Goal: Communication & Community: Participate in discussion

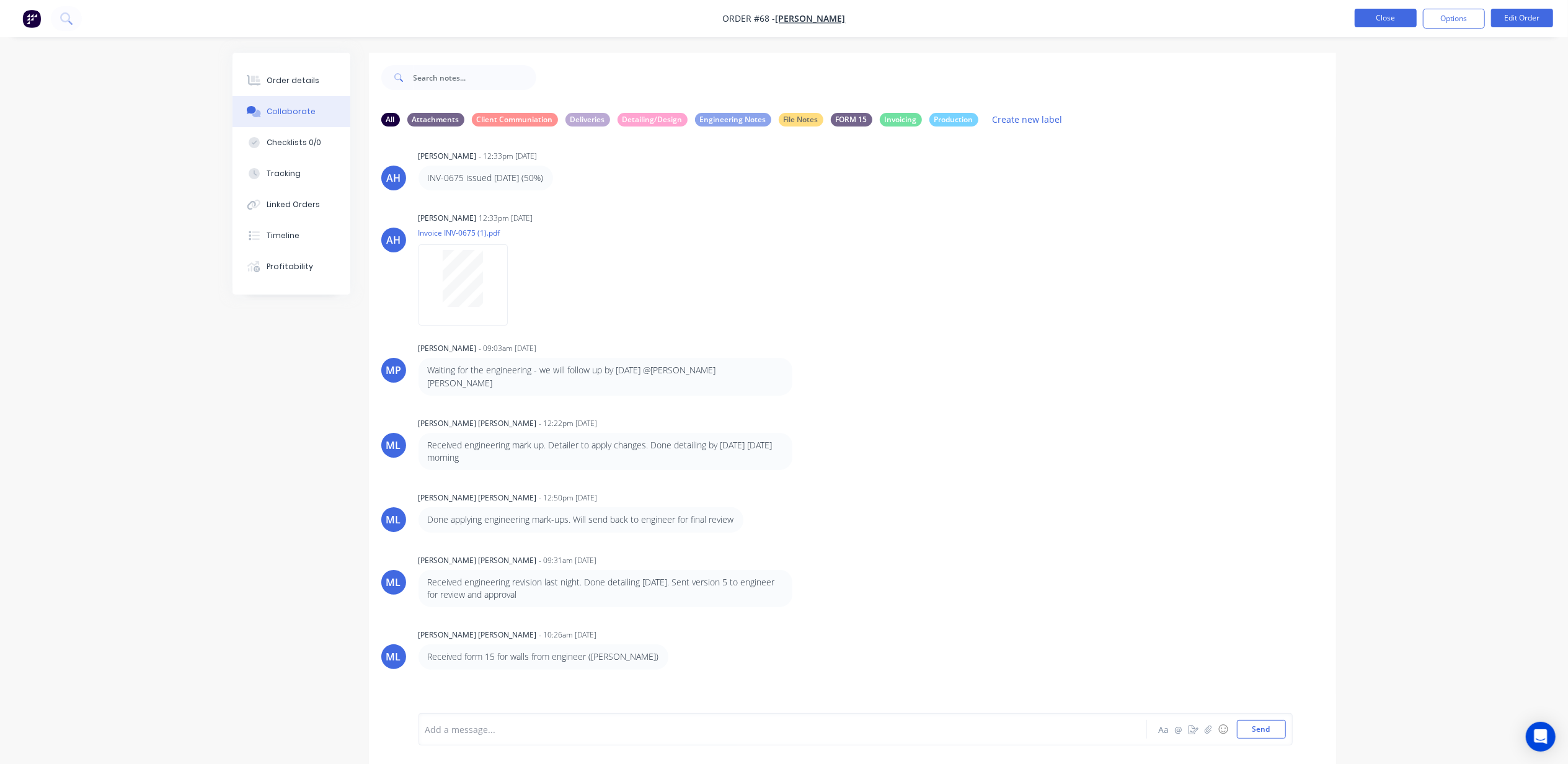
click at [1371, 11] on button "Close" at bounding box center [1385, 18] width 62 height 19
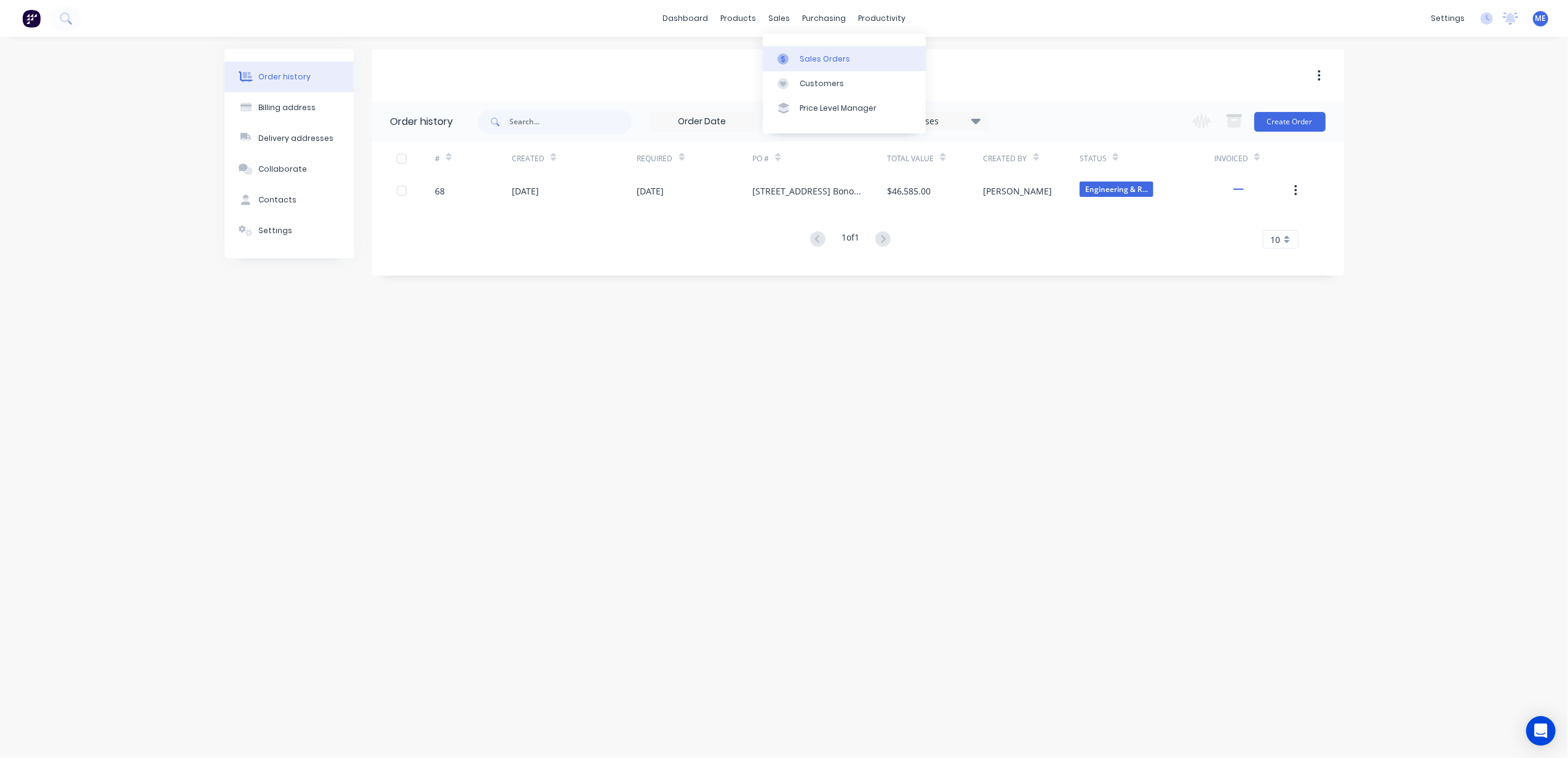
click at [800, 60] on div "Sales Orders" at bounding box center [824, 59] width 50 height 11
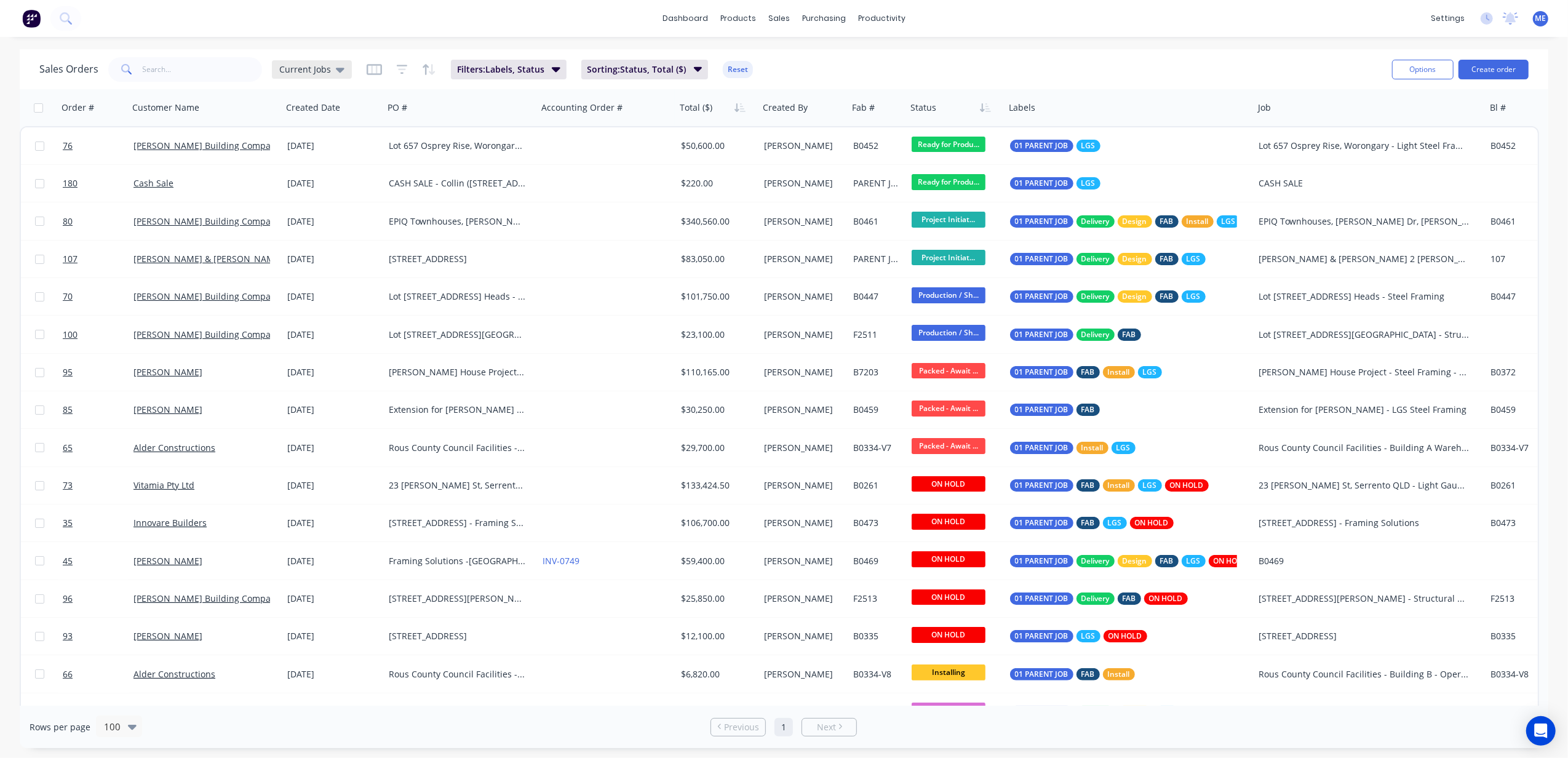
click at [311, 72] on span "Current Jobs" at bounding box center [305, 69] width 52 height 13
click at [342, 197] on button "Current Jobs (Default)" at bounding box center [345, 198] width 140 height 14
click at [949, 72] on div "Sales Orders Current Jobs Filters: Labels, Status Sorting: Status, Total ($) Re…" at bounding box center [710, 69] width 1343 height 30
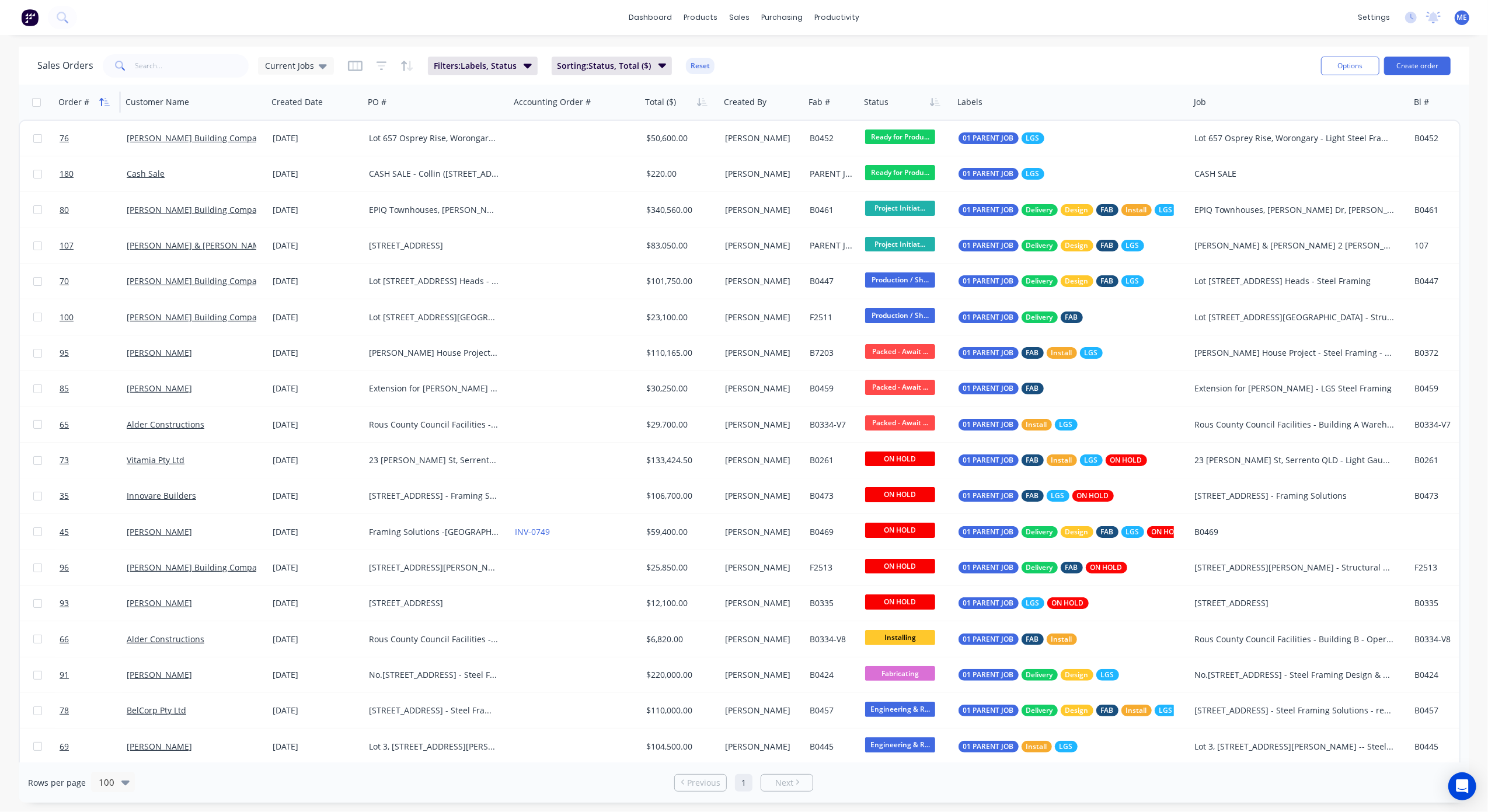
click at [104, 99] on icon "button" at bounding box center [101, 102] width 4 height 8
click at [596, 63] on span "Sorting: Status, Total ($), Order #" at bounding box center [617, 66] width 119 height 12
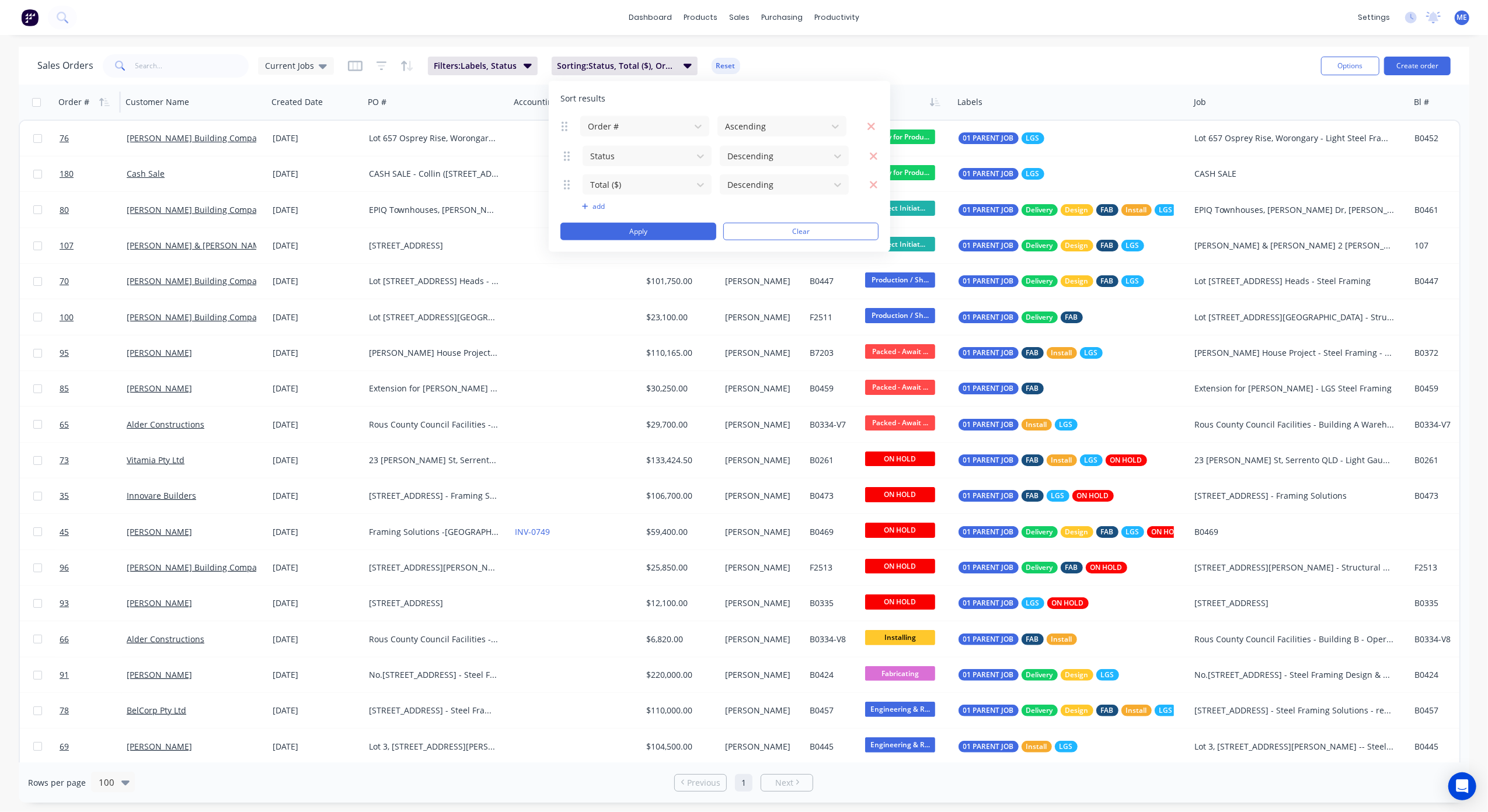
drag, startPoint x: 568, startPoint y: 188, endPoint x: 565, endPoint y: 131, distance: 57.1
click at [565, 131] on icon at bounding box center [565, 126] width 6 height 12
click at [638, 235] on button "Apply" at bounding box center [638, 232] width 156 height 18
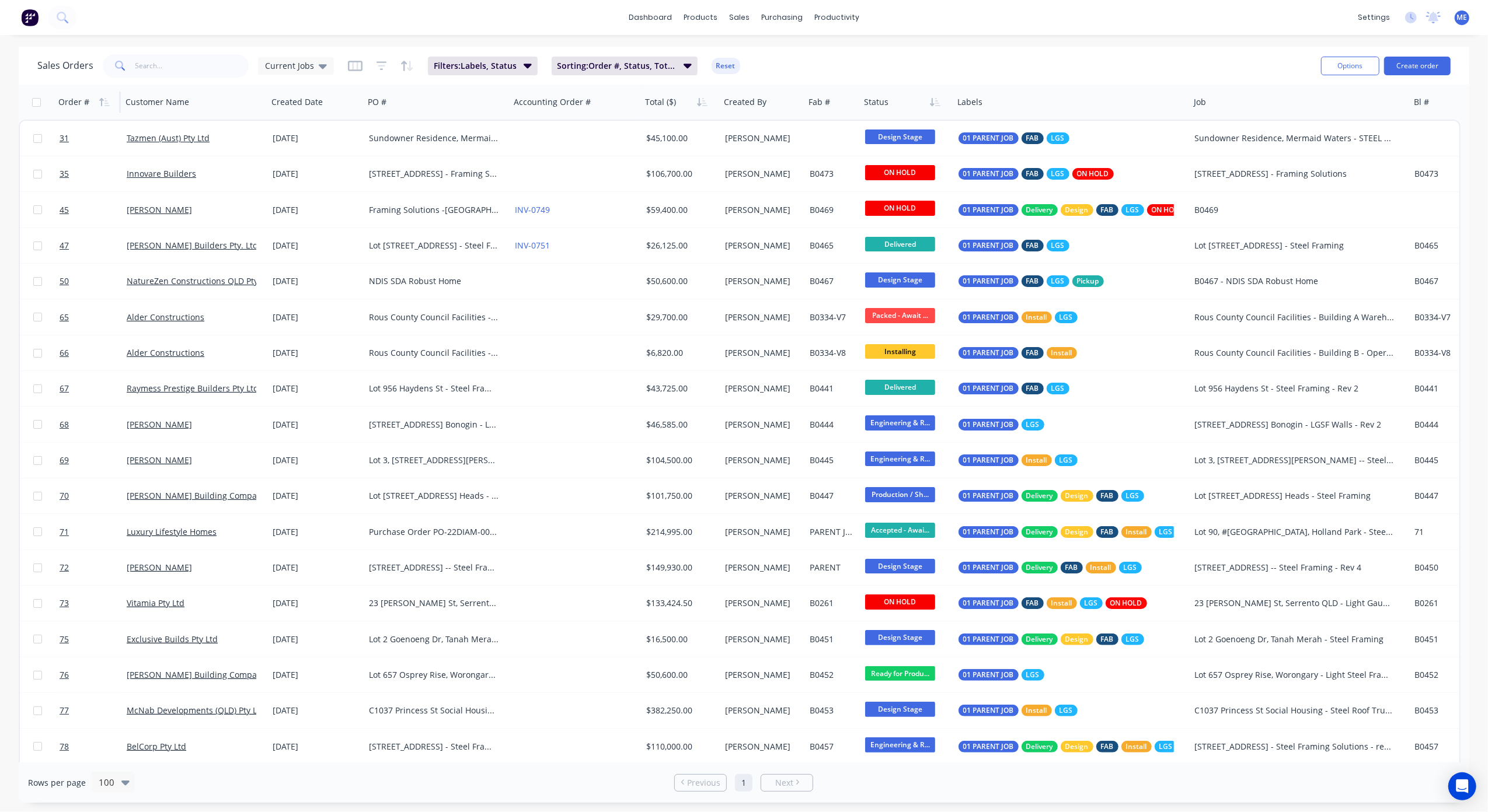
drag, startPoint x: 1125, startPoint y: 59, endPoint x: 1119, endPoint y: 64, distance: 7.8
click at [1125, 59] on div "Sales Orders Current Jobs Filters: Labels, Status Sorting: Order #, Status, Tot…" at bounding box center [674, 65] width 1274 height 29
click at [631, 61] on span "Sorting: Order #, Status, Total ($)" at bounding box center [617, 66] width 119 height 12
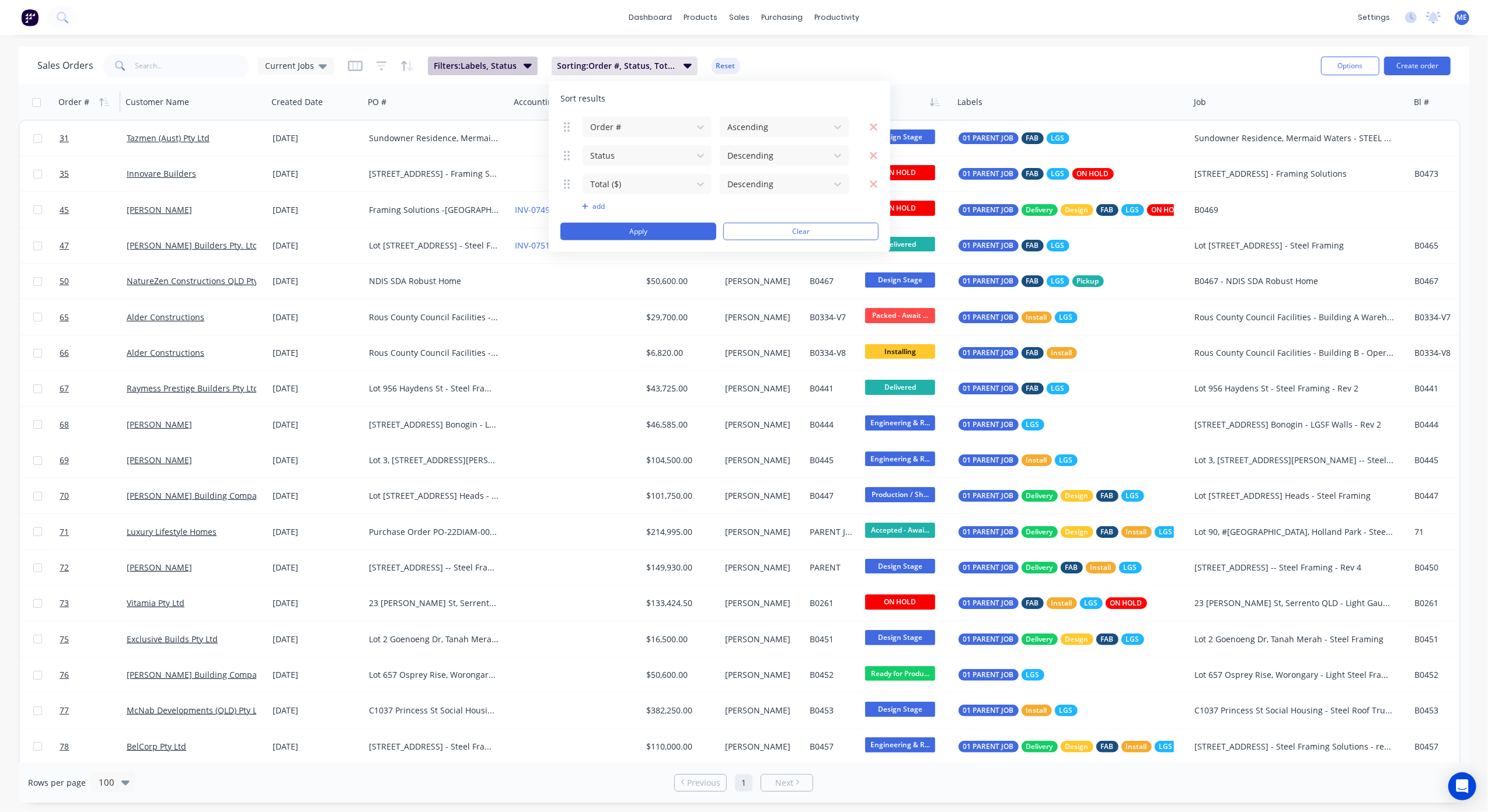
click at [485, 60] on span "Filters: Labels, Status" at bounding box center [475, 66] width 83 height 12
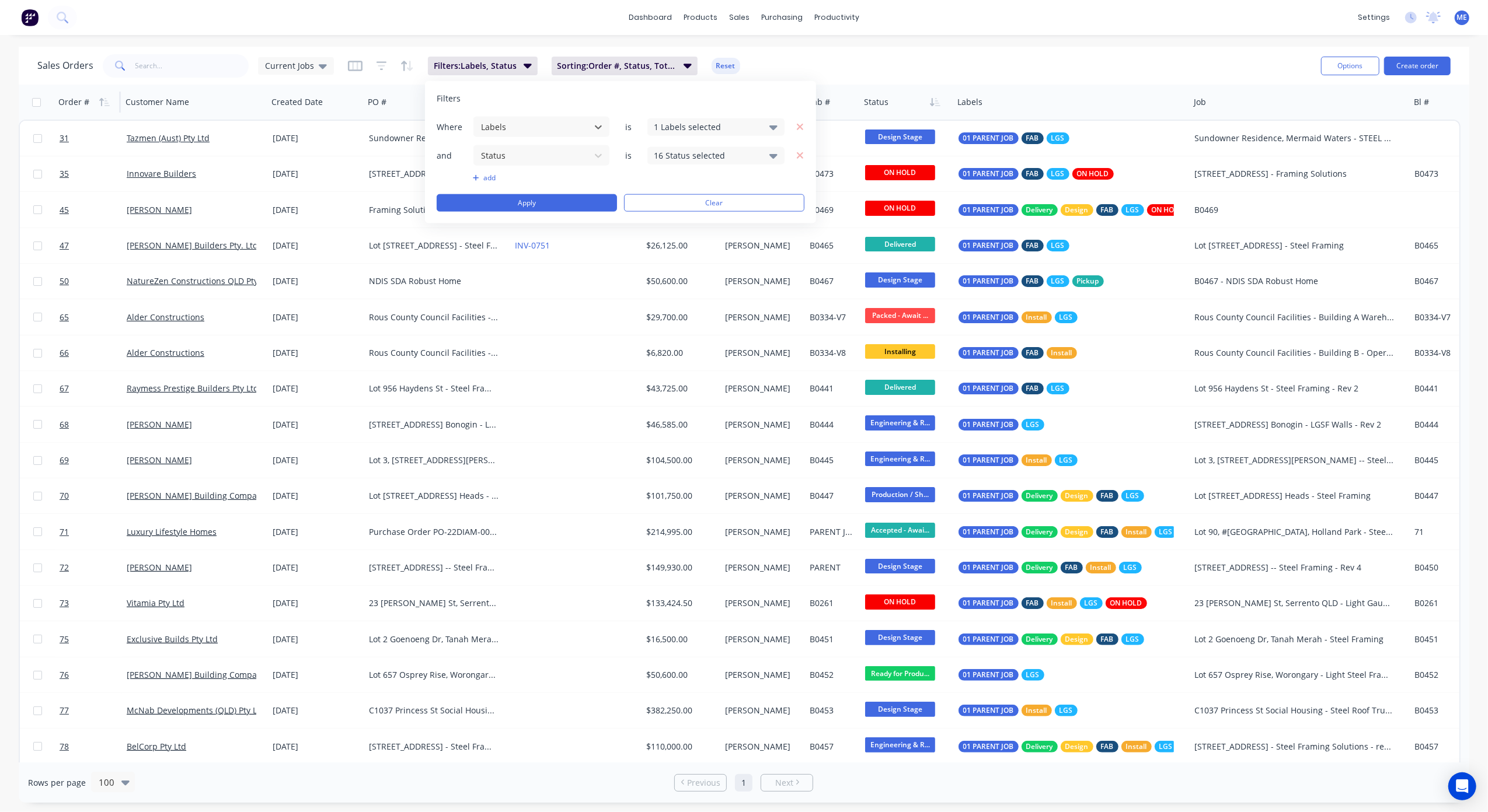
click at [698, 155] on div "16 Status selected" at bounding box center [707, 155] width 106 height 12
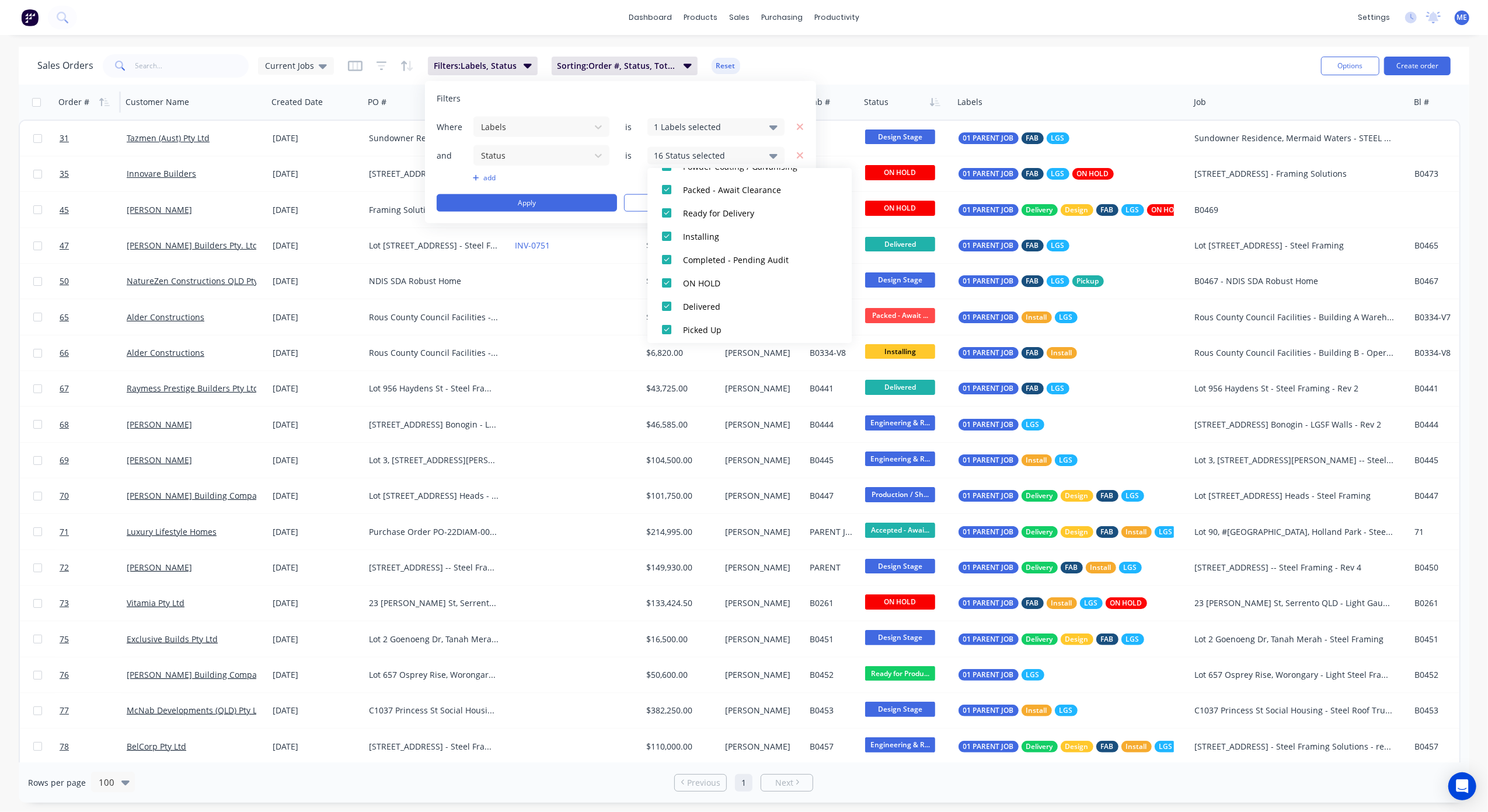
scroll to position [362, 0]
click at [665, 302] on div at bounding box center [667, 302] width 24 height 23
click at [665, 325] on div at bounding box center [667, 326] width 24 height 23
click at [906, 75] on div "Sales Orders Current Jobs Filters: Labels, Status Sorting: Order #, Status, Tot…" at bounding box center [674, 65] width 1274 height 29
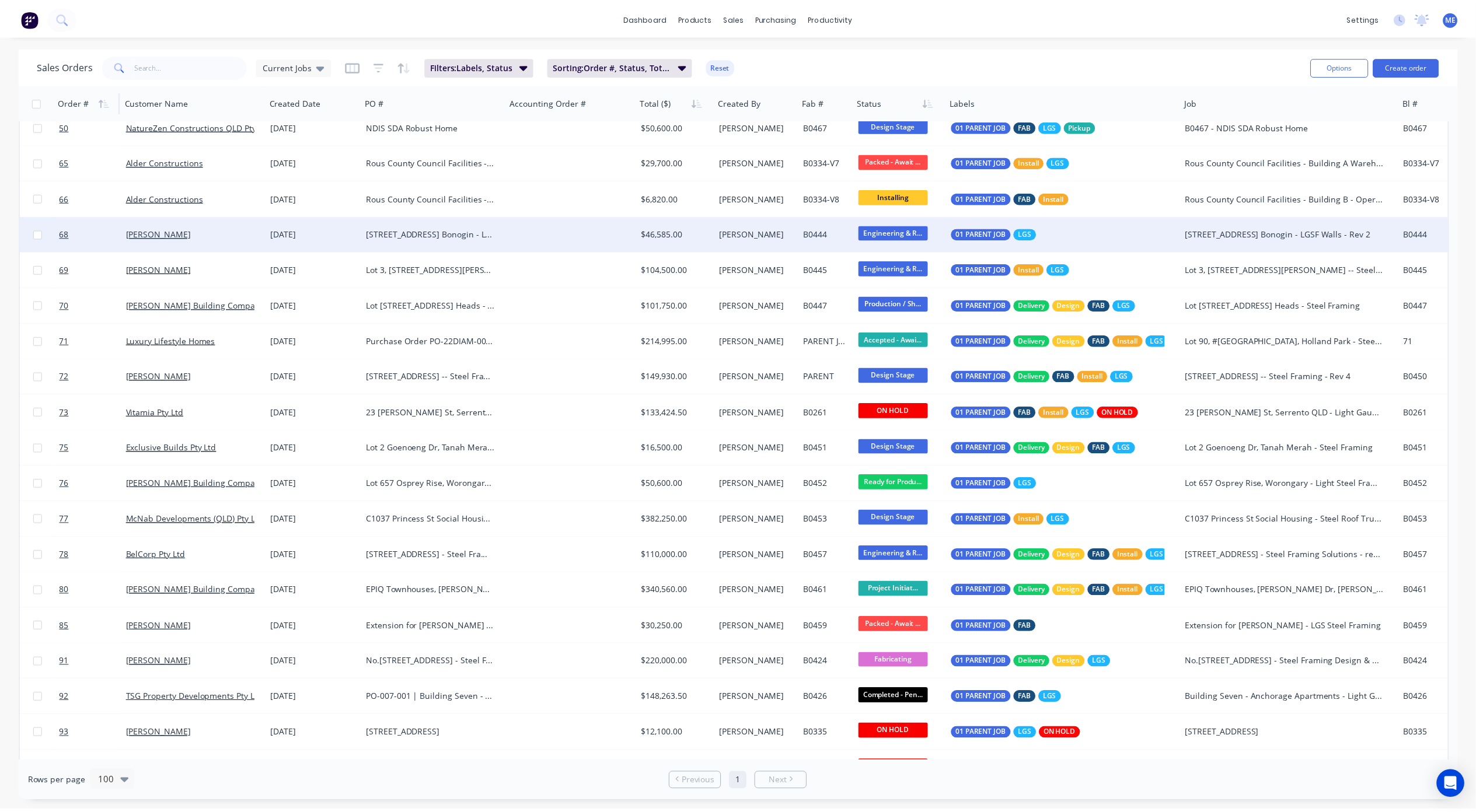
scroll to position [0, 0]
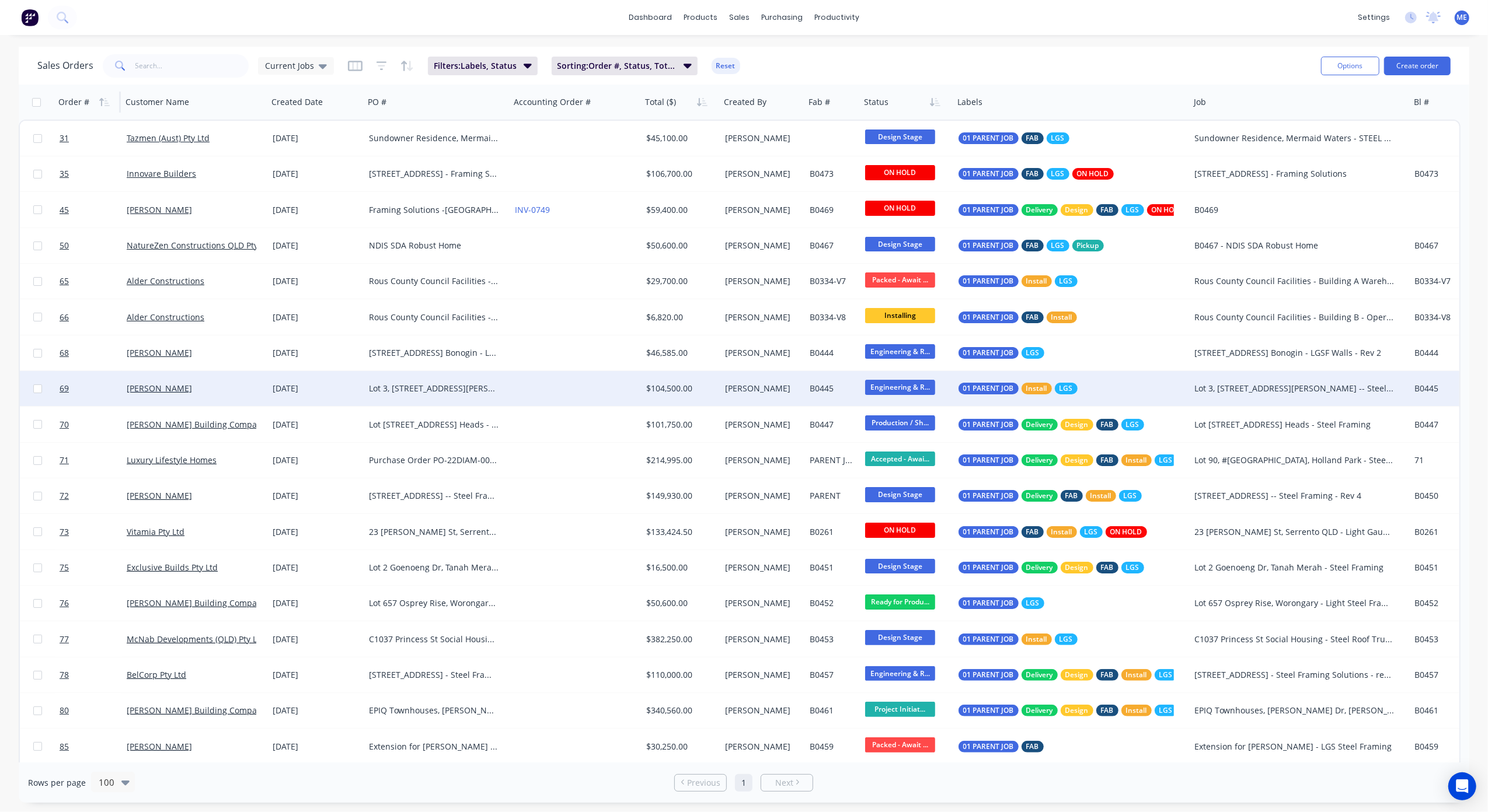
click at [680, 391] on div "$104,500.00" at bounding box center [679, 388] width 66 height 12
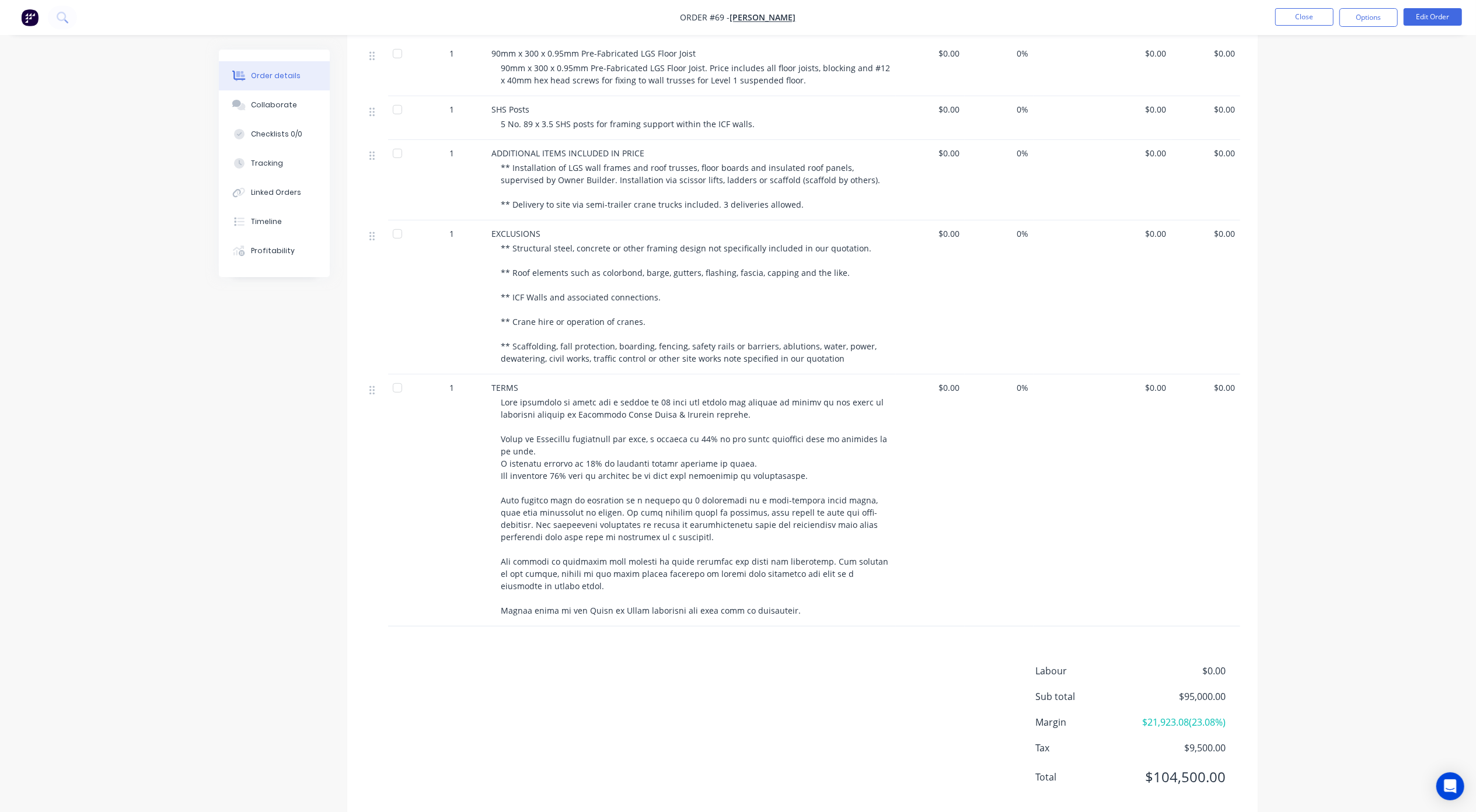
scroll to position [692, 0]
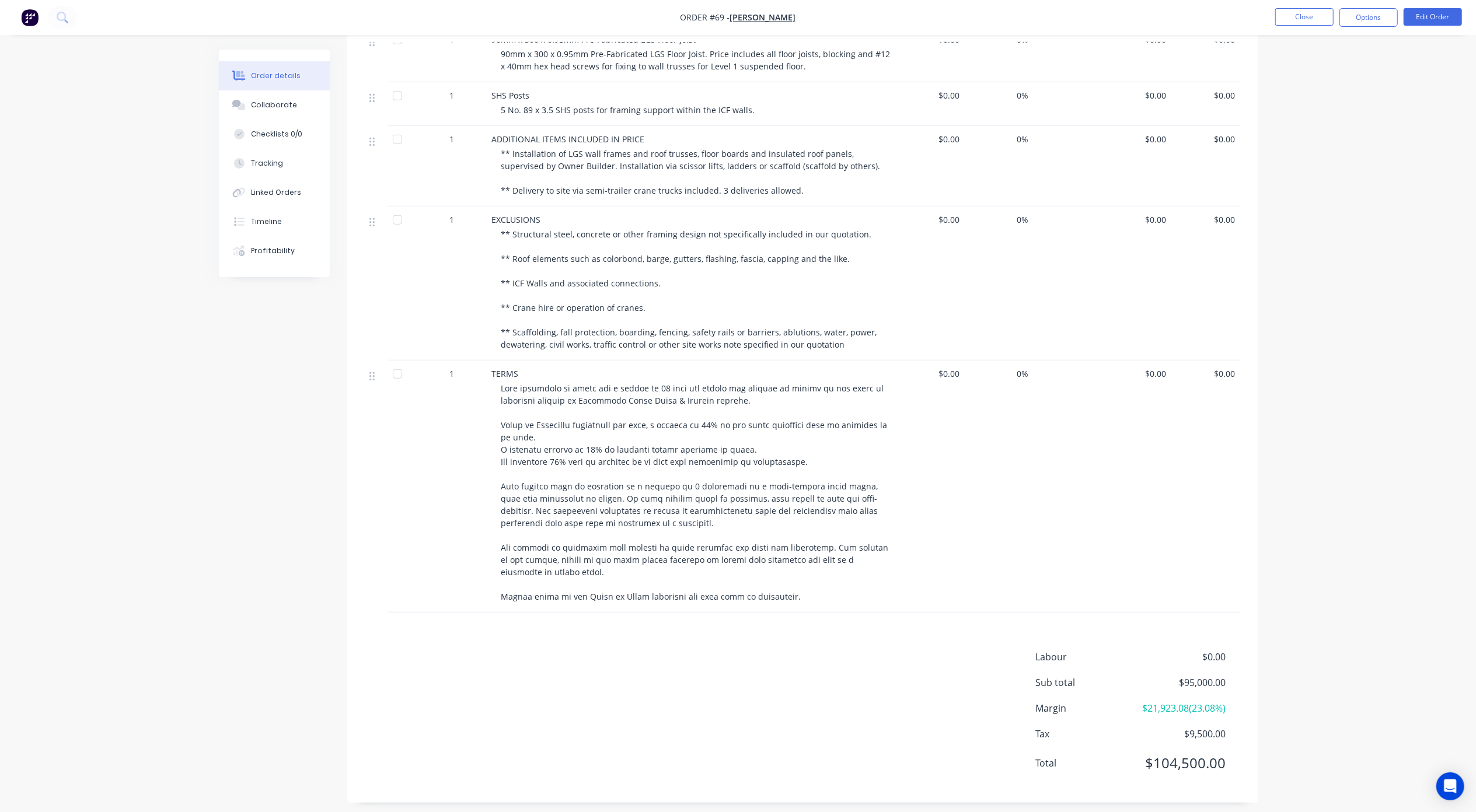
click at [1342, 425] on div "Order details Collaborate Checklists 0/0 Tracking Linked Orders Timeline Profit…" at bounding box center [738, 64] width 1476 height 1512
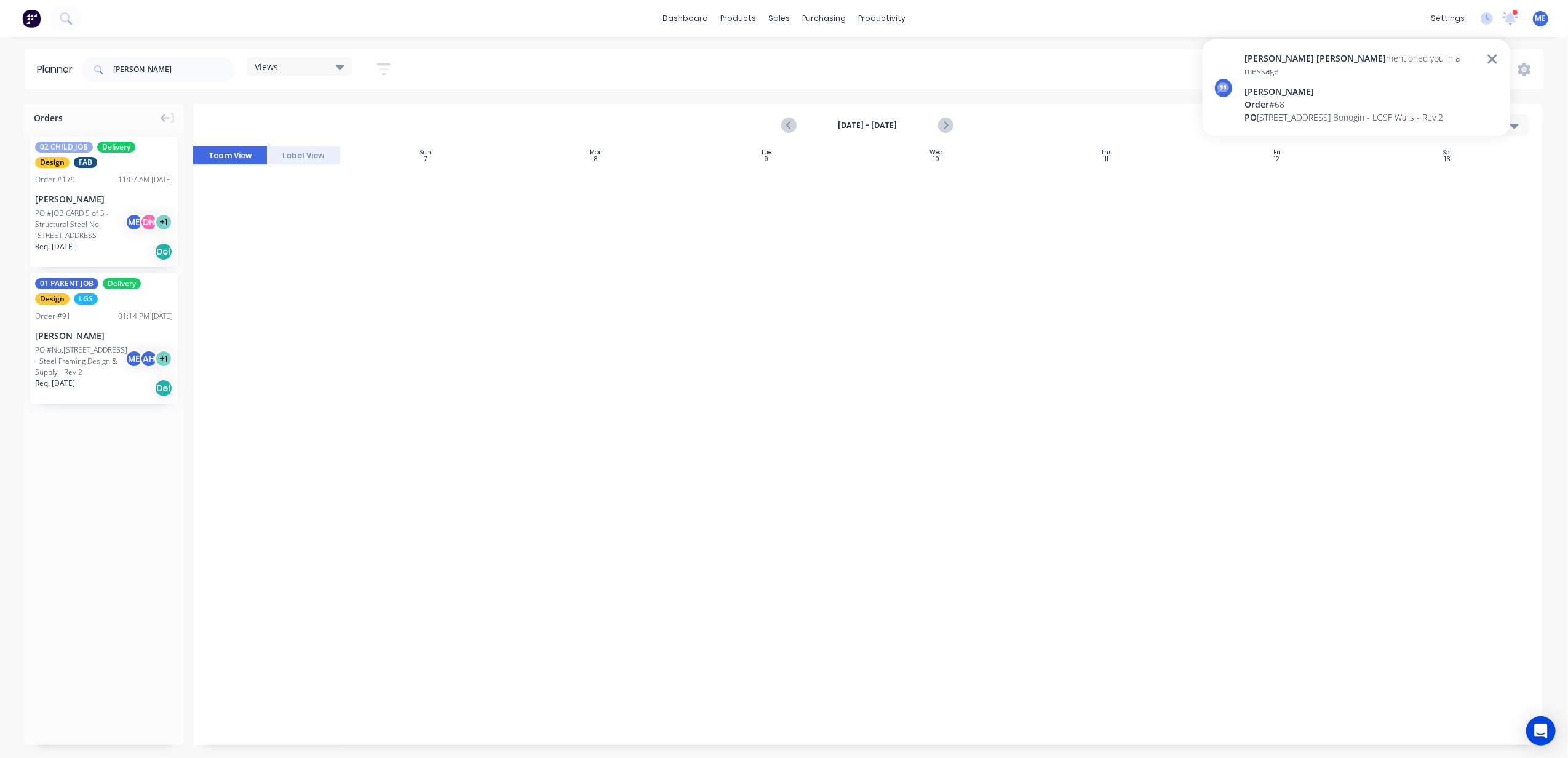
scroll to position [1012, 0]
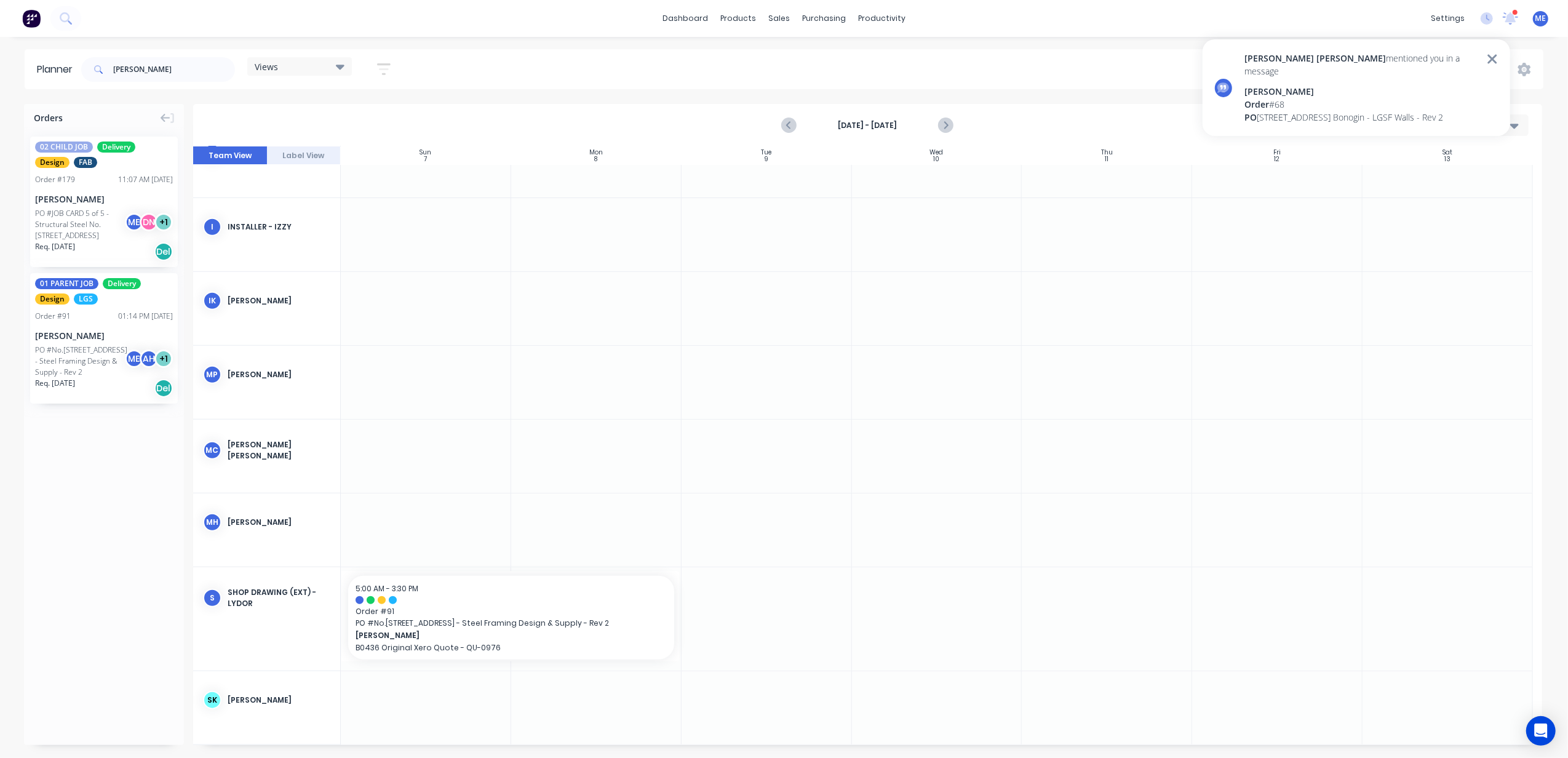
click at [1354, 85] on div "[PERSON_NAME]" at bounding box center [1362, 91] width 235 height 13
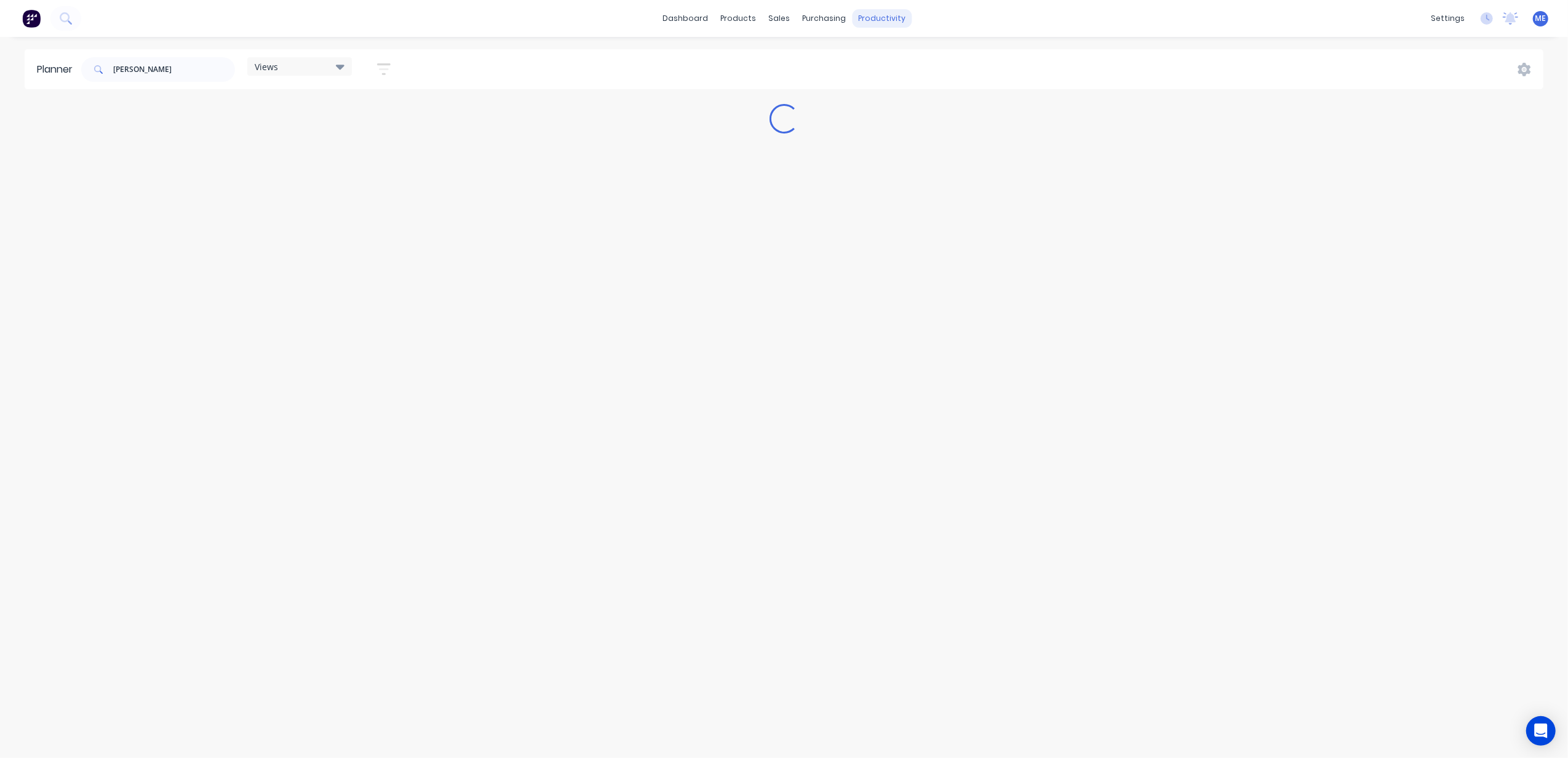
click at [887, 15] on div "productivity" at bounding box center [882, 19] width 60 height 19
click at [914, 85] on link "Planner" at bounding box center [930, 84] width 163 height 25
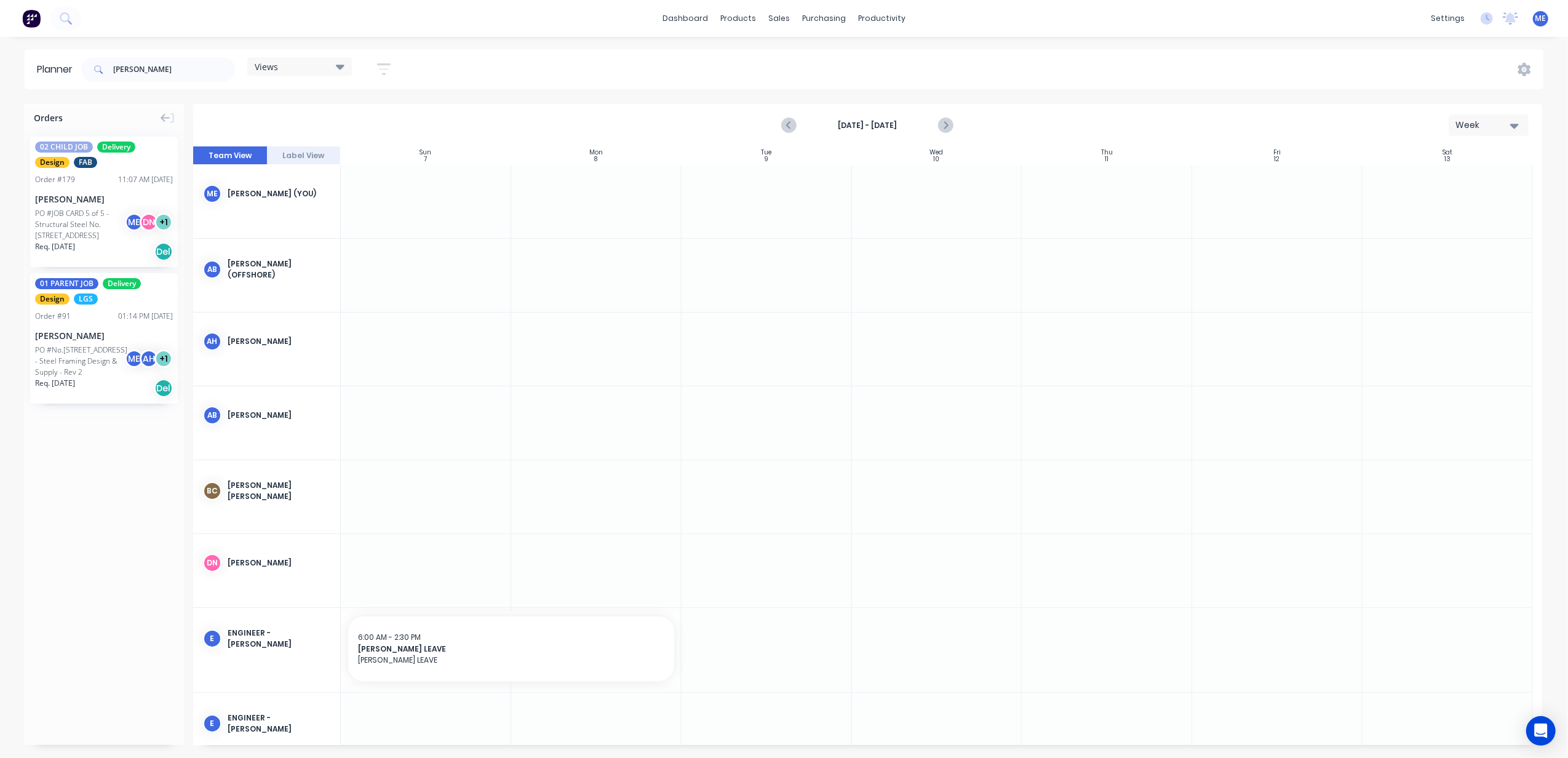
click at [1501, 118] on div "Week" at bounding box center [1484, 125] width 56 height 13
click at [1469, 178] on div "Week" at bounding box center [1466, 183] width 122 height 25
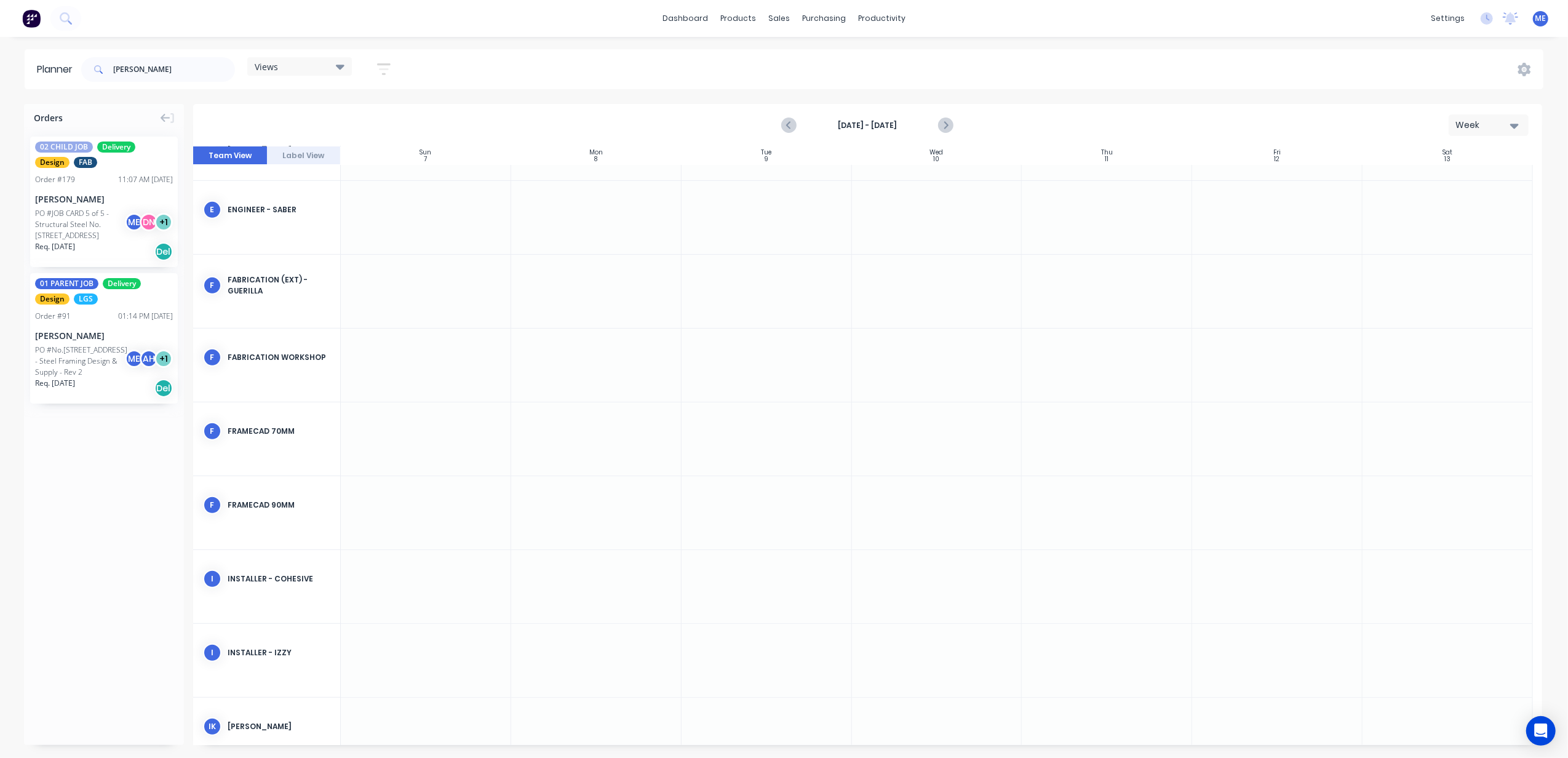
scroll to position [530, 0]
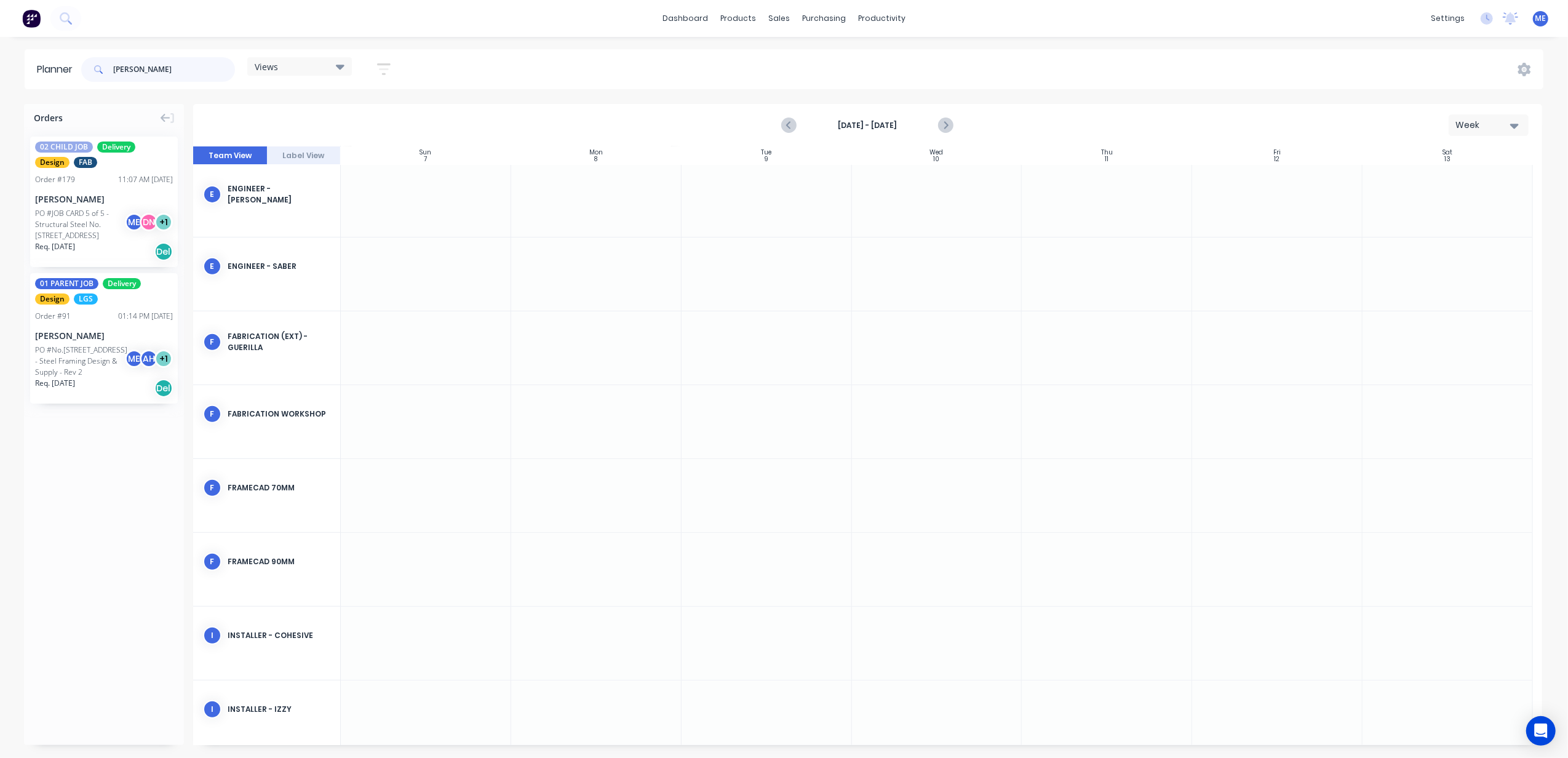
drag, startPoint x: 122, startPoint y: 67, endPoint x: 94, endPoint y: 70, distance: 28.2
click at [94, 70] on div "flack" at bounding box center [158, 70] width 154 height 25
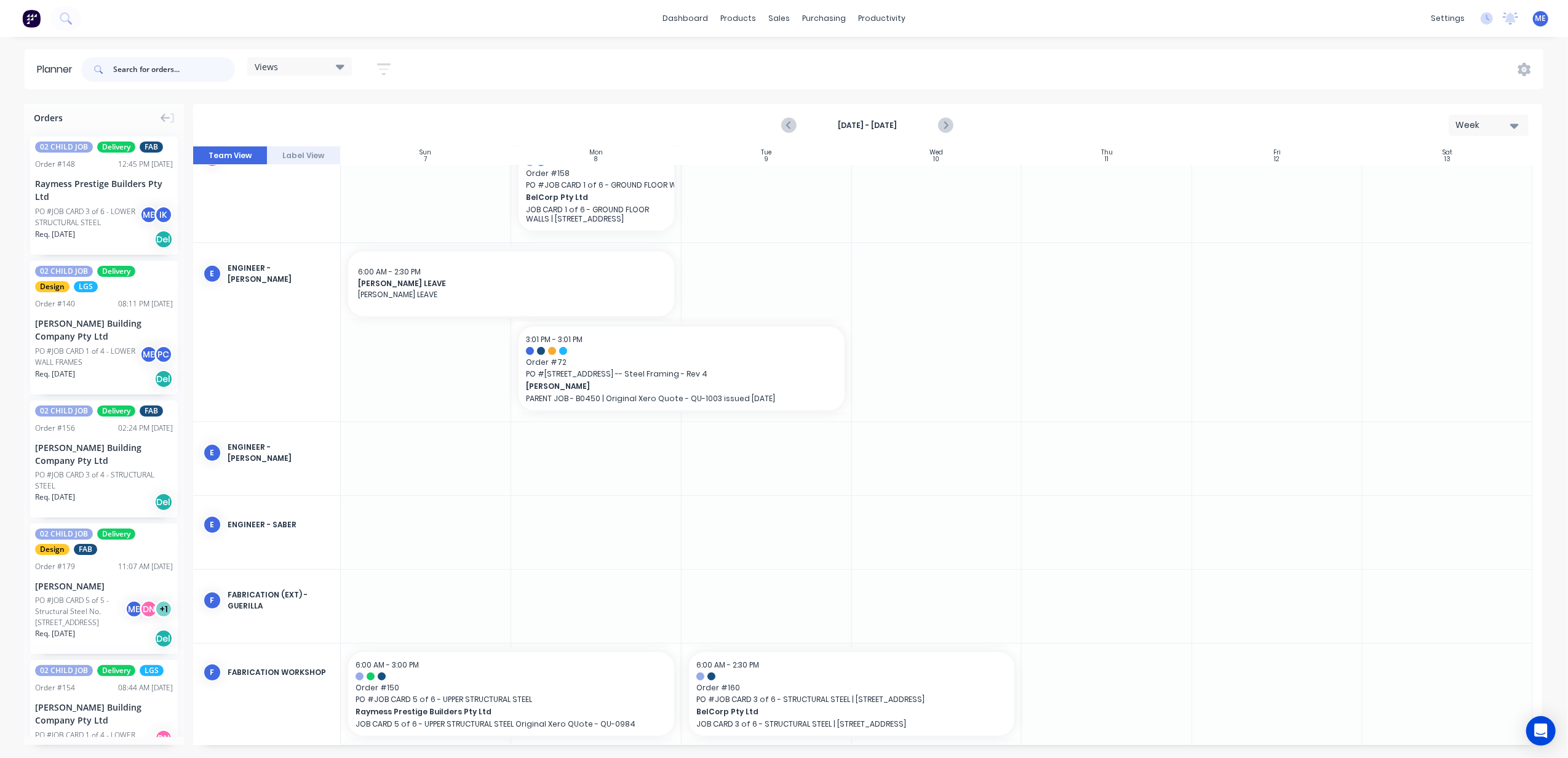
scroll to position [787, 0]
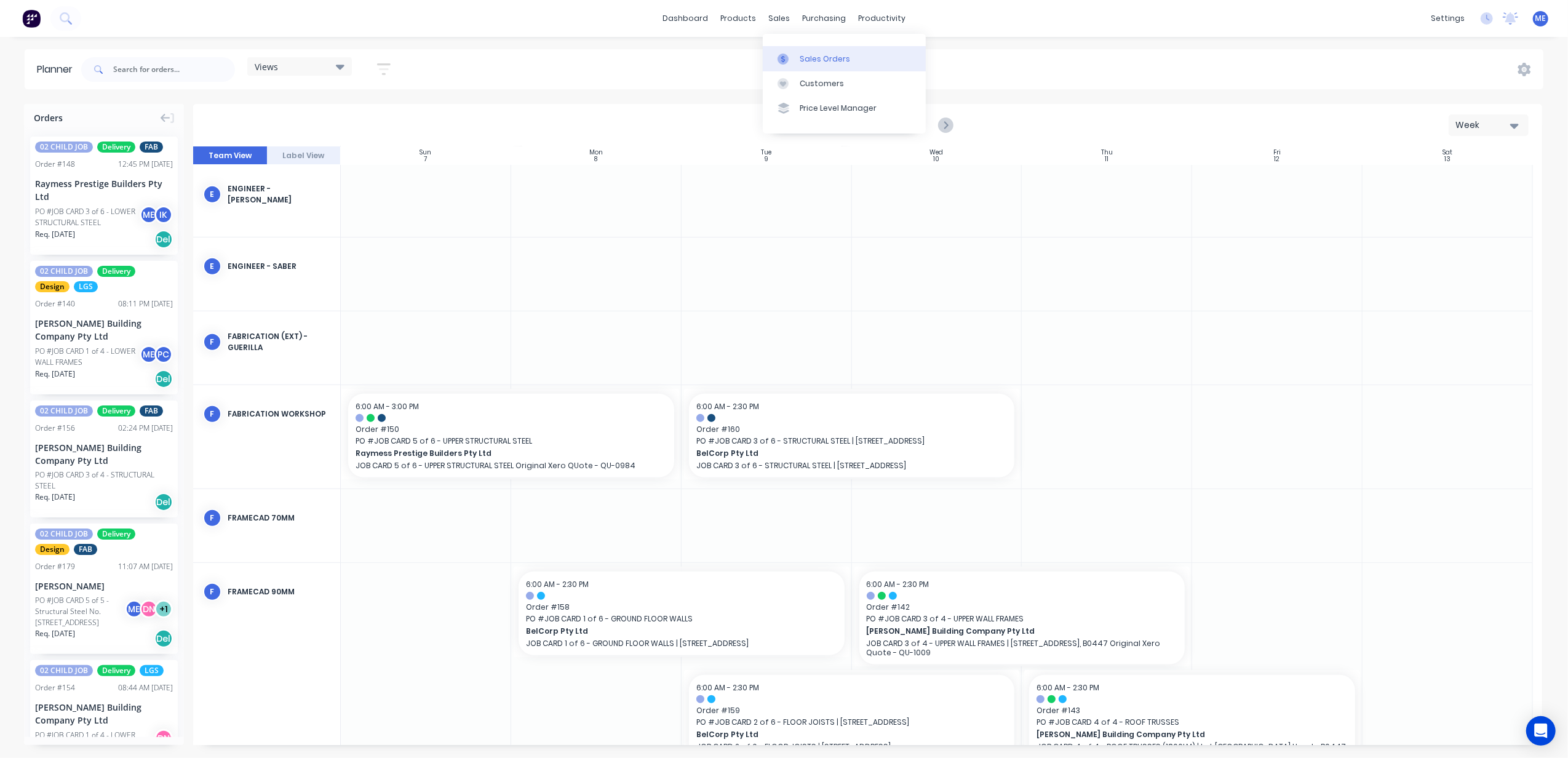
click at [785, 62] on icon at bounding box center [783, 59] width 11 height 11
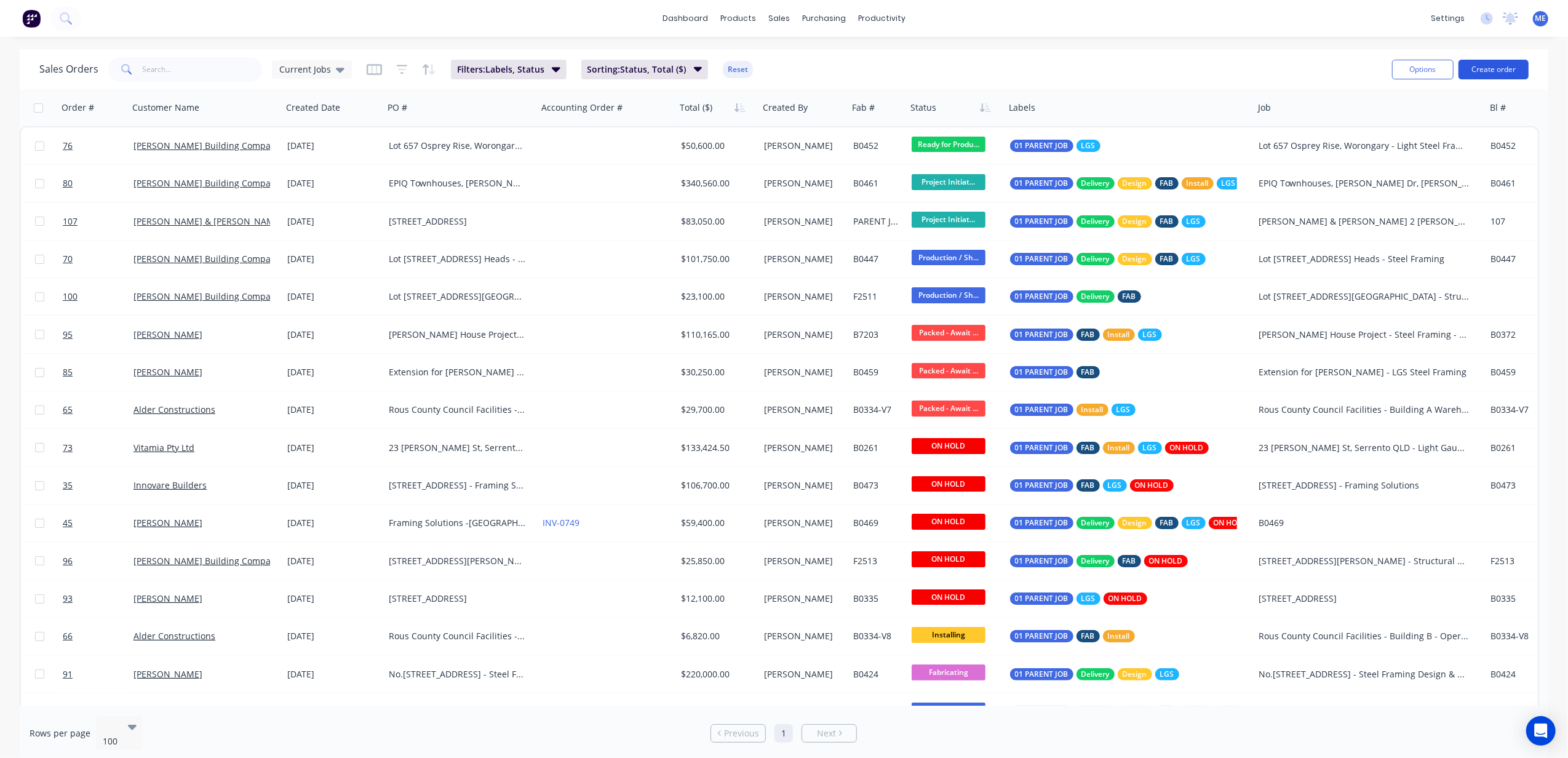
click at [1502, 70] on button "Create order" at bounding box center [1494, 69] width 70 height 19
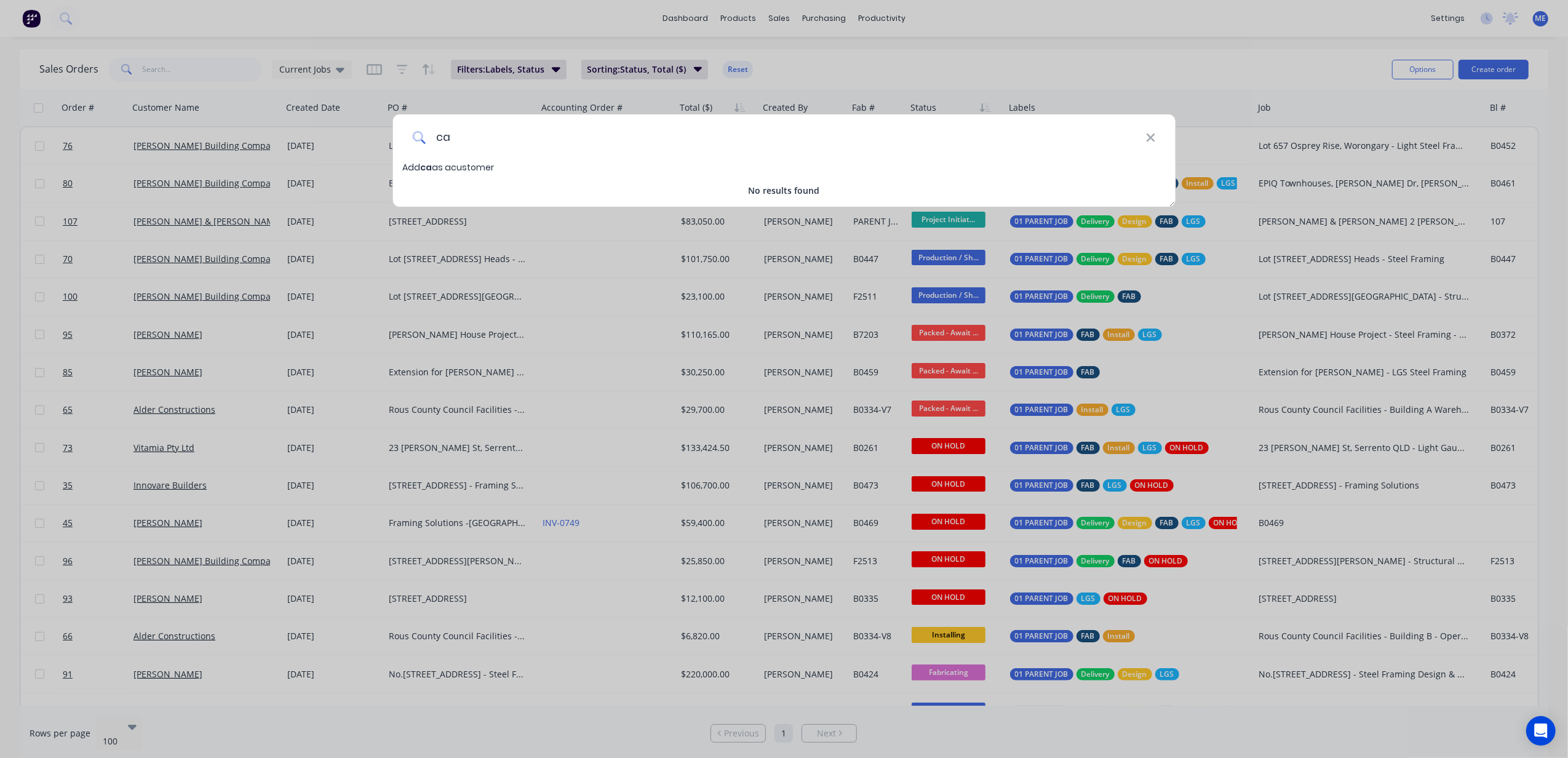
type input "c"
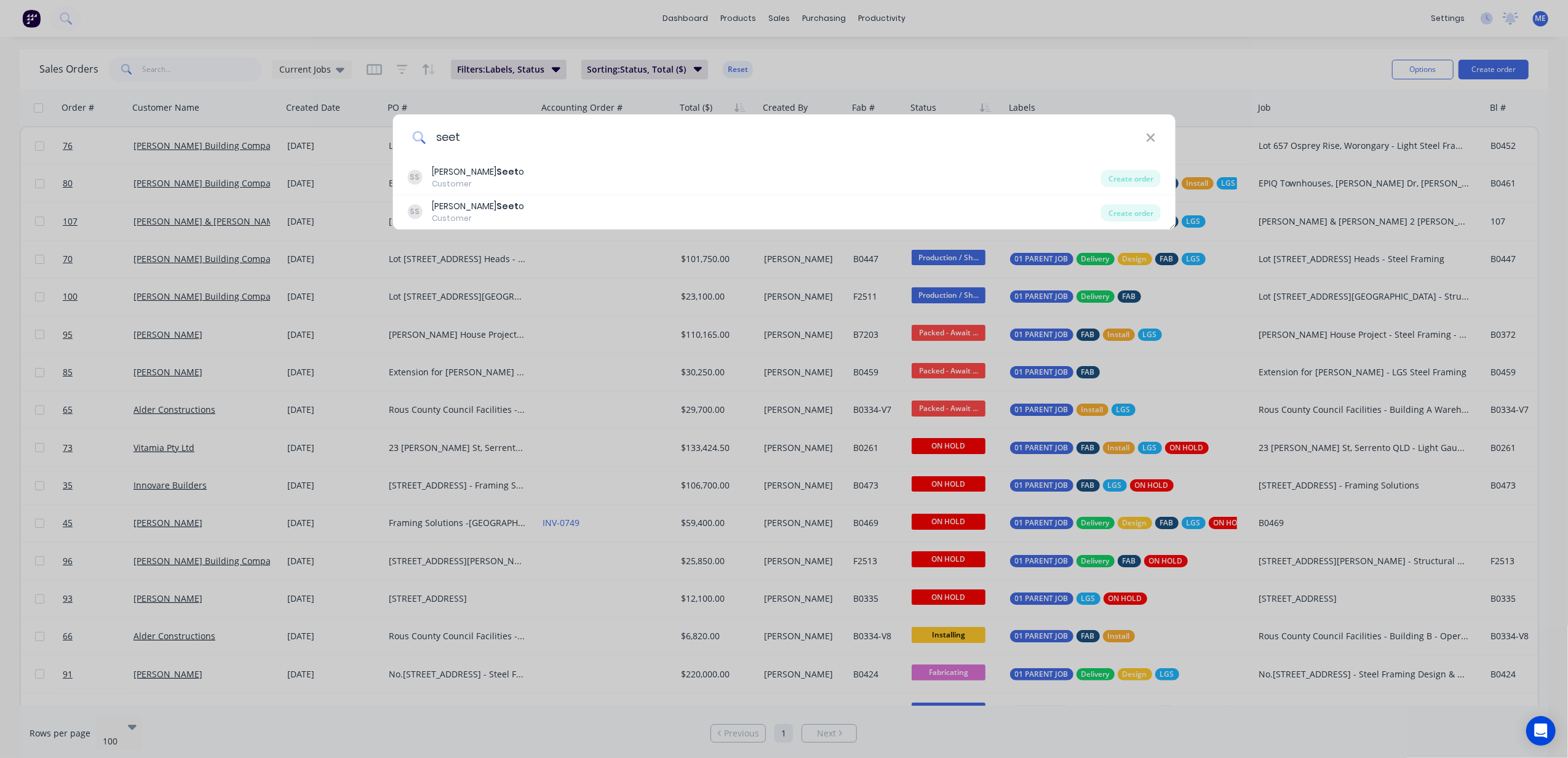
click at [451, 136] on input "seet" at bounding box center [786, 138] width 721 height 46
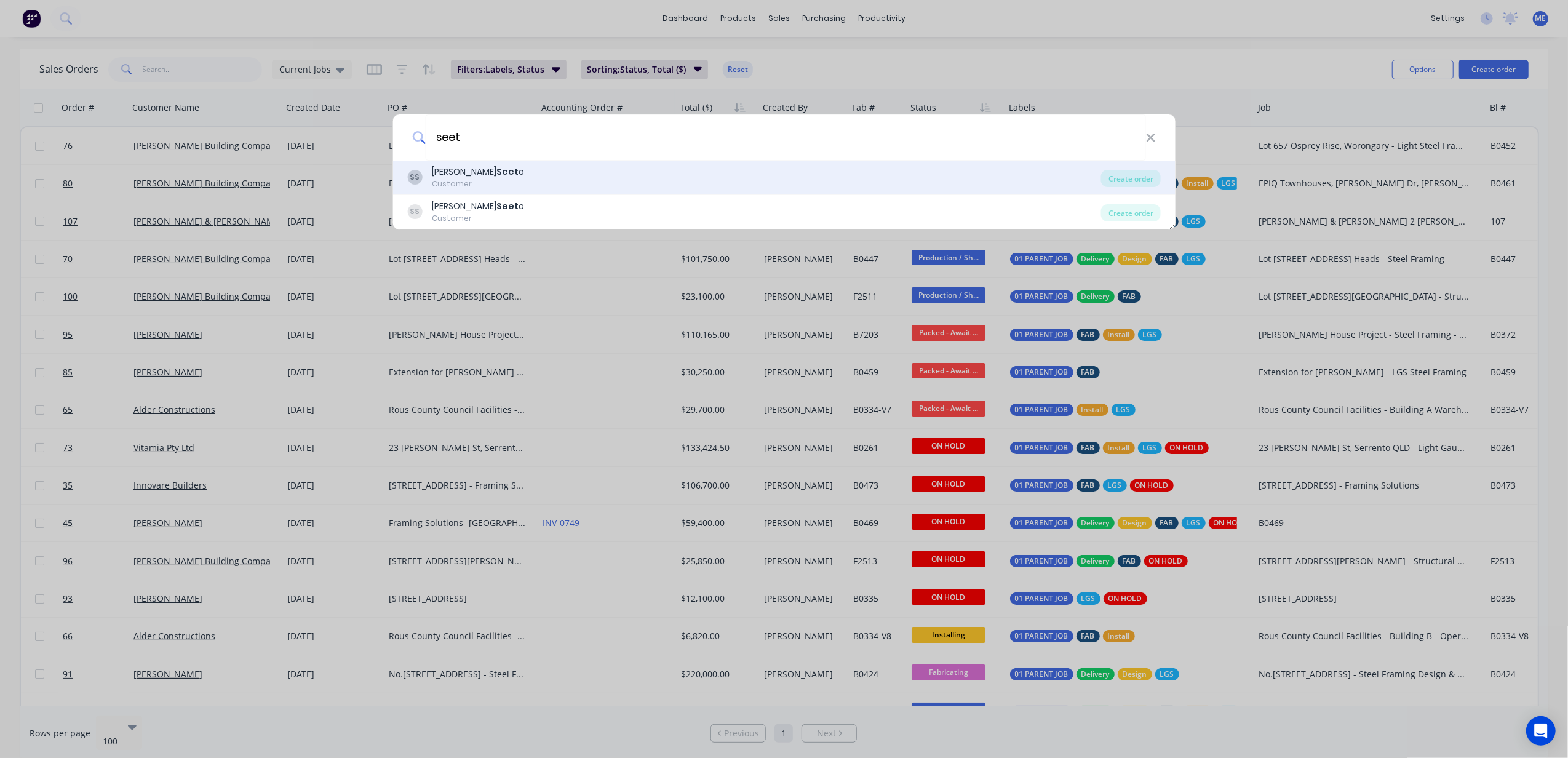
type input "o"
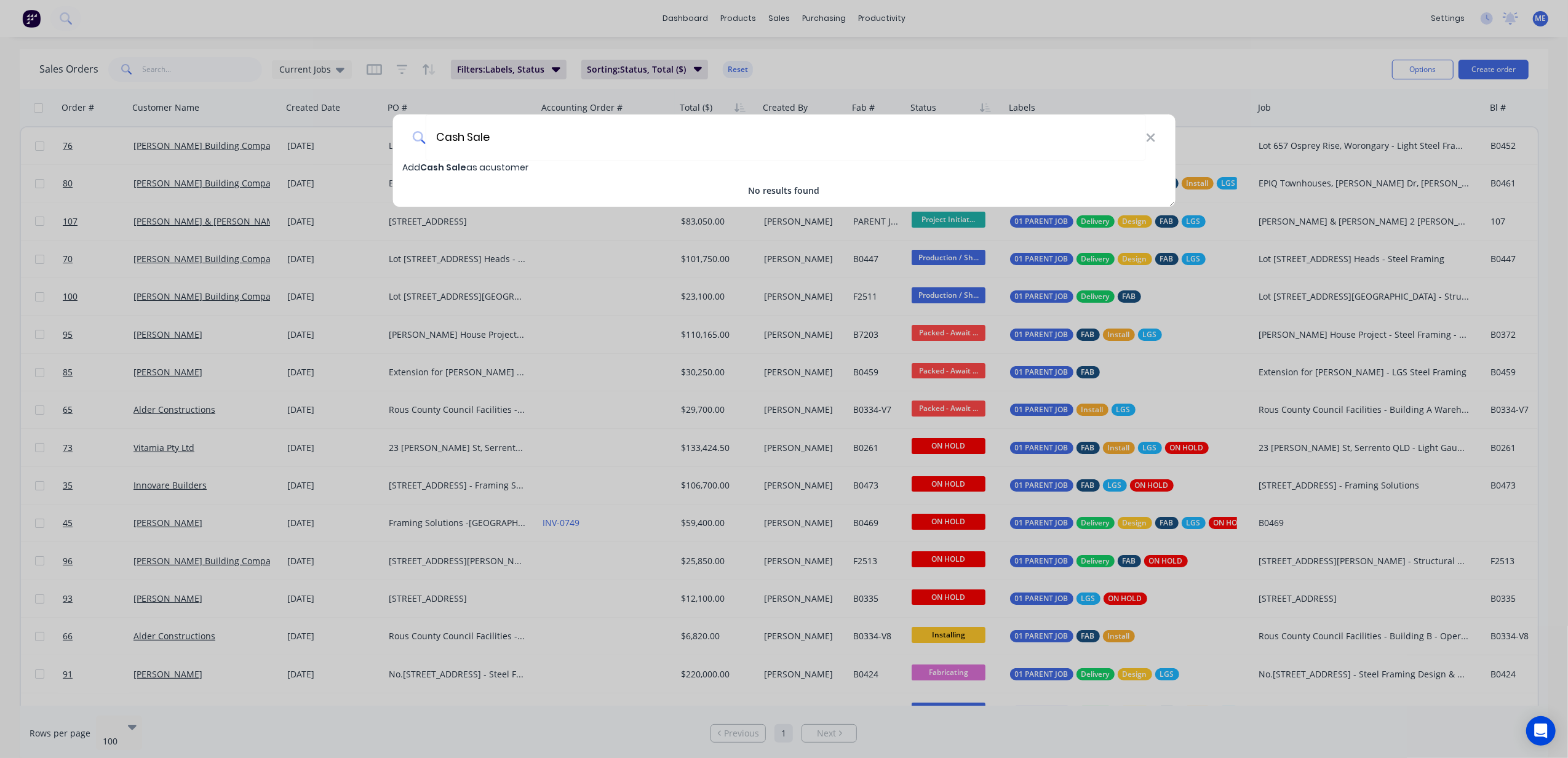
type input "Cash Sale"
click at [488, 173] on div "Add Cash Sale as a customer" at bounding box center [784, 166] width 783 height 13
select select "AU"
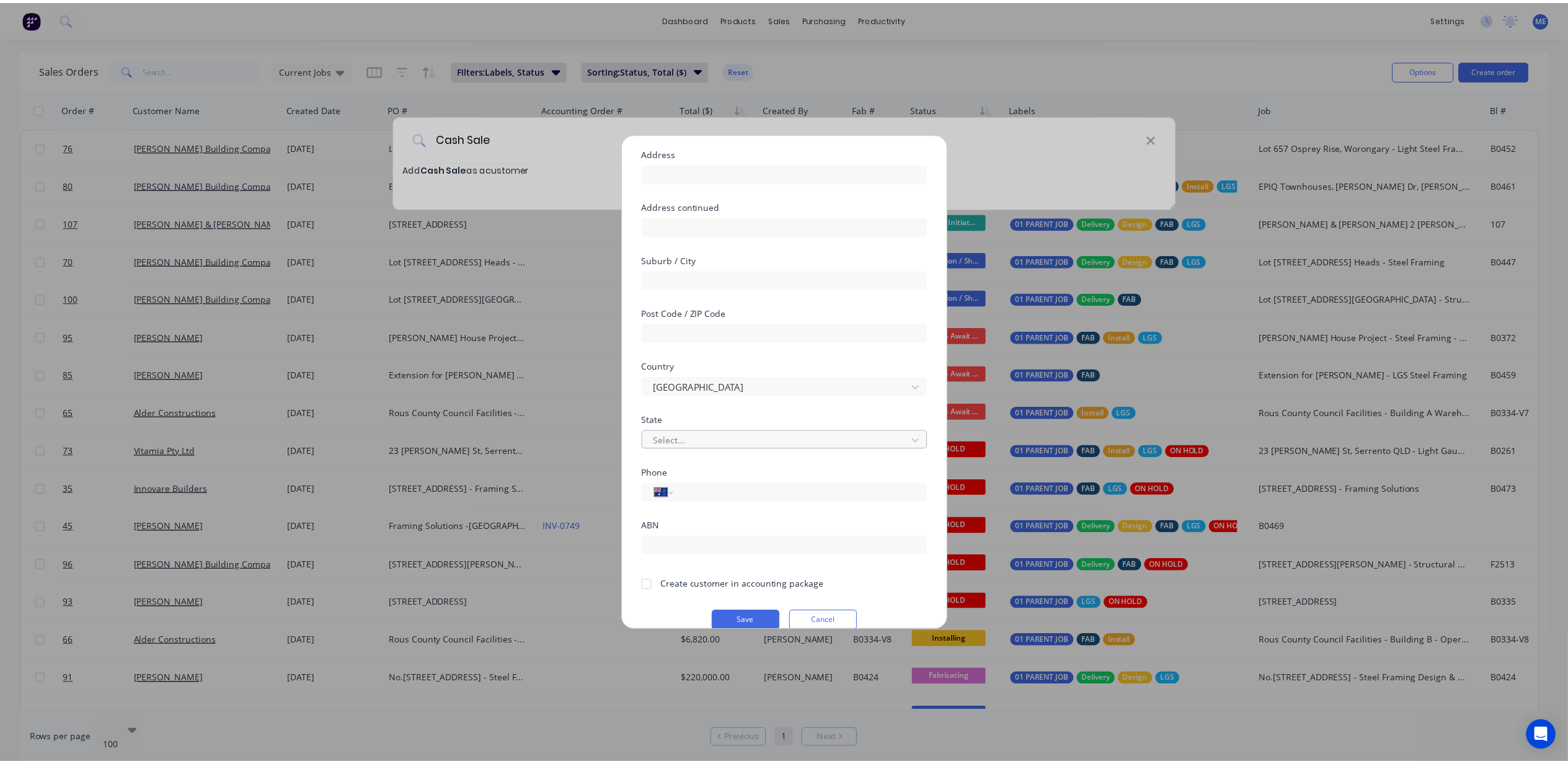
scroll to position [110, 0]
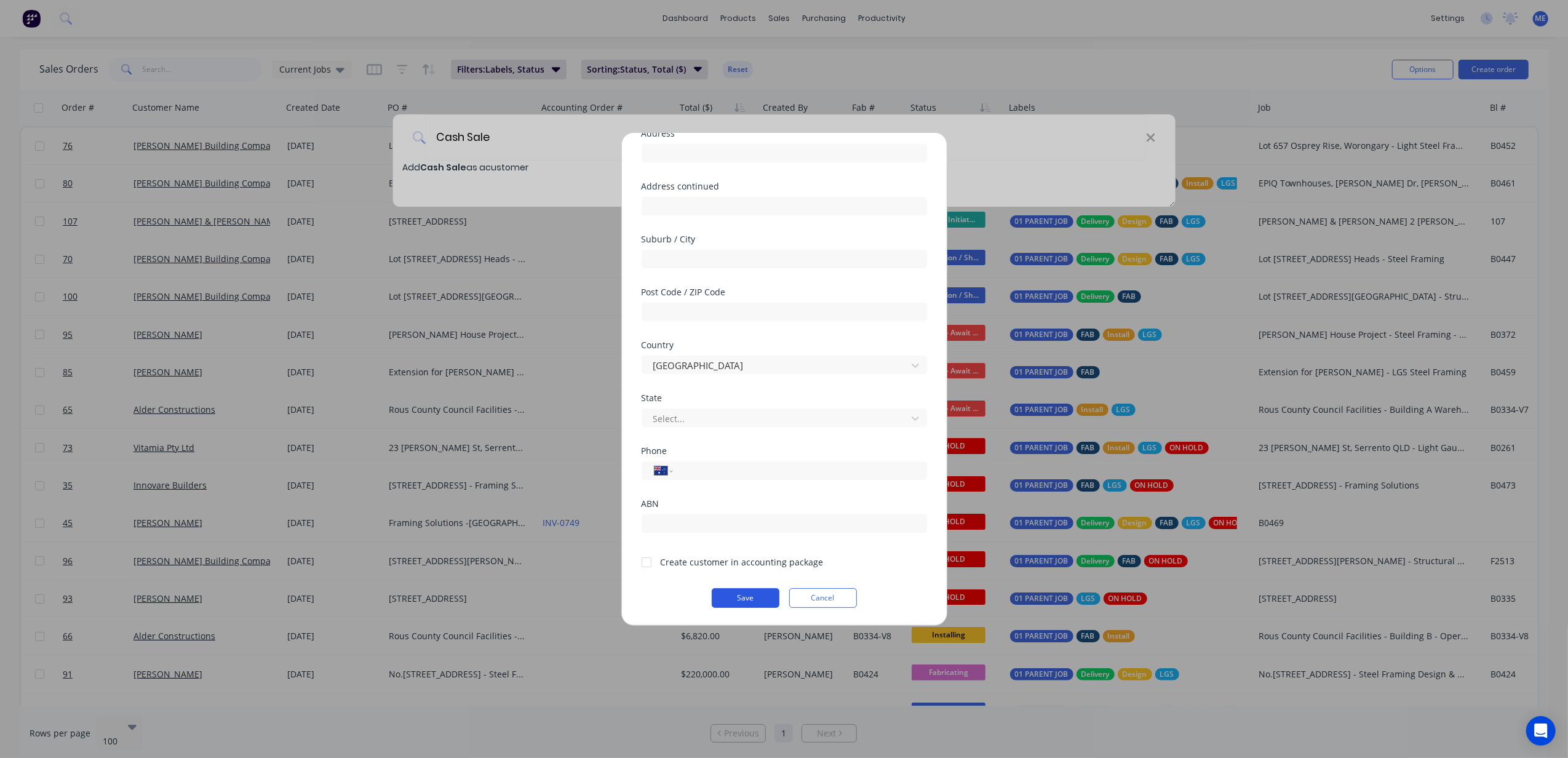
click at [745, 597] on button "Save" at bounding box center [745, 598] width 67 height 19
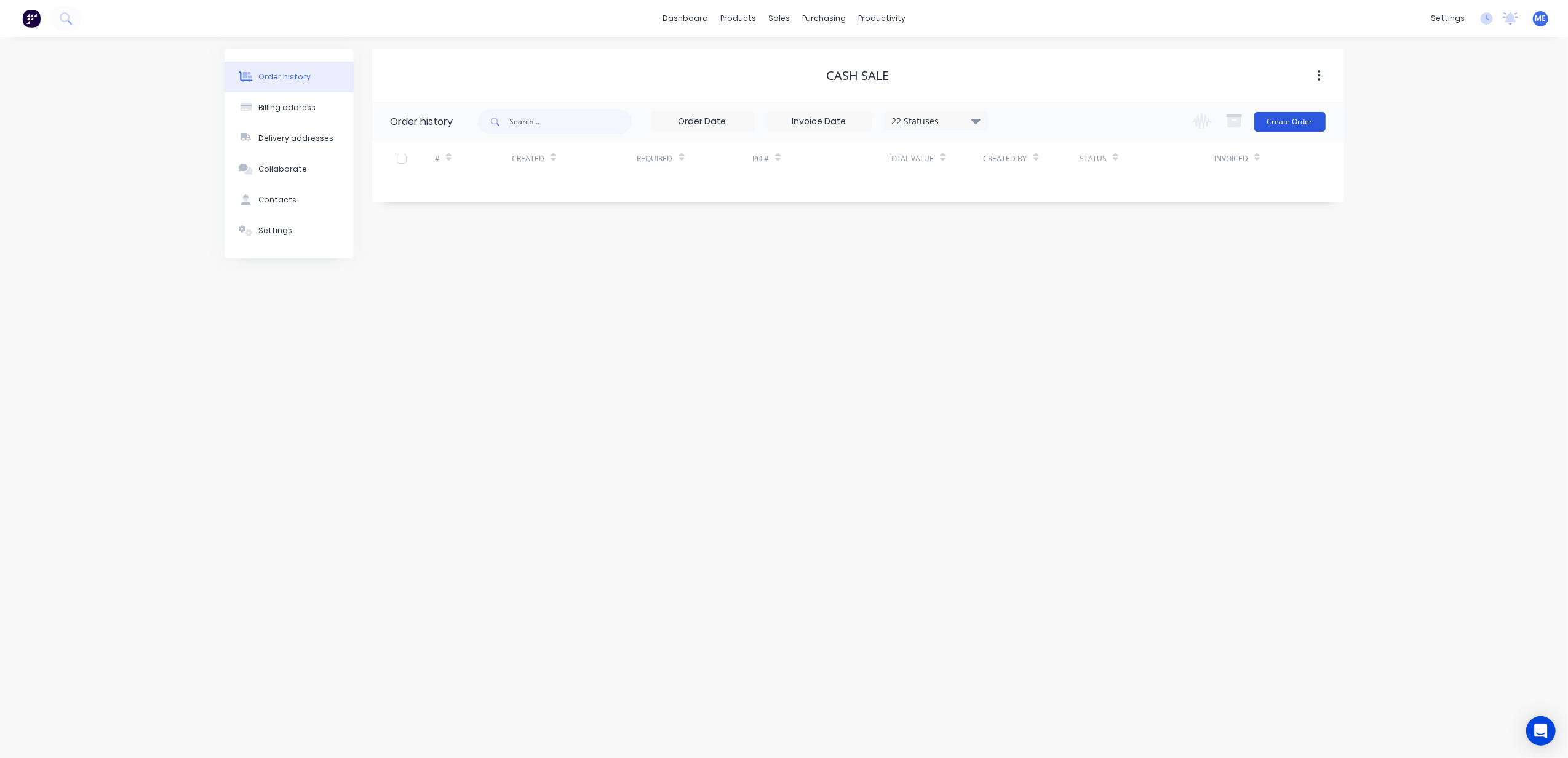
click at [1306, 117] on button "Create Order" at bounding box center [1290, 122] width 71 height 19
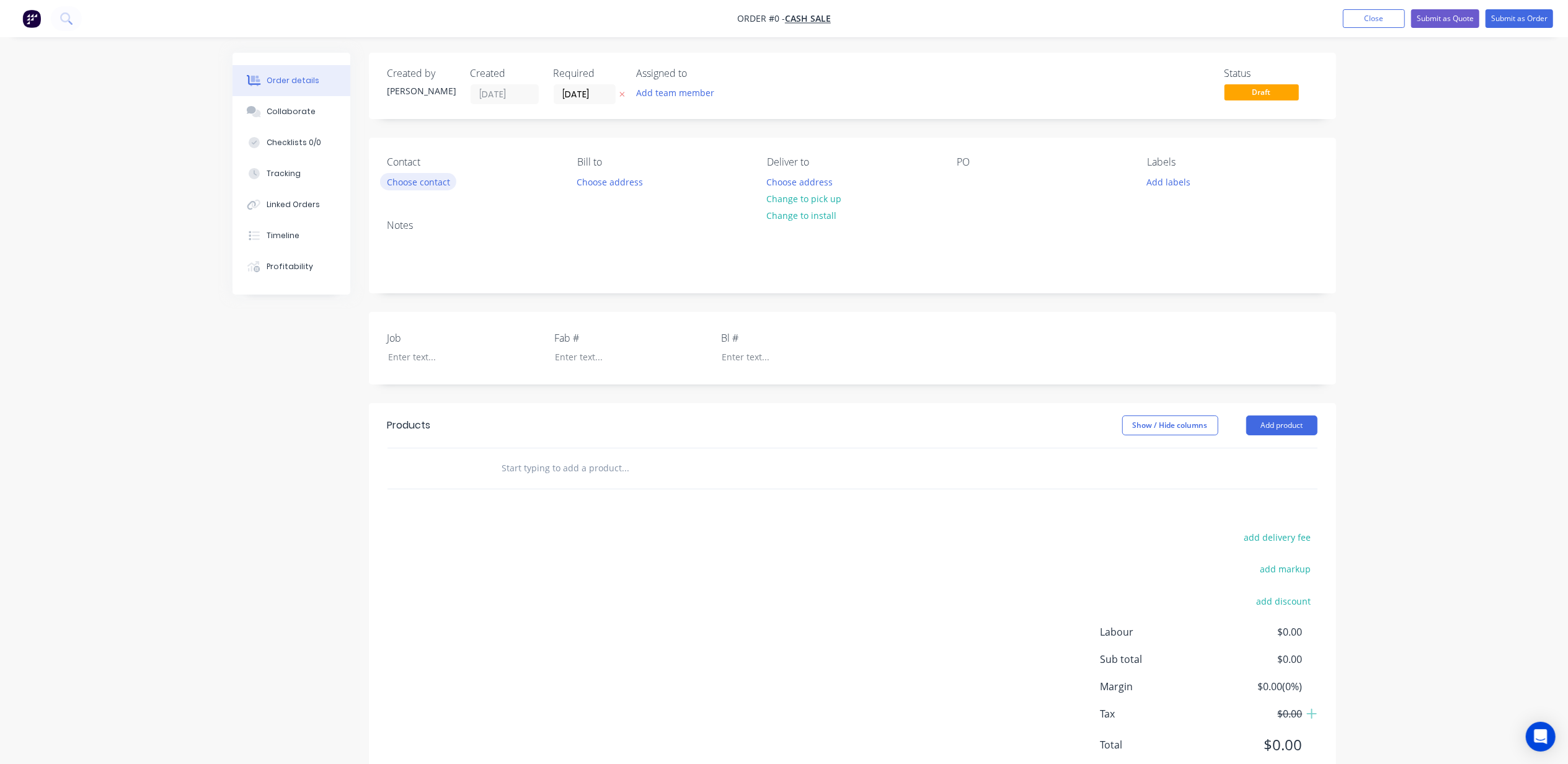
click at [410, 181] on button "Choose contact" at bounding box center [418, 181] width 76 height 16
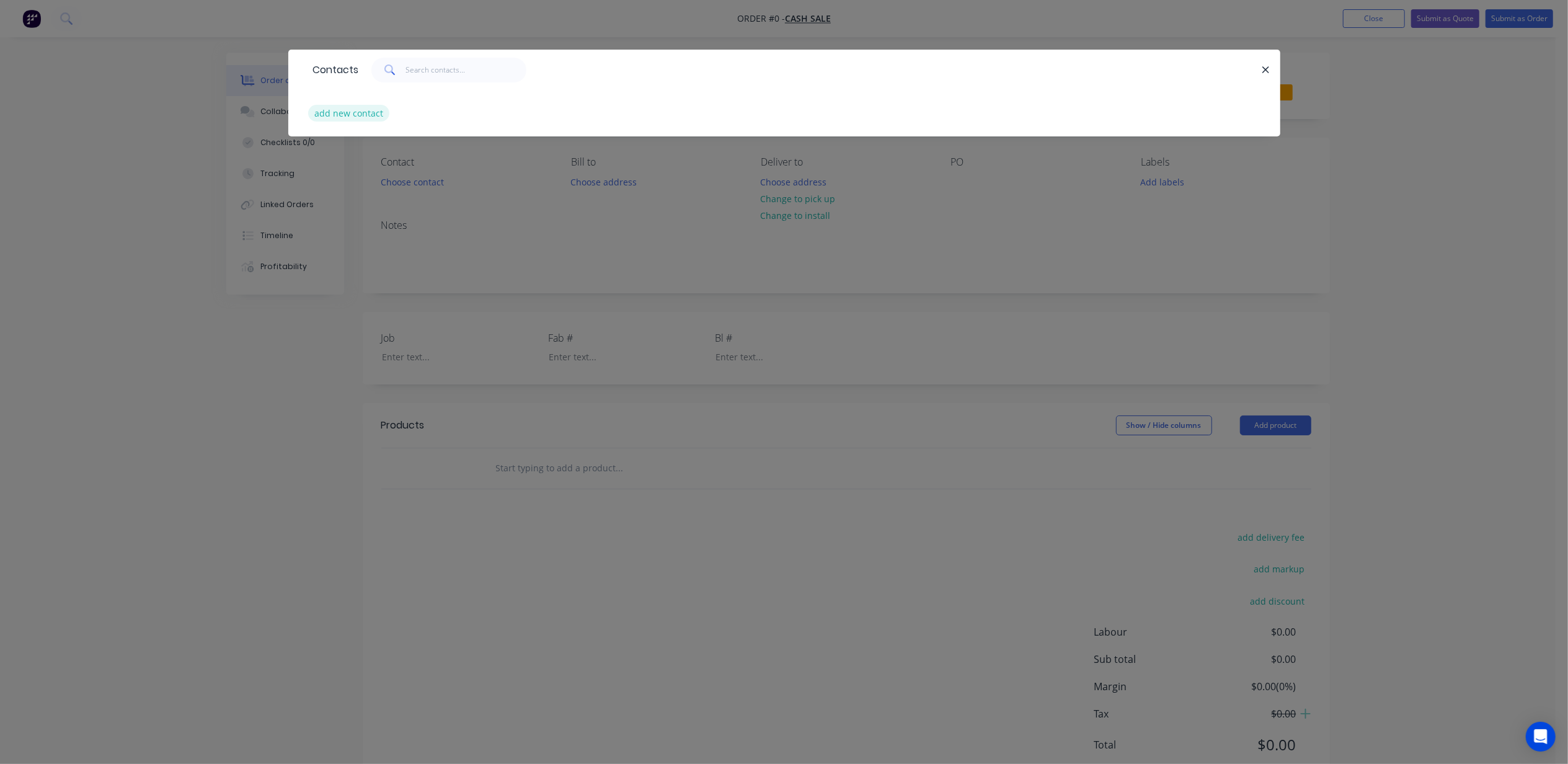
click at [373, 112] on button "add new contact" at bounding box center [349, 112] width 82 height 16
select select "AU"
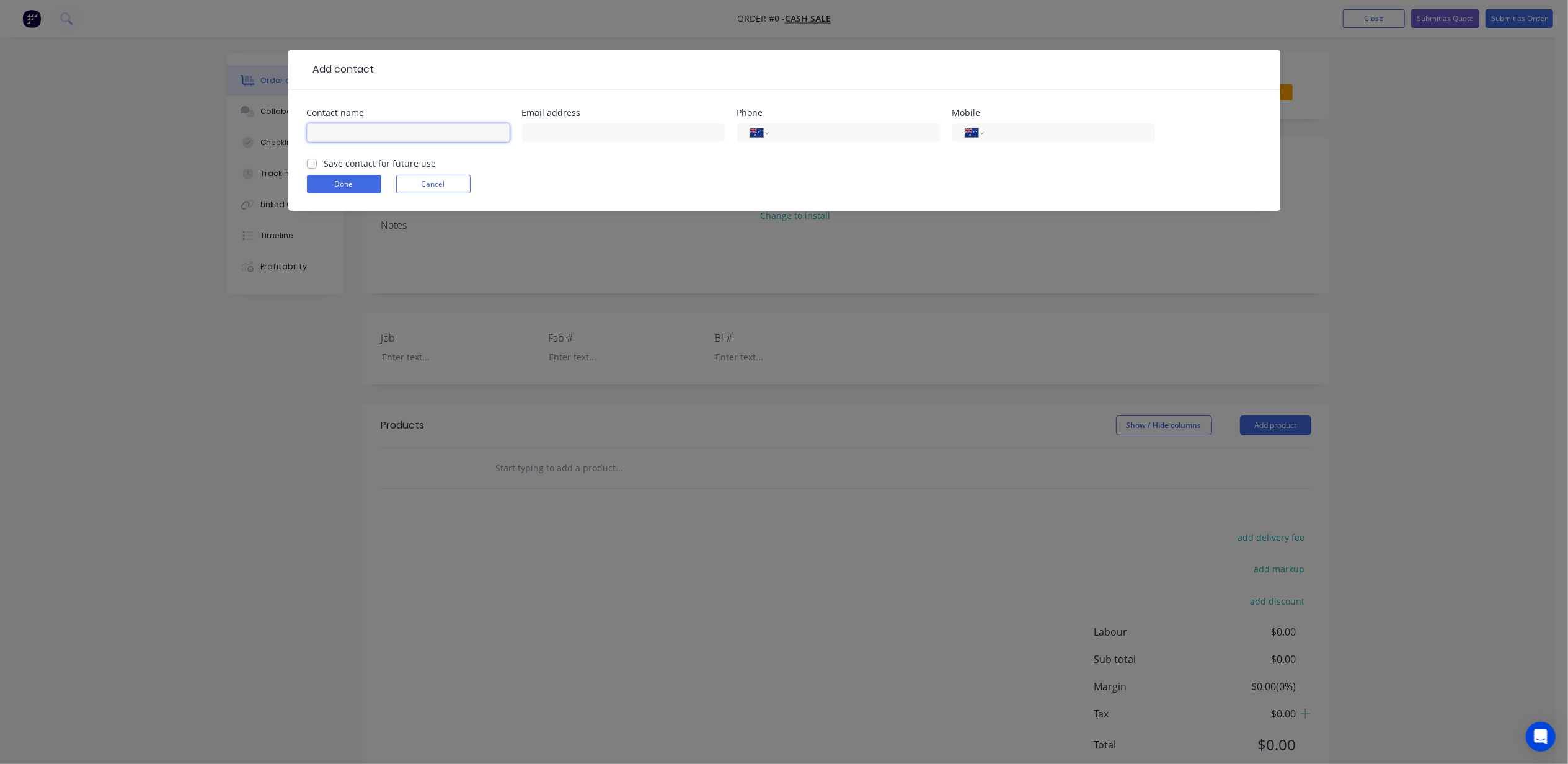
click at [399, 130] on input "text" at bounding box center [408, 133] width 203 height 19
type input "Collin (24 Sandy Cover Place)"
click at [351, 165] on label "Save contact for future use" at bounding box center [381, 163] width 112 height 13
click at [317, 165] on input "Save contact for future use" at bounding box center [311, 162] width 10 height 12
checkbox input "true"
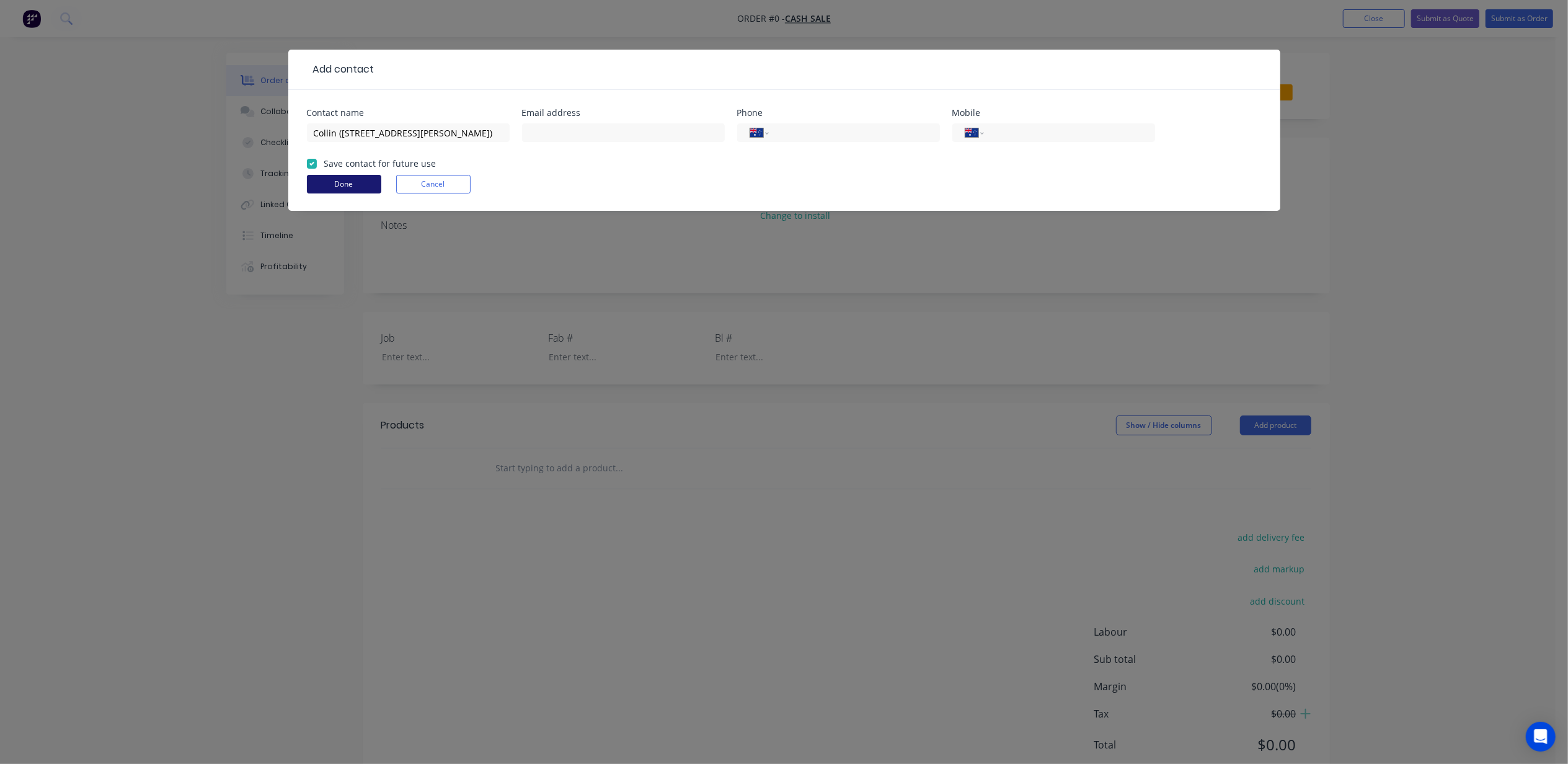
click at [335, 183] on button "Done" at bounding box center [343, 184] width 74 height 19
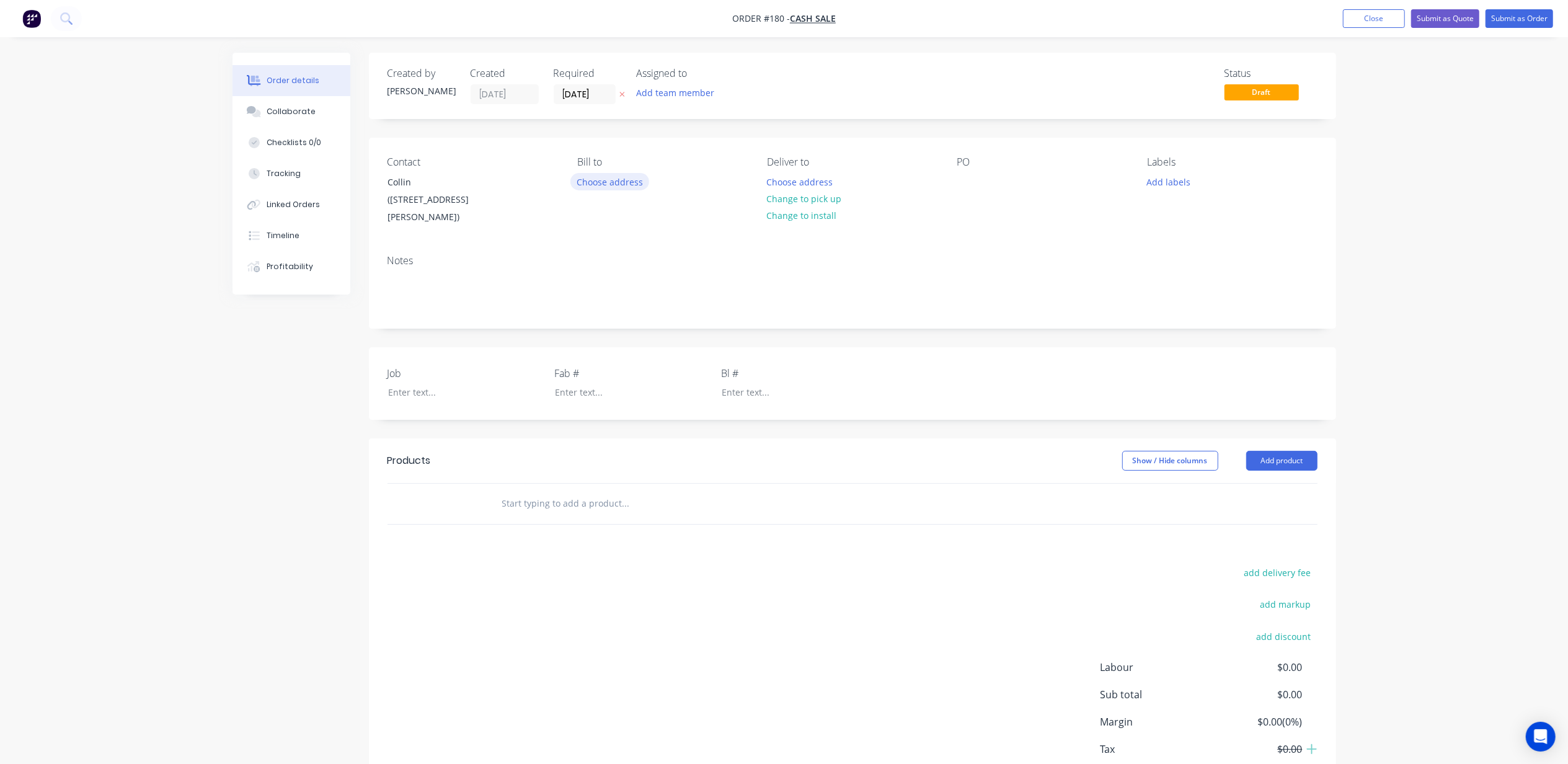
click at [629, 180] on button "Choose address" at bounding box center [610, 181] width 80 height 16
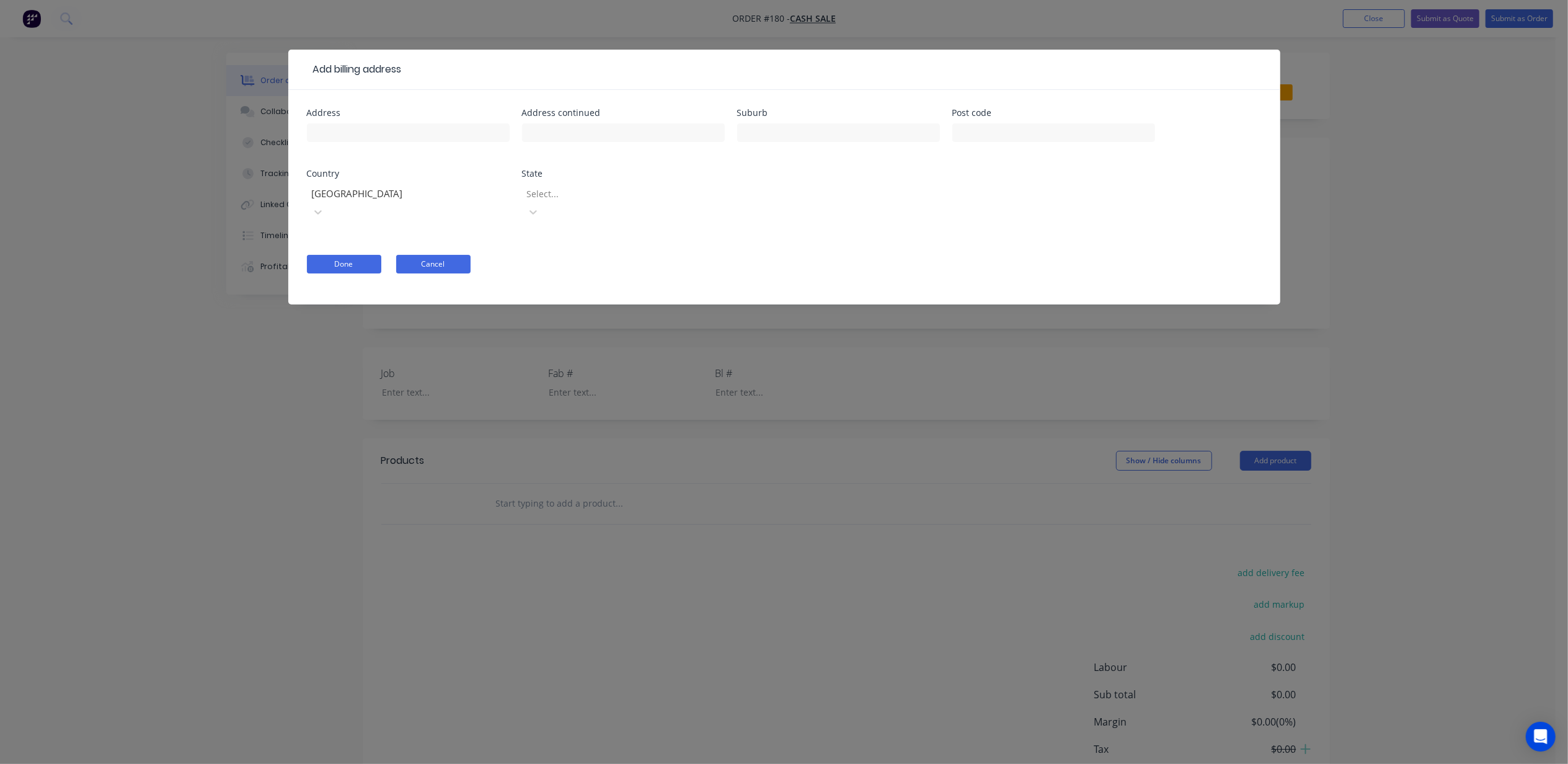
click at [452, 255] on button "Cancel" at bounding box center [433, 265] width 74 height 19
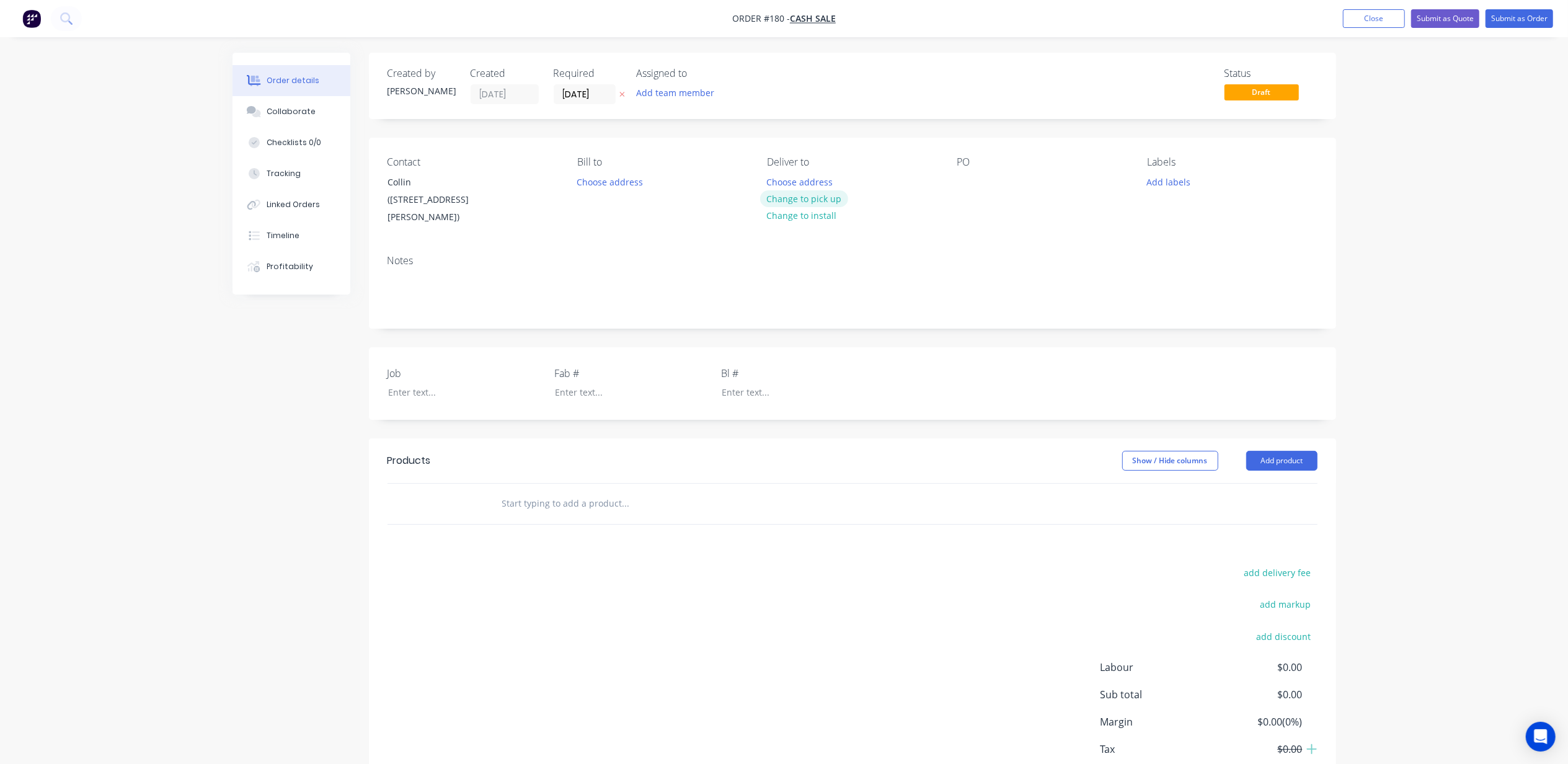
click at [806, 198] on button "Change to pick up" at bounding box center [804, 198] width 88 height 16
click at [968, 197] on div "PO" at bounding box center [1042, 191] width 170 height 70
click at [966, 183] on div at bounding box center [967, 182] width 20 height 18
drag, startPoint x: 419, startPoint y: 204, endPoint x: 372, endPoint y: 179, distance: 53.2
click at [372, 179] on div "Contact Collin (24 Sandy Cover Place) Bill to Choose address Pick up Change to …" at bounding box center [853, 191] width 967 height 108
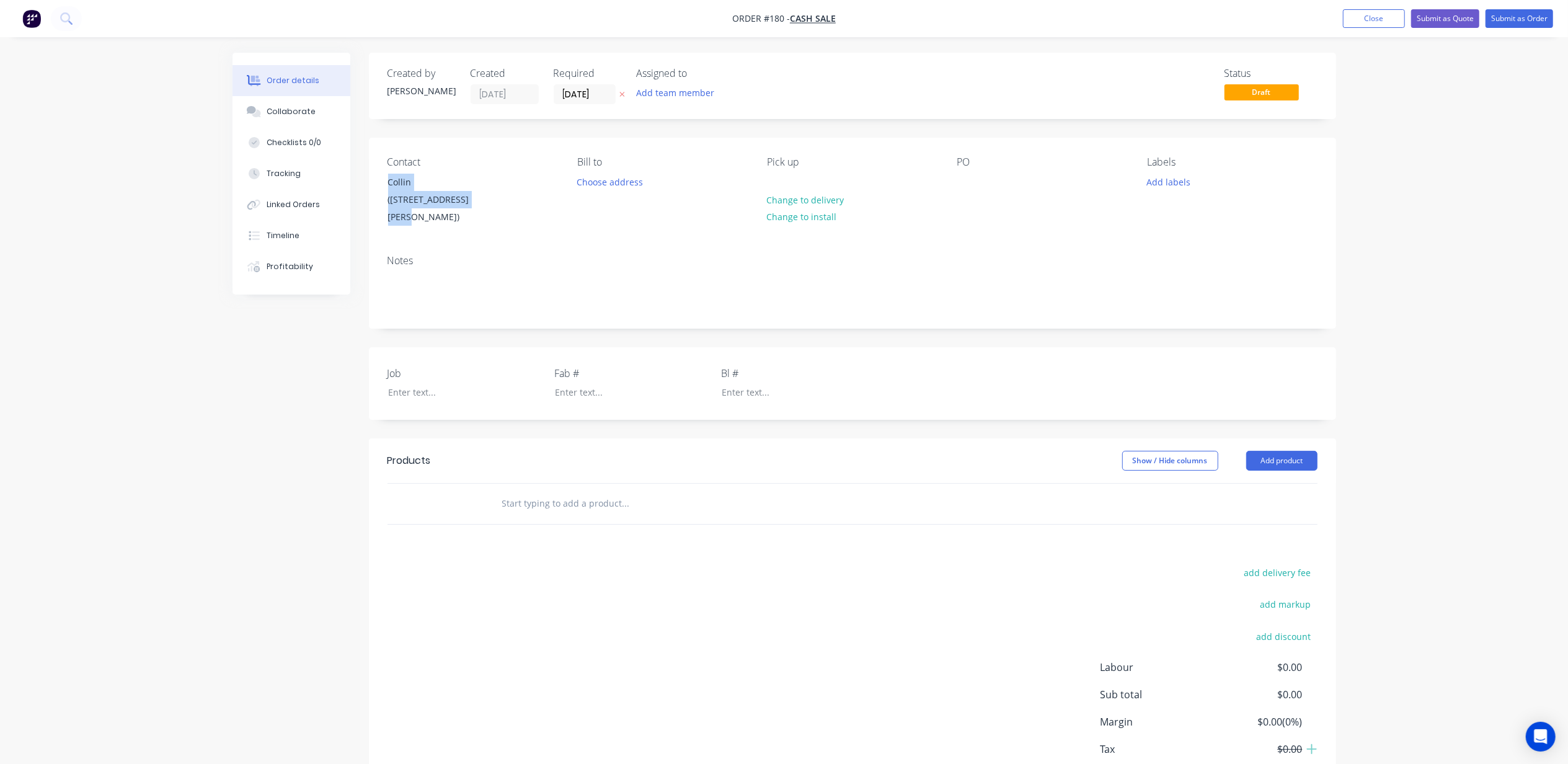
copy div "Collin (24 Sandy Cover Place)"
click at [973, 185] on div at bounding box center [967, 182] width 20 height 18
paste div
click at [1159, 176] on button "Add labels" at bounding box center [1169, 181] width 57 height 16
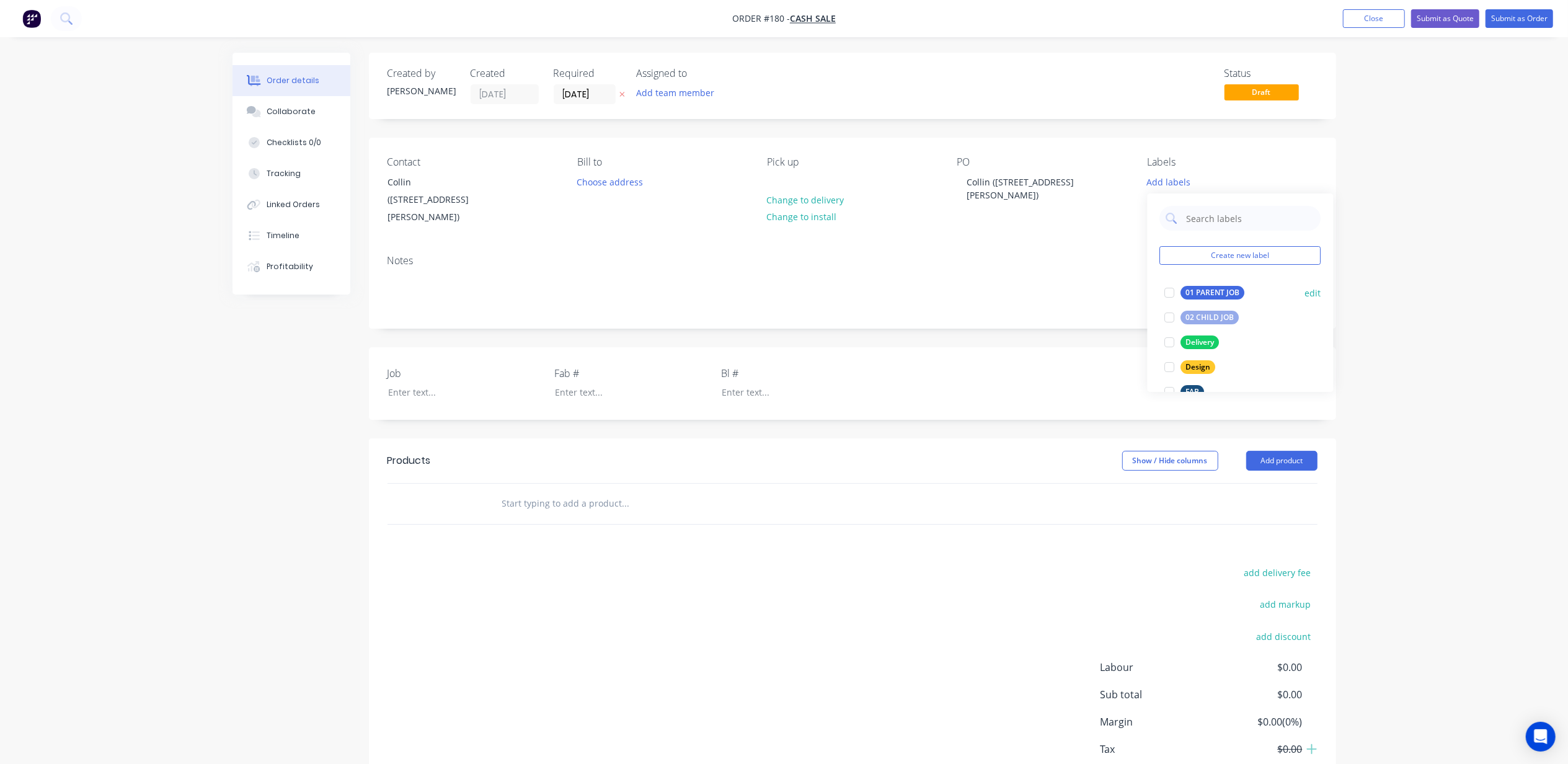
click at [1171, 294] on div at bounding box center [1170, 293] width 25 height 25
click at [1169, 296] on div at bounding box center [1170, 296] width 25 height 25
click at [1415, 278] on div "Order details Collaborate Checklists 0/0 Tracking Linked Orders Timeline Profit…" at bounding box center [784, 421] width 1568 height 841
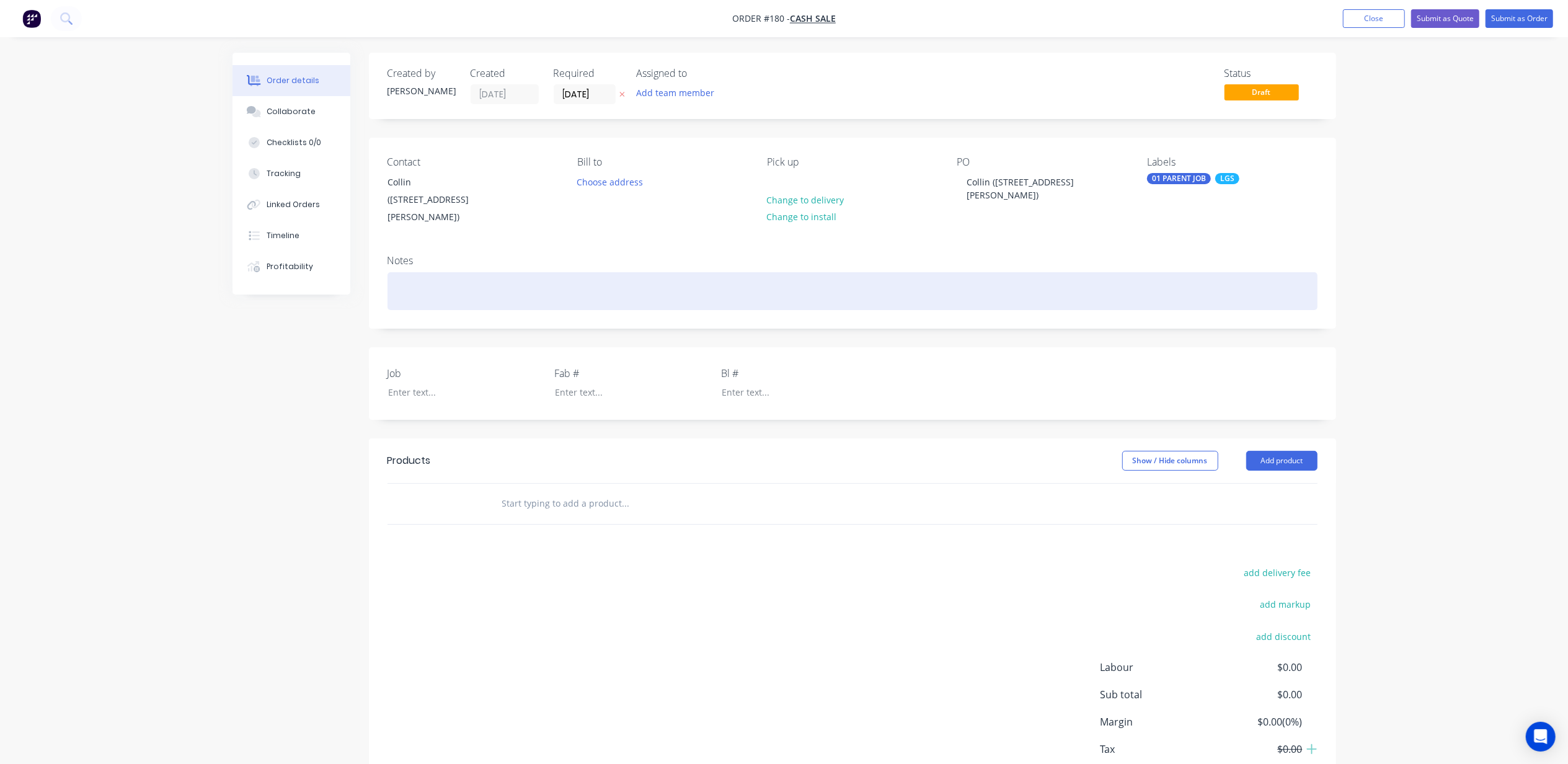
click at [407, 278] on div at bounding box center [853, 291] width 930 height 37
paste div
click at [476, 274] on div "CASH SALE - Collin (24 Sandy Cover Place)" at bounding box center [853, 291] width 930 height 37
click at [477, 274] on div "CASH SALE - Collin (24 Sandy Cover Place)" at bounding box center [853, 291] width 930 height 37
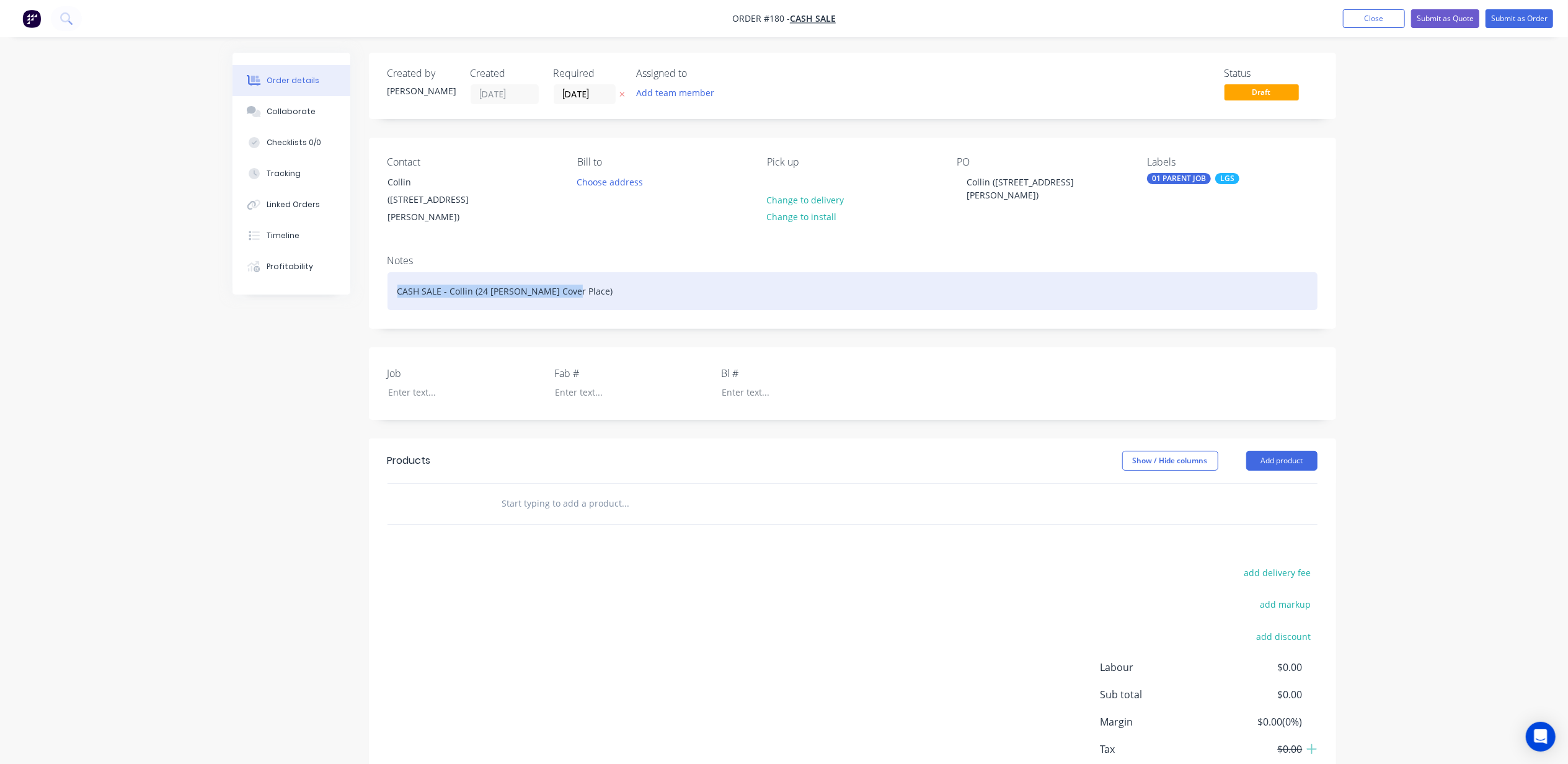
copy div "CASH SALE - Collin (24 Sandy Cover Place)"
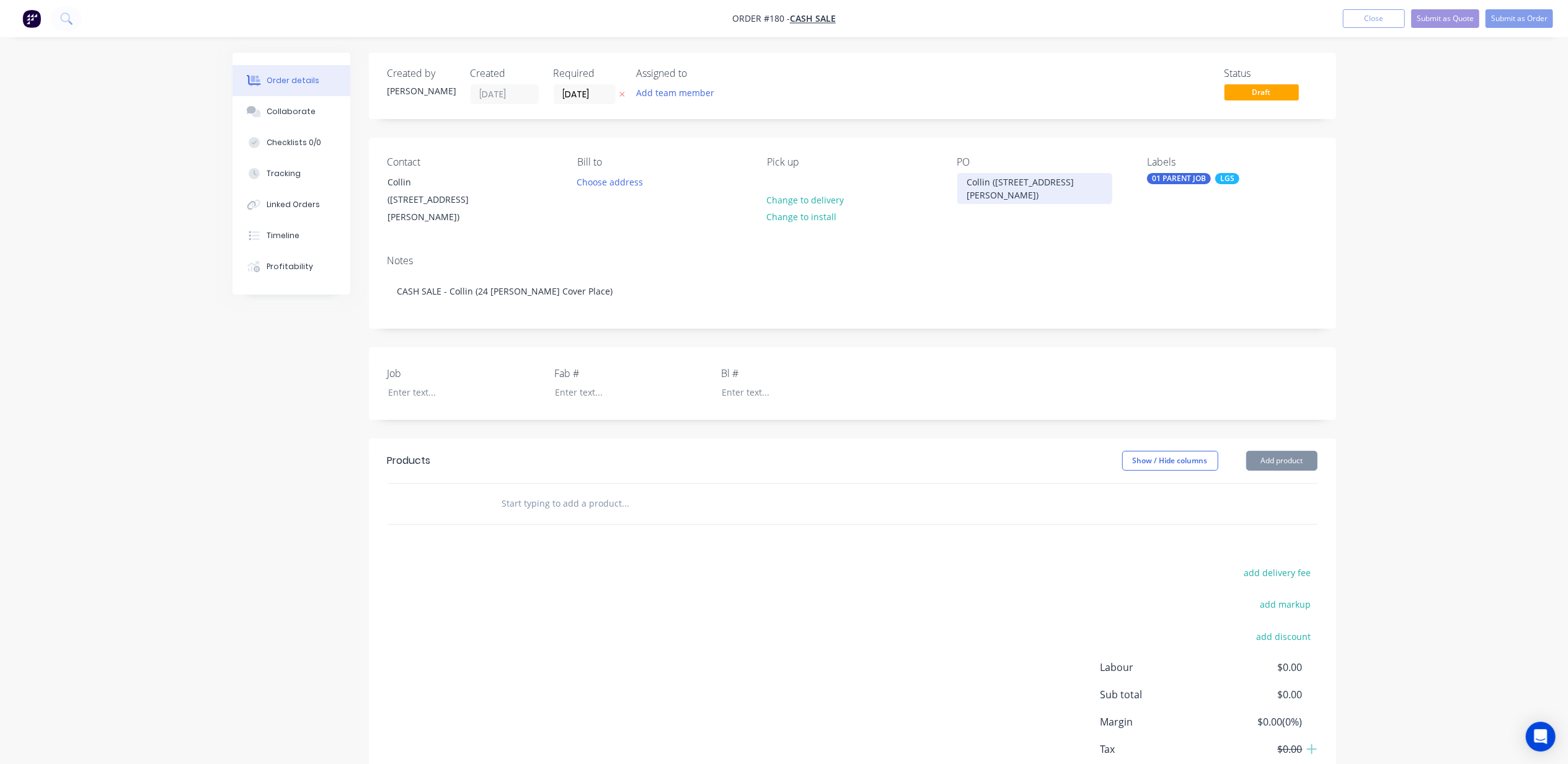
click at [1001, 183] on div "Collin (24 Sandy Cover Place)" at bounding box center [1034, 189] width 155 height 31
click at [132, 374] on div "Order details Collaborate Checklists 0/0 Tracking Linked Orders Timeline Profit…" at bounding box center [784, 421] width 1568 height 841
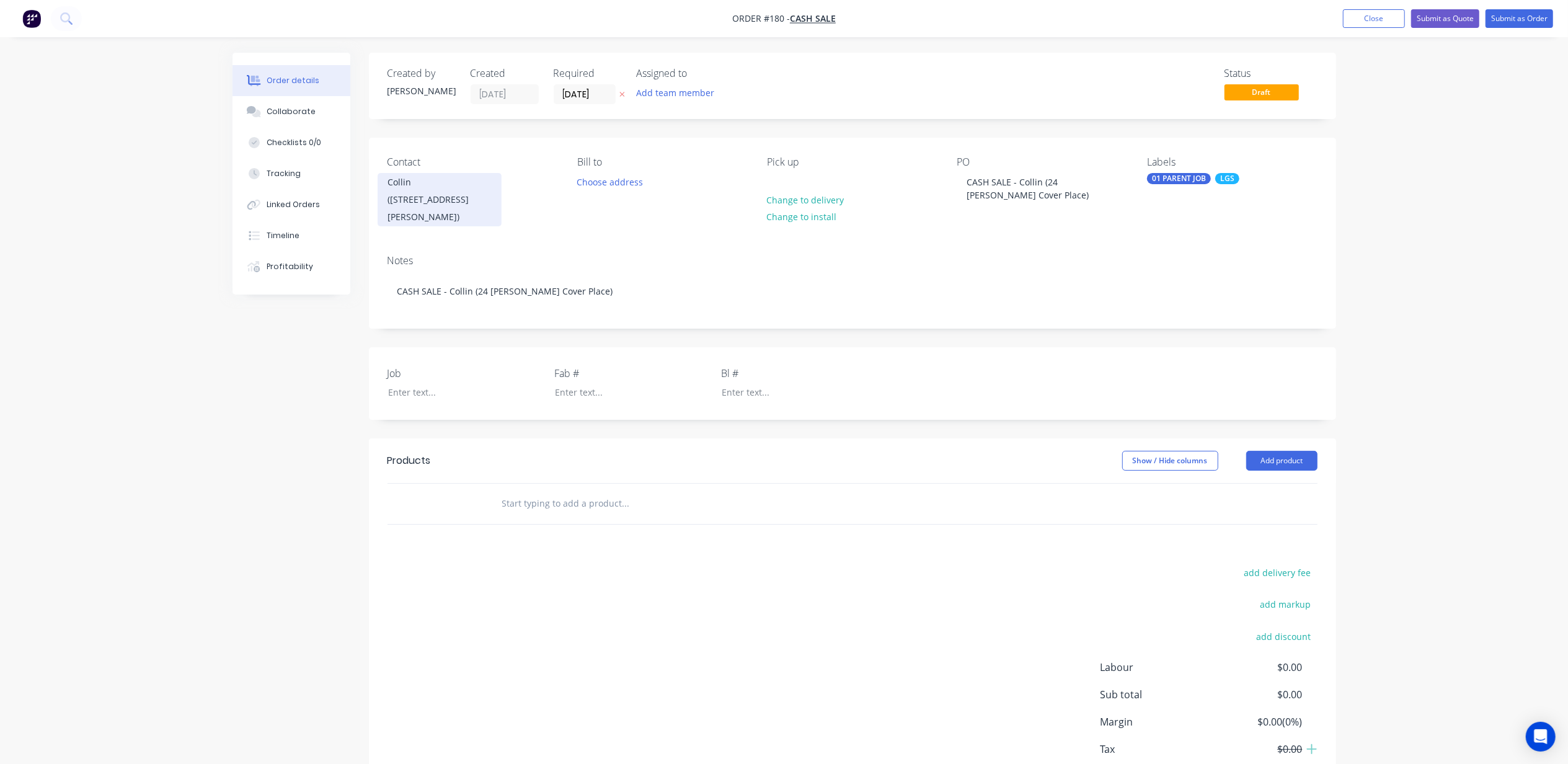
click at [491, 190] on div "Collin (24 Sandy Cover Place)" at bounding box center [439, 200] width 124 height 53
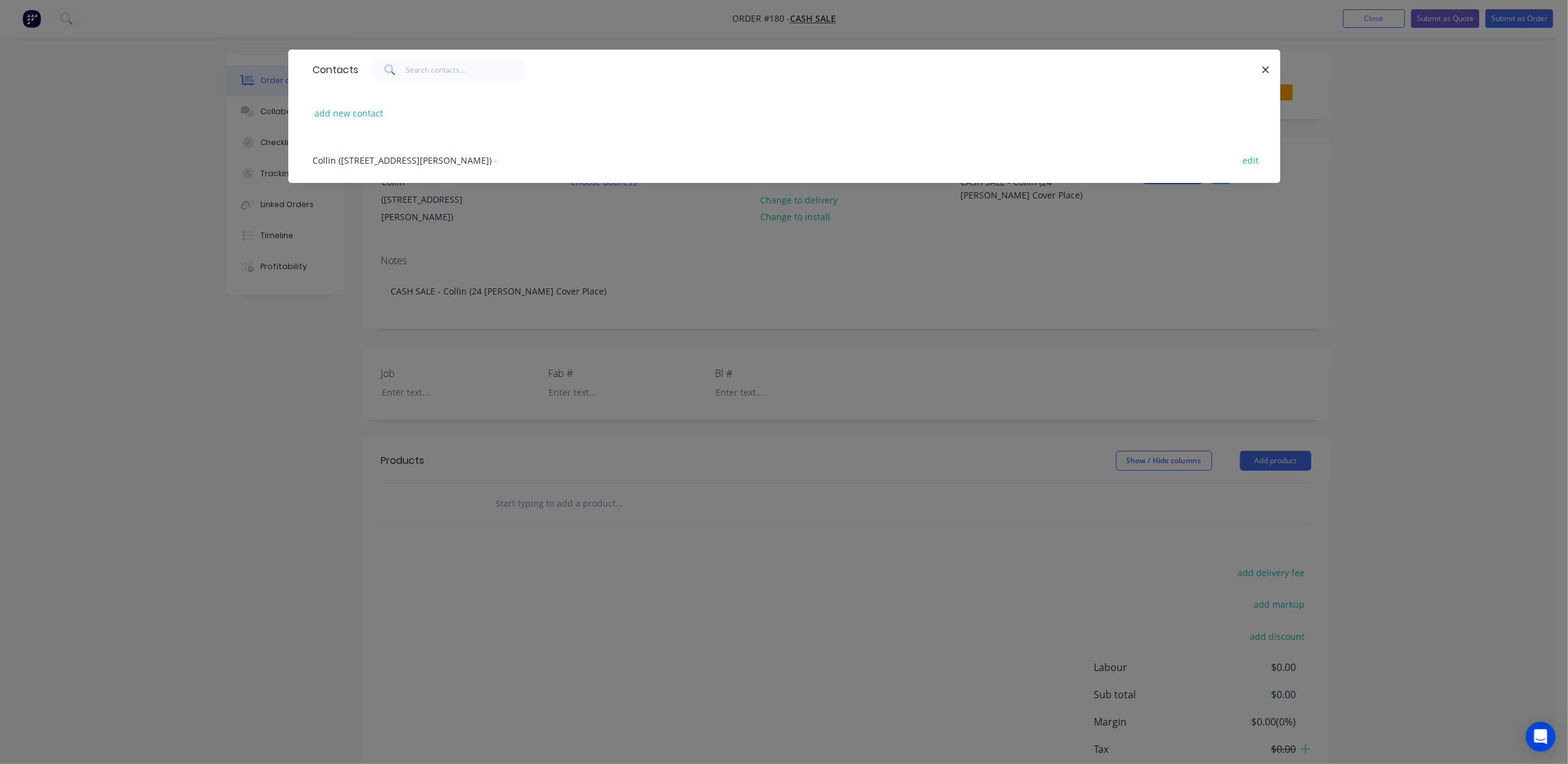
click at [420, 155] on span "Collin (24 Sandy Cover Place)" at bounding box center [403, 160] width 179 height 12
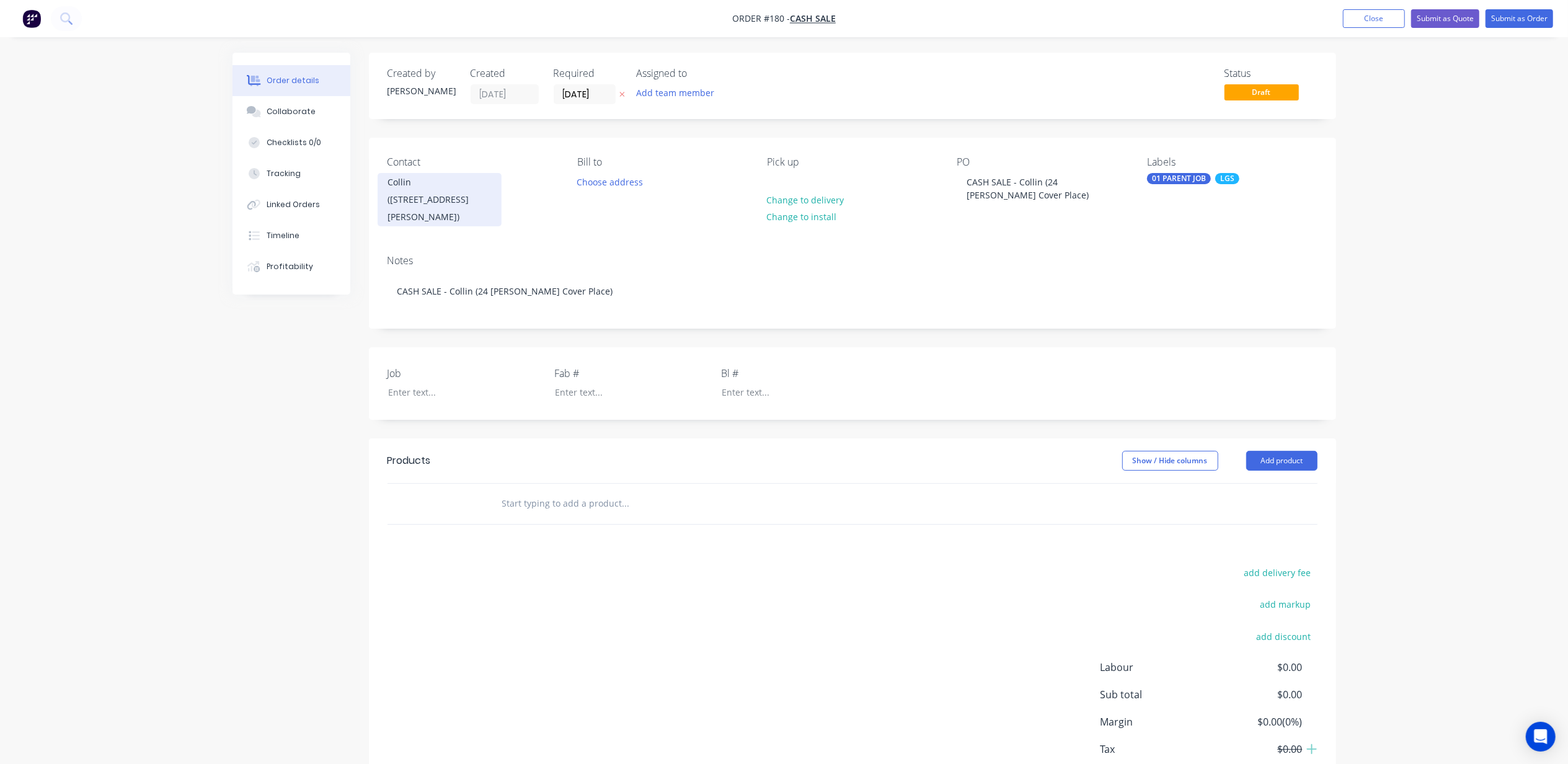
click at [452, 180] on div "Collin (24 Sandy Cover Place)" at bounding box center [440, 200] width 103 height 52
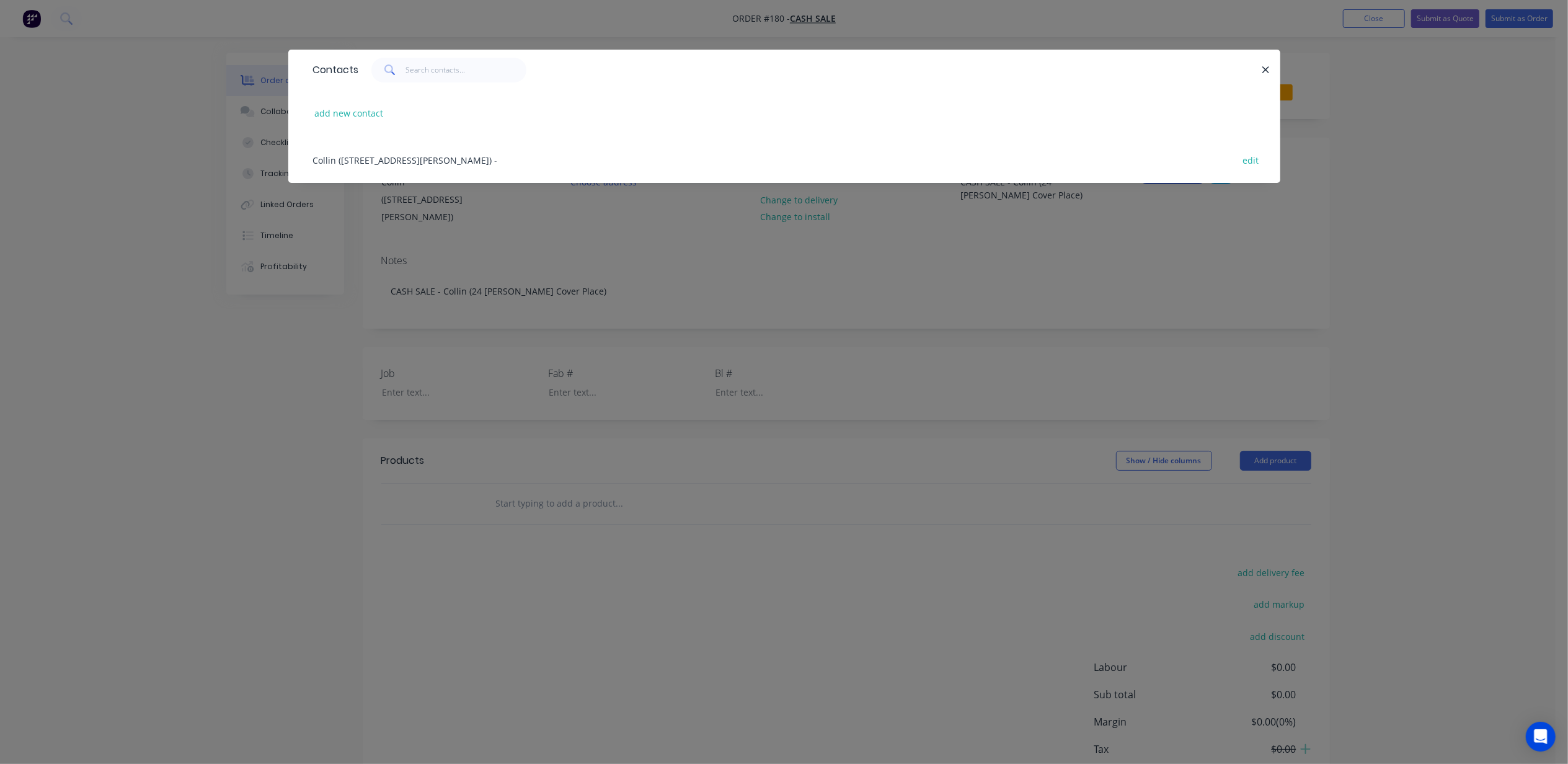
click at [461, 182] on div "Collin (24 Sandy Cover Place) - edit" at bounding box center [784, 160] width 955 height 47
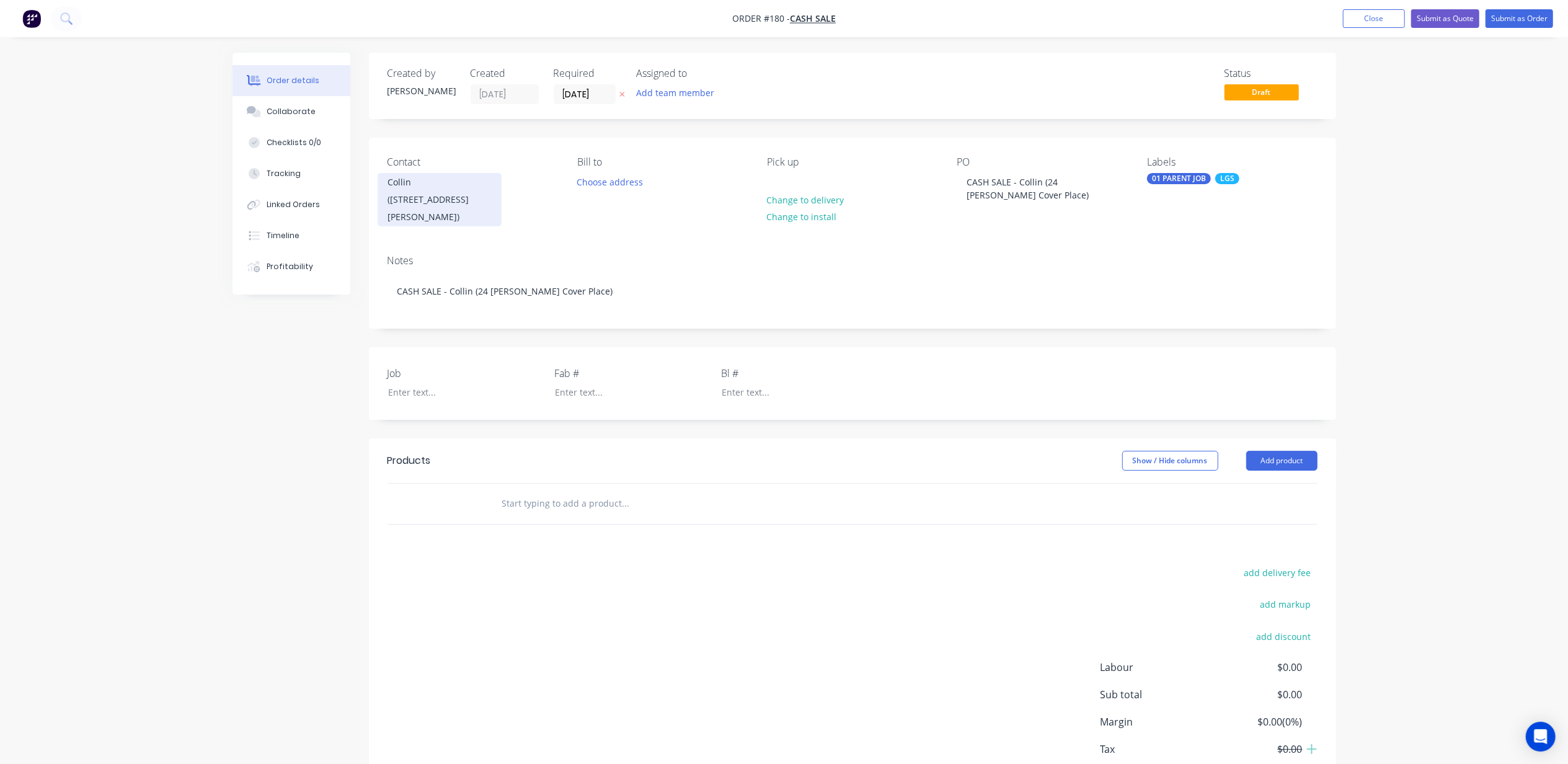
click at [427, 180] on div "Collin (24 Sandy Cover Place)" at bounding box center [440, 200] width 103 height 52
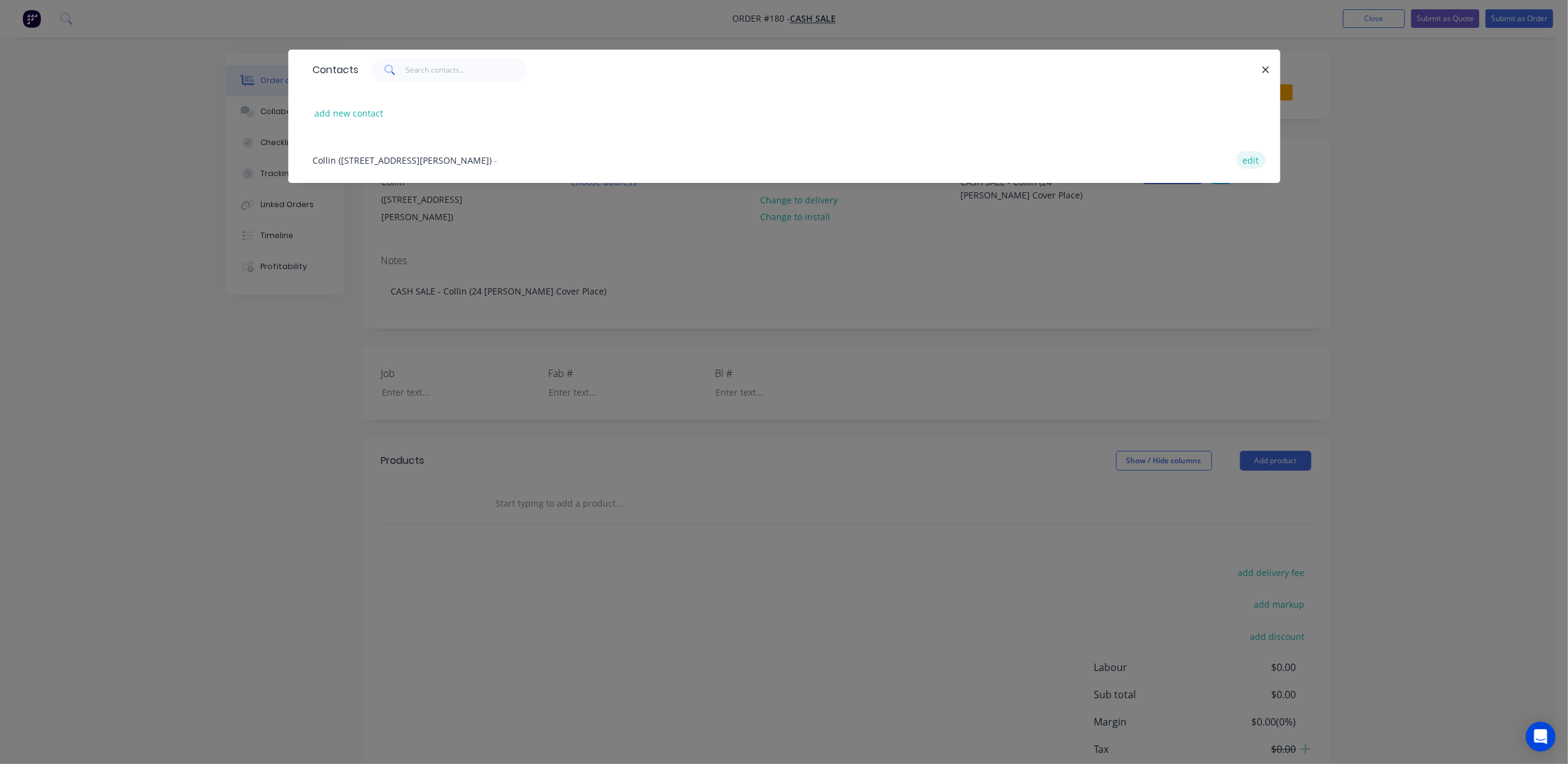
click at [1236, 162] on button "edit" at bounding box center [1250, 159] width 29 height 16
select select "AU"
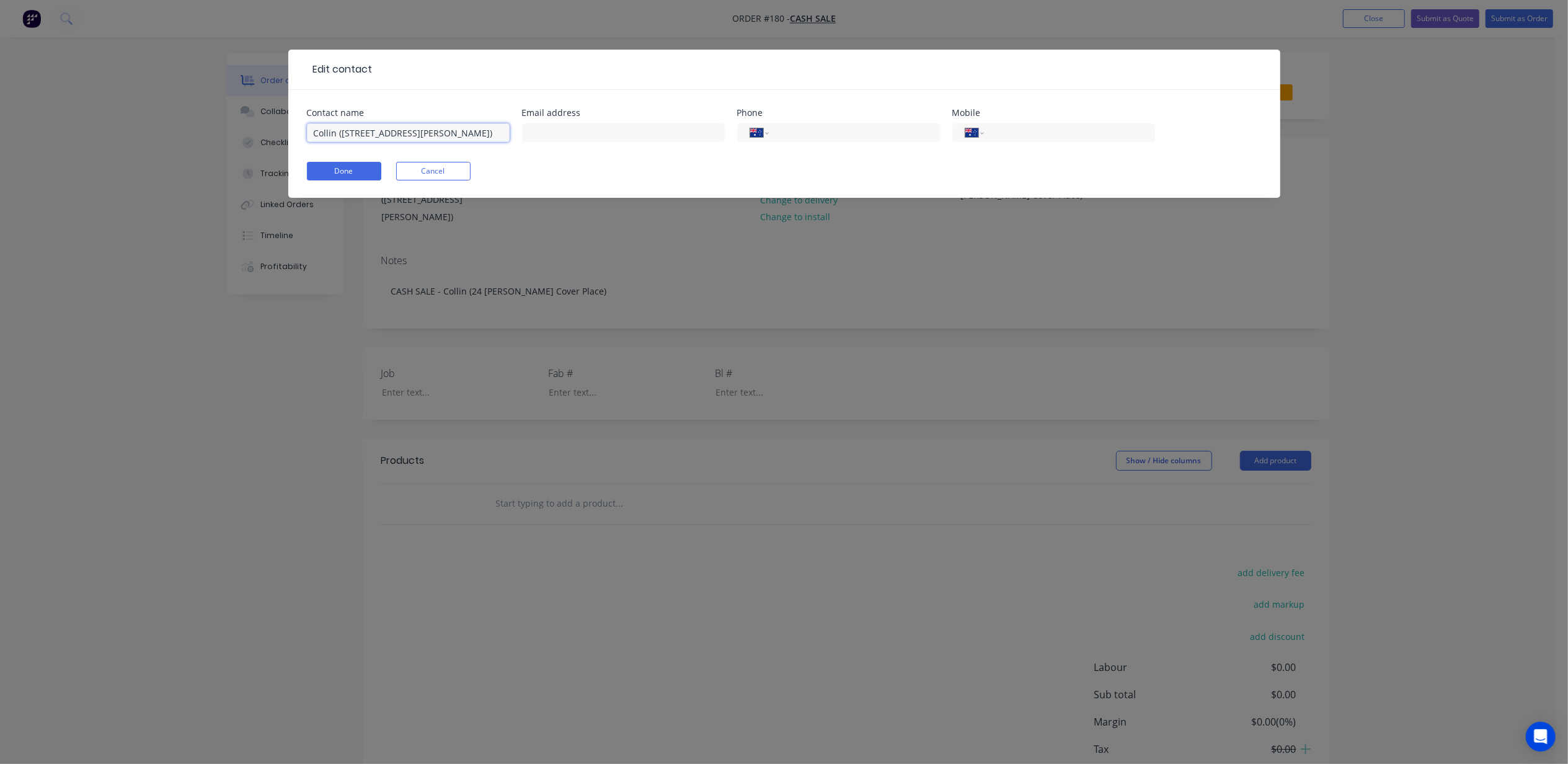
click at [400, 134] on input "Collin (24 Sandy Cover Place)" at bounding box center [408, 133] width 203 height 19
type input "Collin (24 Sandy Cove Place)"
click at [366, 171] on button "Done" at bounding box center [343, 171] width 74 height 19
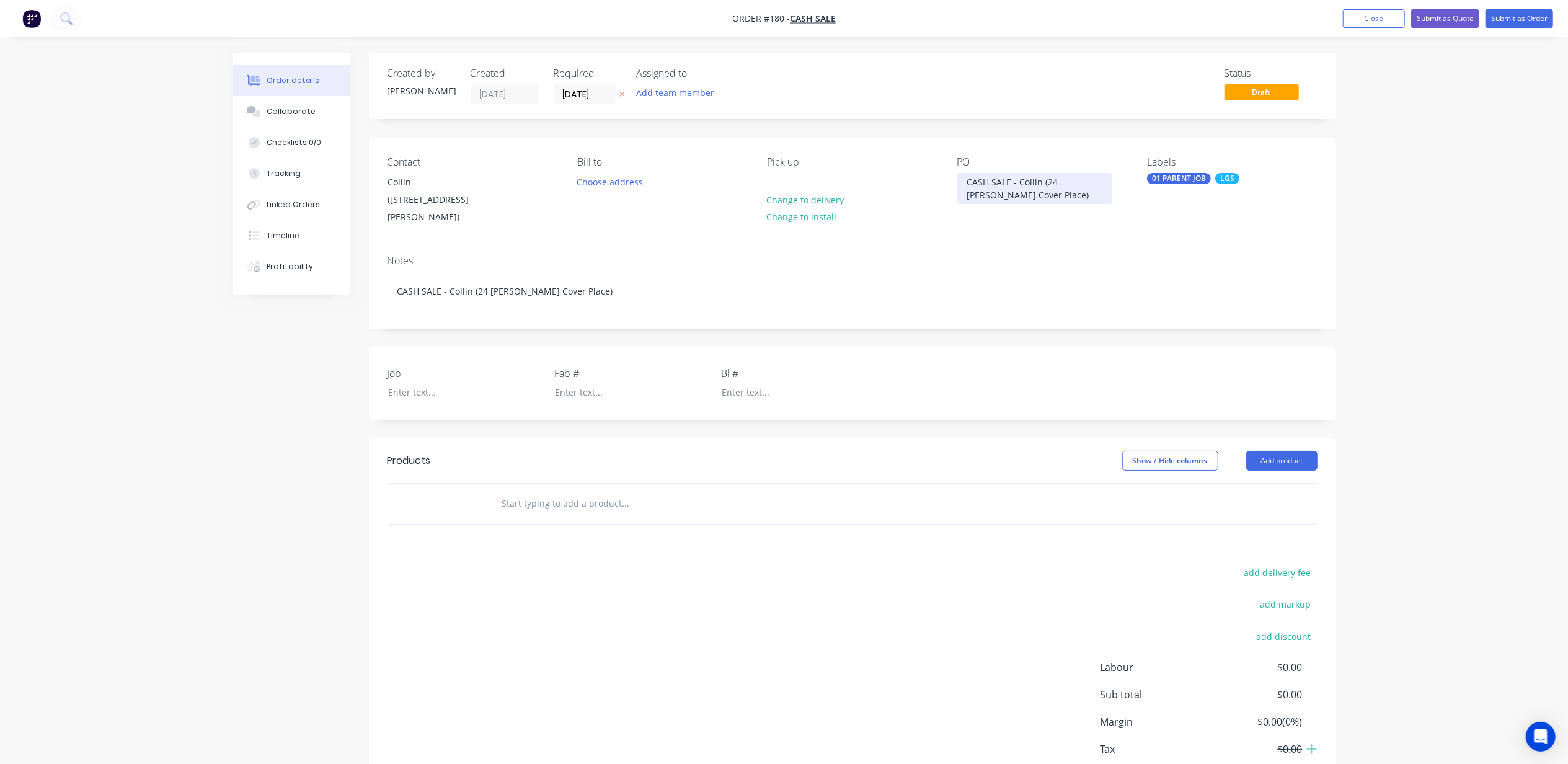
click at [1026, 183] on div "CASH SALE - Collin (24 Sandy Cover Place)" at bounding box center [1034, 189] width 155 height 31
click at [991, 197] on div "CASH SALE - Collin (24 Sandy Cover Place)" at bounding box center [1034, 189] width 155 height 31
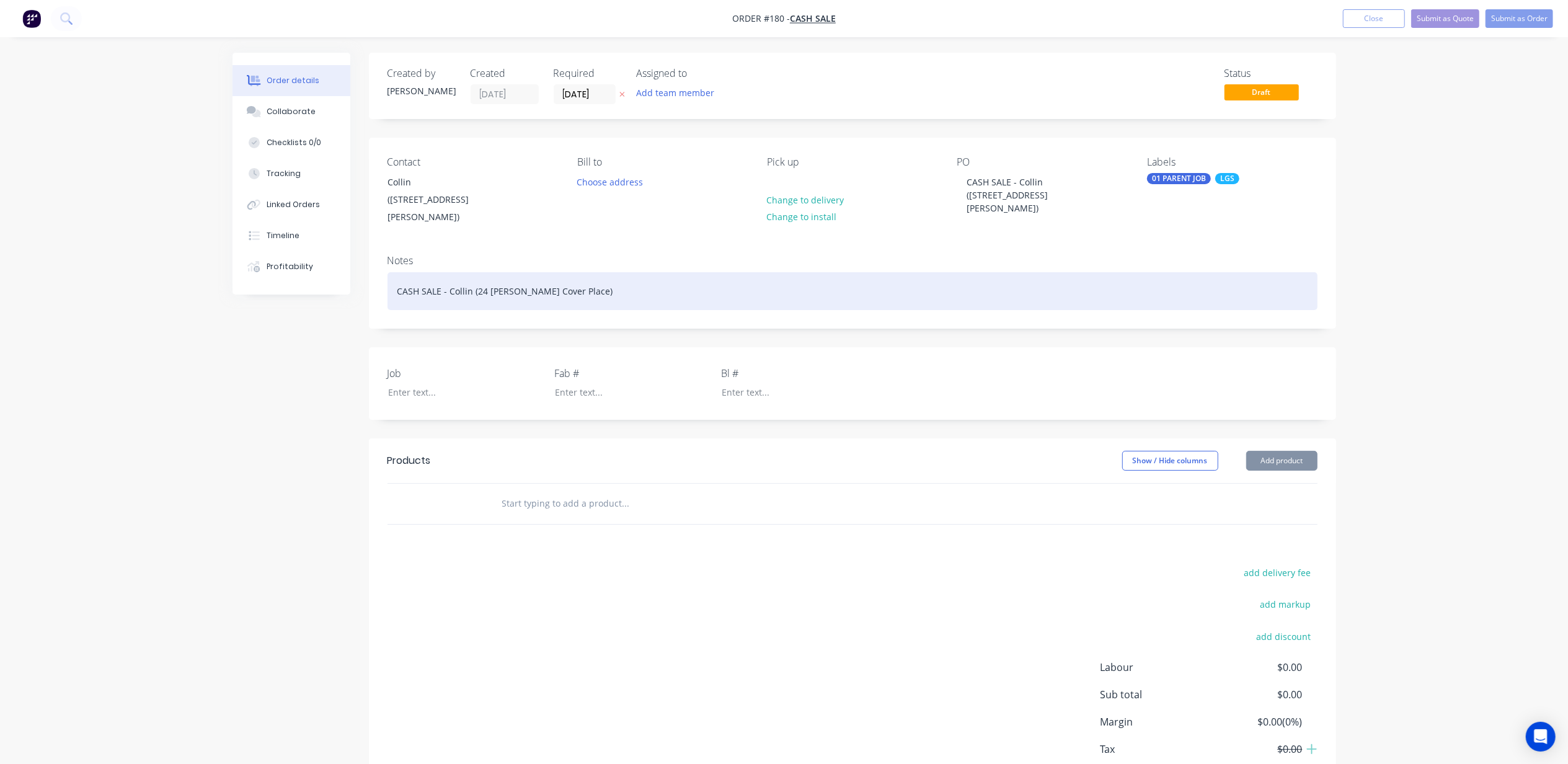
click at [480, 273] on div "CASH SALE - Collin (24 Sandy Cover Place)" at bounding box center [853, 291] width 930 height 37
click at [537, 275] on div "CASH SALE - Collin (24 Sandy Cover Place)" at bounding box center [853, 291] width 930 height 37
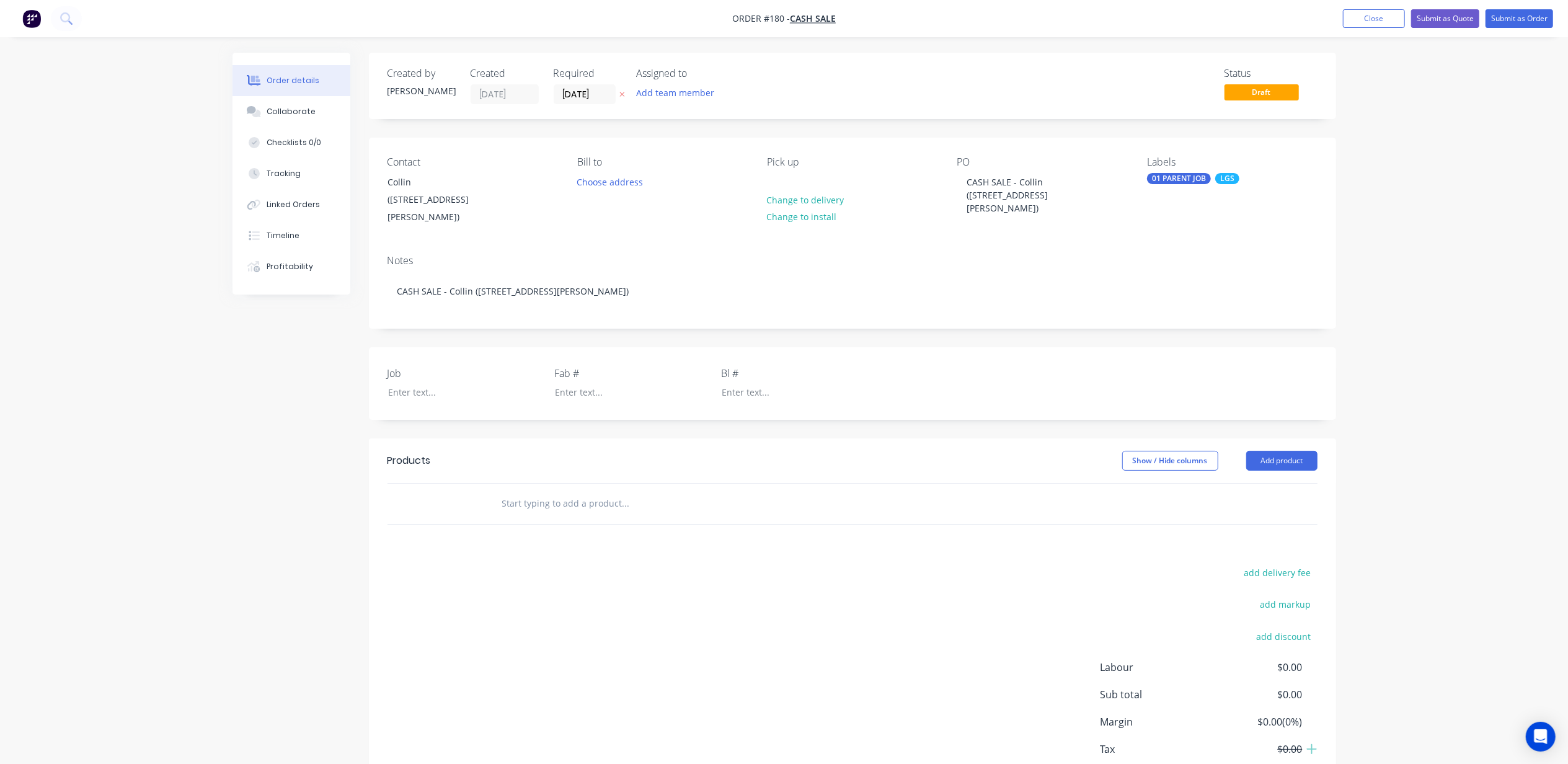
click at [37, 427] on div "Order details Collaborate Checklists 0/0 Tracking Linked Orders Timeline Profit…" at bounding box center [784, 421] width 1568 height 841
click at [429, 383] on div at bounding box center [456, 392] width 155 height 18
click at [545, 497] on input "text" at bounding box center [626, 504] width 248 height 25
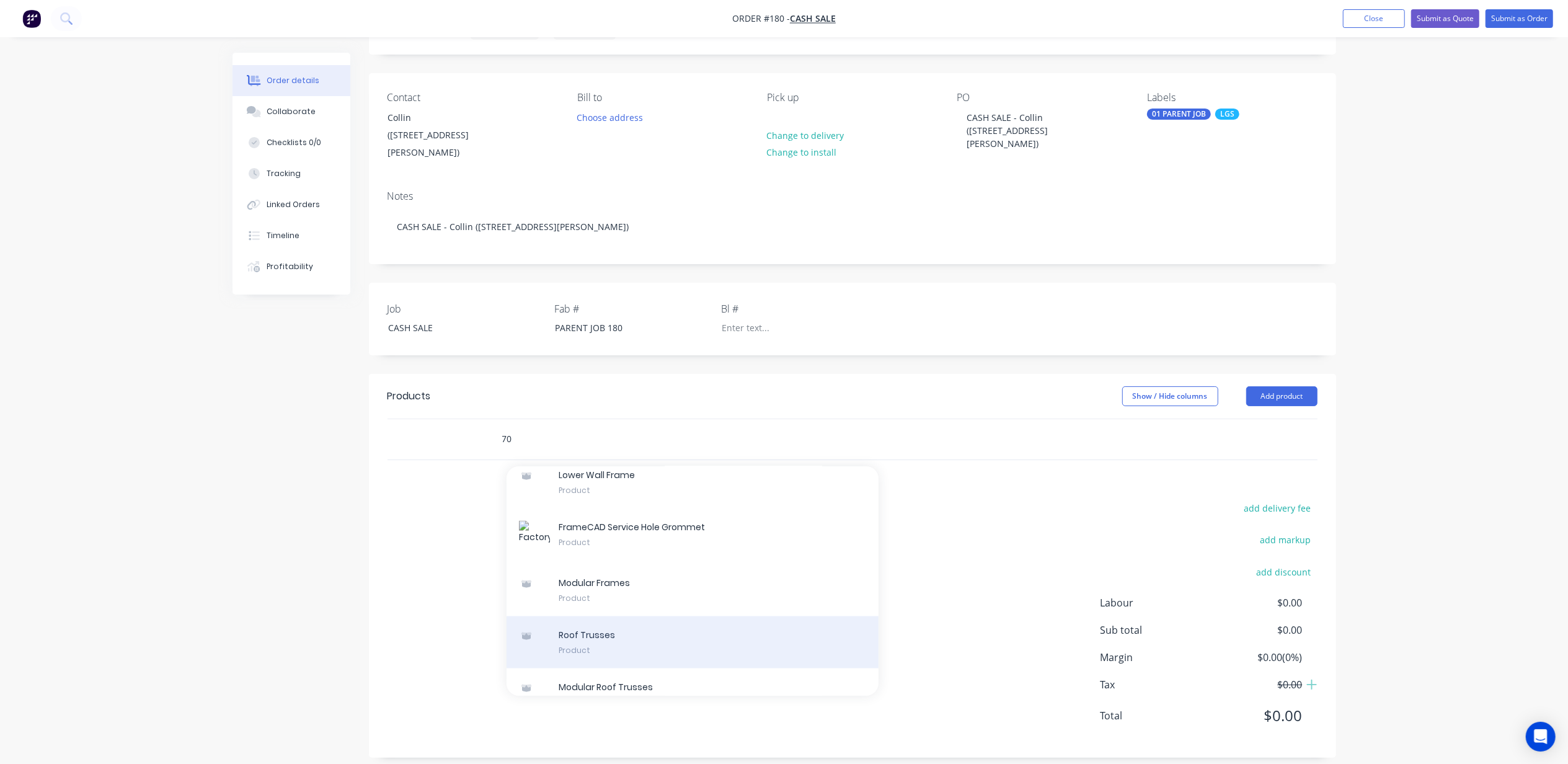
scroll to position [2112, 0]
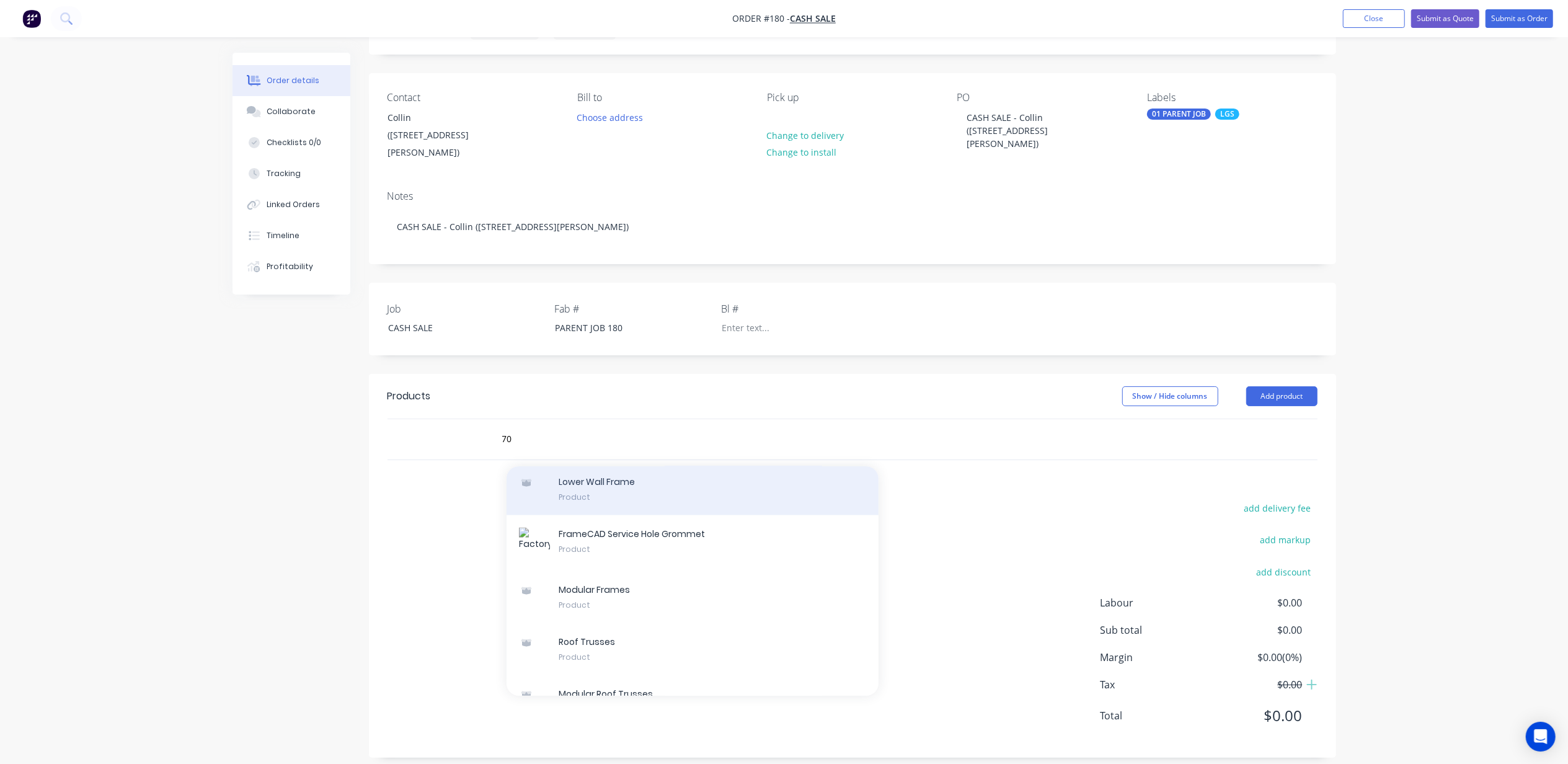
click at [639, 473] on div "Lower Wall Frame Product" at bounding box center [692, 489] width 372 height 52
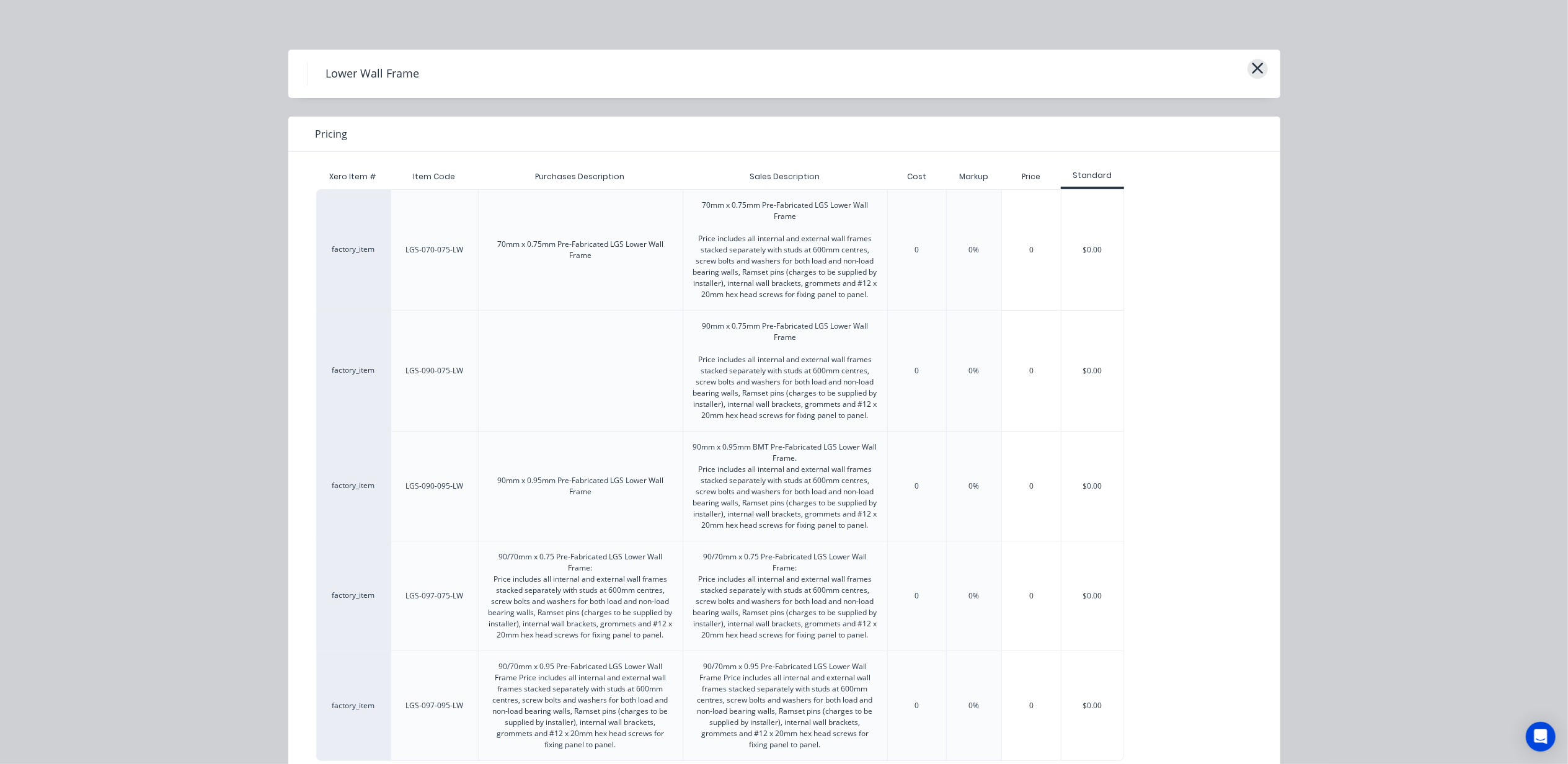
click at [1251, 66] on icon "button" at bounding box center [1258, 68] width 13 height 17
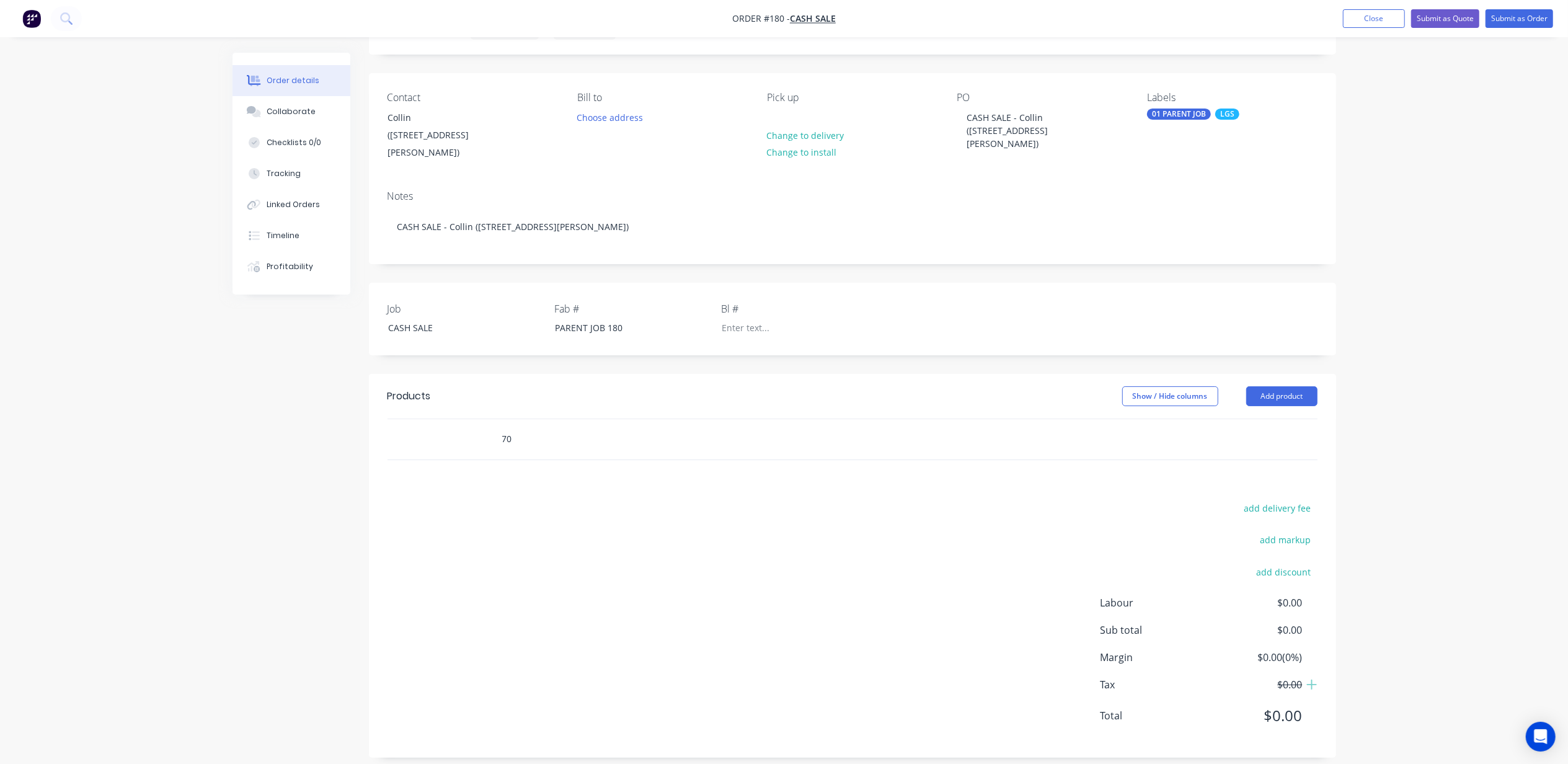
click at [509, 432] on input "70" at bounding box center [626, 439] width 248 height 25
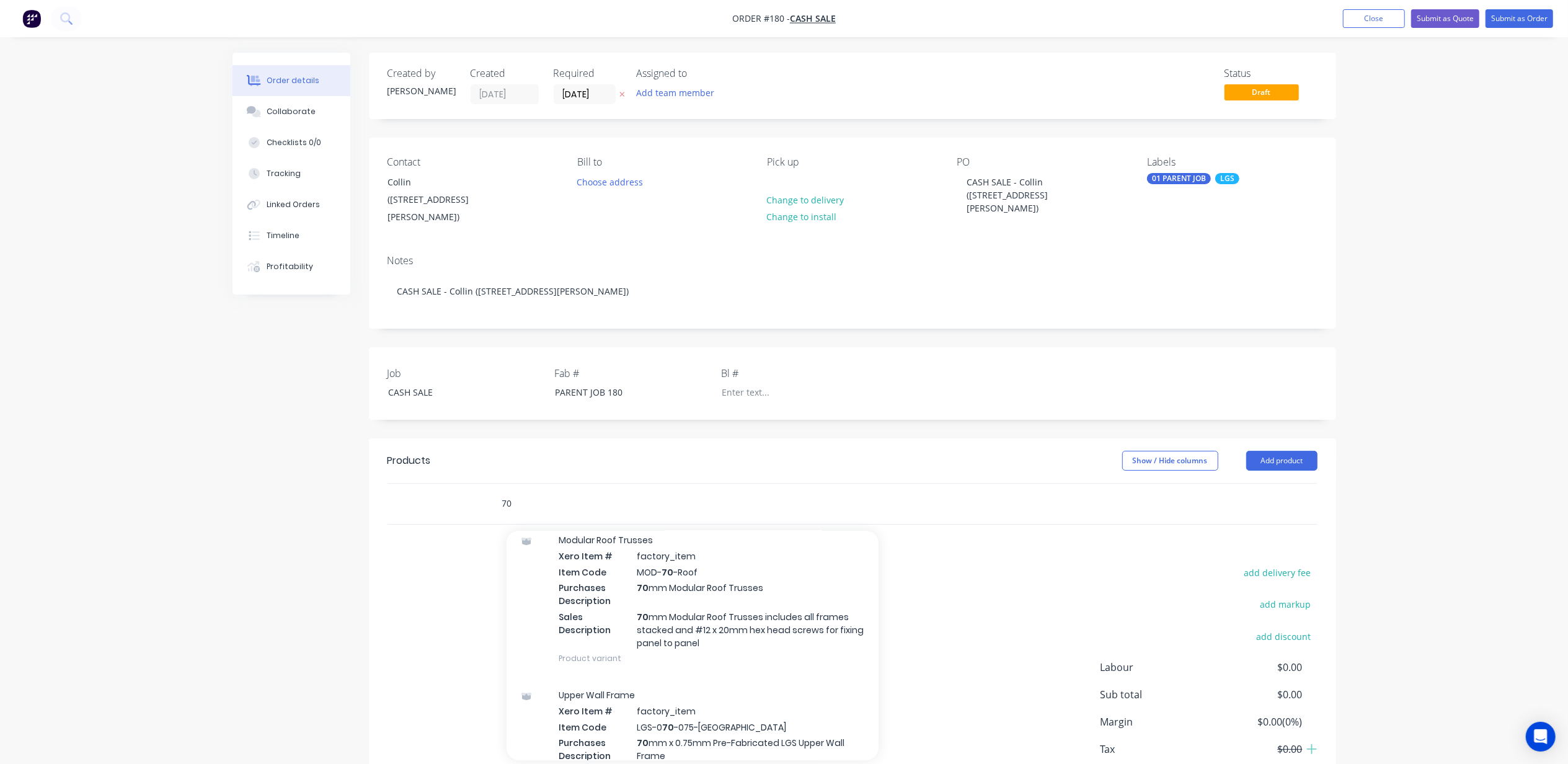
scroll to position [428, 0]
click at [566, 494] on input "70" at bounding box center [626, 504] width 248 height 25
click at [572, 492] on input "70" at bounding box center [626, 504] width 248 height 25
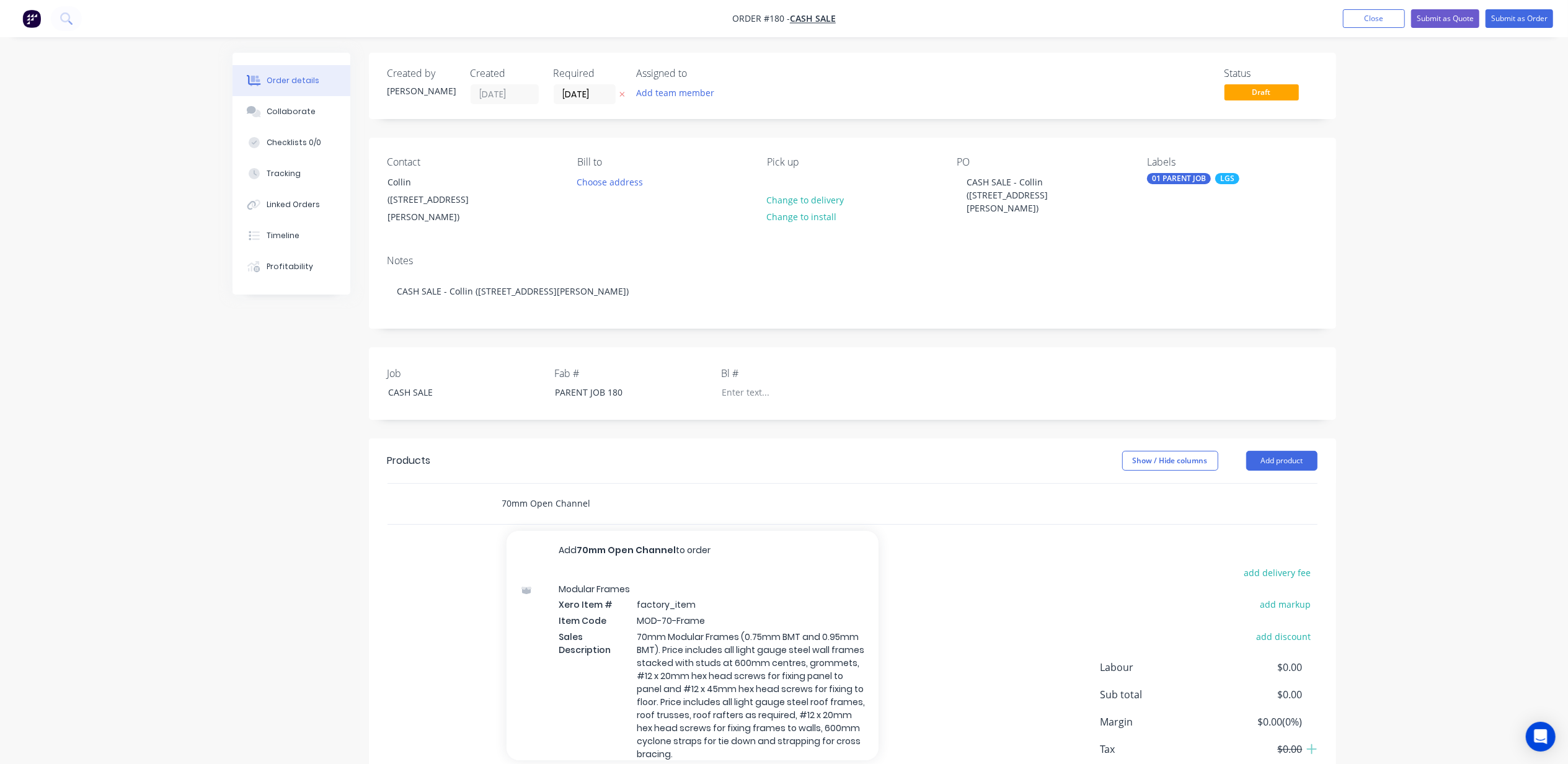
type input "70mm Open Channel"
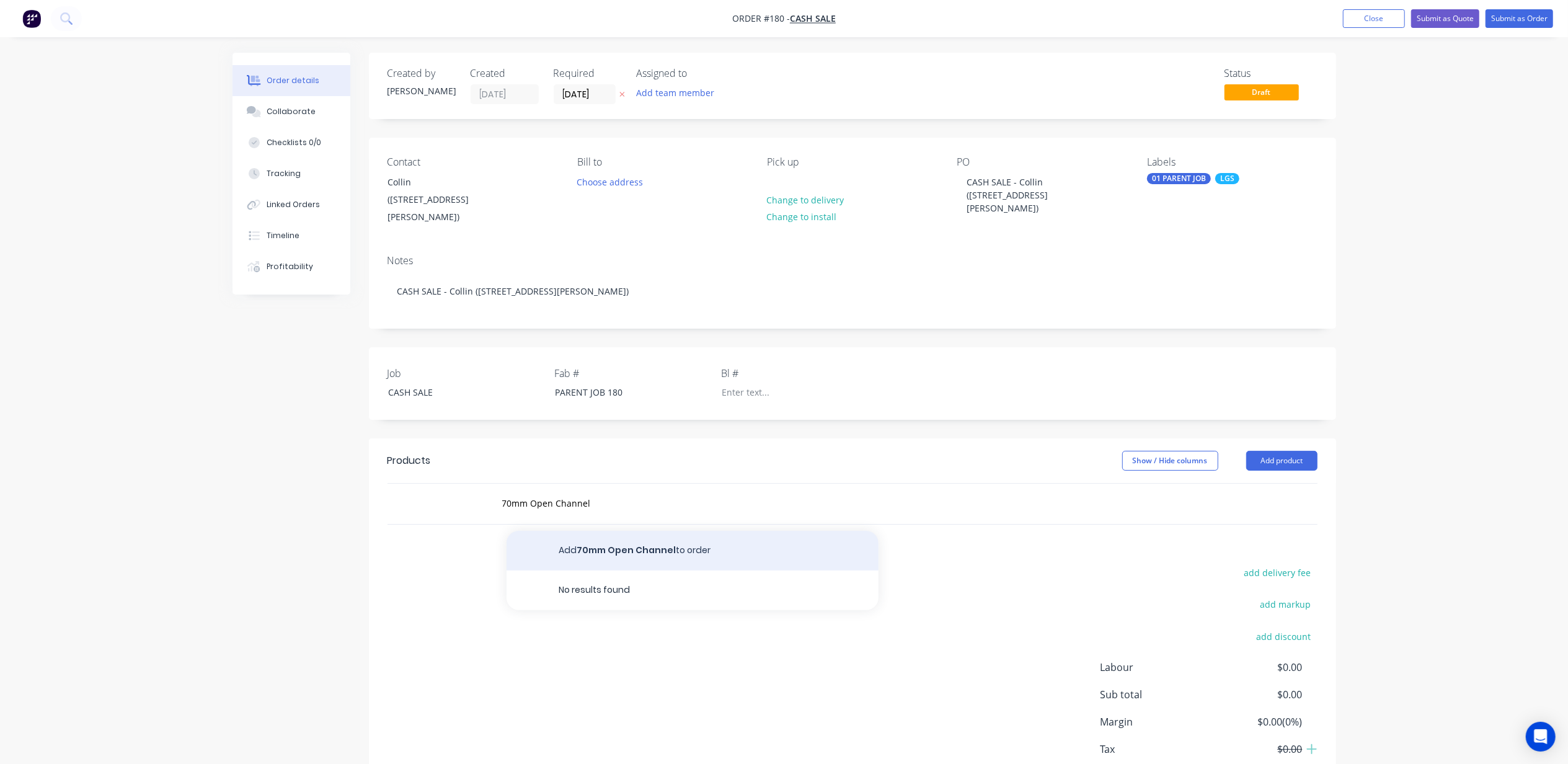
click at [626, 531] on button "Add 70mm Open Channel to order" at bounding box center [692, 550] width 372 height 40
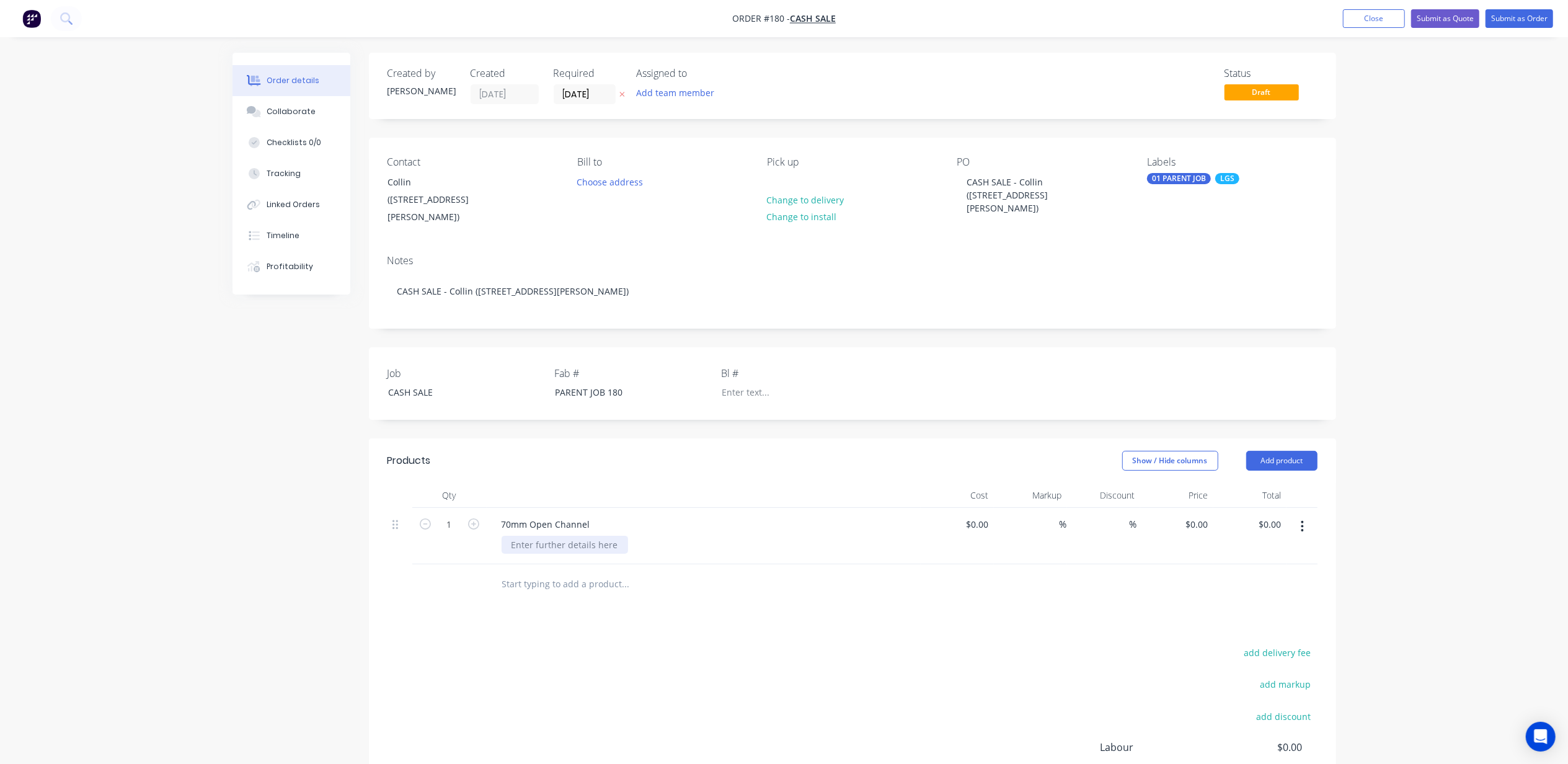
click at [586, 536] on div at bounding box center [565, 545] width 126 height 18
click at [473, 518] on icon "button" at bounding box center [474, 524] width 11 height 11
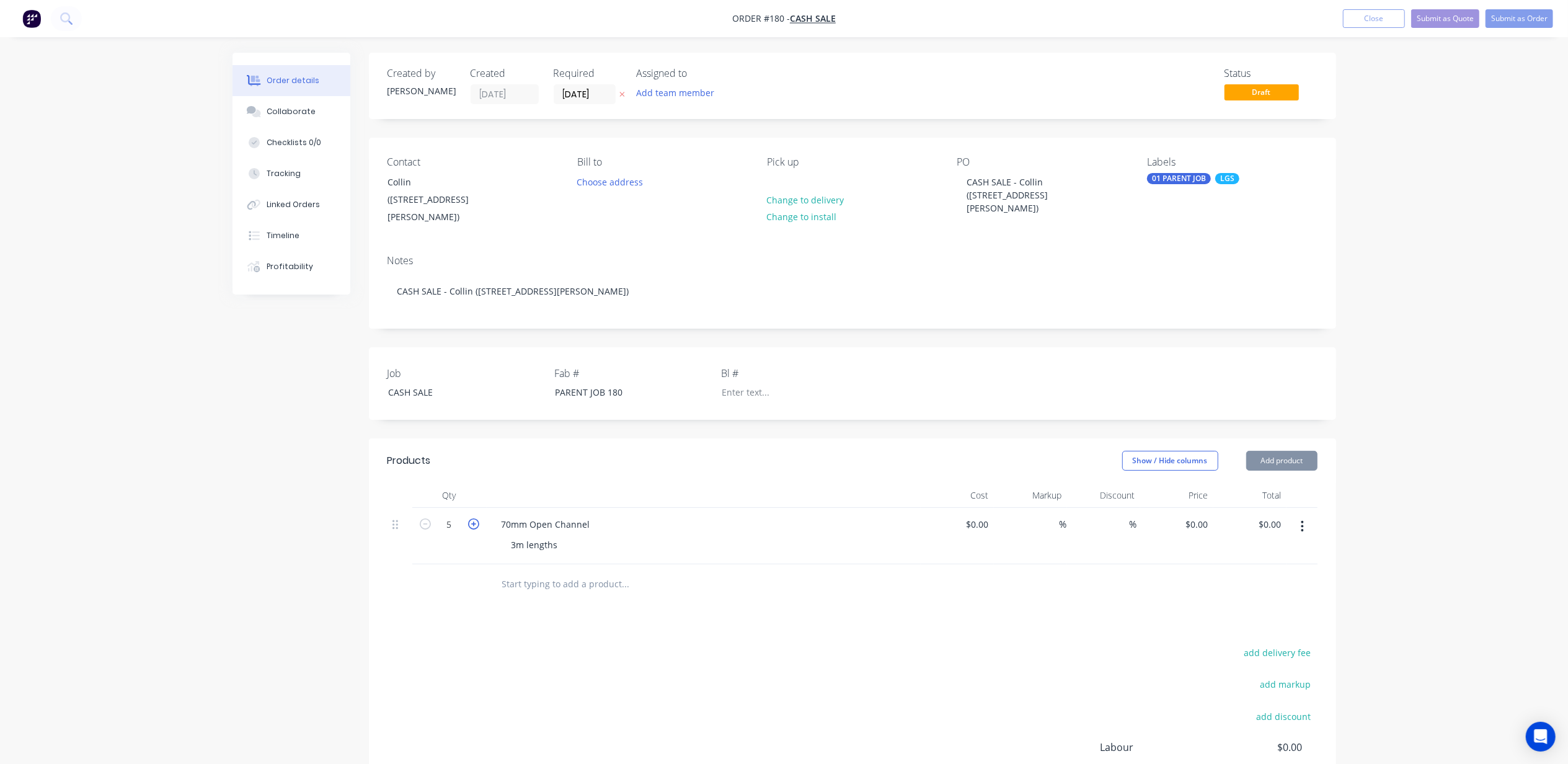
click at [473, 518] on icon "button" at bounding box center [474, 524] width 11 height 11
type input "8"
click at [1436, 519] on div "Order details Collaborate Checklists 0/0 Tracking Linked Orders Timeline Profit…" at bounding box center [784, 460] width 1568 height 921
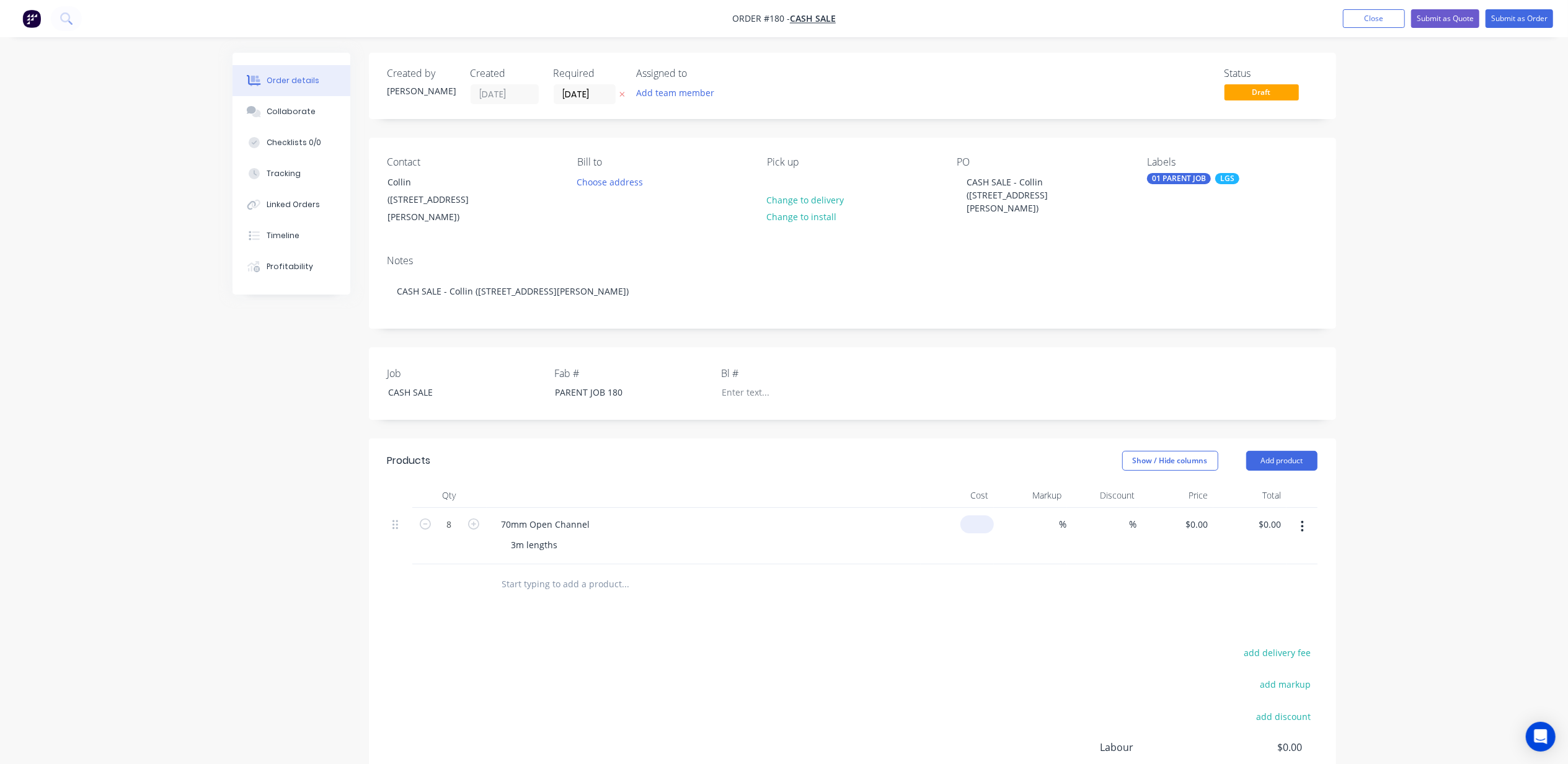
click at [973, 511] on div "$0.00" at bounding box center [957, 536] width 73 height 56
type input "$6.00"
type input "$48.00"
click at [1492, 430] on div "Order details Collaborate Checklists 0/0 Tracking Linked Orders Timeline Profit…" at bounding box center [784, 460] width 1568 height 921
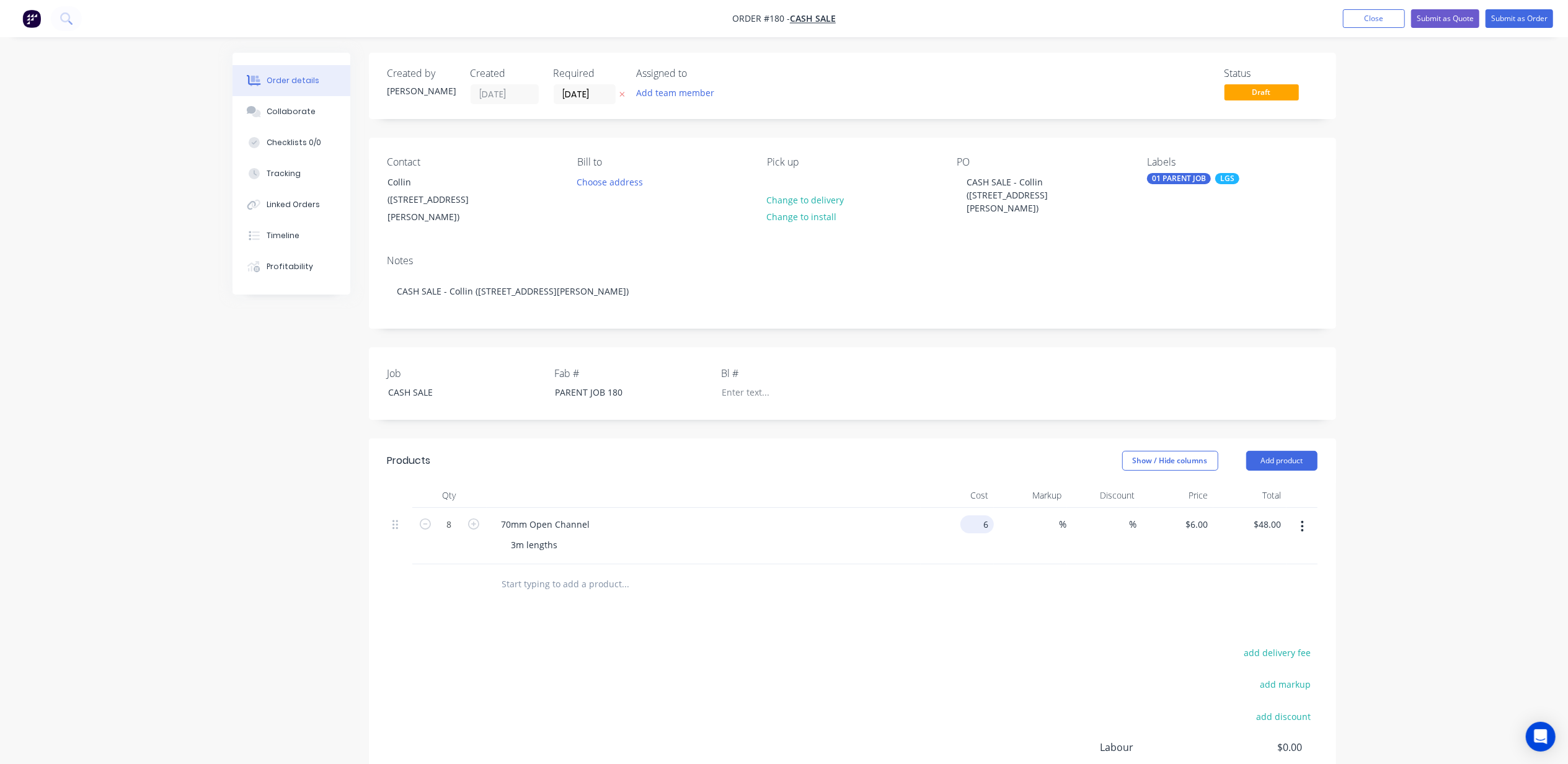
click at [978, 516] on input "6" at bounding box center [980, 524] width 29 height 18
type input "$18.00"
type input "$144.00"
click at [1456, 505] on div "Order details Collaborate Checklists 0/0 Tracking Linked Orders Timeline Profit…" at bounding box center [784, 460] width 1568 height 921
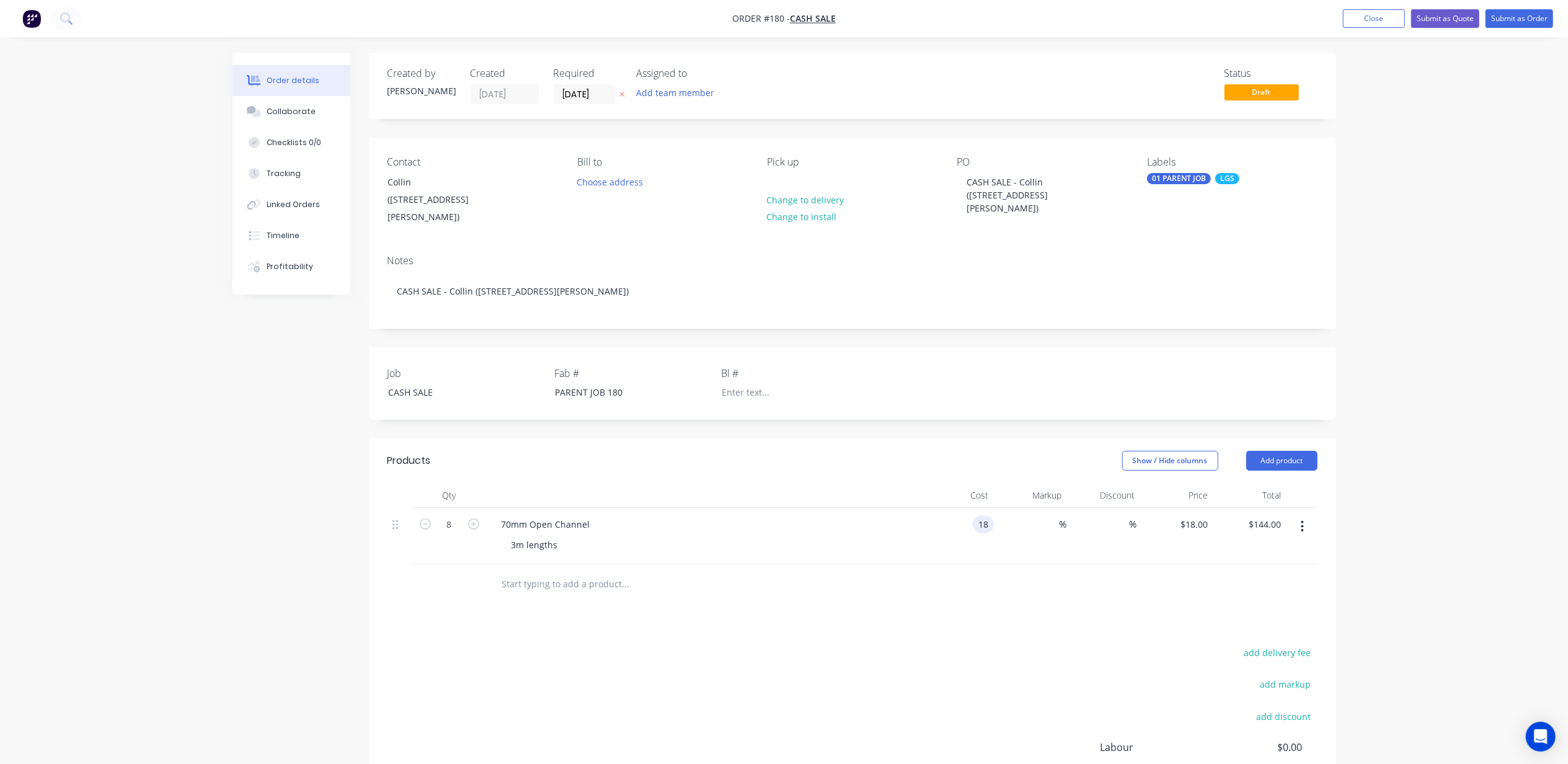
click at [973, 516] on div "18 18" at bounding box center [983, 524] width 21 height 18
click at [1442, 509] on div "Order details Collaborate Checklists 0/0 Tracking Linked Orders Timeline Profit…" at bounding box center [784, 460] width 1568 height 921
click at [1053, 516] on input at bounding box center [1052, 524] width 14 height 18
click at [972, 508] on div "18 $18.00" at bounding box center [957, 536] width 73 height 56
type input "4"
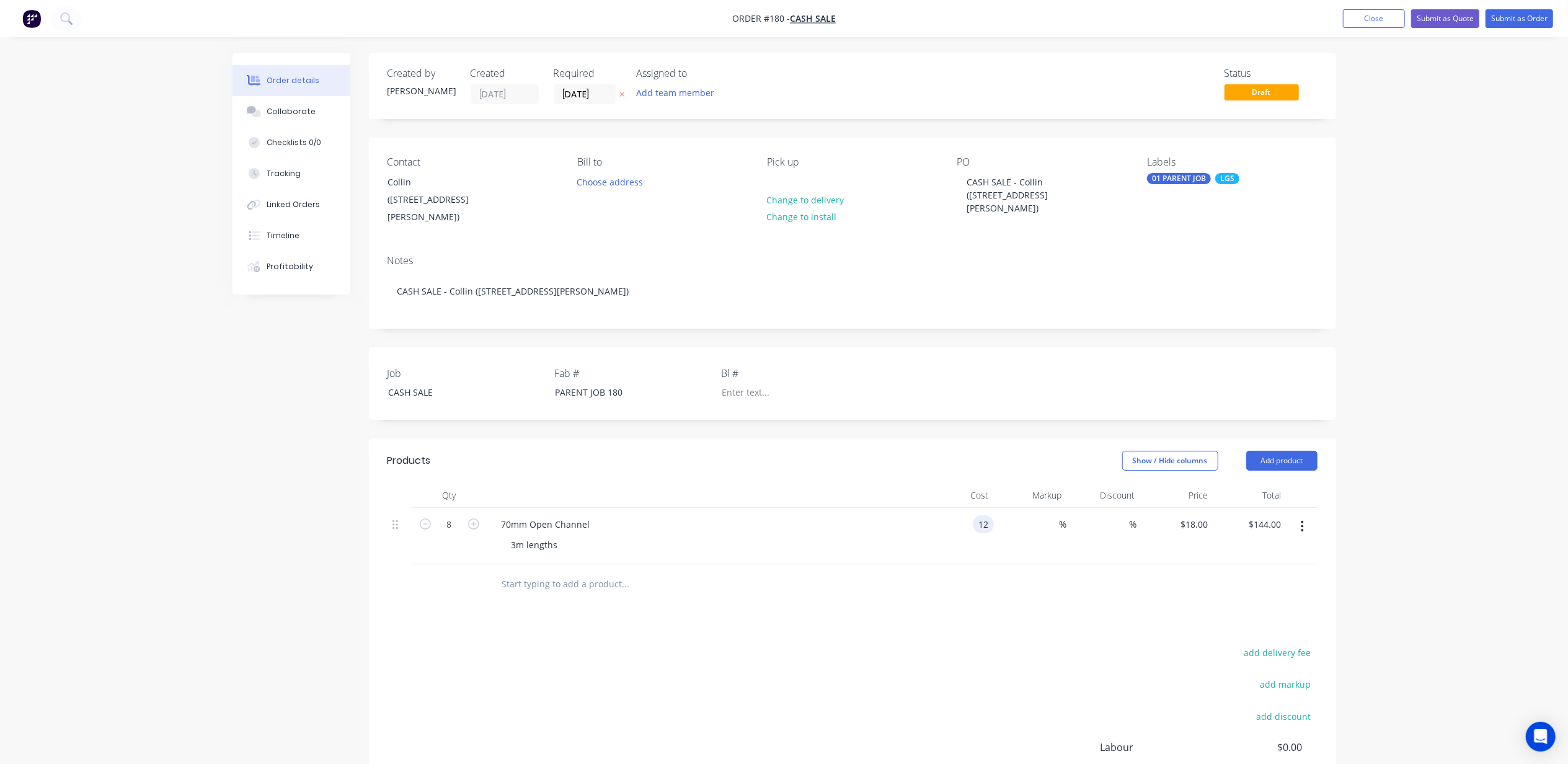
type input "$12.00"
type input "$96.00"
click at [1480, 472] on div "Order details Collaborate Checklists 0/0 Tracking Linked Orders Timeline Profit…" at bounding box center [784, 460] width 1568 height 921
click at [1039, 508] on div "%" at bounding box center [1031, 536] width 73 height 56
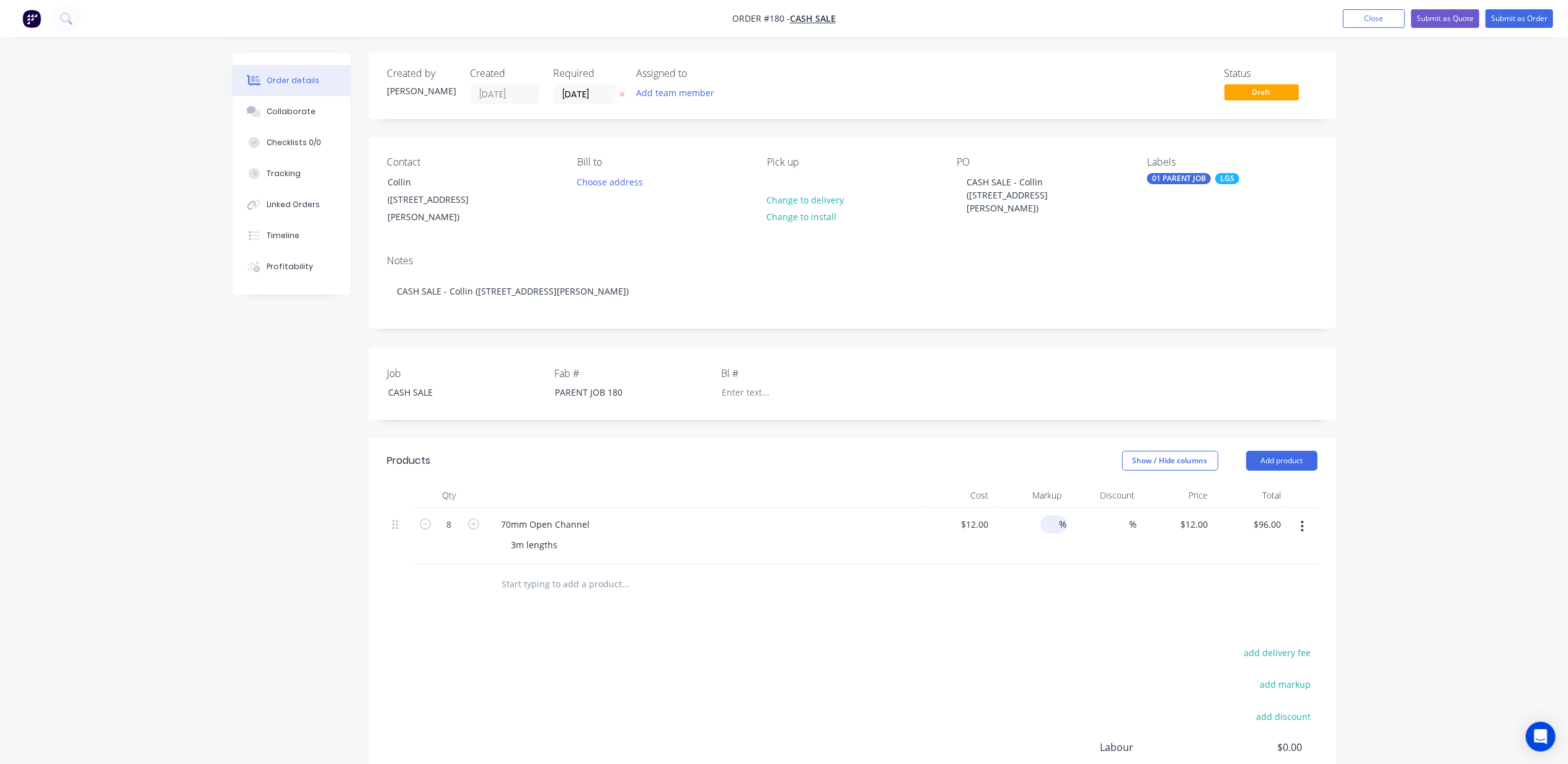
click at [1048, 516] on input at bounding box center [1052, 524] width 14 height 18
type input "100"
type input "$24.00"
type input "$192.00"
click at [1501, 574] on div "Order details Collaborate Checklists 0/0 Tracking Linked Orders Timeline Profit…" at bounding box center [784, 460] width 1568 height 921
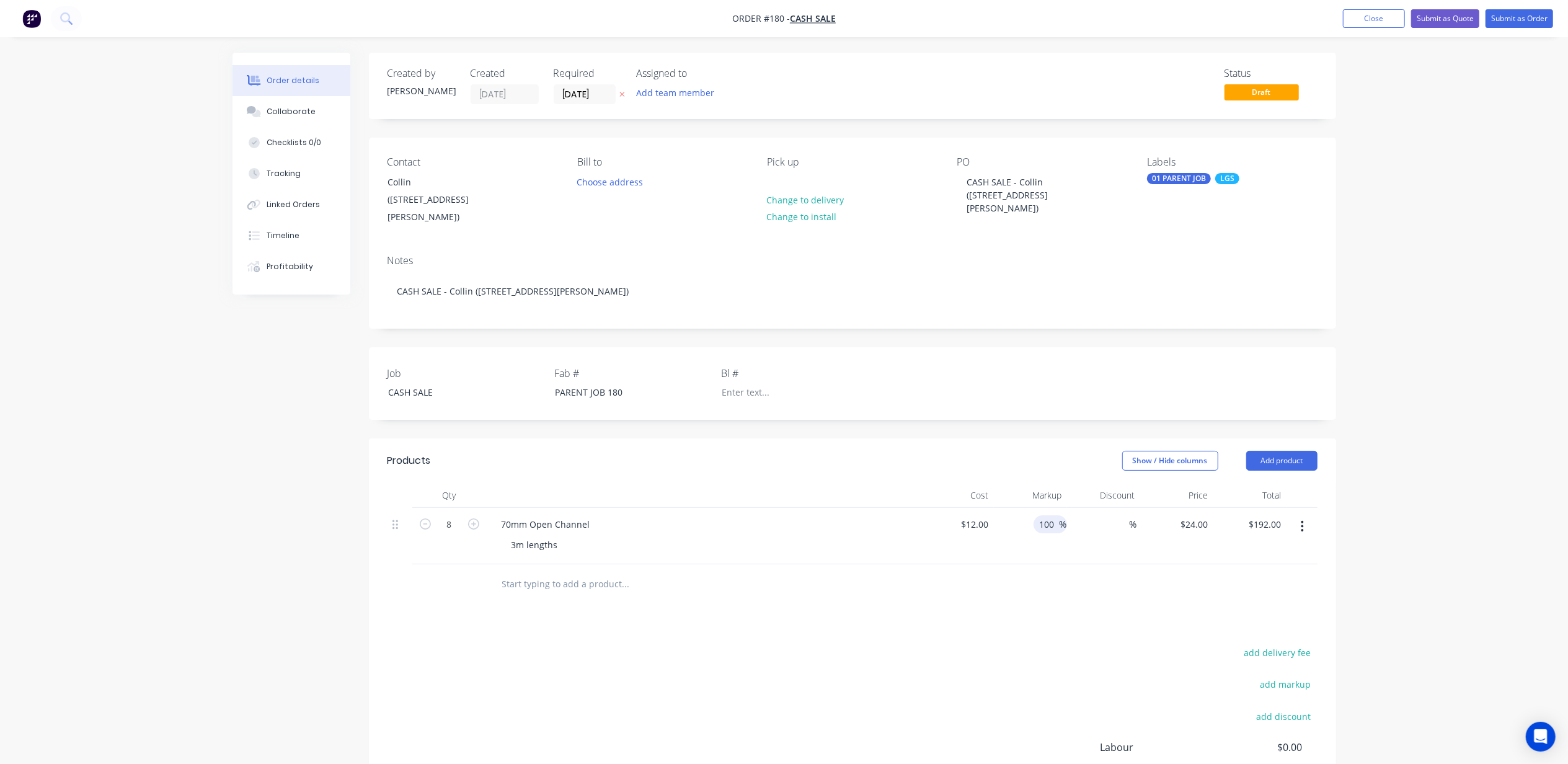
click at [1050, 516] on input "100" at bounding box center [1048, 524] width 21 height 18
type input "120"
type input "$26.40"
type input "$211.20"
click at [1504, 527] on div "Order details Collaborate Checklists 0/0 Tracking Linked Orders Timeline Profit…" at bounding box center [784, 460] width 1568 height 921
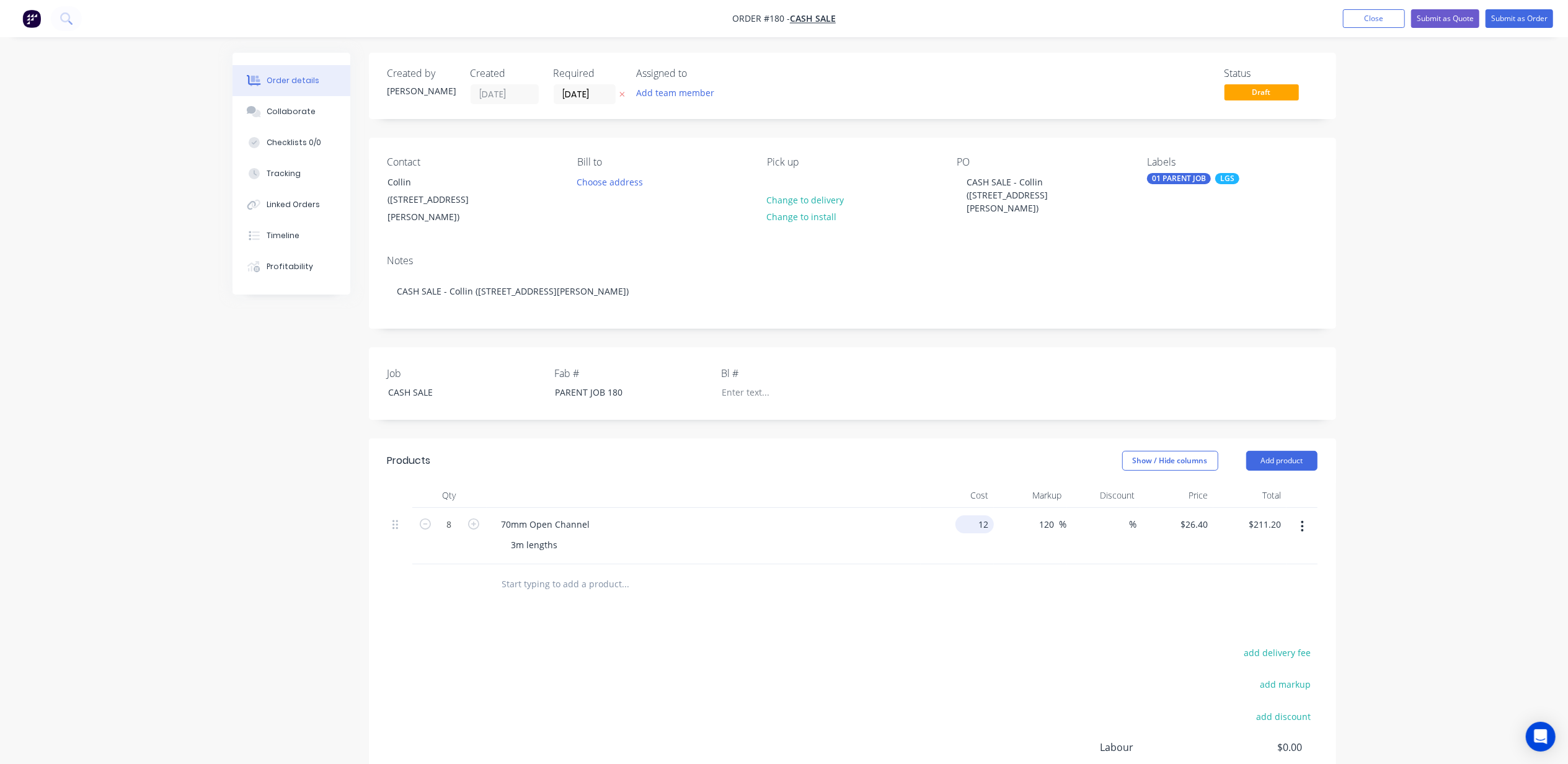
click at [977, 516] on div "12 $12.00" at bounding box center [977, 524] width 34 height 18
type input "$14.00"
type input "$30.80"
type input "$246.40"
click at [1487, 418] on div "Order details Collaborate Checklists 0/0 Tracking Linked Orders Timeline Profit…" at bounding box center [784, 460] width 1568 height 921
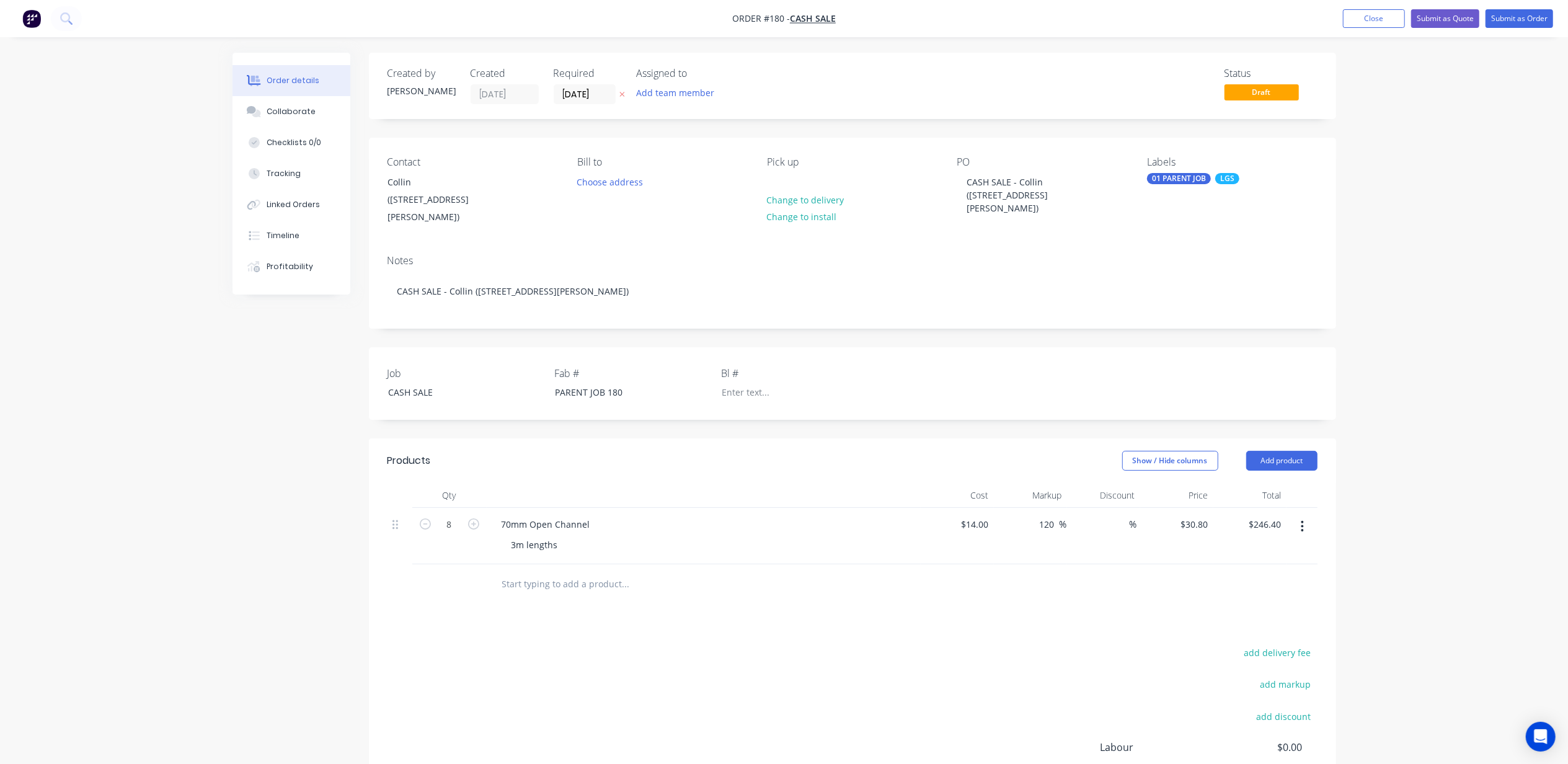
click at [1072, 514] on div "%" at bounding box center [1104, 536] width 73 height 56
click at [1042, 516] on input "120" at bounding box center [1048, 524] width 21 height 18
type input "110"
type input "$29.40"
type input "$235.20"
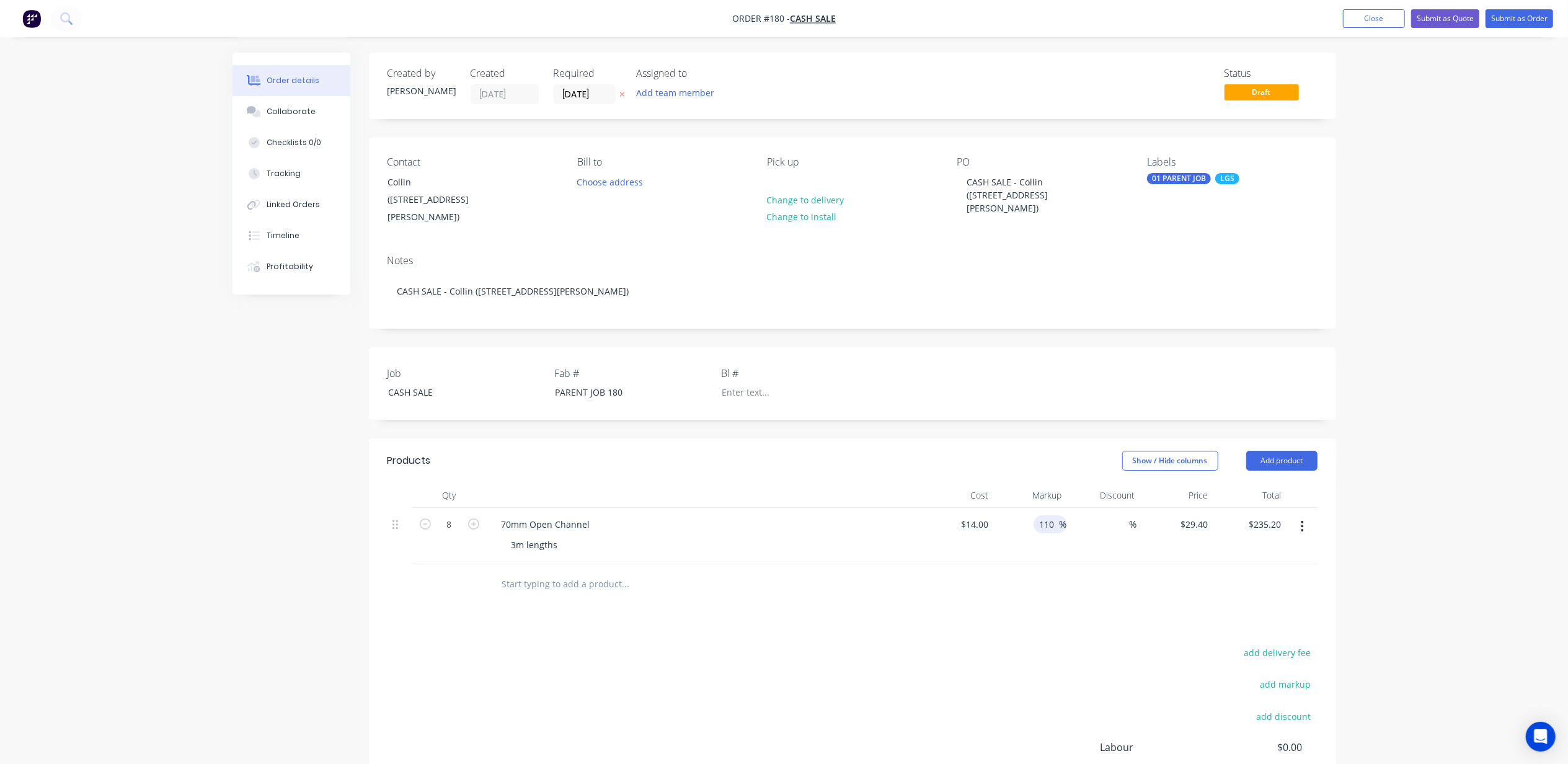
click at [1428, 542] on div "Order details Collaborate Checklists 0/0 Tracking Linked Orders Timeline Profit…" at bounding box center [784, 460] width 1568 height 921
click at [1055, 516] on div "110 110" at bounding box center [1048, 524] width 21 height 18
type input "105"
type input "$28.70"
type input "$229.60"
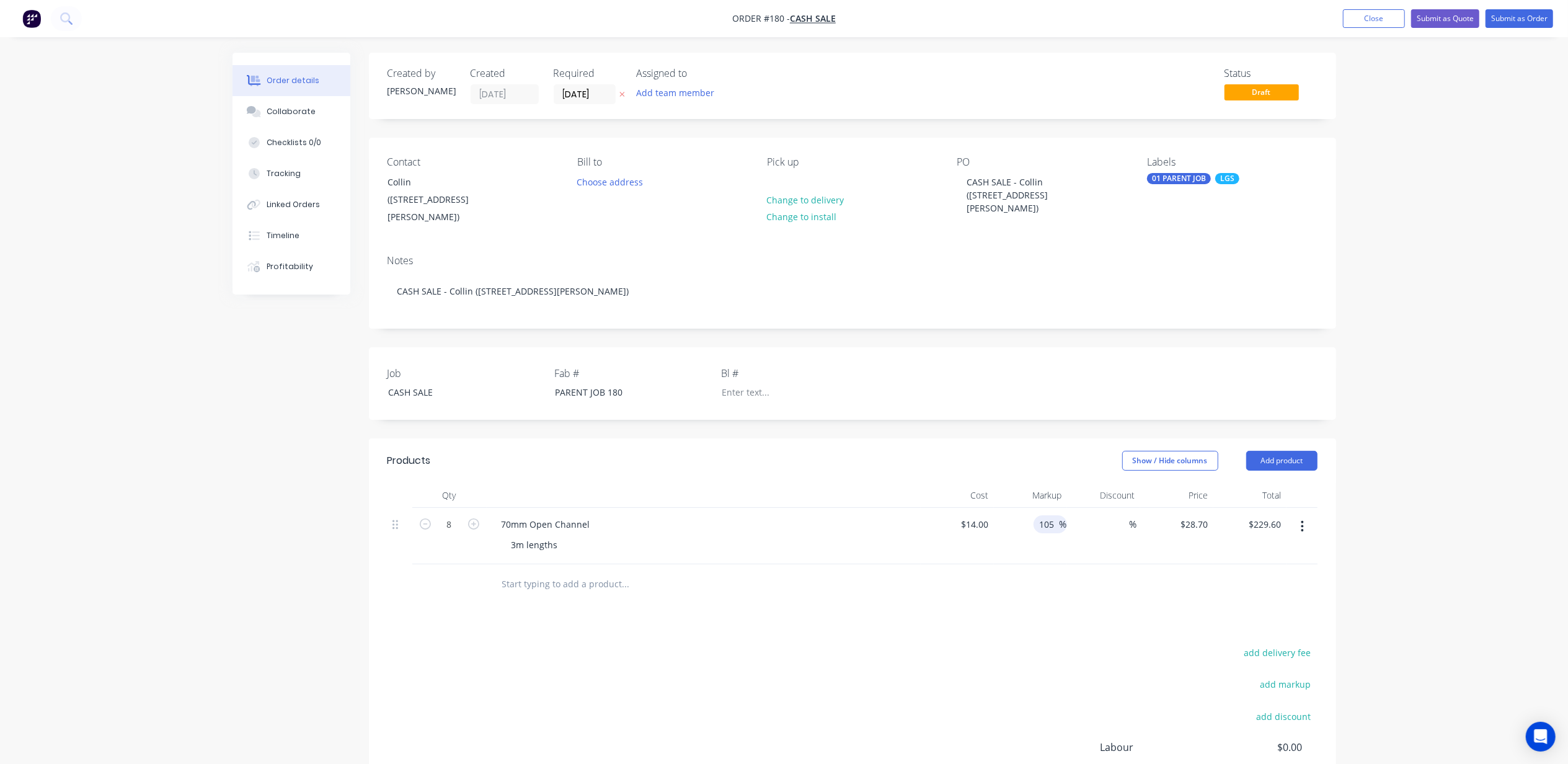
click at [1449, 540] on div "Order details Collaborate Checklists 0/0 Tracking Linked Orders Timeline Profit…" at bounding box center [784, 460] width 1568 height 921
click at [1045, 516] on input "105" at bounding box center [1048, 524] width 21 height 18
click at [1052, 516] on input "105" at bounding box center [1048, 524] width 21 height 18
type input "104"
type input "$28.56"
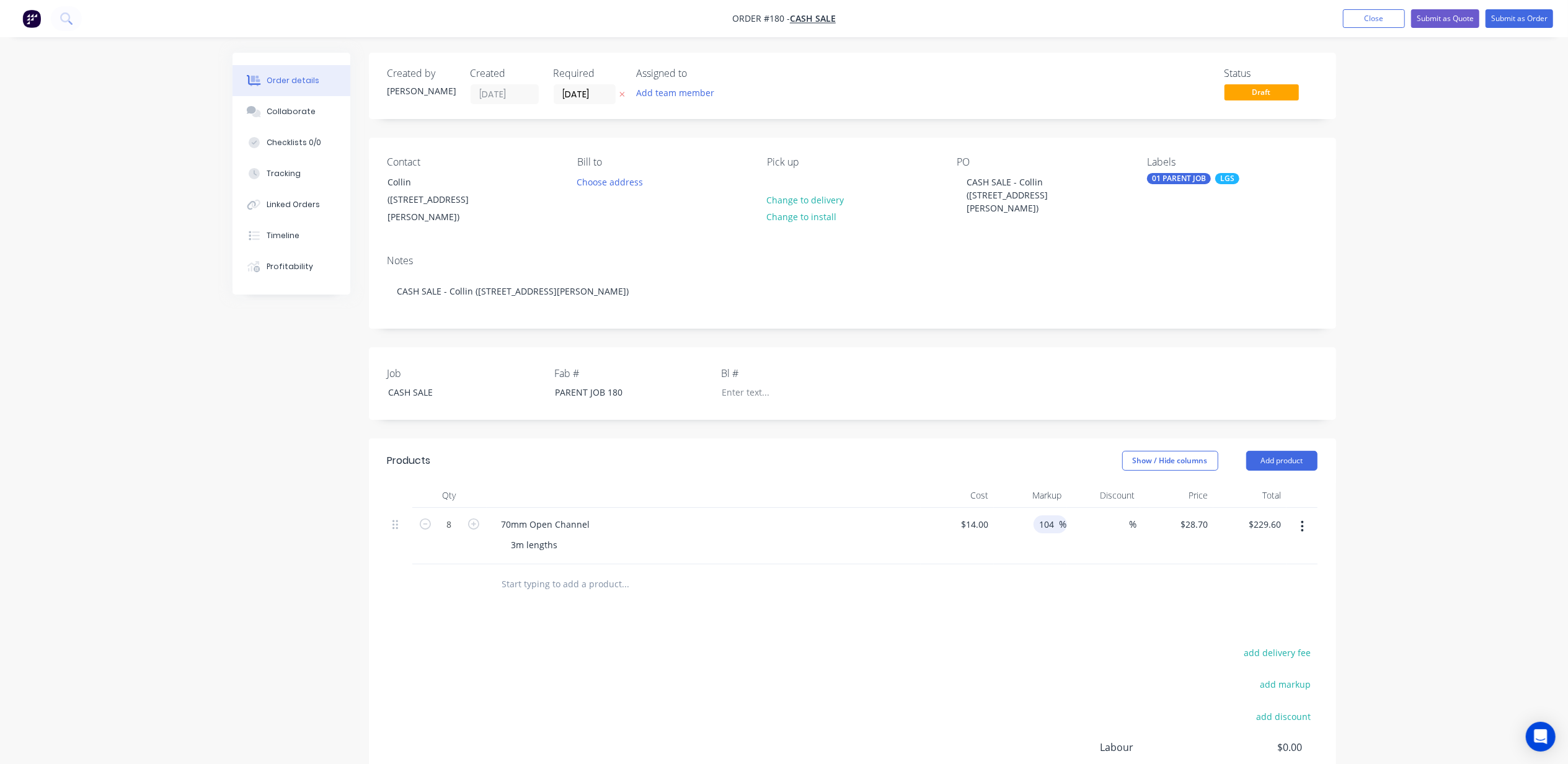
type input "$228.48"
click at [1531, 512] on div "Order details Collaborate Checklists 0/0 Tracking Linked Orders Timeline Profit…" at bounding box center [784, 460] width 1568 height 921
click at [1059, 517] on span "%" at bounding box center [1063, 524] width 8 height 14
type input "100"
type input "$28.00"
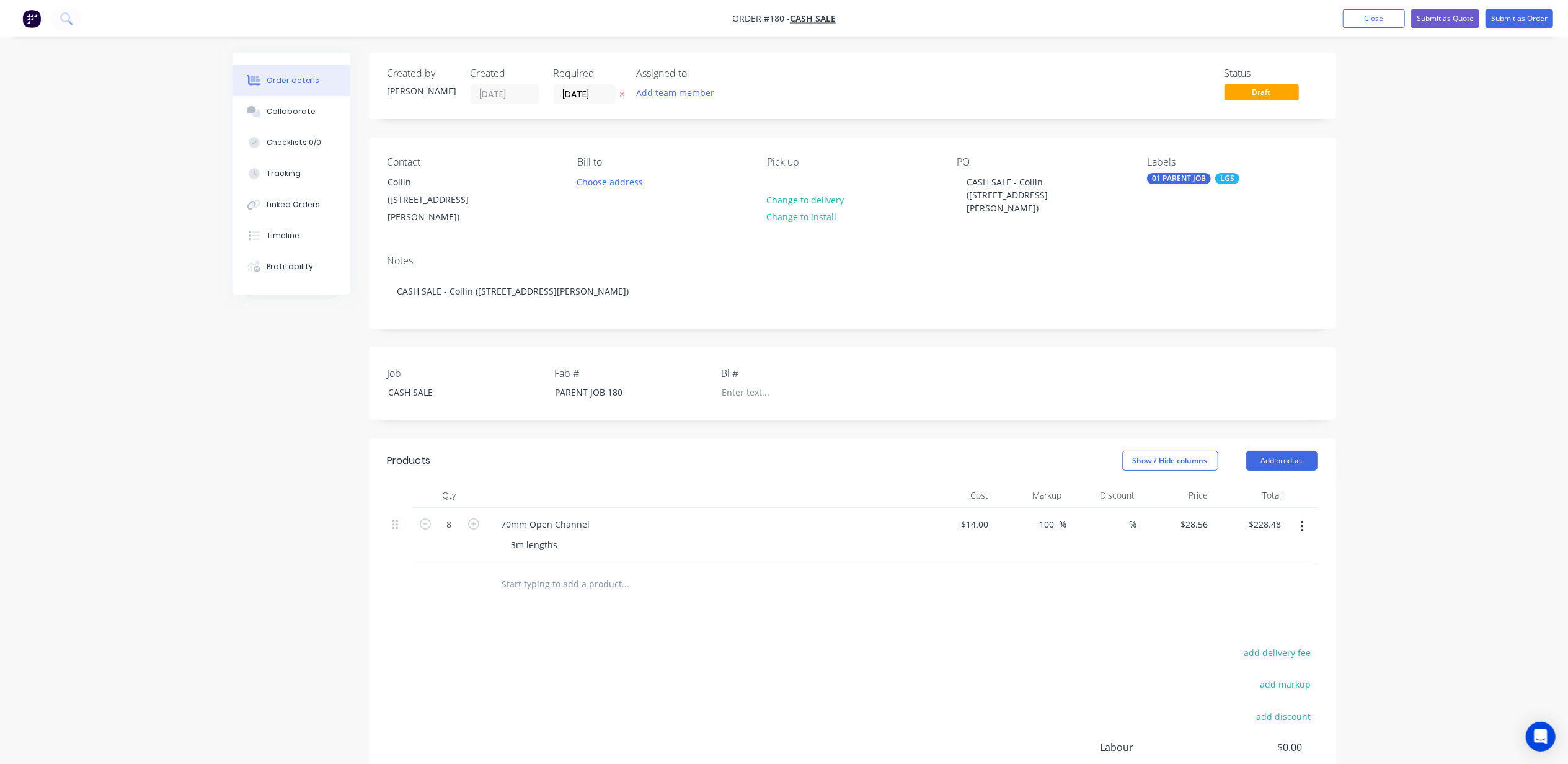
type input "$224.00"
click at [1439, 551] on div "Order details Collaborate Checklists 0/0 Tracking Linked Orders Timeline Profit…" at bounding box center [784, 460] width 1568 height 921
click at [1047, 516] on input "100" at bounding box center [1048, 524] width 21 height 18
drag, startPoint x: 1064, startPoint y: 506, endPoint x: 995, endPoint y: 512, distance: 69.3
click at [995, 512] on div "100 100 %" at bounding box center [1031, 536] width 73 height 56
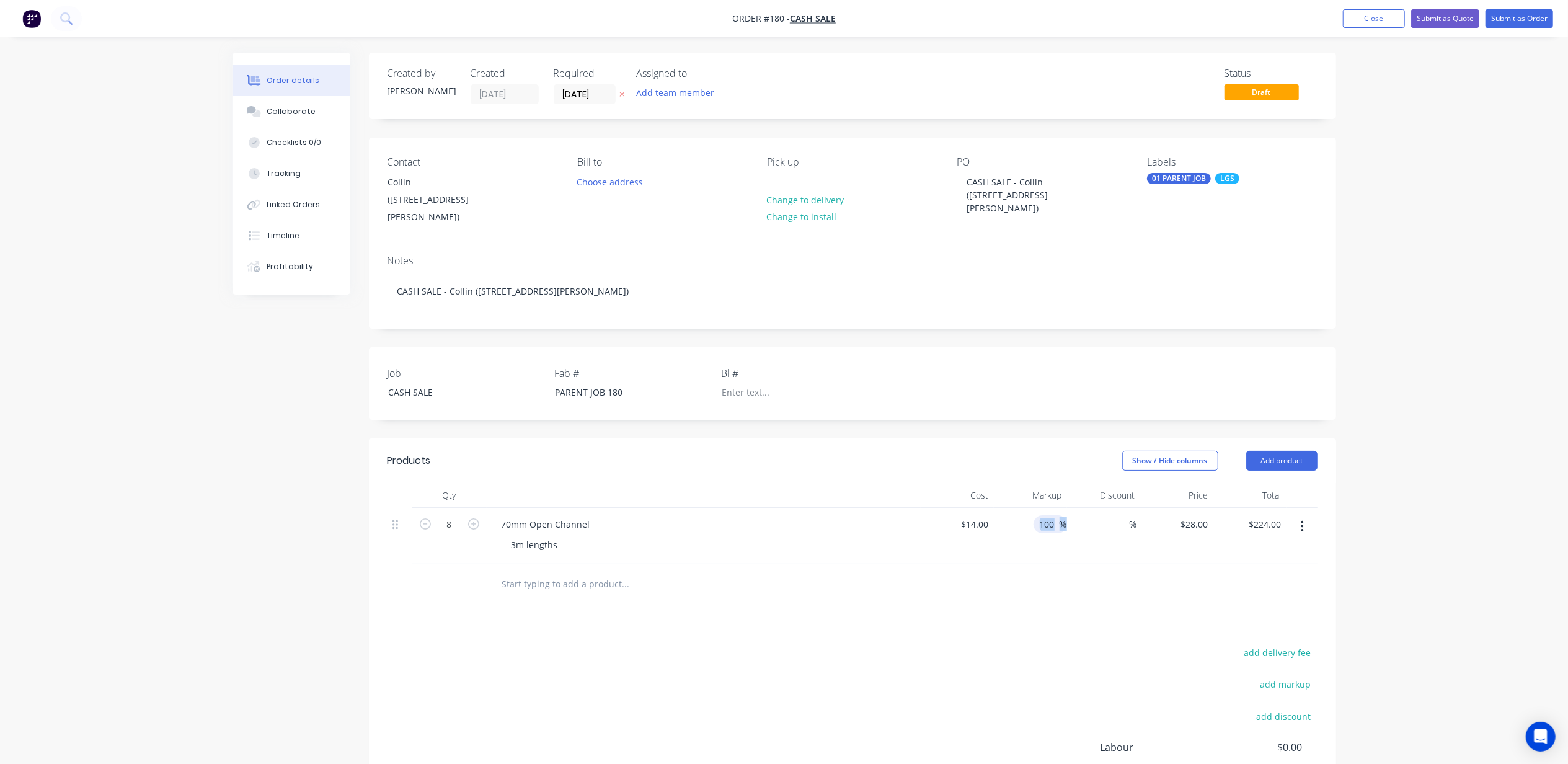
drag, startPoint x: 995, startPoint y: 512, endPoint x: 1048, endPoint y: 513, distance: 53.0
click at [1039, 517] on div "100 100" at bounding box center [1048, 524] width 21 height 18
click at [1050, 516] on input "100" at bounding box center [1048, 524] width 21 height 18
click at [1054, 516] on input "100" at bounding box center [1048, 524] width 21 height 18
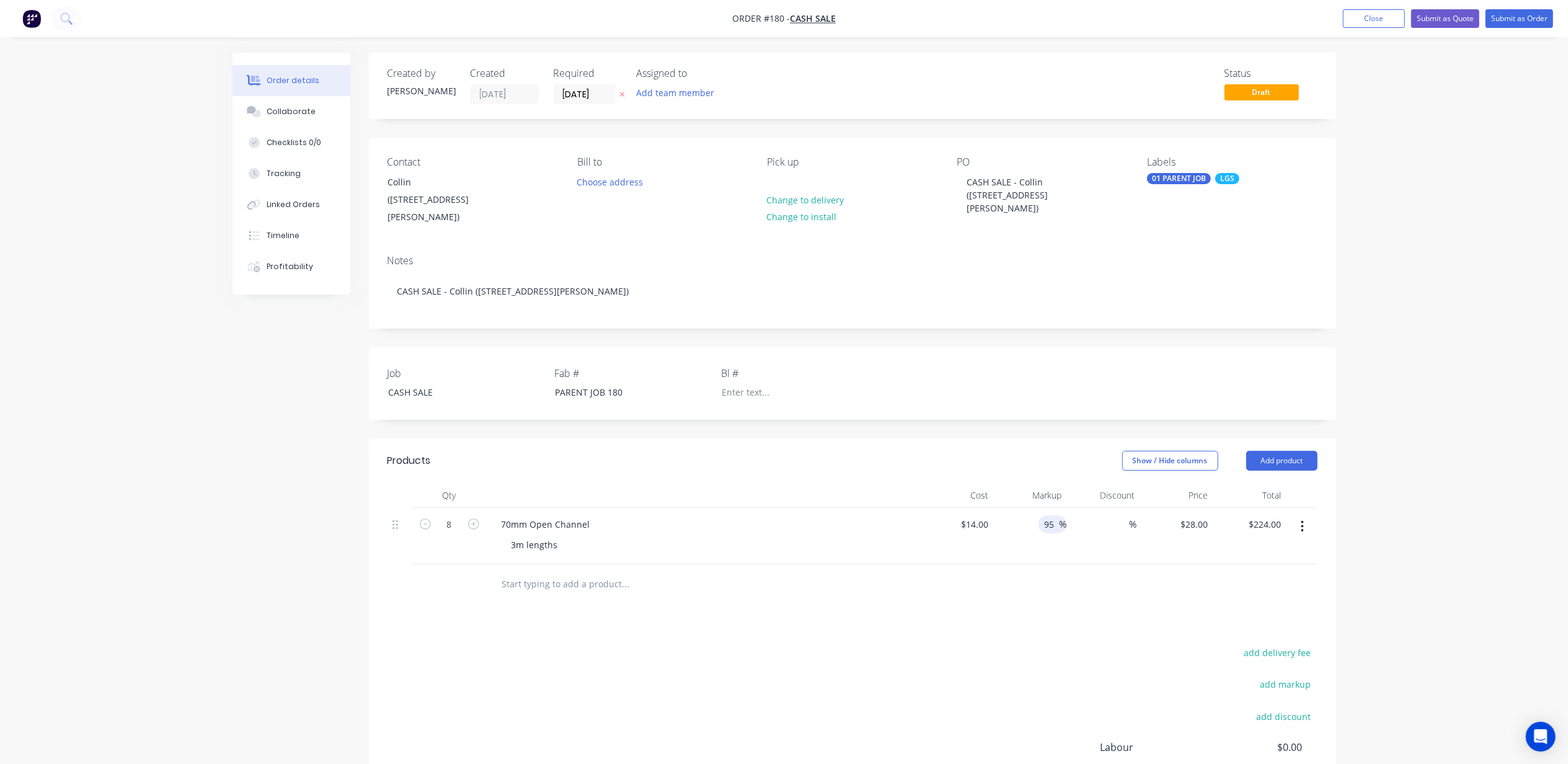
type input "95"
type input "$27.30"
click at [1495, 529] on div "Order details Collaborate Checklists 0/0 Tracking Linked Orders Timeline Profit…" at bounding box center [784, 460] width 1568 height 921
click at [1268, 516] on input "218.40" at bounding box center [1267, 524] width 38 height 18
type input "220"
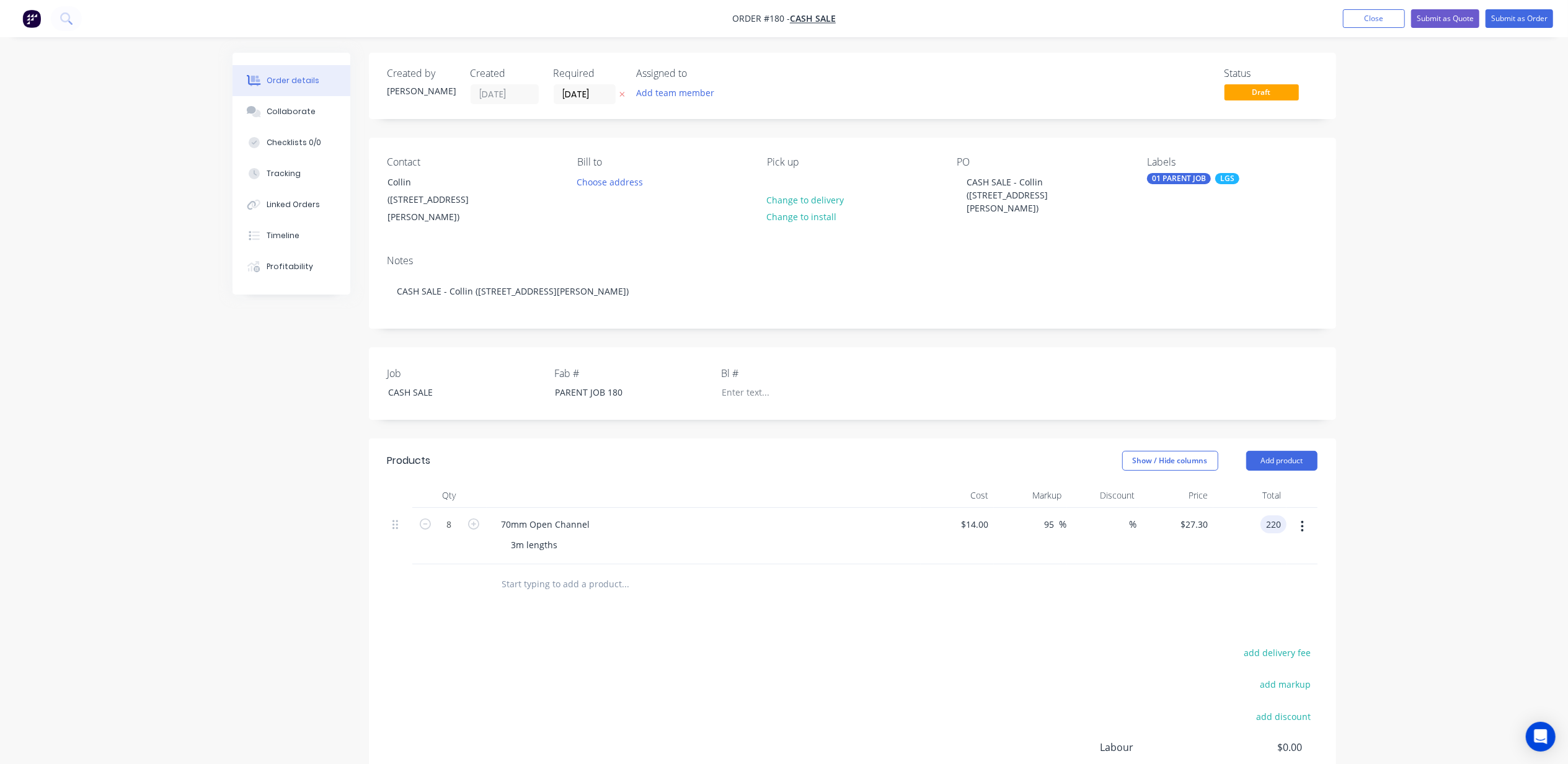
type input "96.43"
type input "$27.50"
type input "$220.00"
click at [1429, 581] on div "Order details Collaborate Checklists 0/0 Tracking Linked Orders Timeline Profit…" at bounding box center [784, 460] width 1568 height 921
click at [1442, 583] on div "Order details Collaborate Checklists 0/0 Tracking Linked Orders Timeline Profit…" at bounding box center [784, 460] width 1568 height 921
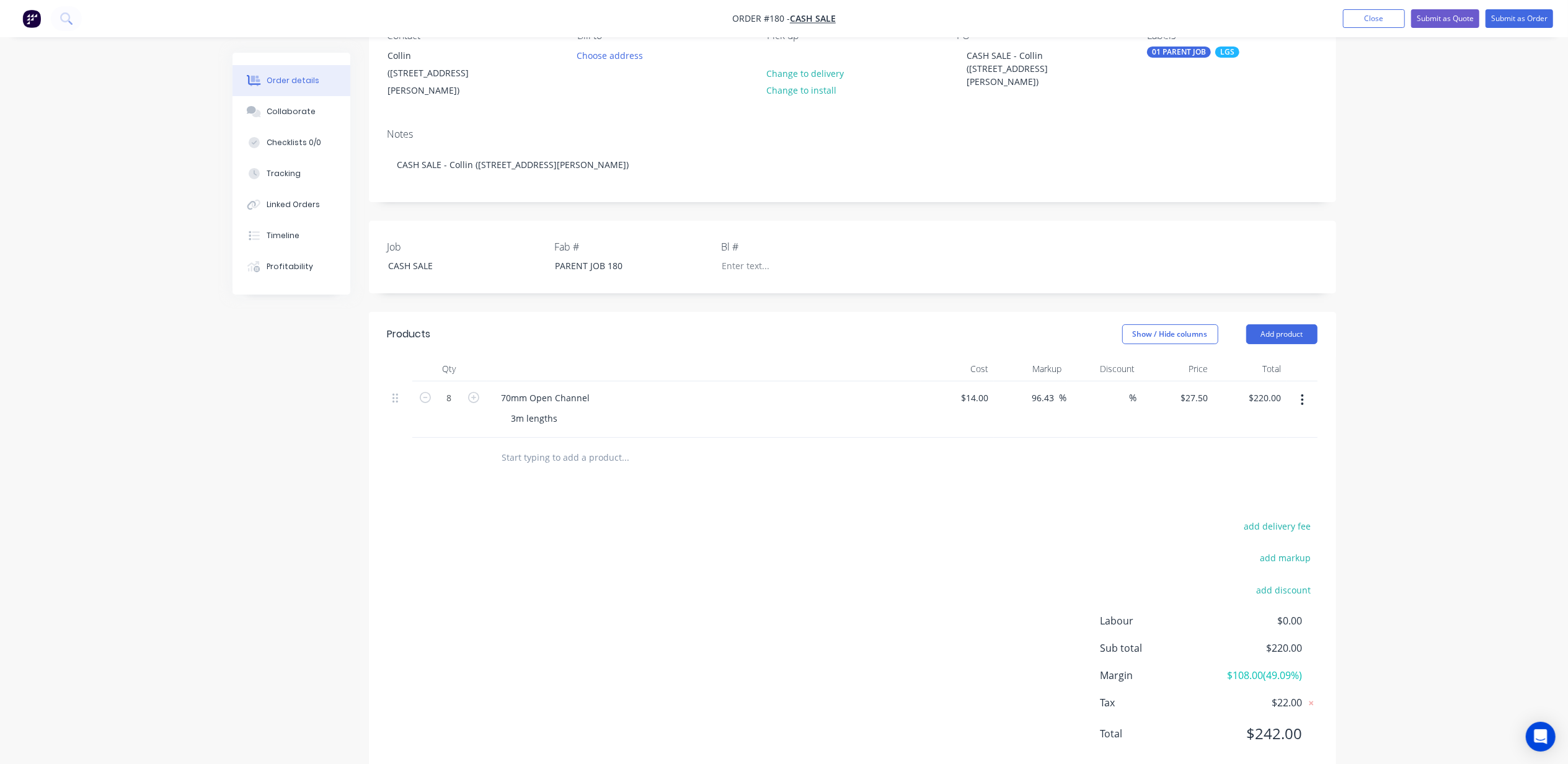
scroll to position [144, 0]
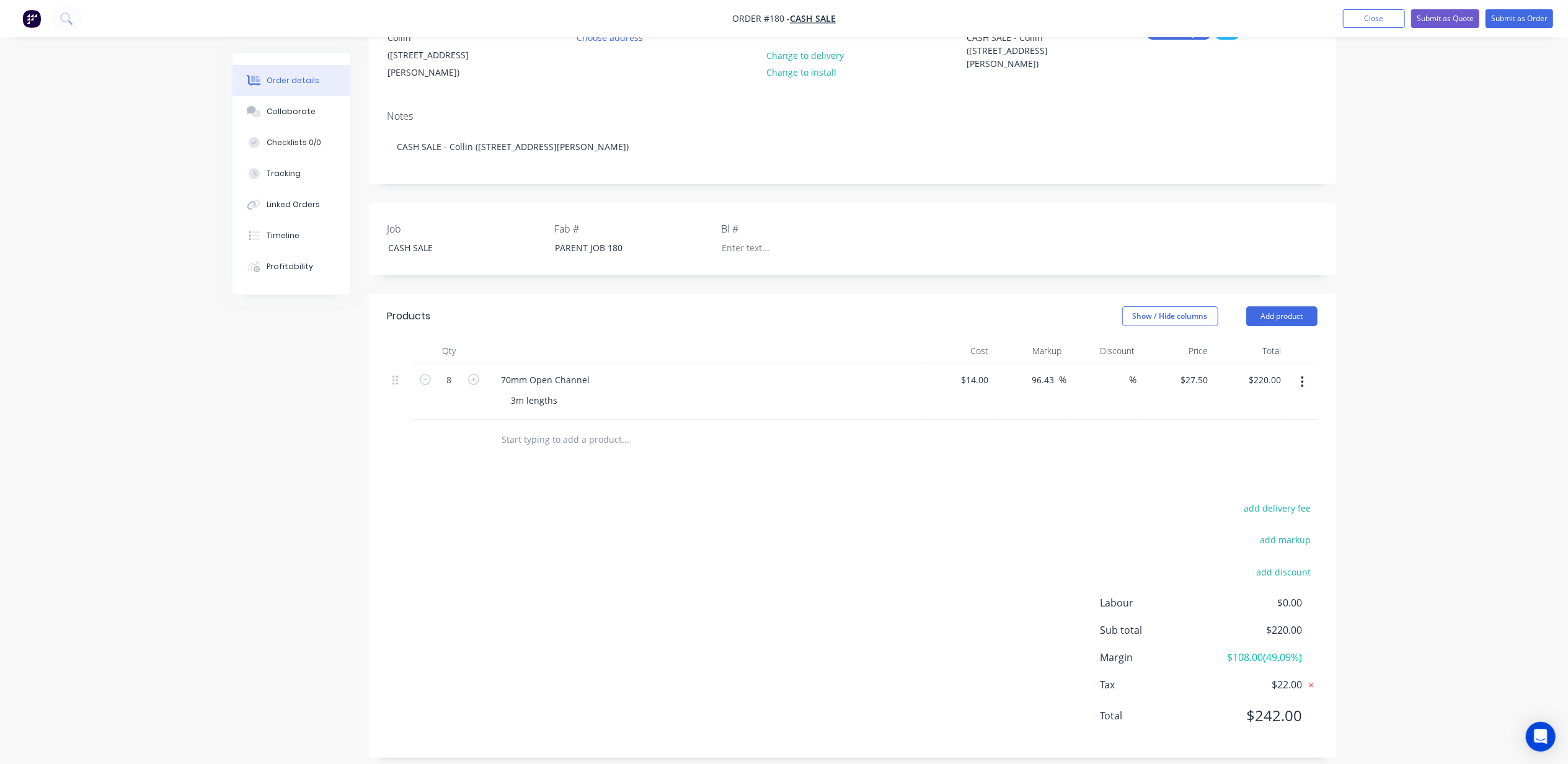
click at [1311, 679] on icon at bounding box center [1311, 685] width 12 height 12
click at [1491, 593] on div "Order details Collaborate Checklists 0/0 Tracking Linked Orders Timeline Profit…" at bounding box center [784, 316] width 1568 height 921
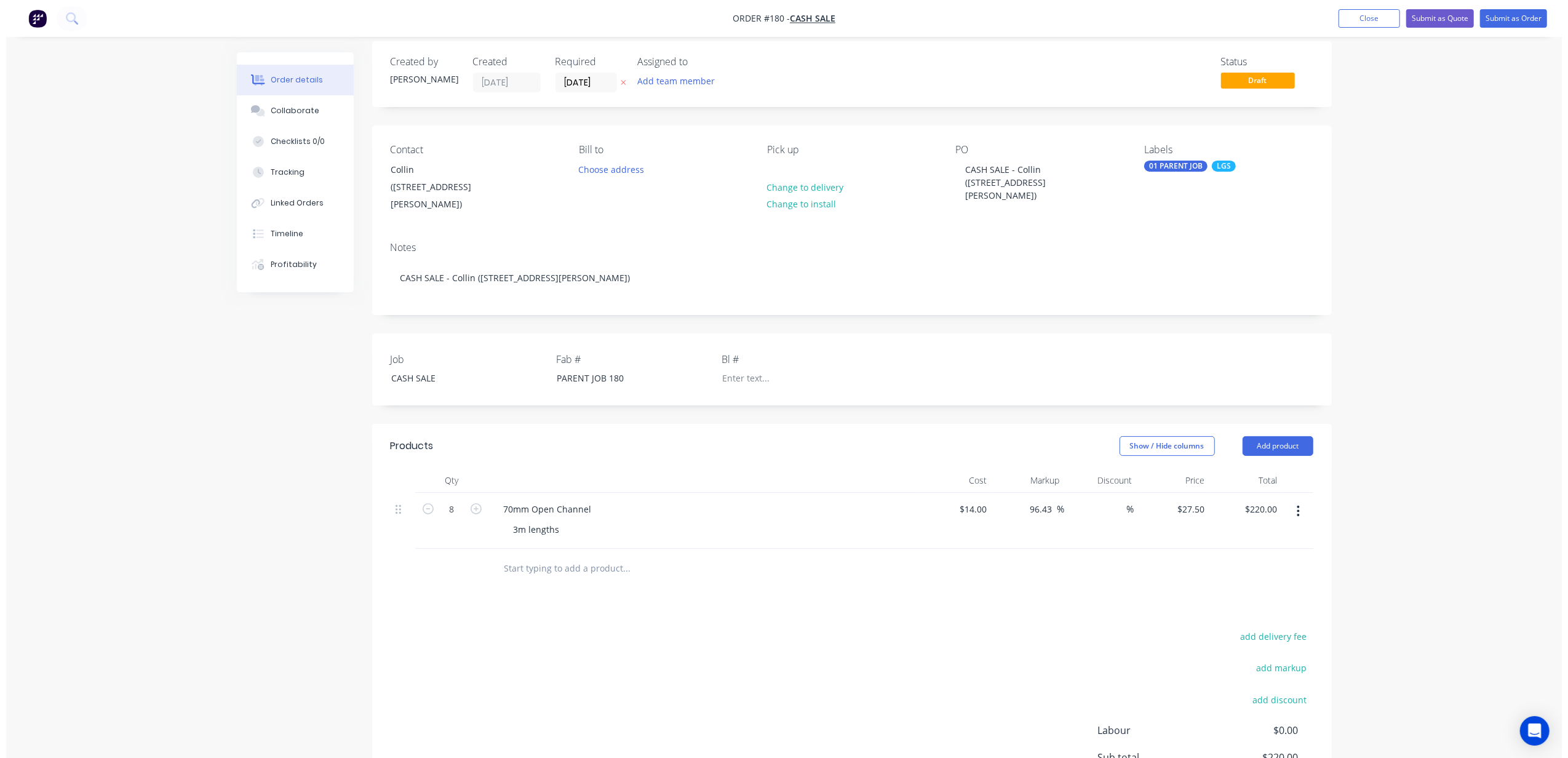
scroll to position [0, 0]
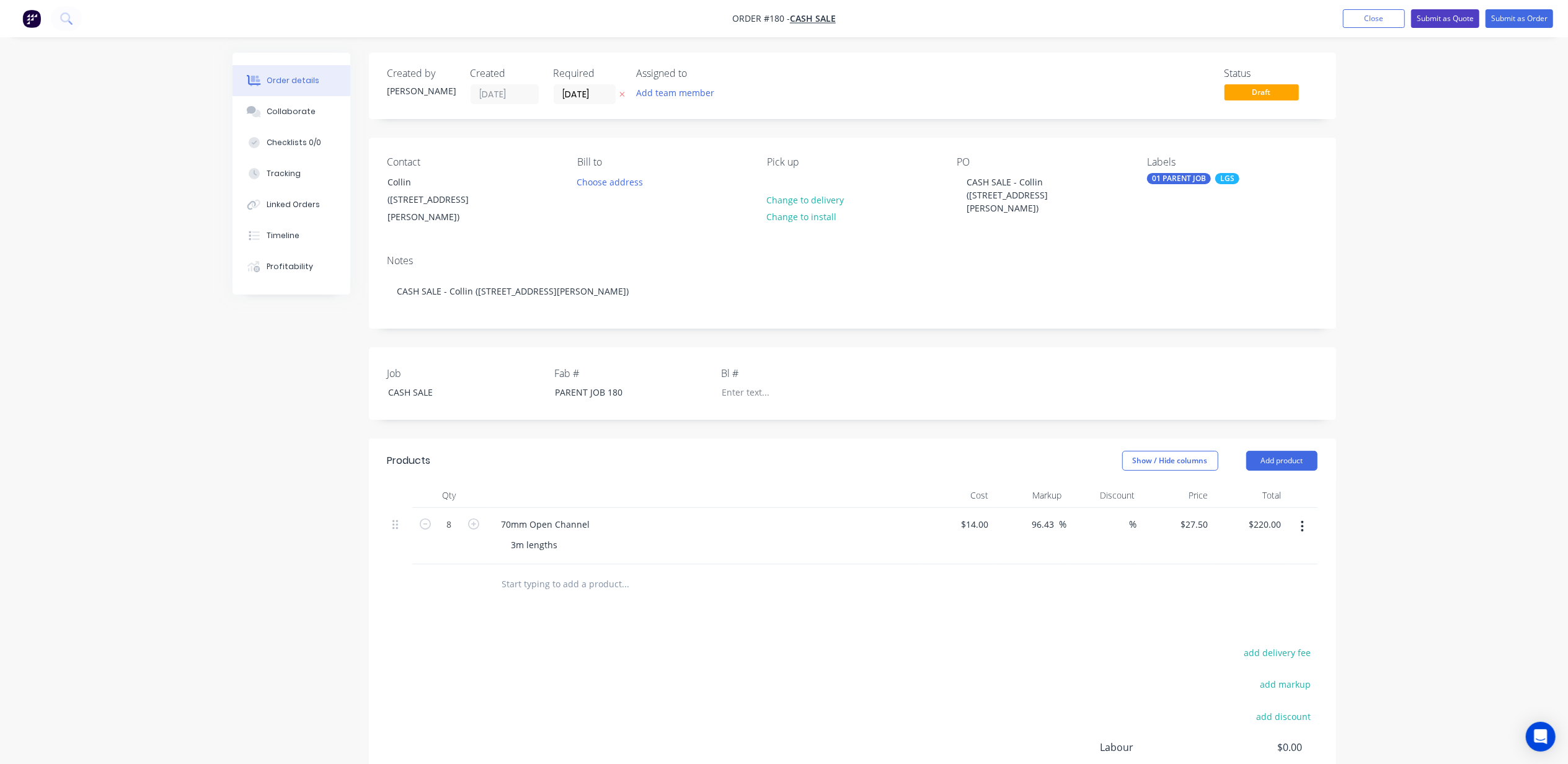
click at [1458, 16] on button "Submit as Quote" at bounding box center [1445, 19] width 68 height 19
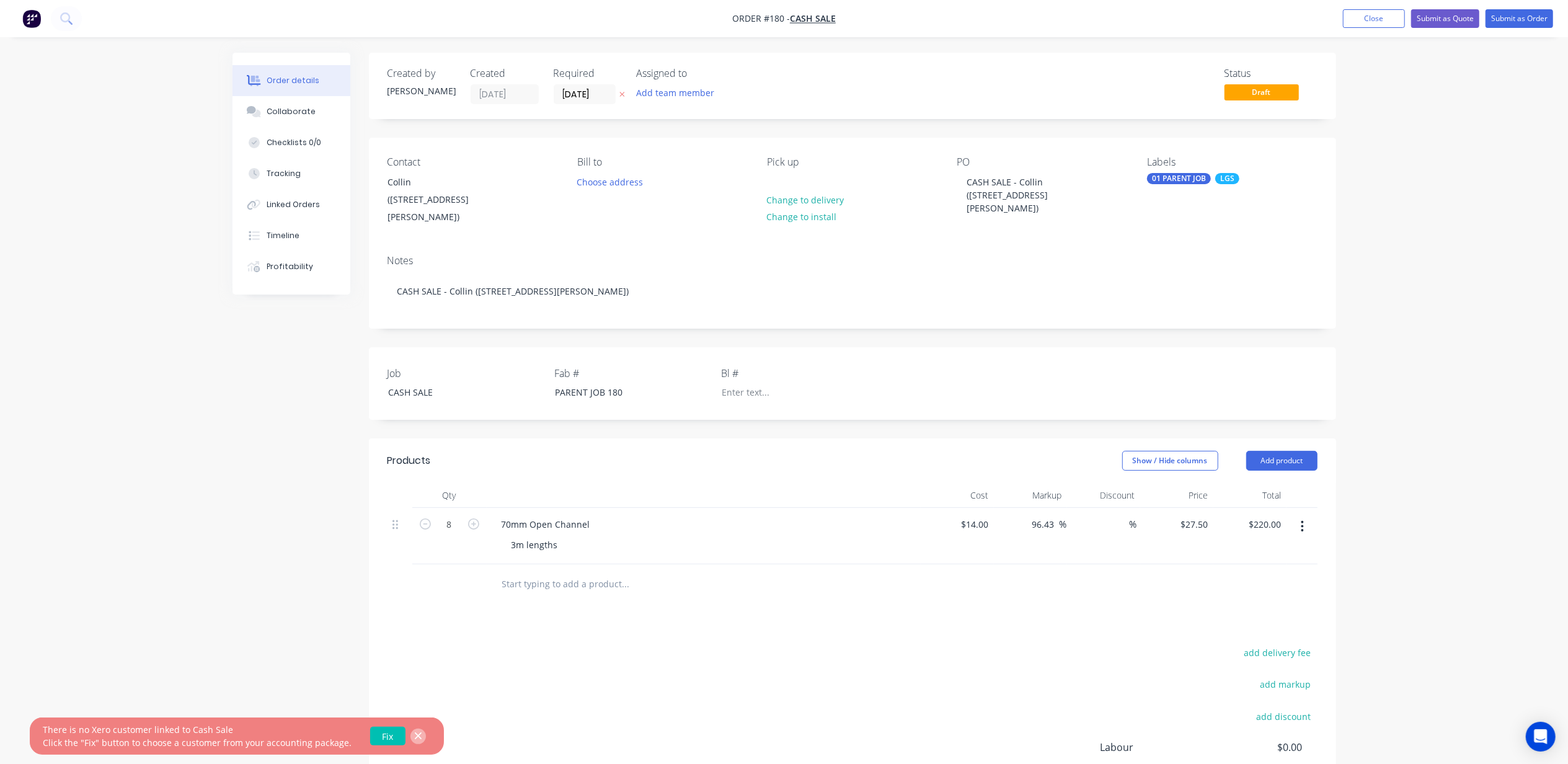
click at [414, 739] on icon "button" at bounding box center [418, 736] width 8 height 11
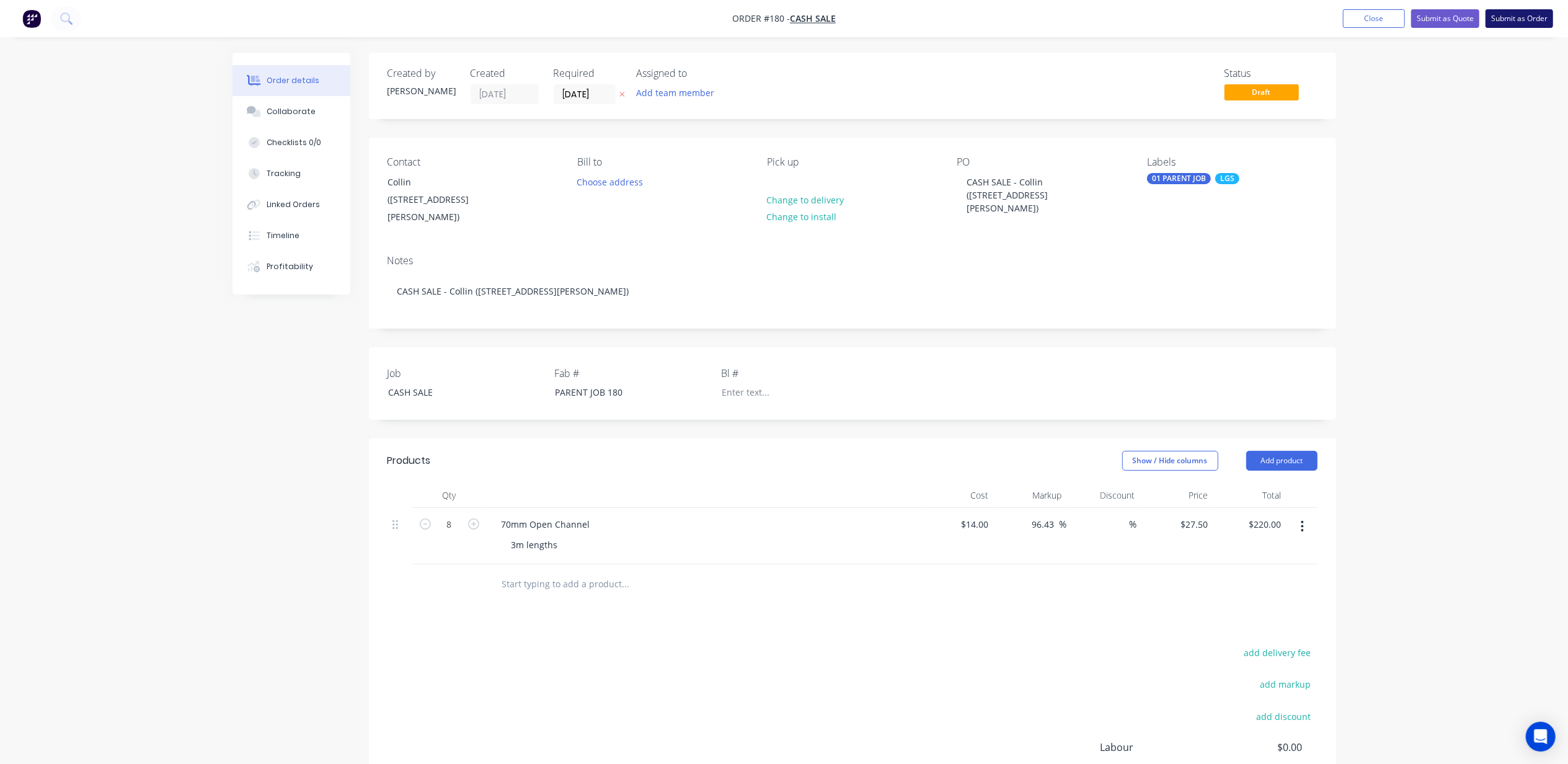
click at [1511, 26] on button "Submit as Order" at bounding box center [1519, 19] width 68 height 19
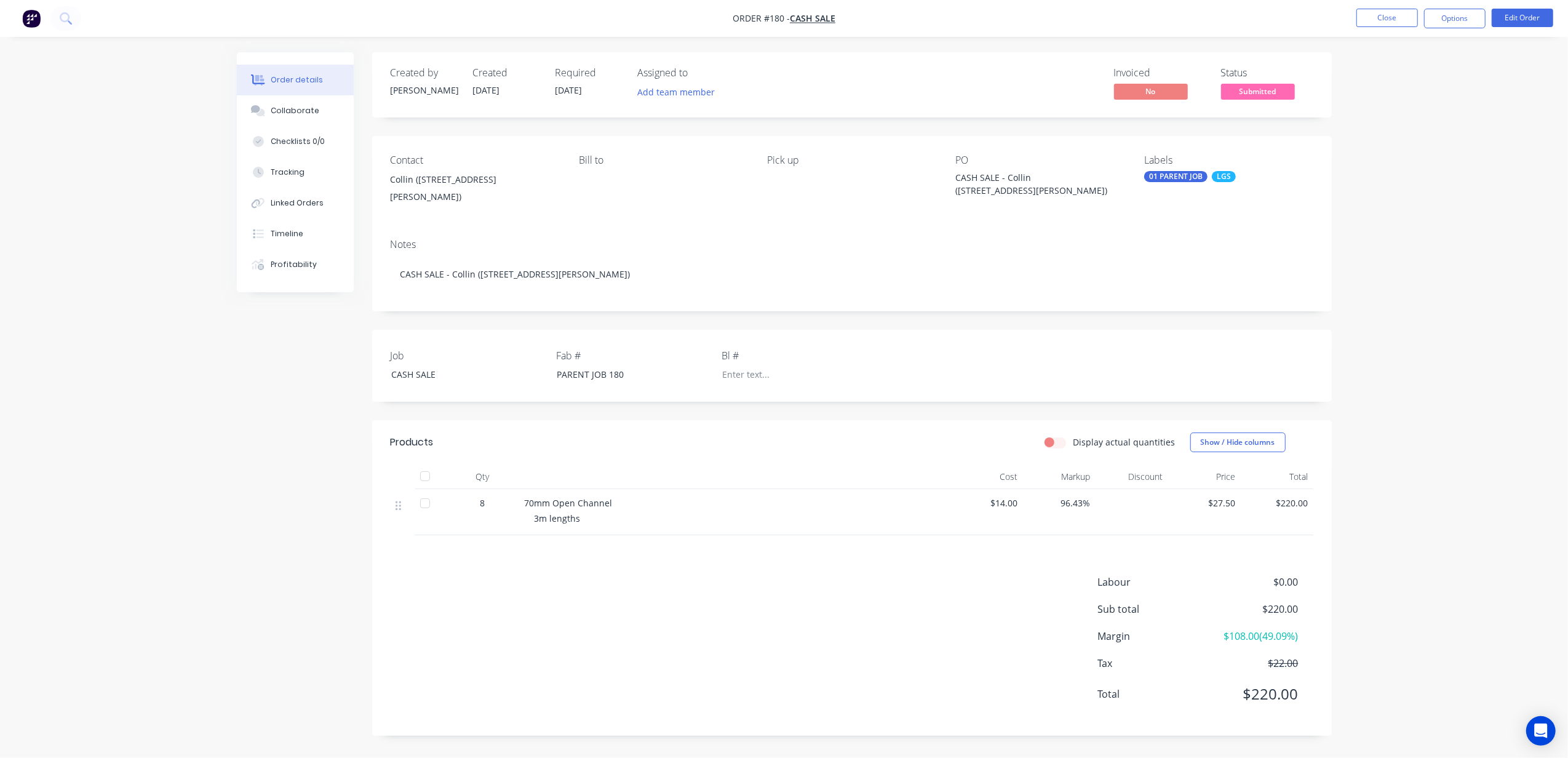
click at [1505, 245] on div "Order details Collaborate Checklists 0/0 Tracking Linked Orders Timeline Profit…" at bounding box center [784, 379] width 1568 height 758
click at [680, 91] on button "Add team member" at bounding box center [676, 91] width 91 height 16
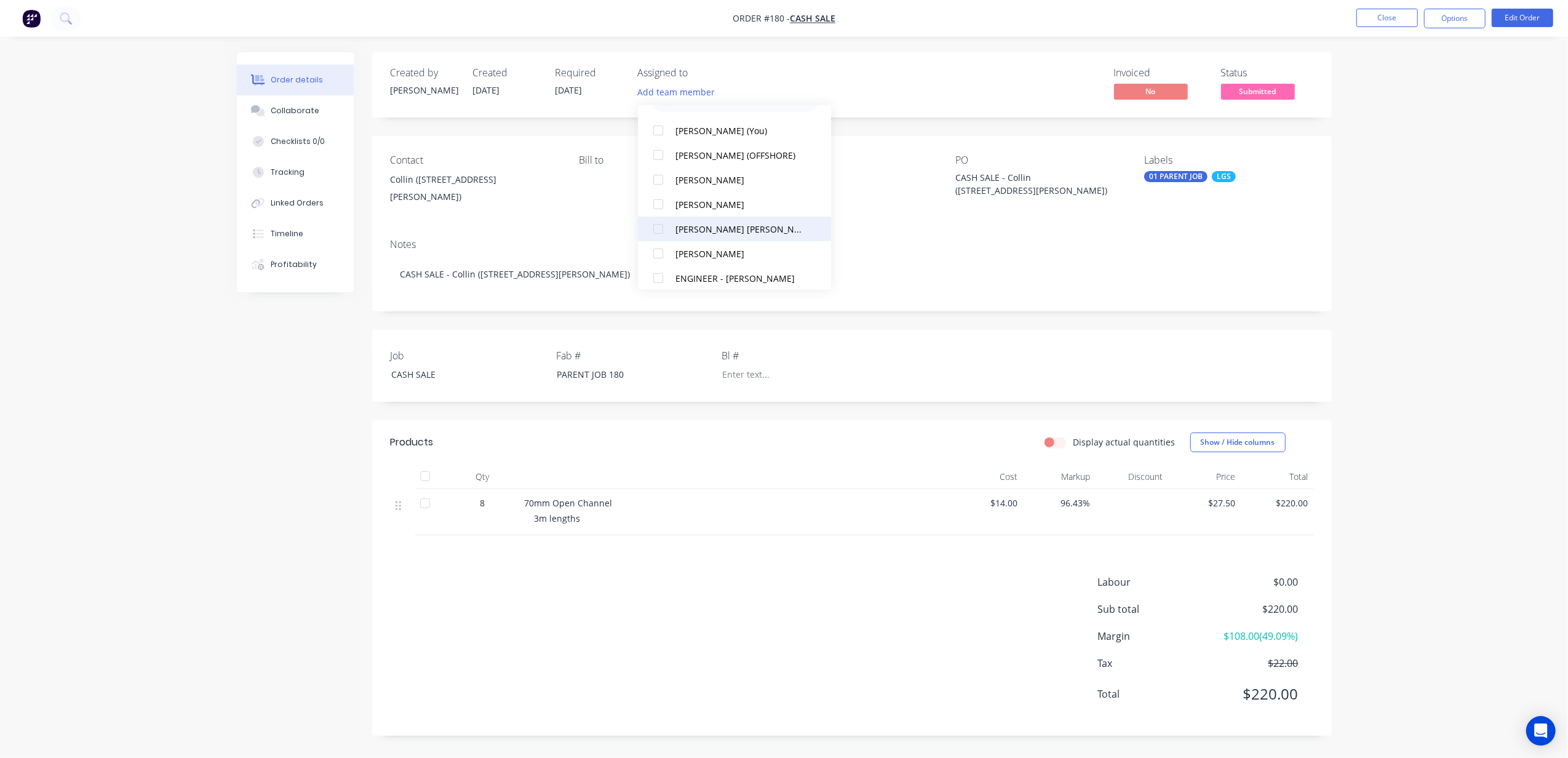
scroll to position [82, 0]
click at [695, 197] on div "[PERSON_NAME]" at bounding box center [741, 201] width 130 height 13
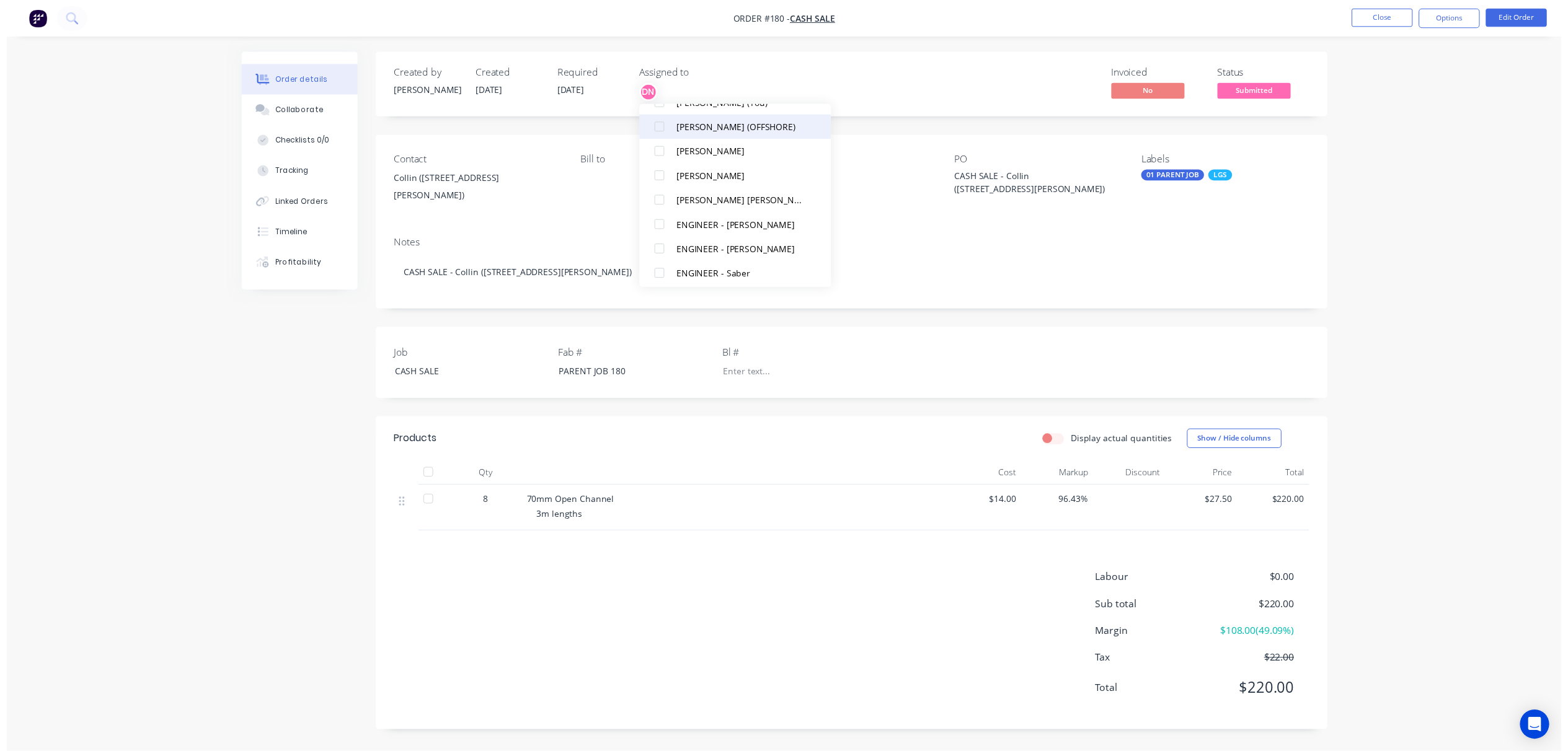
scroll to position [0, 0]
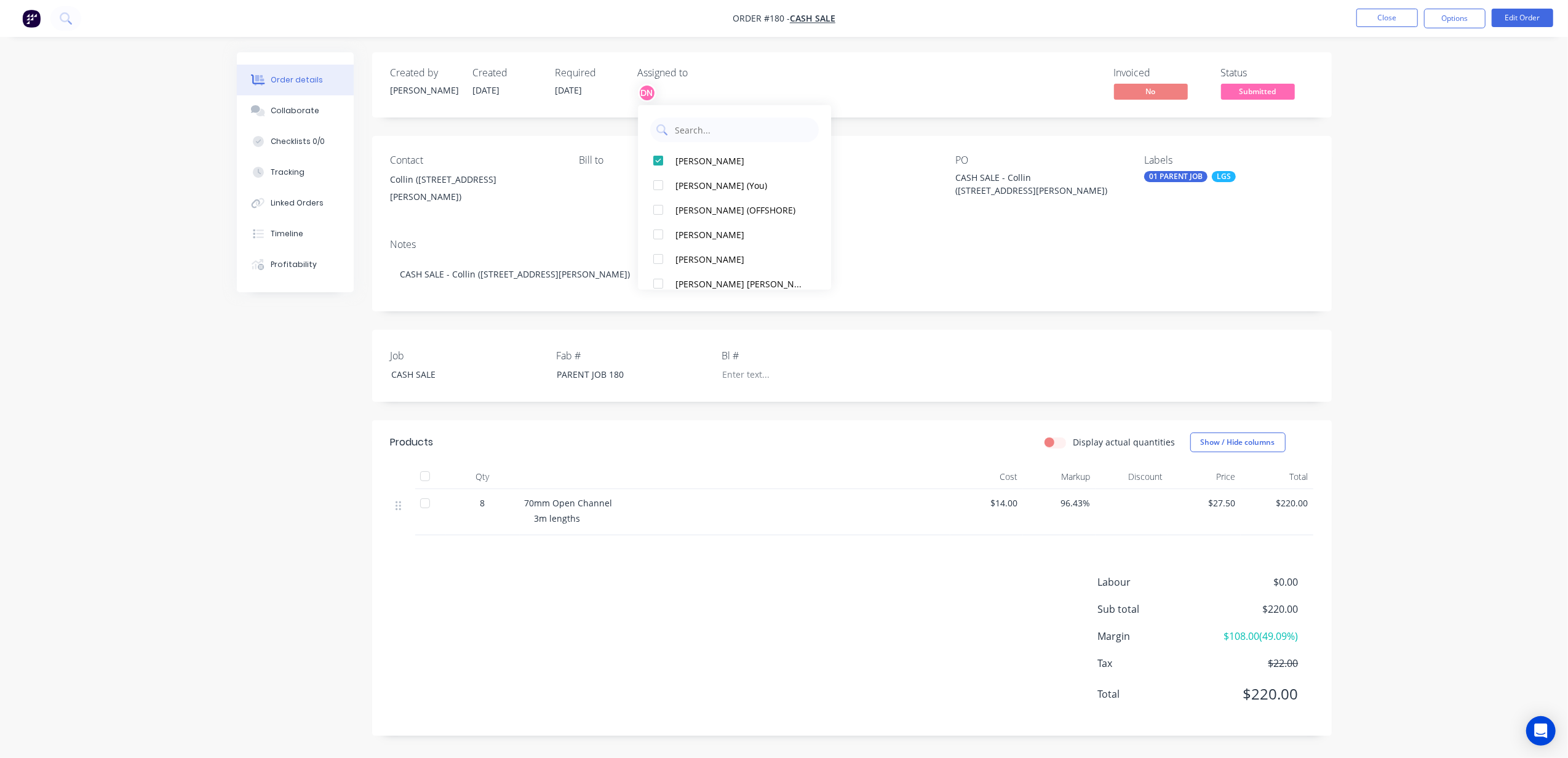
click at [1381, 194] on div "Order details Collaborate Checklists 0/0 Tracking Linked Orders Timeline Profit…" at bounding box center [784, 379] width 1568 height 758
click at [1258, 91] on span "Submitted" at bounding box center [1258, 91] width 74 height 15
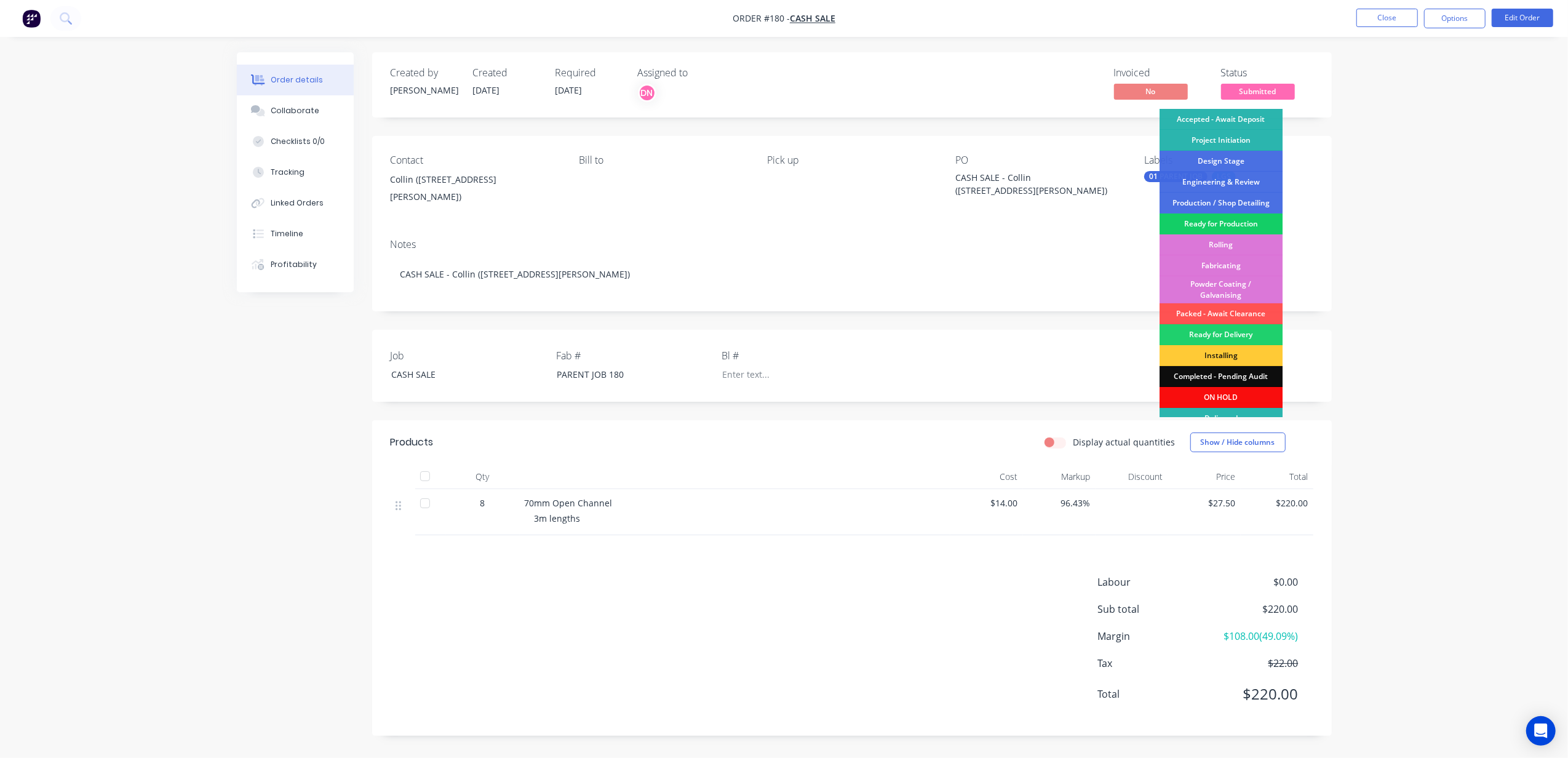
click at [1224, 225] on div "Ready for Production" at bounding box center [1221, 224] width 123 height 21
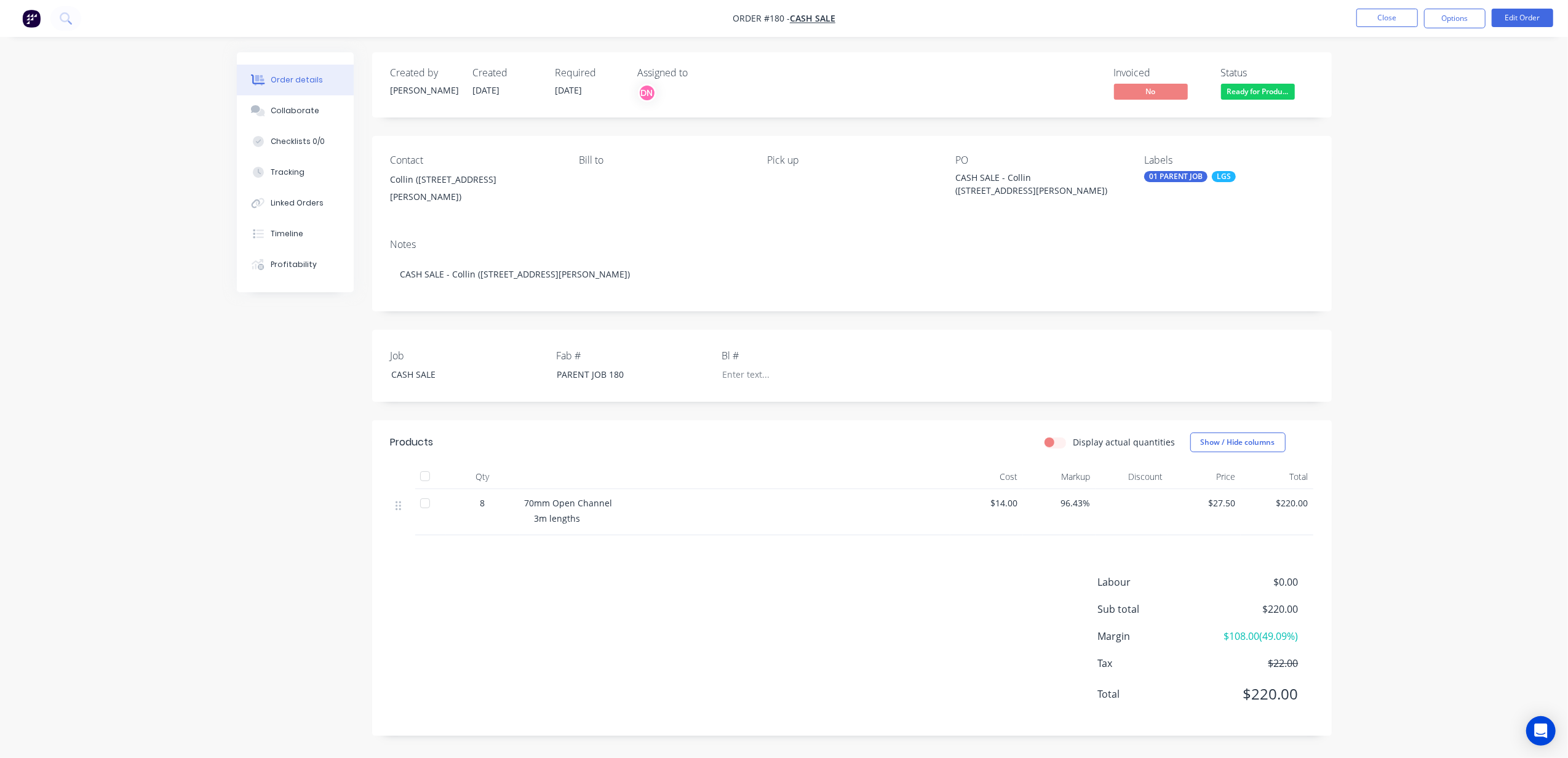
click at [1442, 222] on div "Order details Collaborate Checklists 0/0 Tracking Linked Orders Timeline Profit…" at bounding box center [784, 379] width 1568 height 758
click at [1456, 335] on div "Order details Collaborate Checklists 0/0 Tracking Linked Orders Timeline Profit…" at bounding box center [784, 379] width 1568 height 758
click at [1378, 23] on button "Close" at bounding box center [1387, 18] width 61 height 19
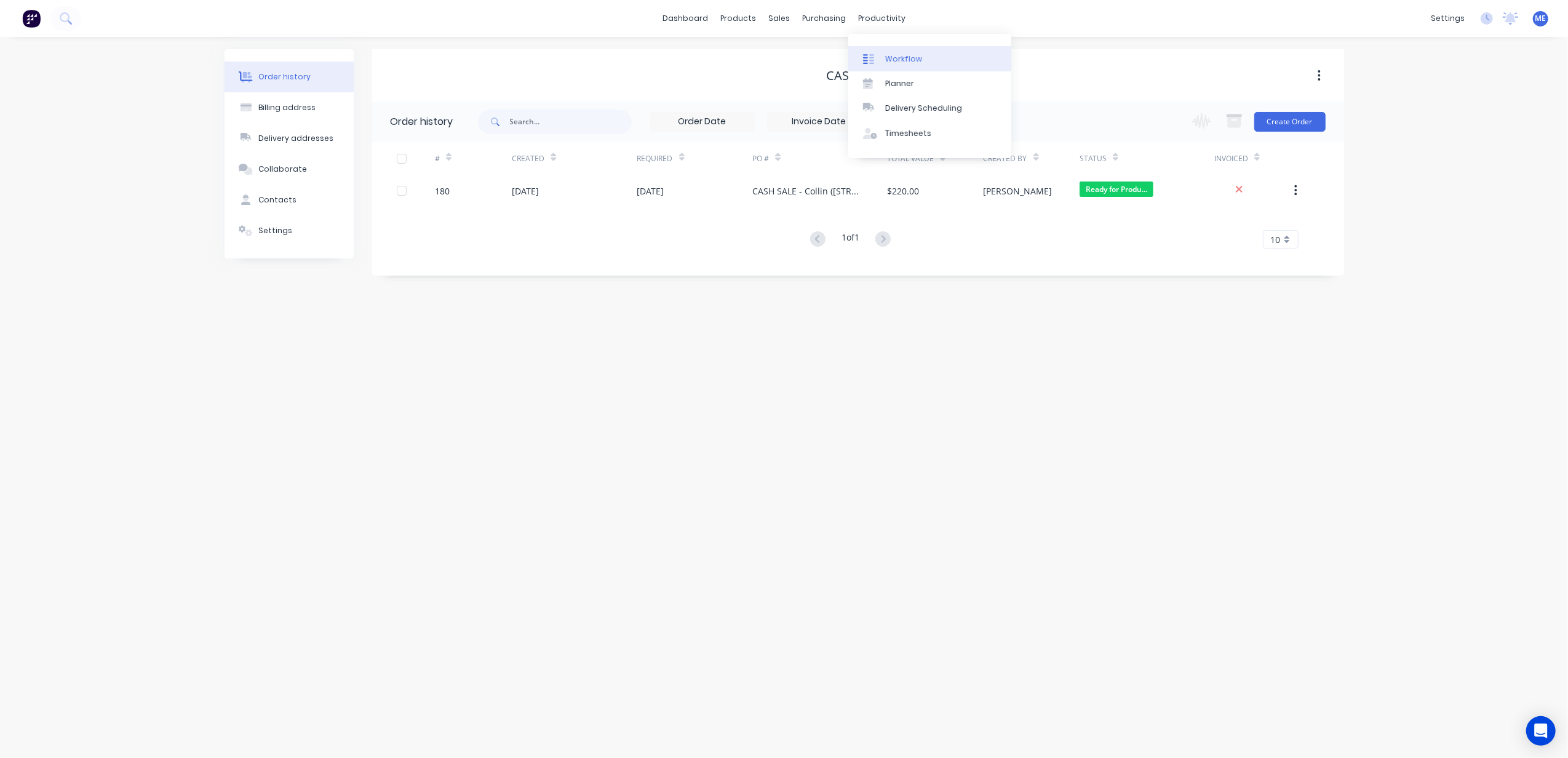
click at [889, 55] on div "Workflow" at bounding box center [904, 59] width 37 height 11
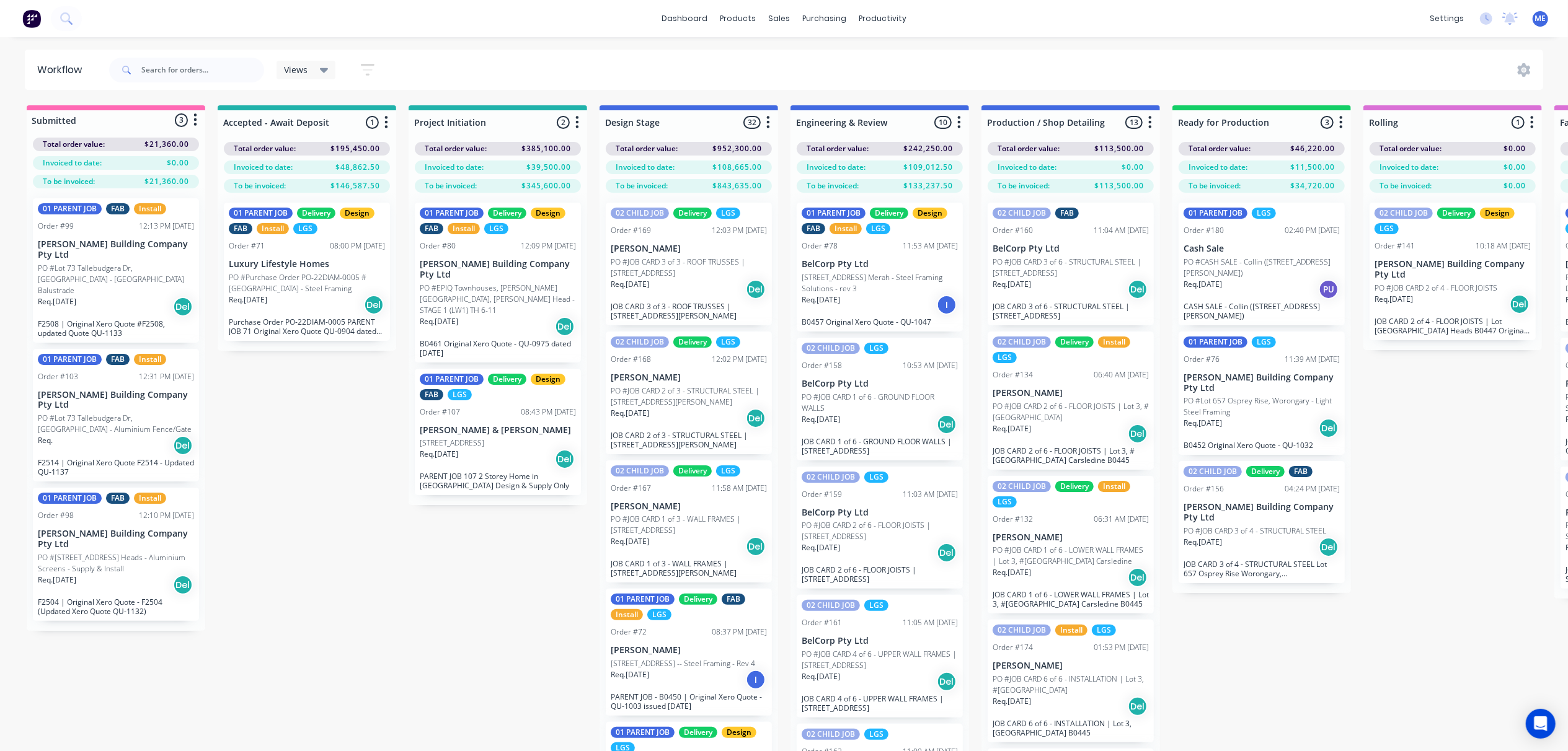
click at [1407, 579] on div "Submitted 3 Status colour #FF69B4 hex #FF69B4 Save Cancel Summaries Total order…" at bounding box center [1564, 450] width 3147 height 690
click at [1240, 207] on div "01 PARENT JOB" at bounding box center [1215, 213] width 64 height 11
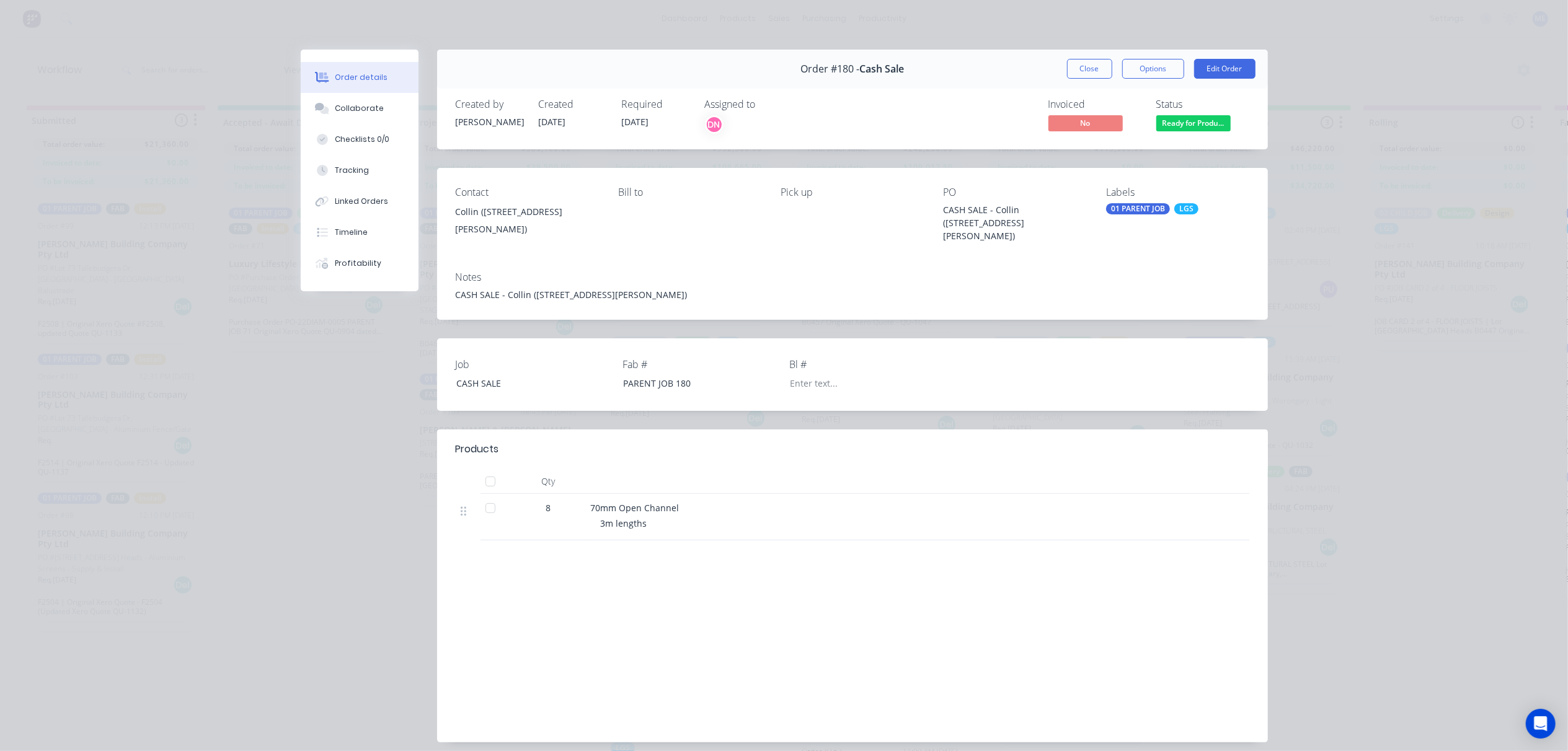
drag, startPoint x: 367, startPoint y: 108, endPoint x: 413, endPoint y: 189, distance: 93.2
click at [367, 108] on div "Collaborate" at bounding box center [359, 108] width 49 height 11
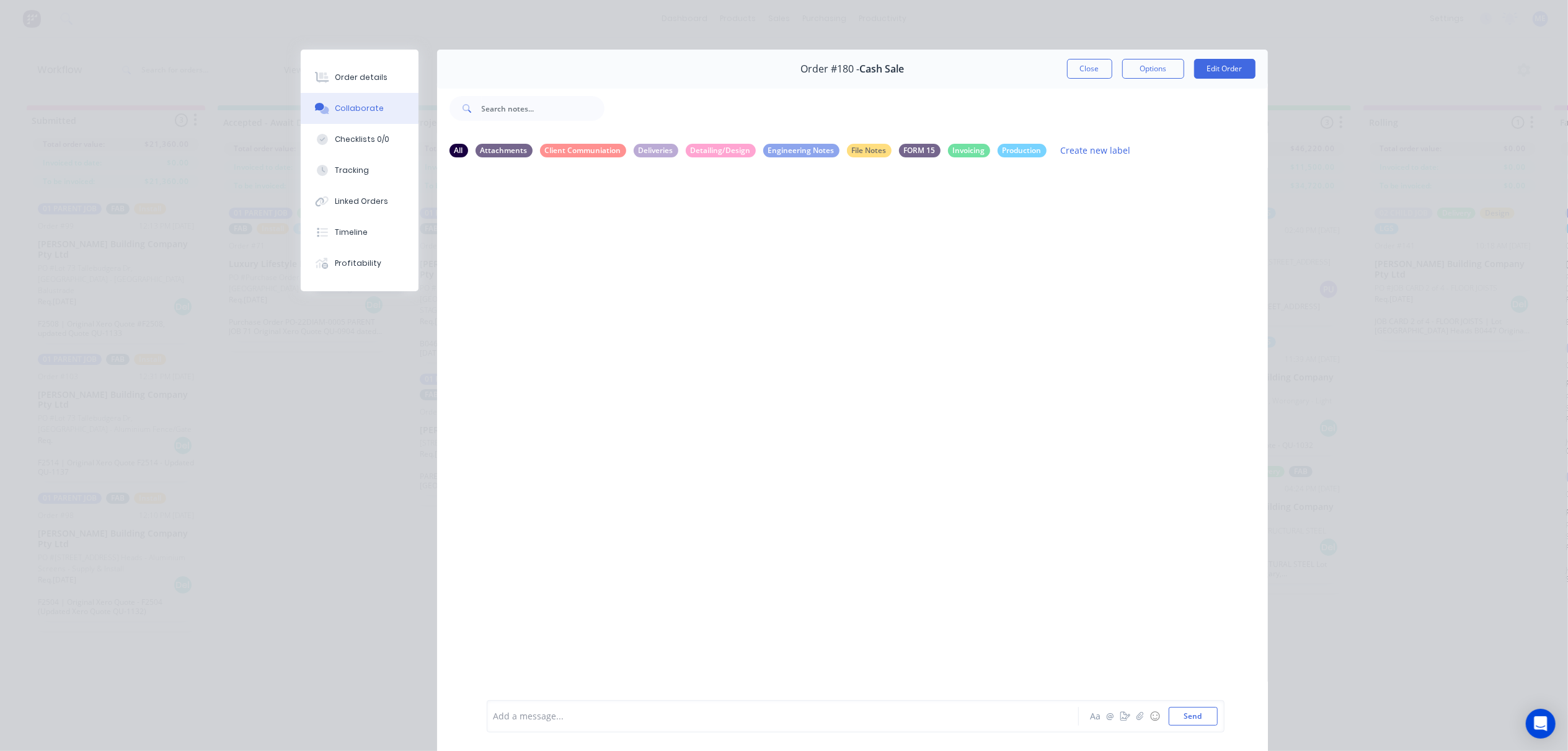
click at [524, 723] on div "Add a message..." at bounding box center [765, 717] width 543 height 19
click at [691, 224] on button "button" at bounding box center [694, 223] width 5 height 18
drag, startPoint x: 711, startPoint y: 244, endPoint x: 584, endPoint y: 257, distance: 127.7
click at [0, 0] on button "Edit" at bounding box center [0, 0] width 0 height 0
click at [518, 702] on span "@DemiCASH" at bounding box center [520, 706] width 52 height 12
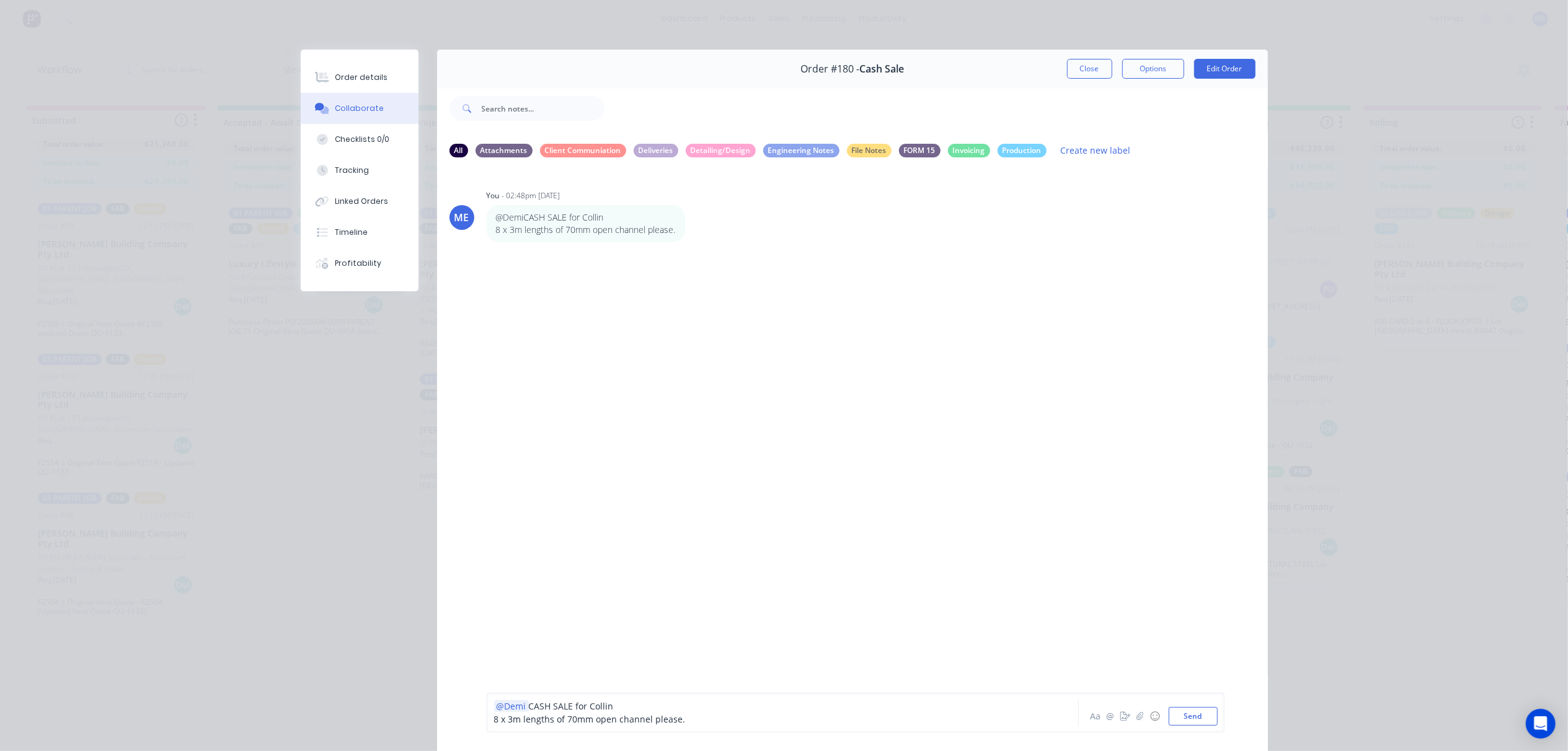
drag, startPoint x: 665, startPoint y: 711, endPoint x: 678, endPoint y: 712, distance: 13.0
click at [666, 711] on div "@Demi CASH SALE for Collin" at bounding box center [764, 706] width 542 height 13
click at [1187, 714] on button "Send" at bounding box center [1193, 717] width 49 height 19
click at [576, 717] on div at bounding box center [764, 717] width 542 height 13
click at [580, 712] on div at bounding box center [764, 717] width 542 height 13
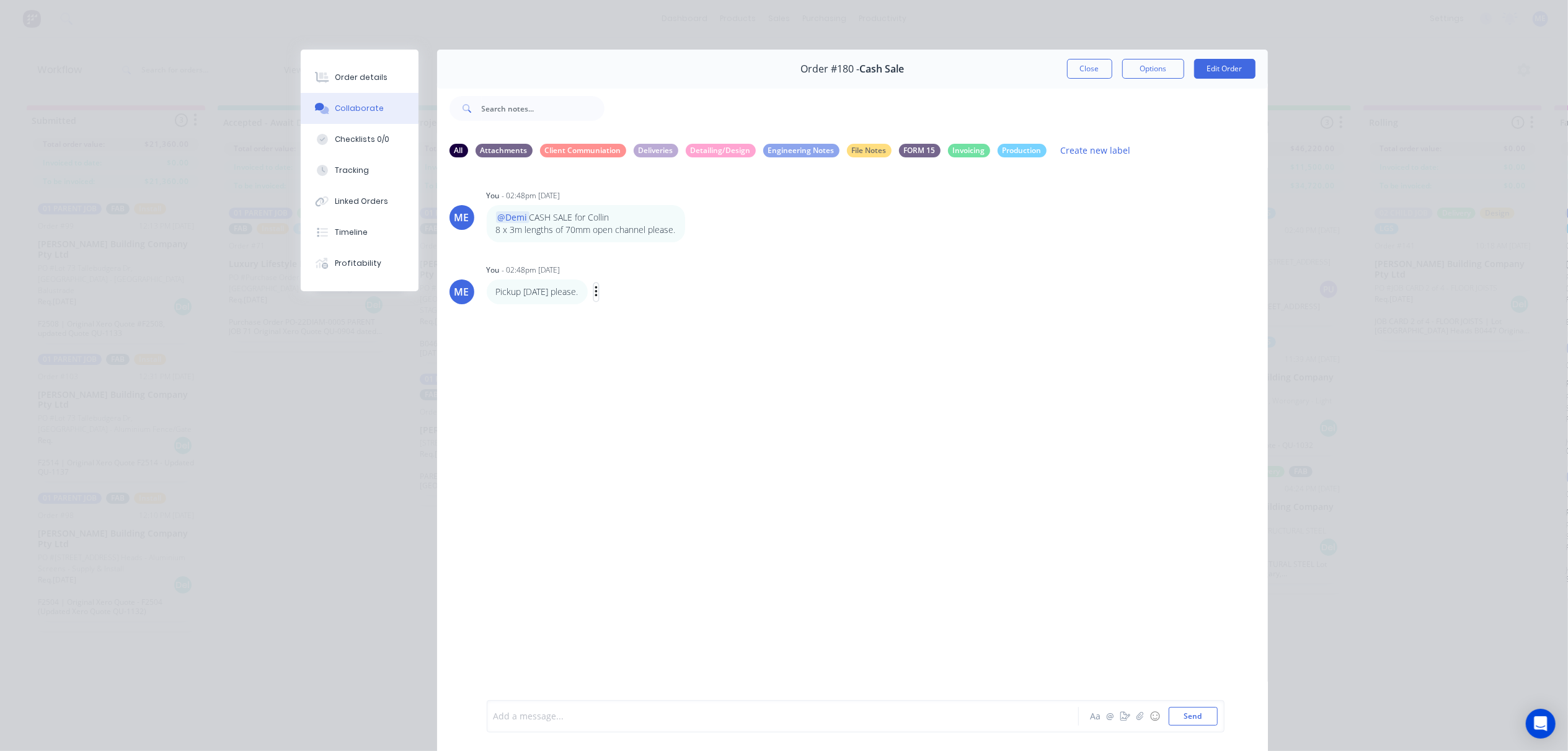
click at [598, 285] on icon "button" at bounding box center [596, 292] width 4 height 14
click at [630, 310] on button "Edit" at bounding box center [642, 314] width 78 height 20
click at [494, 717] on span "Pickup tomorrow please." at bounding box center [538, 717] width 89 height 12
click at [639, 720] on div "@Demi Pickup tomorrow please." at bounding box center [764, 717] width 542 height 13
click at [1077, 71] on button "Close" at bounding box center [1090, 69] width 45 height 19
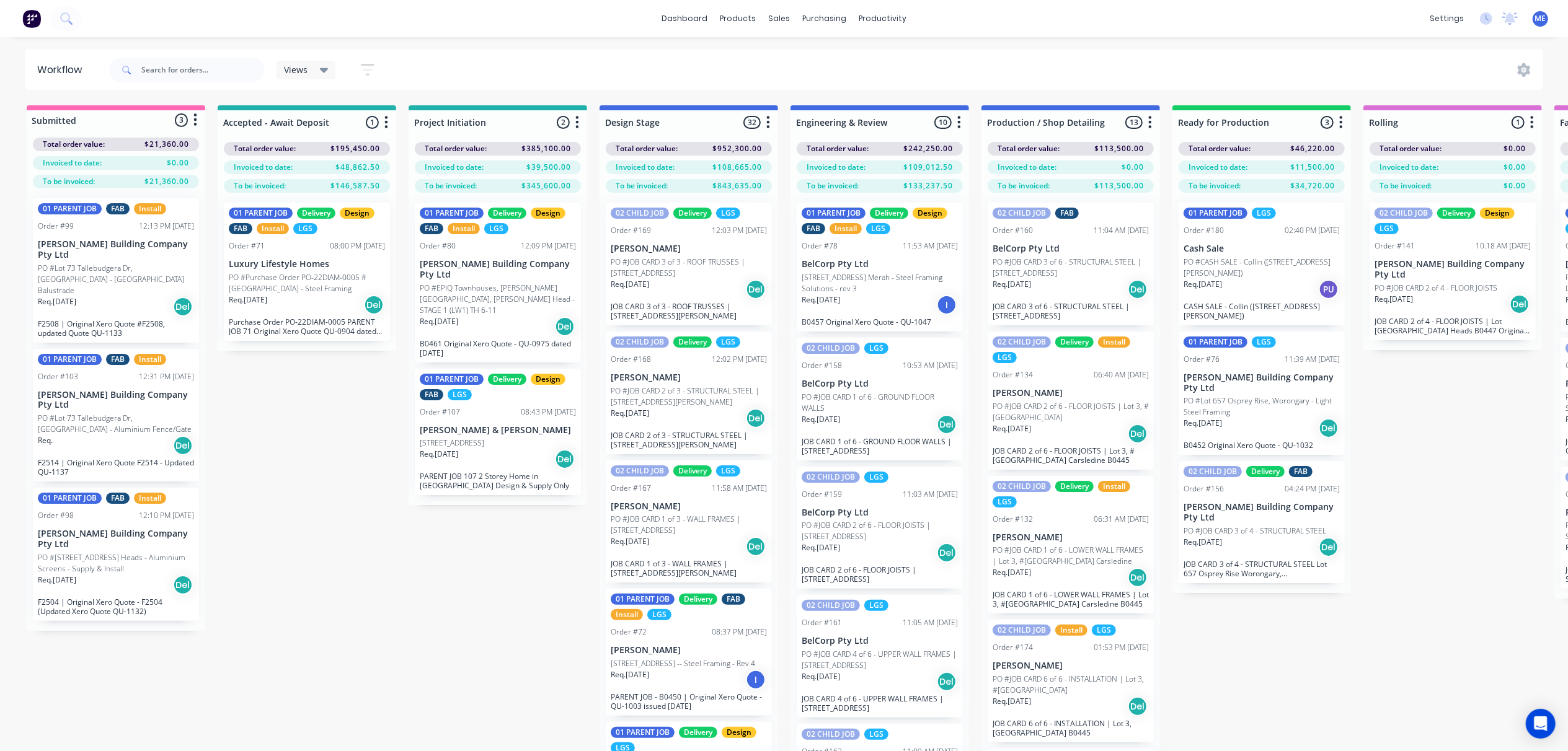
click at [412, 643] on div "Submitted 3 Status colour #FF69B4 hex #FF69B4 Save Cancel Summaries Total order…" at bounding box center [1564, 450] width 3147 height 690
click at [191, 68] on input "text" at bounding box center [202, 70] width 122 height 25
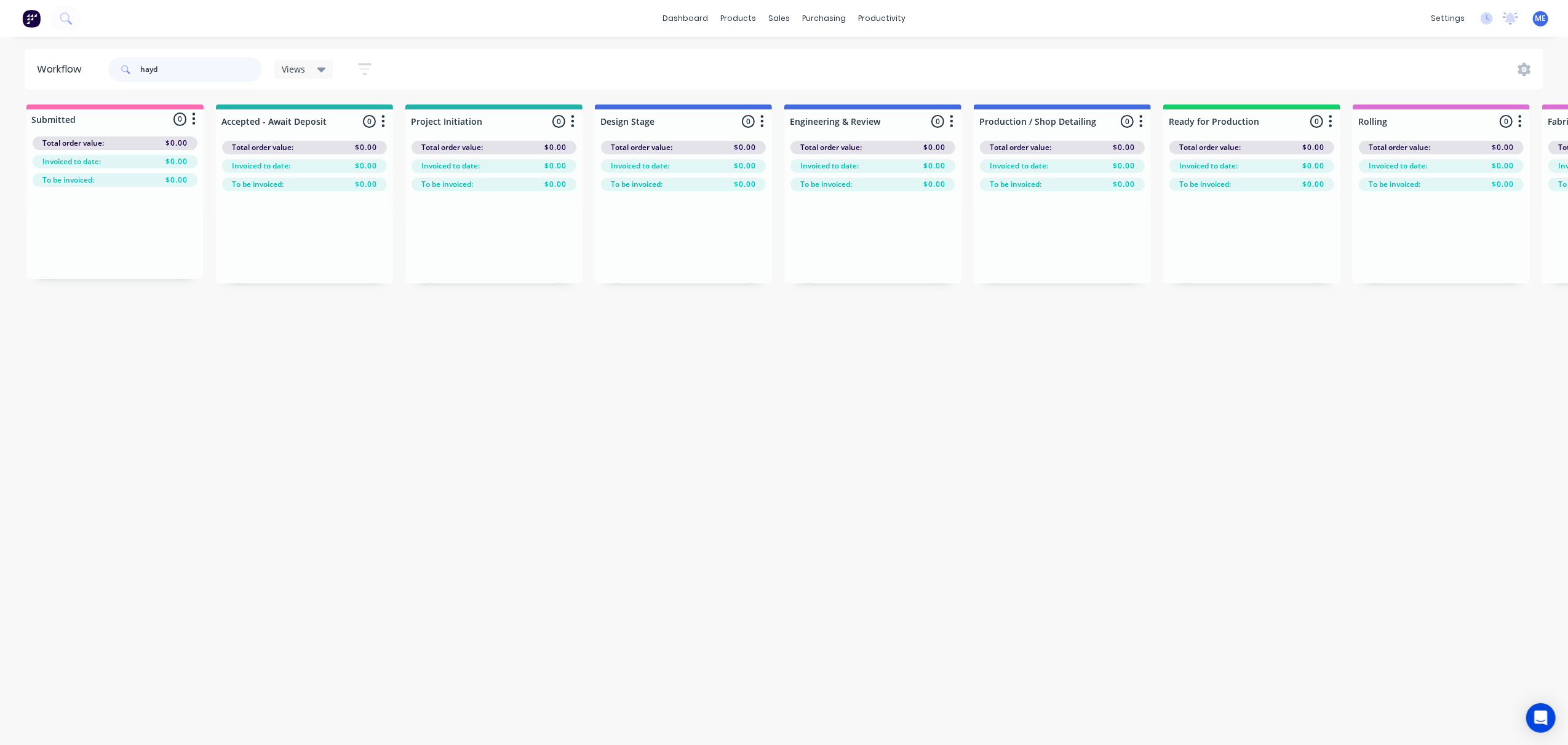
type input "hayd"
click at [313, 67] on div "Views" at bounding box center [303, 70] width 44 height 11
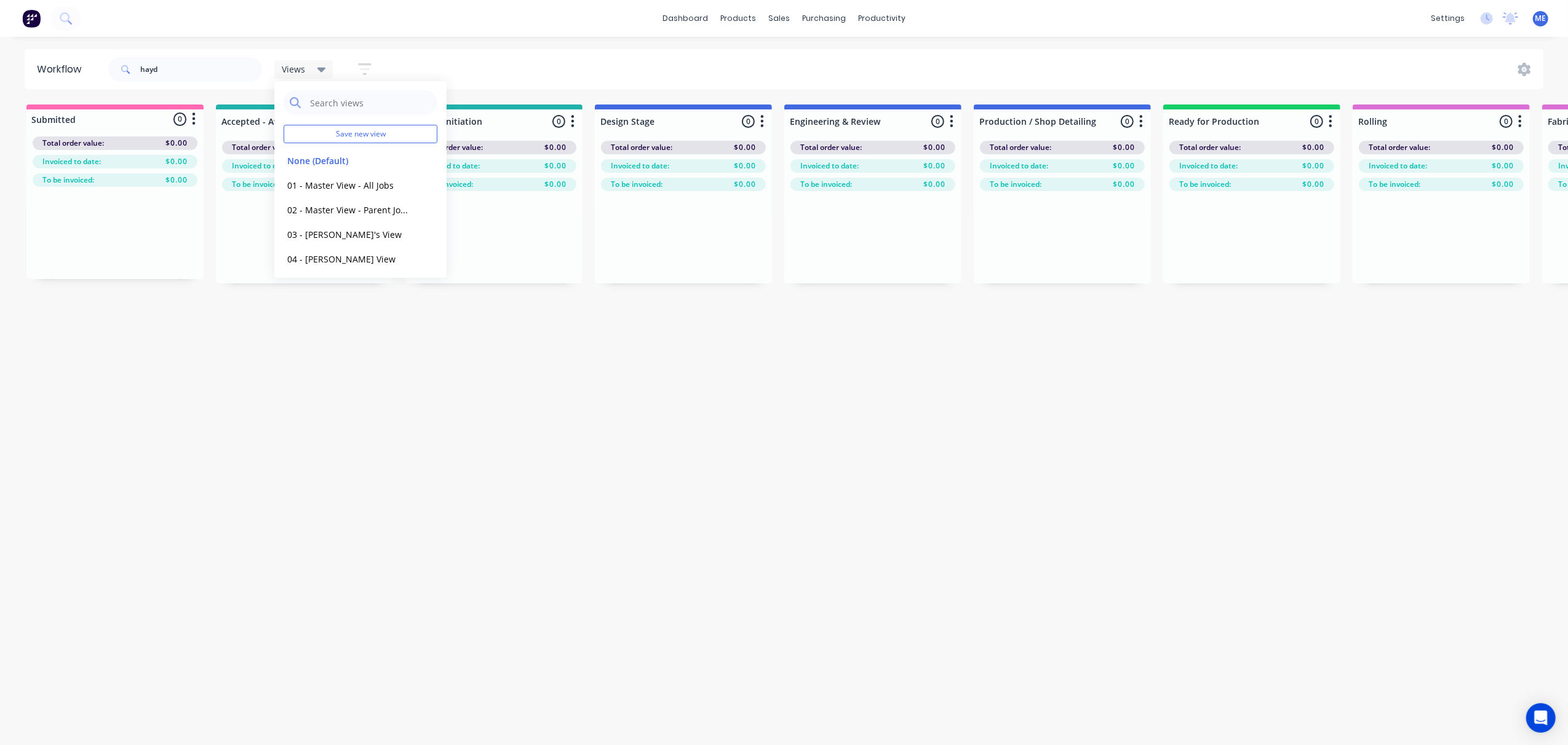
click at [313, 67] on div "Views" at bounding box center [303, 70] width 44 height 11
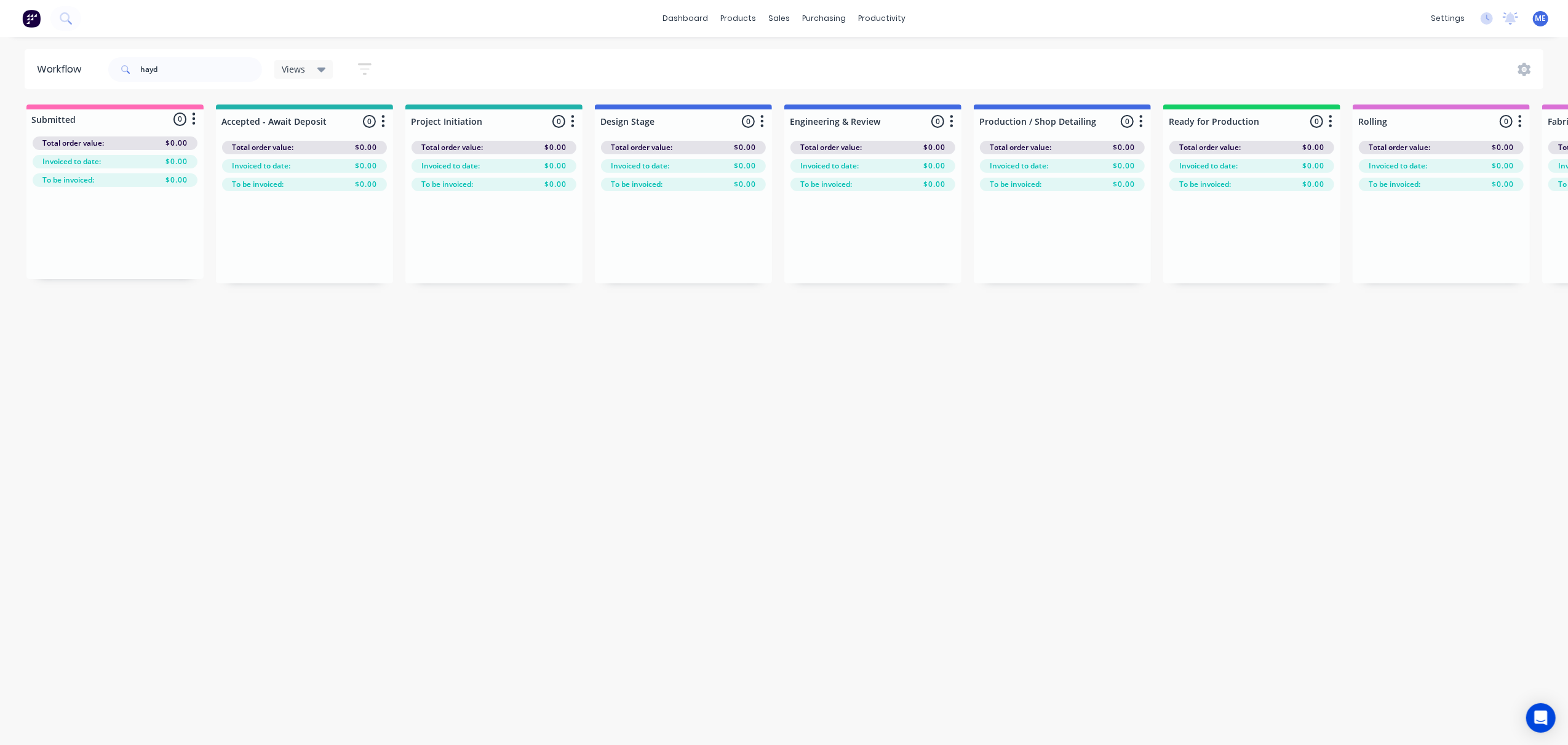
click at [313, 67] on div "Views" at bounding box center [303, 70] width 44 height 11
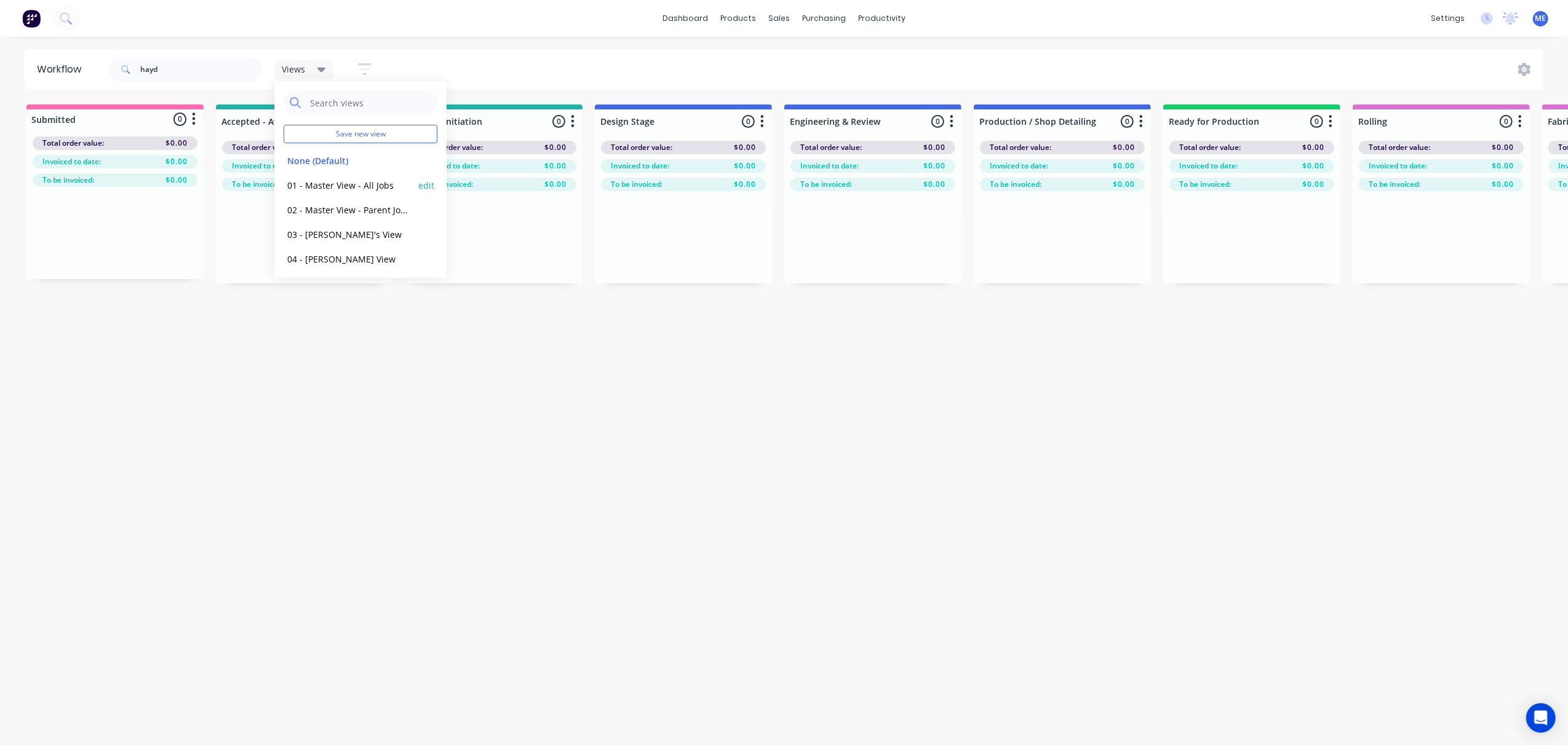
click at [341, 179] on button "01 - Master View - All Jobs" at bounding box center [348, 186] width 131 height 14
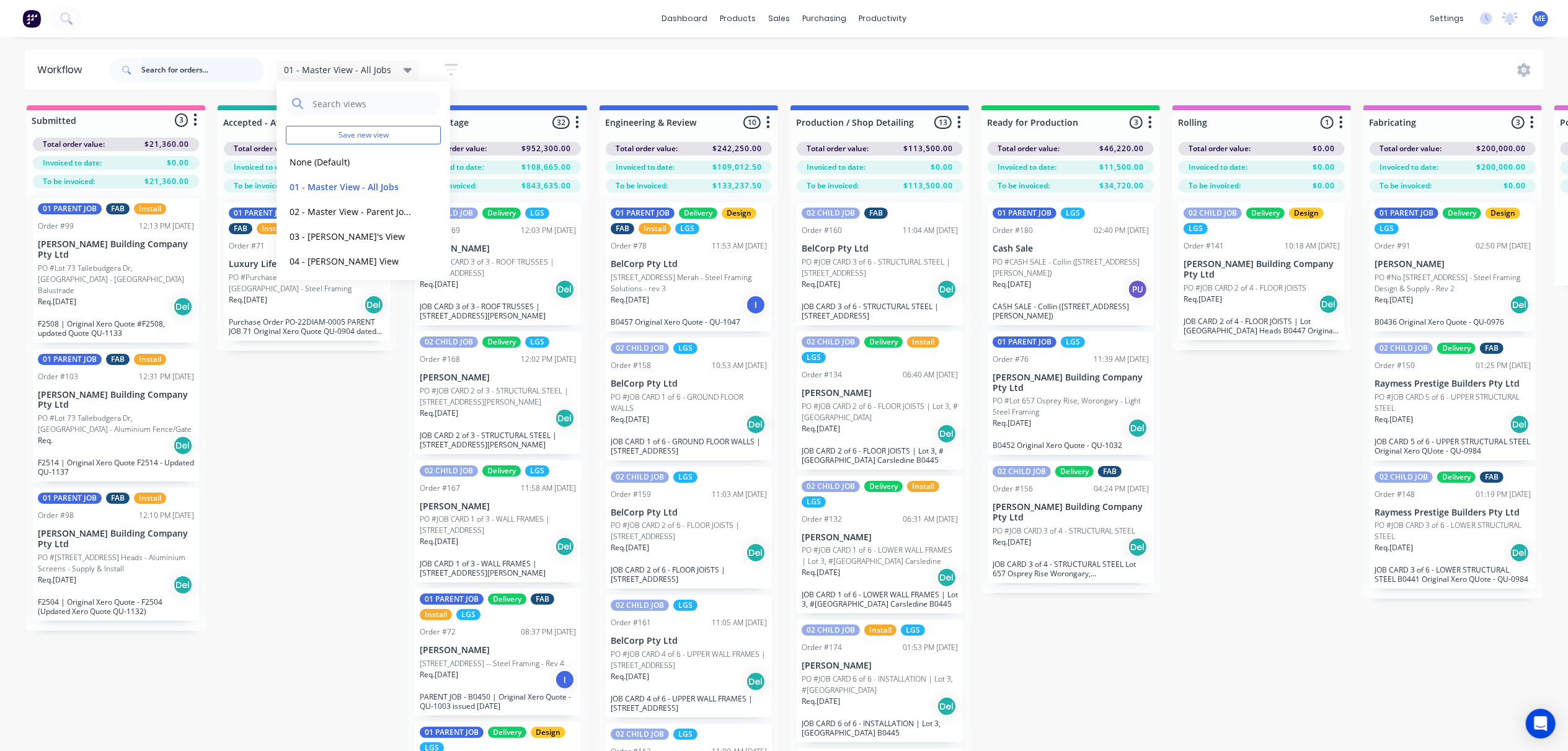
drag, startPoint x: 174, startPoint y: 80, endPoint x: 180, endPoint y: 69, distance: 12.5
click at [174, 80] on input "text" at bounding box center [202, 70] width 122 height 25
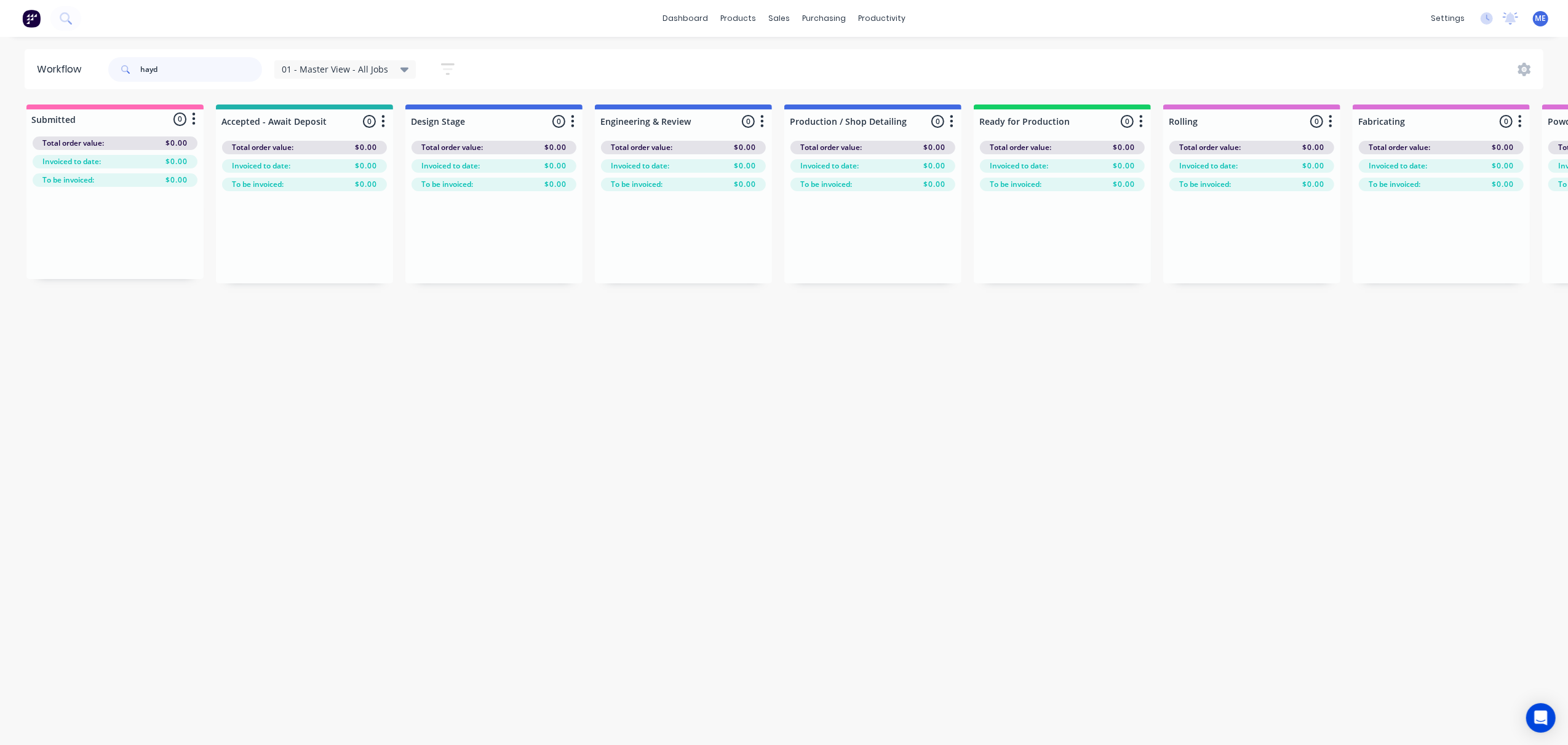
drag, startPoint x: 169, startPoint y: 69, endPoint x: 114, endPoint y: 77, distance: 55.6
click at [131, 72] on div "hayd" at bounding box center [185, 70] width 154 height 25
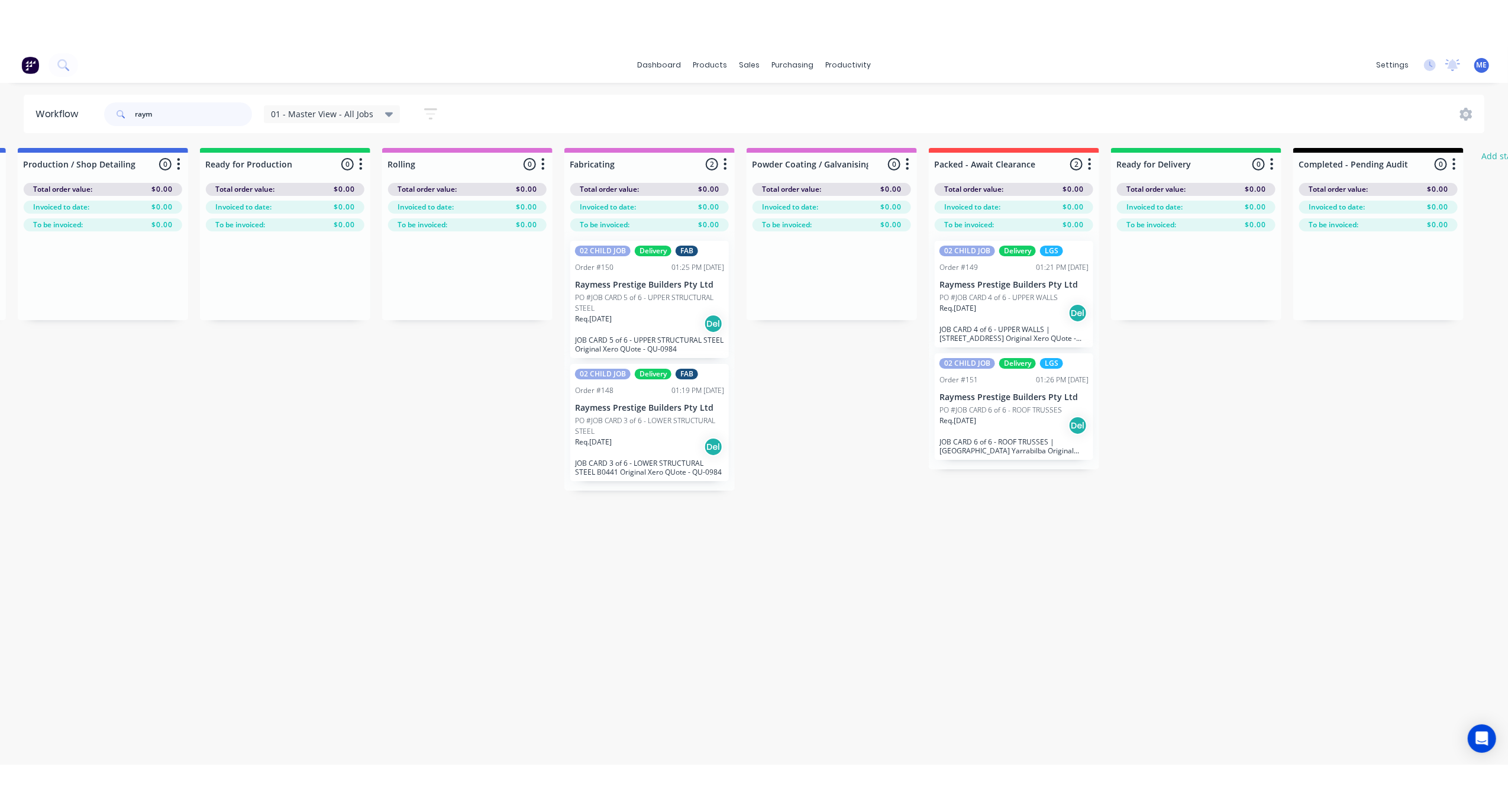
scroll to position [0, 777]
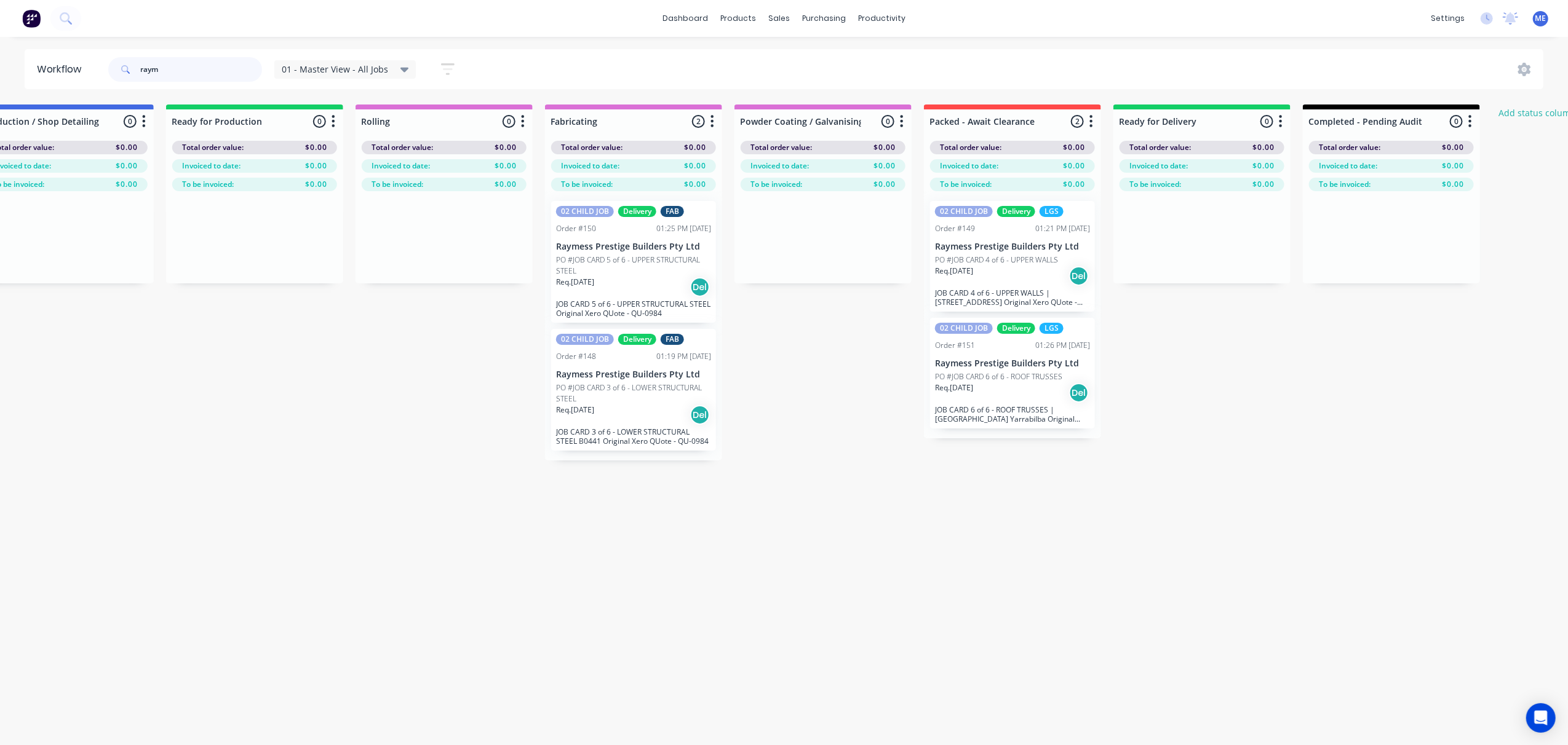
type input "raym"
click at [638, 402] on p "PO #JOB CARD 3 of 6 - LOWER STRUCTURAL STEEL" at bounding box center [634, 393] width 155 height 22
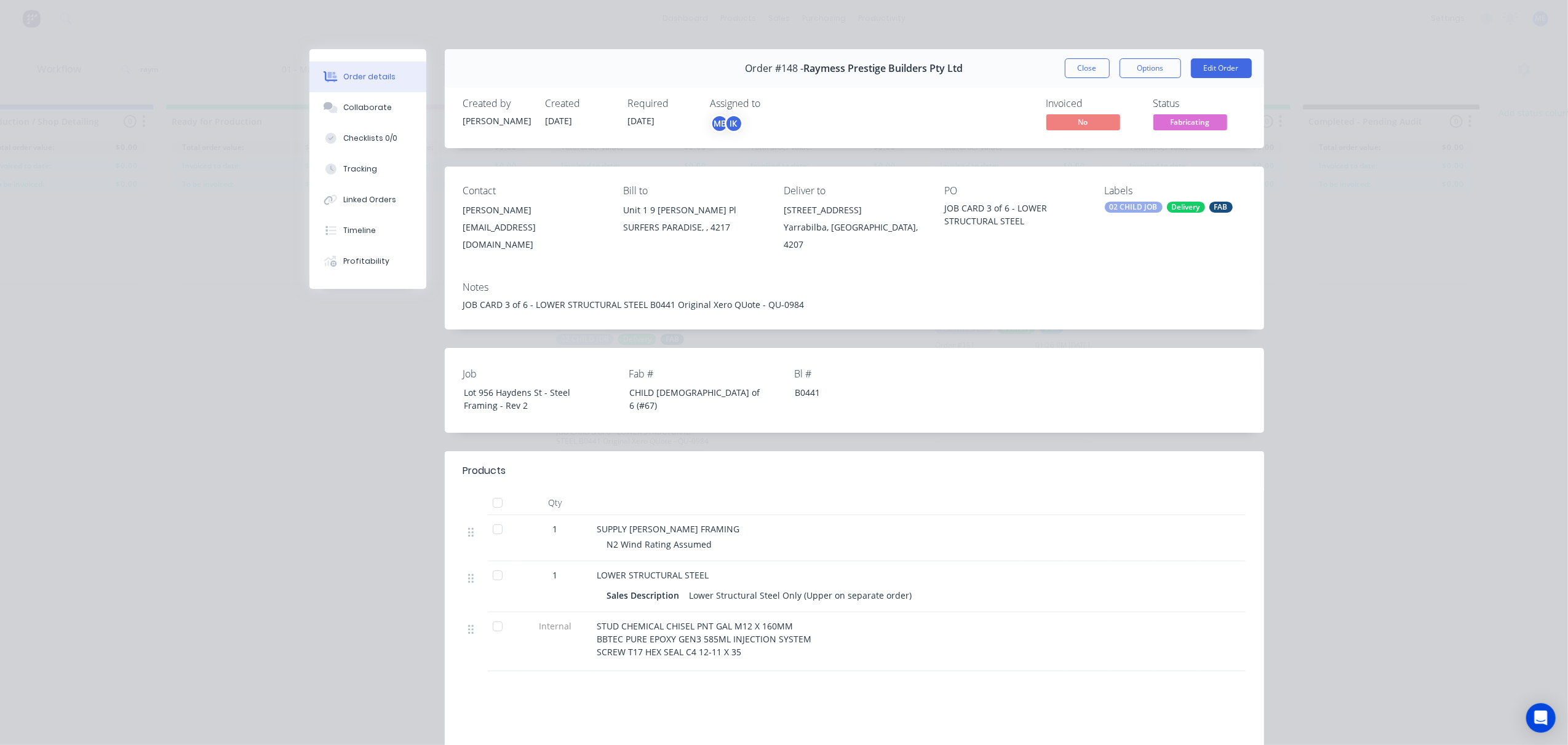
click at [805, 210] on div "956 Haydens Street" at bounding box center [854, 210] width 141 height 17
click at [544, 299] on div "JOB CARD 3 of 6 - LOWER STRUCTURAL STEEL B0441 Original Xero QUote - QU-0984" at bounding box center [854, 305] width 782 height 13
click at [552, 299] on div "JOB CARD 3 of 6 - LOWER STRUCTURAL STEEL B0441 Original Xero QUote - QU-0984" at bounding box center [854, 305] width 782 height 13
click at [562, 299] on div "JOB CARD 3 of 6 - LOWER STRUCTURAL STEEL B0441 Original Xero QUote - QU-0984" at bounding box center [854, 305] width 782 height 13
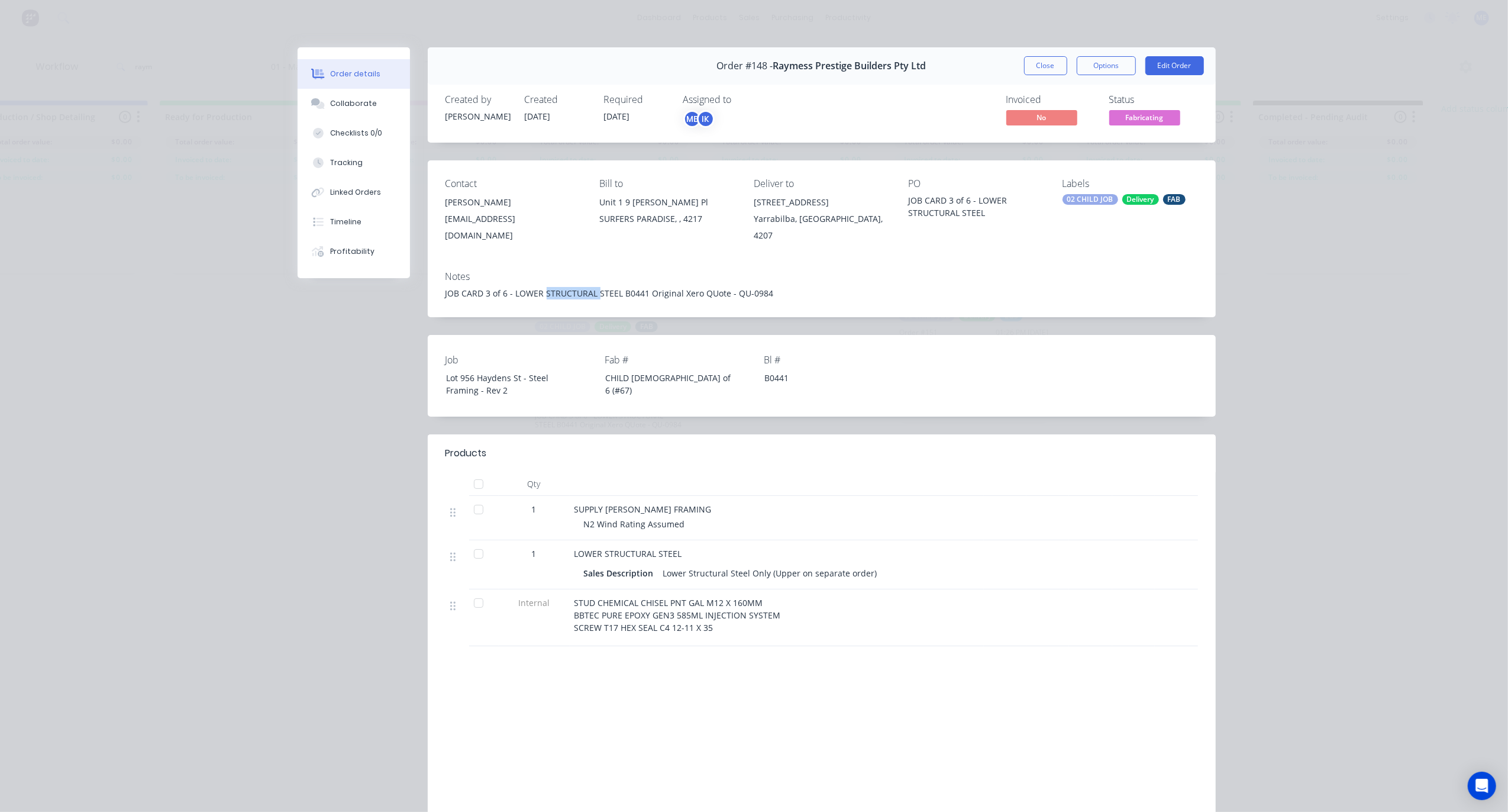
click at [1030, 63] on button "Close" at bounding box center [1046, 65] width 43 height 19
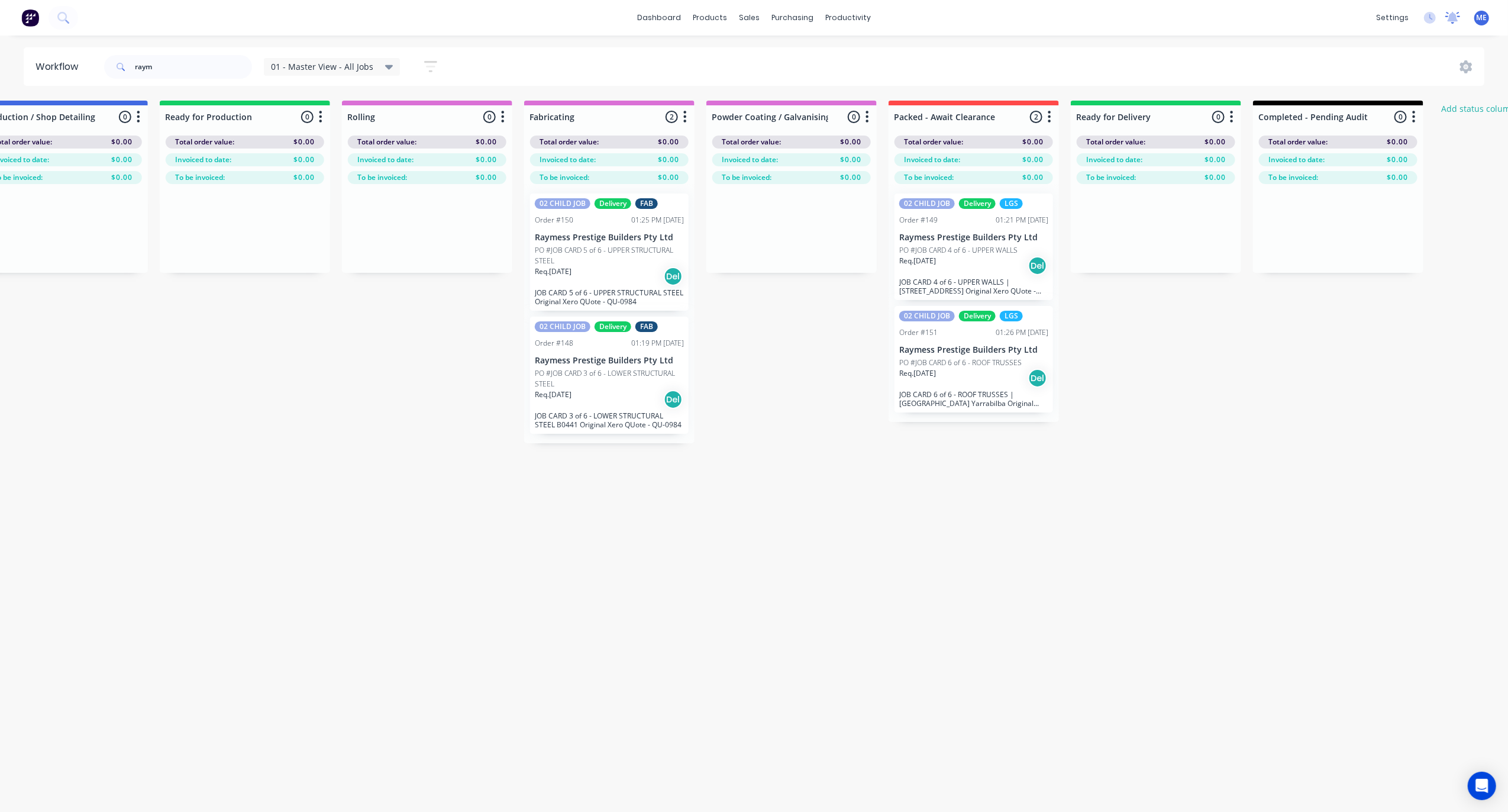
click at [1455, 22] on icon at bounding box center [1453, 18] width 15 height 12
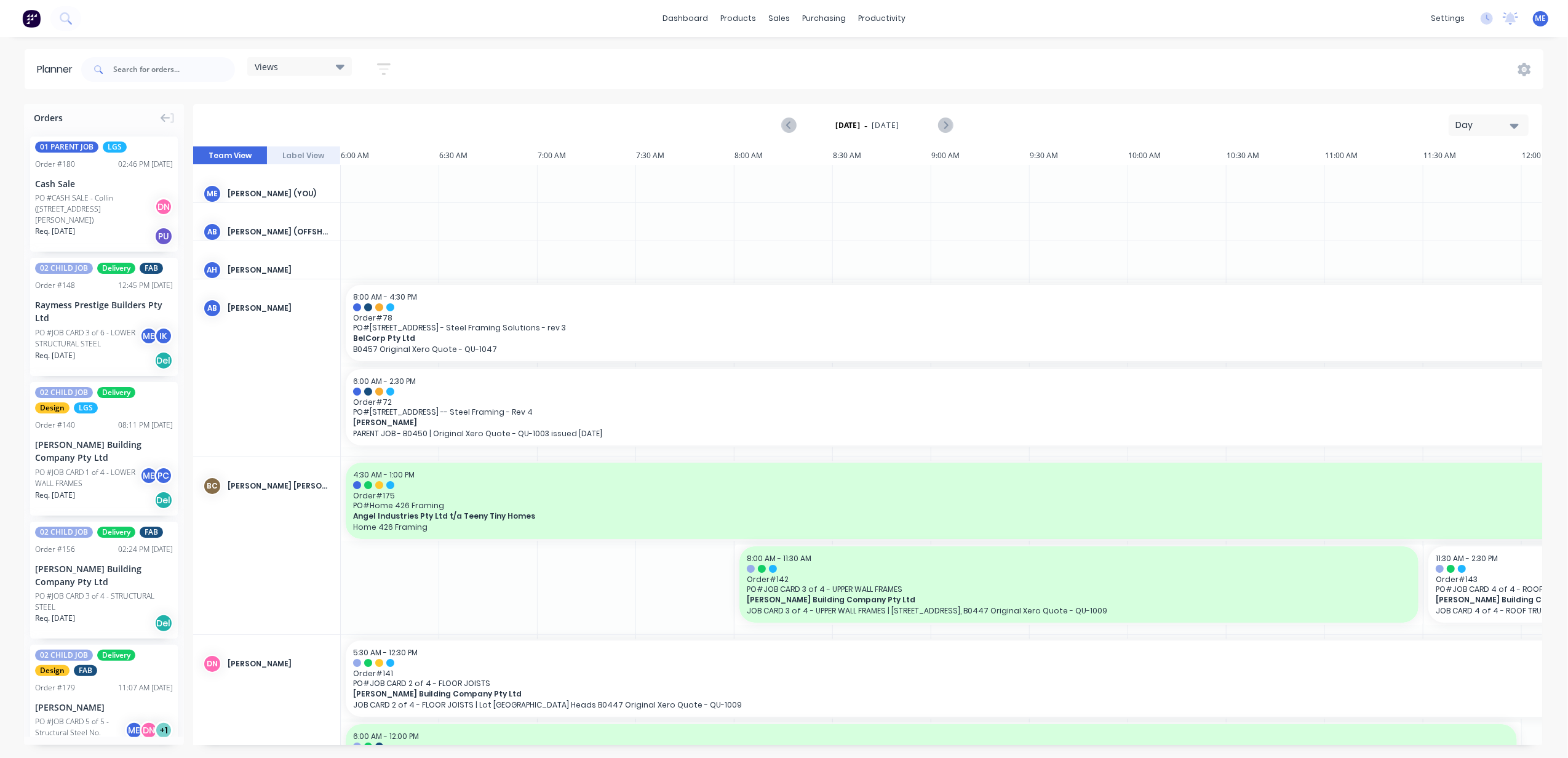
scroll to position [0, 476]
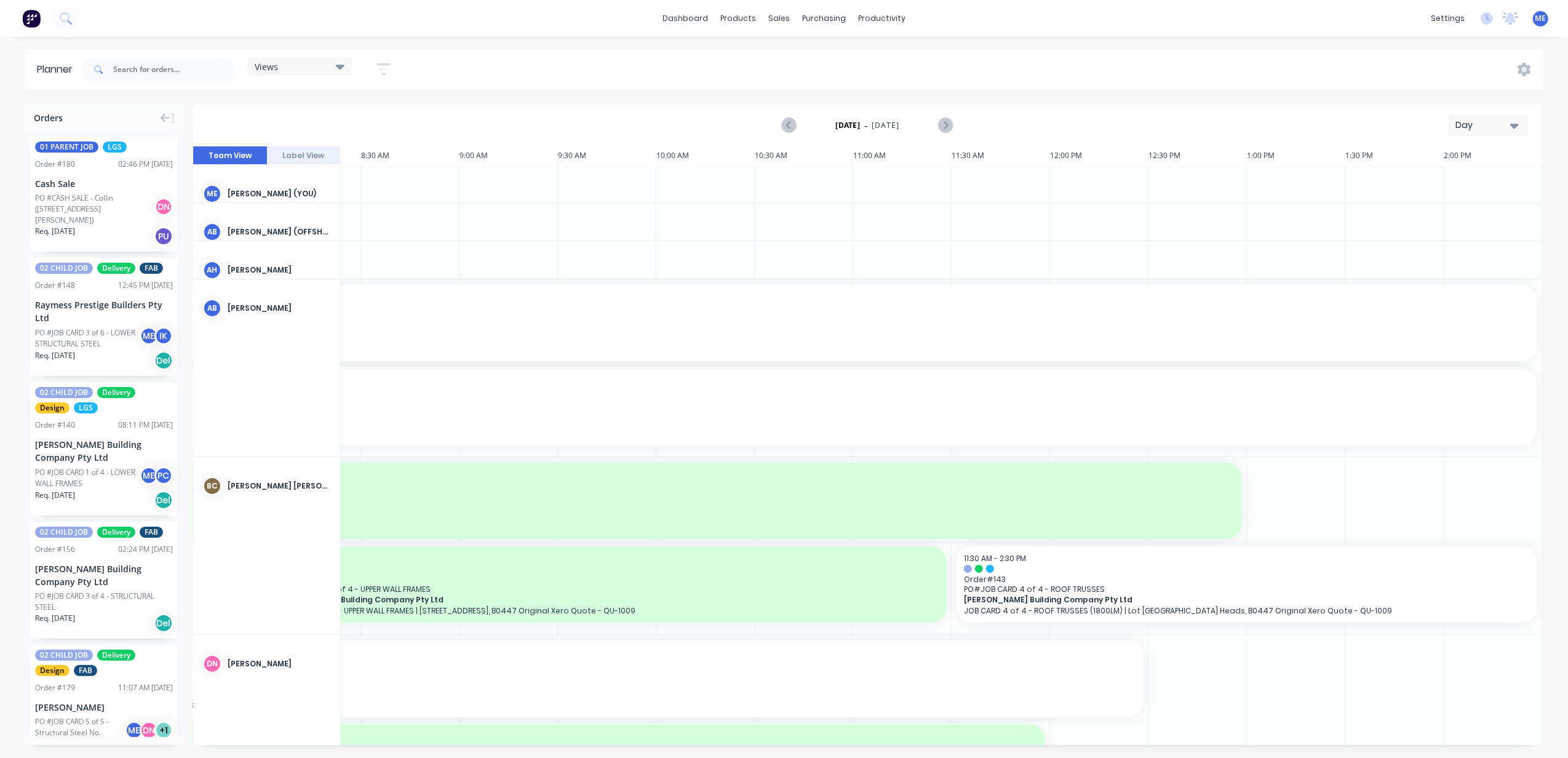
click at [1494, 126] on div "Day" at bounding box center [1484, 125] width 56 height 13
click at [1488, 171] on div "Week" at bounding box center [1466, 183] width 122 height 25
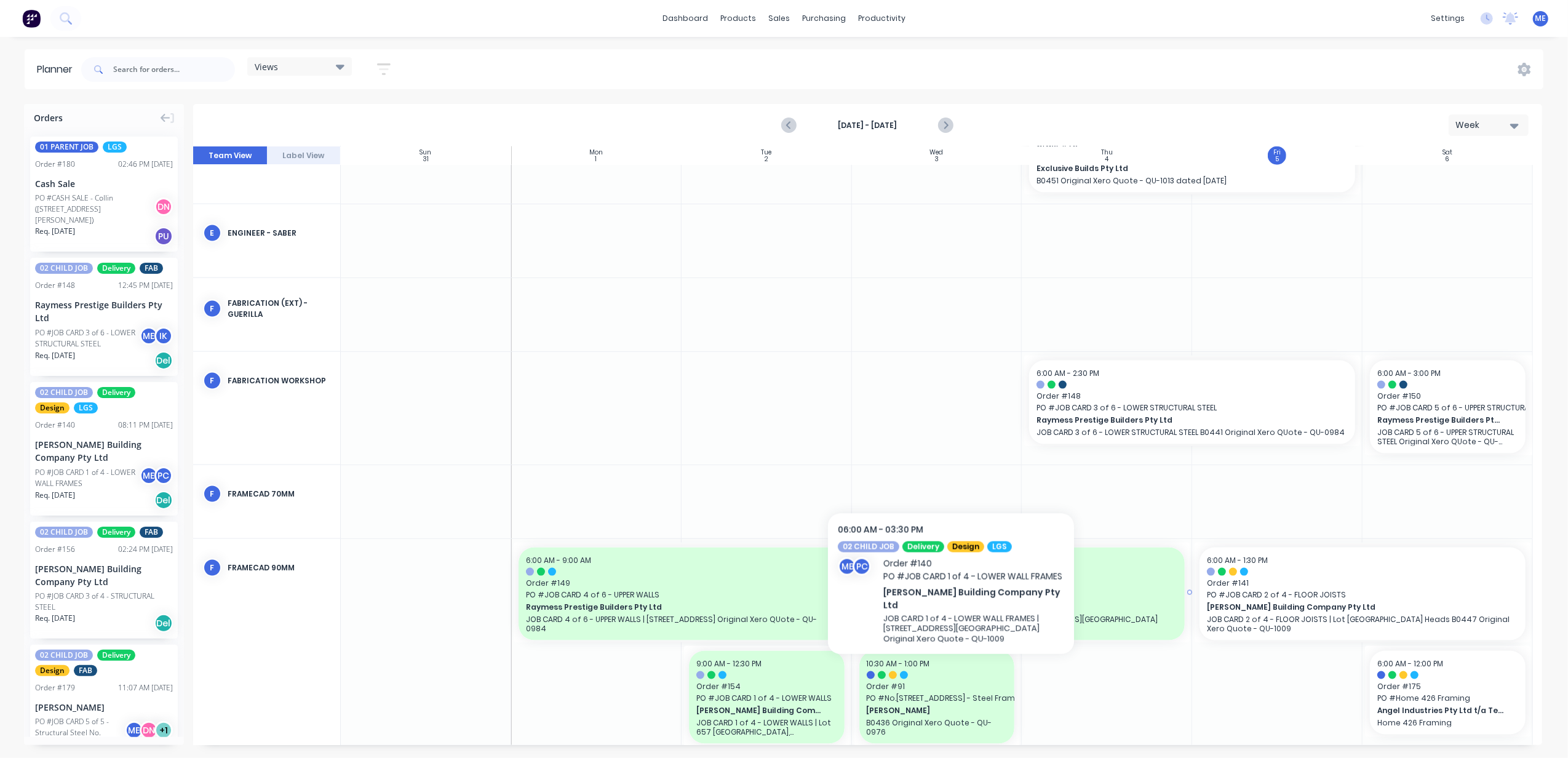
scroll to position [1724, 0]
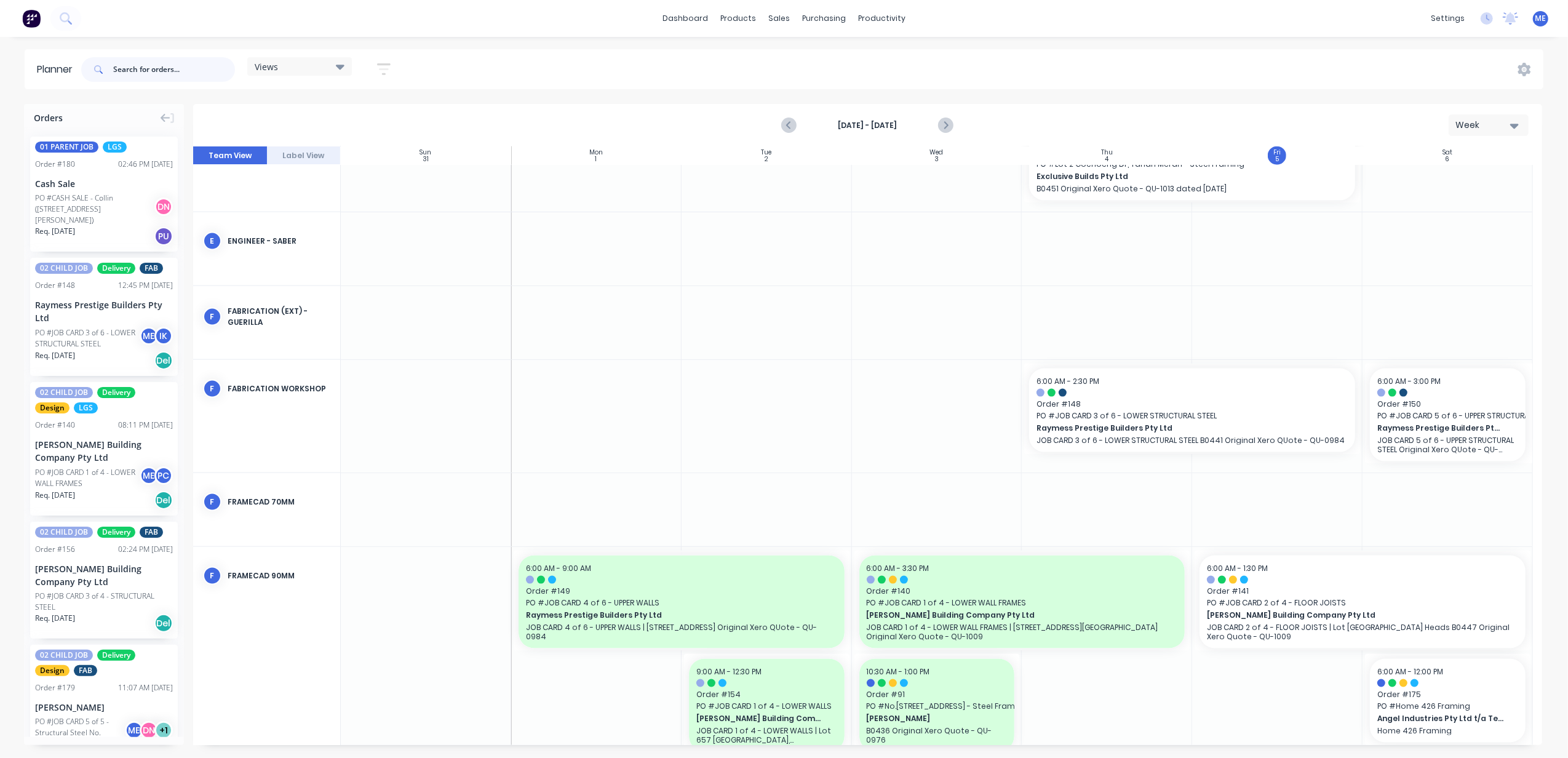
click at [151, 72] on input "text" at bounding box center [173, 70] width 122 height 25
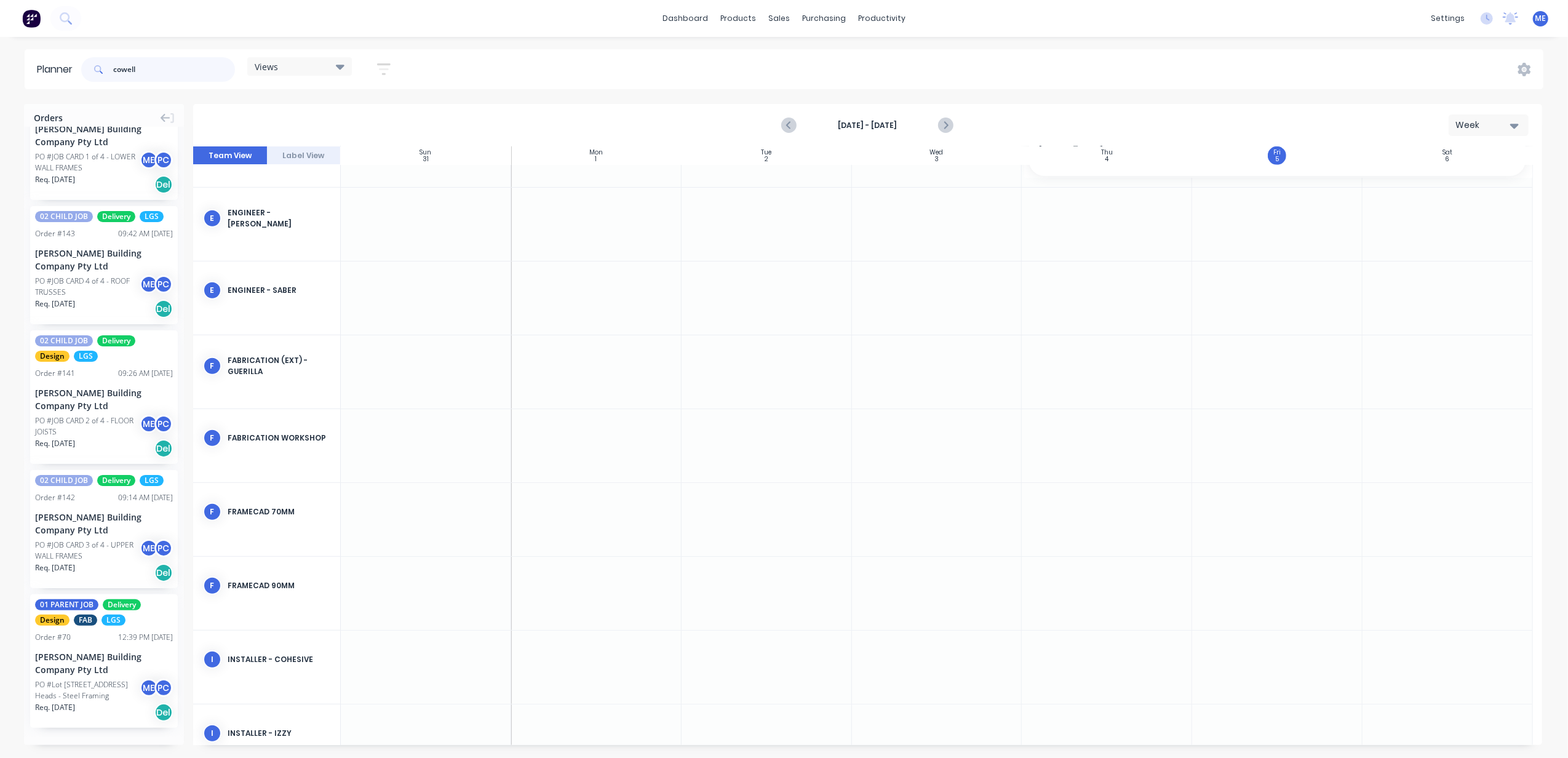
scroll to position [77, 0]
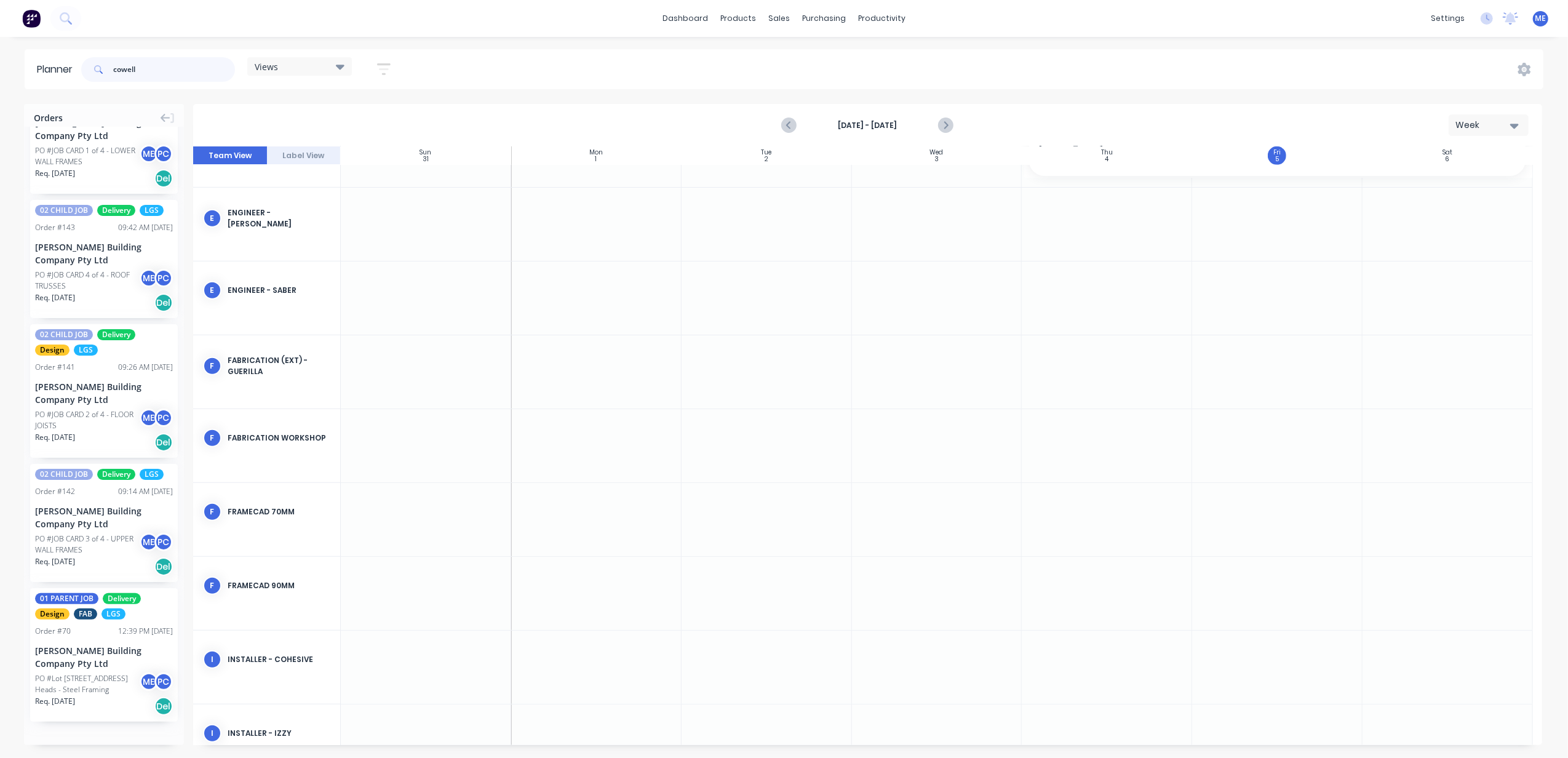
type input "cowell"
drag, startPoint x: 94, startPoint y: 682, endPoint x: 1118, endPoint y: 355, distance: 1074.9
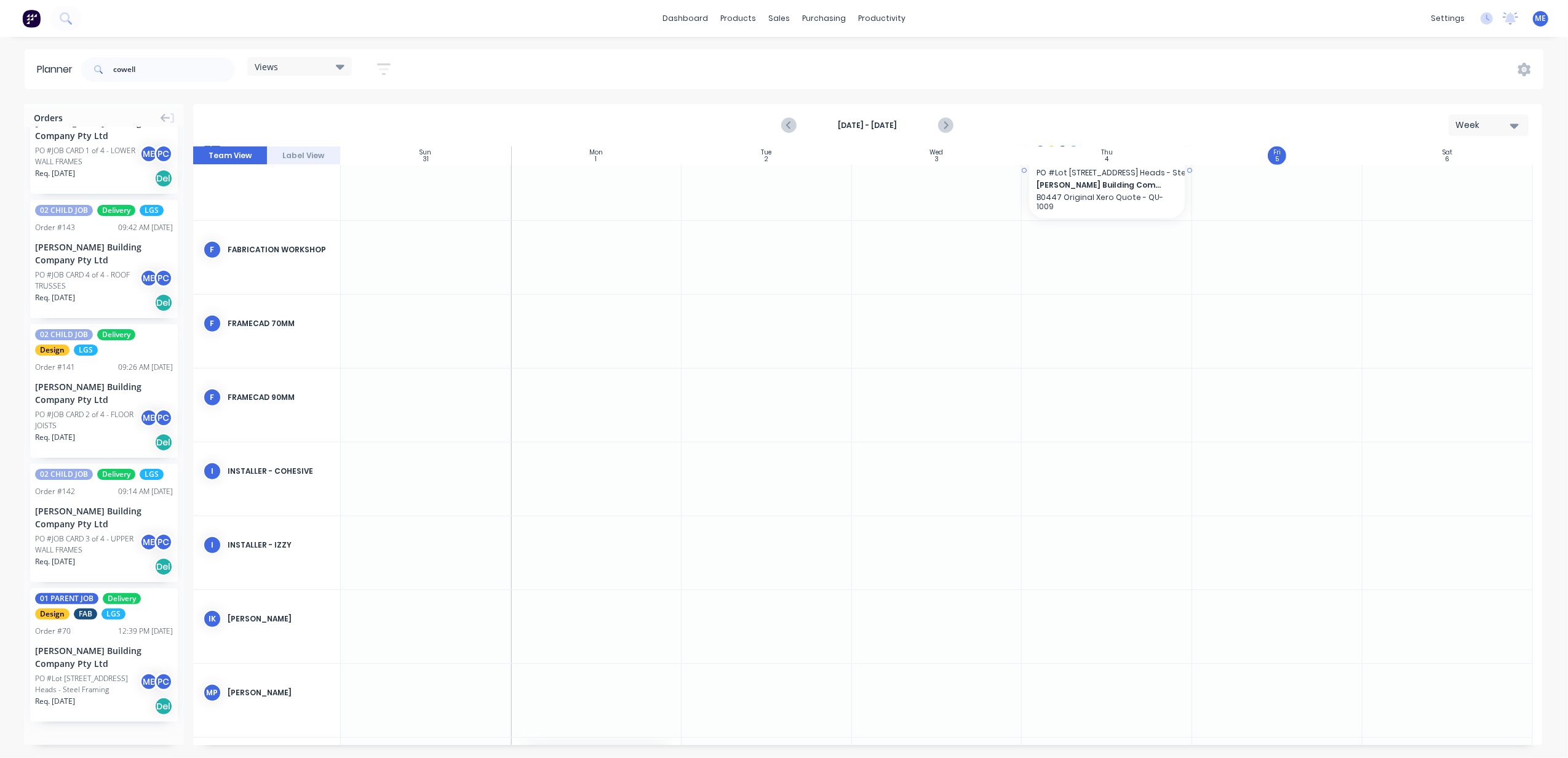
scroll to position [575, 0]
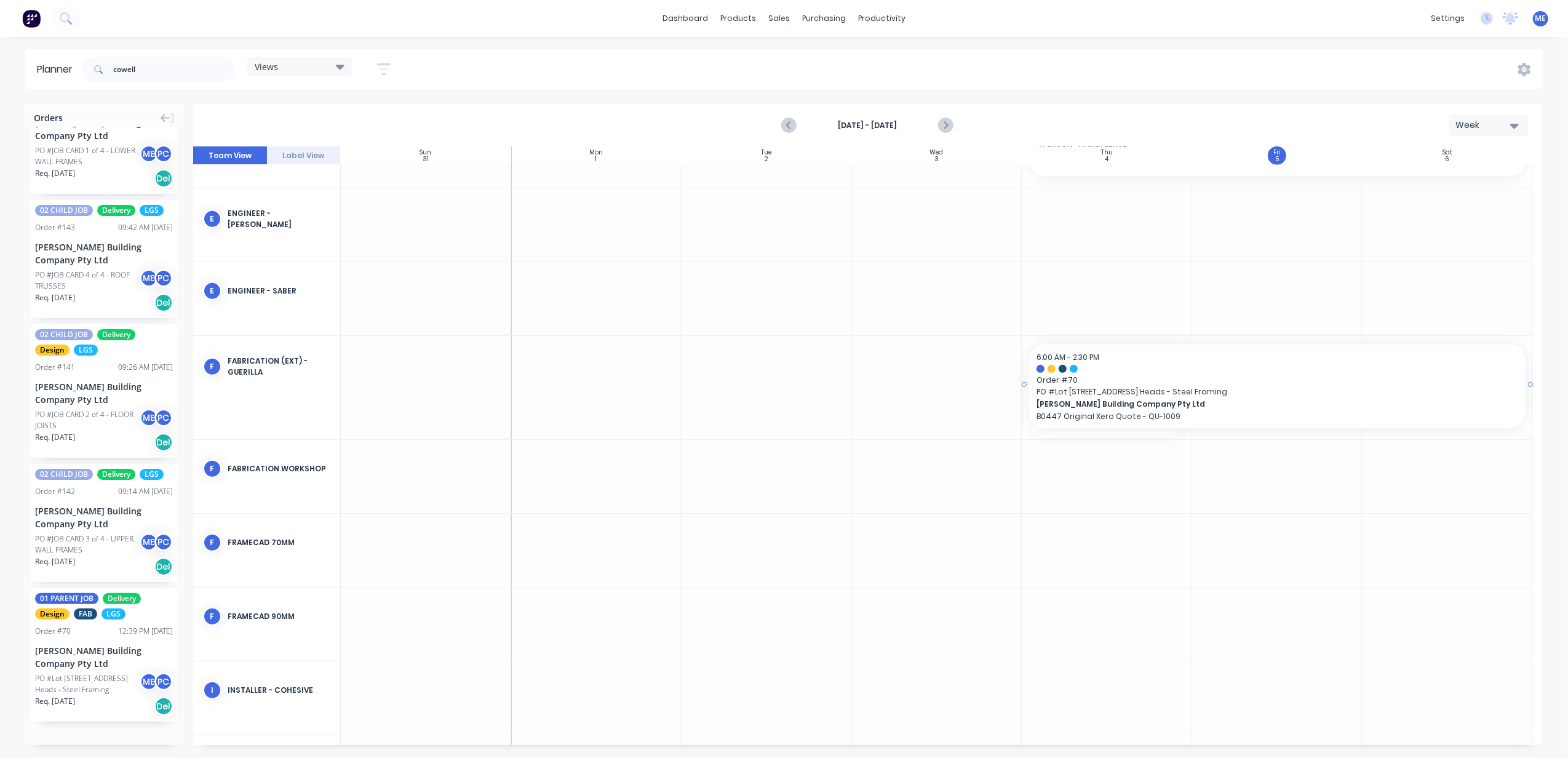
drag, startPoint x: 1189, startPoint y: 384, endPoint x: 1468, endPoint y: 403, distance: 279.6
click at [1497, 392] on div "Set start/finish time" at bounding box center [1506, 391] width 132 height 26
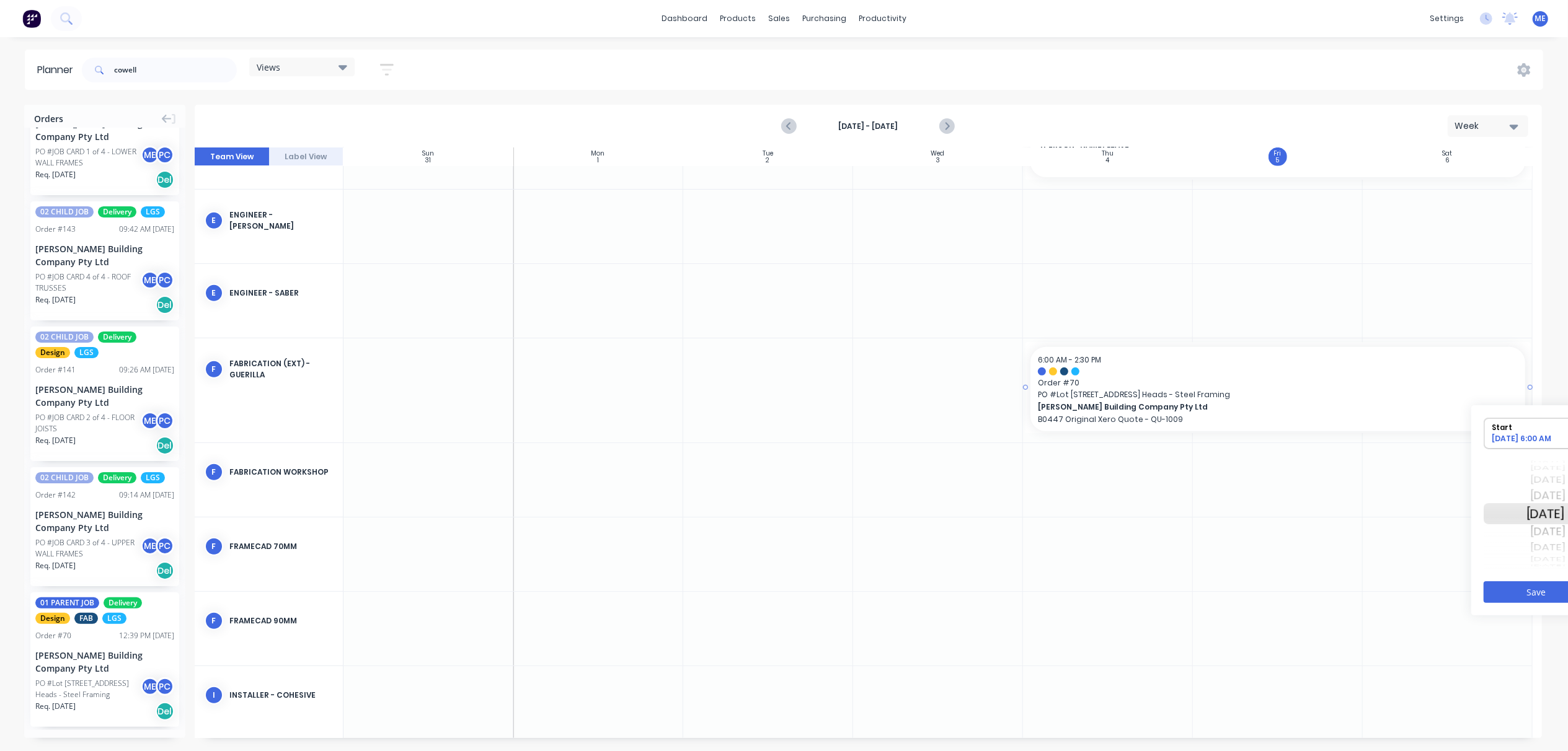
click at [1354, 383] on span "Order # 70" at bounding box center [1278, 383] width 480 height 11
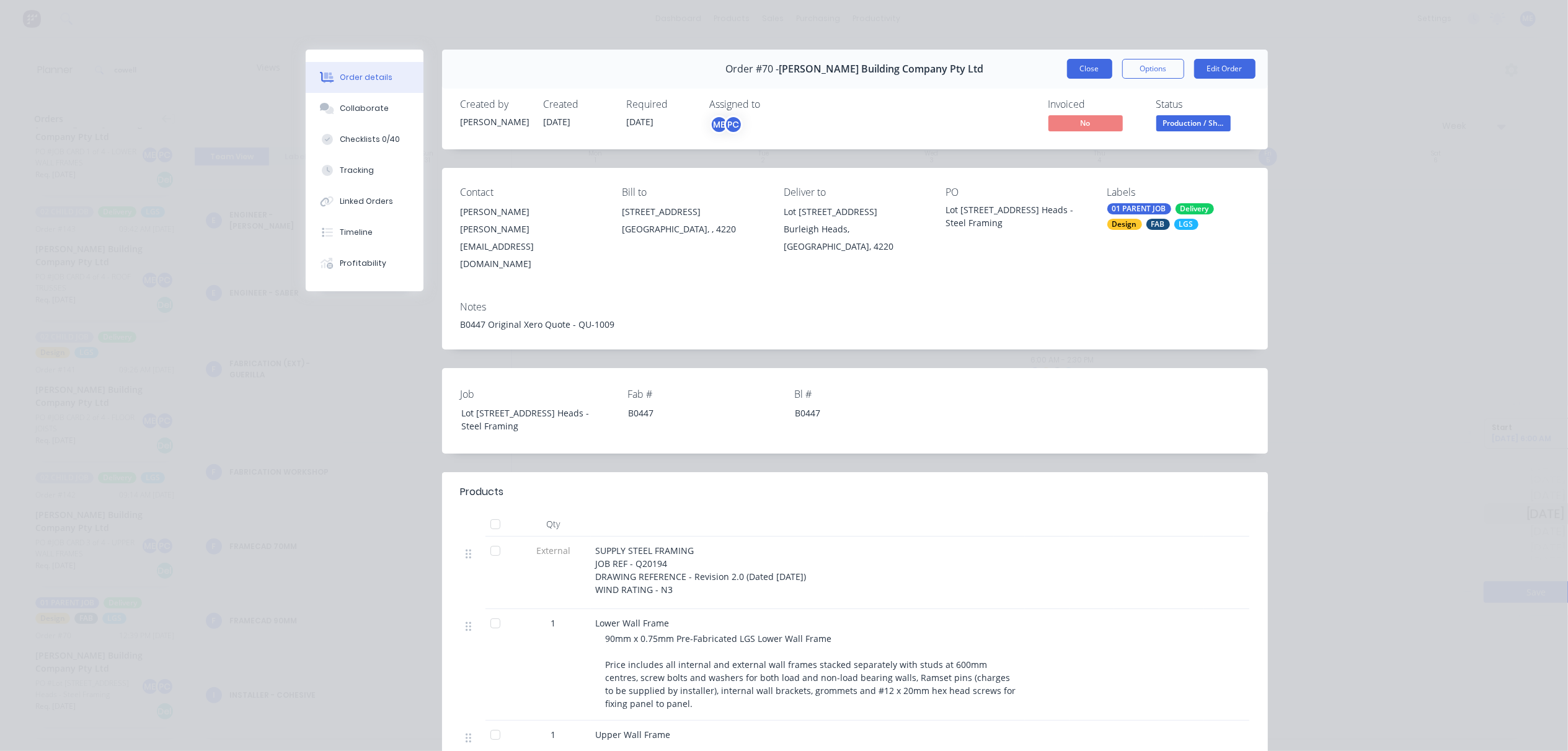
click at [1094, 68] on button "Close" at bounding box center [1090, 69] width 45 height 19
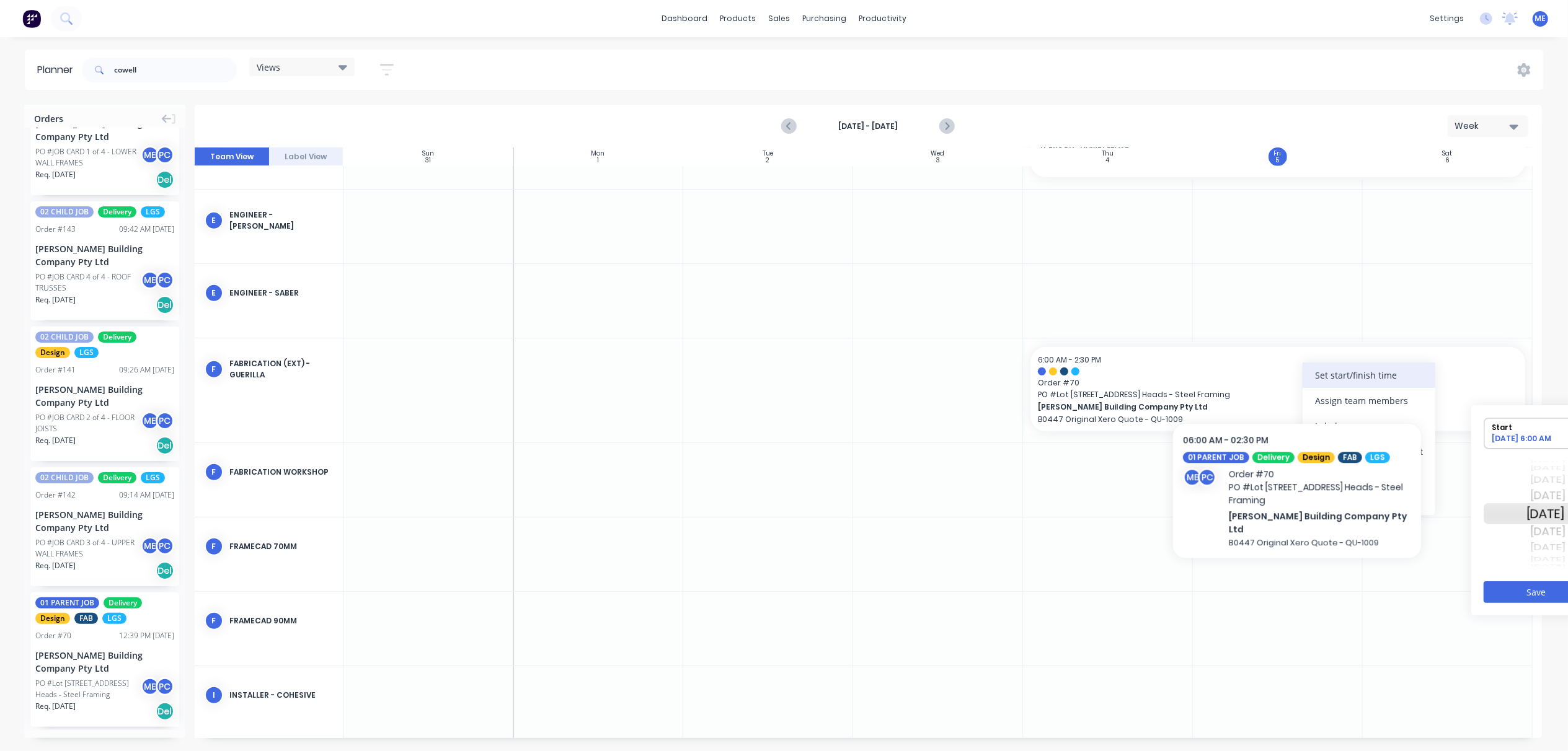
click at [1330, 382] on div "Set start/finish time" at bounding box center [1369, 375] width 133 height 26
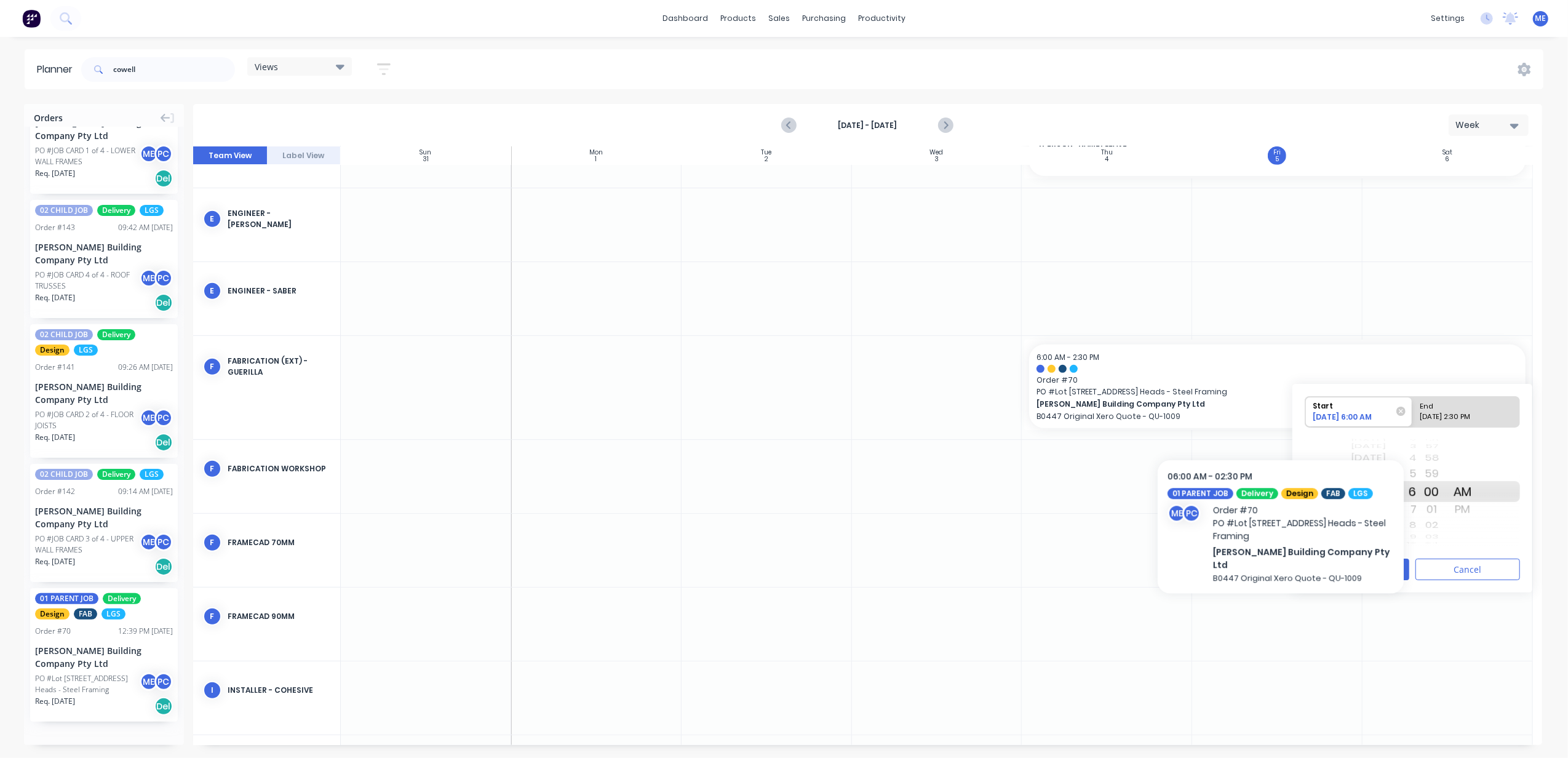
click at [1458, 417] on div "09/06/2025 2:30 PM" at bounding box center [1460, 420] width 89 height 15
click at [1413, 417] on input "End 09/06/2025 2:30 PM" at bounding box center [1412, 412] width 1 height 30
radio input "true"
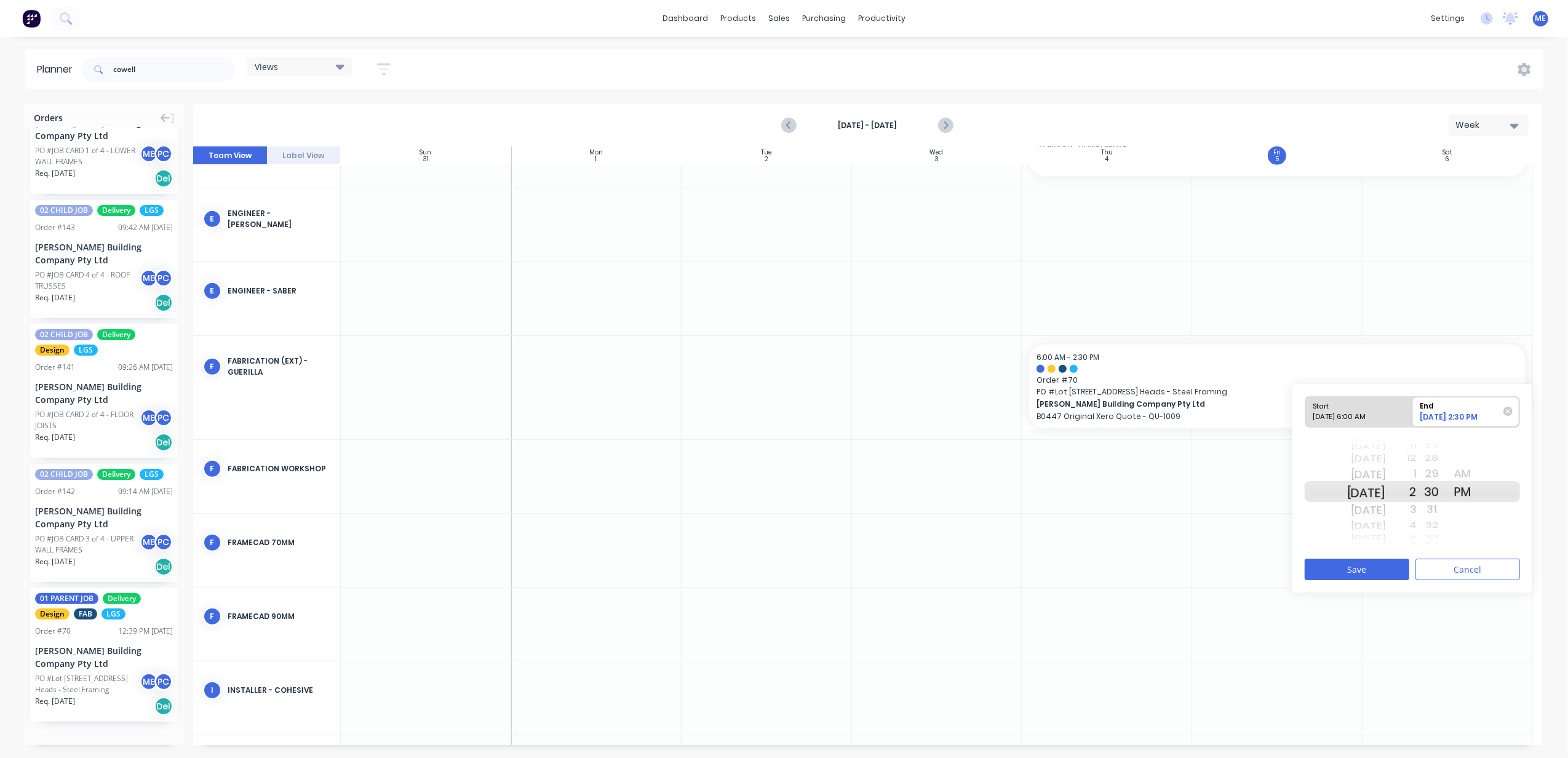
drag, startPoint x: 1386, startPoint y: 482, endPoint x: 1388, endPoint y: 328, distance: 154.0
click at [1388, 328] on div "Orders 02 CHILD JOB Delivery Design LGS Order # 140 08:11 PM 04/09/25 Blackwood…" at bounding box center [784, 430] width 1568 height 653
click at [1386, 574] on button "Save" at bounding box center [1357, 570] width 104 height 22
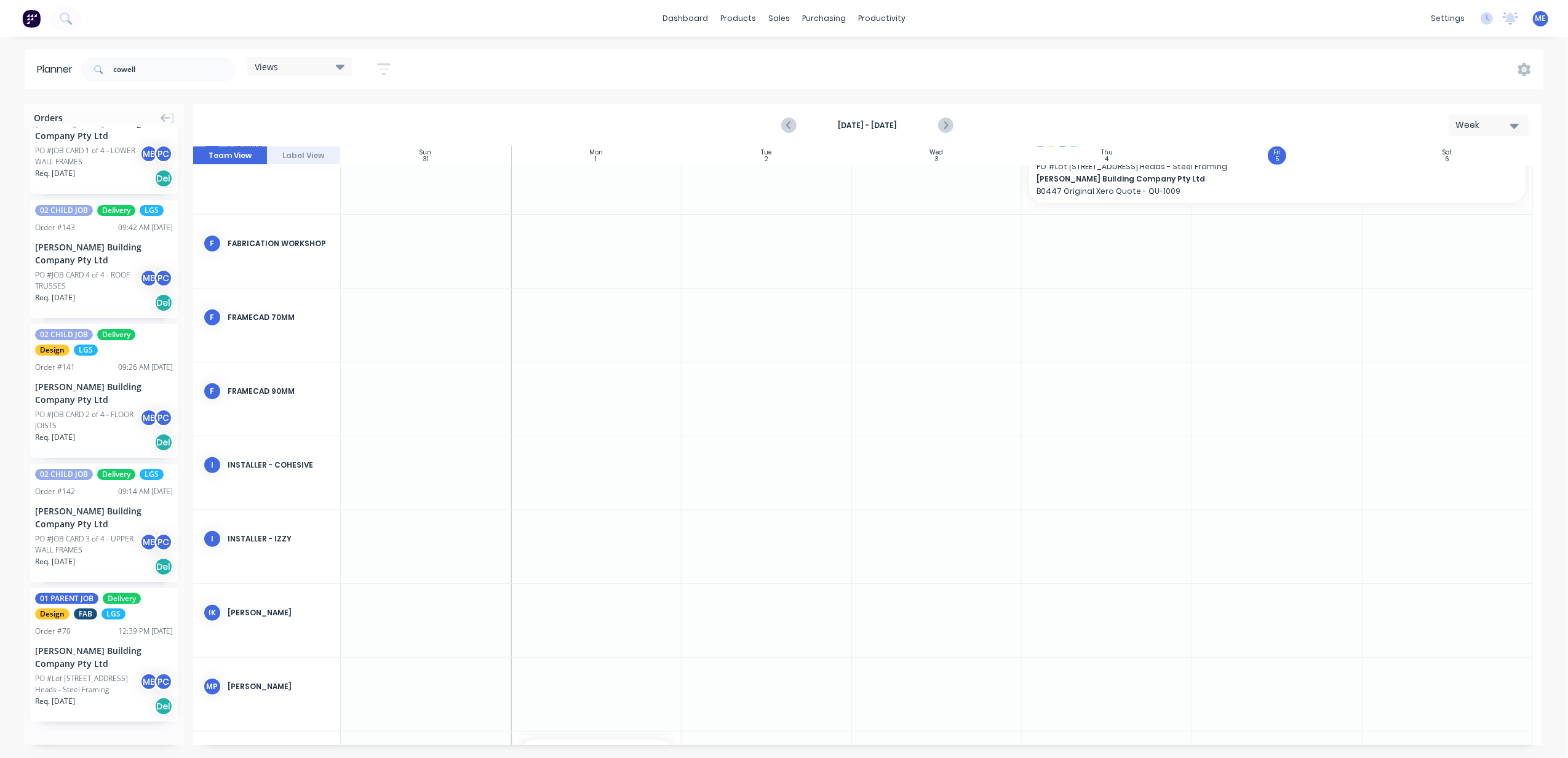
scroll to position [821, 0]
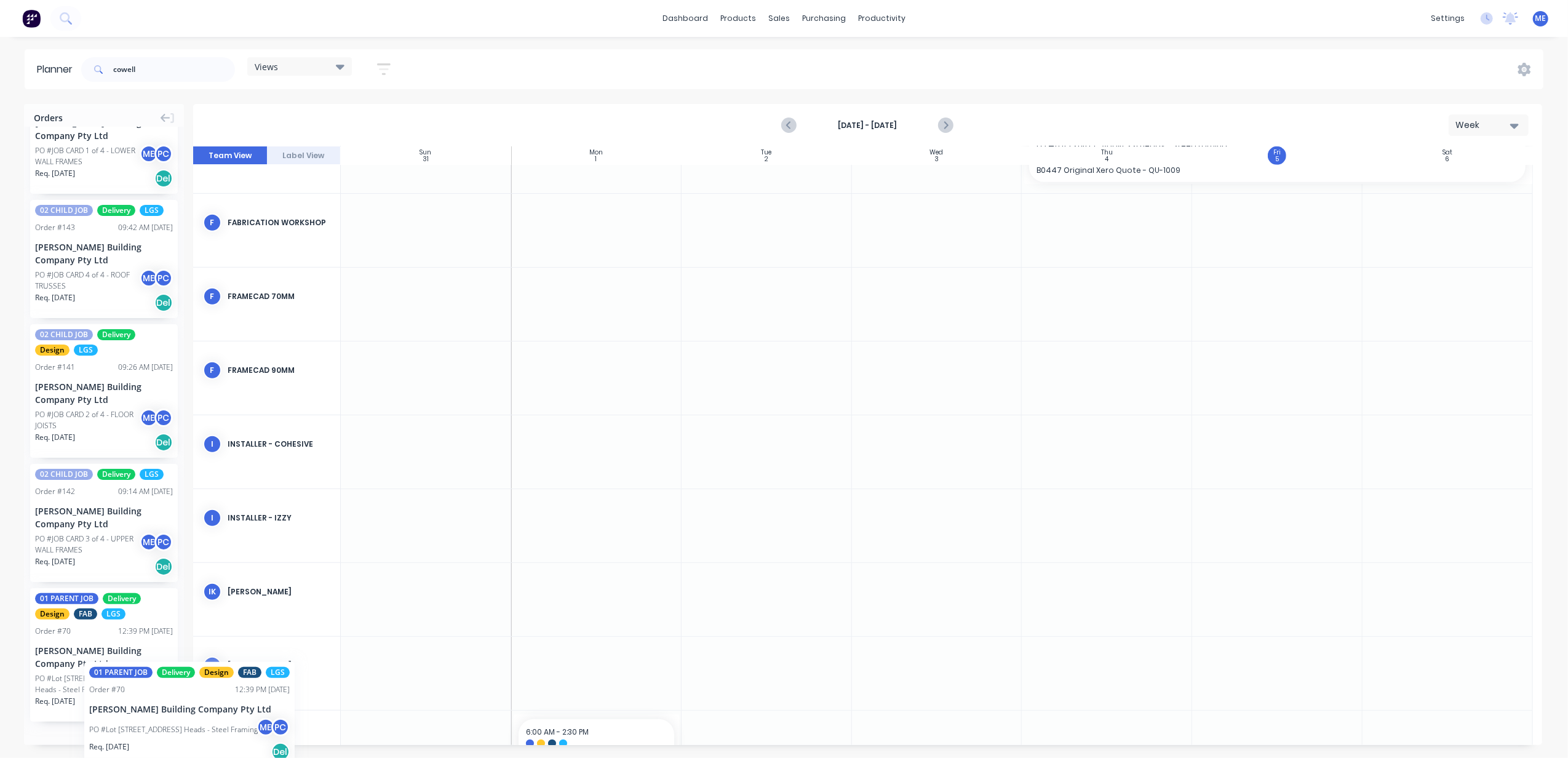
drag, startPoint x: 107, startPoint y: 668, endPoint x: 84, endPoint y: 653, distance: 27.5
click at [946, 121] on icon "Next page" at bounding box center [945, 125] width 15 height 15
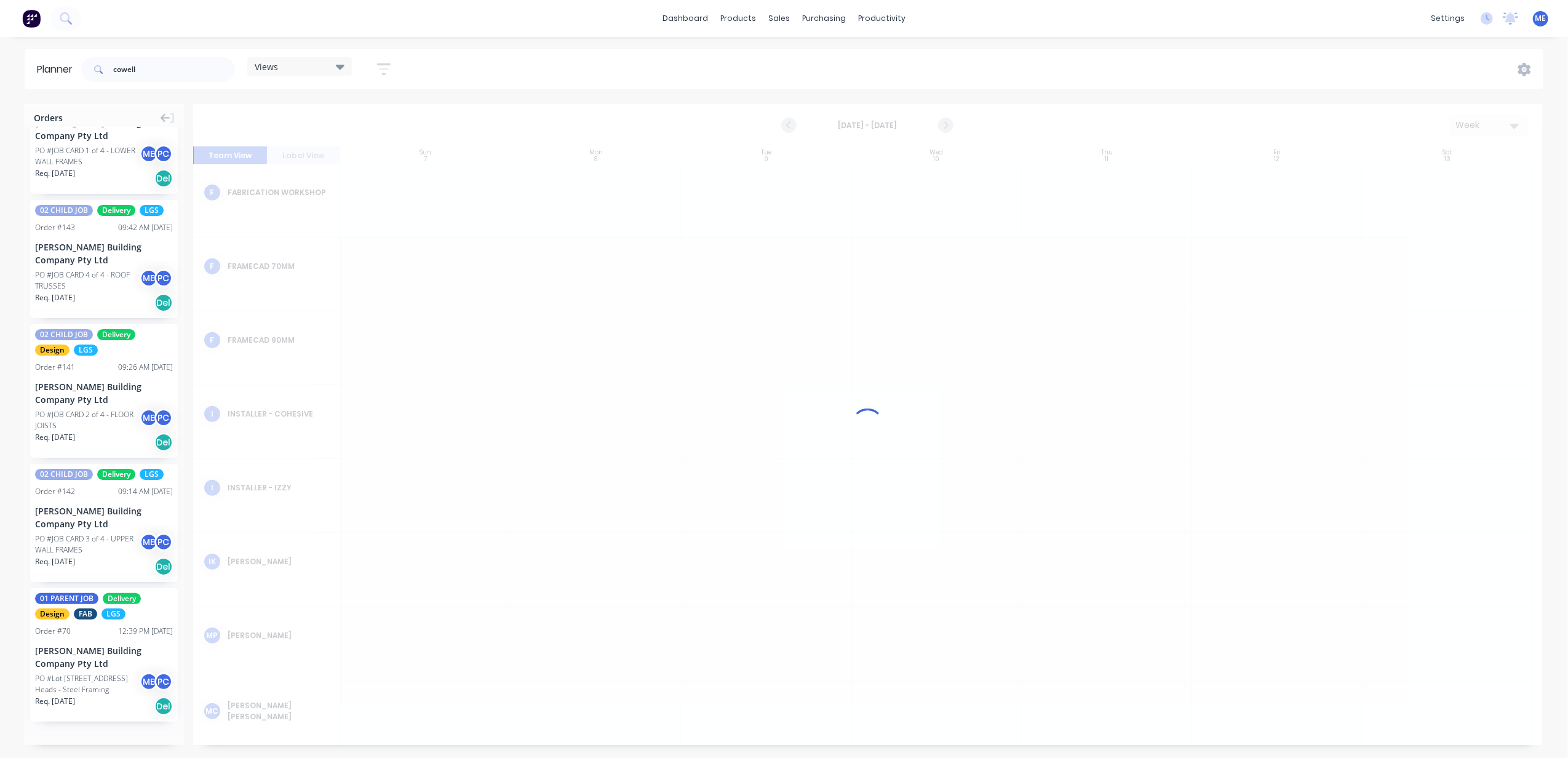
scroll to position [791, 0]
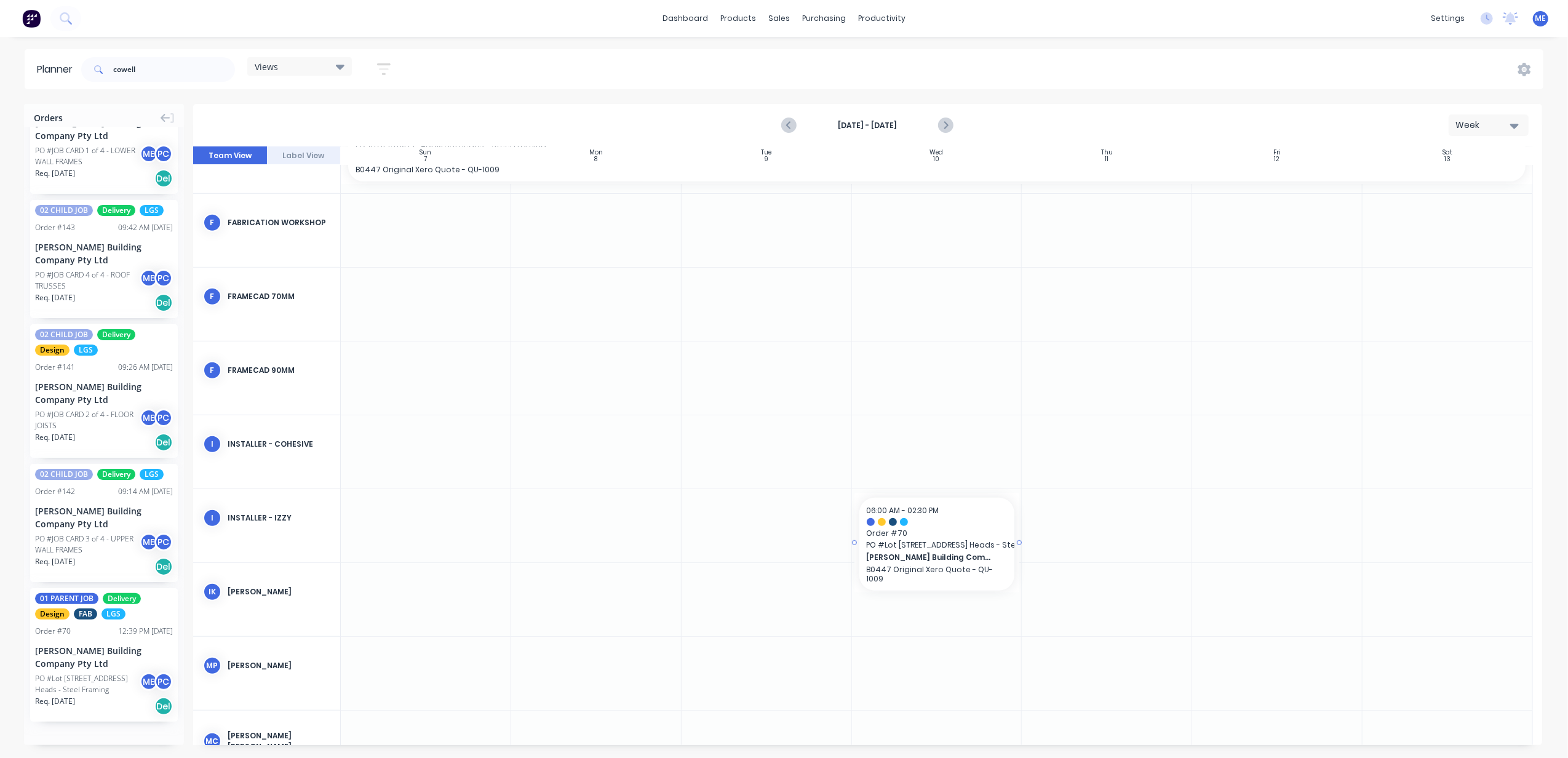
drag, startPoint x: 99, startPoint y: 656, endPoint x: 972, endPoint y: 501, distance: 886.7
drag, startPoint x: 1016, startPoint y: 537, endPoint x: 1255, endPoint y: 539, distance: 239.0
click at [107, 74] on div "cowell" at bounding box center [158, 70] width 154 height 25
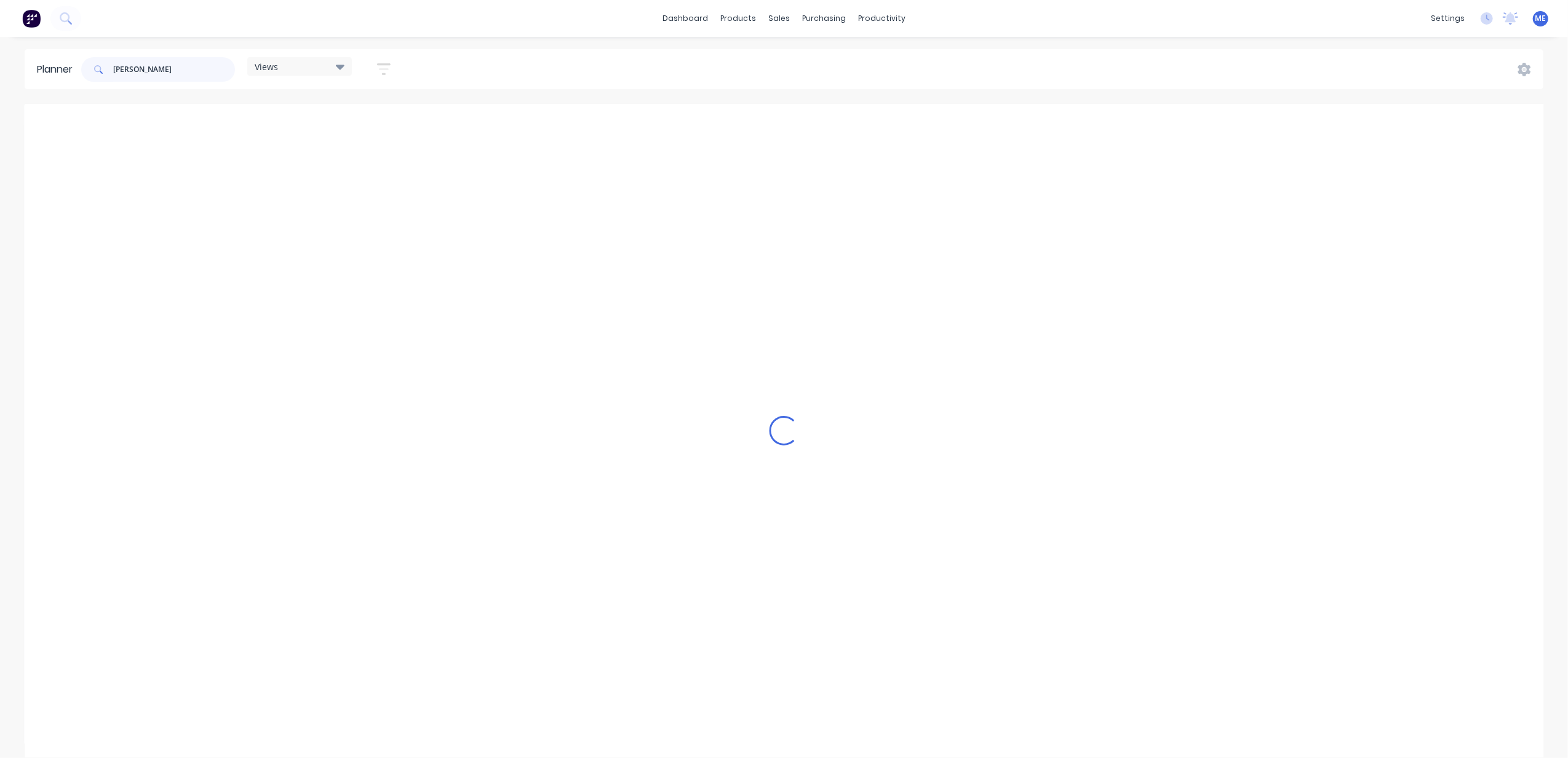
scroll to position [760, 0]
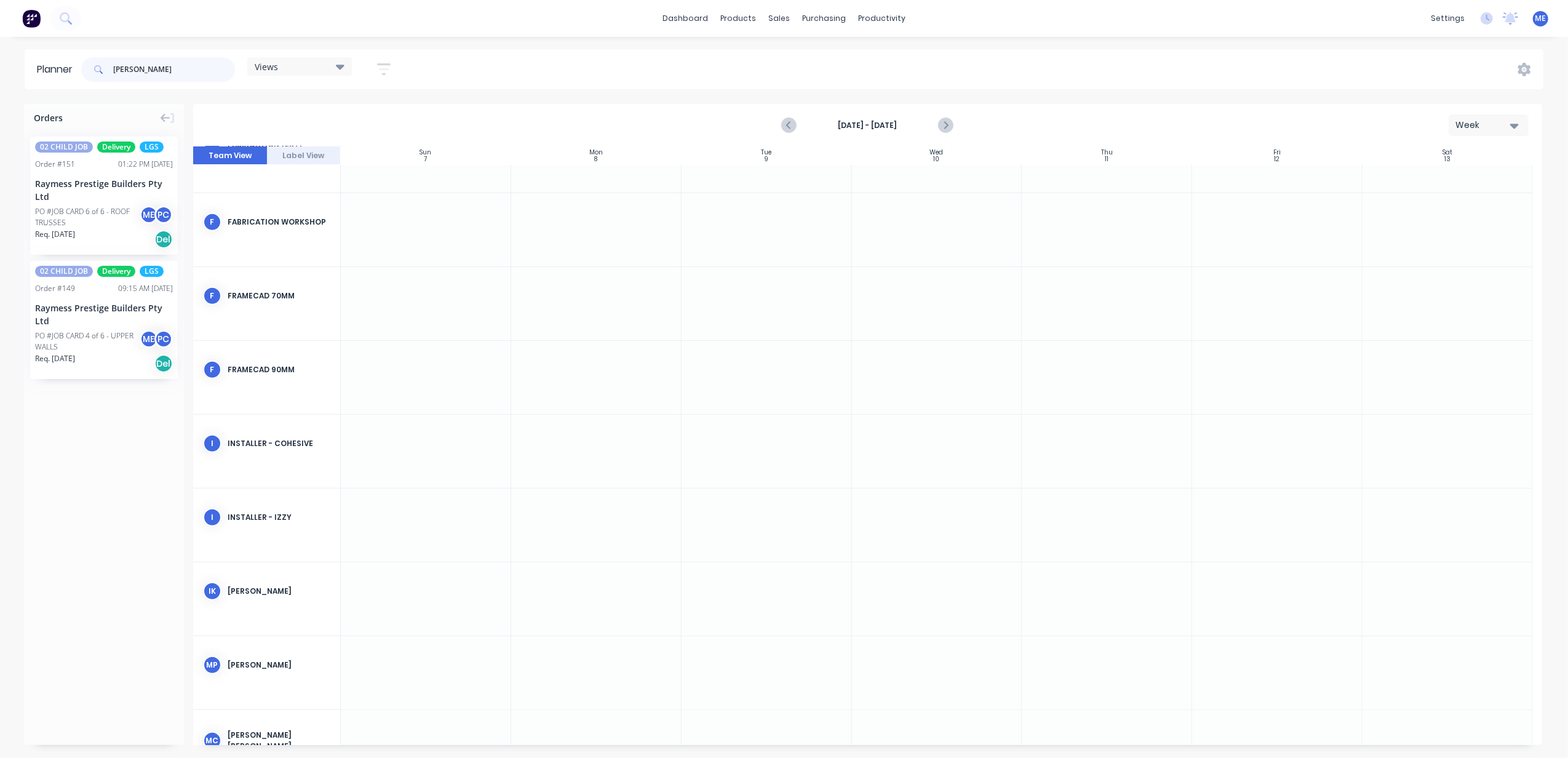
click at [126, 64] on input "hayde" at bounding box center [173, 70] width 122 height 25
type input "raym"
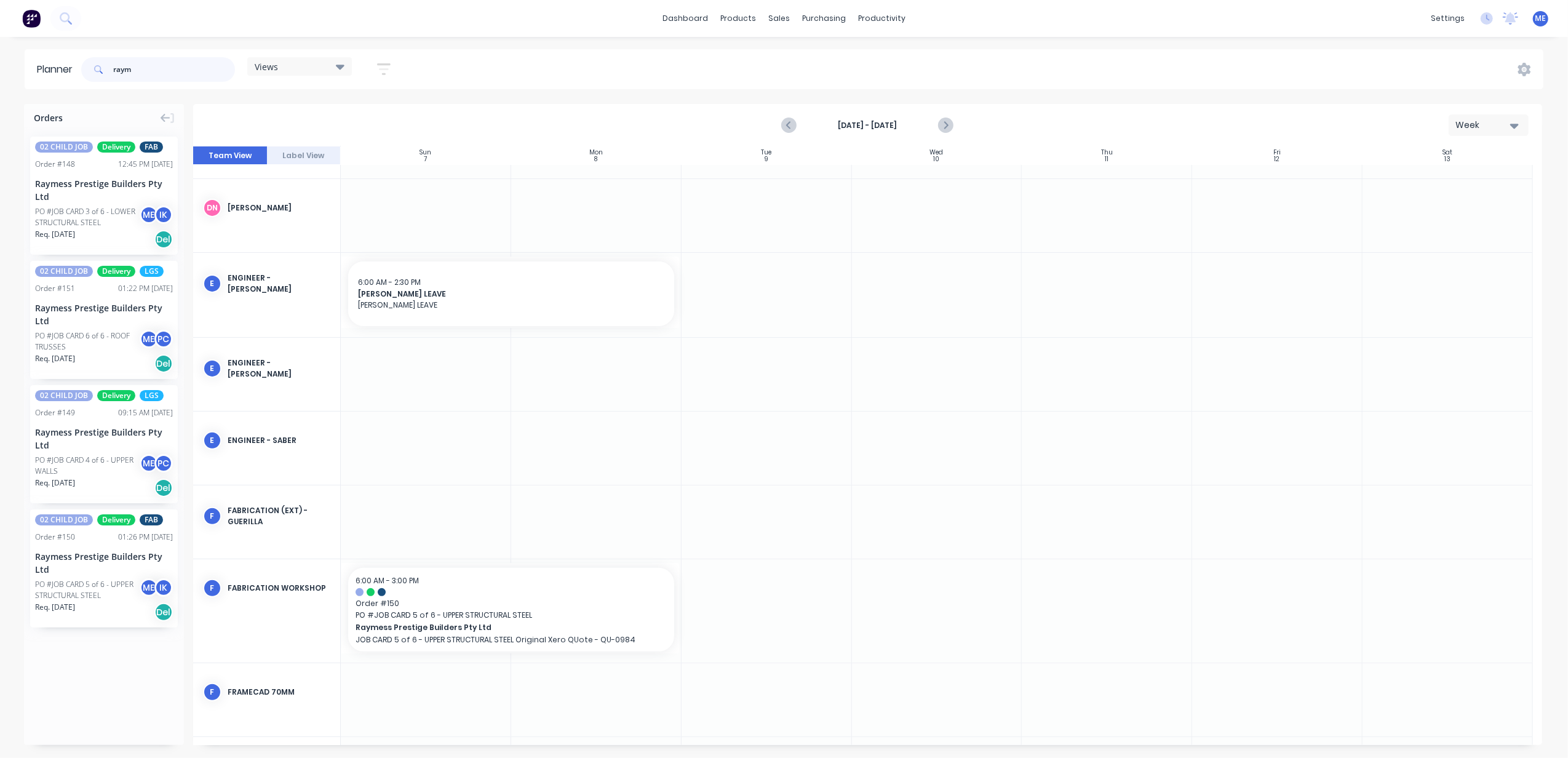
scroll to position [393, 0]
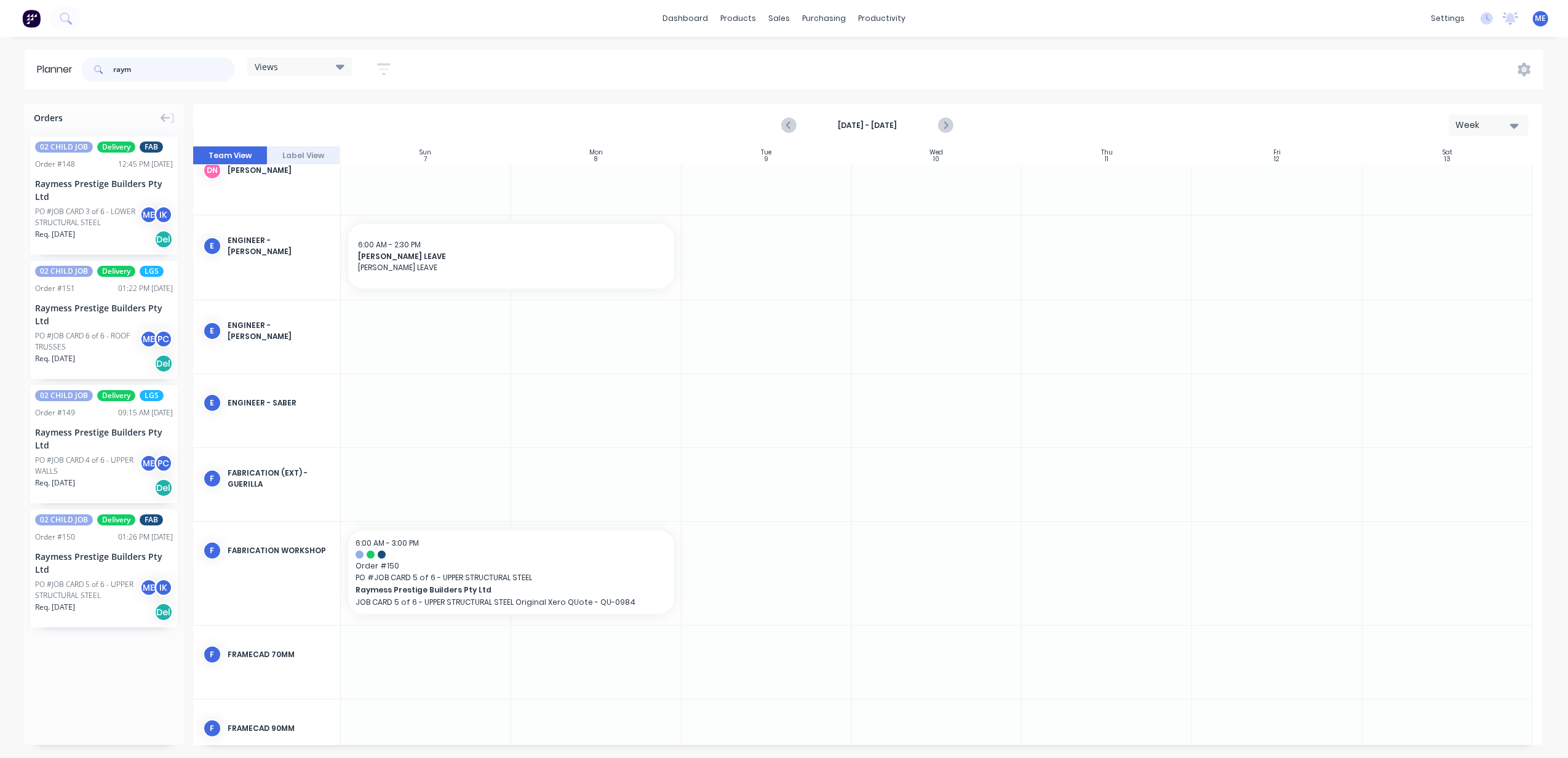
drag, startPoint x: 152, startPoint y: 69, endPoint x: 107, endPoint y: 65, distance: 45.2
click at [111, 67] on div "raym" at bounding box center [158, 70] width 154 height 25
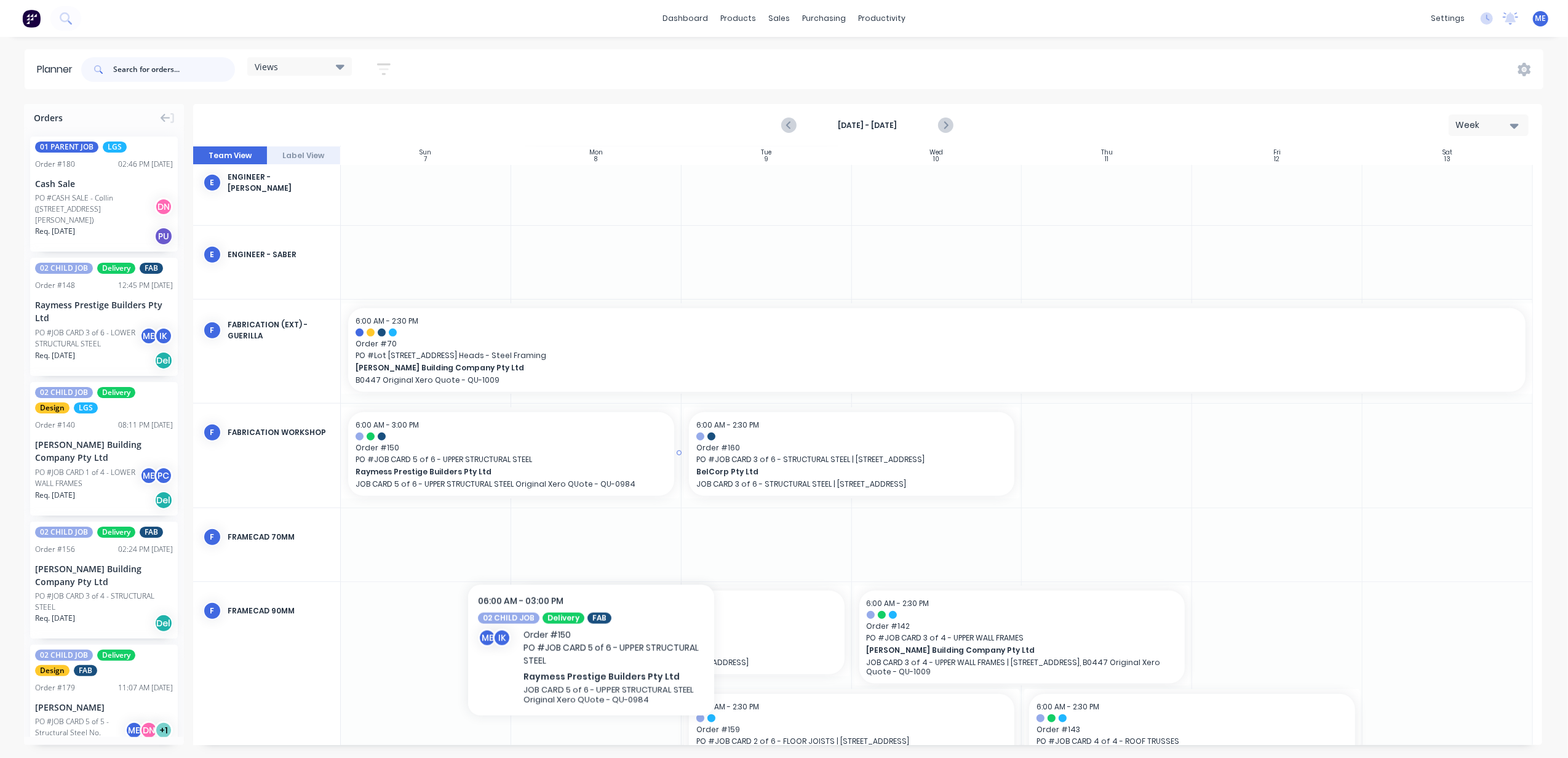
scroll to position [833, 0]
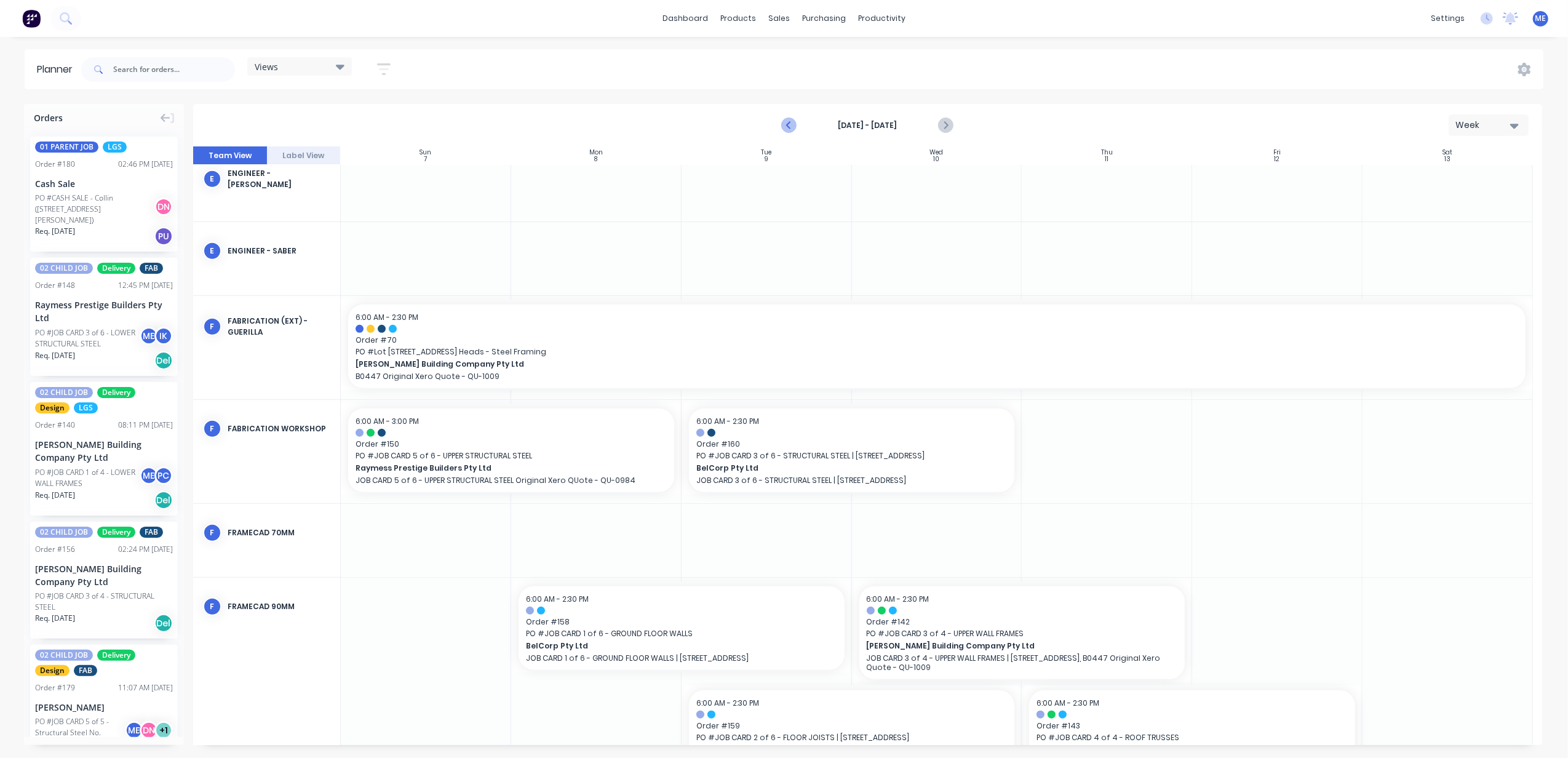
click at [793, 124] on icon "Previous page" at bounding box center [789, 125] width 15 height 15
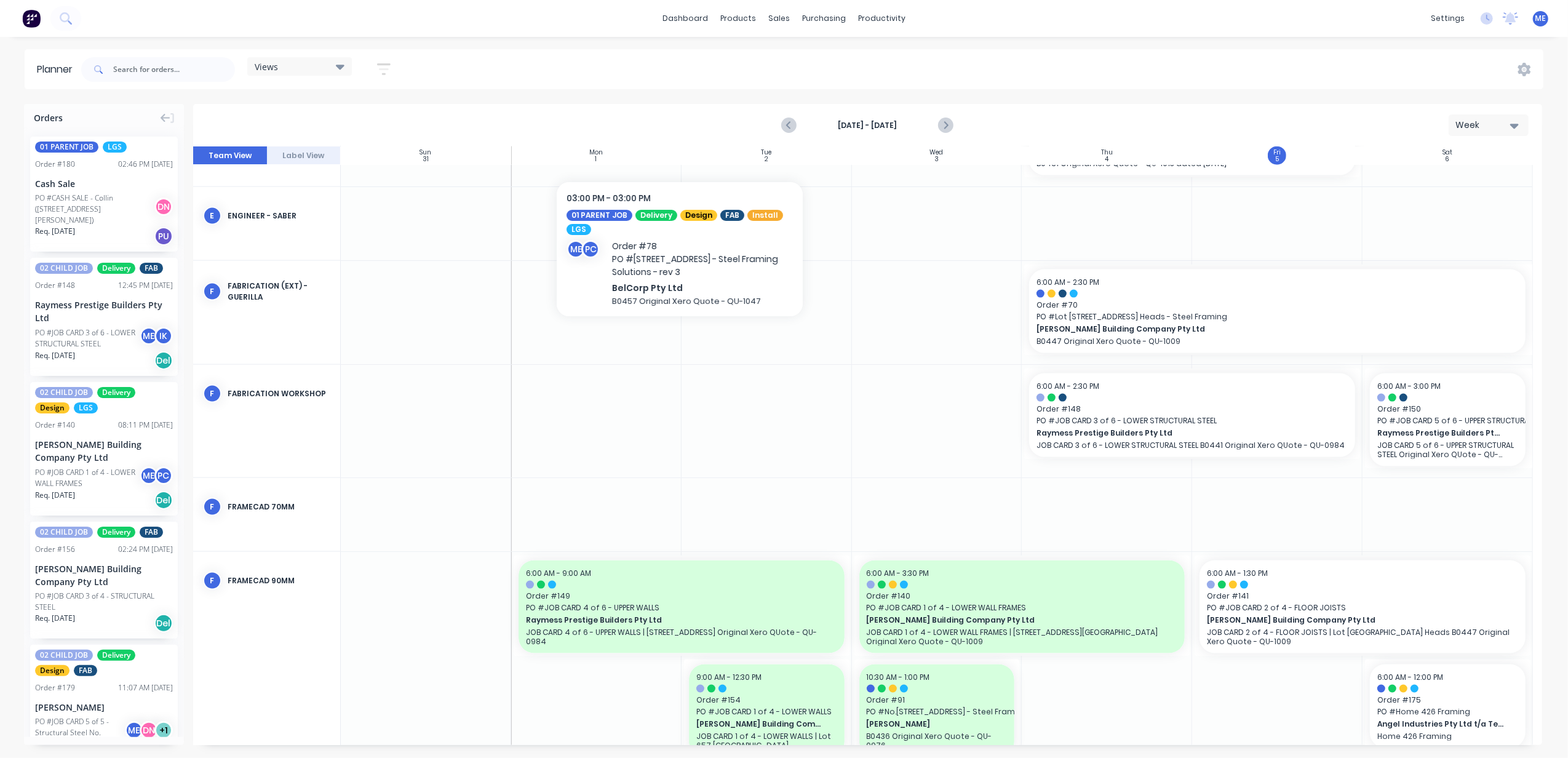
scroll to position [1786, 0]
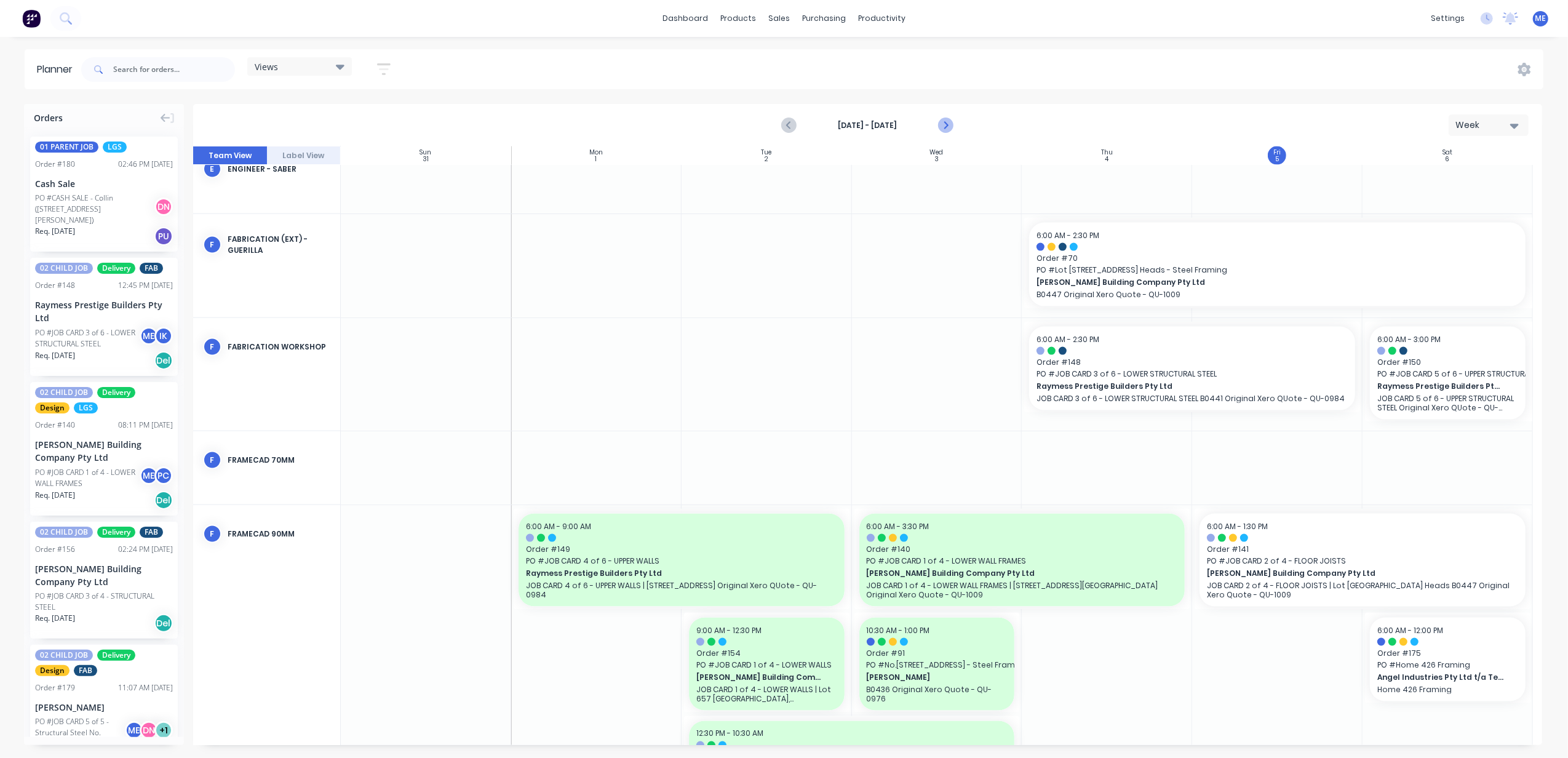
click at [945, 128] on icon "Next page" at bounding box center [945, 125] width 5 height 10
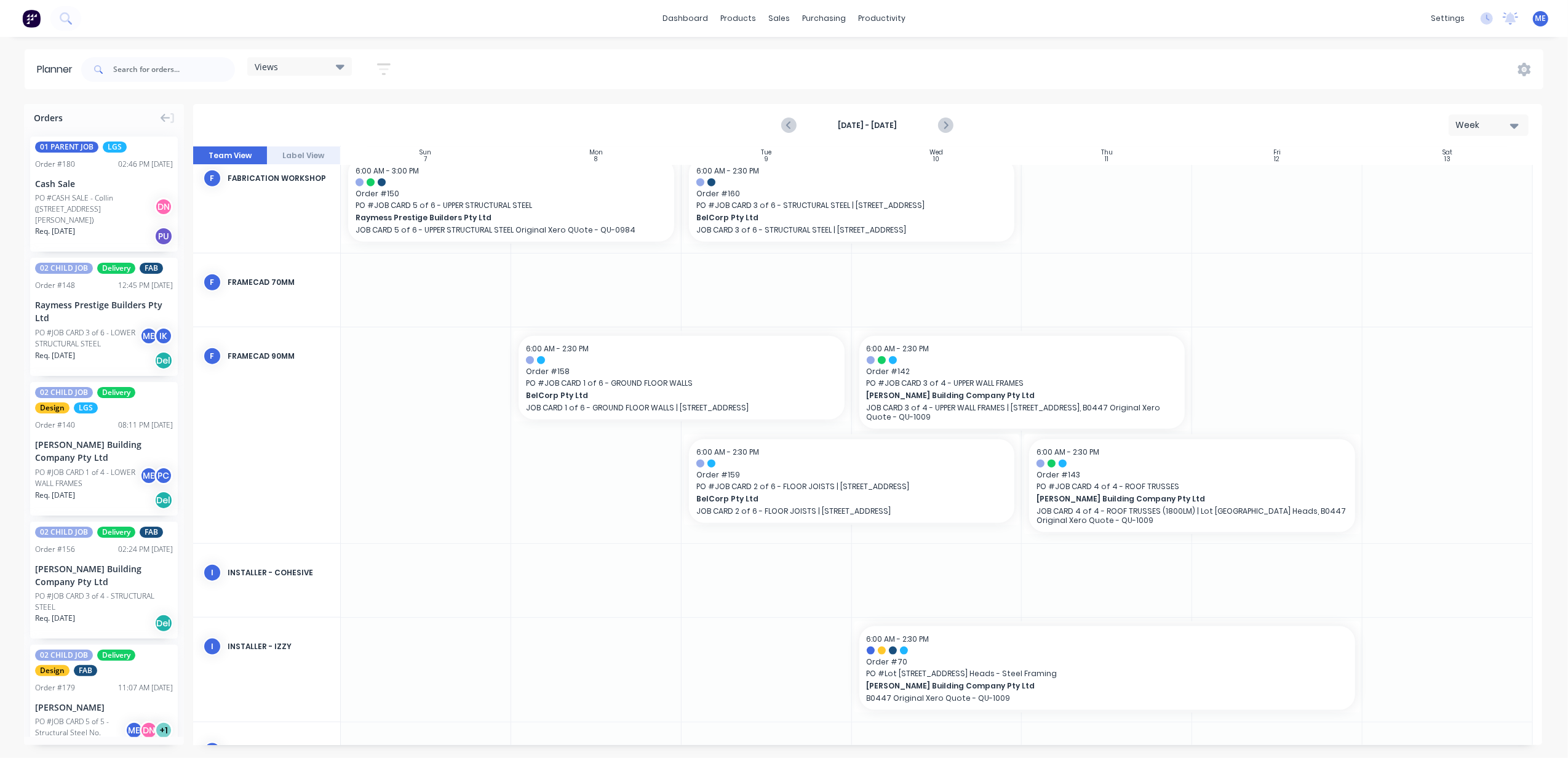
scroll to position [1298, 0]
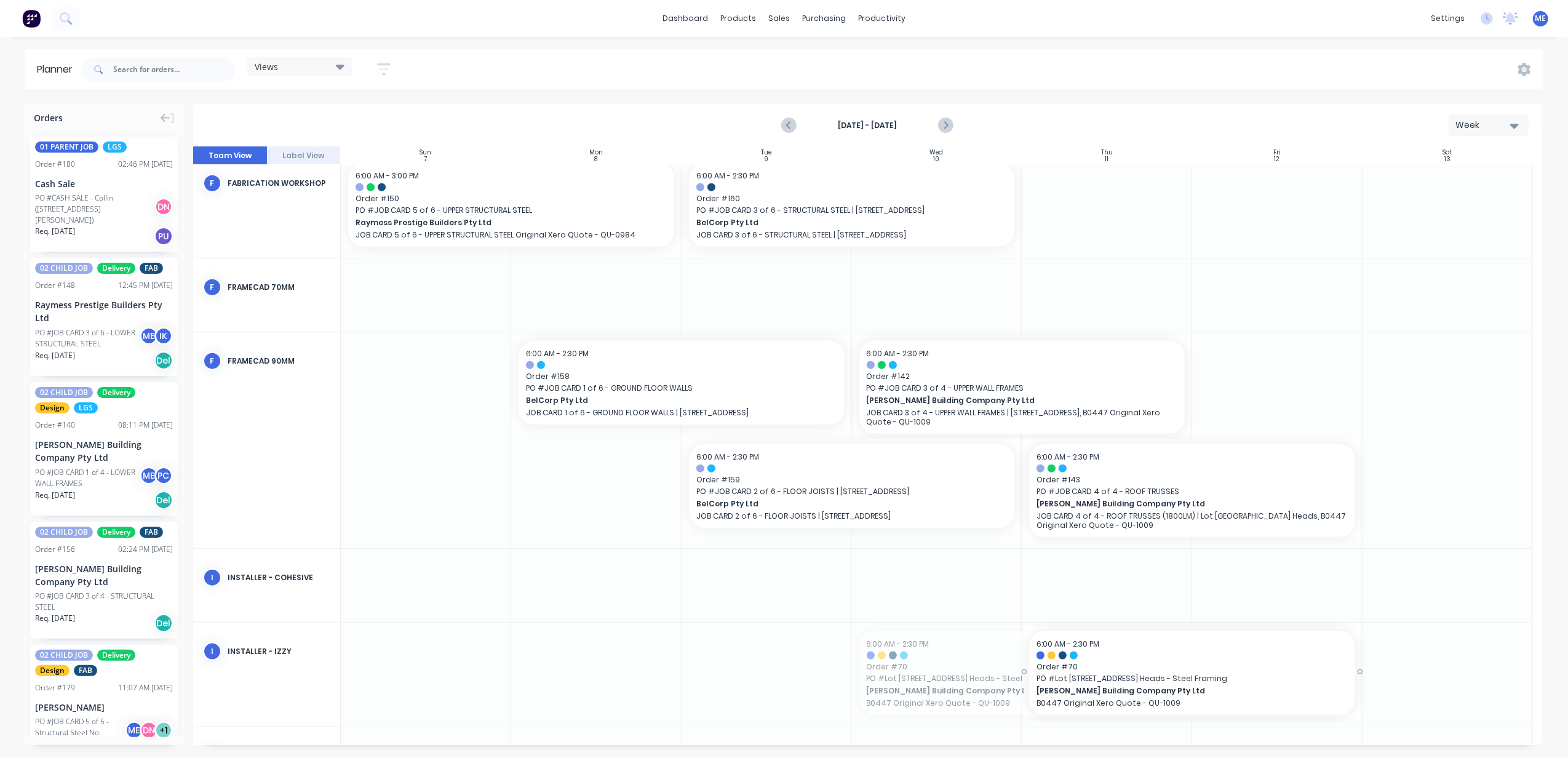
drag, startPoint x: 851, startPoint y: 671, endPoint x: 967, endPoint y: 675, distance: 116.1
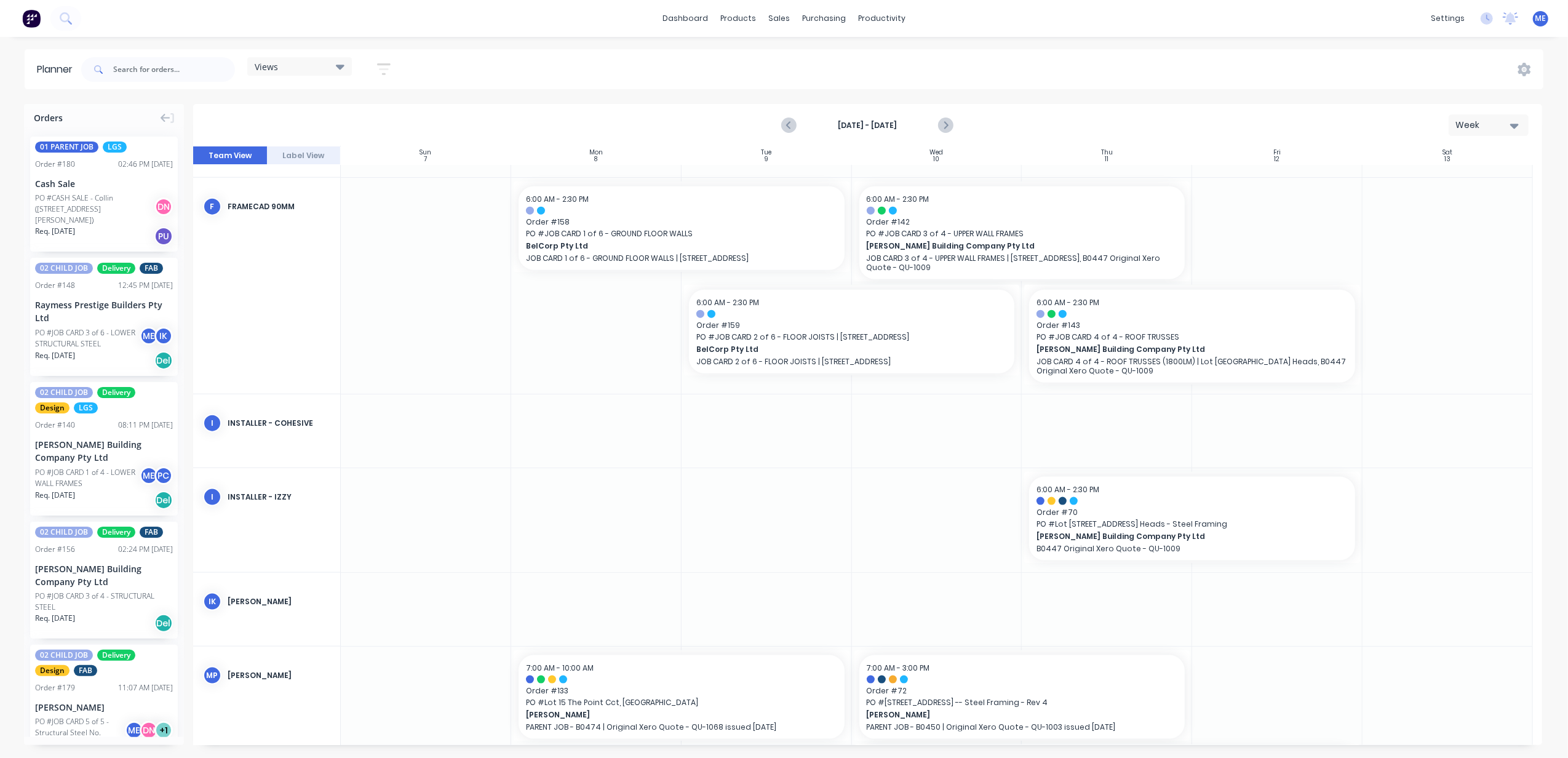
scroll to position [1463, 0]
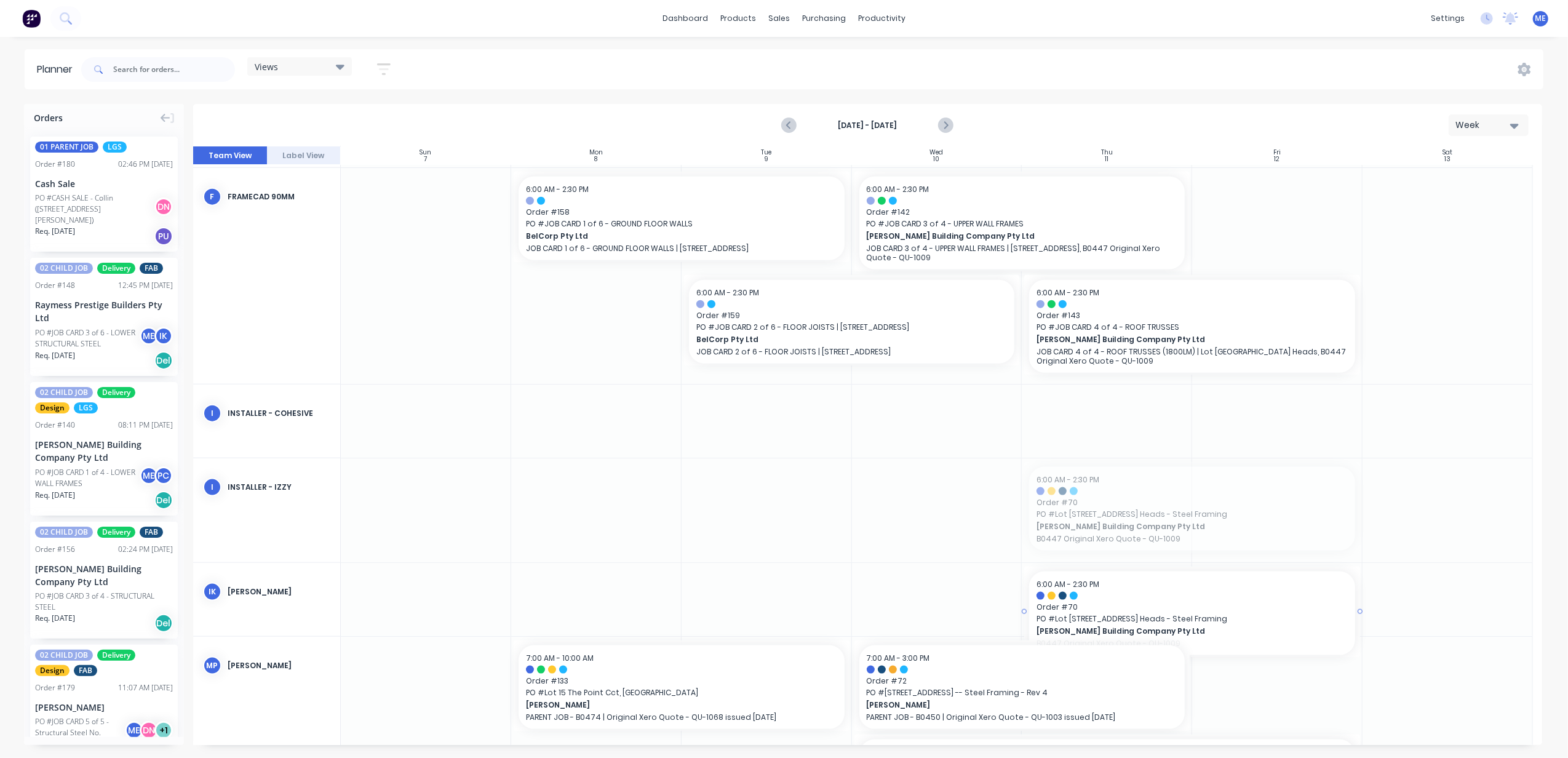
drag, startPoint x: 1123, startPoint y: 503, endPoint x: 1125, endPoint y: 581, distance: 78.0
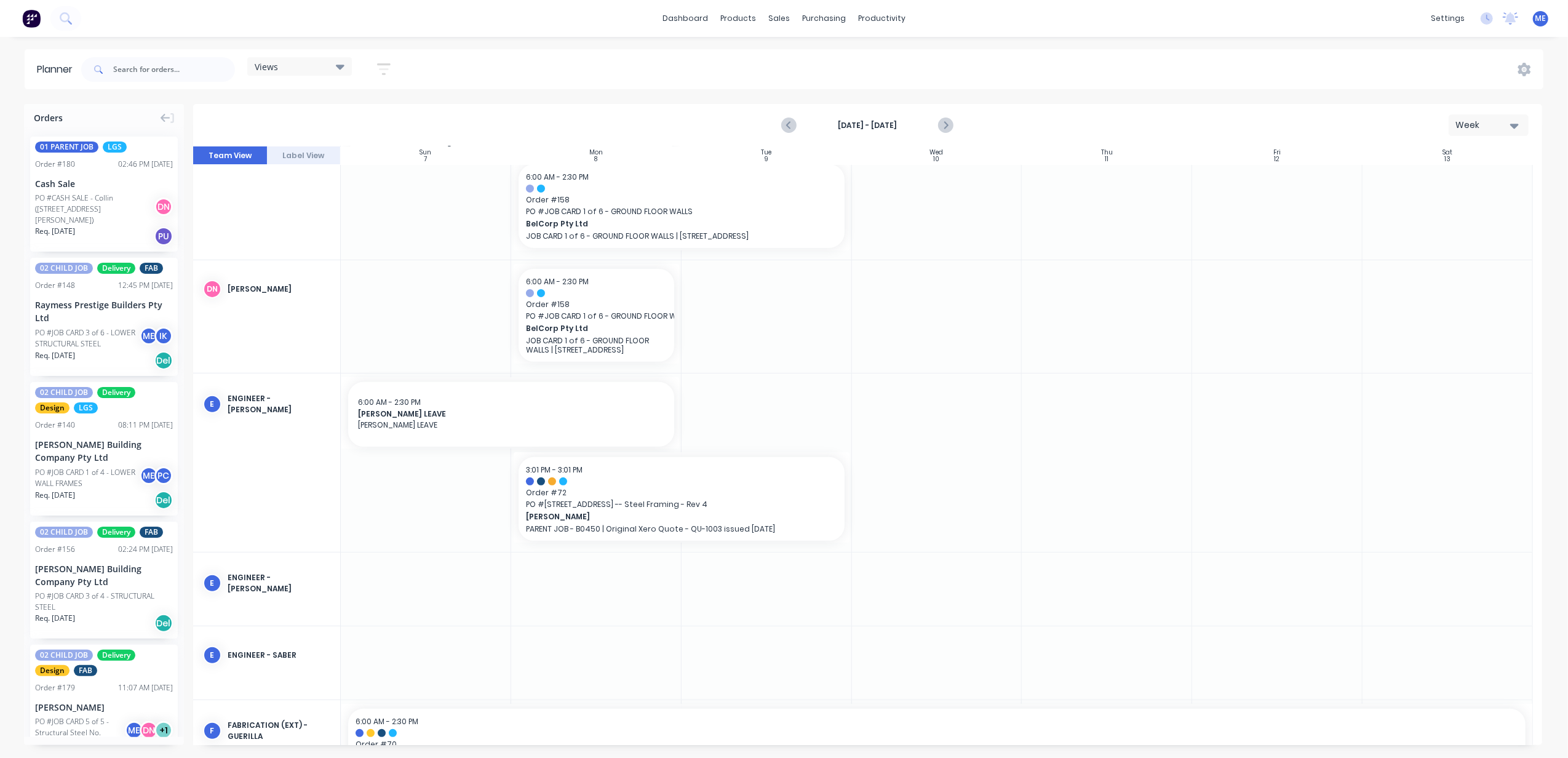
scroll to position [422, 0]
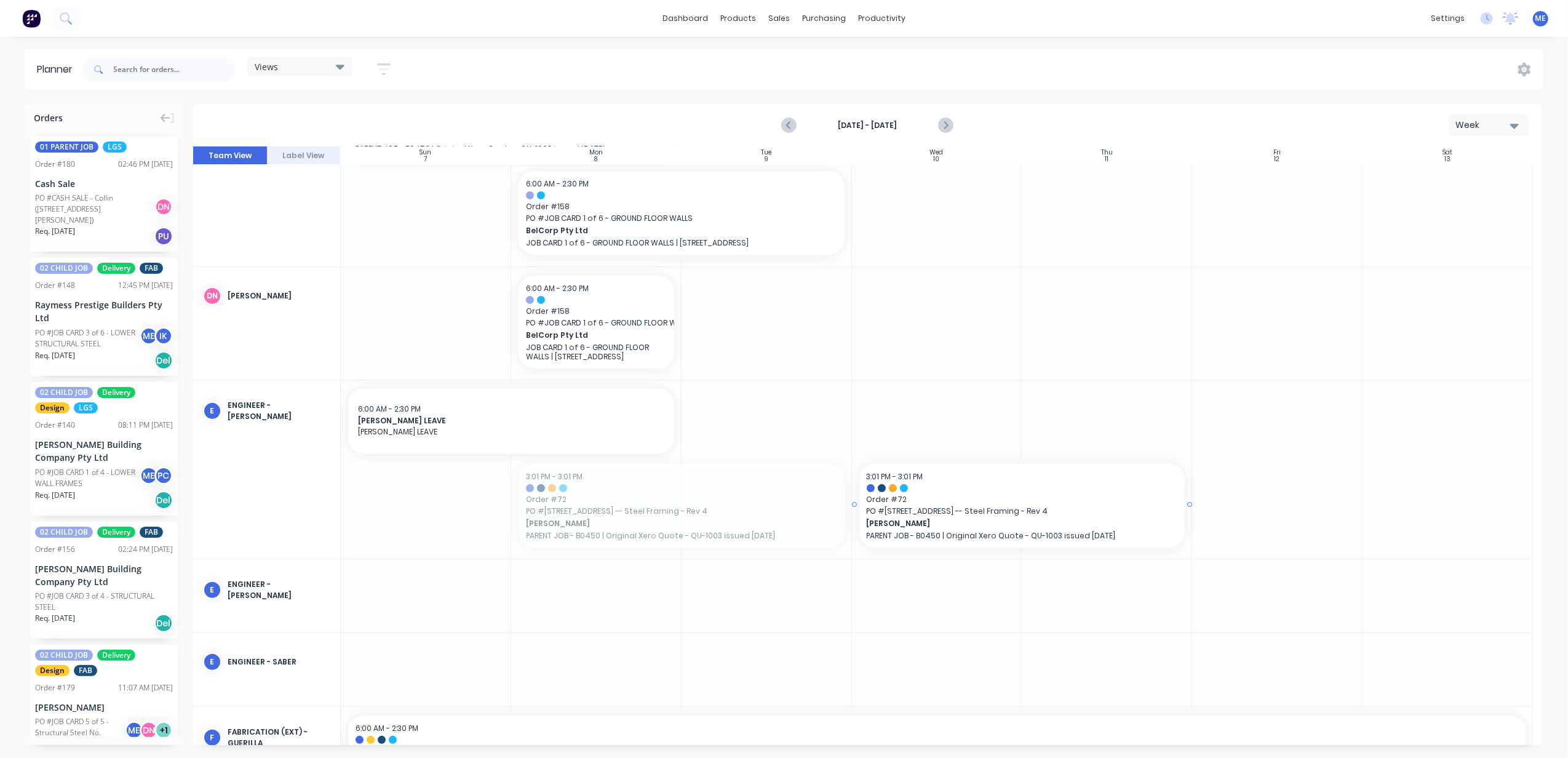
drag, startPoint x: 724, startPoint y: 478, endPoint x: 1152, endPoint y: 386, distance: 437.8
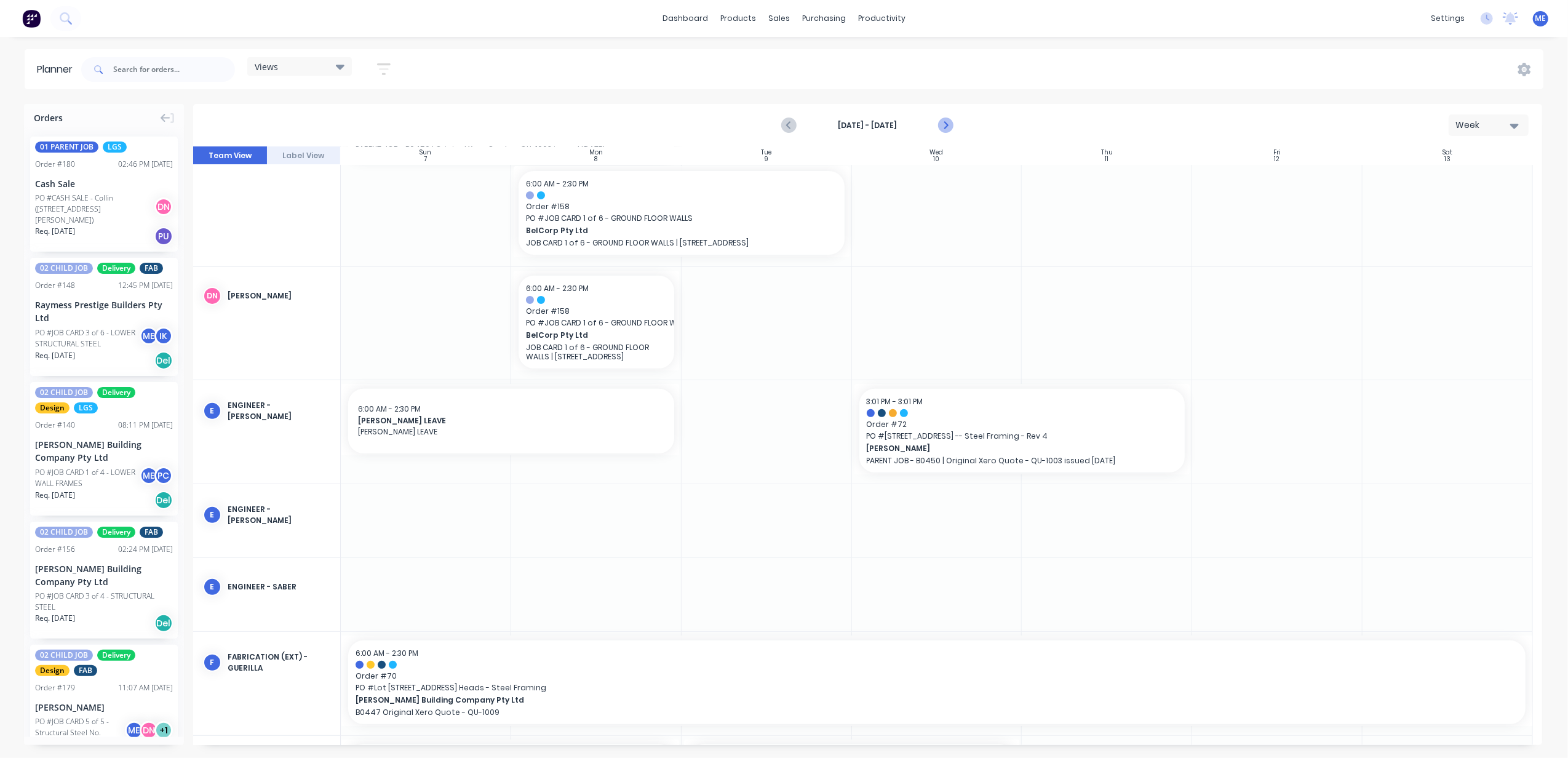
click at [949, 118] on icon "Next page" at bounding box center [945, 125] width 15 height 15
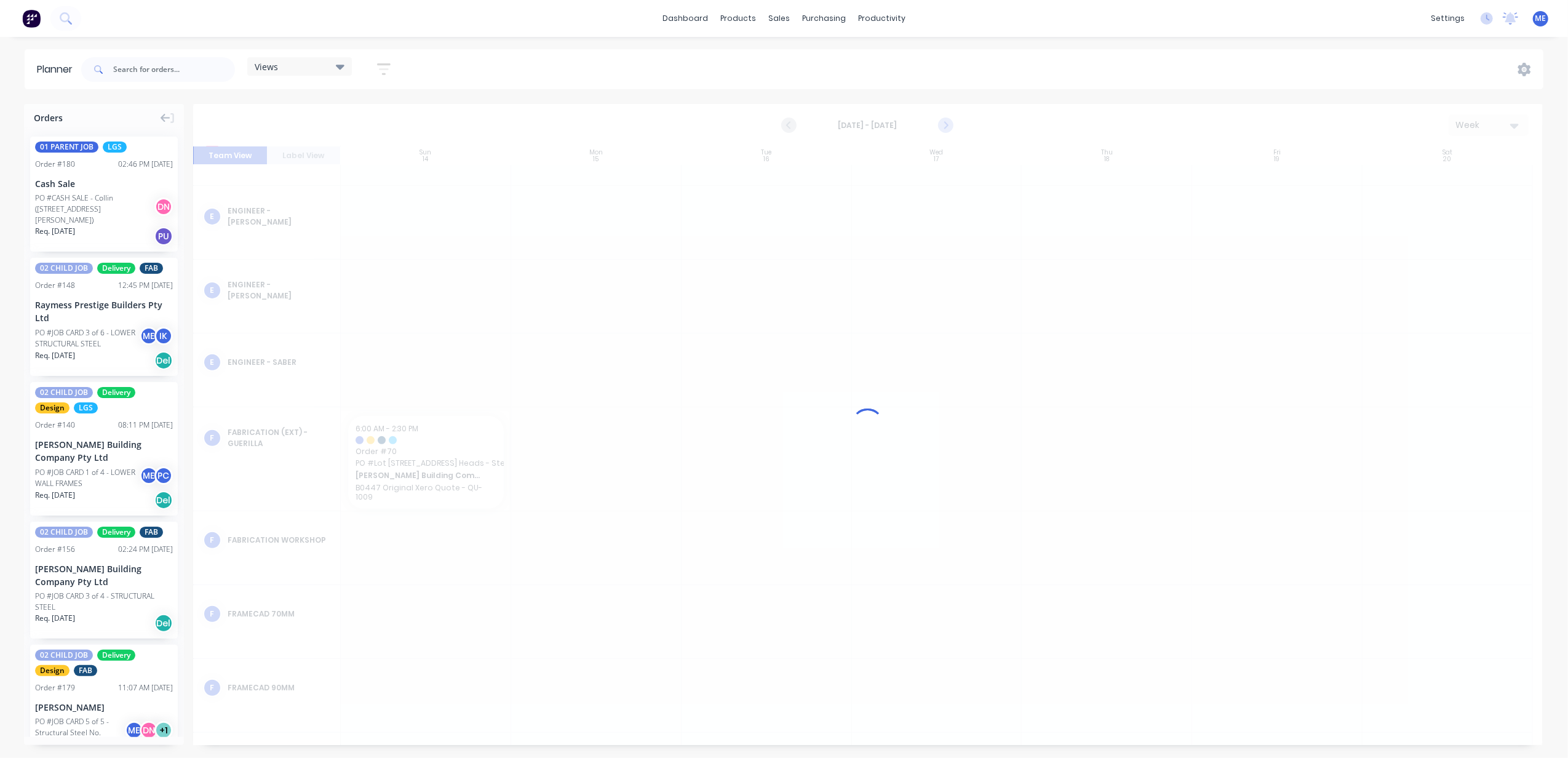
scroll to position [267, 0]
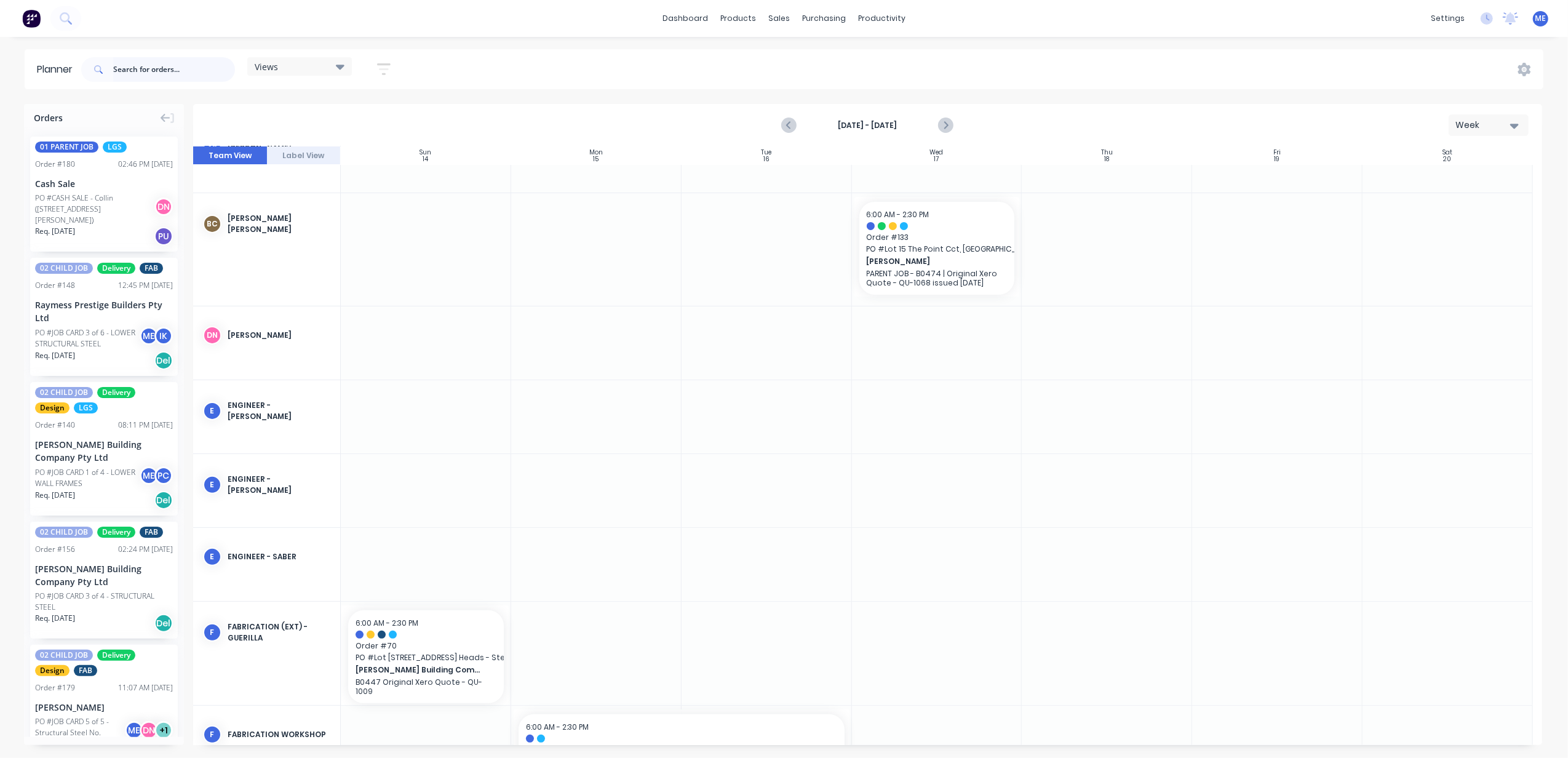
click at [133, 62] on input "text" at bounding box center [173, 70] width 122 height 25
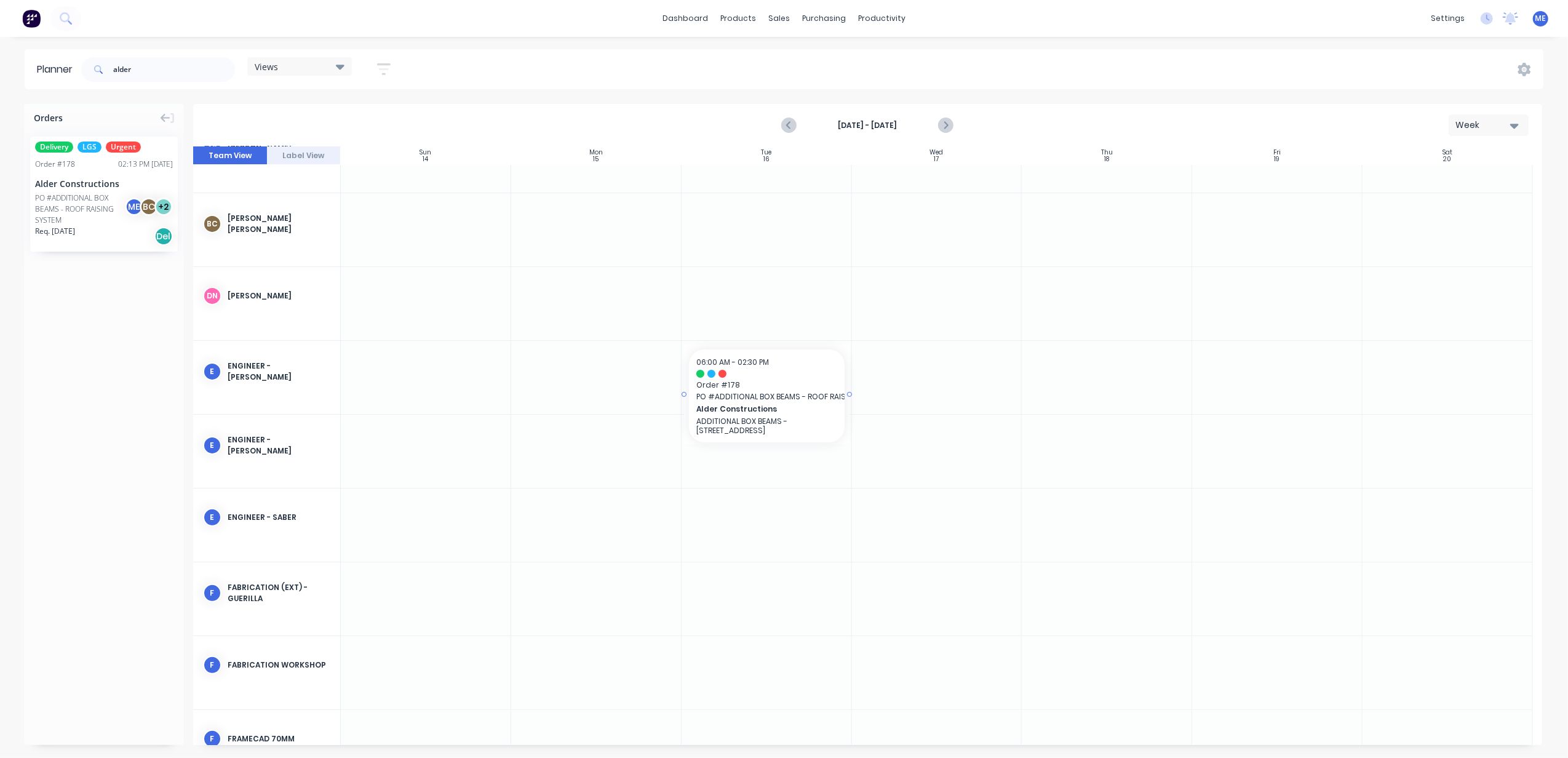
drag, startPoint x: 101, startPoint y: 218, endPoint x: 751, endPoint y: 392, distance: 672.9
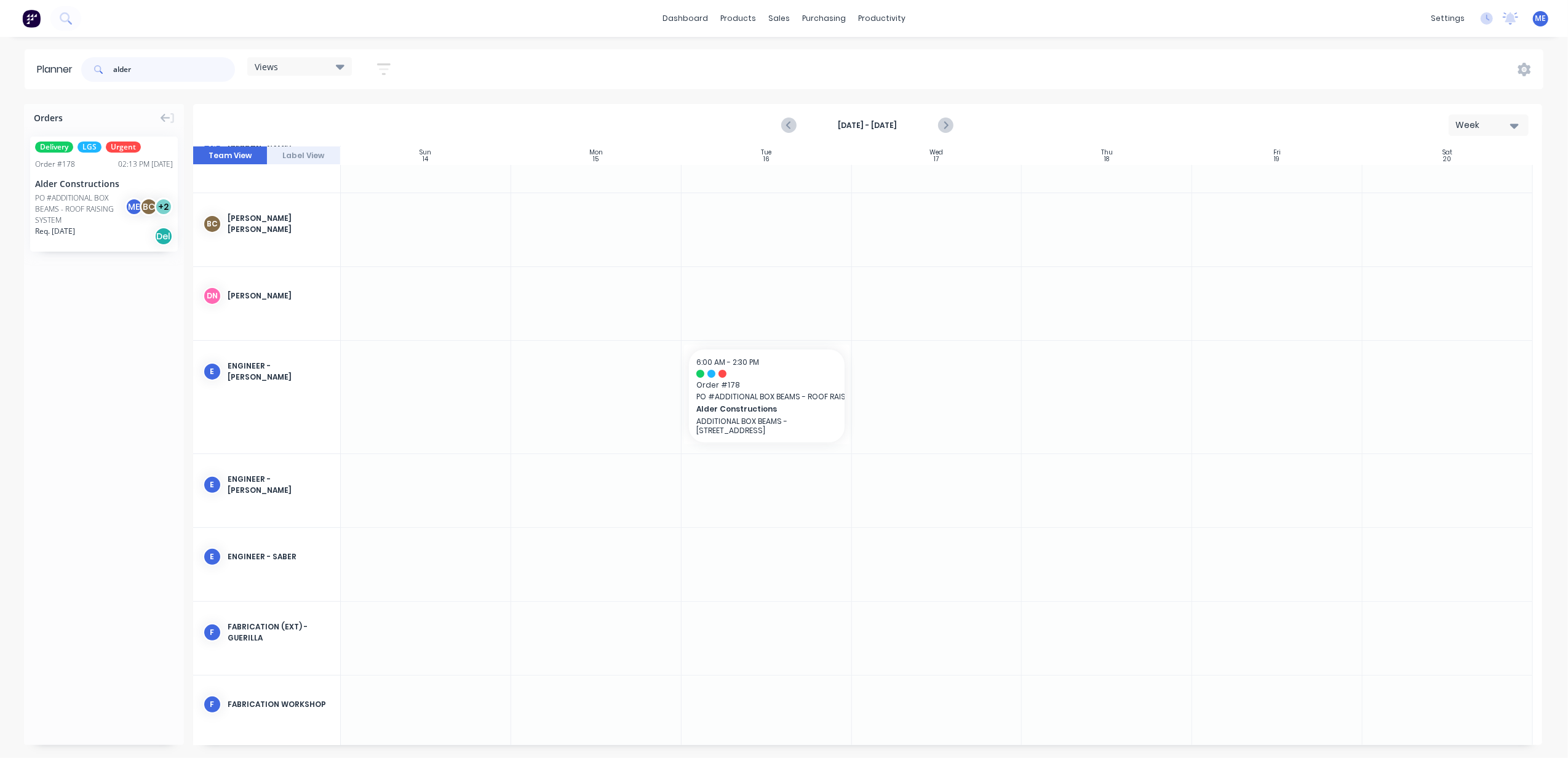
drag, startPoint x: 149, startPoint y: 67, endPoint x: 108, endPoint y: 67, distance: 41.0
click at [108, 67] on div "alder" at bounding box center [158, 70] width 154 height 25
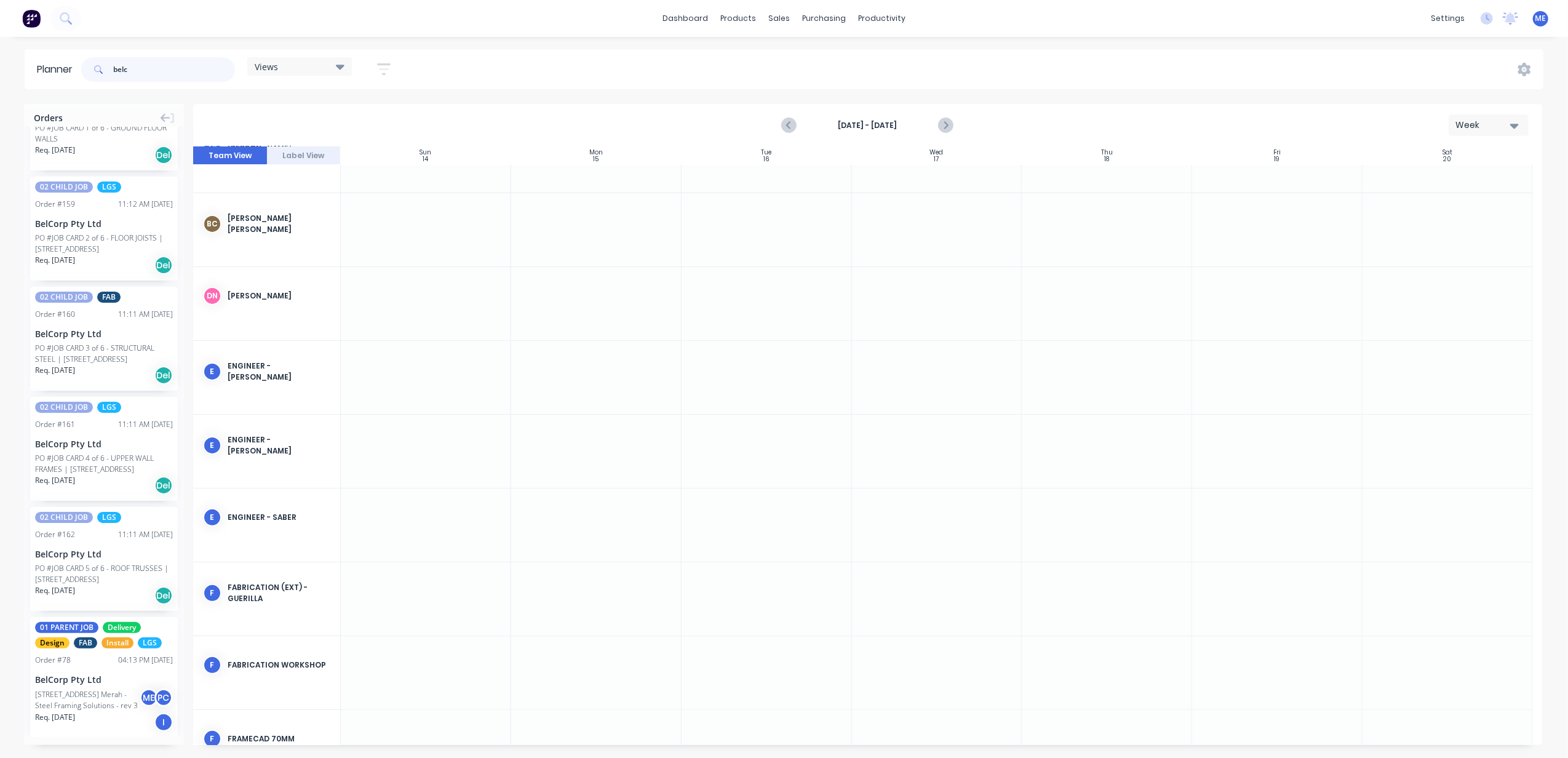
scroll to position [229, 0]
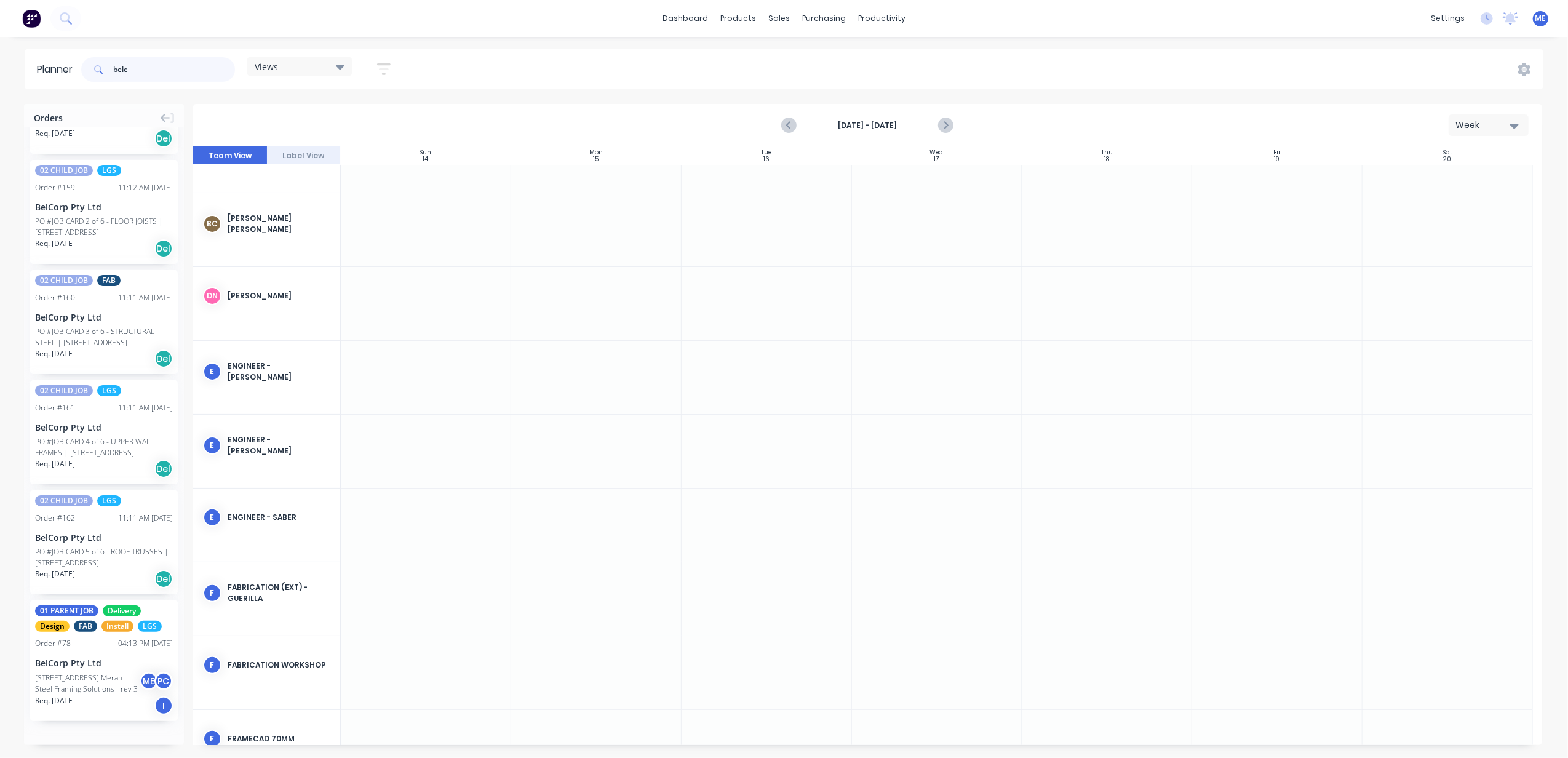
type input "belc"
drag, startPoint x: 80, startPoint y: 676, endPoint x: 561, endPoint y: 376, distance: 566.9
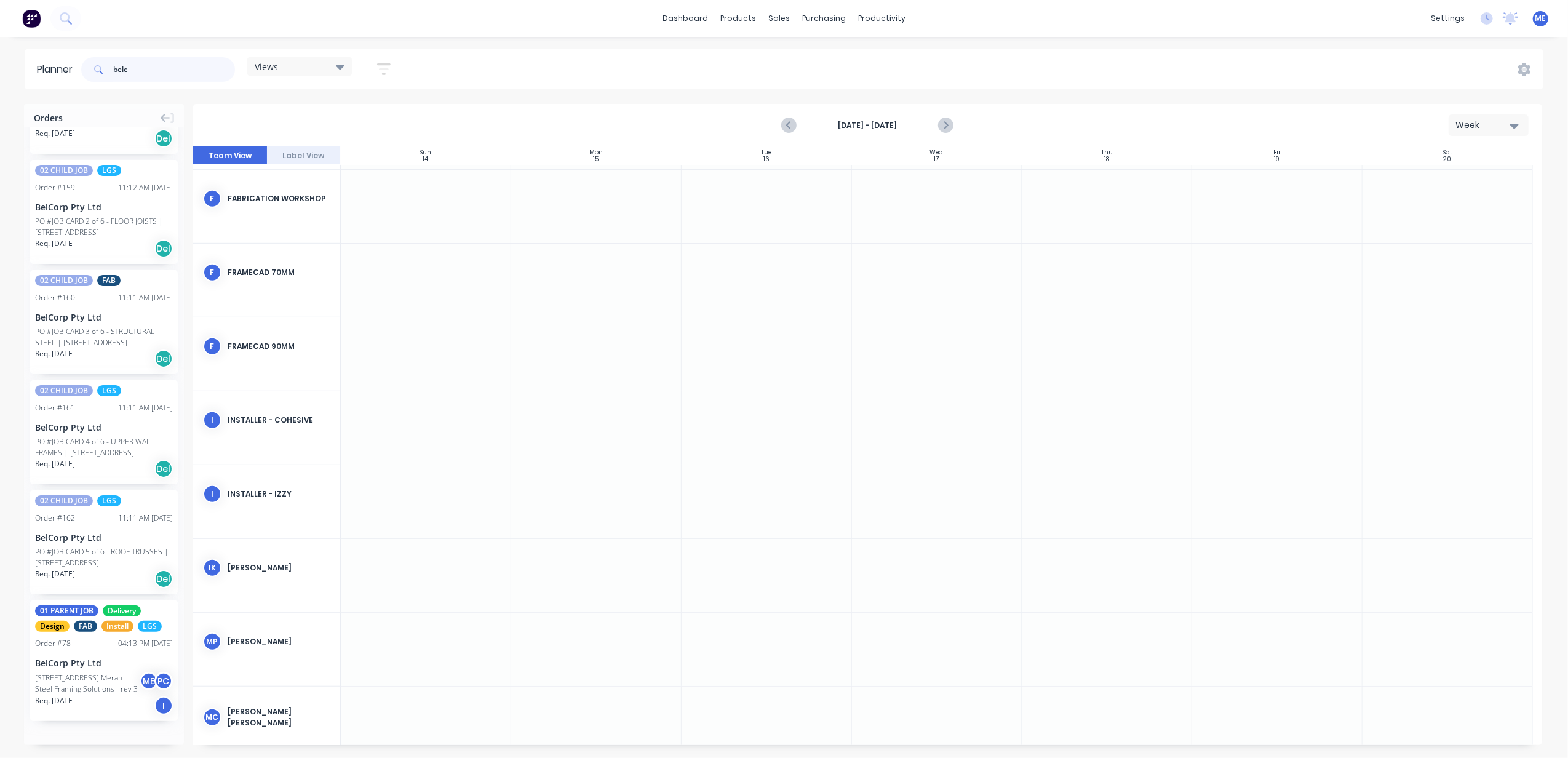
click at [118, 70] on input "belc" at bounding box center [173, 70] width 122 height 25
click at [733, 77] on div "Views Save new view None (Default) edit DESIGN TEAM (INTERNAL) edit ENGINEERING…" at bounding box center [811, 70] width 1465 height 37
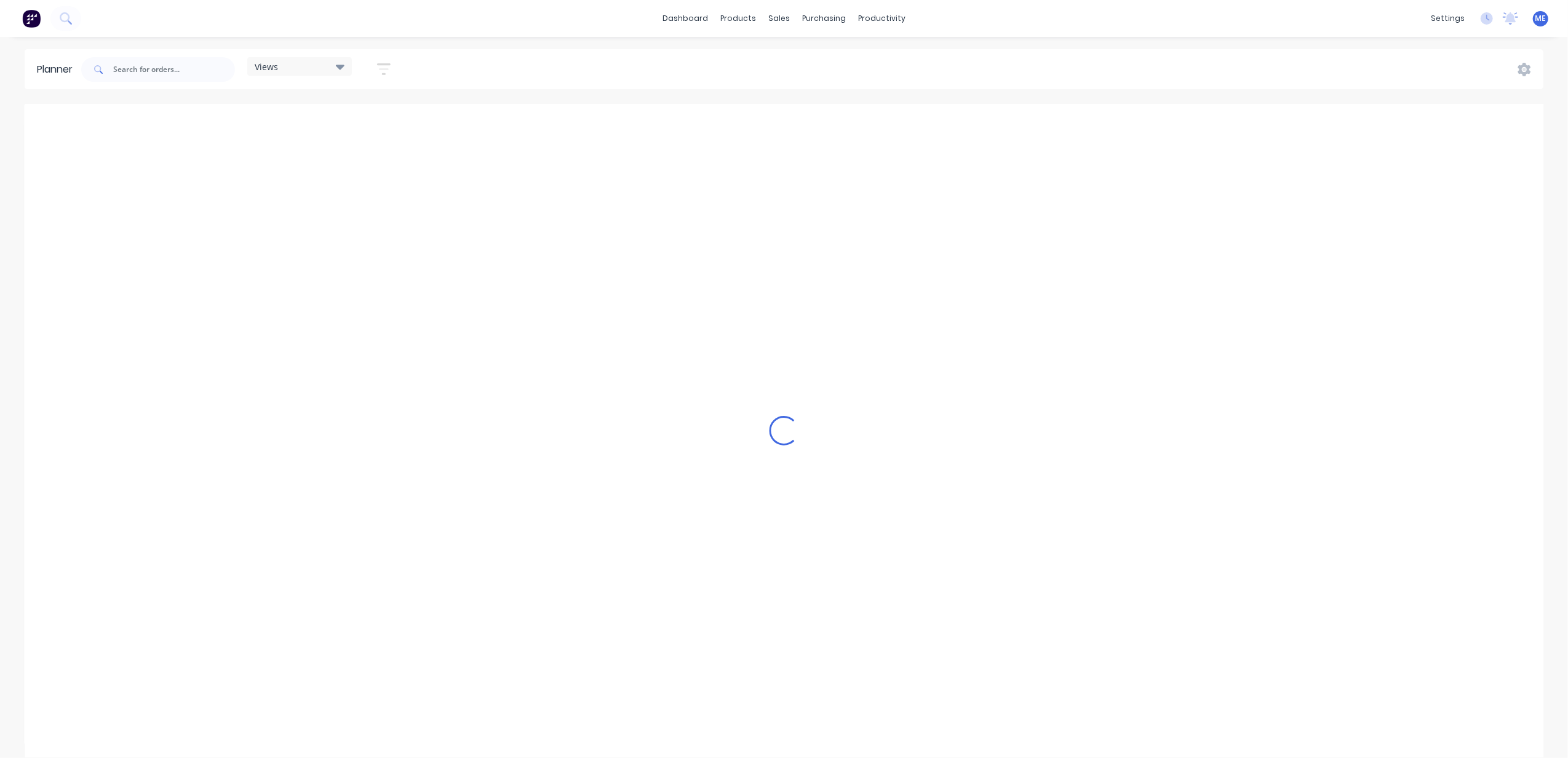
scroll to position [803, 0]
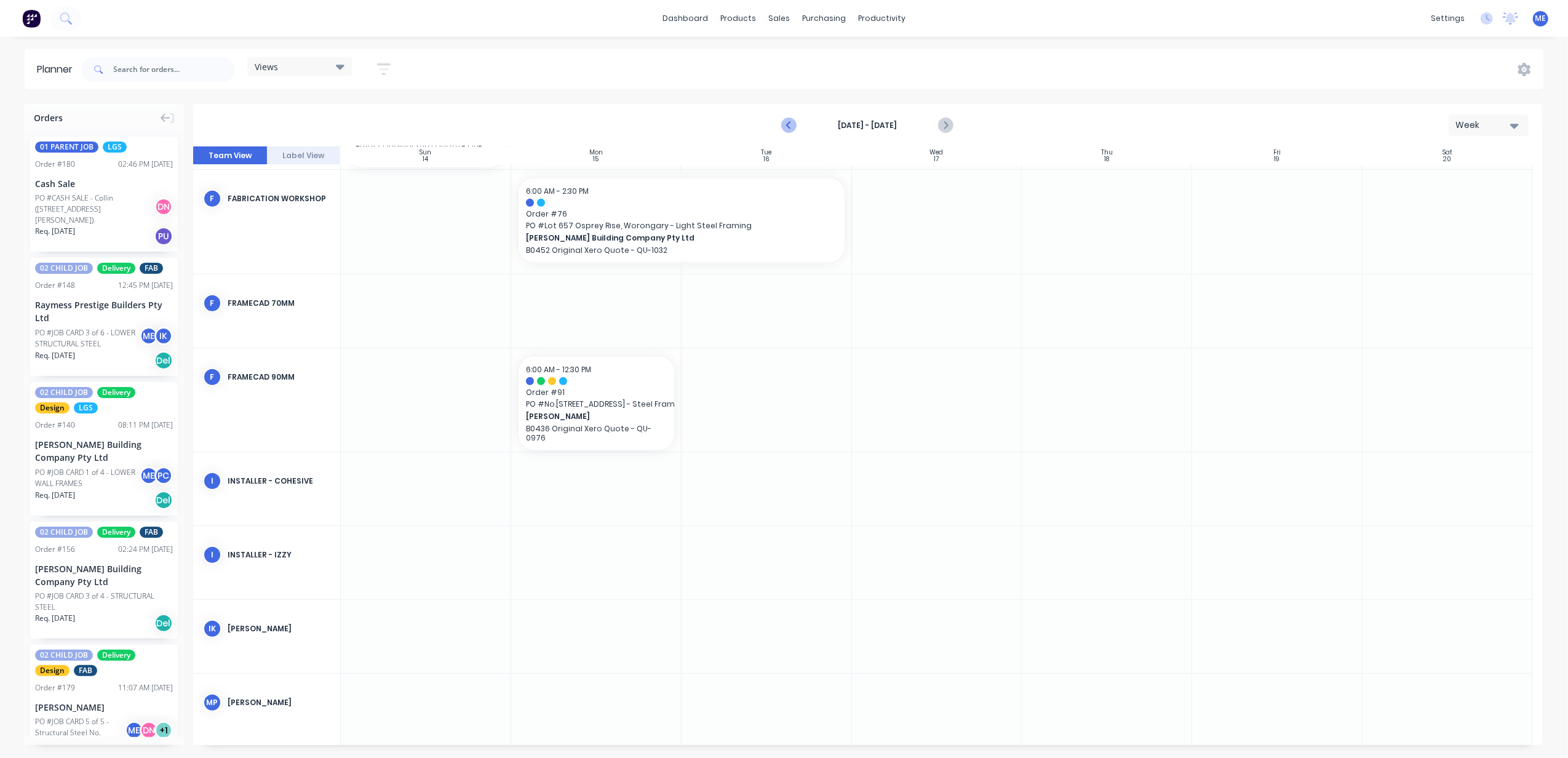
click at [783, 127] on icon "Previous page" at bounding box center [789, 125] width 15 height 15
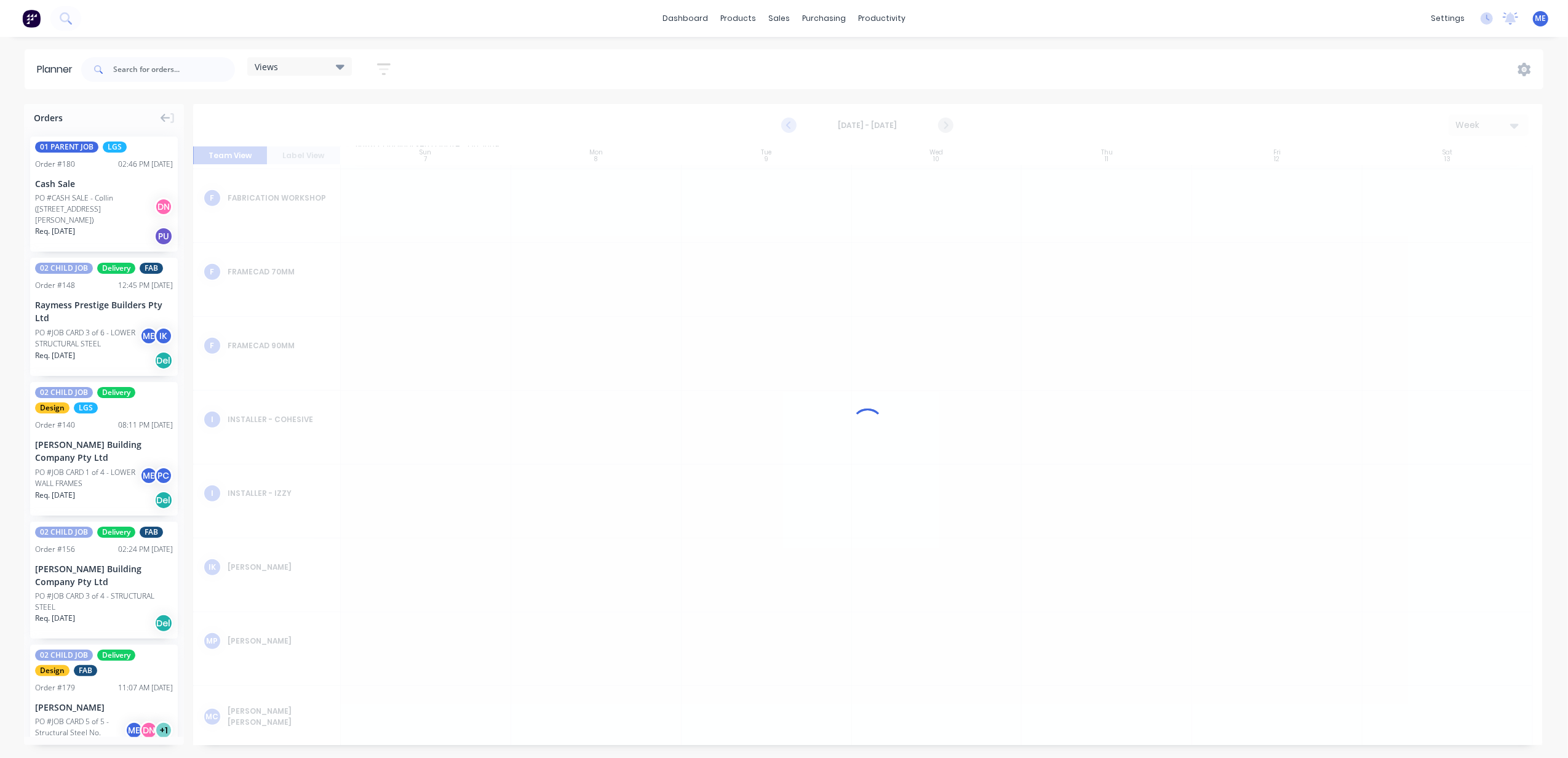
scroll to position [833, 0]
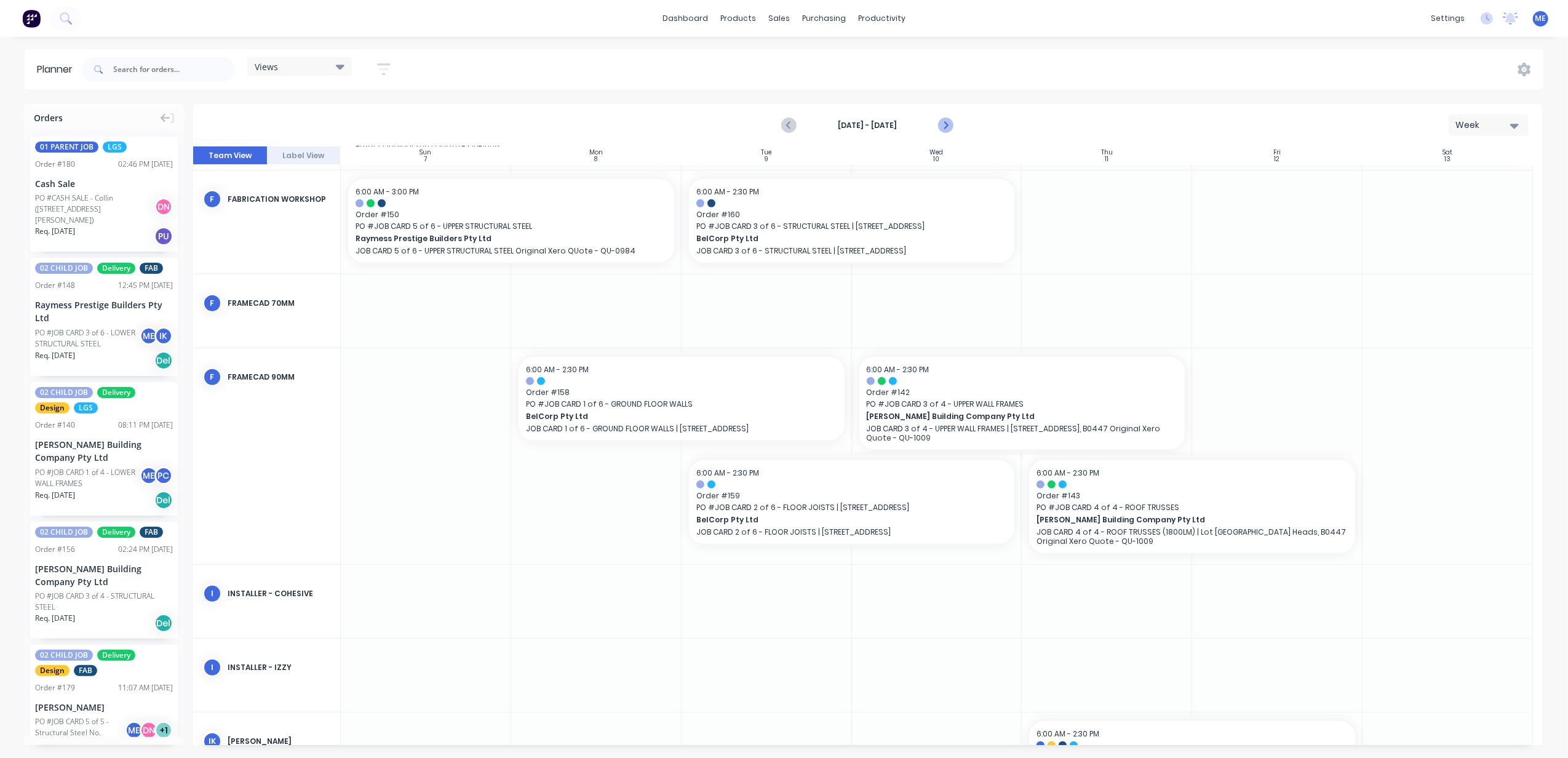
click at [946, 123] on icon "Next page" at bounding box center [945, 125] width 15 height 15
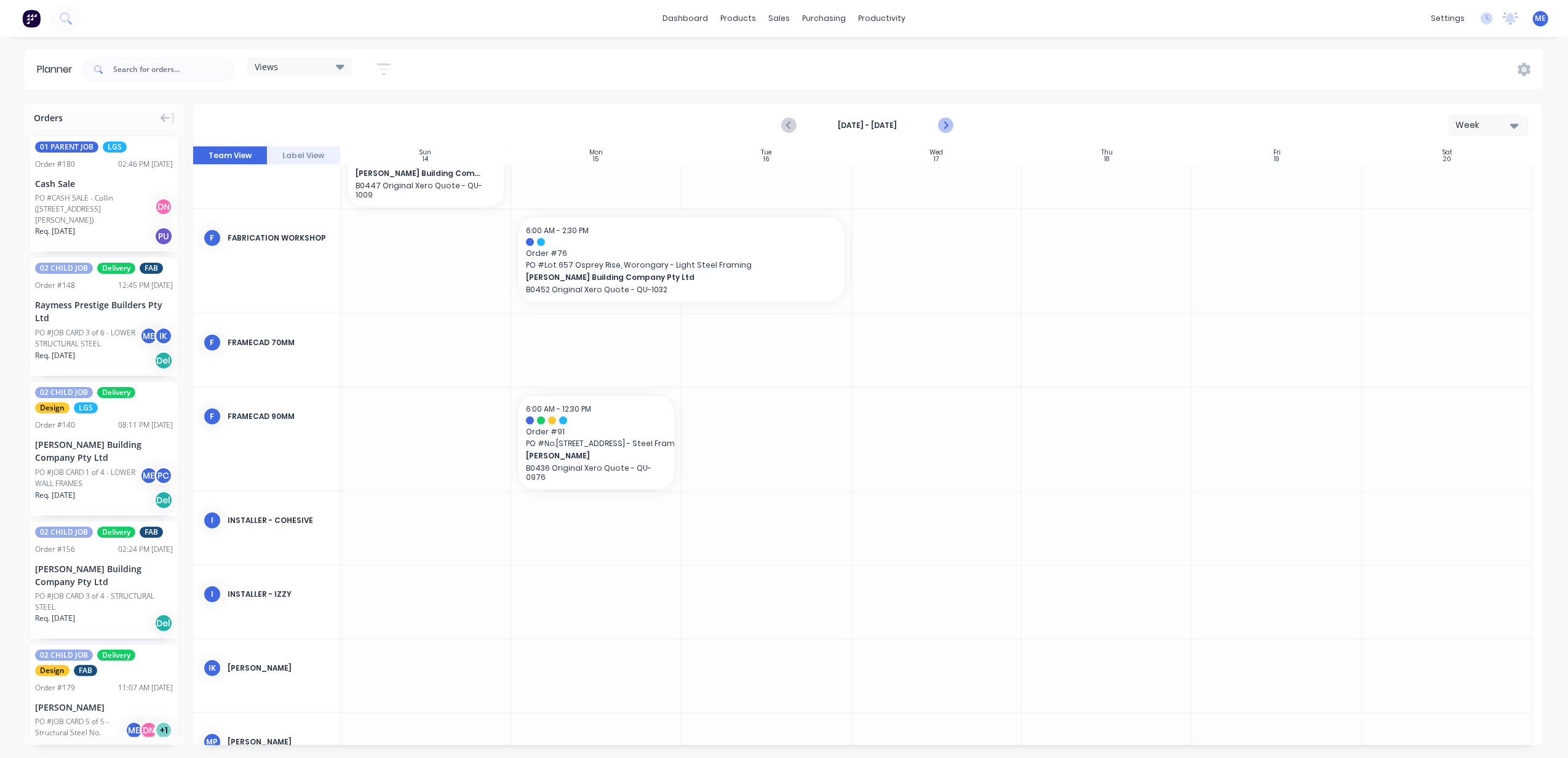
scroll to position [803, 0]
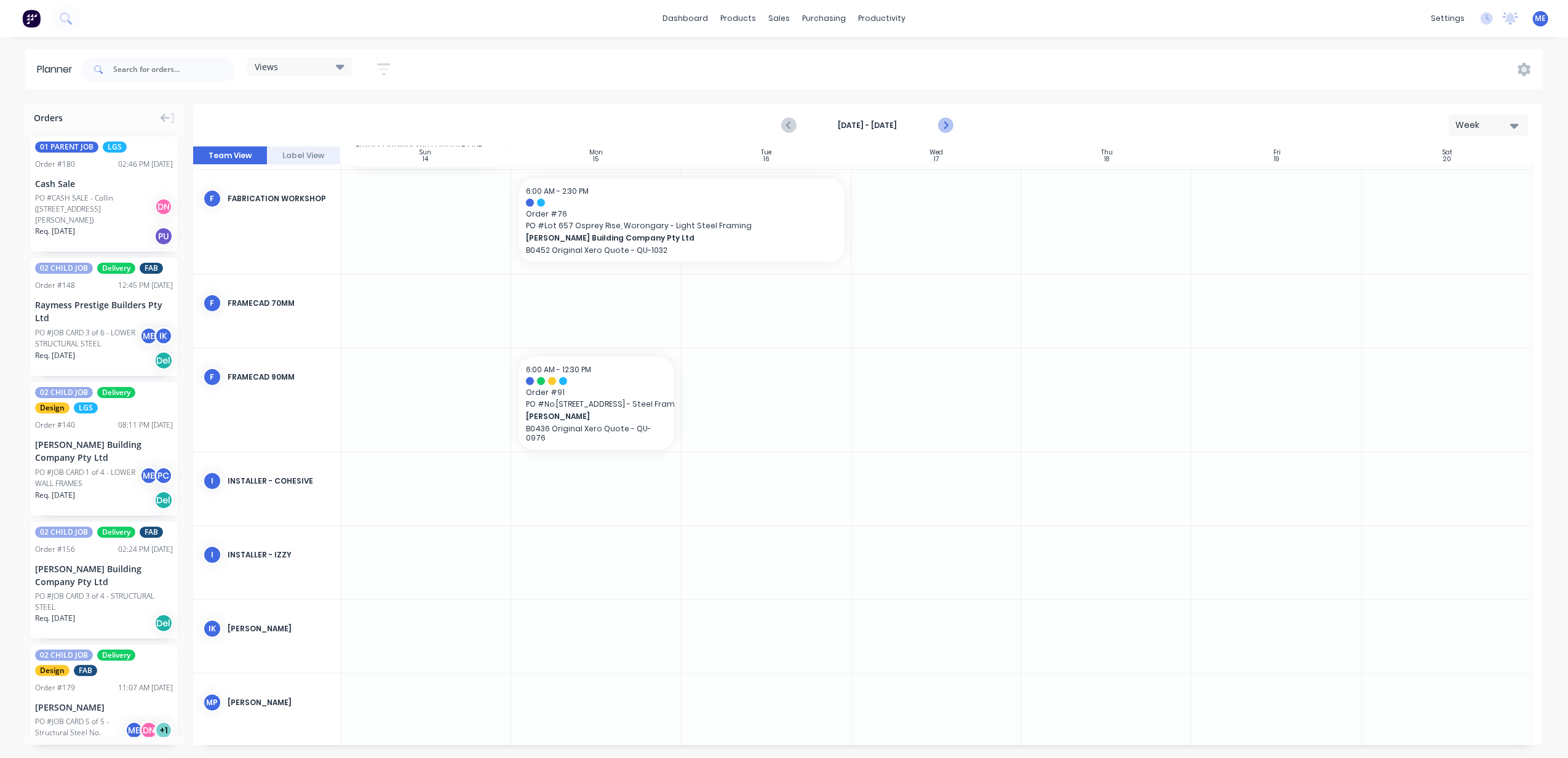
click at [946, 123] on icon "Next page" at bounding box center [945, 125] width 15 height 15
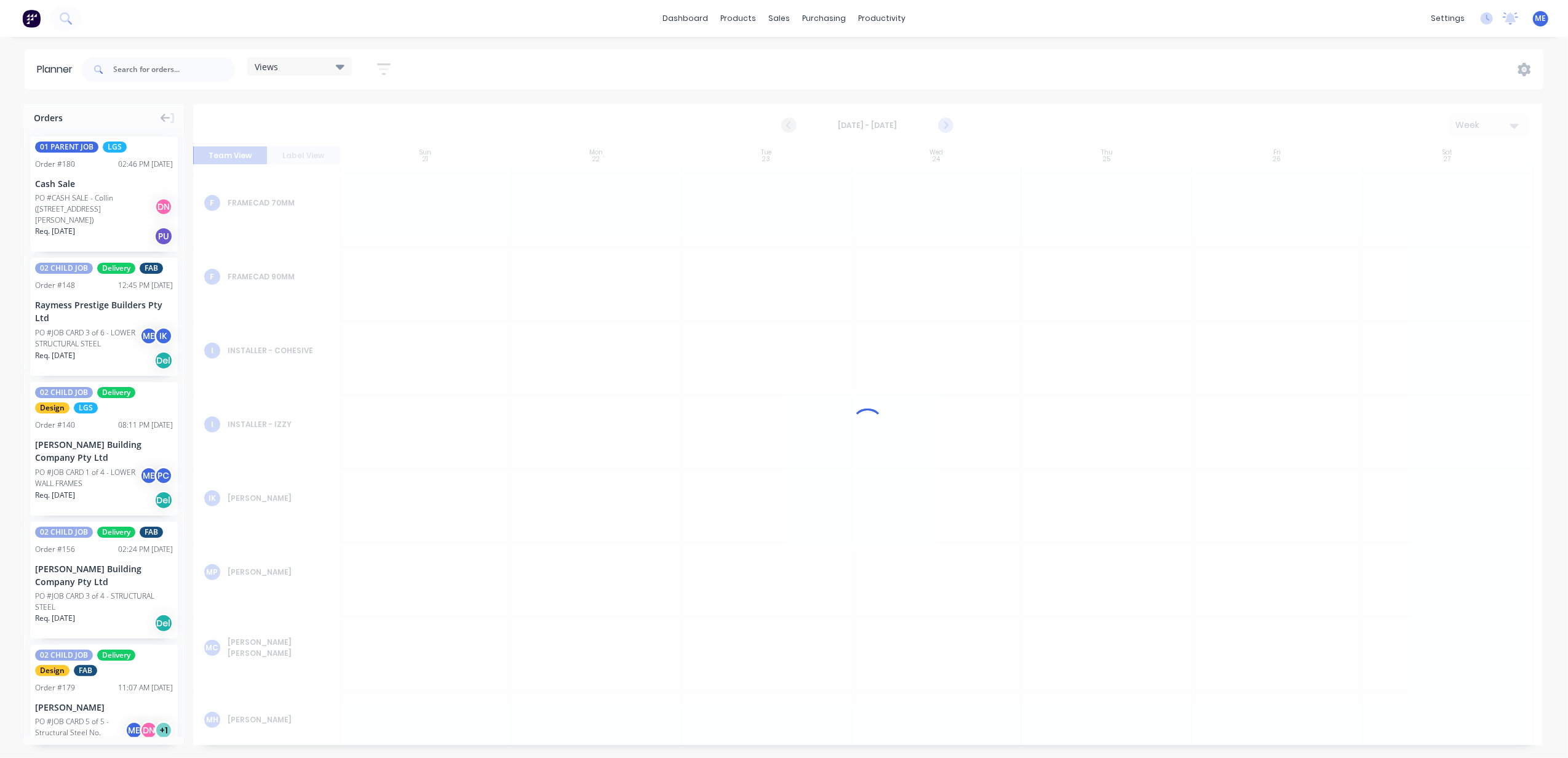
scroll to position [733, 0]
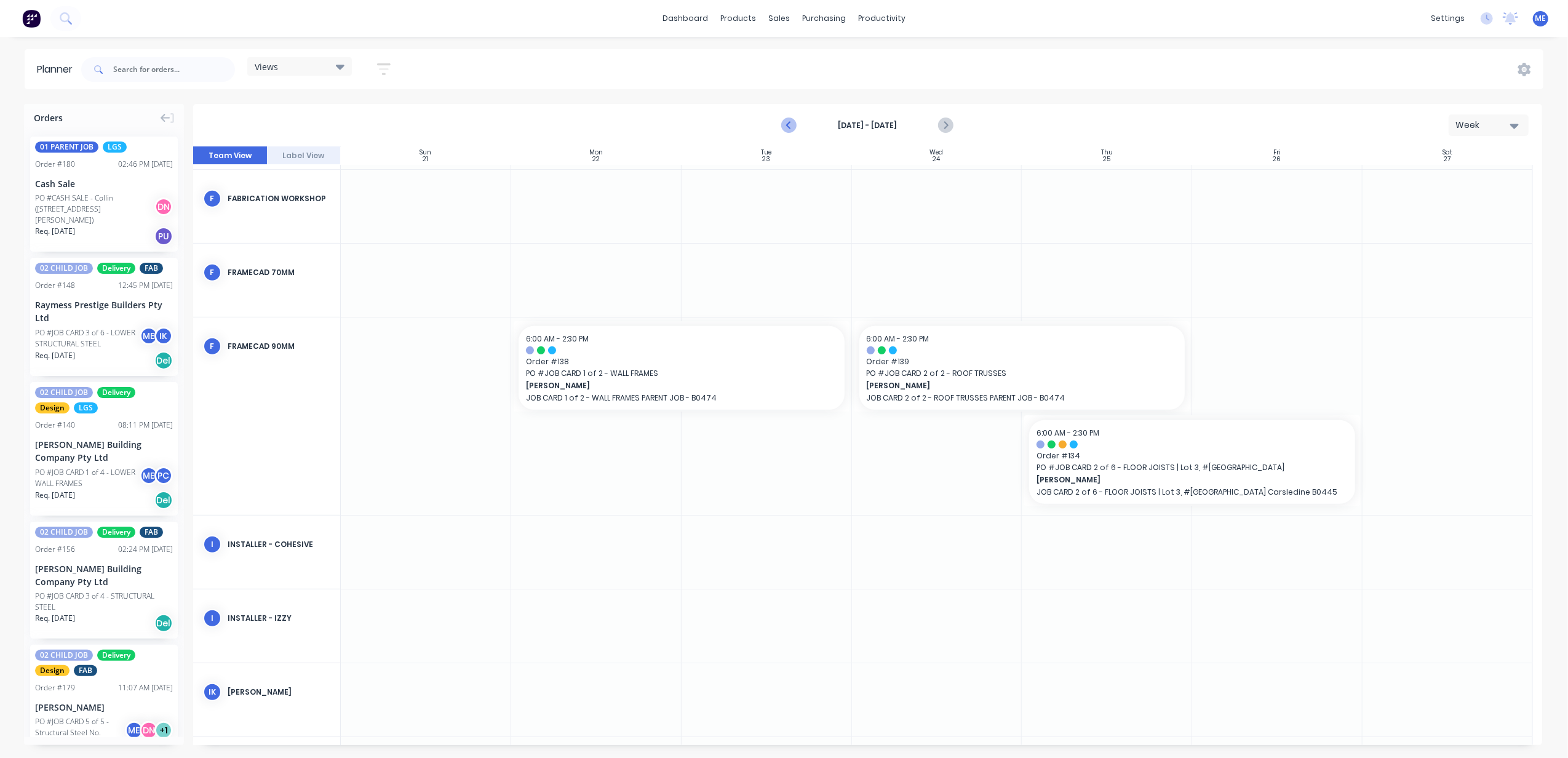
click at [790, 126] on icon "Previous page" at bounding box center [789, 125] width 15 height 15
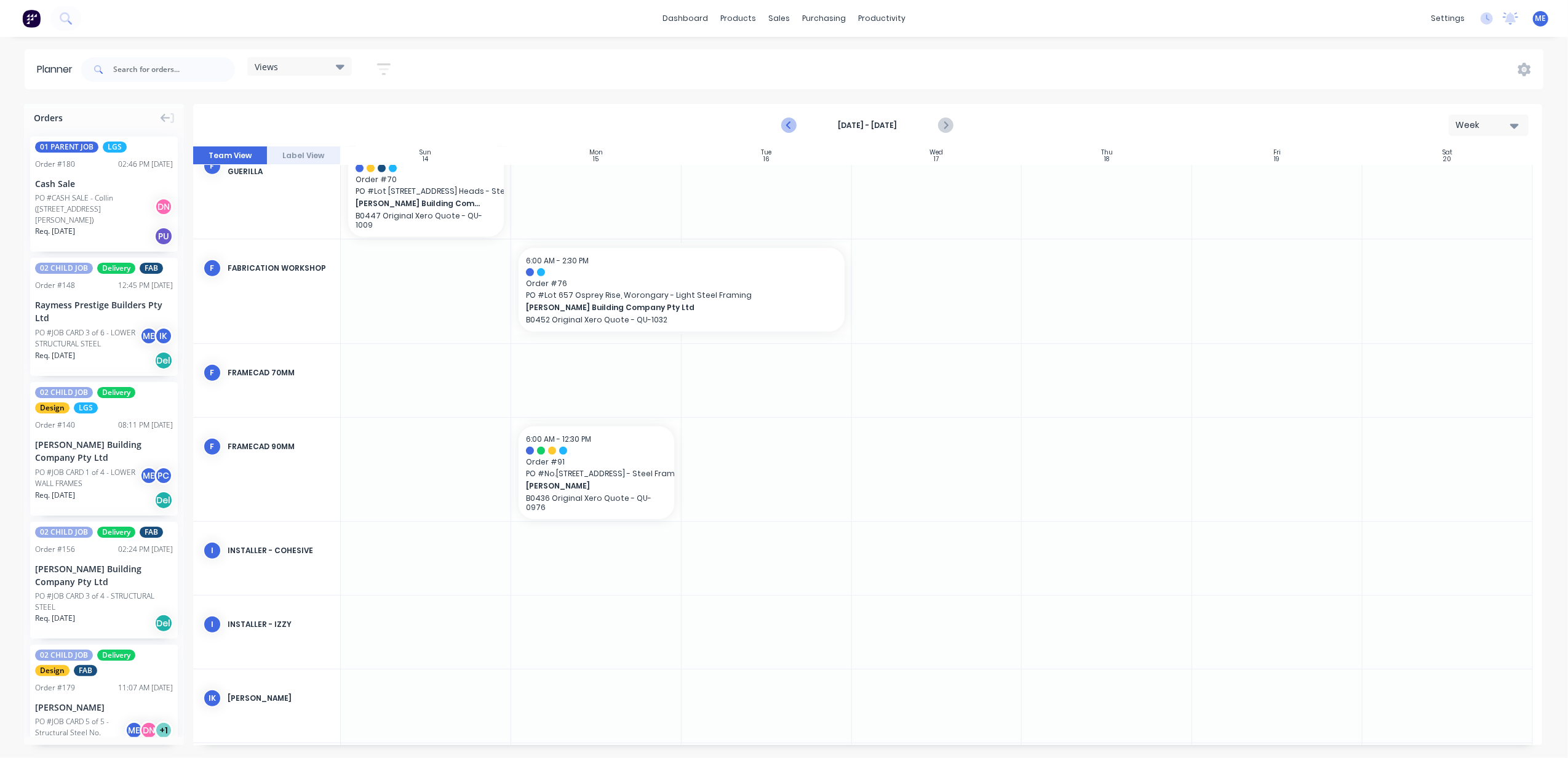
scroll to position [803, 0]
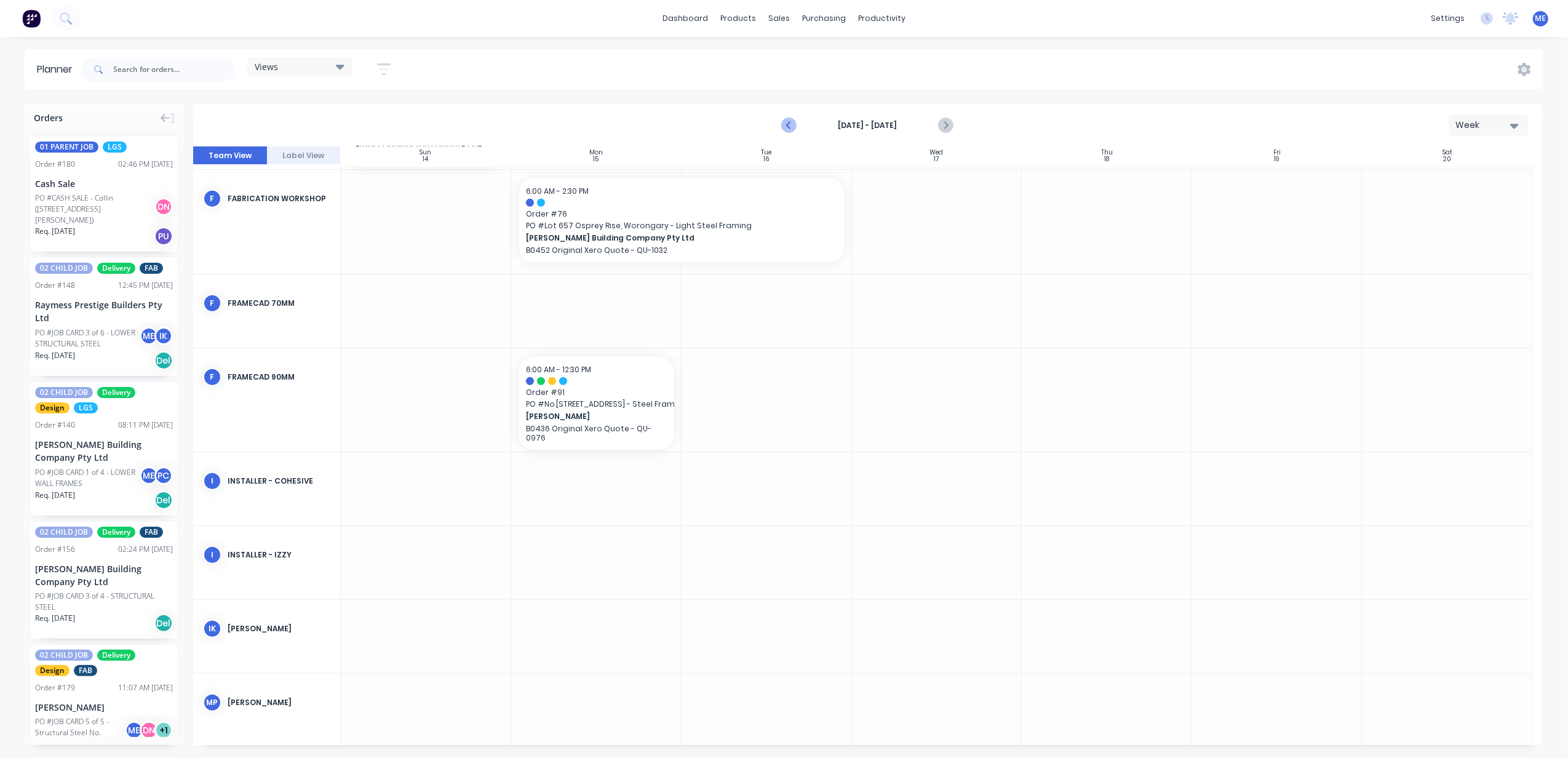
click at [790, 126] on icon "Previous page" at bounding box center [789, 125] width 15 height 15
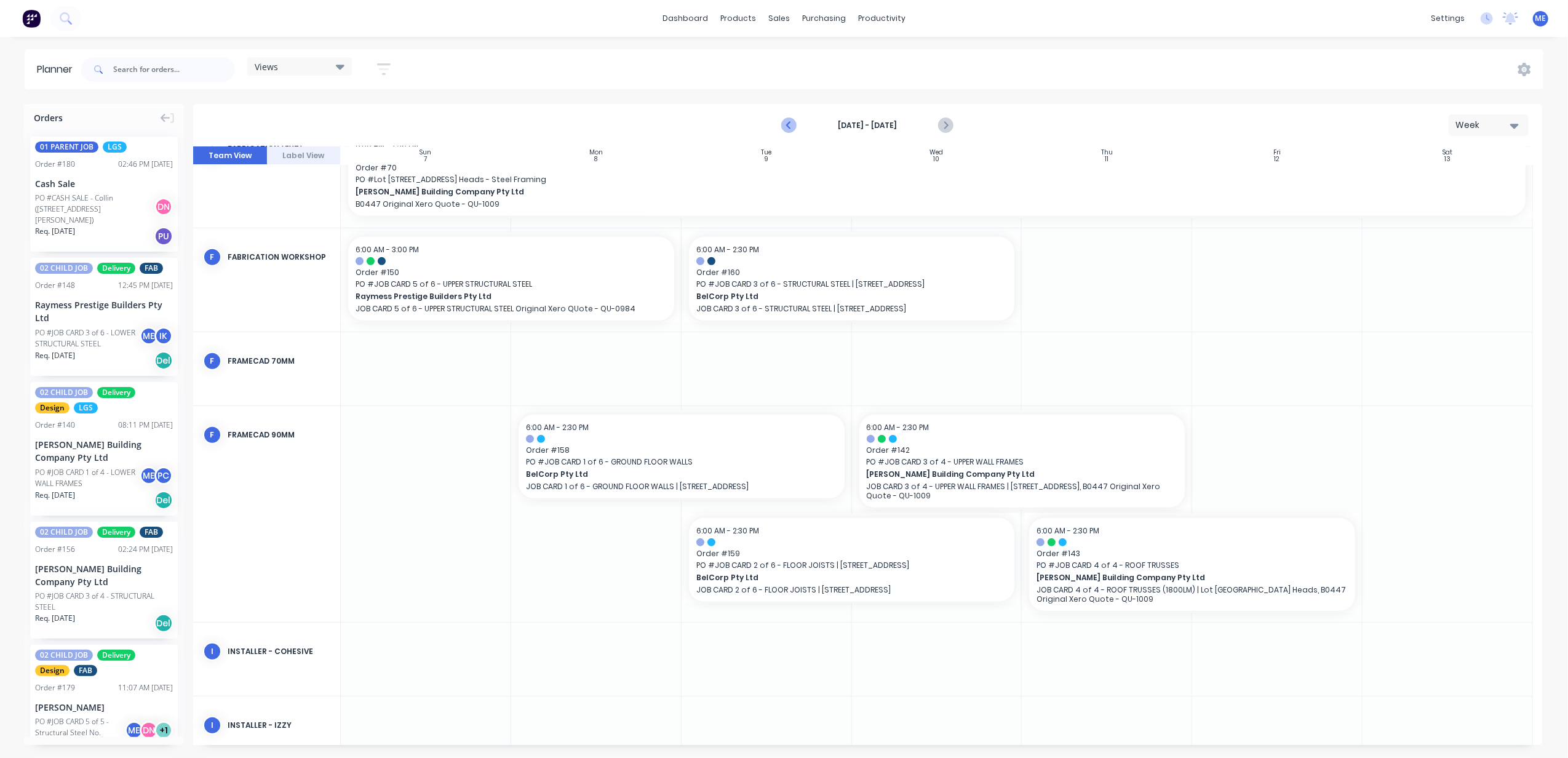
scroll to position [833, 0]
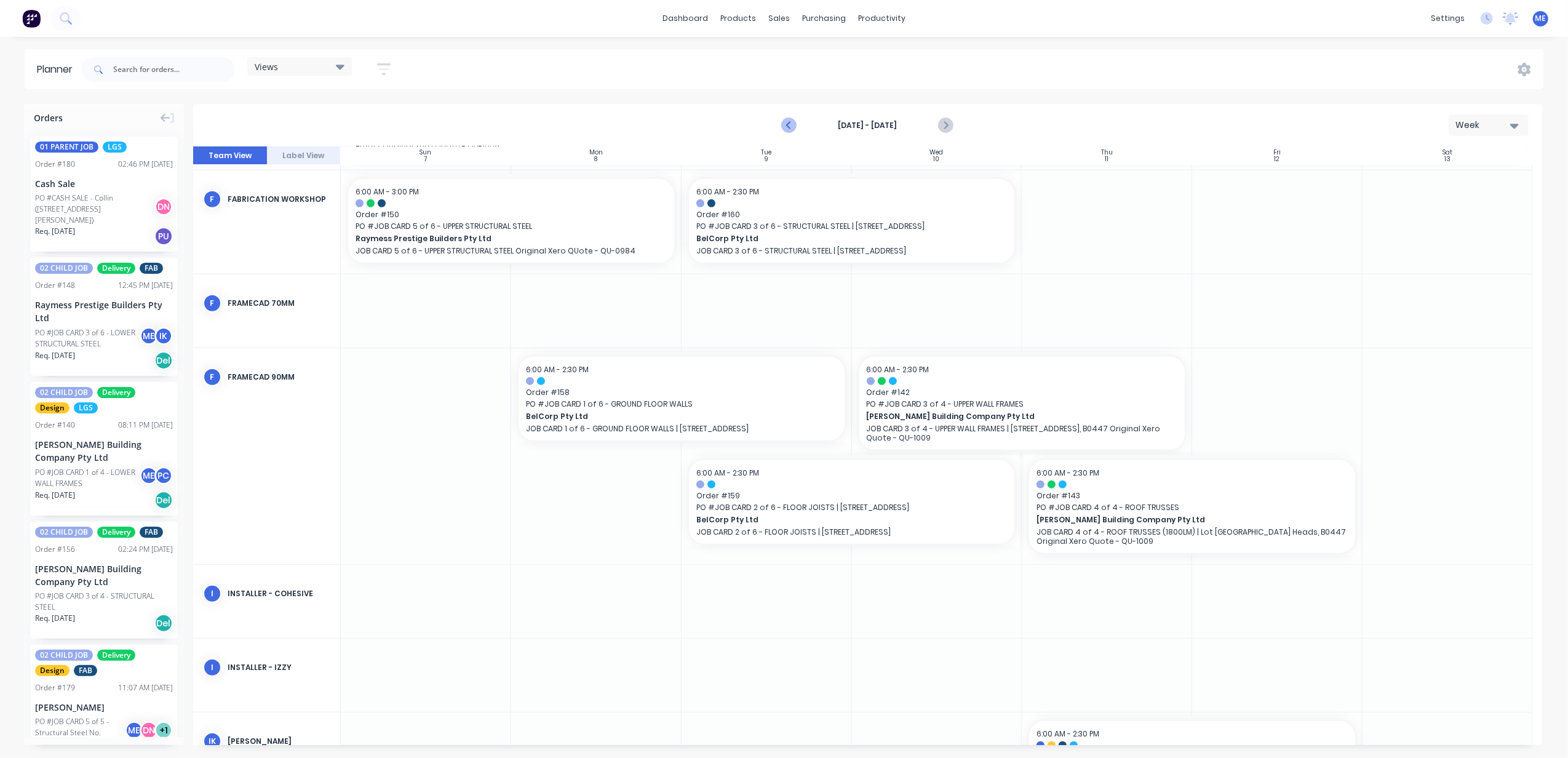
click at [790, 126] on icon "Previous page" at bounding box center [789, 125] width 15 height 15
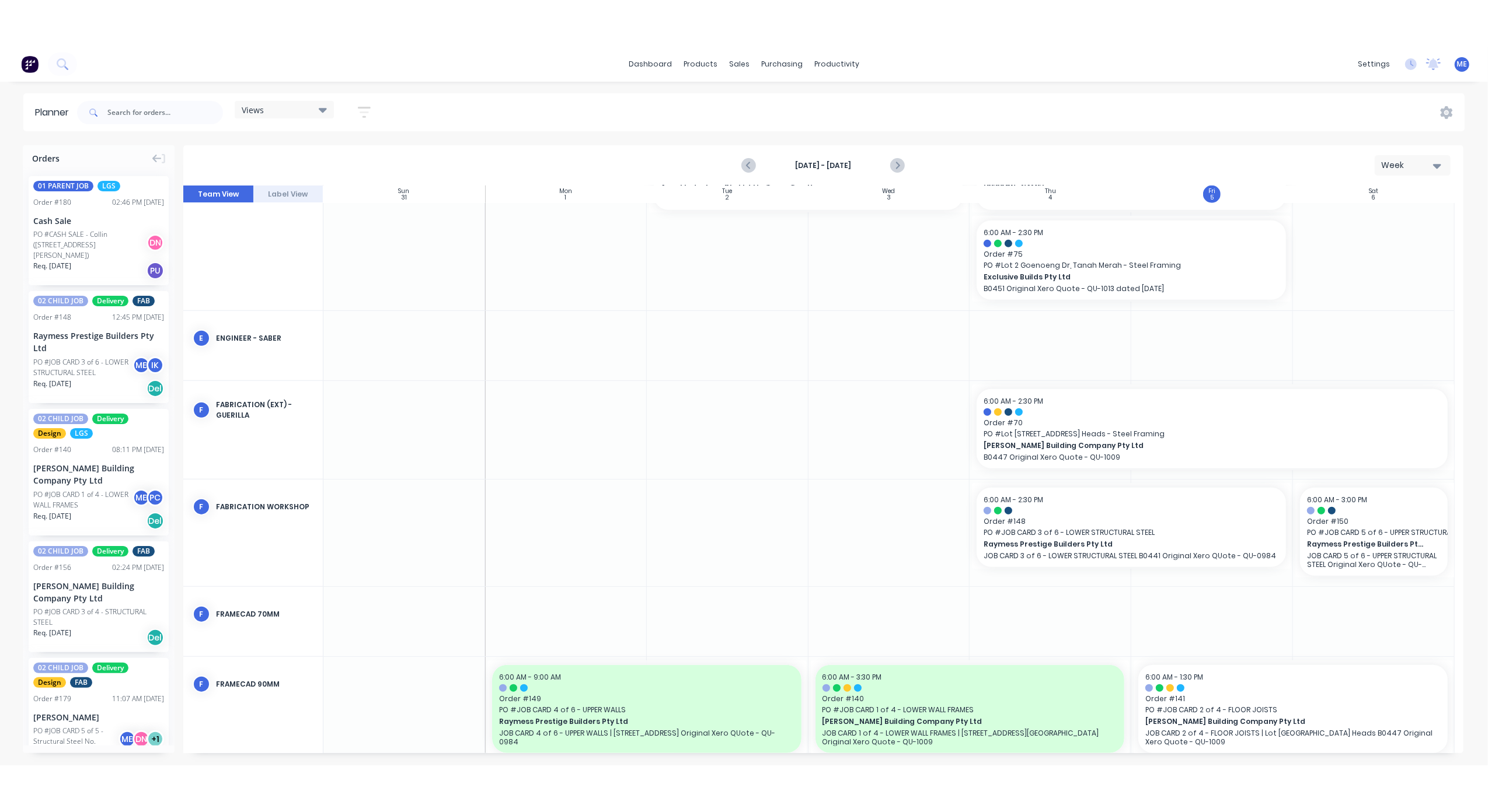
scroll to position [1112, 0]
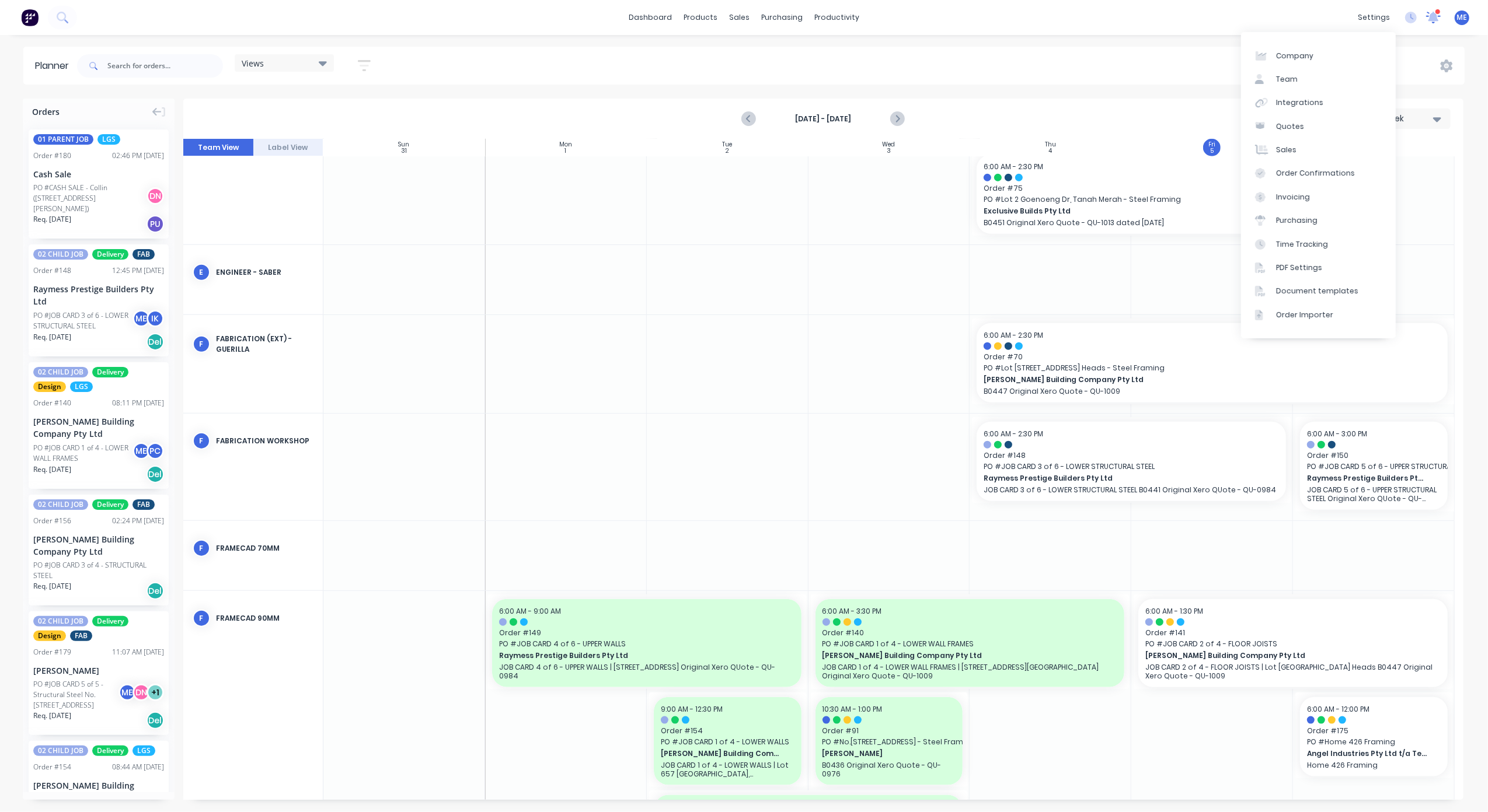
click at [1434, 15] on icon at bounding box center [1434, 16] width 10 height 10
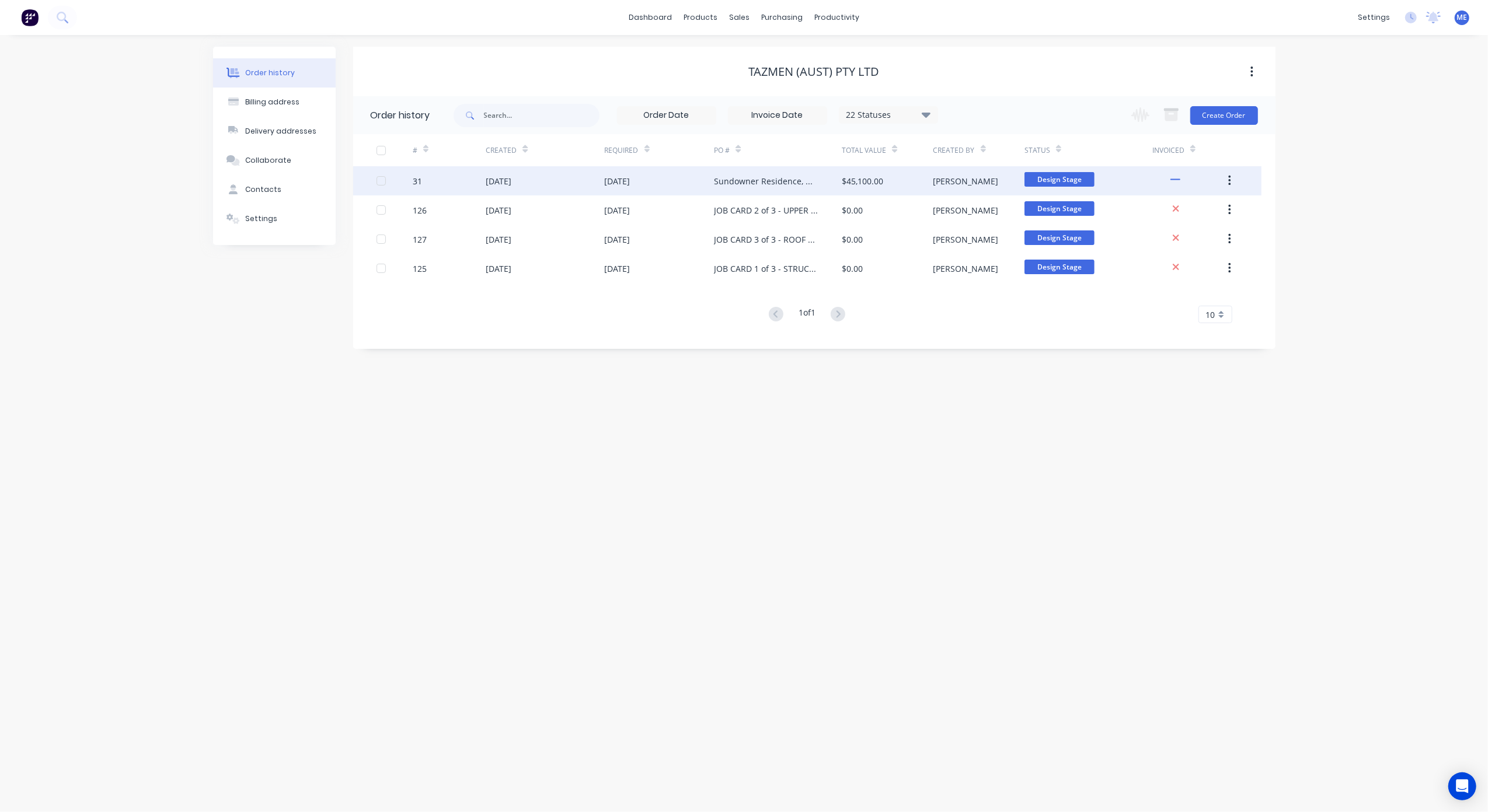
click at [753, 183] on div "Sundowner Residence, Mermaid Waters - STEEL FRAMING SOLUTIONS - Rev 3" at bounding box center [766, 181] width 104 height 12
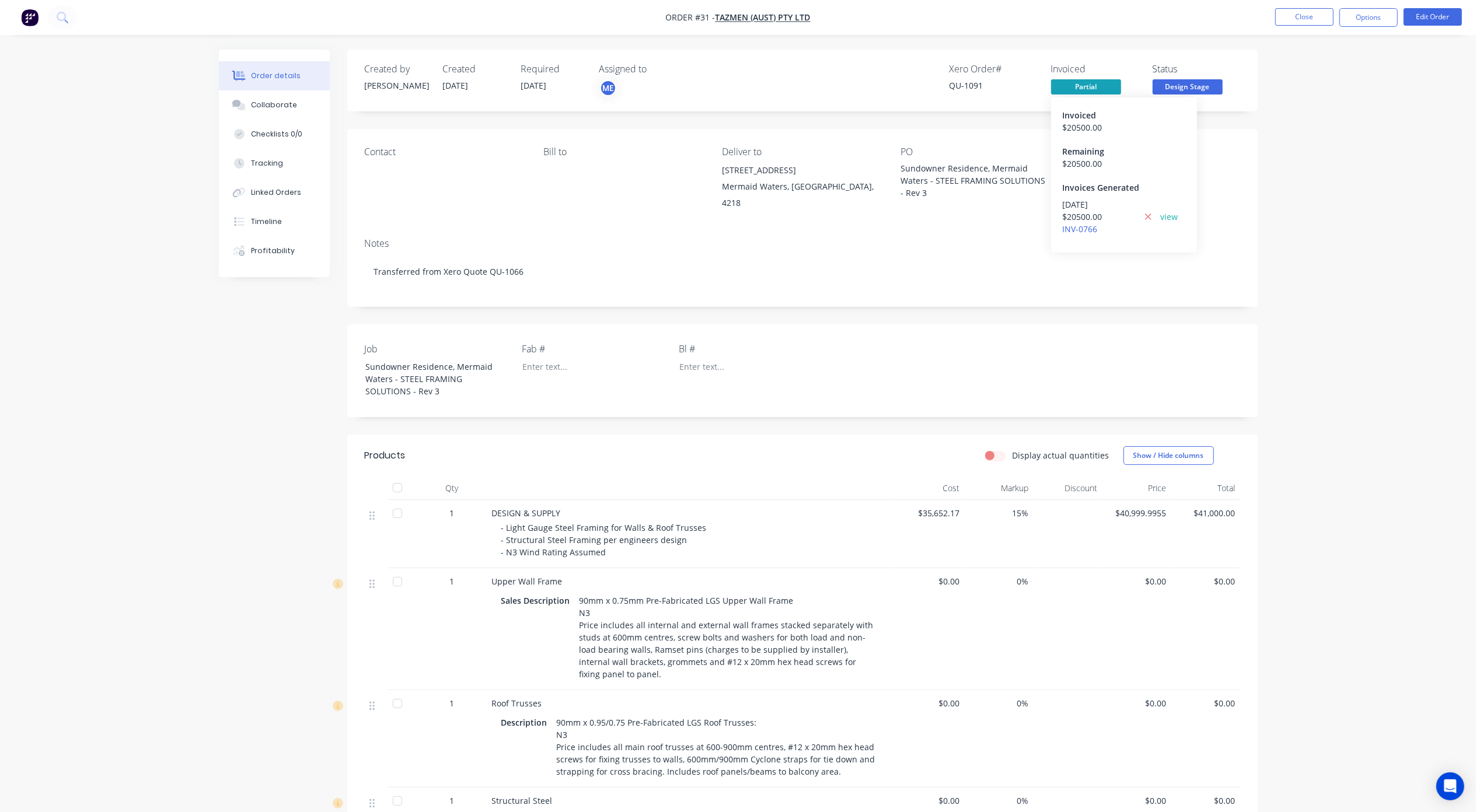
click at [1085, 90] on span "Partial" at bounding box center [1086, 87] width 70 height 15
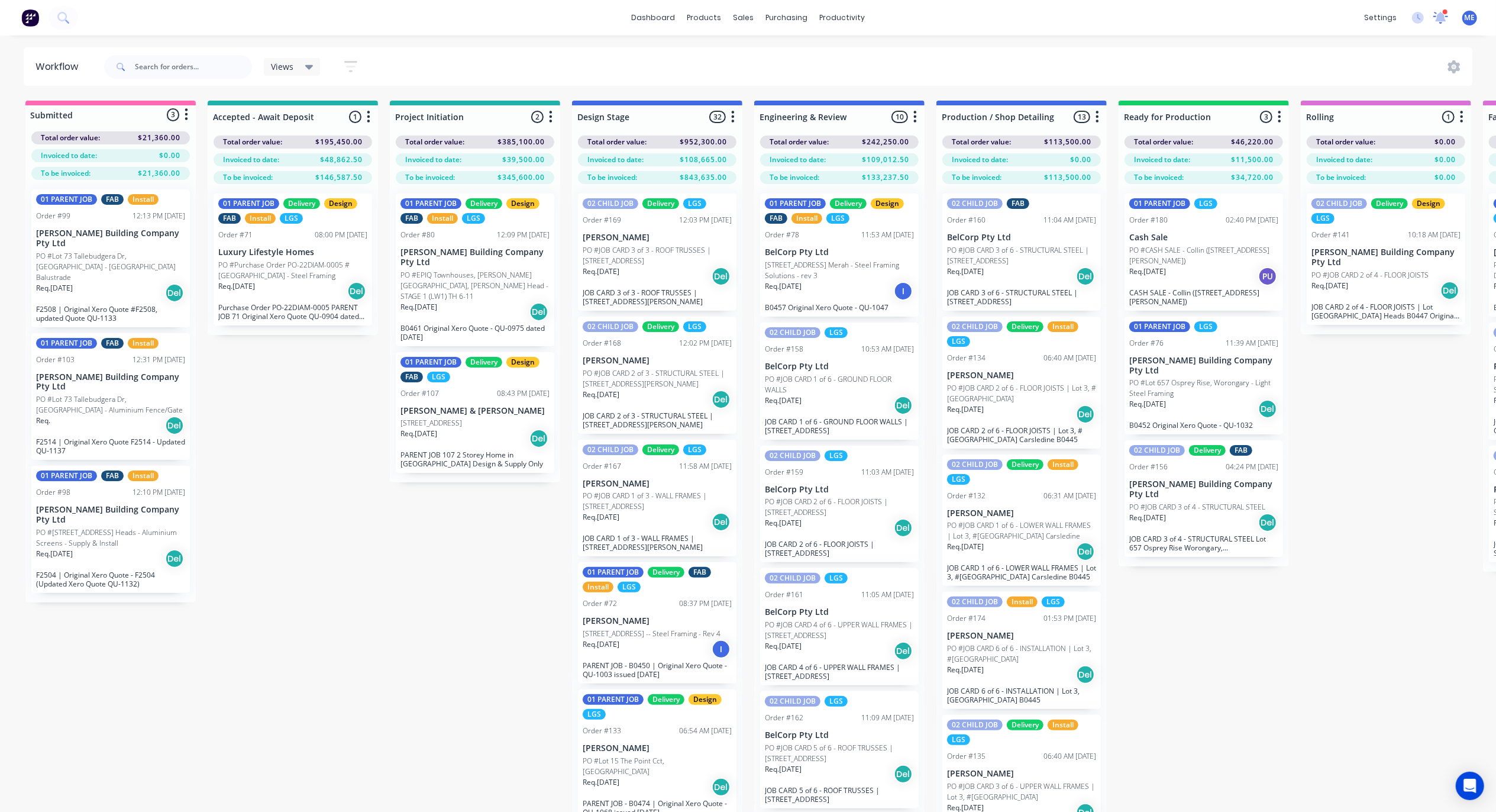
click at [1441, 18] on icon at bounding box center [1440, 16] width 11 height 10
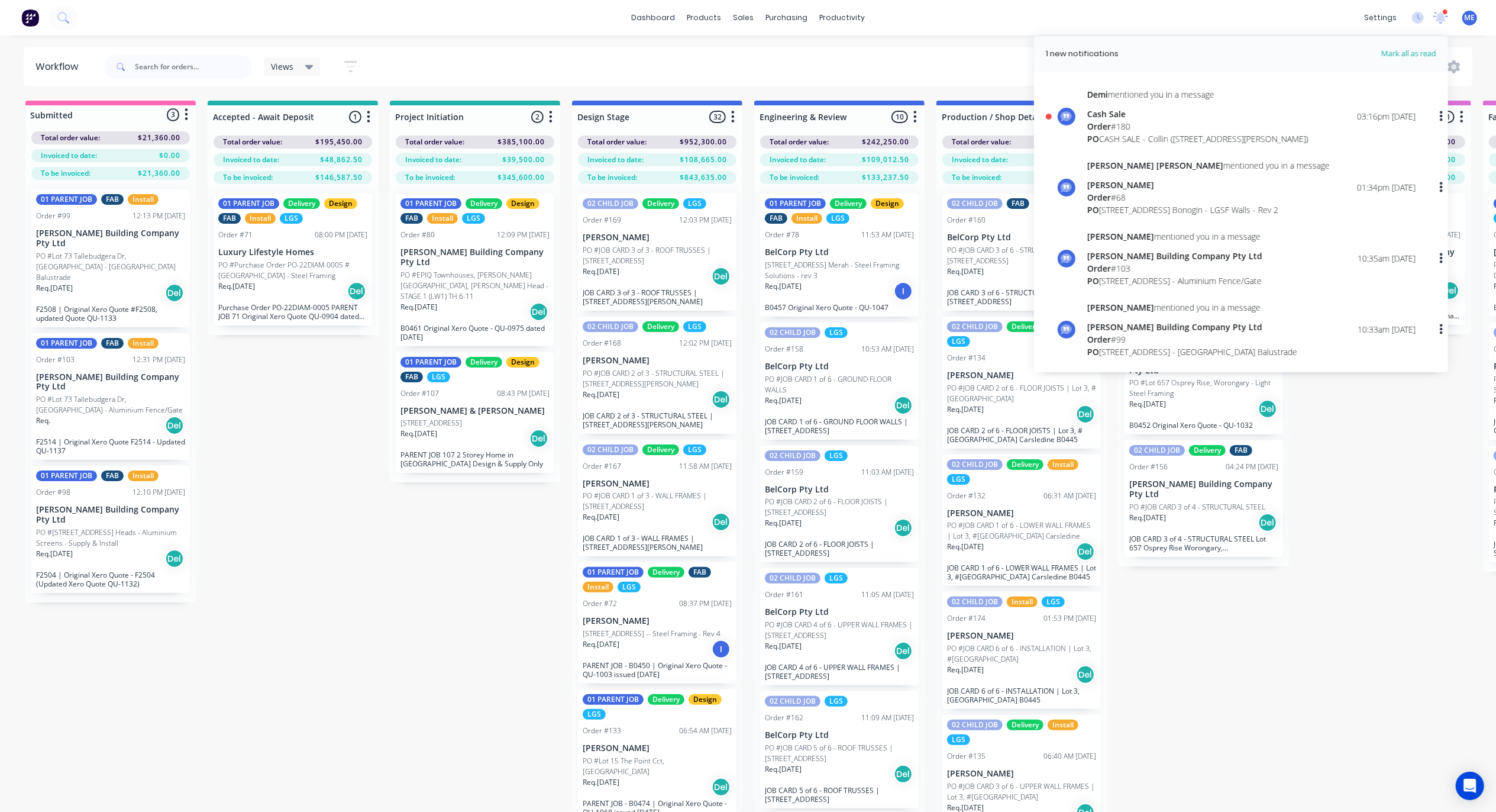
click at [1091, 121] on span "Order" at bounding box center [1099, 126] width 24 height 11
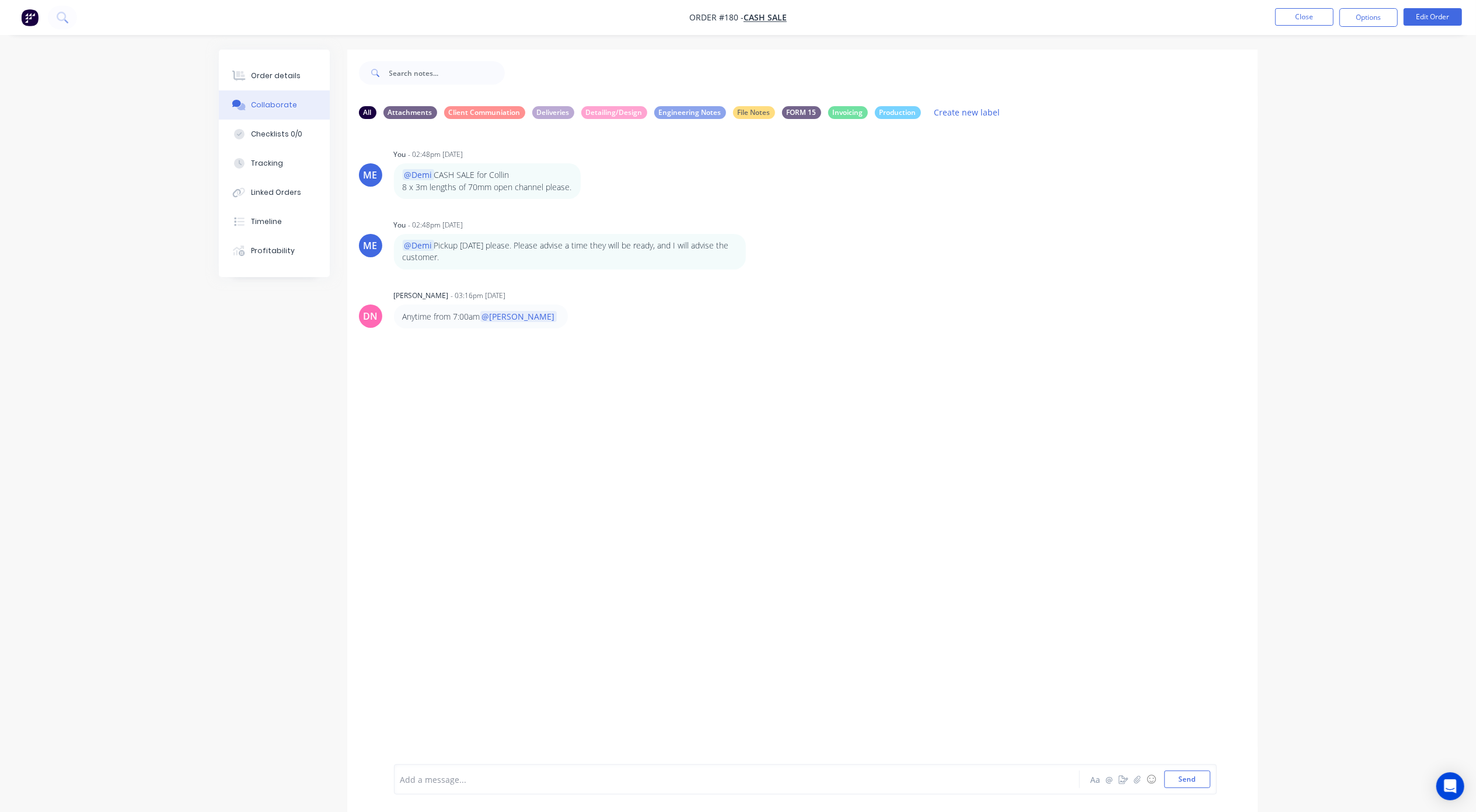
click at [621, 774] on div at bounding box center [704, 780] width 607 height 12
click at [521, 774] on div at bounding box center [704, 780] width 607 height 12
click at [1193, 781] on button "Send" at bounding box center [1187, 780] width 46 height 18
click at [1293, 22] on button "Close" at bounding box center [1304, 17] width 58 height 18
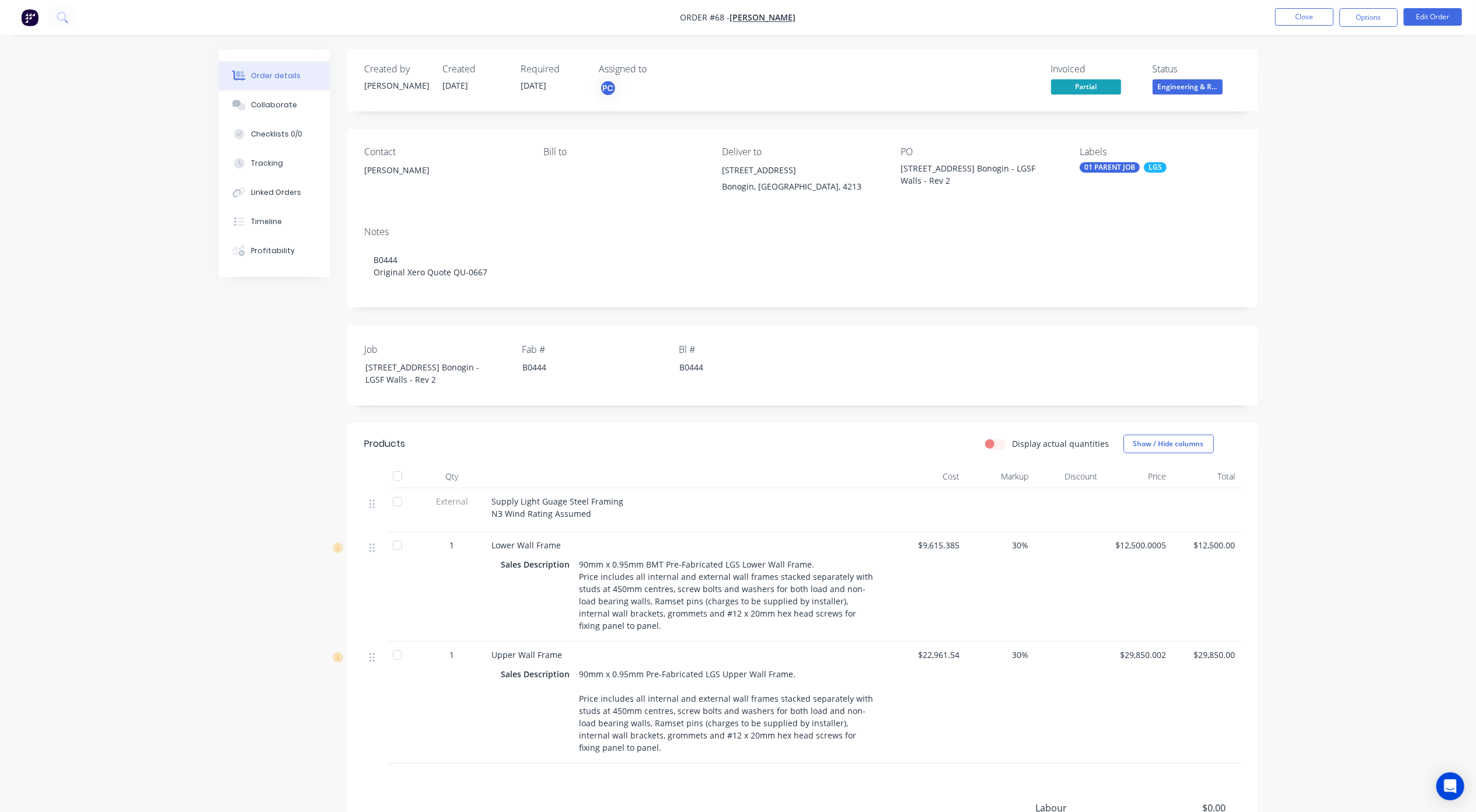
click at [1077, 93] on span "Partial" at bounding box center [1086, 87] width 70 height 15
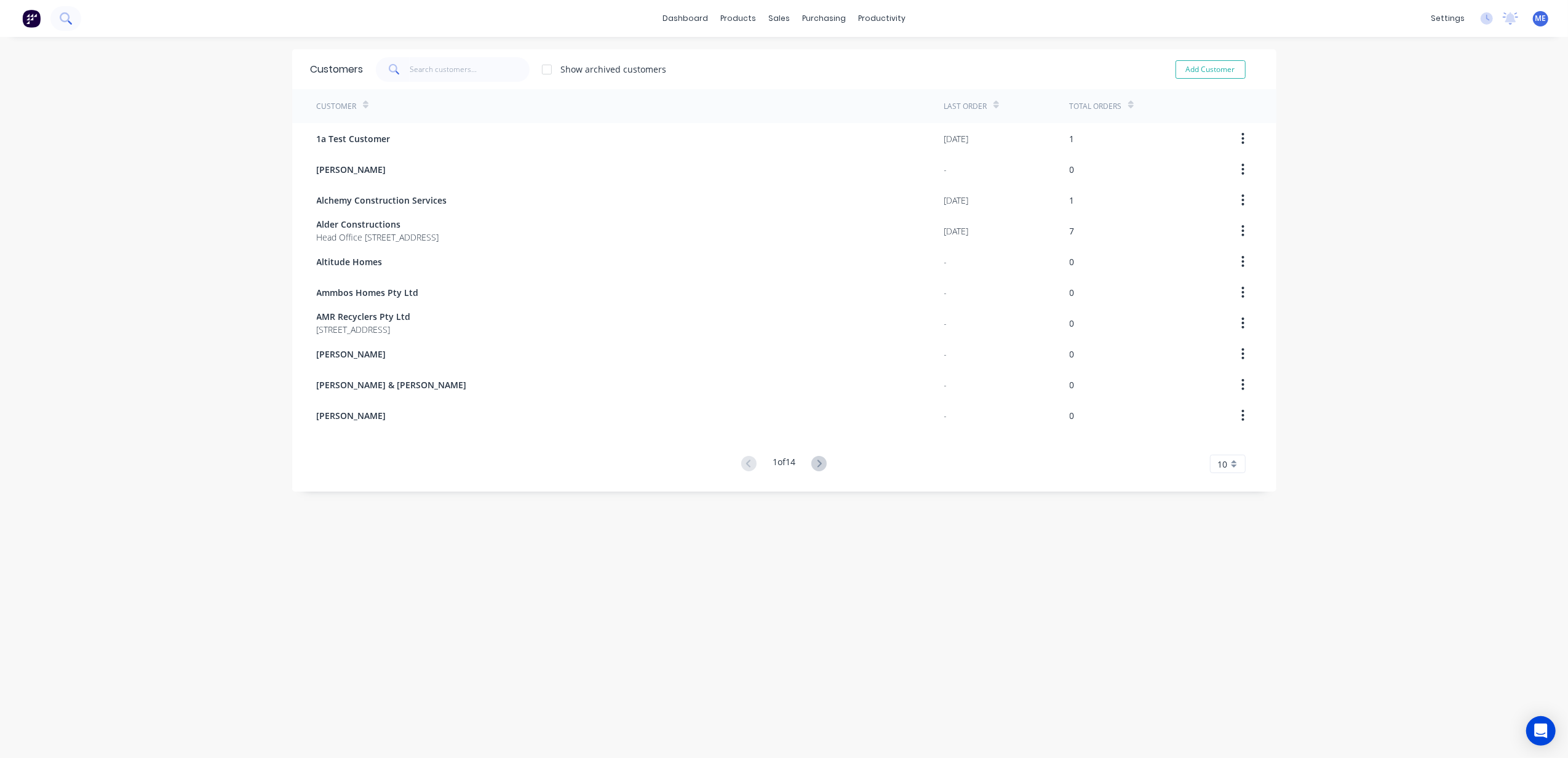
click at [62, 19] on icon at bounding box center [64, 17] width 10 height 10
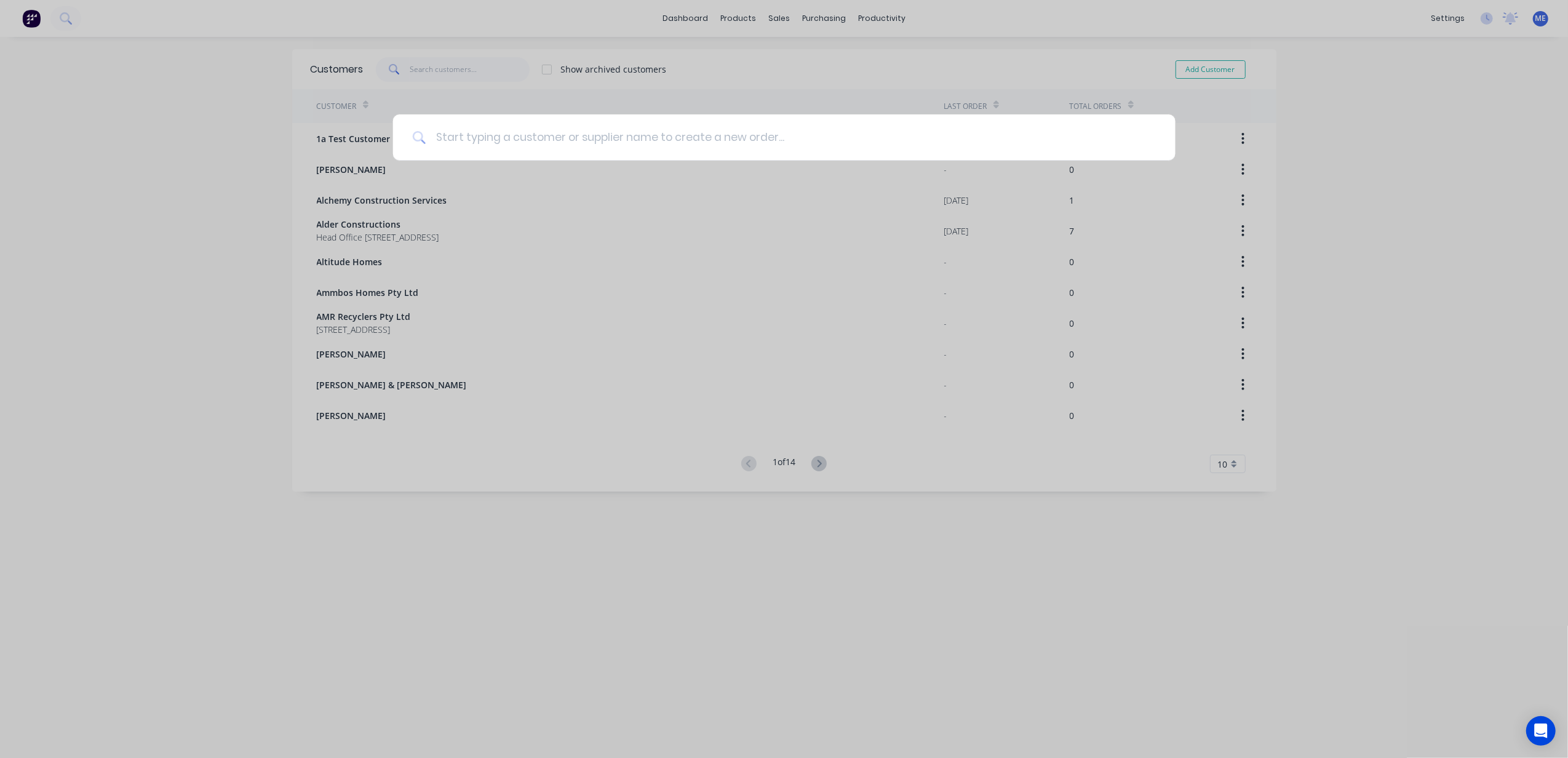
click at [511, 136] on input at bounding box center [790, 138] width 730 height 46
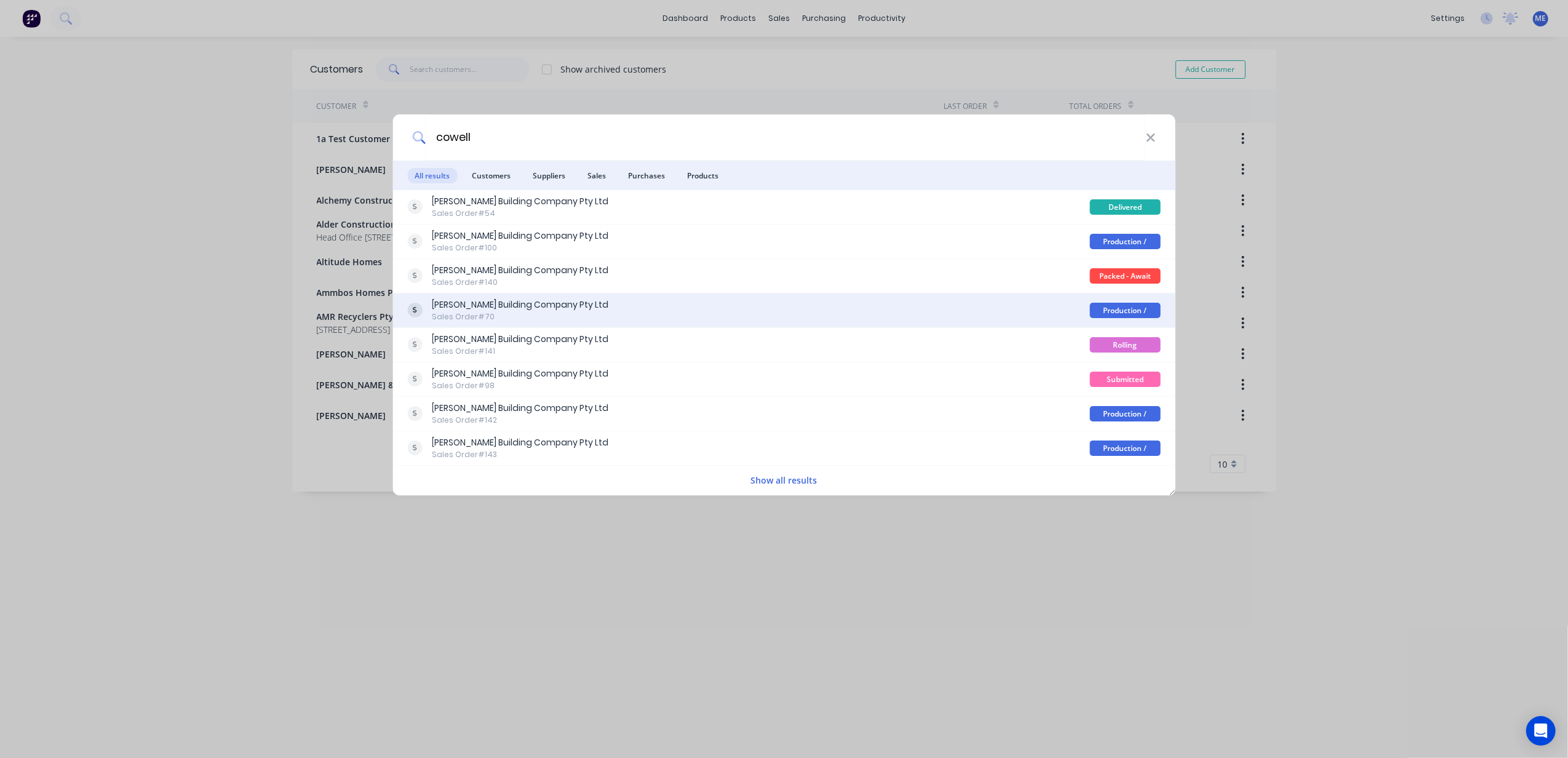
type input "cowell"
click at [532, 314] on div "Sales Order #70" at bounding box center [520, 317] width 176 height 11
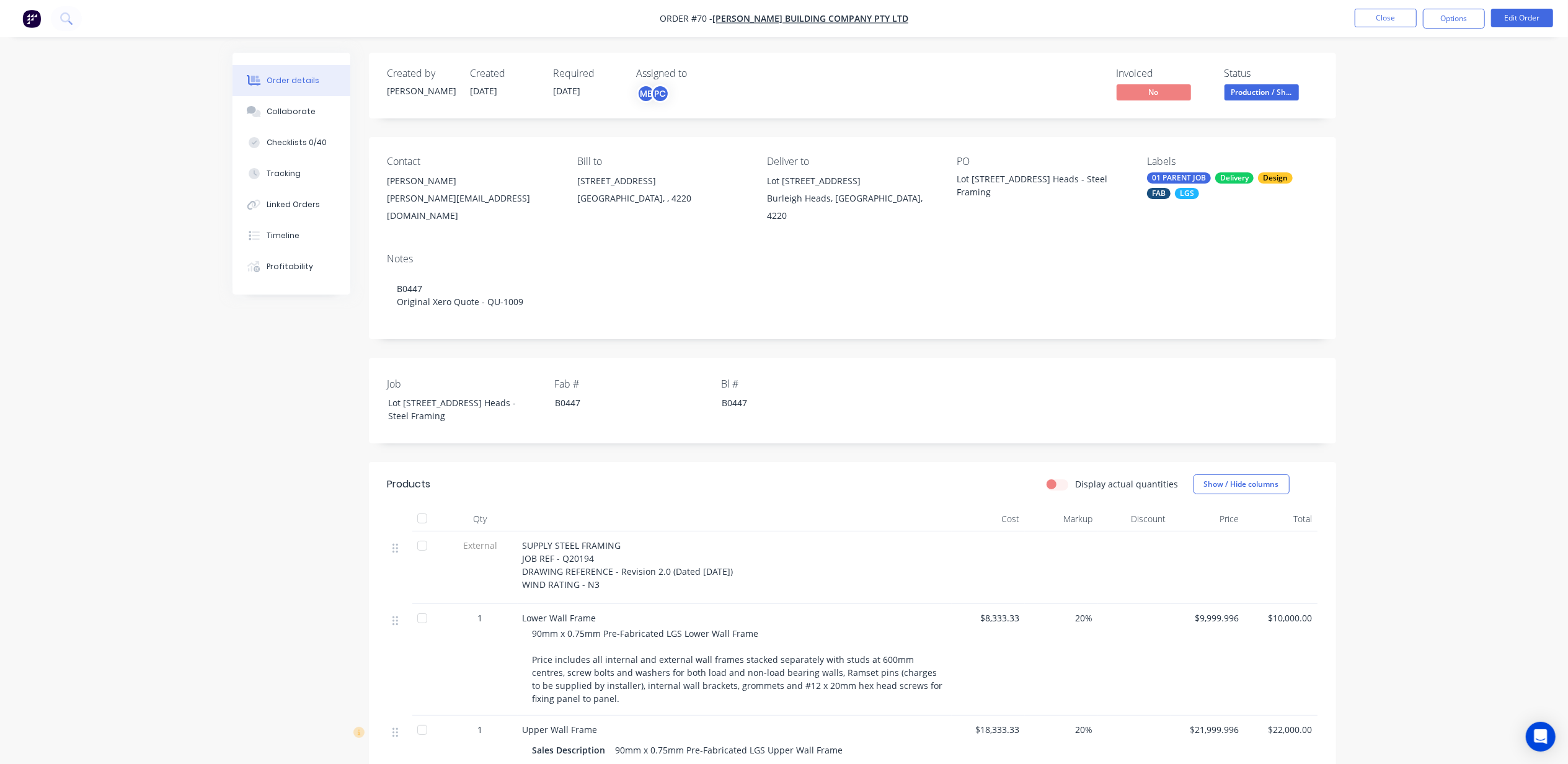
click at [277, 107] on div "Collaborate" at bounding box center [291, 112] width 49 height 11
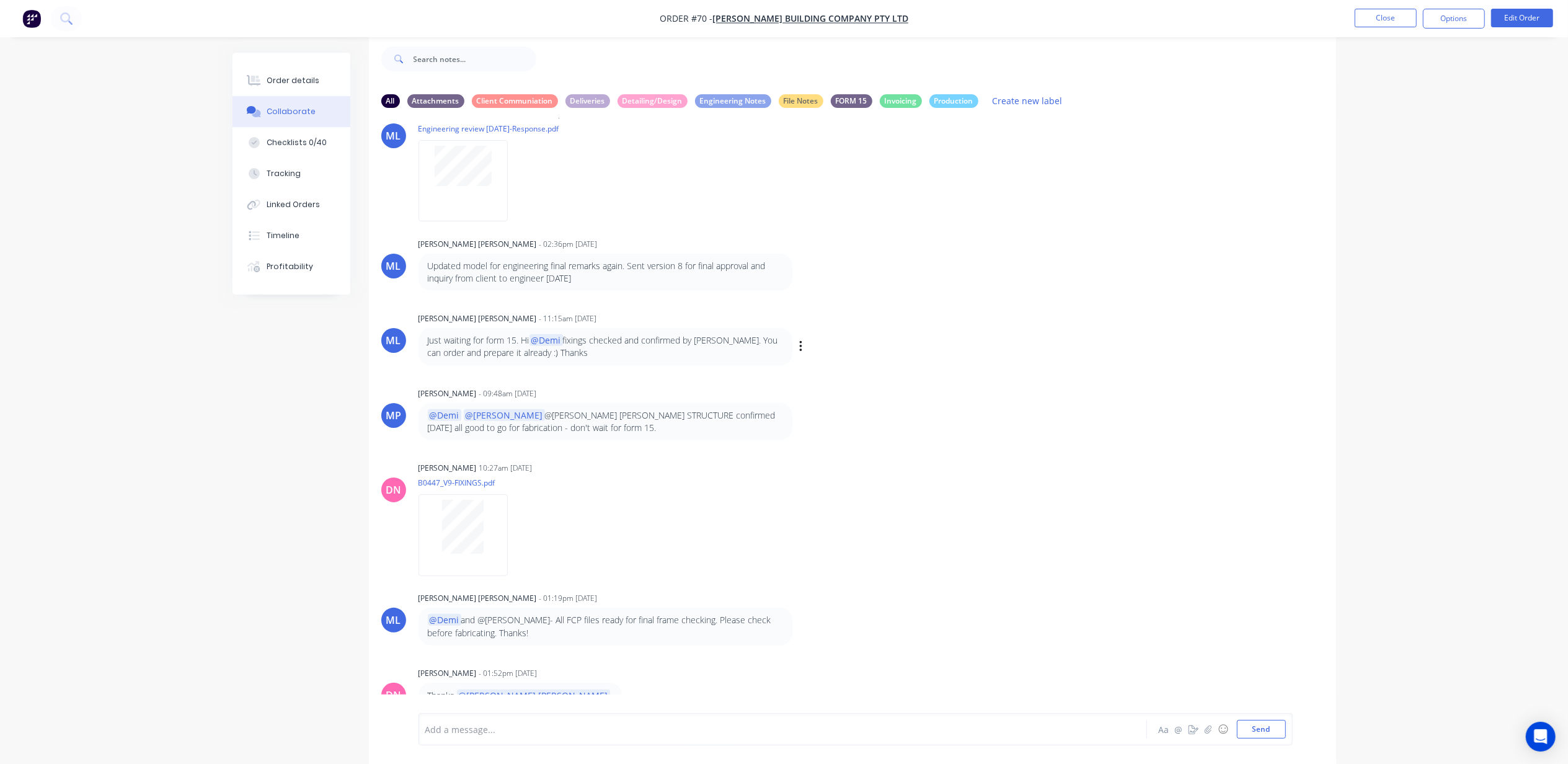
scroll to position [20, 0]
click at [507, 735] on div at bounding box center [748, 730] width 645 height 13
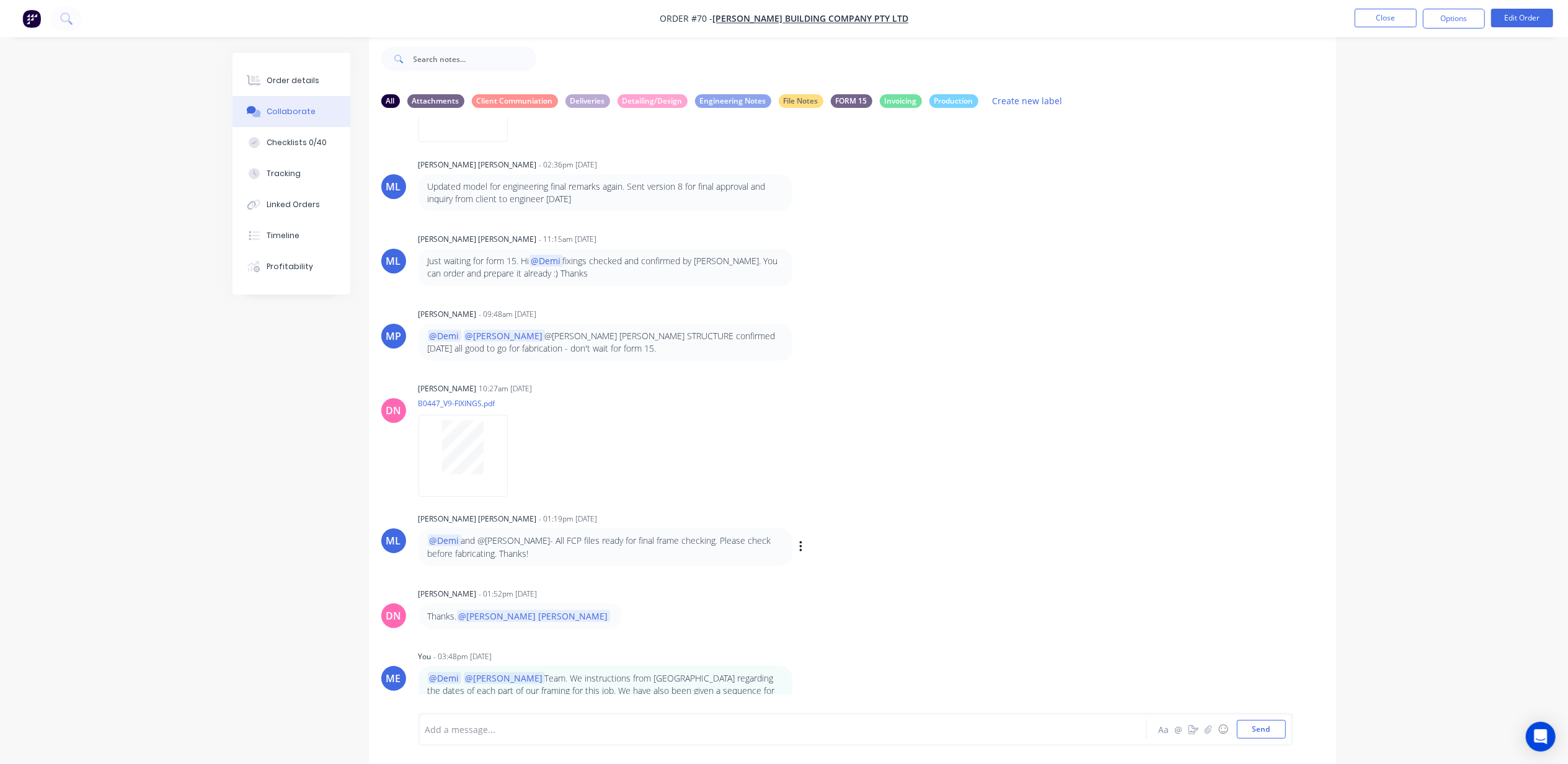
scroll to position [837, 0]
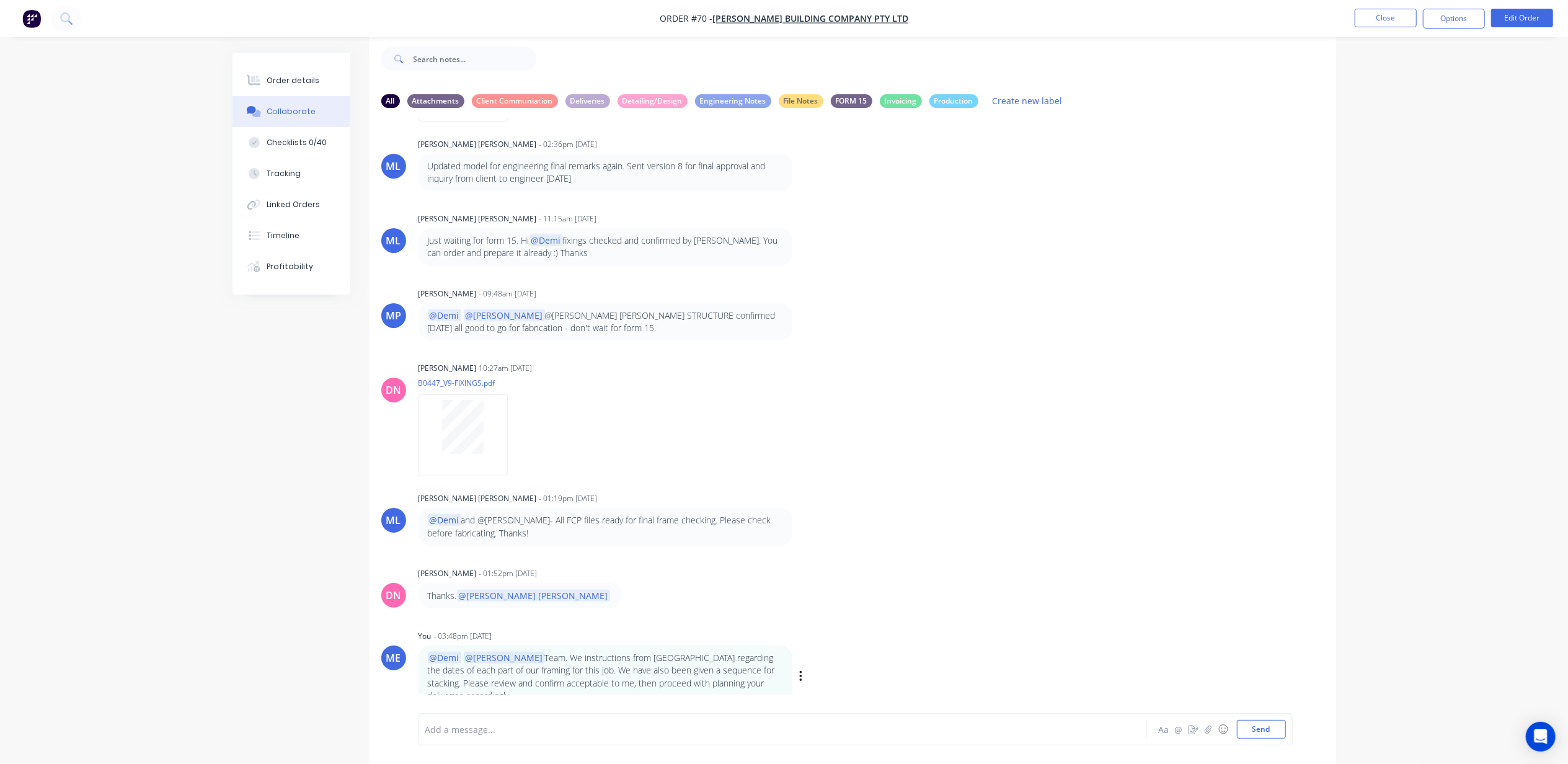
click at [804, 668] on div "Labels Edit Delete" at bounding box center [803, 677] width 8 height 18
click at [796, 661] on div "@Demi @[PERSON_NAME] Team. We instructions from [GEOGRAPHIC_DATA] regarding the…" at bounding box center [612, 677] width 388 height 62
click at [801, 670] on icon "button" at bounding box center [801, 677] width 4 height 14
click at [824, 663] on button "Edit" at bounding box center [846, 673] width 78 height 20
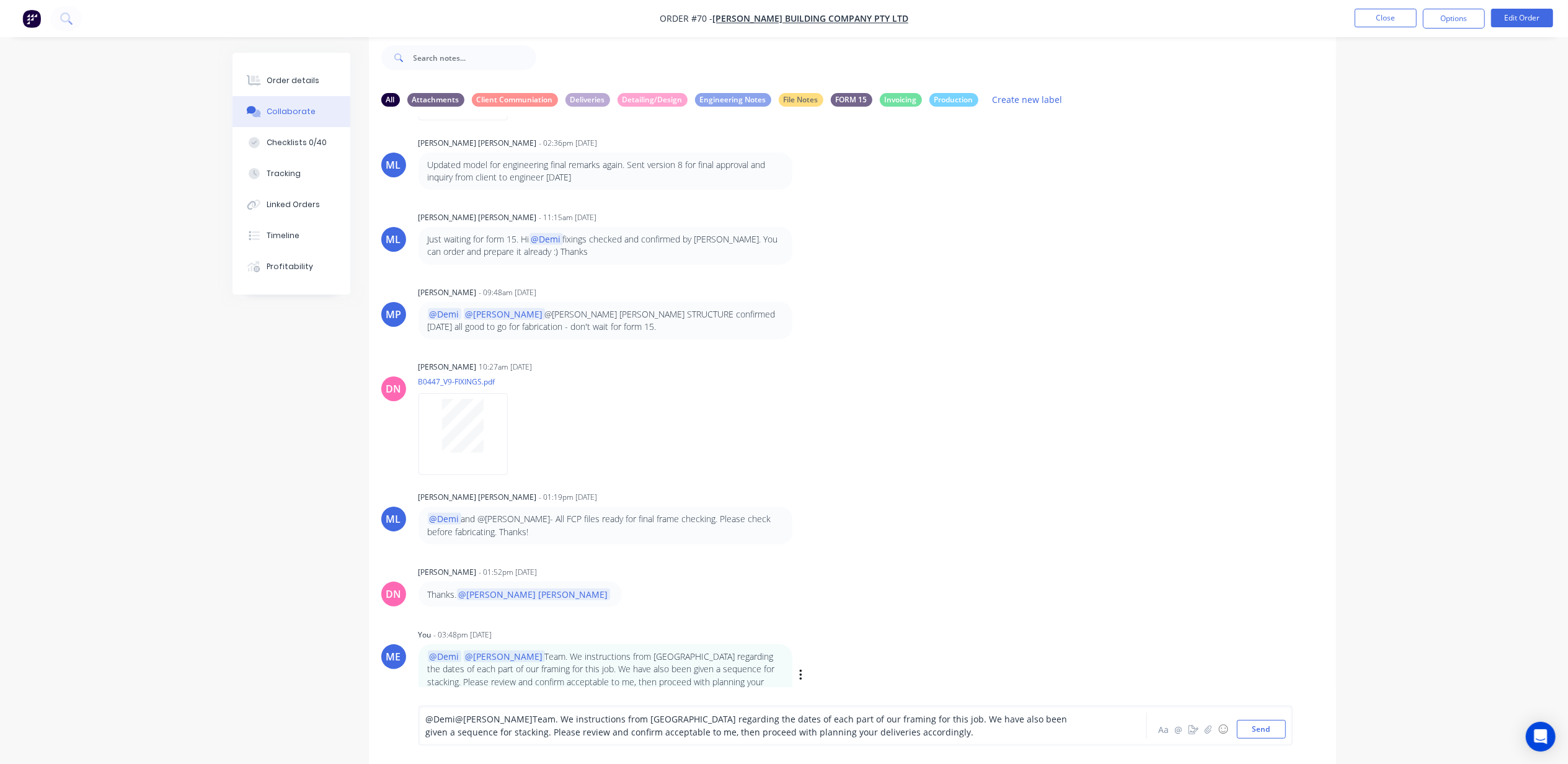
click at [541, 713] on span "Team. We instructions from [GEOGRAPHIC_DATA] regarding the dates of each part o…" at bounding box center [748, 726] width 644 height 25
click at [1275, 730] on button "Send" at bounding box center [1261, 730] width 49 height 19
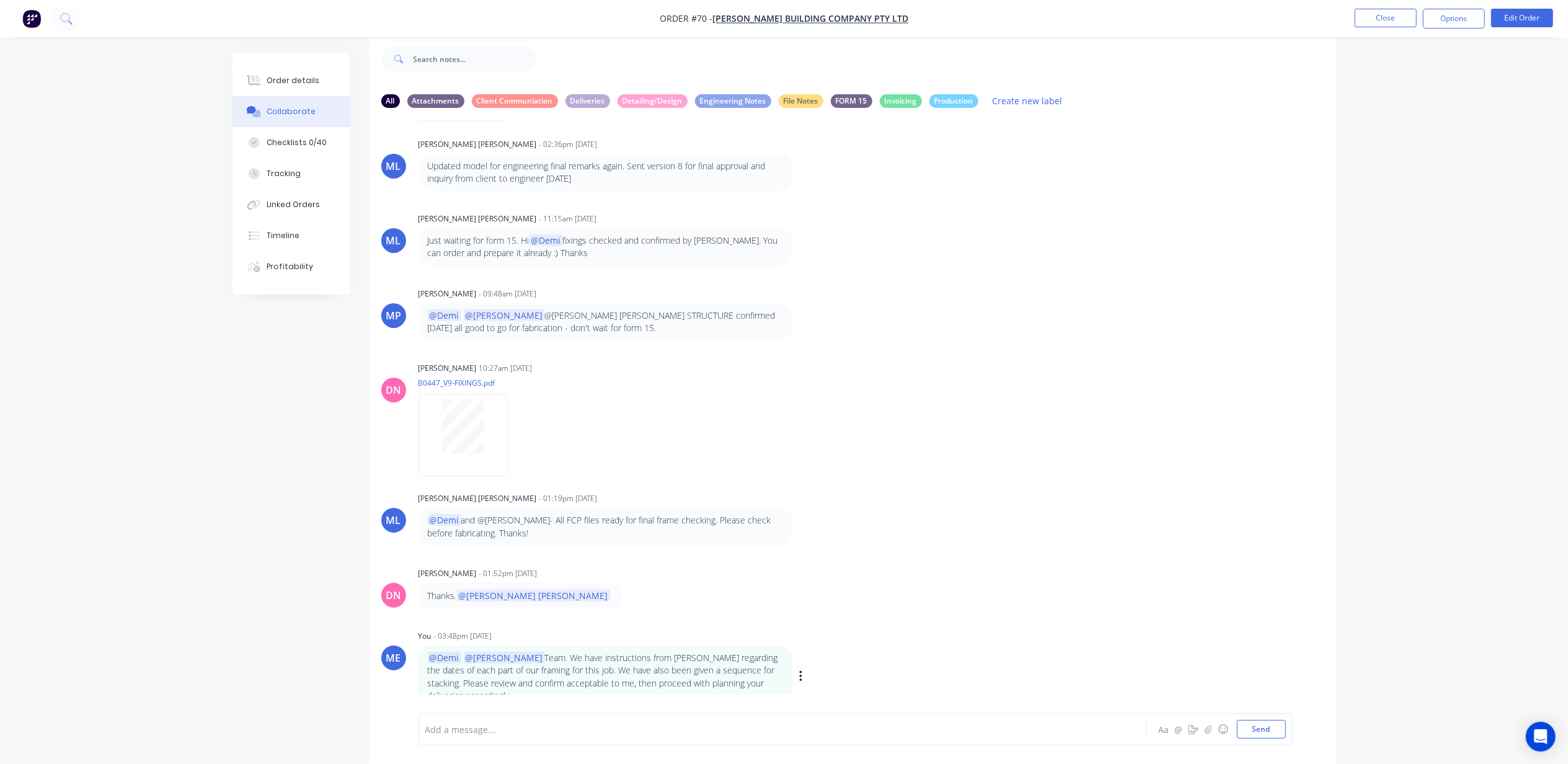
click at [122, 502] on div "Order details Collaborate Checklists 0/40 Tracking Linked Orders Timeline Profi…" at bounding box center [784, 372] width 1568 height 783
click at [1389, 18] on button "Close" at bounding box center [1385, 18] width 62 height 19
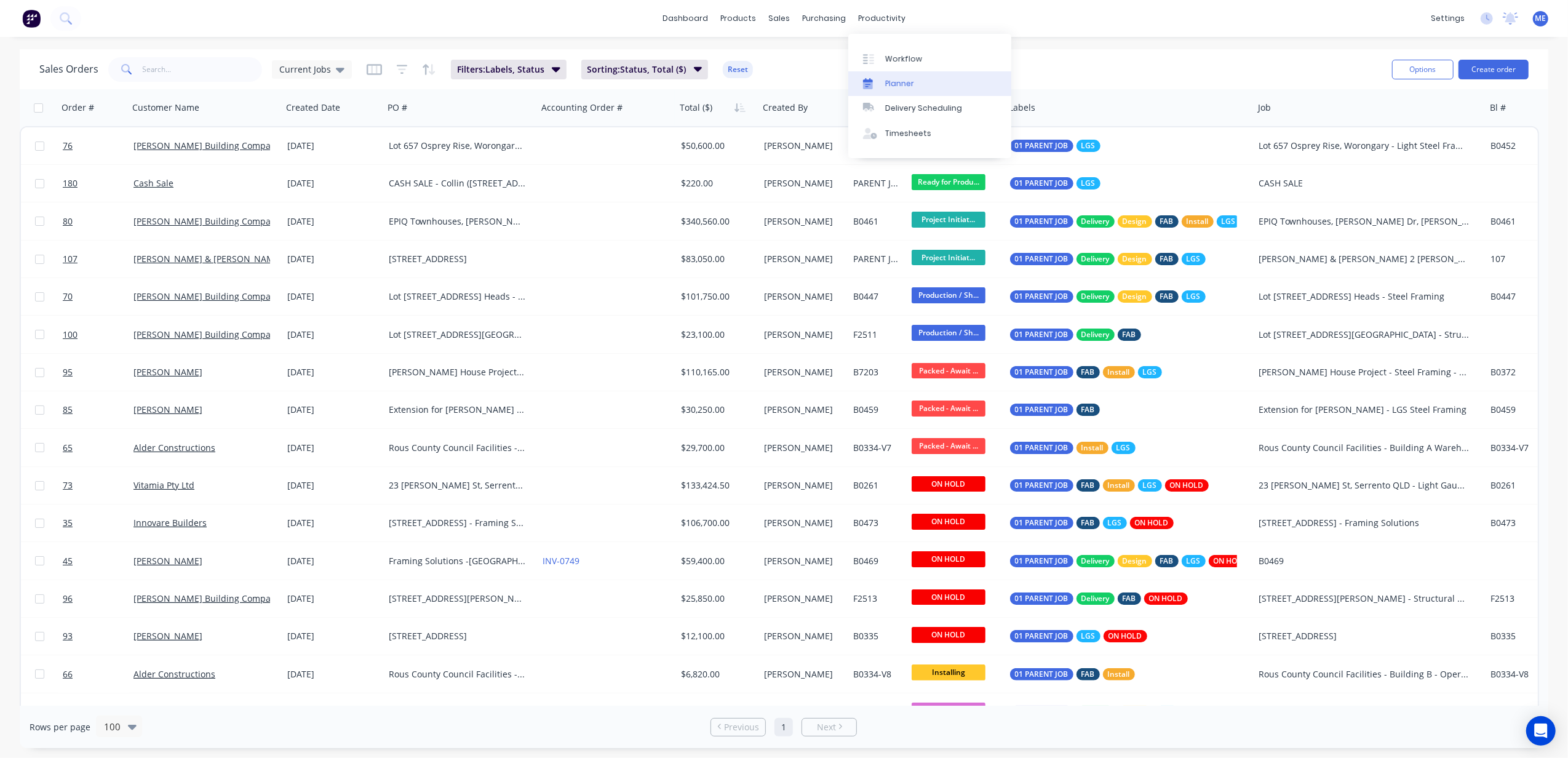
click at [899, 80] on div "Planner" at bounding box center [899, 84] width 29 height 11
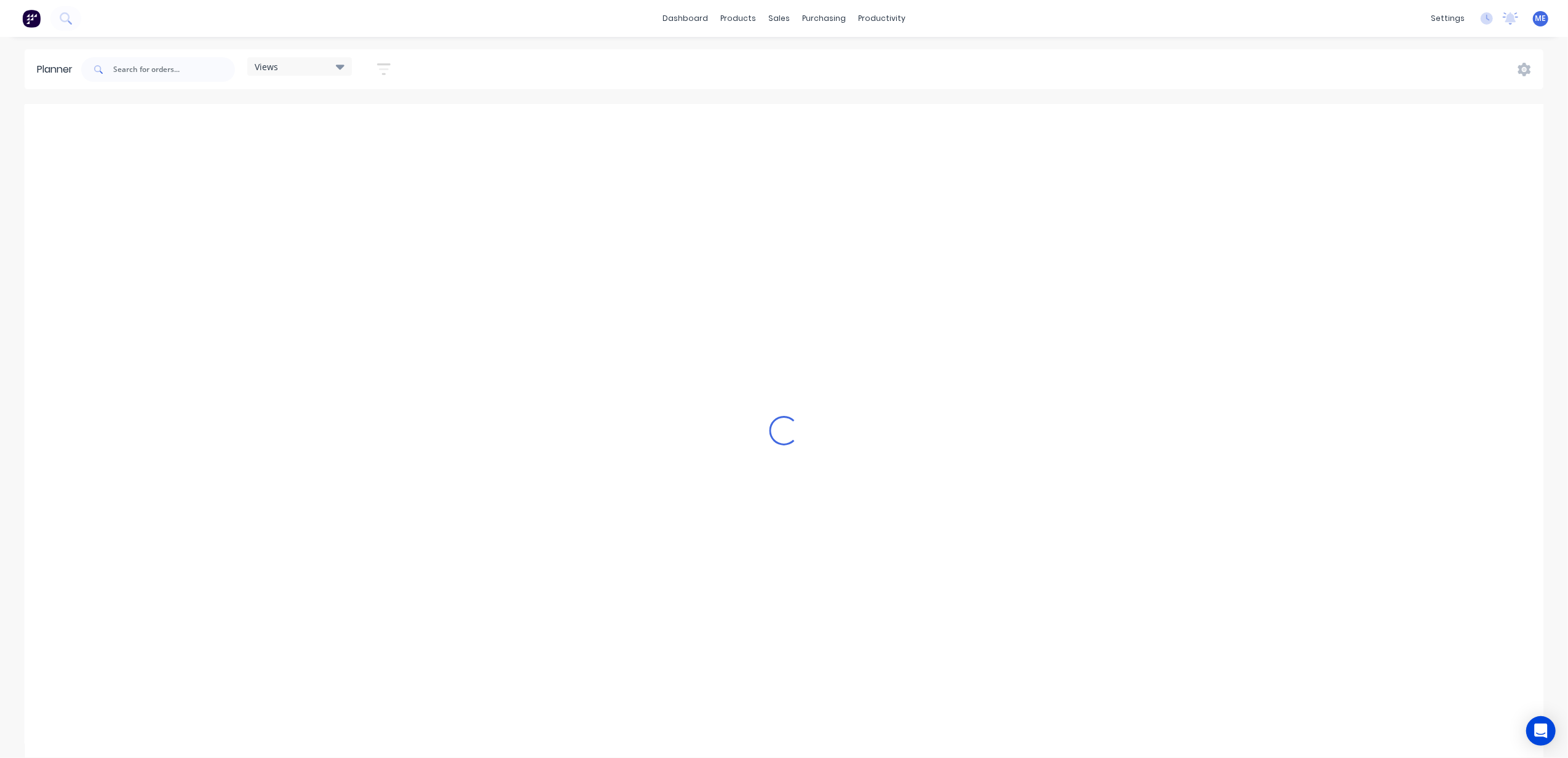
scroll to position [0, 476]
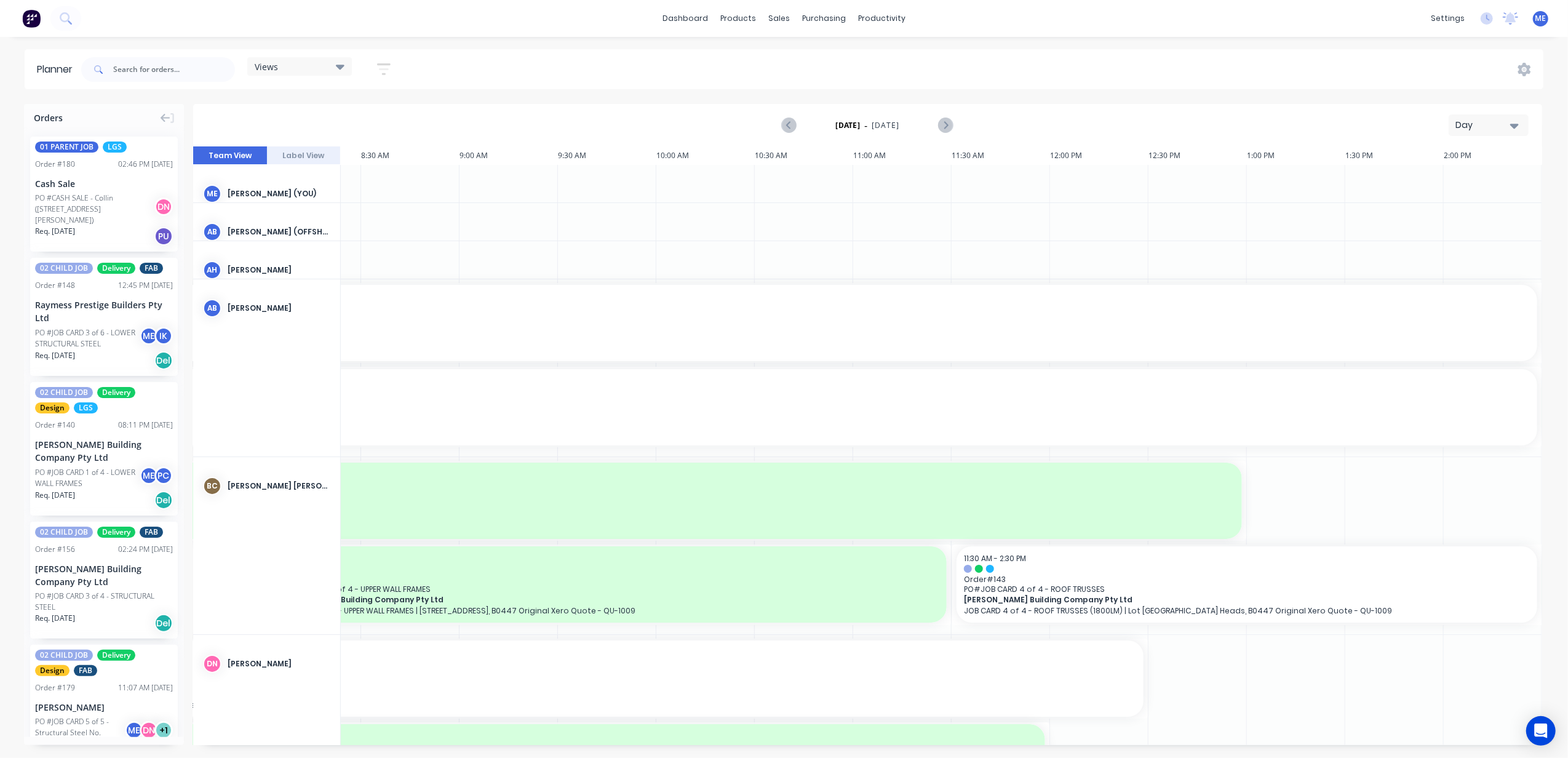
click at [1484, 124] on div "Day" at bounding box center [1484, 125] width 56 height 13
click at [1460, 179] on div "Week" at bounding box center [1466, 183] width 122 height 25
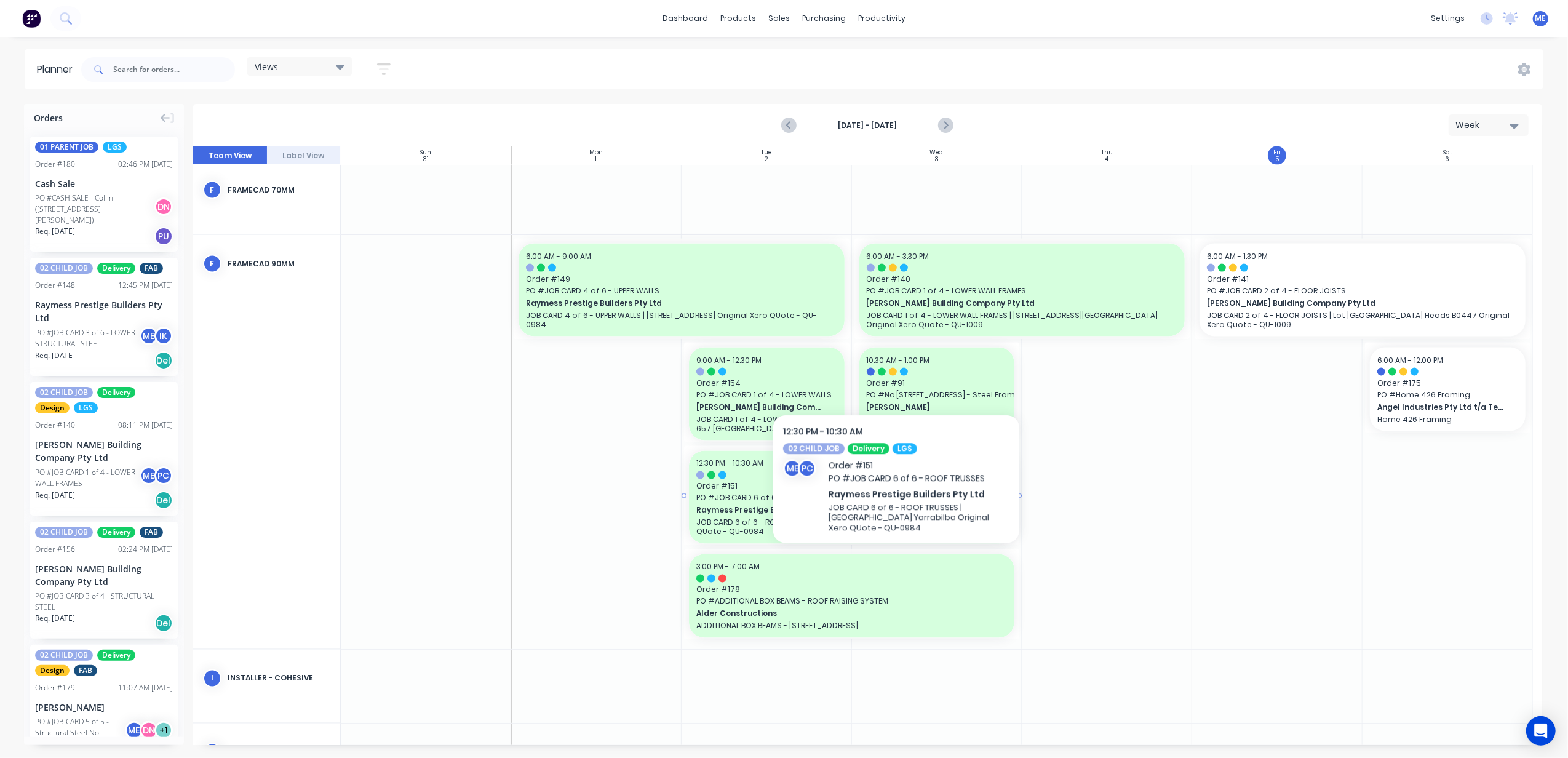
scroll to position [2051, 0]
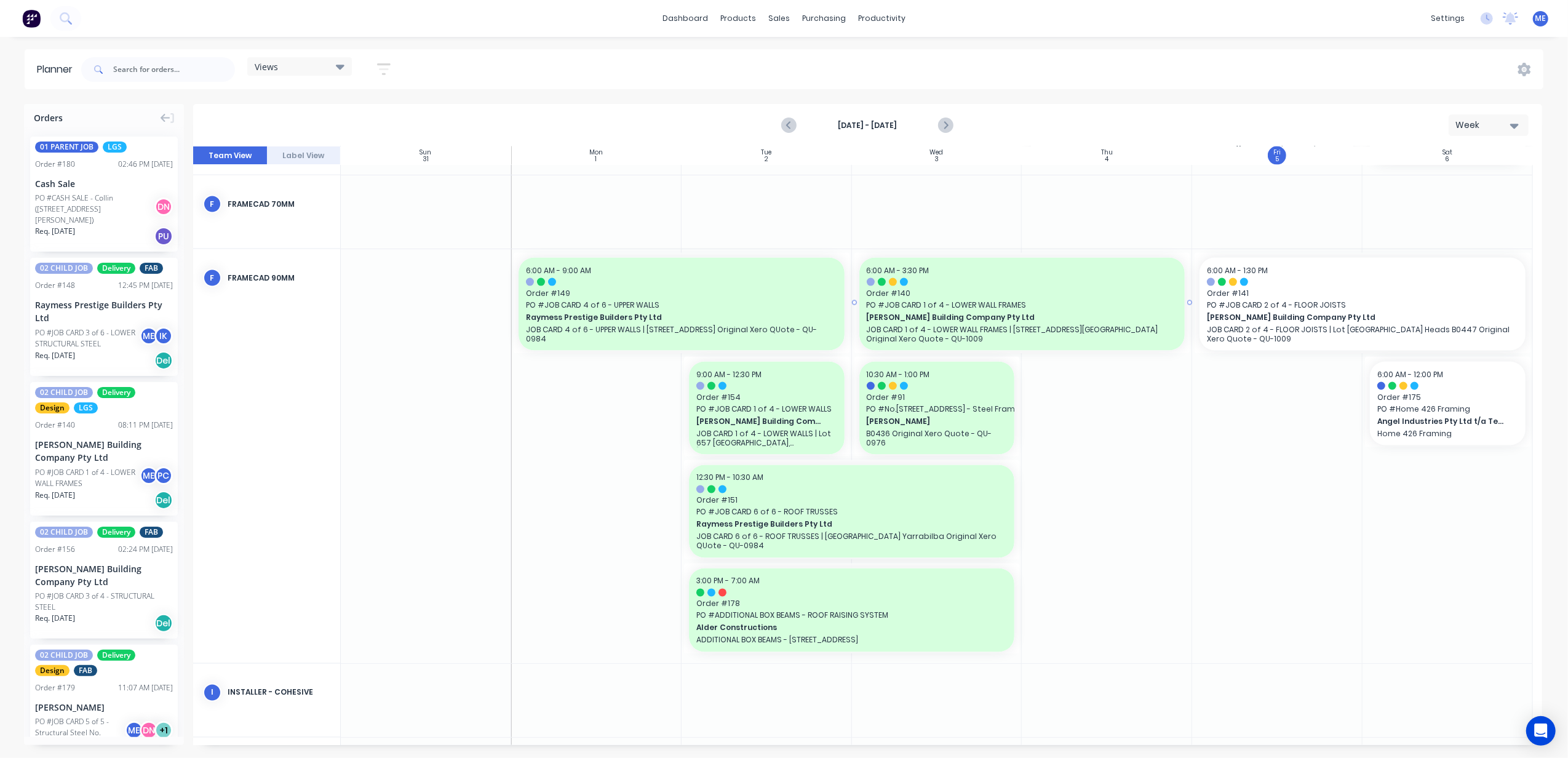
click at [1053, 300] on span "PO # JOB CARD 1 of 4 - LOWER WALL FRAMES" at bounding box center [1022, 305] width 311 height 11
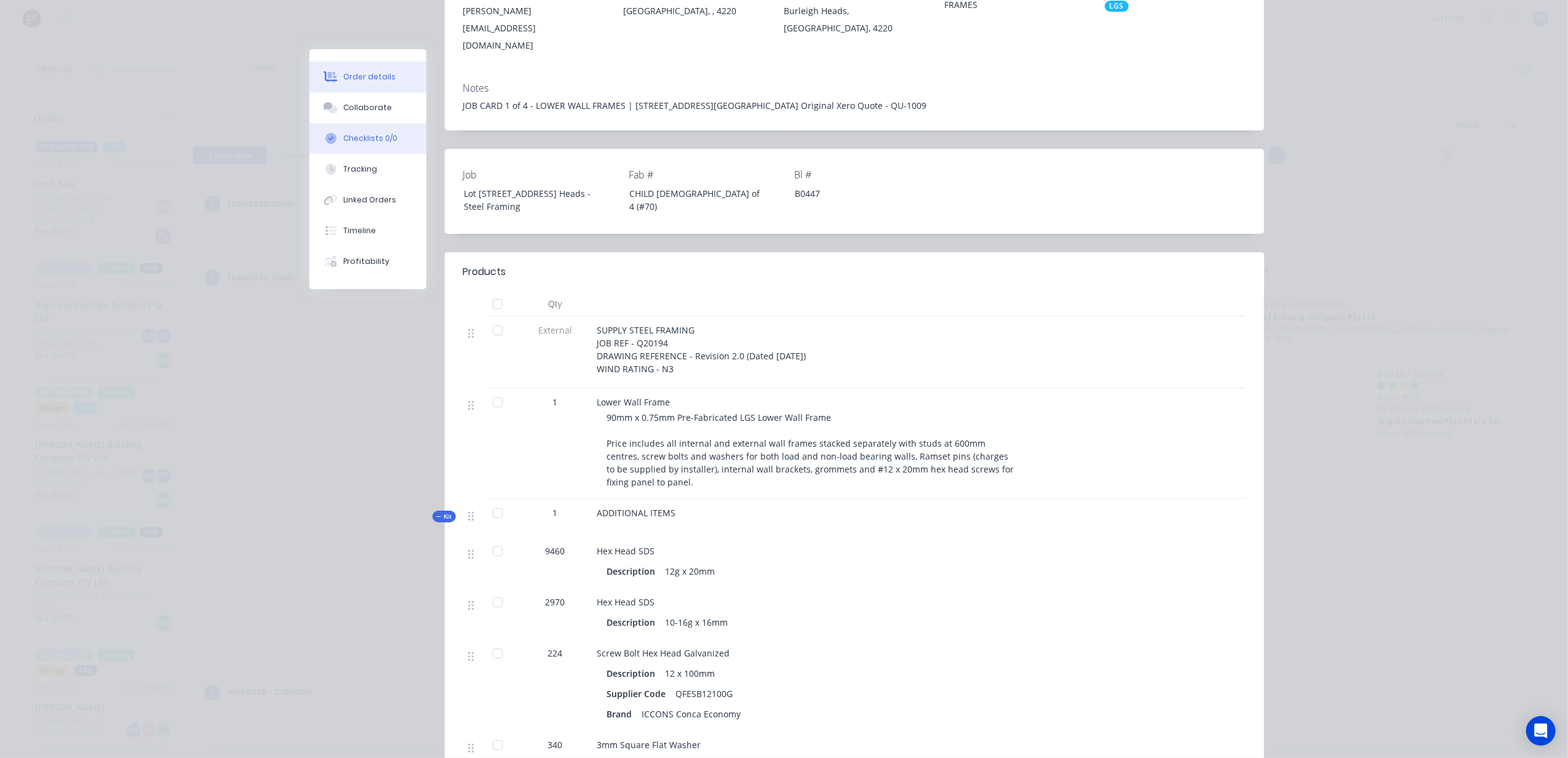
scroll to position [246, 0]
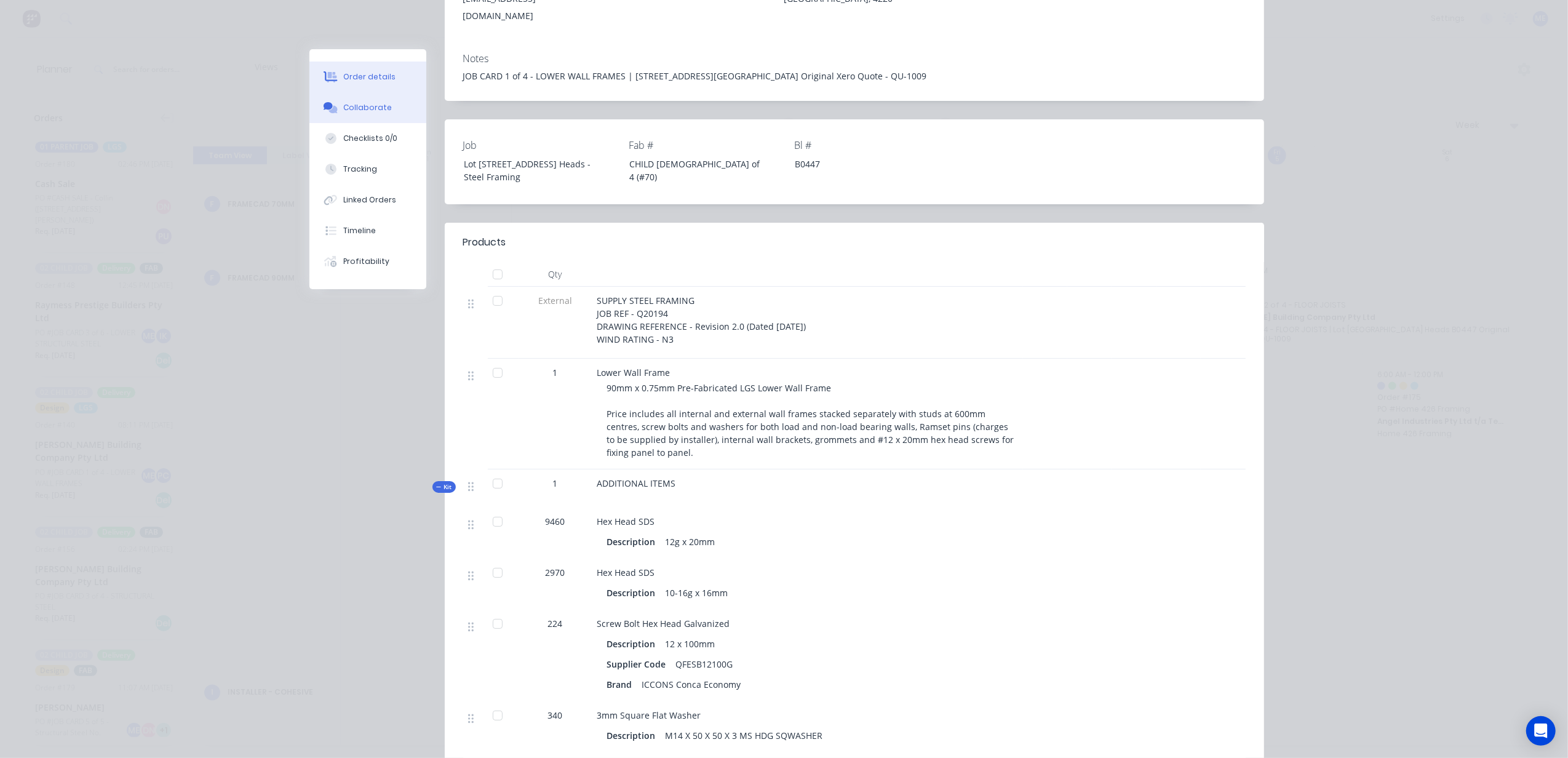
click at [327, 104] on icon at bounding box center [330, 108] width 14 height 11
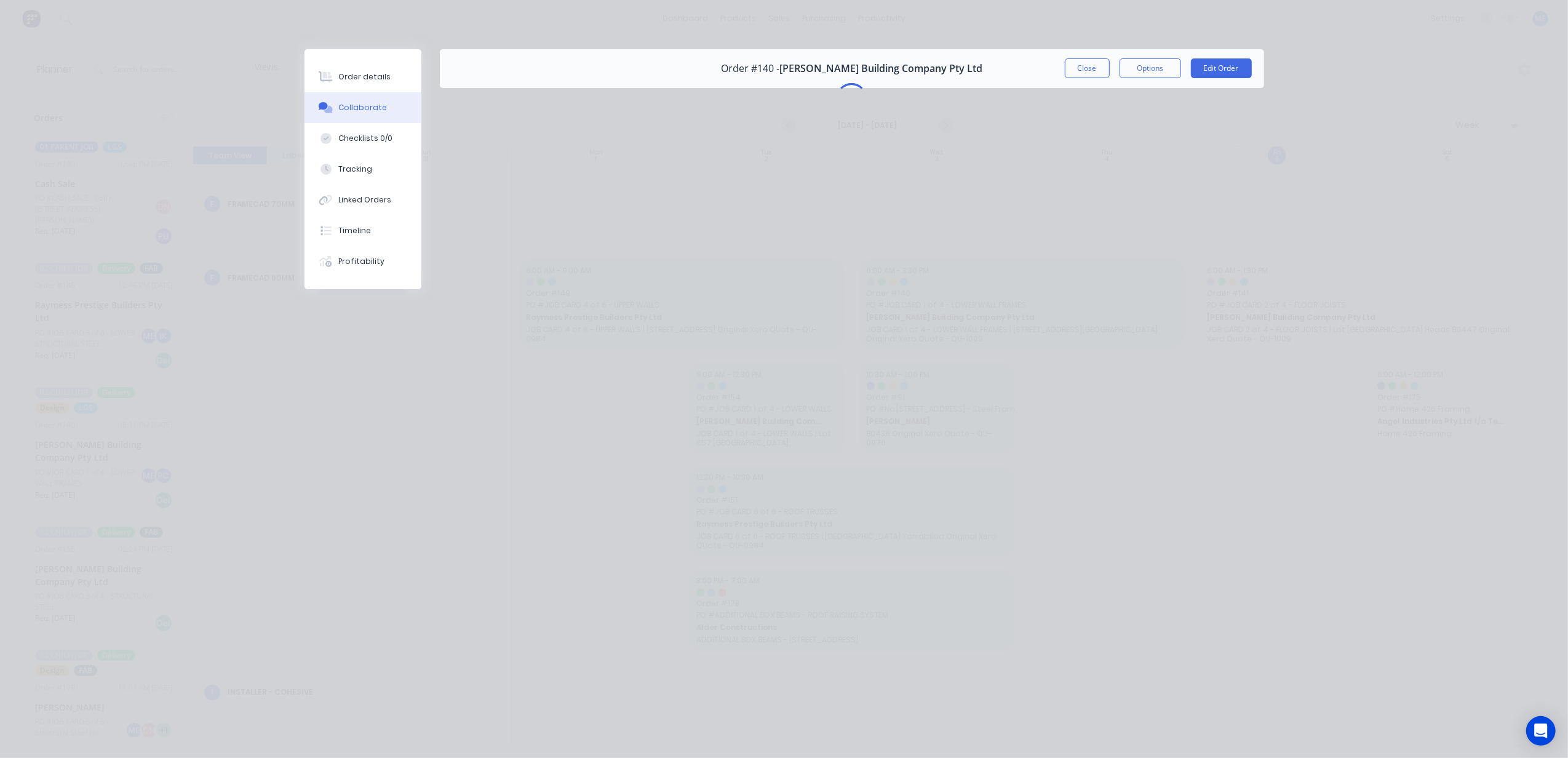
scroll to position [0, 0]
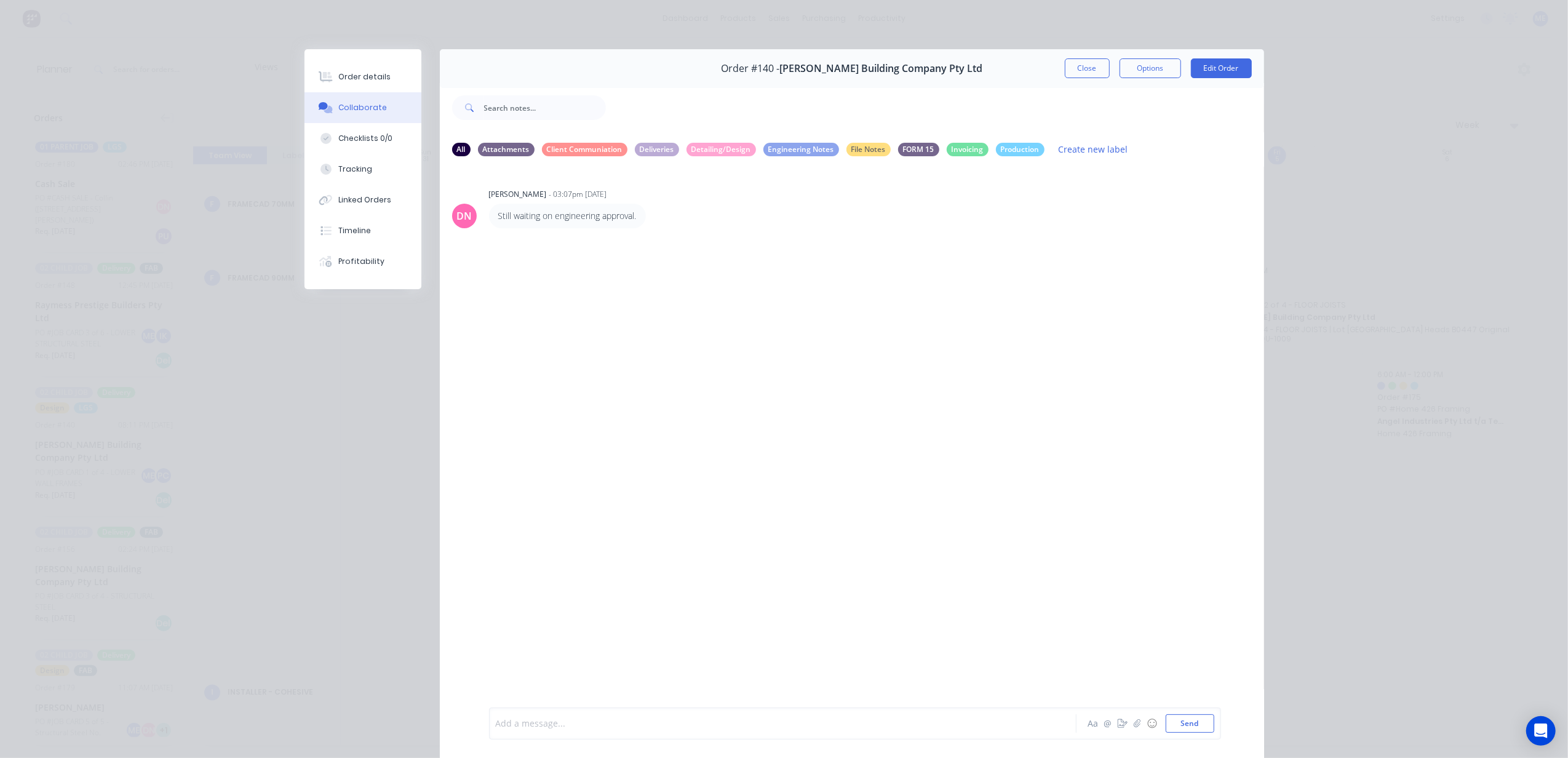
click at [628, 725] on div at bounding box center [765, 724] width 538 height 13
click at [626, 725] on div at bounding box center [765, 724] width 538 height 13
click at [361, 71] on div "Order details" at bounding box center [365, 77] width 53 height 11
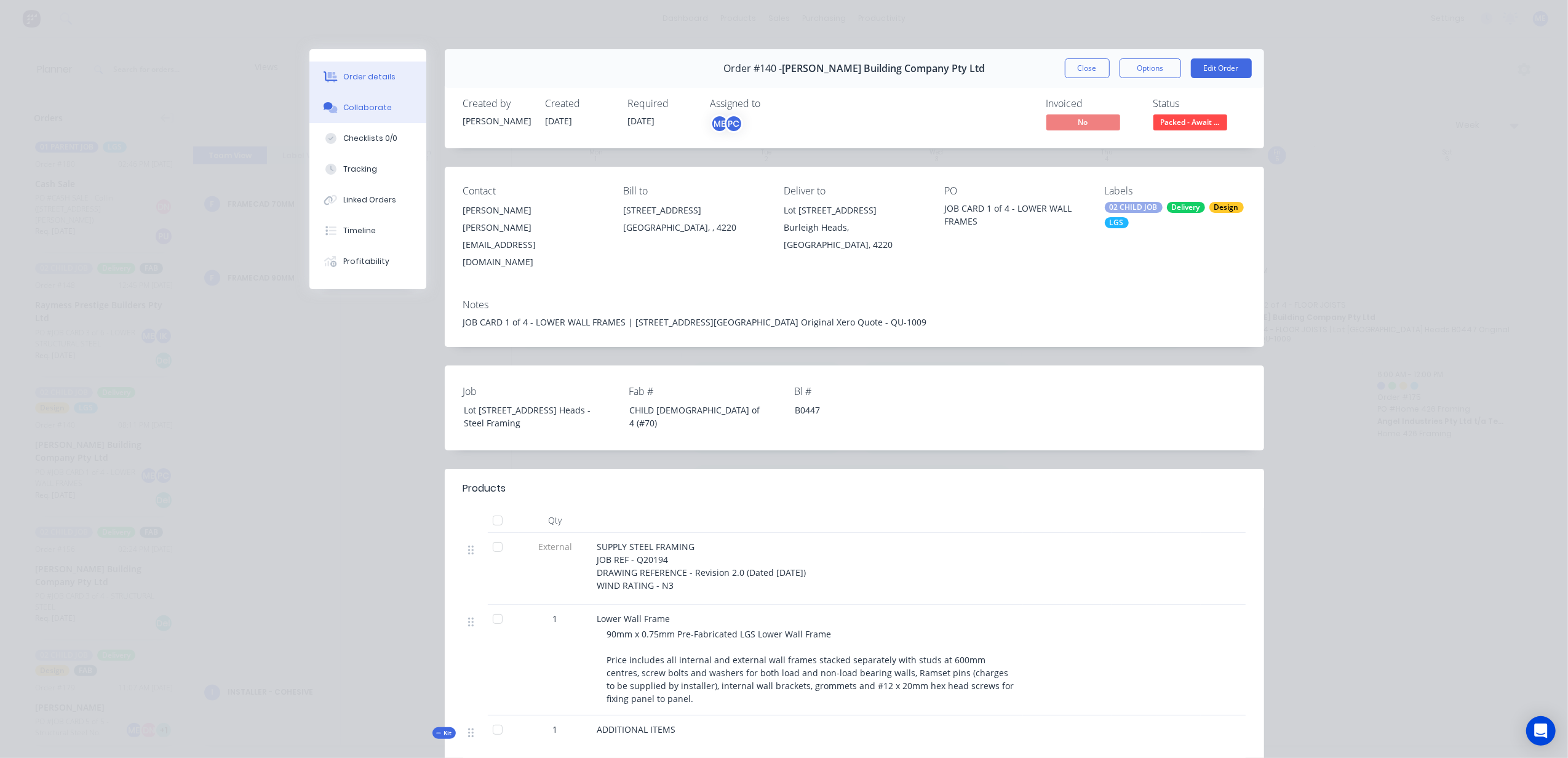
click at [357, 111] on div "Collaborate" at bounding box center [368, 108] width 49 height 11
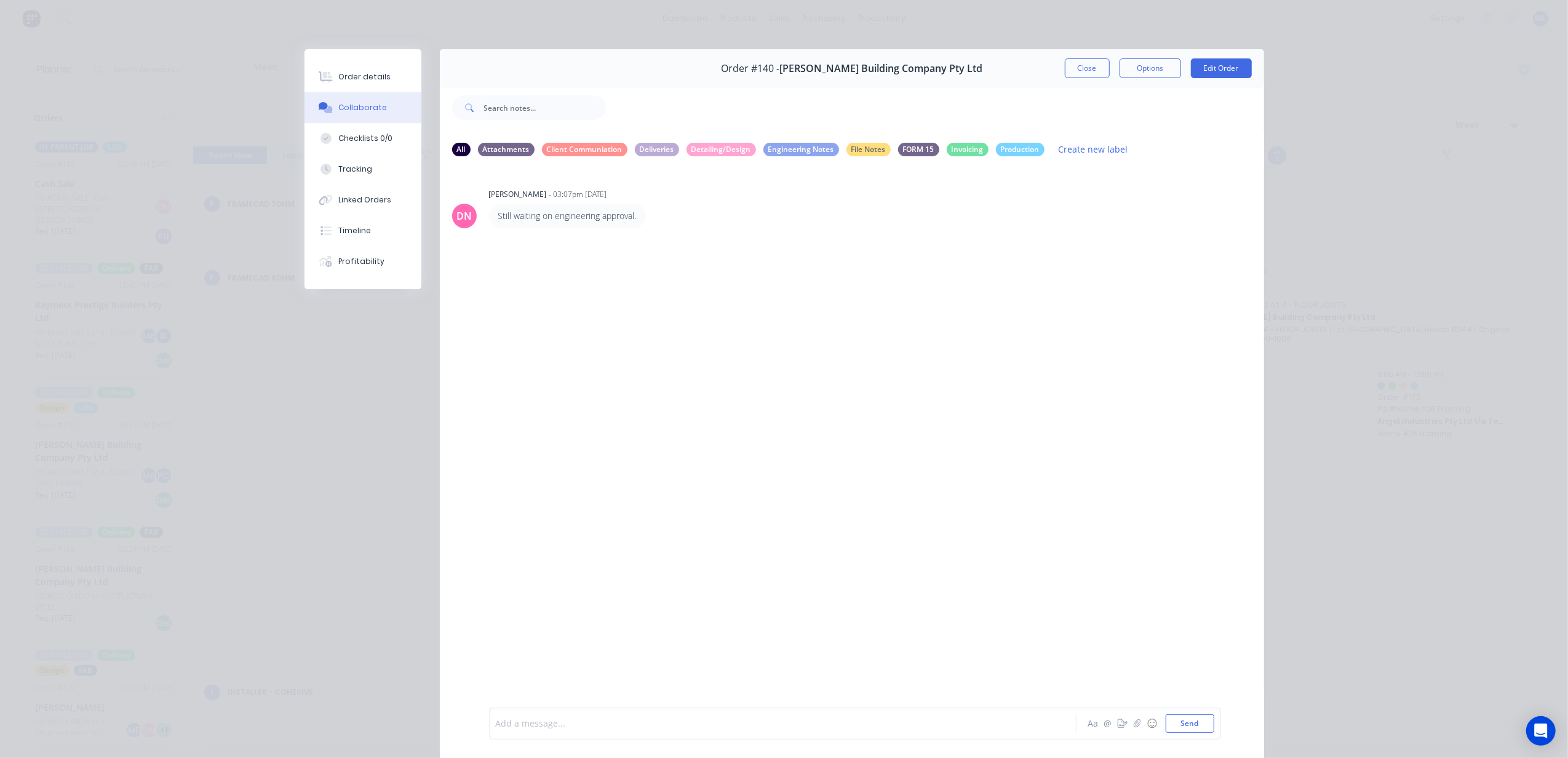
click at [577, 727] on div at bounding box center [765, 724] width 538 height 13
click at [690, 724] on div "DELIVERY FOR LOWER WALL FRAMES -" at bounding box center [765, 724] width 538 height 13
click at [625, 726] on span "DELIVERY FOR LOWER WALL FRAMES - [DATE]" at bounding box center [588, 724] width 184 height 12
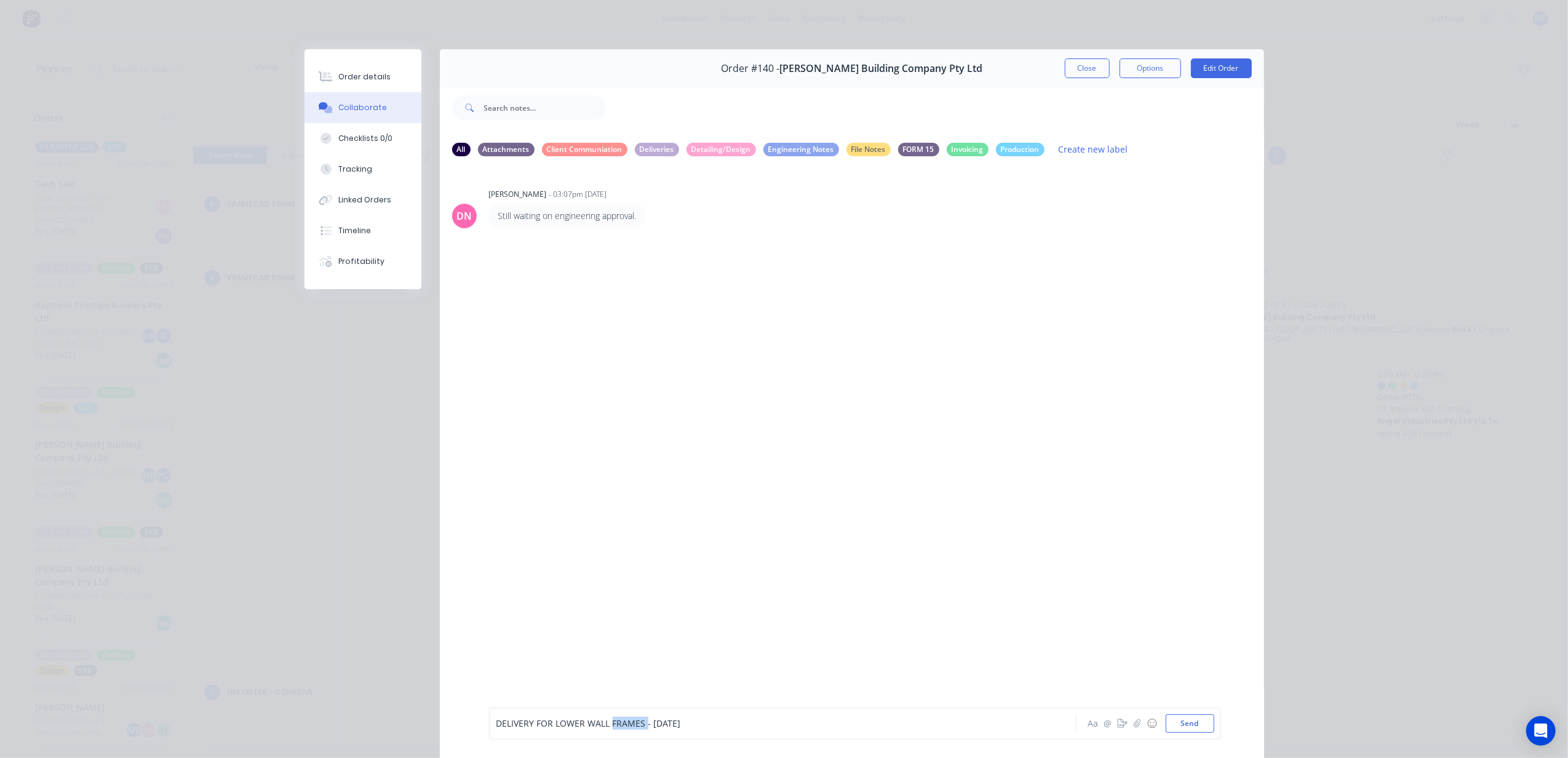
copy span "DELIVERY FOR LOWER WALL FRAMES - [DATE]"
click at [1189, 725] on button "Send" at bounding box center [1190, 724] width 49 height 19
click at [716, 280] on div "DELIVERY FOR LOWER WALL FRAMES - [DATE] Labels Edit Delete" at bounding box center [681, 278] width 385 height 25
click at [697, 277] on div "Labels Edit Delete" at bounding box center [693, 277] width 8 height 18
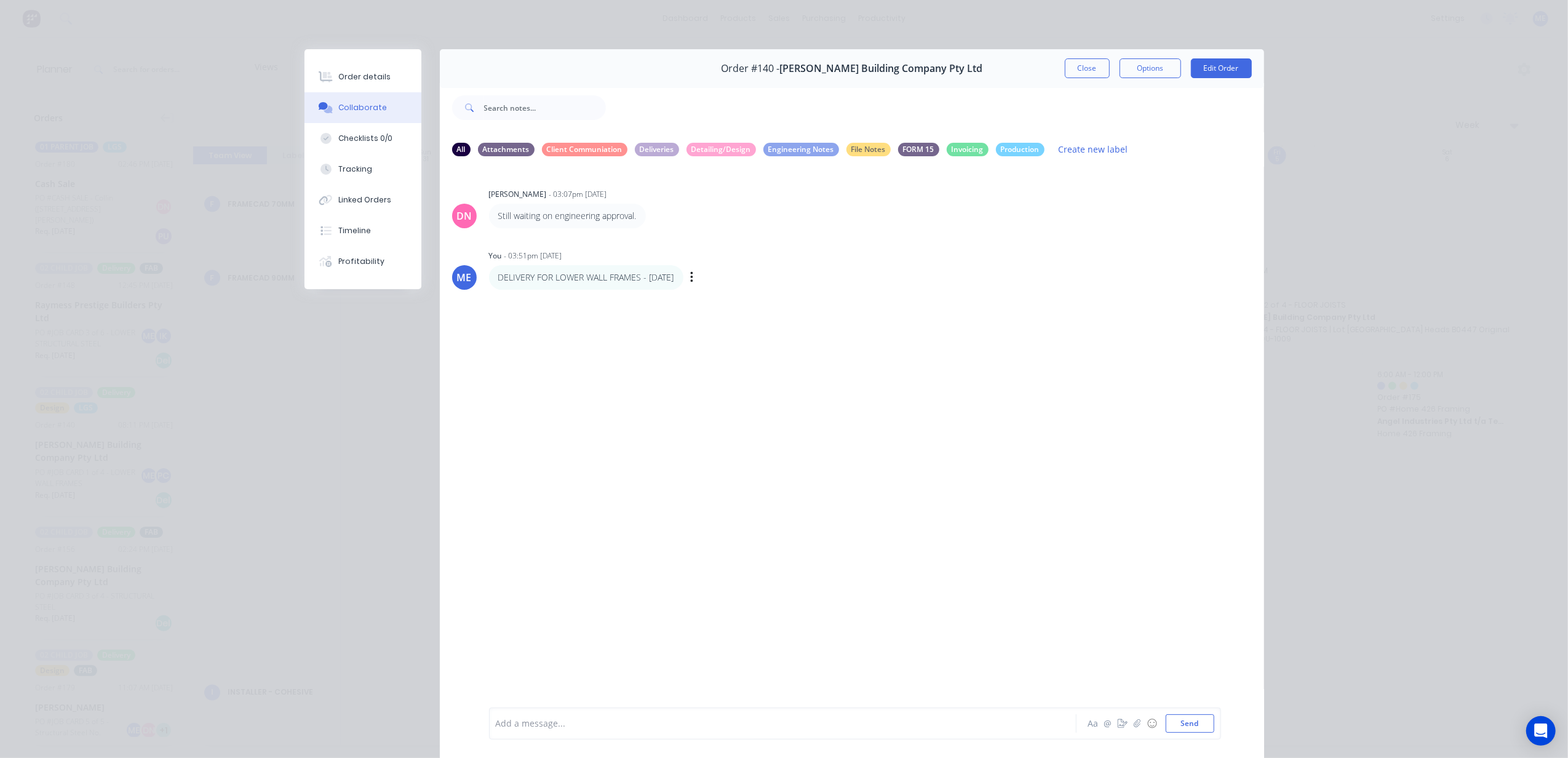
drag, startPoint x: 727, startPoint y: 277, endPoint x: 649, endPoint y: 280, distance: 78.1
click at [635, 279] on p "DELIVERY FOR LOWER WALL FRAMES - [DATE]" at bounding box center [586, 278] width 176 height 12
click at [694, 279] on icon "button" at bounding box center [692, 278] width 4 height 14
click at [0, 0] on button "Edit" at bounding box center [0, 0] width 0 height 0
click at [522, 722] on span "DELIVERY FOR LOWER WALL FRAMES - [DATE]" at bounding box center [588, 724] width 184 height 12
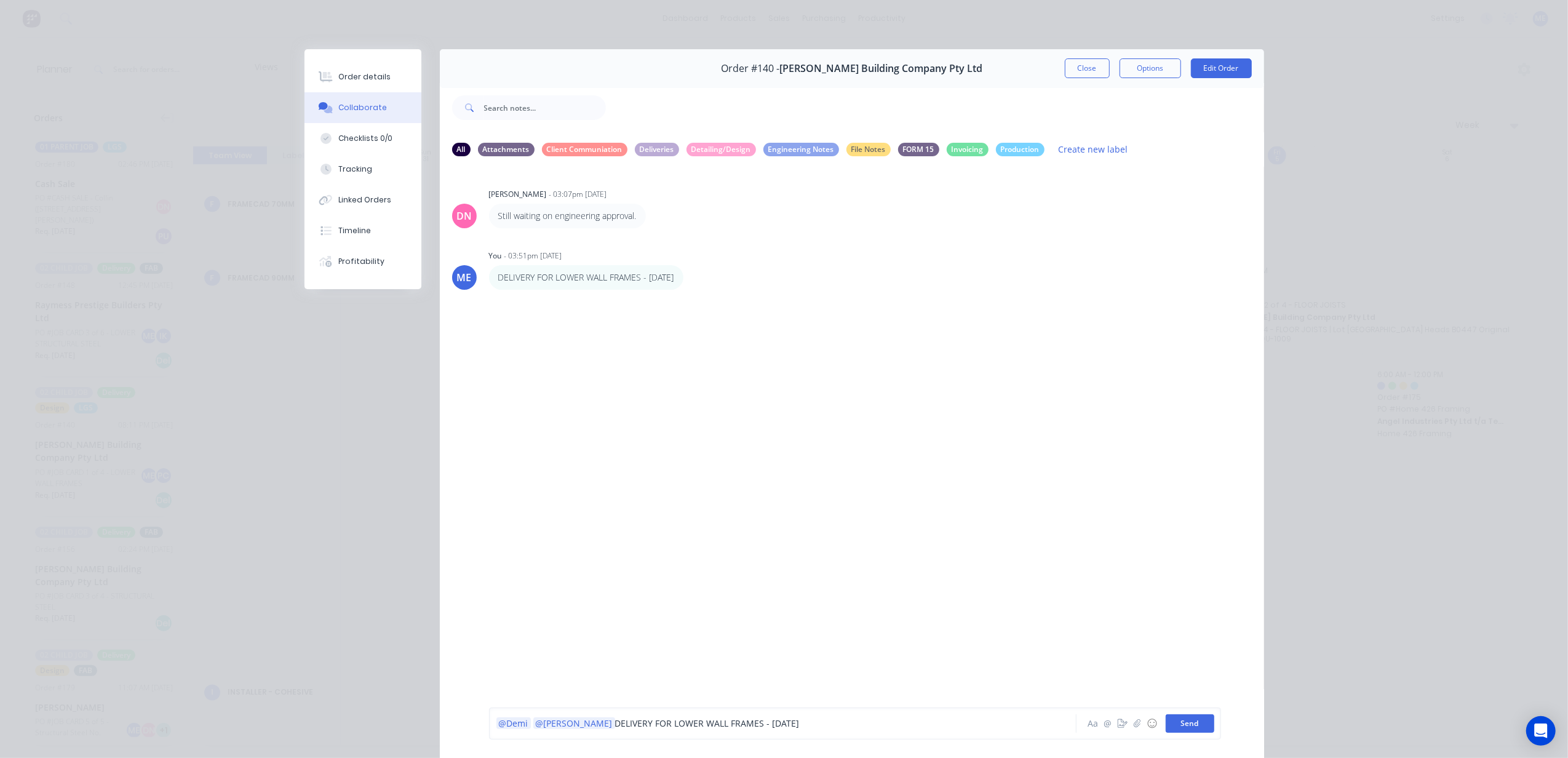
click at [1189, 724] on button "Send" at bounding box center [1190, 724] width 49 height 19
click at [640, 280] on p "@Demi @[PERSON_NAME] DELIVERY FOR LOWER WALL FRAMES - [DATE]" at bounding box center [645, 278] width 293 height 12
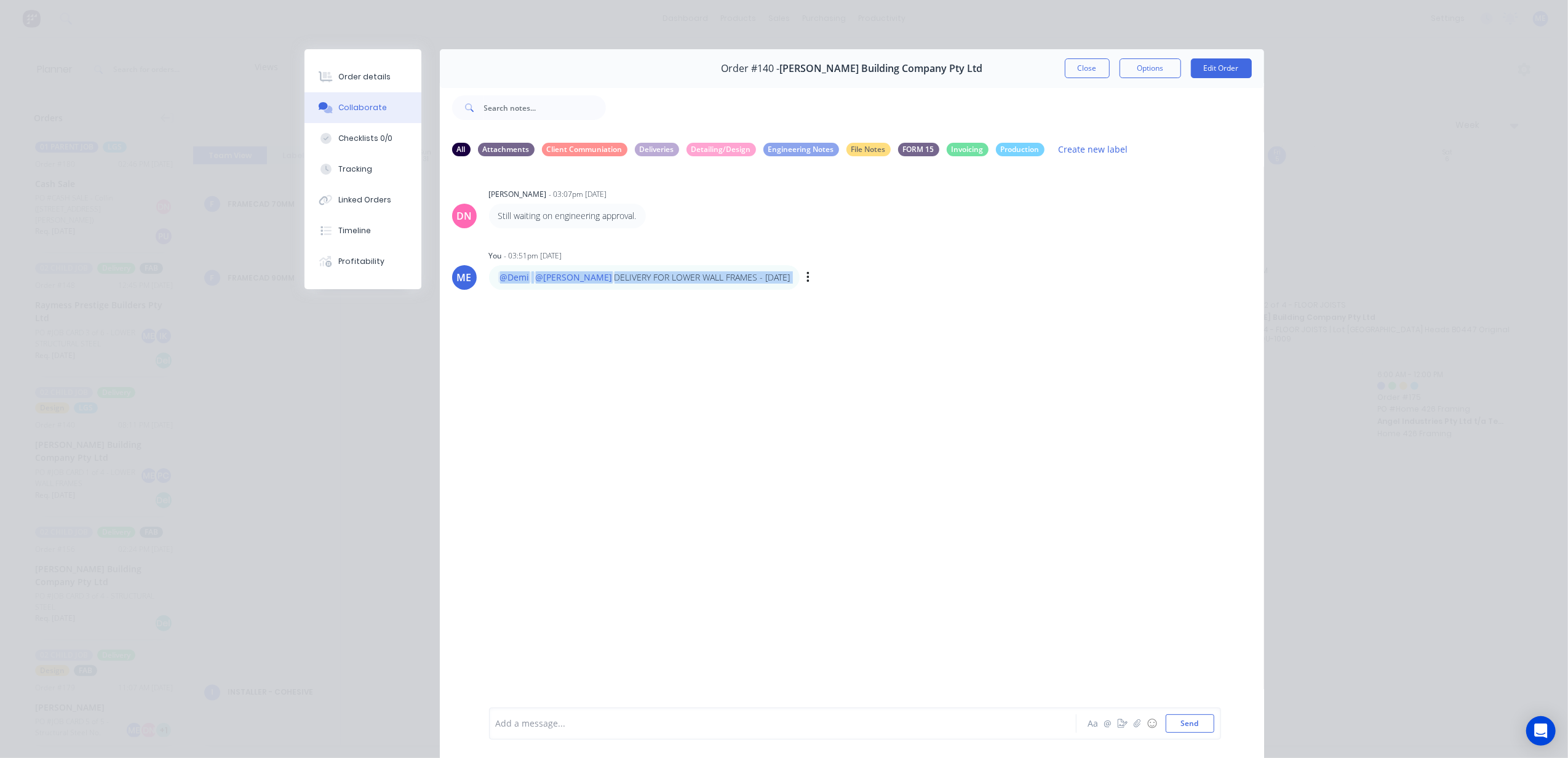
click at [640, 280] on p "@Demi @[PERSON_NAME] DELIVERY FOR LOWER WALL FRAMES - [DATE]" at bounding box center [645, 278] width 293 height 12
copy div "@Demi @[PERSON_NAME] DELIVERY FOR LOWER WALL FRAMES - [DATE] Labels Edit Delete"
click at [1093, 74] on button "Close" at bounding box center [1087, 68] width 45 height 19
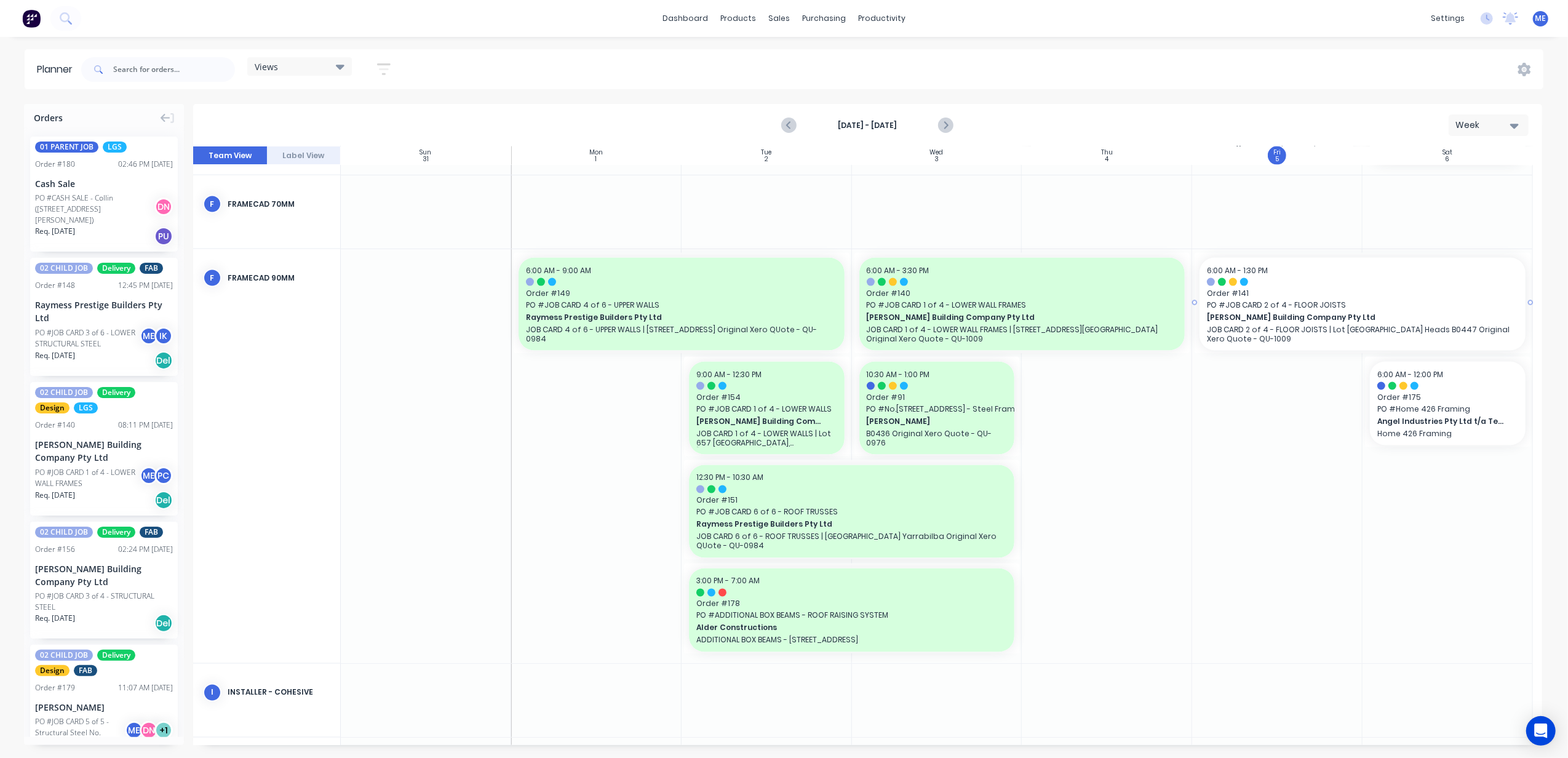
click at [1342, 328] on p "JOB CARD 2 of 4 - FLOOR JOISTS | Lot [GEOGRAPHIC_DATA] Heads B0447 Original Xer…" at bounding box center [1362, 334] width 311 height 19
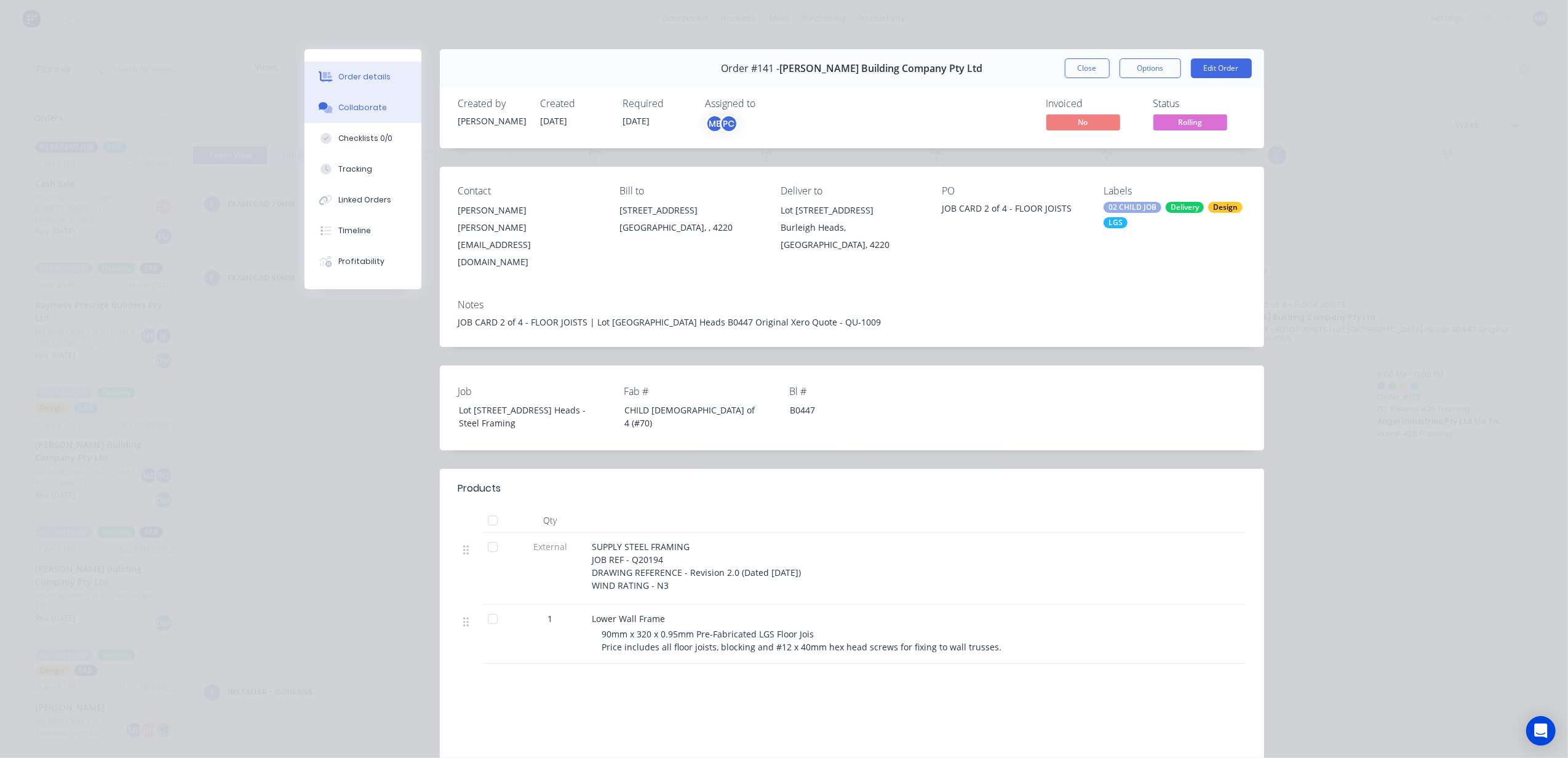
click at [353, 111] on div "Collaborate" at bounding box center [362, 108] width 49 height 11
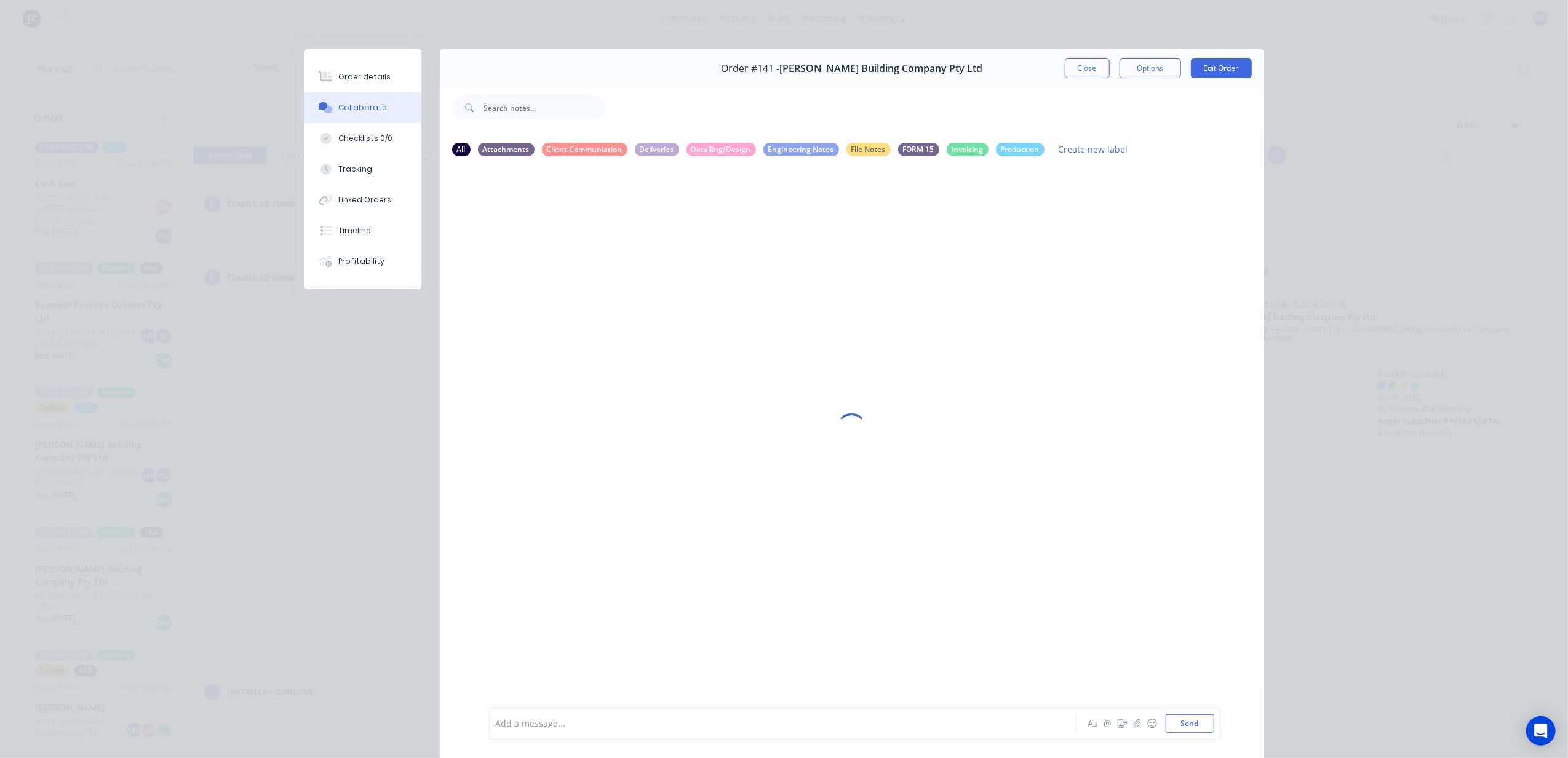
scroll to position [57, 0]
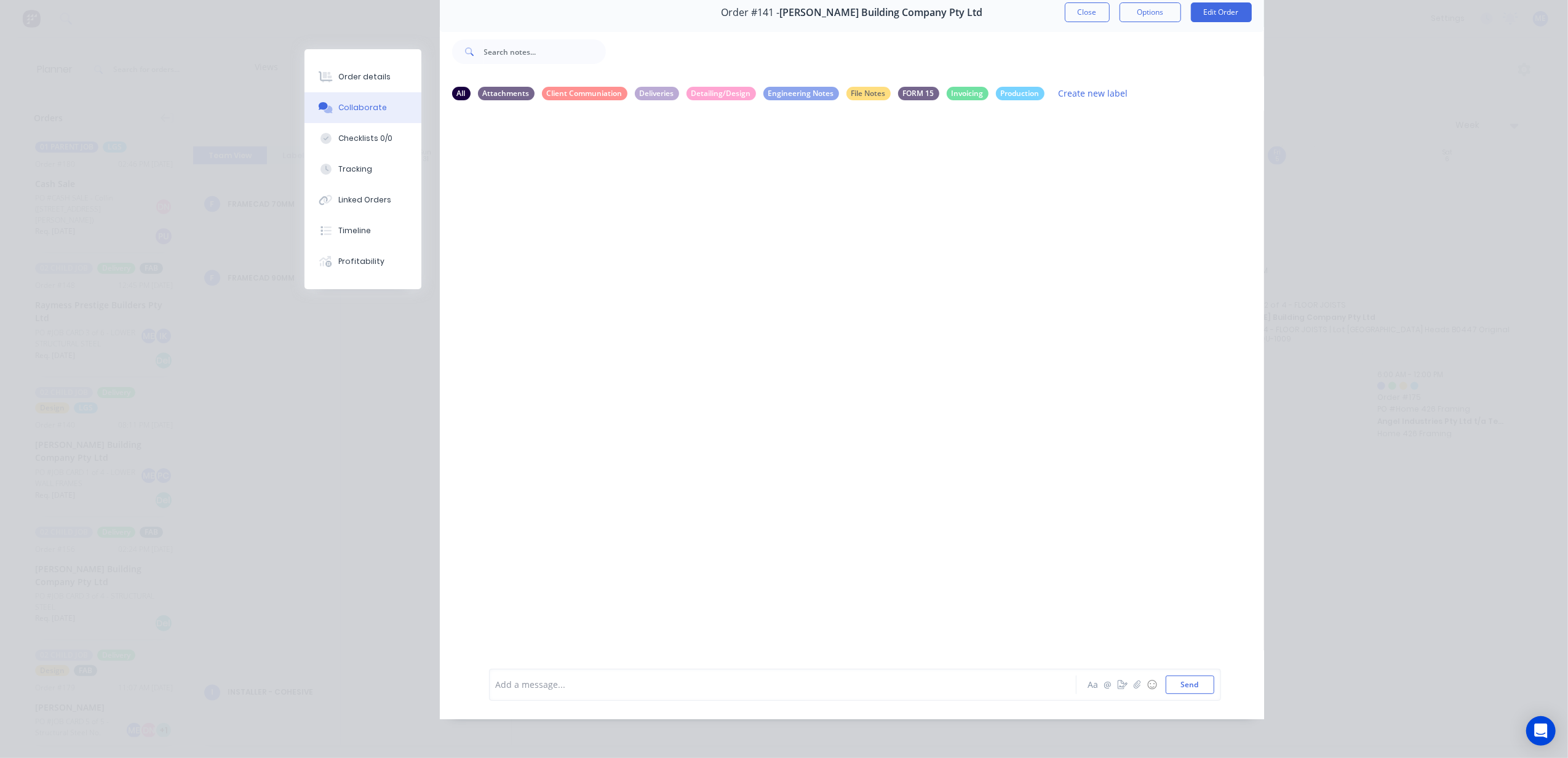
click at [581, 693] on div "Add a message..." at bounding box center [765, 685] width 539 height 19
paste div
click at [636, 683] on span "DELIVERY FOR LOWER WALL FRAMES - [DATE]" at bounding box center [695, 684] width 184 height 12
click at [798, 676] on div "@Demi @[PERSON_NAME] DELIVERY FOR FLOOR [DEMOGRAPHIC_DATA] - [DATE]" at bounding box center [765, 685] width 539 height 19
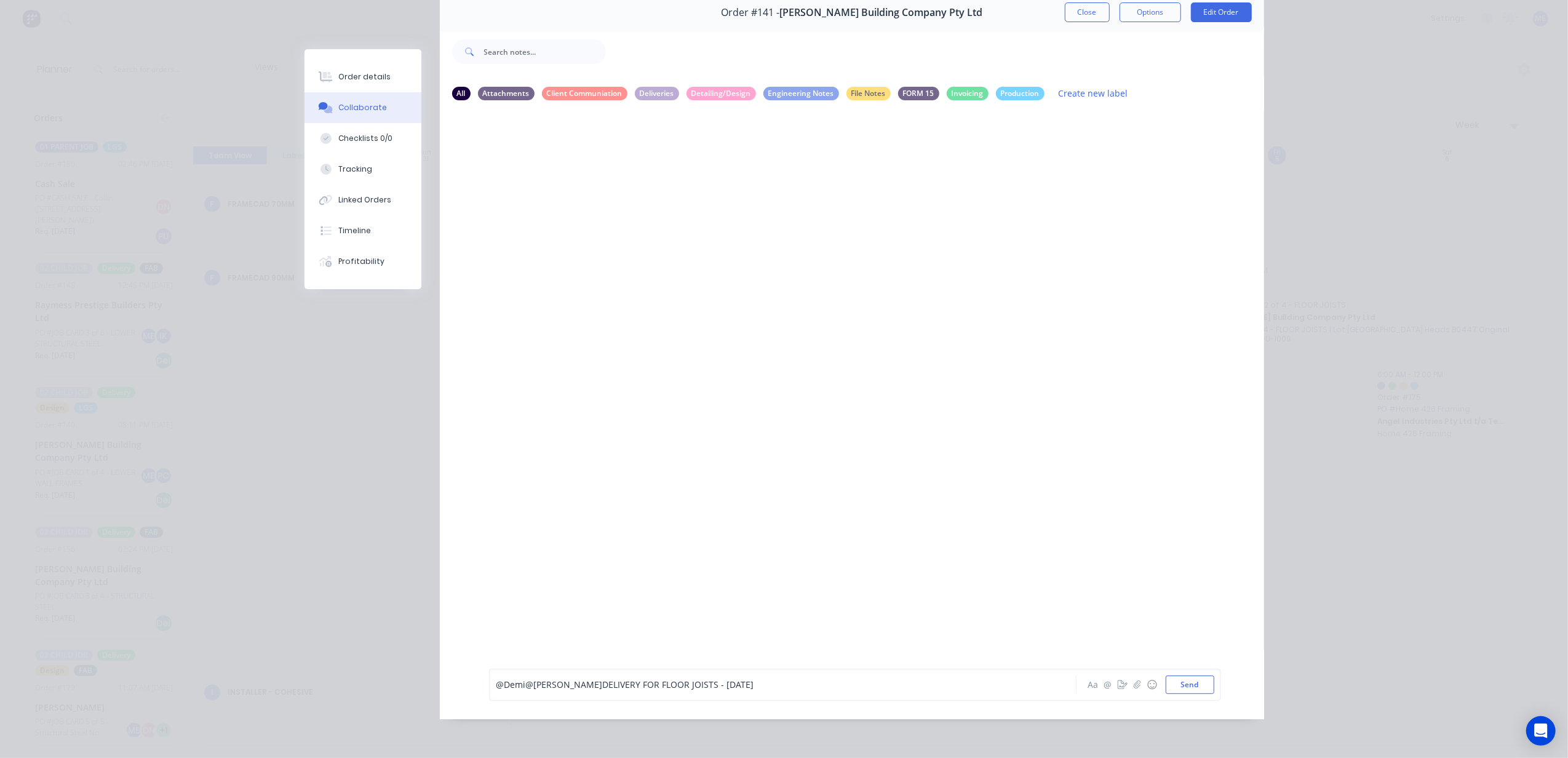
click at [1177, 682] on button "Send" at bounding box center [1190, 685] width 49 height 19
click at [827, 159] on icon "button" at bounding box center [827, 159] width 2 height 11
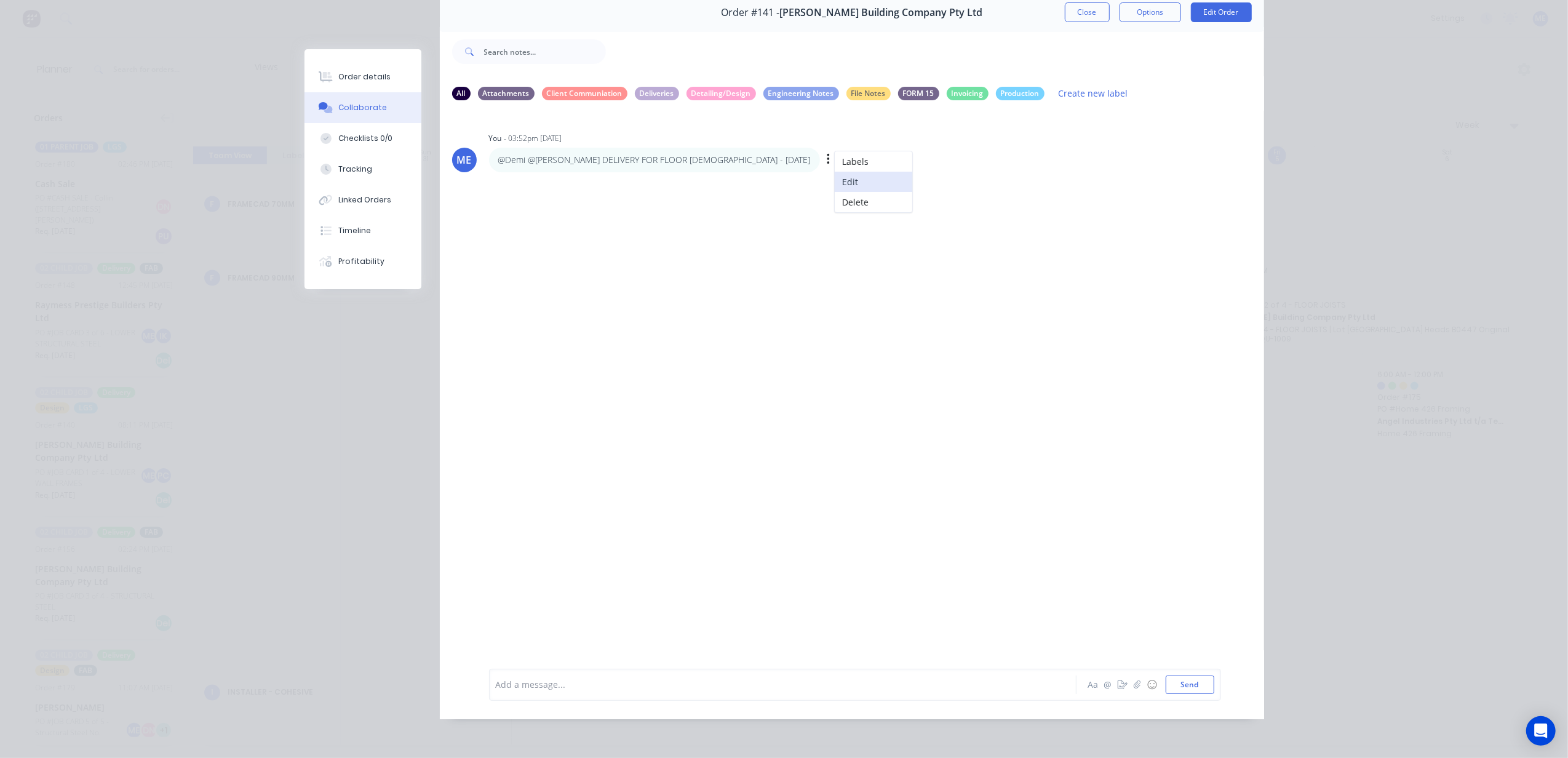
click at [835, 176] on button "Edit" at bounding box center [874, 182] width 77 height 20
click at [518, 690] on div "@Demi @[PERSON_NAME] DELIVERY FOR FLOOR [DEMOGRAPHIC_DATA] - [DATE]" at bounding box center [765, 684] width 538 height 13
click at [543, 682] on span "@[PERSON_NAME]" at bounding box center [571, 684] width 77 height 12
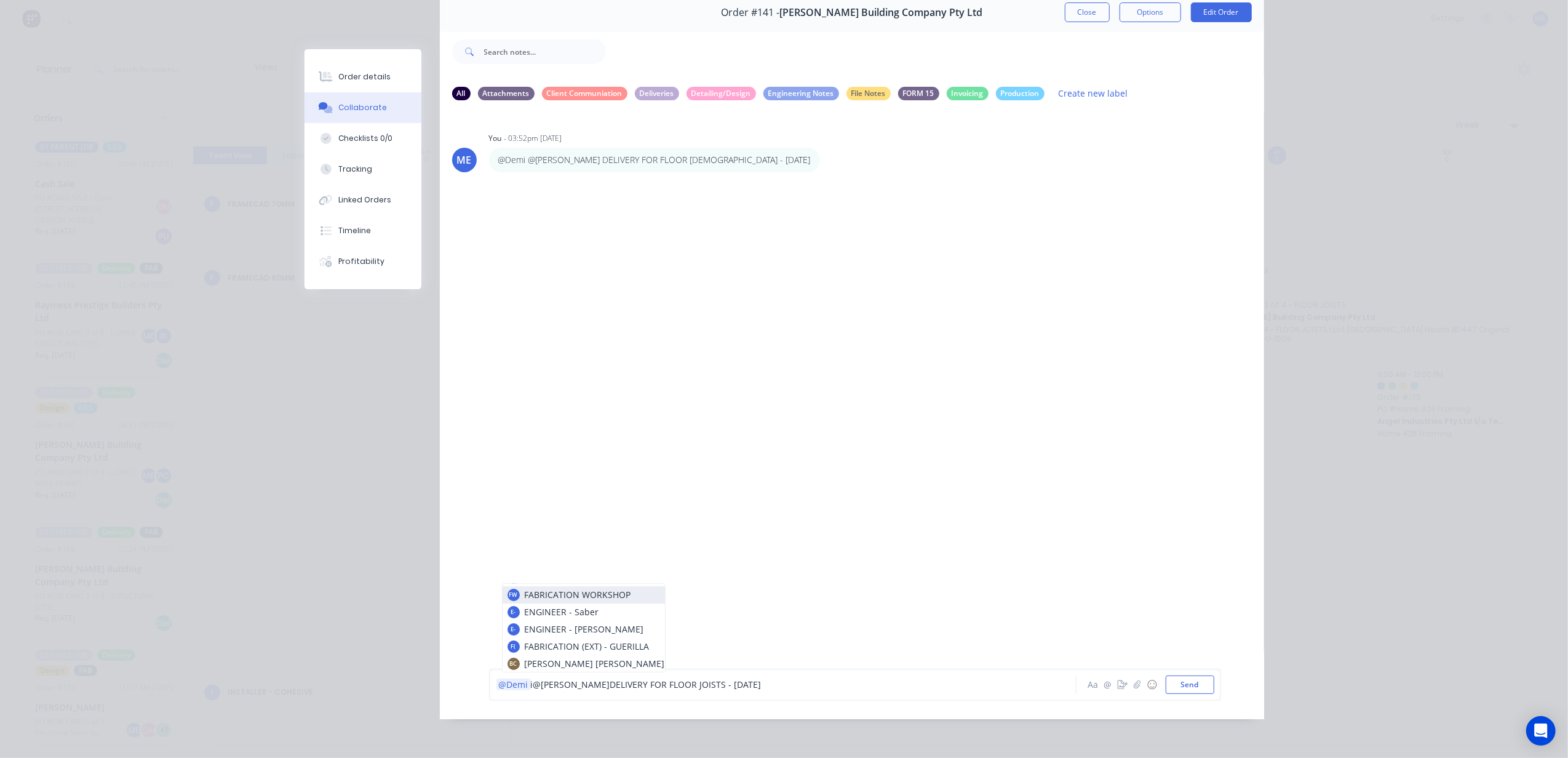
scroll to position [33, 0]
click at [615, 684] on span "astian DELIVERY FOR FLOOR JOISTS - [DATE]" at bounding box center [704, 684] width 179 height 12
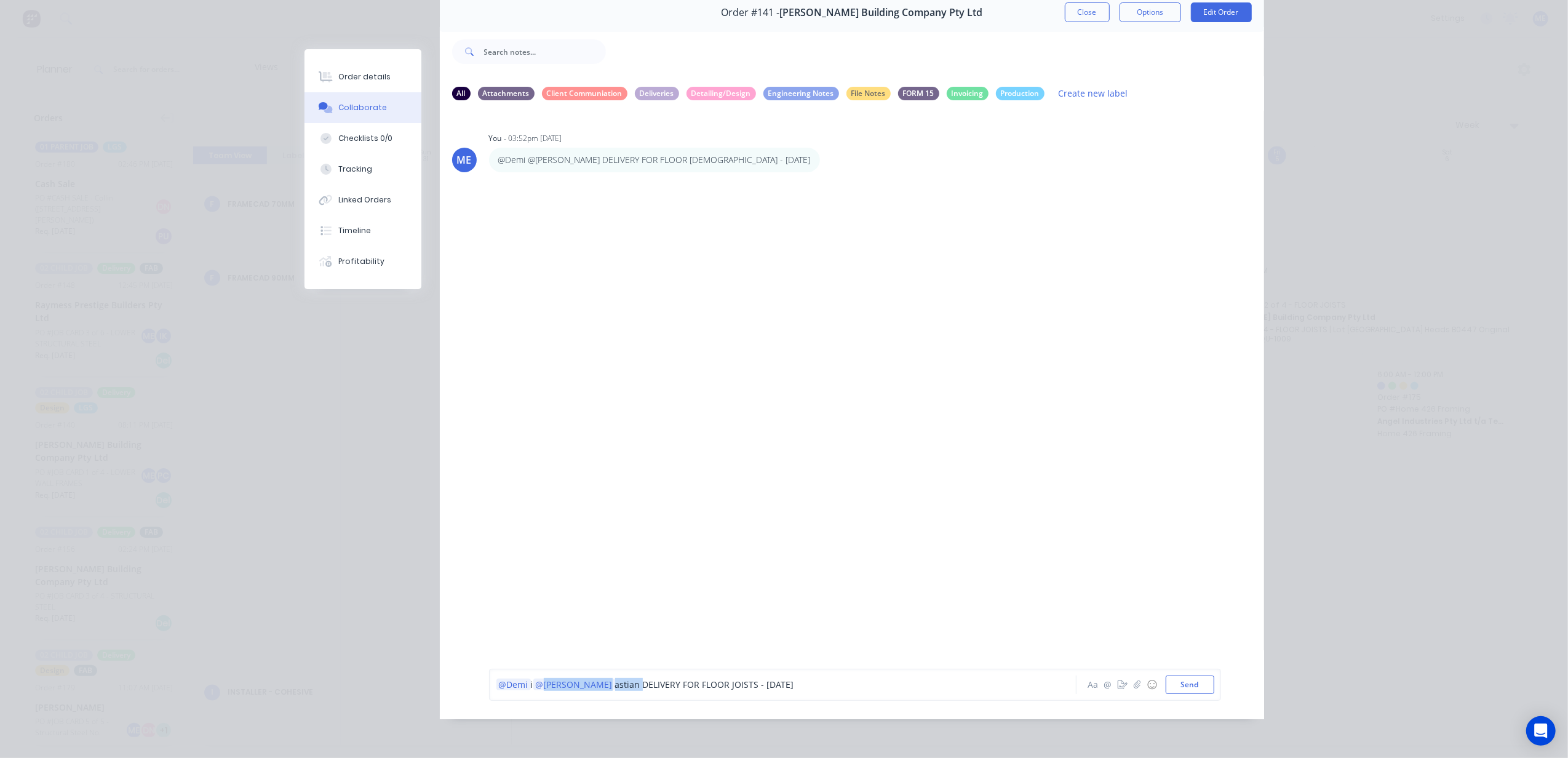
click at [615, 684] on span "astian DELIVERY FOR FLOOR JOISTS - [DATE]" at bounding box center [704, 684] width 179 height 12
click at [842, 693] on div "@Demi @[PERSON_NAME] DELIVERY FOR FLOOR [DEMOGRAPHIC_DATA] - [DATE]" at bounding box center [765, 685] width 539 height 19
click at [1176, 688] on button "Send" at bounding box center [1190, 685] width 49 height 19
click at [1087, 16] on button "Close" at bounding box center [1087, 12] width 45 height 19
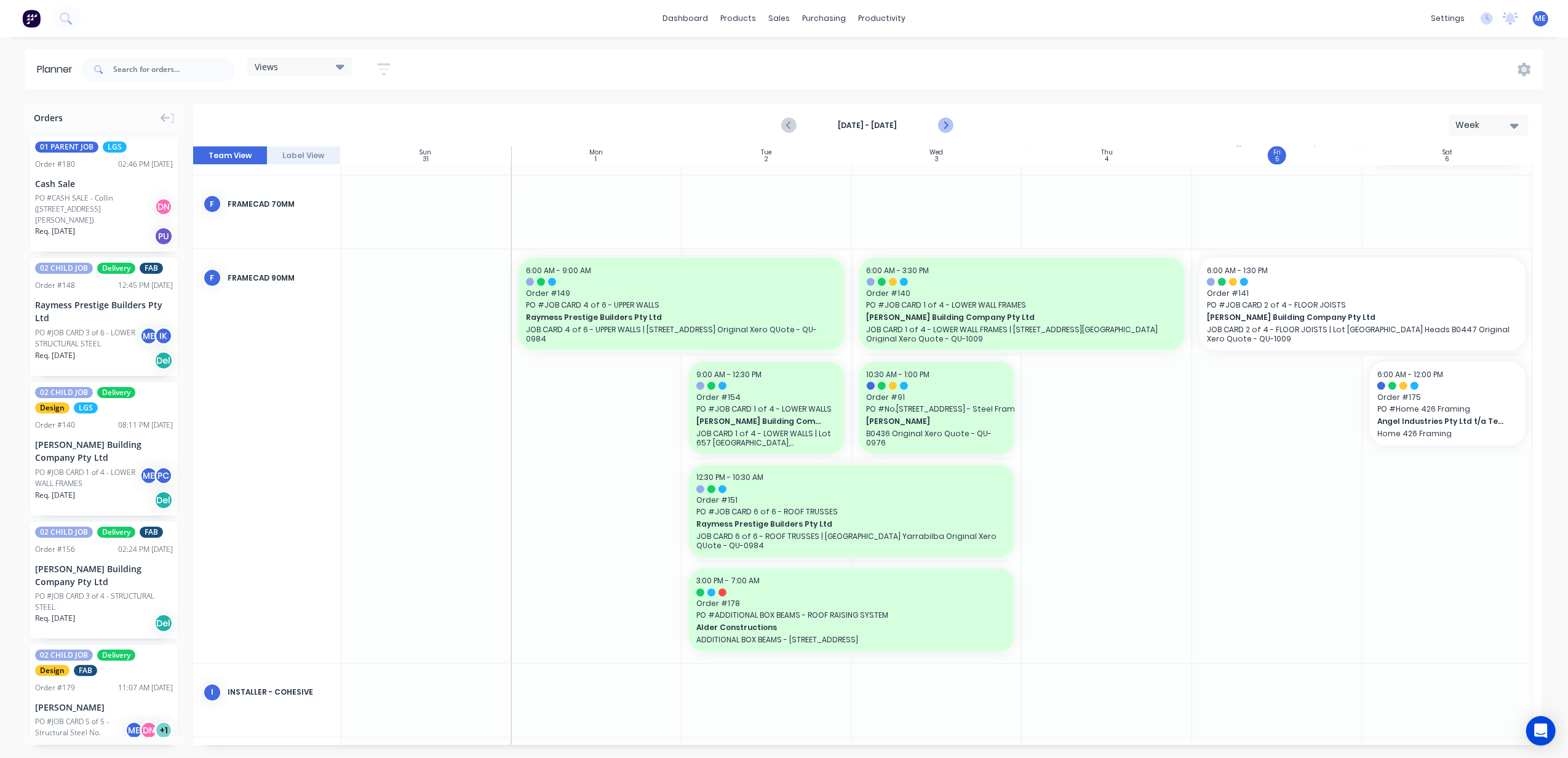
click at [943, 118] on icon "Next page" at bounding box center [945, 125] width 15 height 15
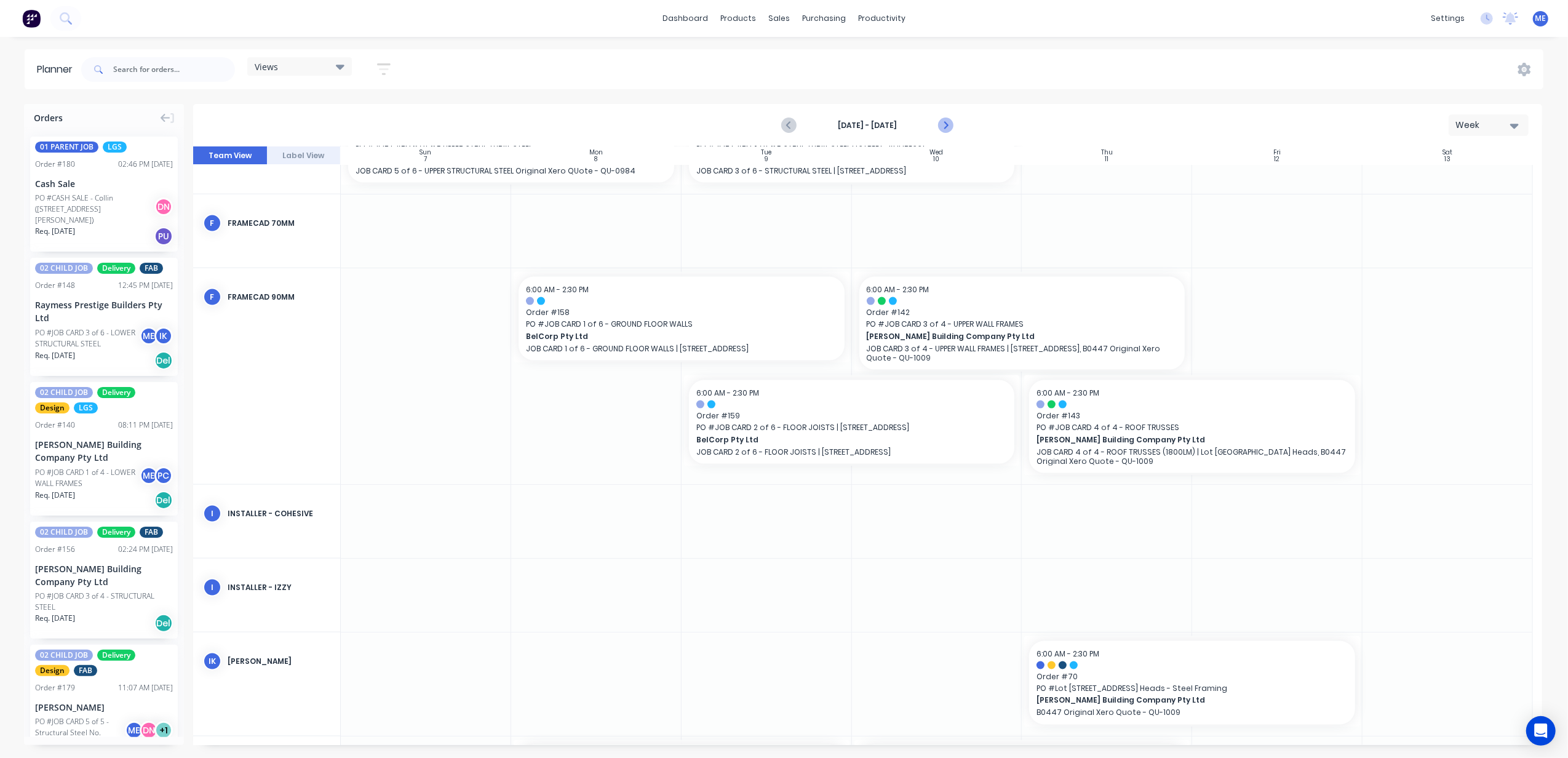
scroll to position [1823, 0]
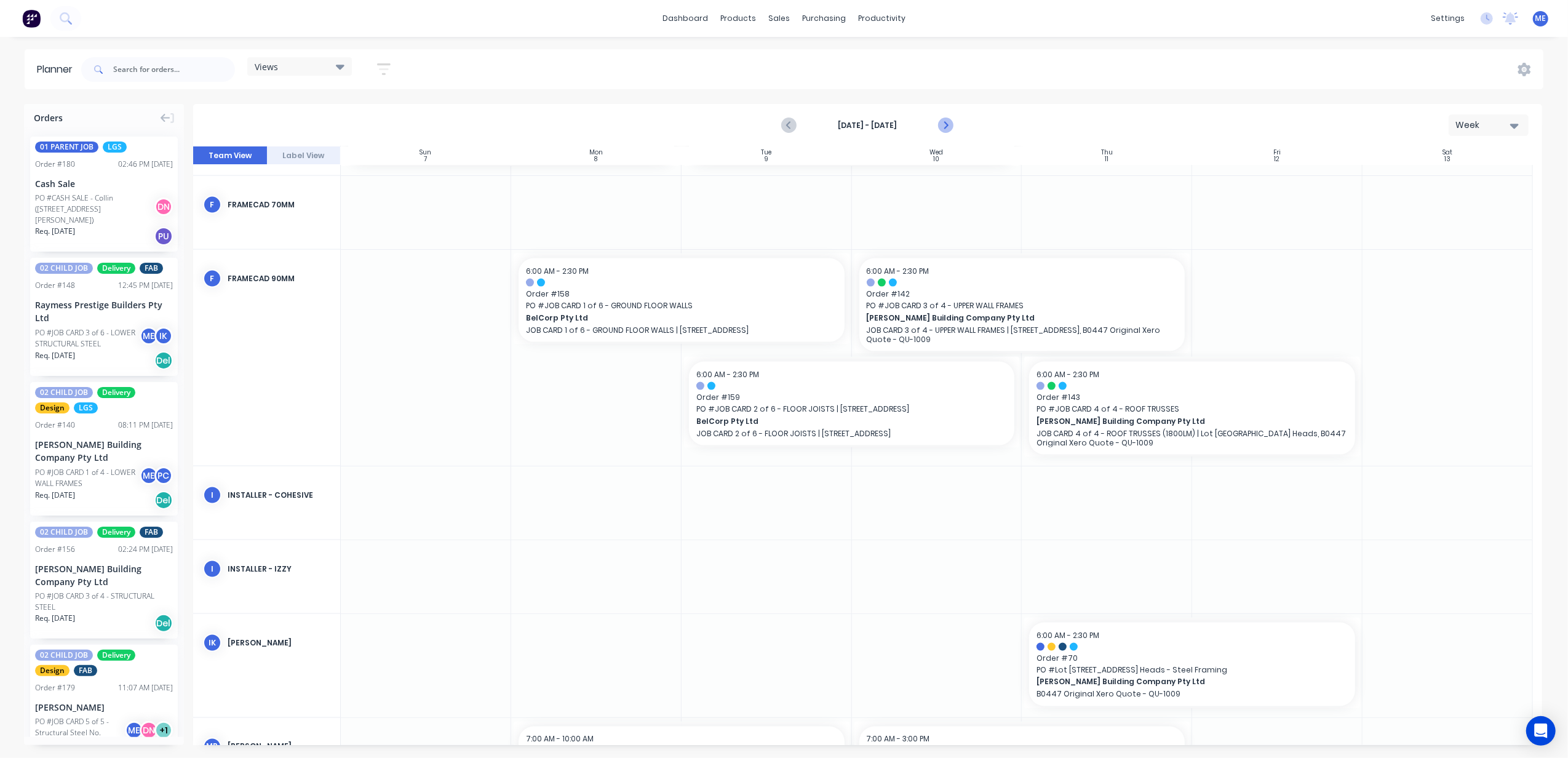
click at [943, 118] on icon "Next page" at bounding box center [945, 125] width 15 height 15
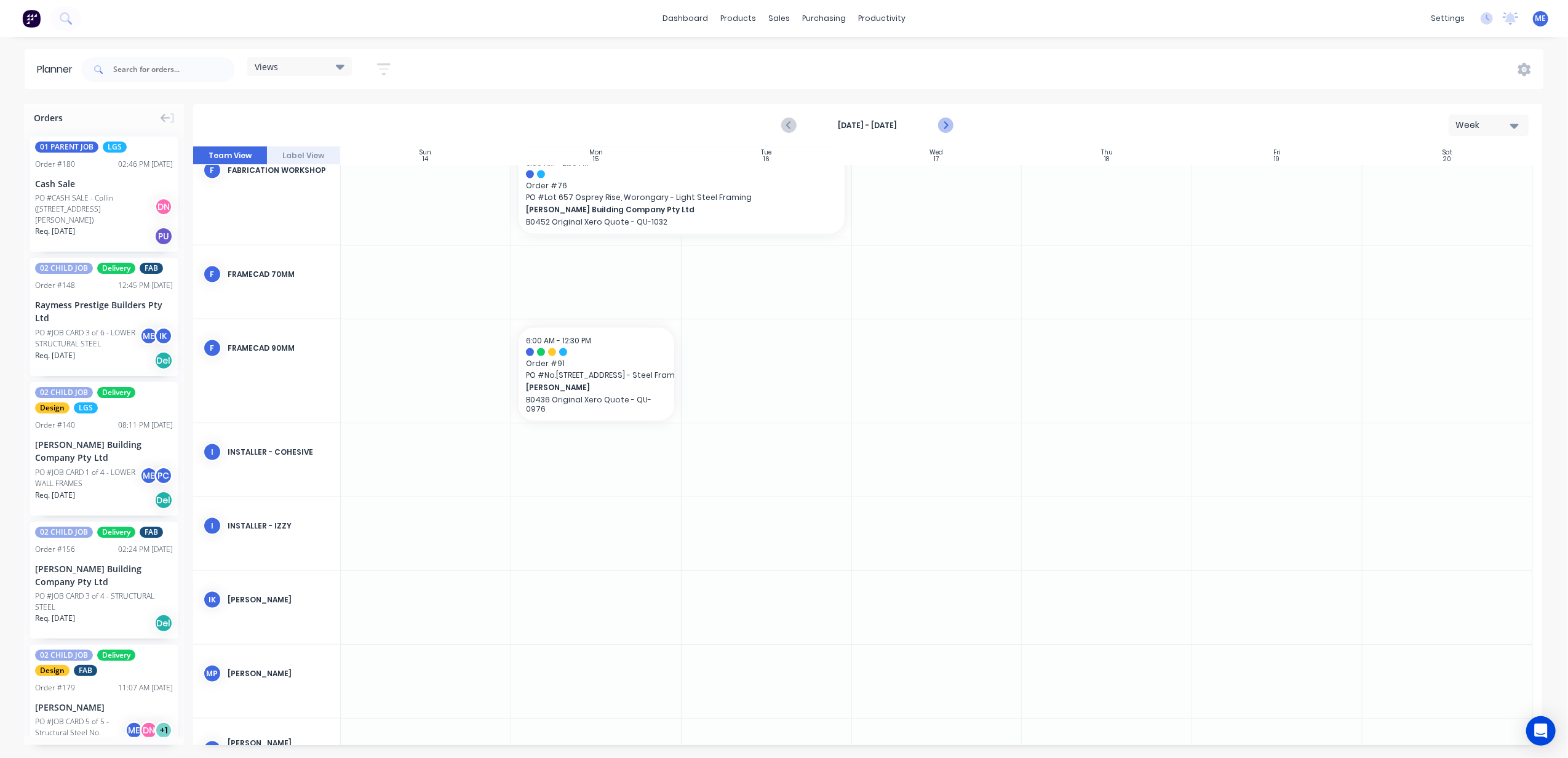
scroll to position [1832, 0]
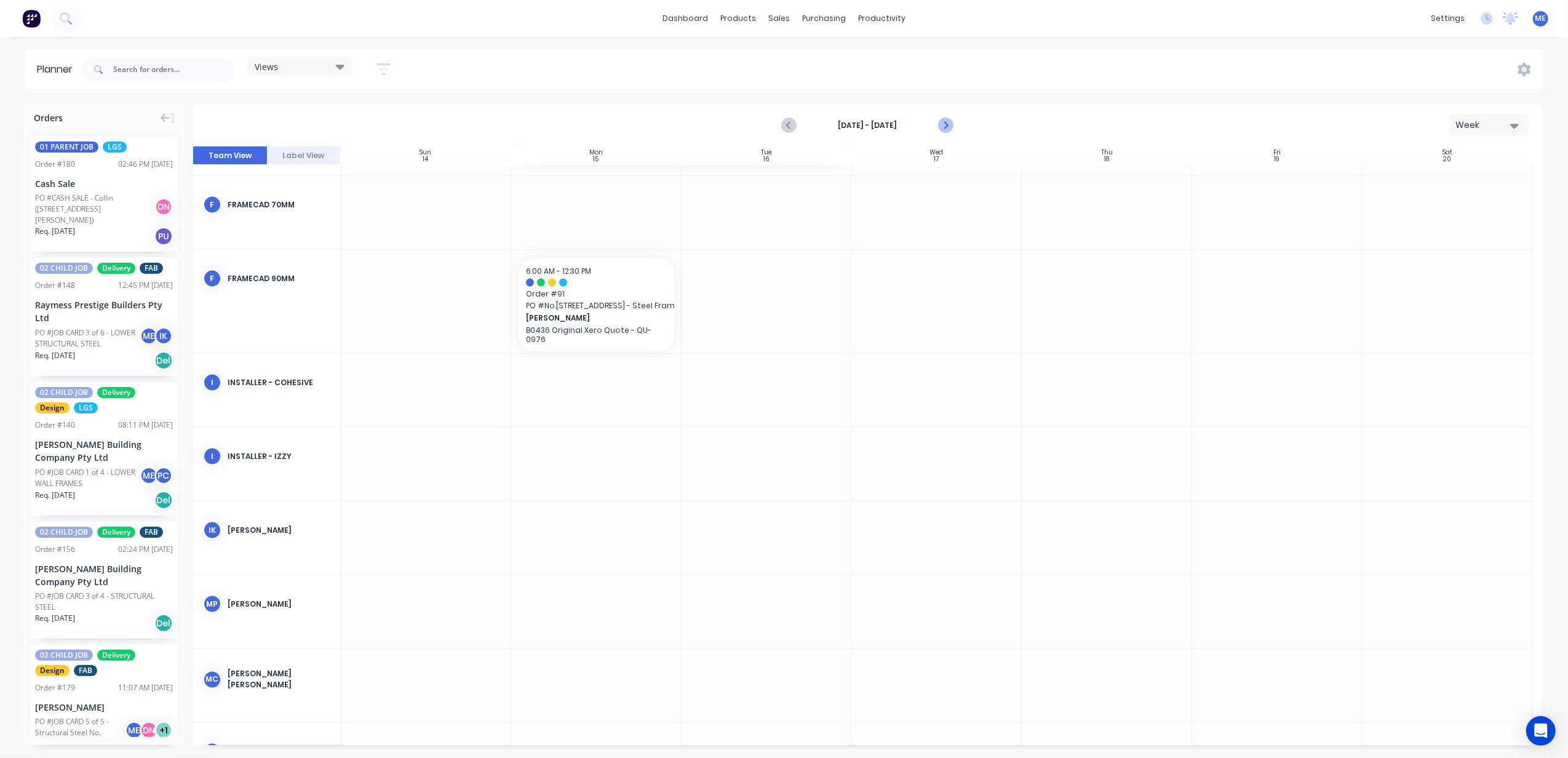
click at [946, 118] on icon "Next page" at bounding box center [945, 125] width 15 height 15
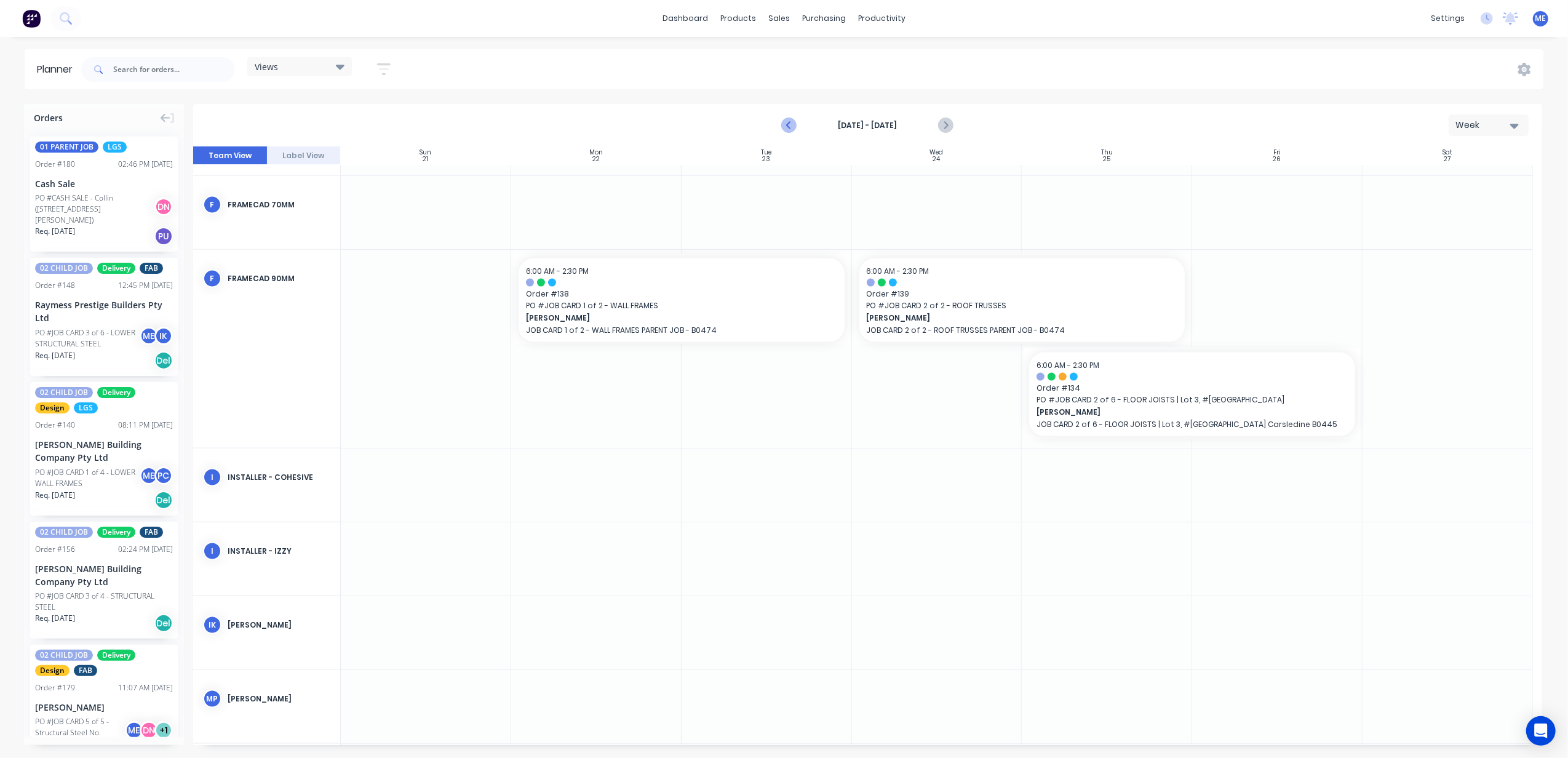
click at [785, 124] on icon "Previous page" at bounding box center [789, 125] width 15 height 15
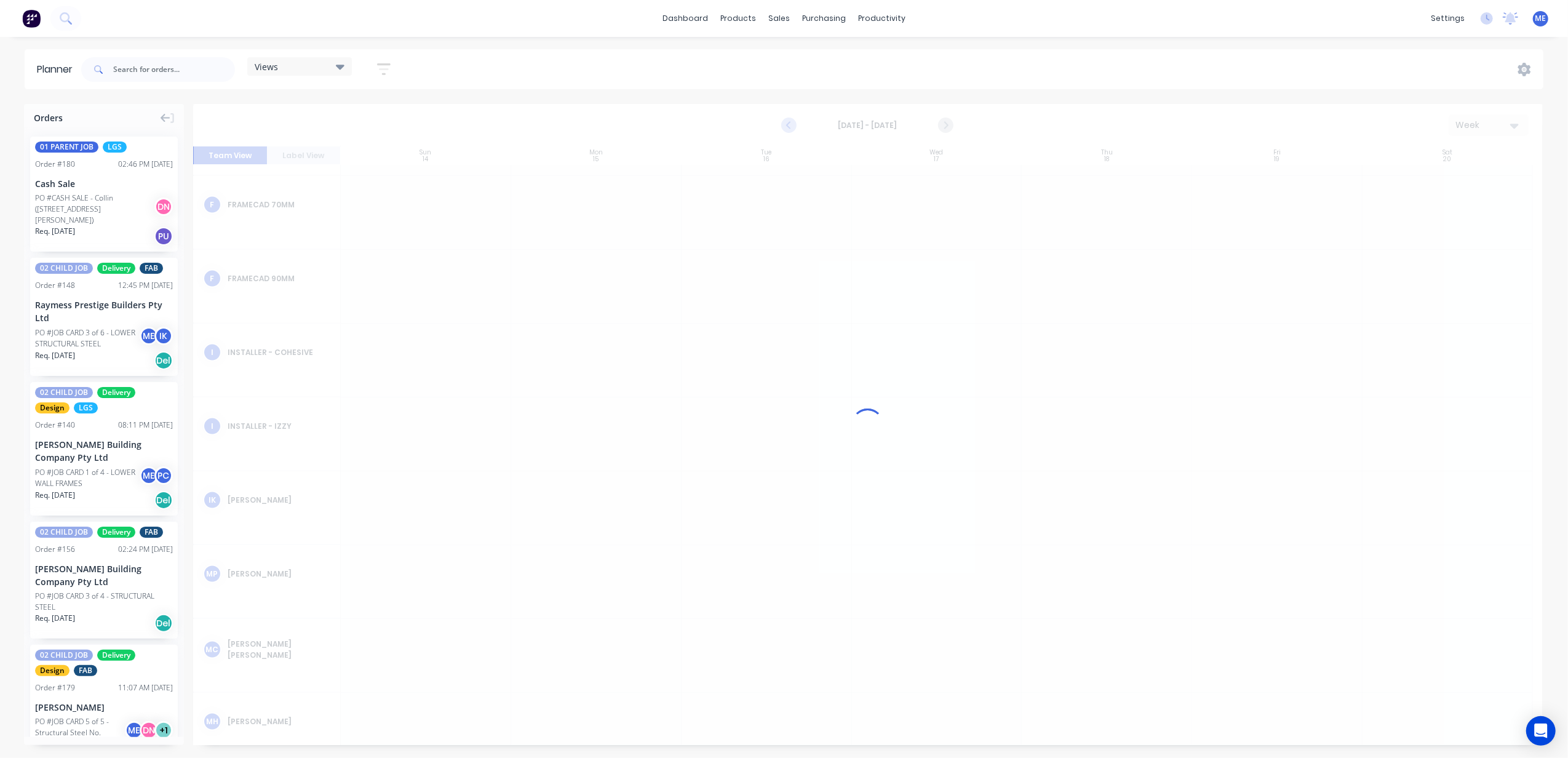
scroll to position [1832, 0]
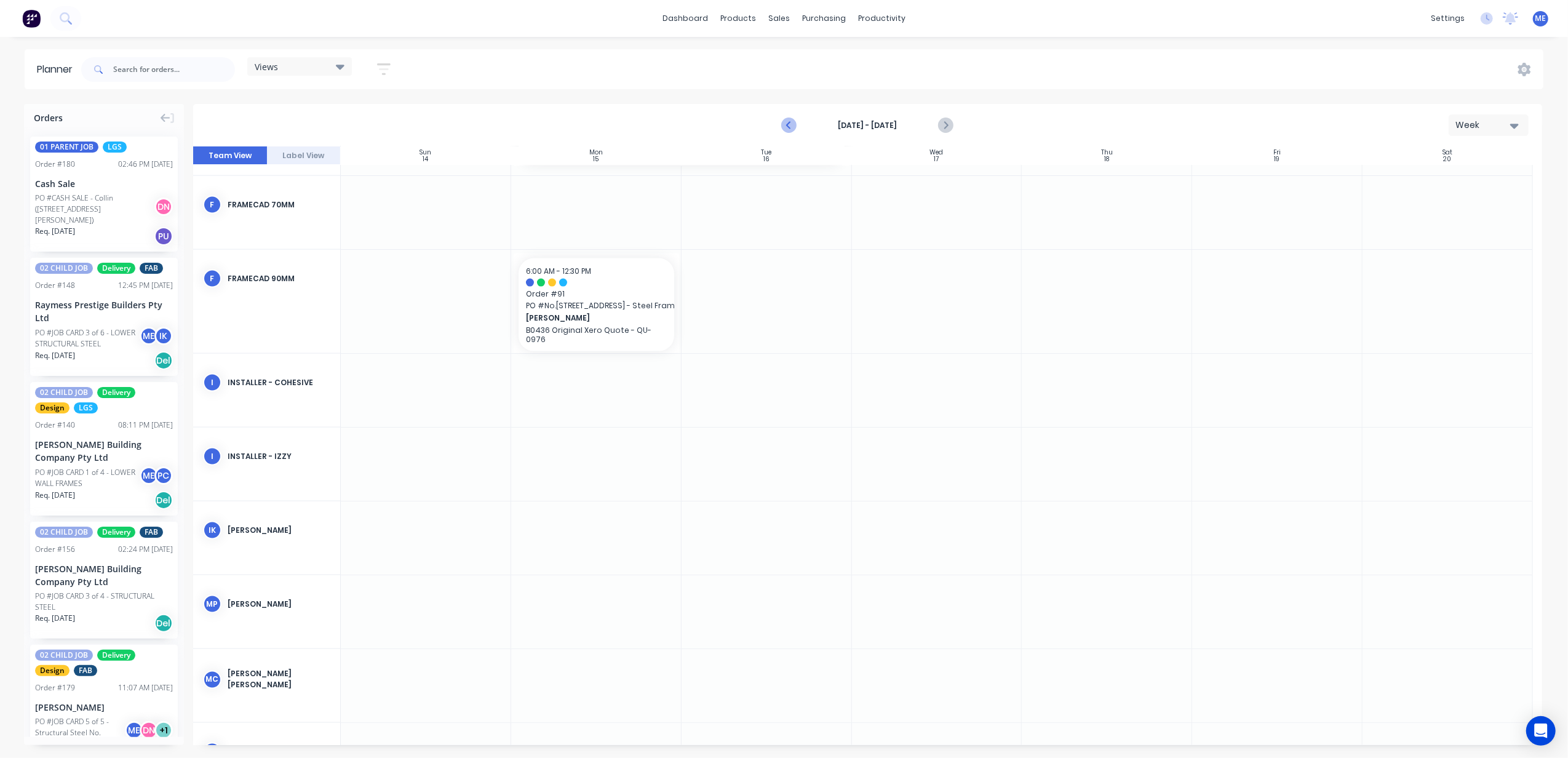
click at [787, 122] on icon "Previous page" at bounding box center [789, 125] width 15 height 15
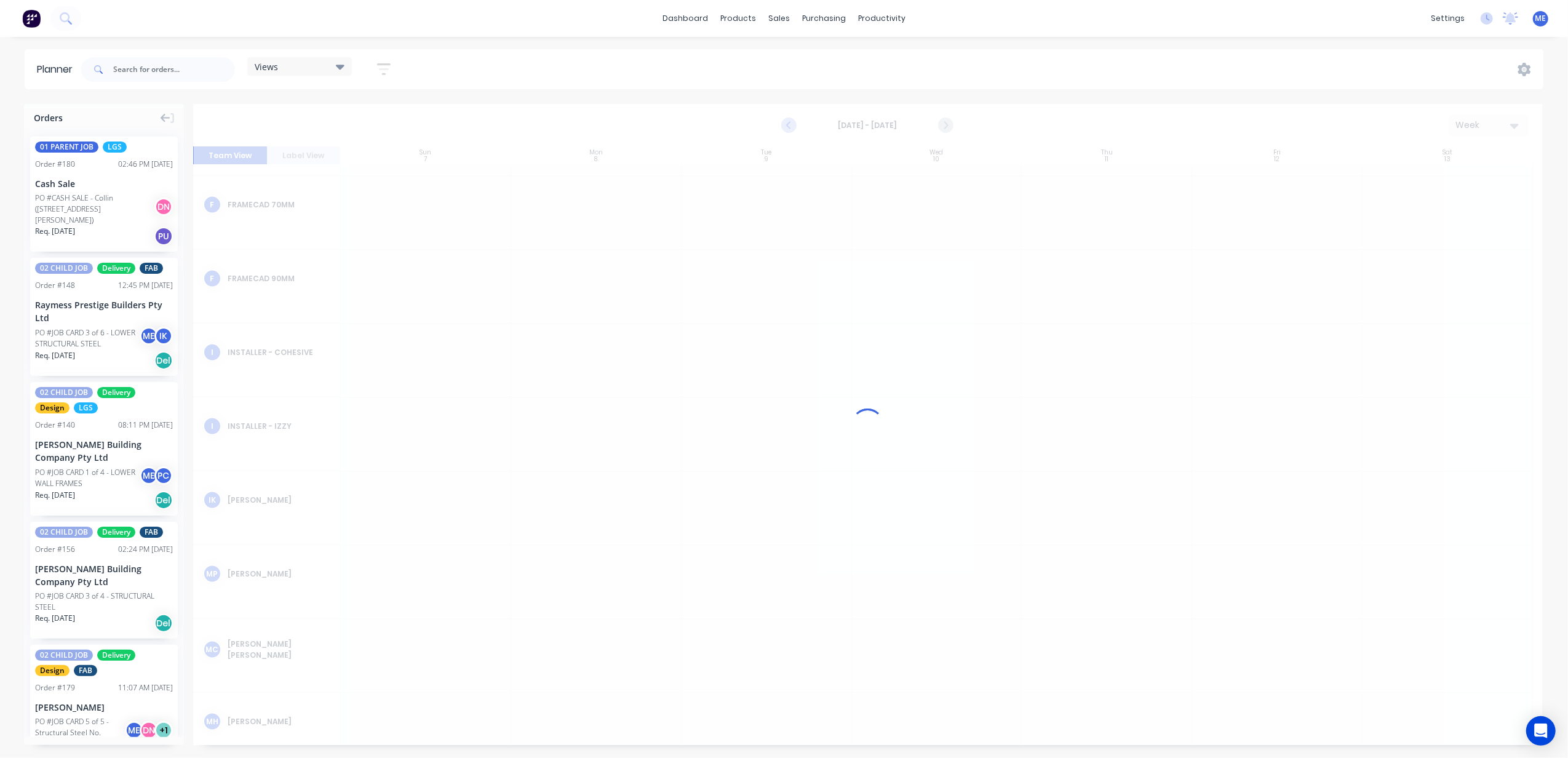
scroll to position [1823, 0]
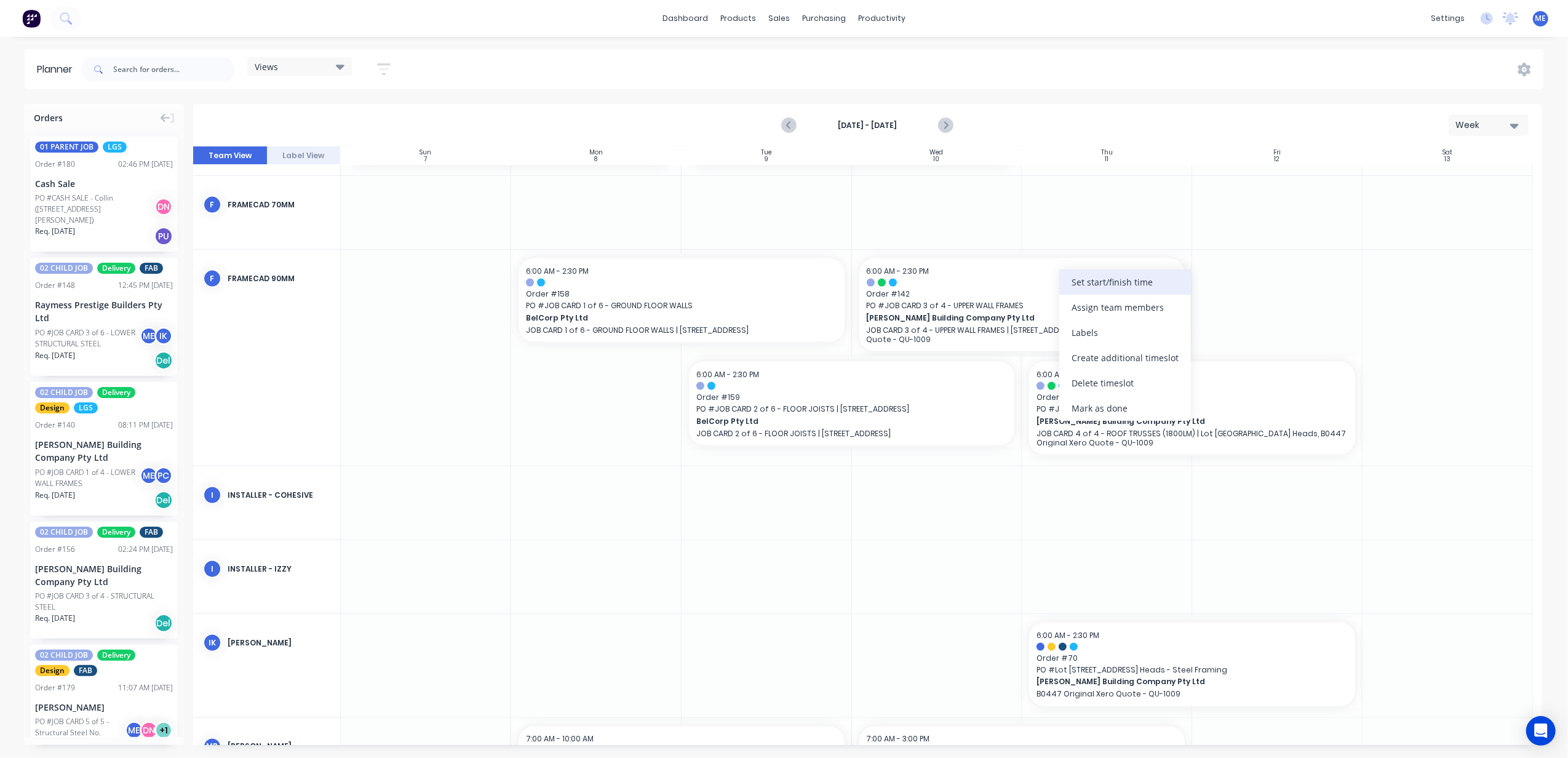
click at [1122, 284] on div "Set start/finish time" at bounding box center [1125, 282] width 132 height 26
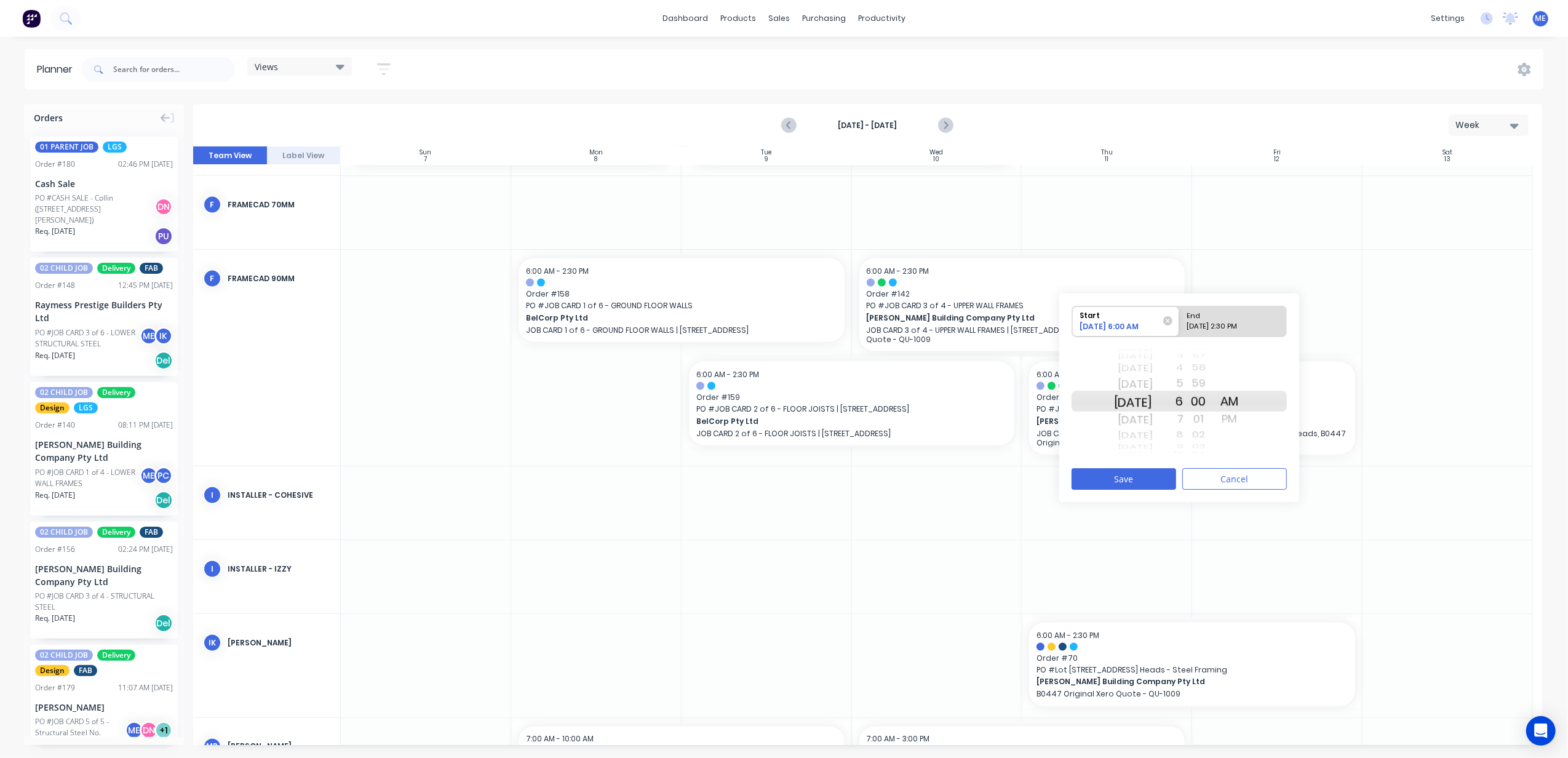
drag, startPoint x: 1147, startPoint y: 428, endPoint x: 1141, endPoint y: 325, distance: 103.2
click at [1141, 325] on div "Start [DATE] 6:00 AM End [DATE] 2:30 PM [DATE] [DATE] [DATE] [DATE] [DATE] [DAT…" at bounding box center [1179, 382] width 215 height 155
click at [1204, 321] on div "End" at bounding box center [1233, 314] width 101 height 15
click at [1180, 321] on input "End Please select" at bounding box center [1179, 321] width 1 height 30
radio input "true"
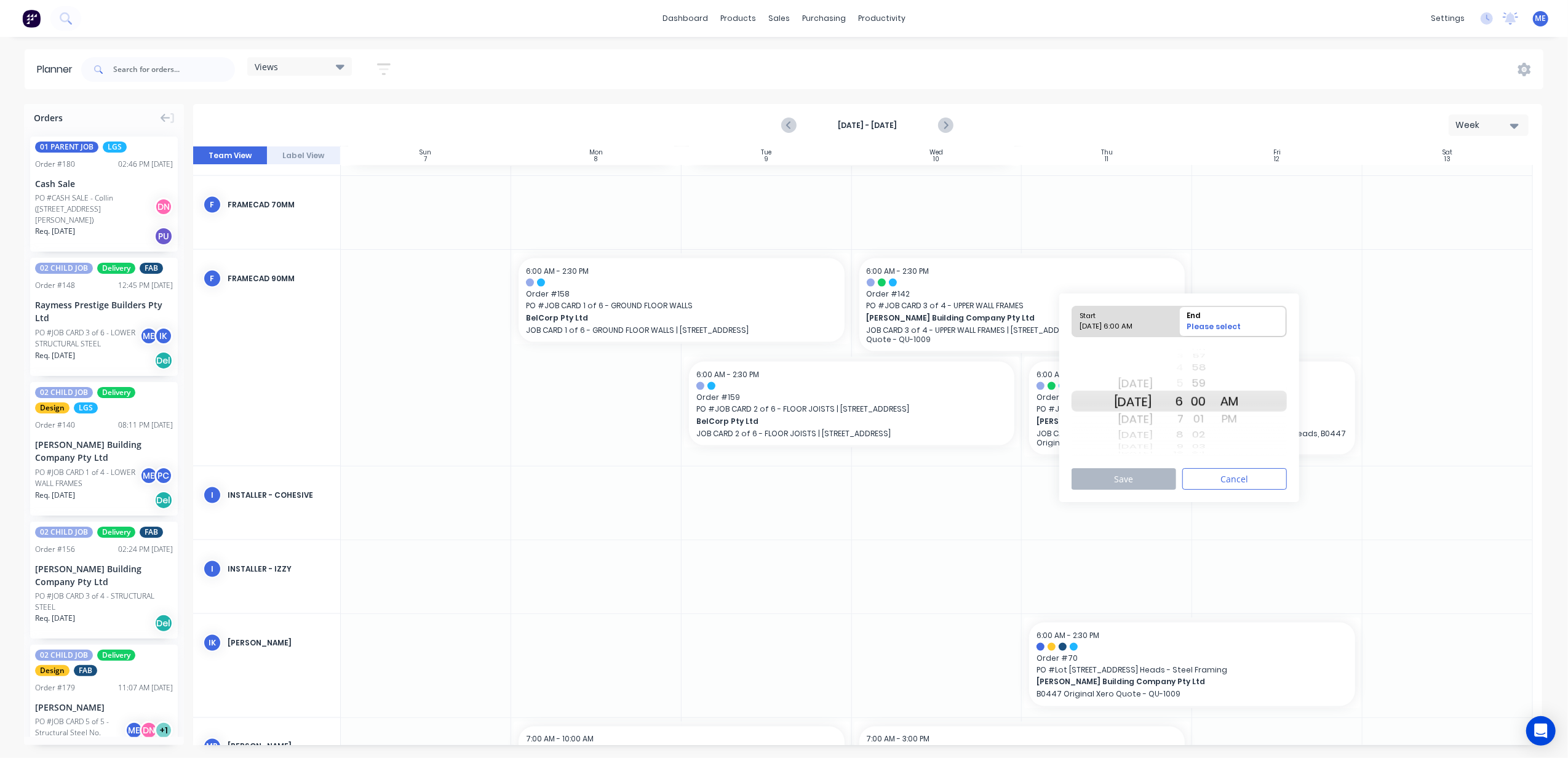
drag, startPoint x: 1147, startPoint y: 396, endPoint x: 1145, endPoint y: 379, distance: 17.1
click at [1145, 379] on div "[DATE] [DATE] [DATE] [DATE] [DATE] [DATE] [DATE] [DATE] [DATE] [DATE] [DATE] [D…" at bounding box center [1133, 401] width 39 height 117
click at [1153, 478] on button "Save" at bounding box center [1124, 479] width 104 height 22
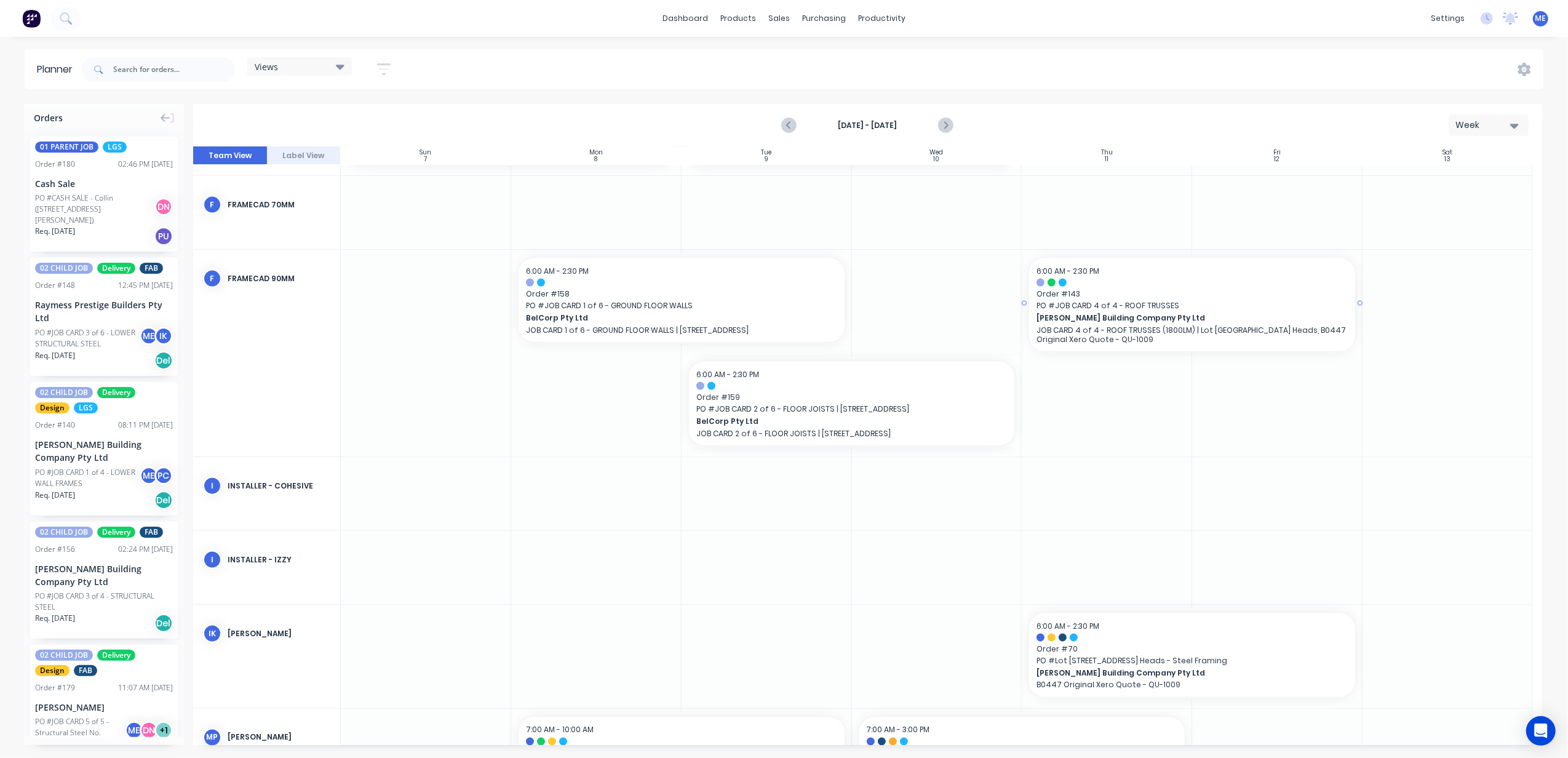
click at [1196, 312] on div "[PERSON_NAME] Building Company Pty Ltd JOB CARD 4 of 4 - ROOF TRUSSES (1800LM) …" at bounding box center [1192, 328] width 311 height 32
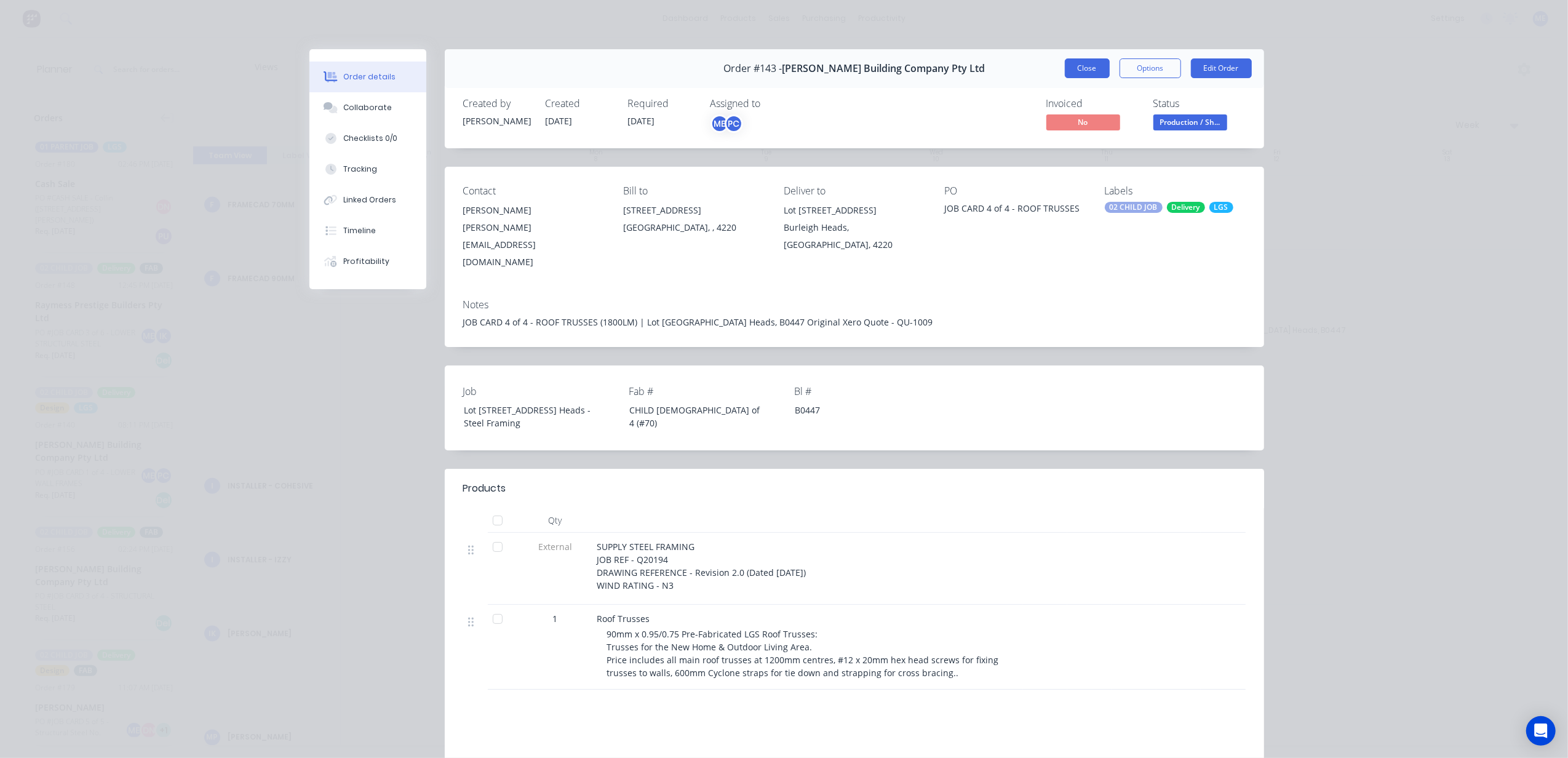
click at [1077, 70] on button "Close" at bounding box center [1087, 68] width 45 height 19
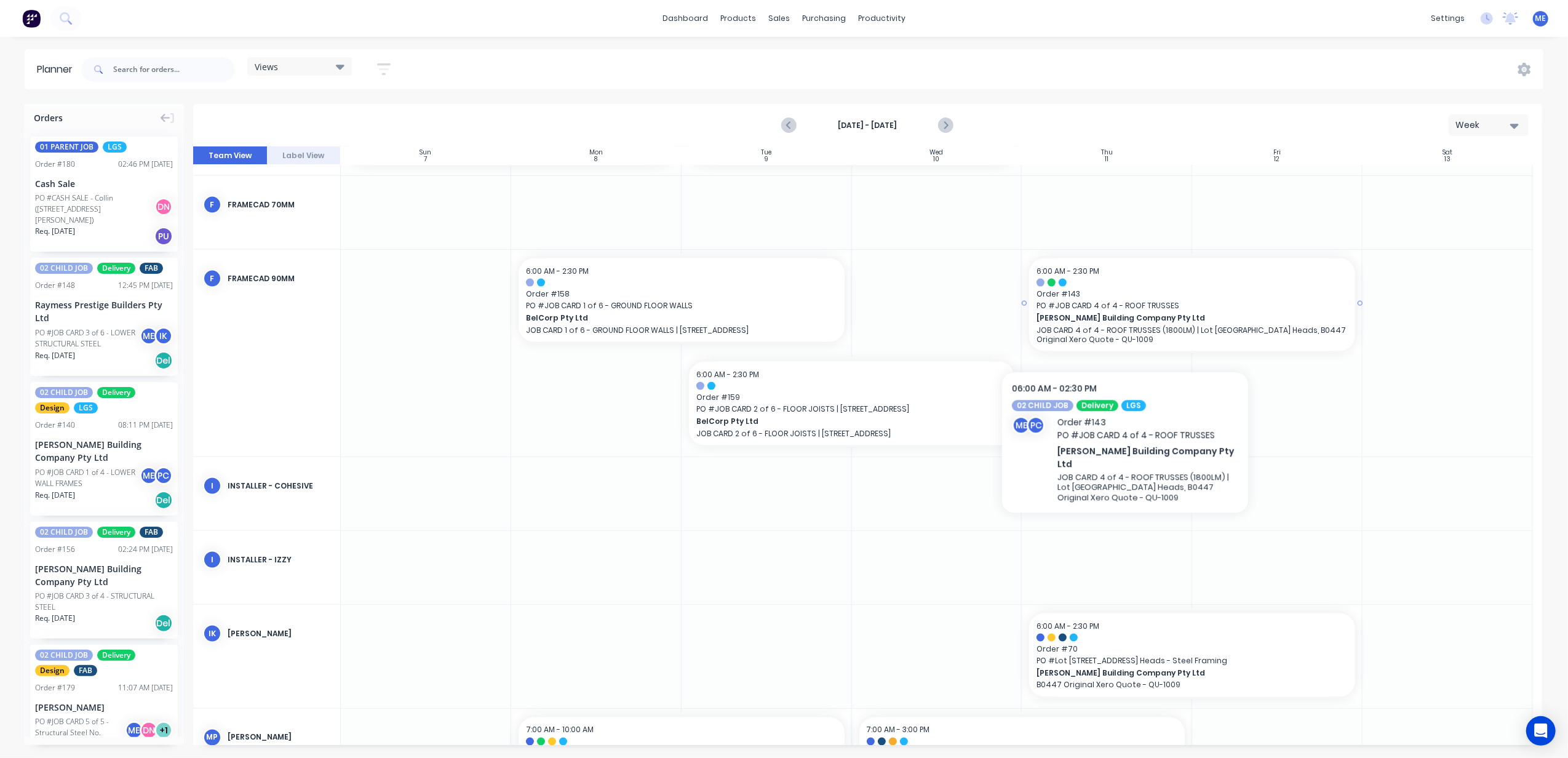
click at [1144, 308] on span "PO # JOB CARD 4 of 4 - ROOF TRUSSES" at bounding box center [1192, 306] width 311 height 11
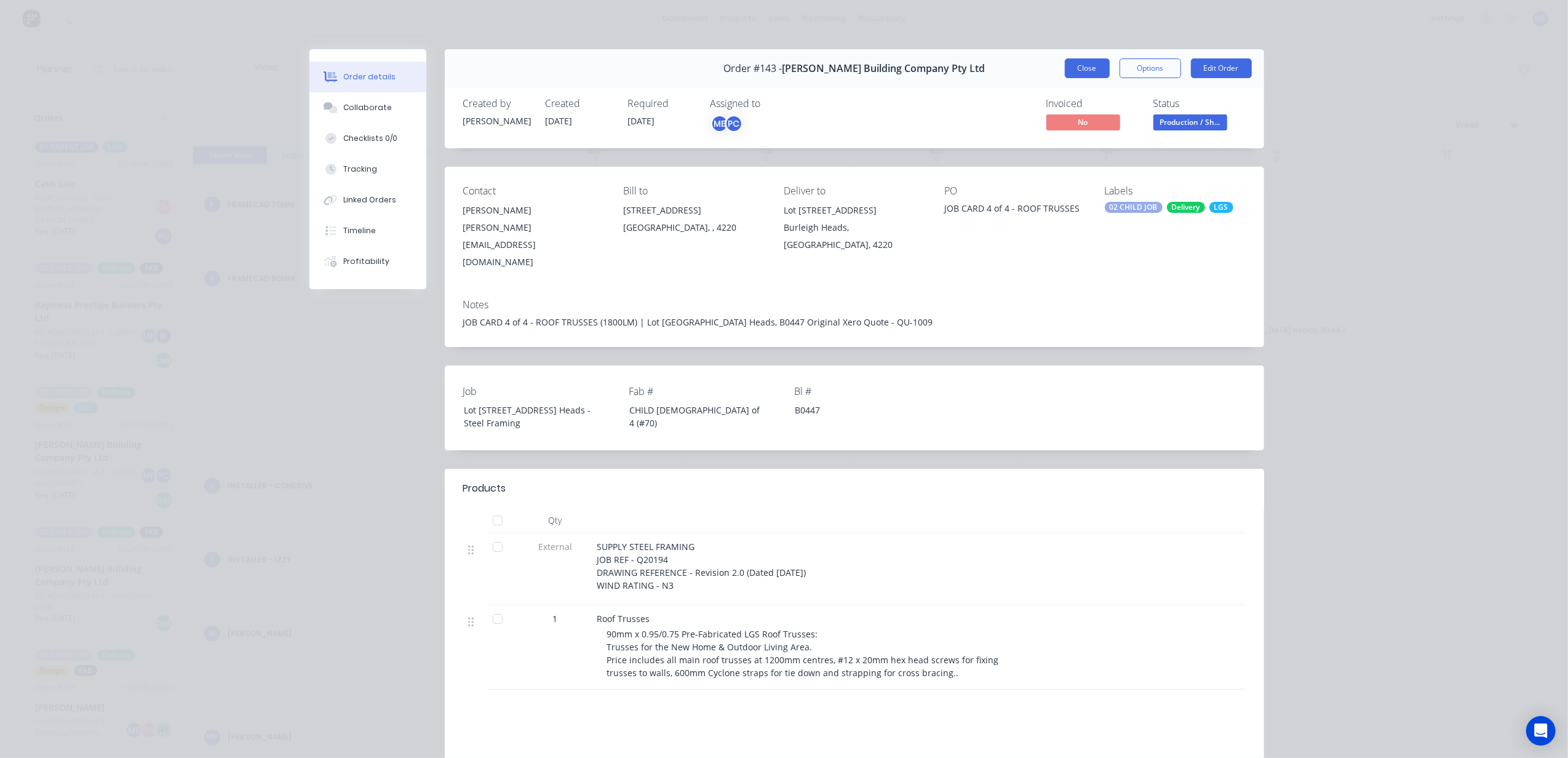
click at [1087, 63] on button "Close" at bounding box center [1087, 68] width 45 height 19
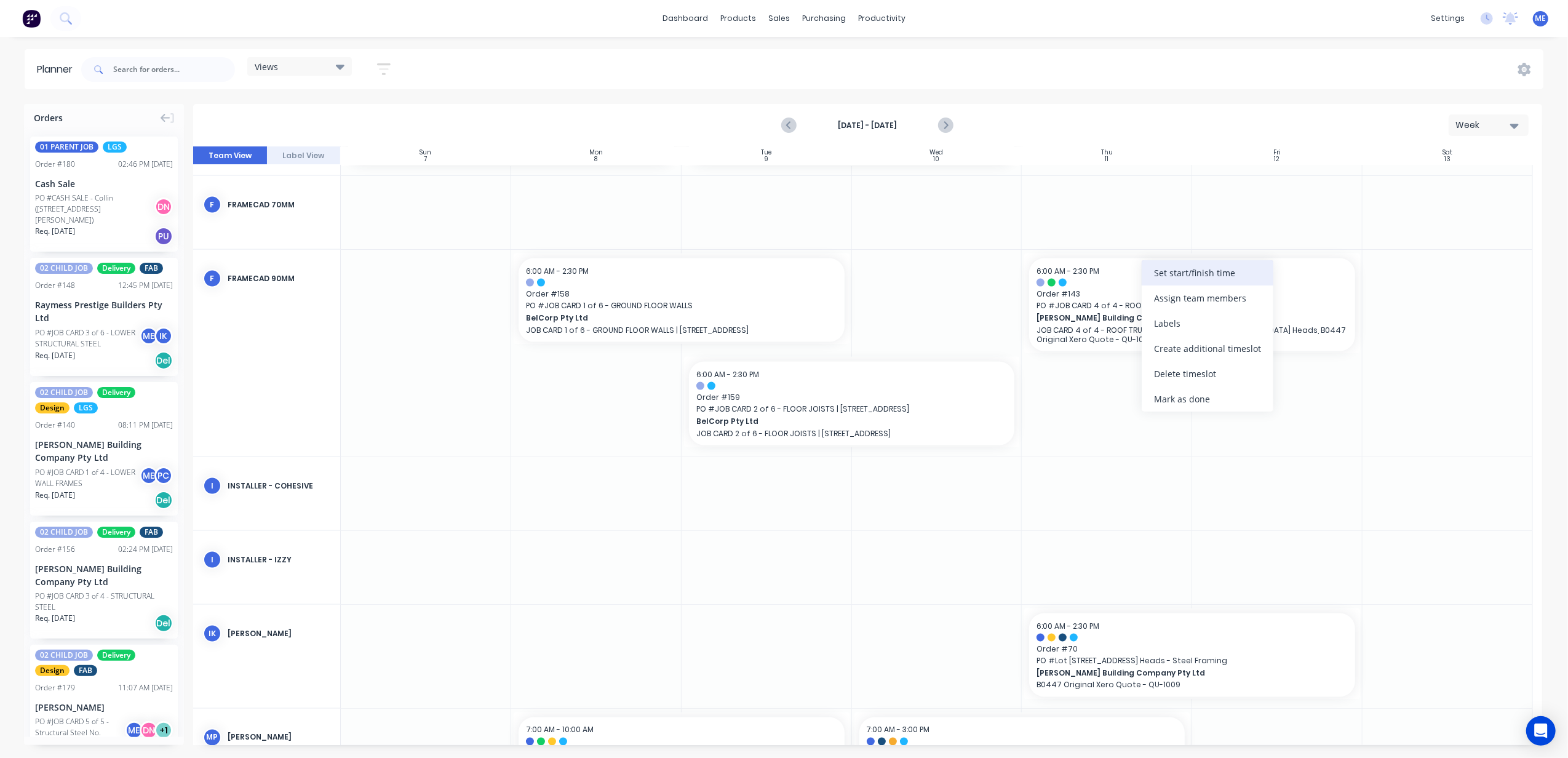
click at [1181, 272] on div "Set start/finish time" at bounding box center [1207, 273] width 132 height 26
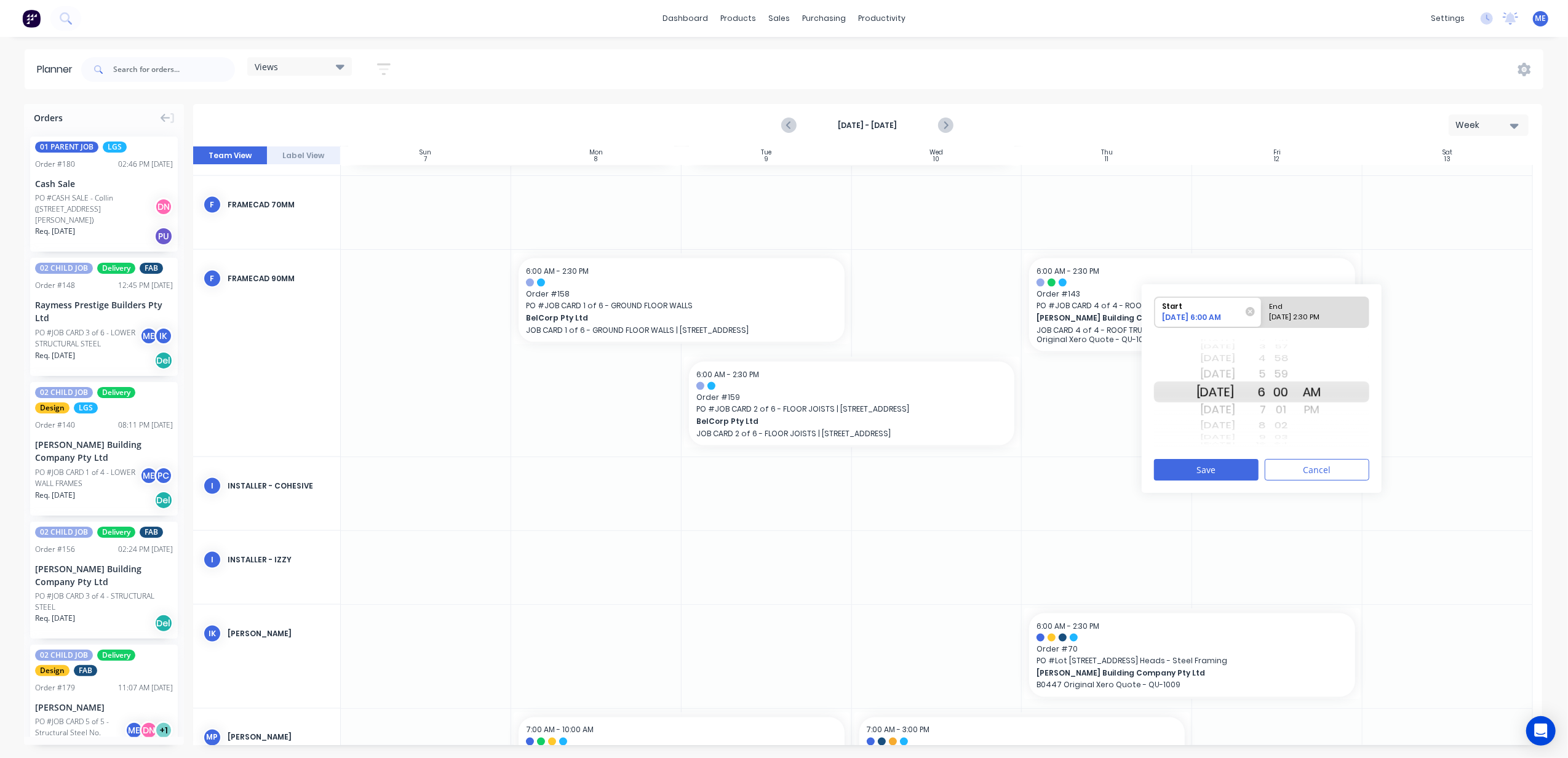
drag, startPoint x: 1228, startPoint y: 393, endPoint x: 1214, endPoint y: 246, distance: 147.7
click at [1214, 246] on div "Orders 01 PARENT JOB LGS Order # 180 02:46 PM [DATE] Cash Sale PO #CASH SALE - …" at bounding box center [784, 430] width 1568 height 653
drag, startPoint x: 1238, startPoint y: 400, endPoint x: 1200, endPoint y: 316, distance: 92.2
click at [1200, 316] on div "Start [DATE] 6:00 AM End Please select [DATE] [DATE] [DATE] [DATE] [DATE] [DATE…" at bounding box center [1262, 373] width 215 height 155
click at [1292, 310] on div "End" at bounding box center [1316, 305] width 101 height 15
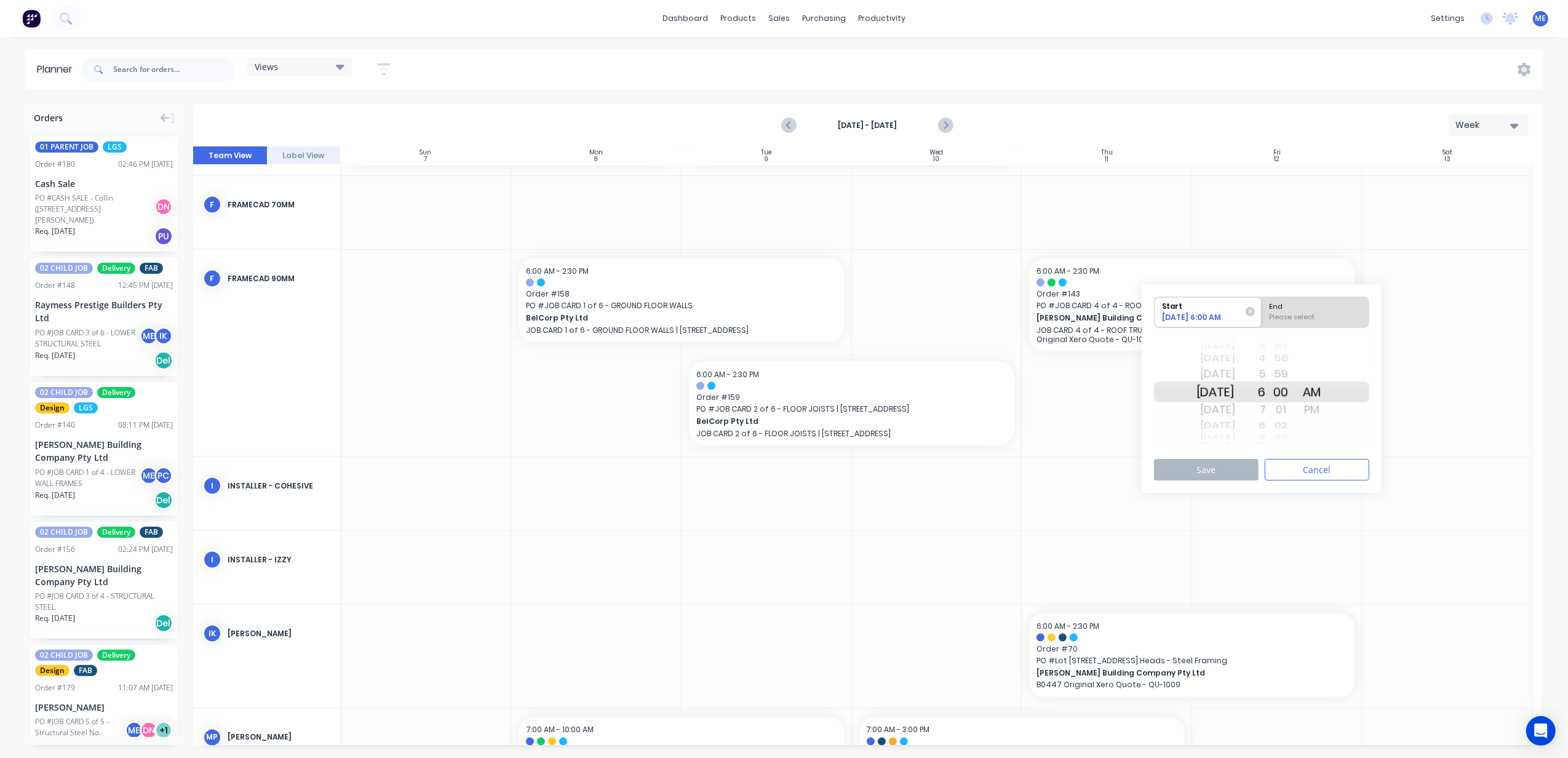
click at [1262, 310] on input "End Please select" at bounding box center [1262, 312] width 1 height 30
radio input "true"
drag, startPoint x: 1228, startPoint y: 374, endPoint x: 1228, endPoint y: 358, distance: 16.0
click at [1228, 358] on div "Date" at bounding box center [1216, 362] width 39 height 17
click at [1266, 387] on div "6" at bounding box center [1251, 392] width 31 height 21
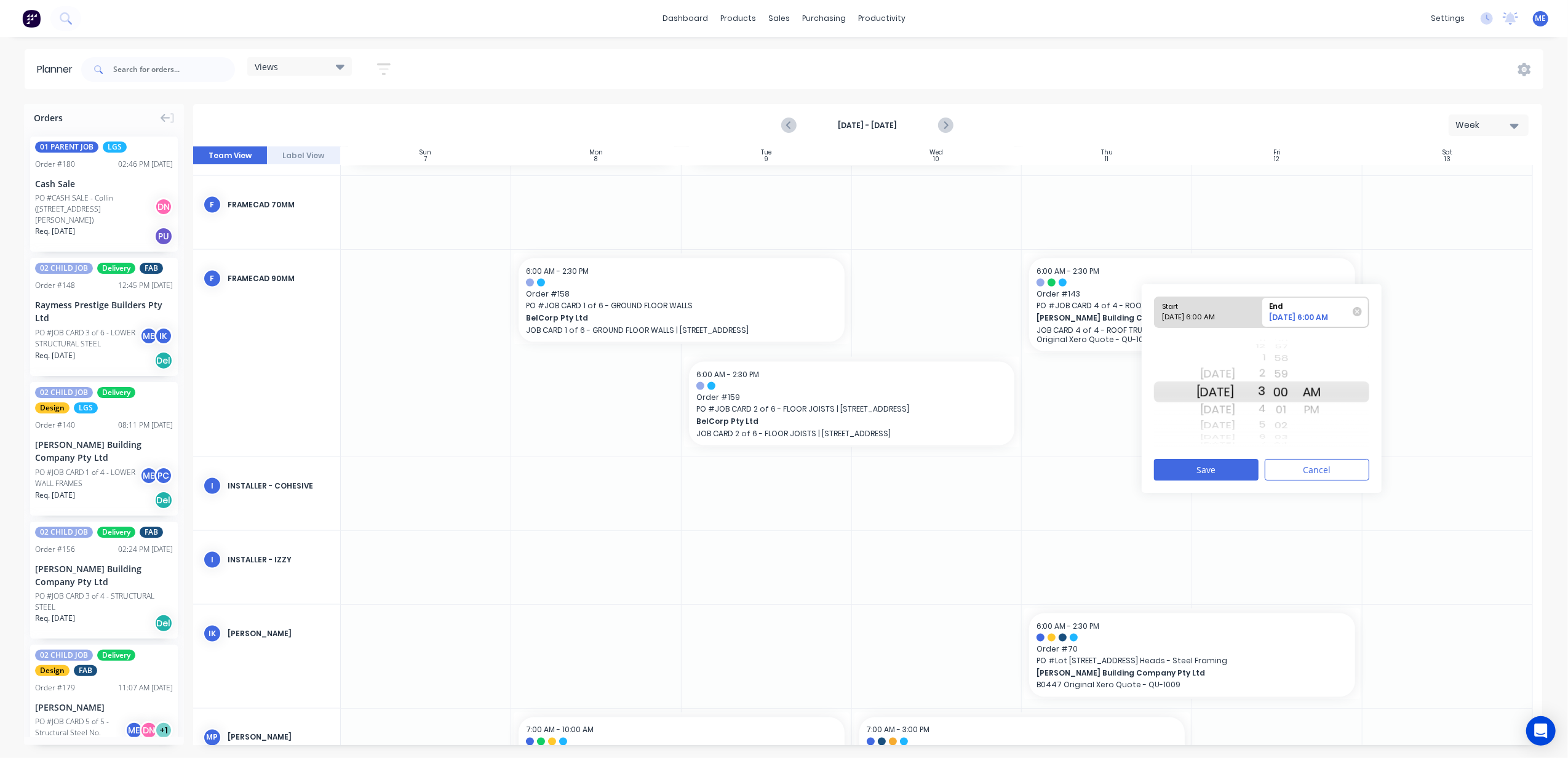
drag, startPoint x: 1279, startPoint y: 365, endPoint x: 1283, endPoint y: 195, distance: 170.0
click at [1283, 195] on div "Orders 01 PARENT JOB LGS Order # 180 02:46 PM [DATE] Cash Sale PO #CASH SALE - …" at bounding box center [784, 430] width 1568 height 653
drag, startPoint x: 1339, startPoint y: 385, endPoint x: 1341, endPoint y: 367, distance: 18.1
click at [1327, 367] on div "AM PM AM PM" at bounding box center [1313, 392] width 31 height 117
click at [1212, 471] on button "Save" at bounding box center [1206, 470] width 104 height 22
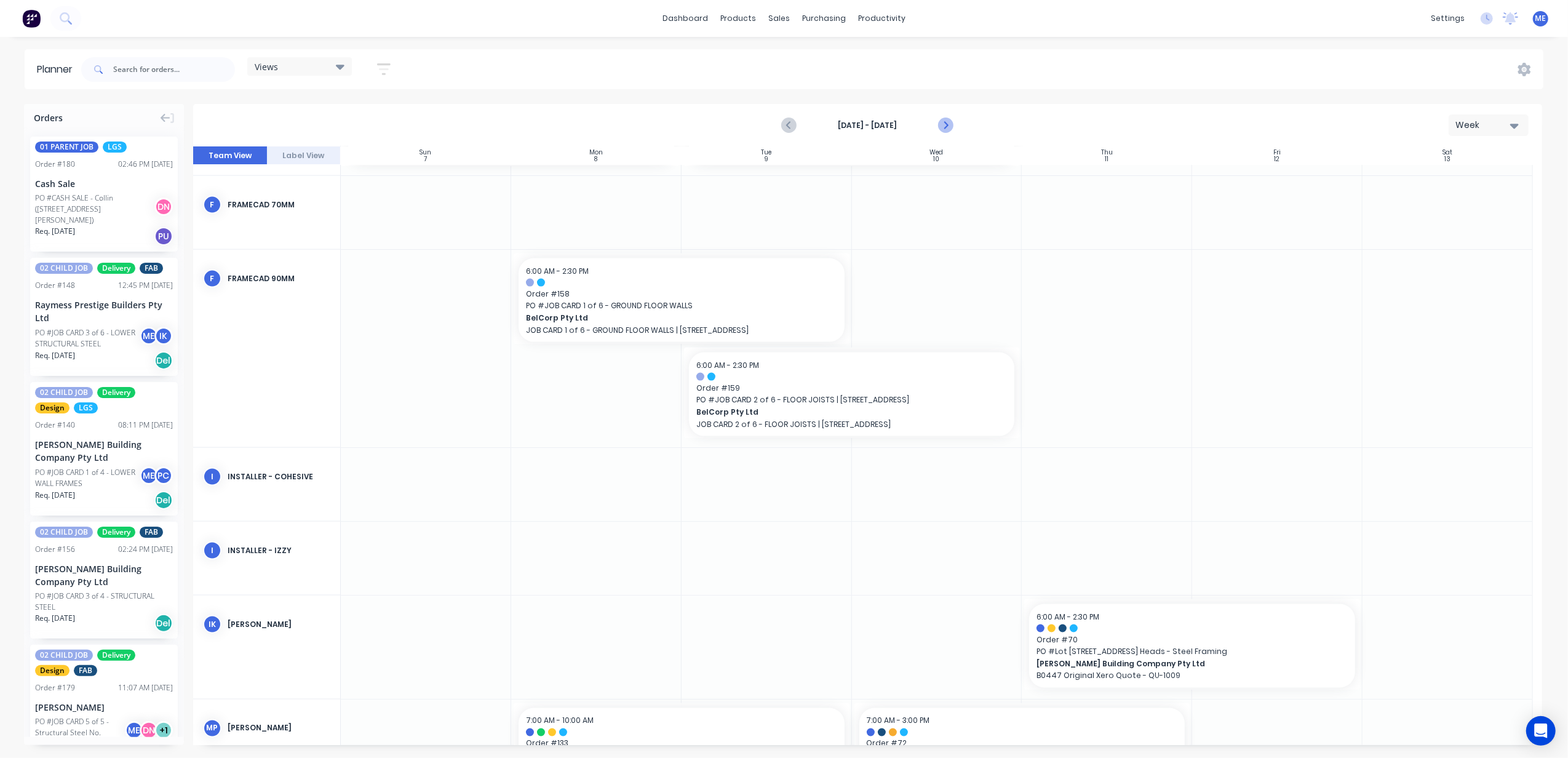
click at [949, 125] on icon "Next page" at bounding box center [945, 125] width 15 height 15
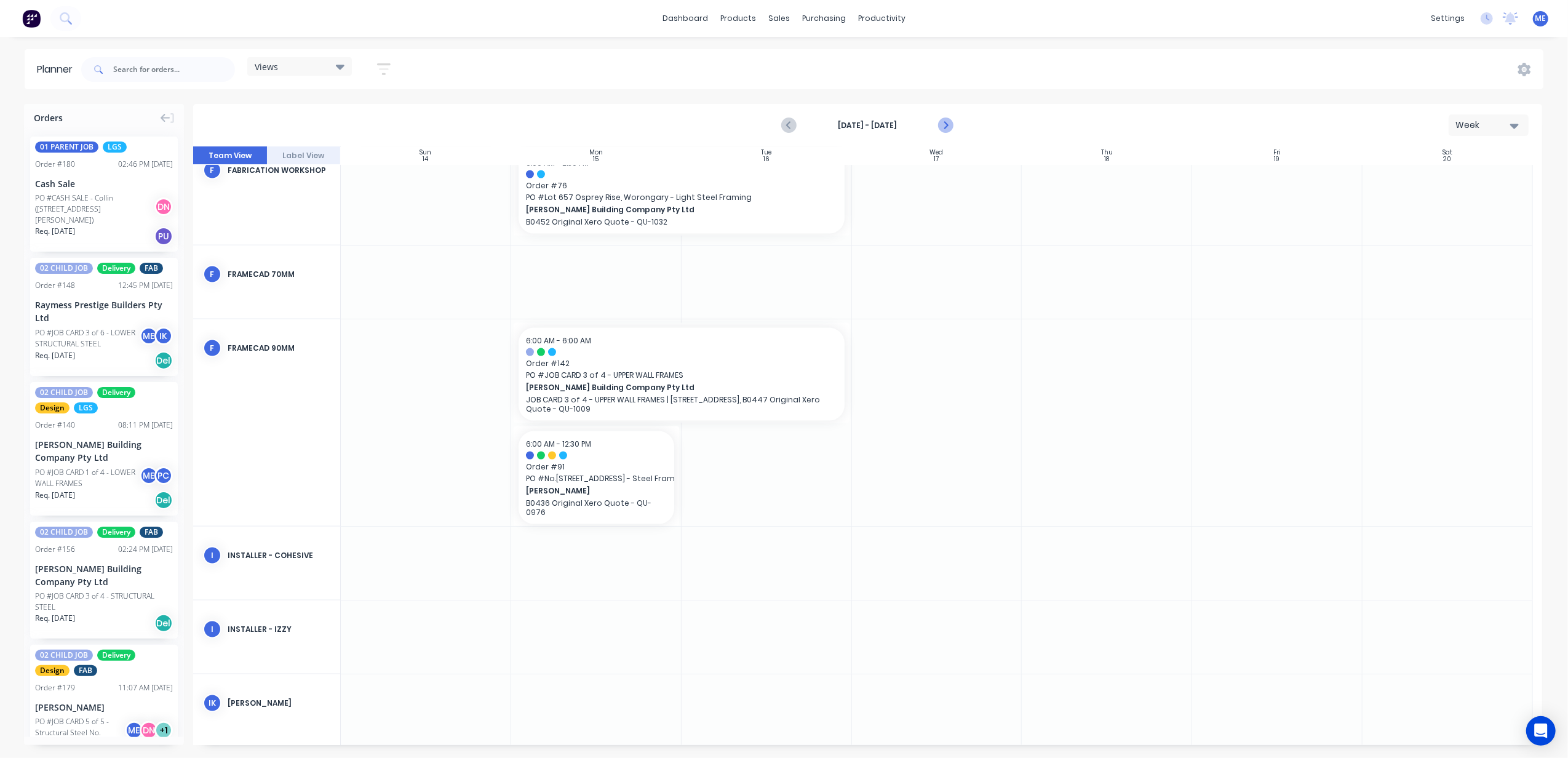
scroll to position [1832, 0]
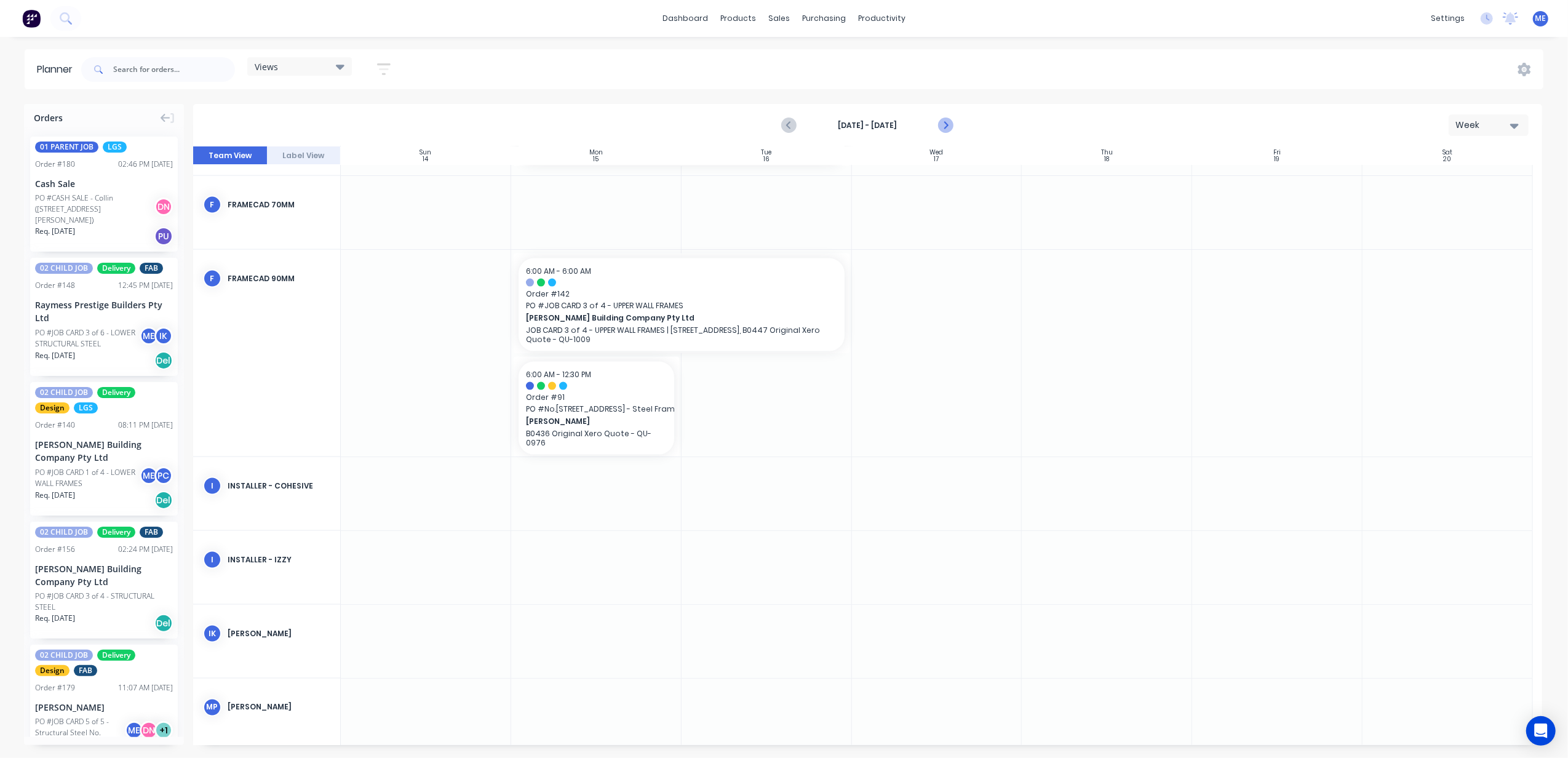
click at [946, 125] on icon "Next page" at bounding box center [945, 125] width 5 height 10
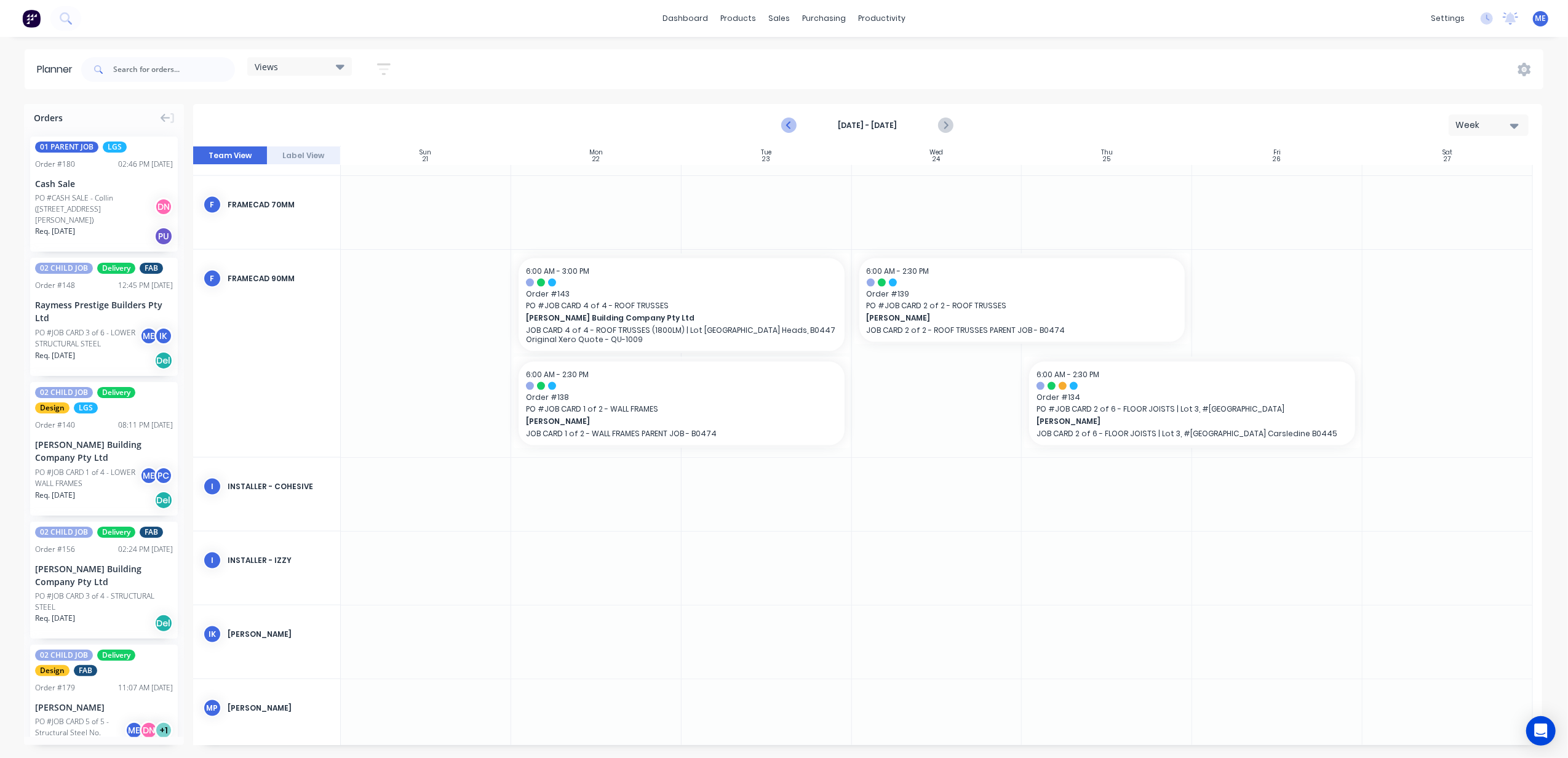
click at [790, 126] on icon "Previous page" at bounding box center [789, 125] width 15 height 15
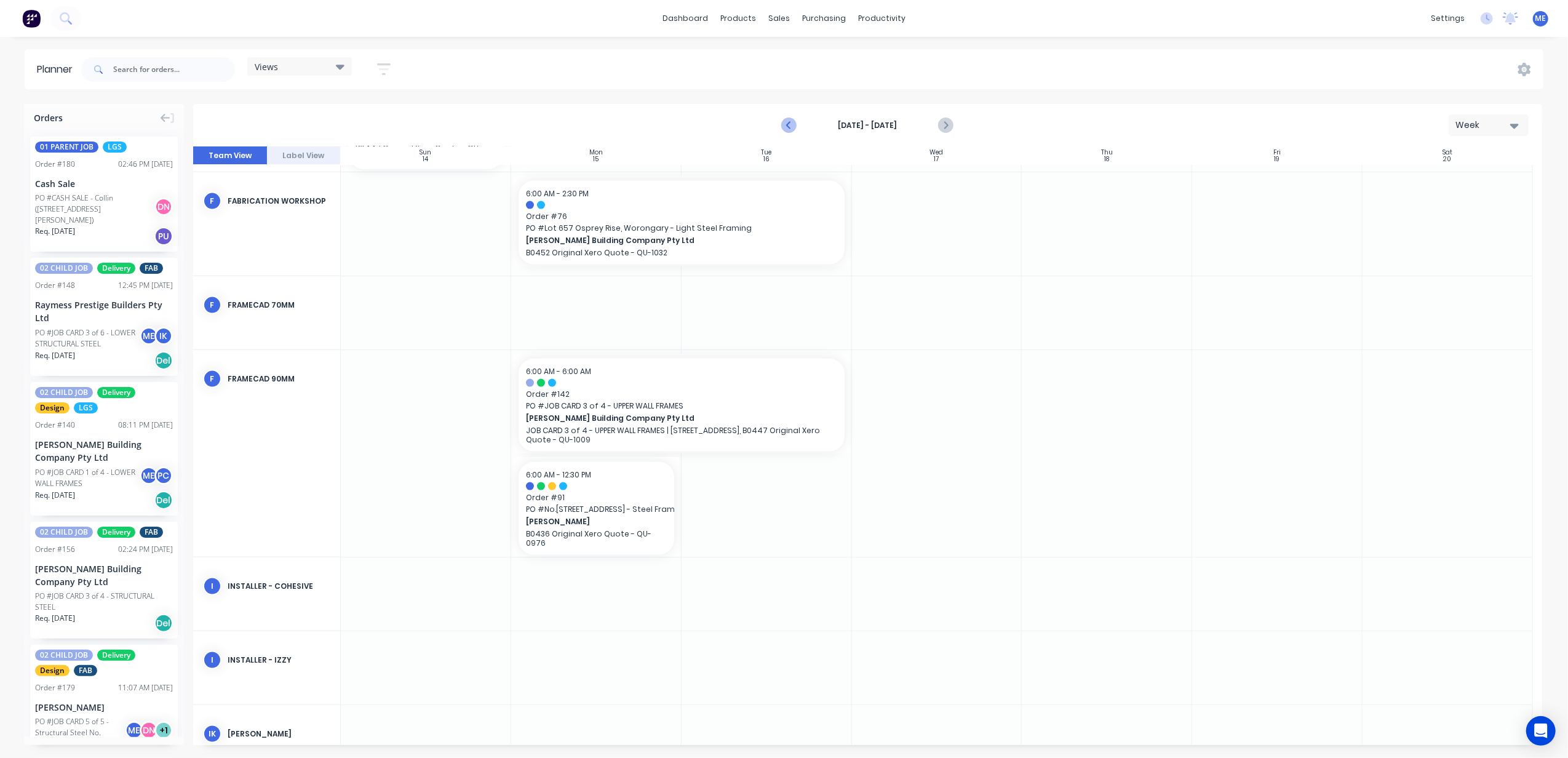
scroll to position [1832, 0]
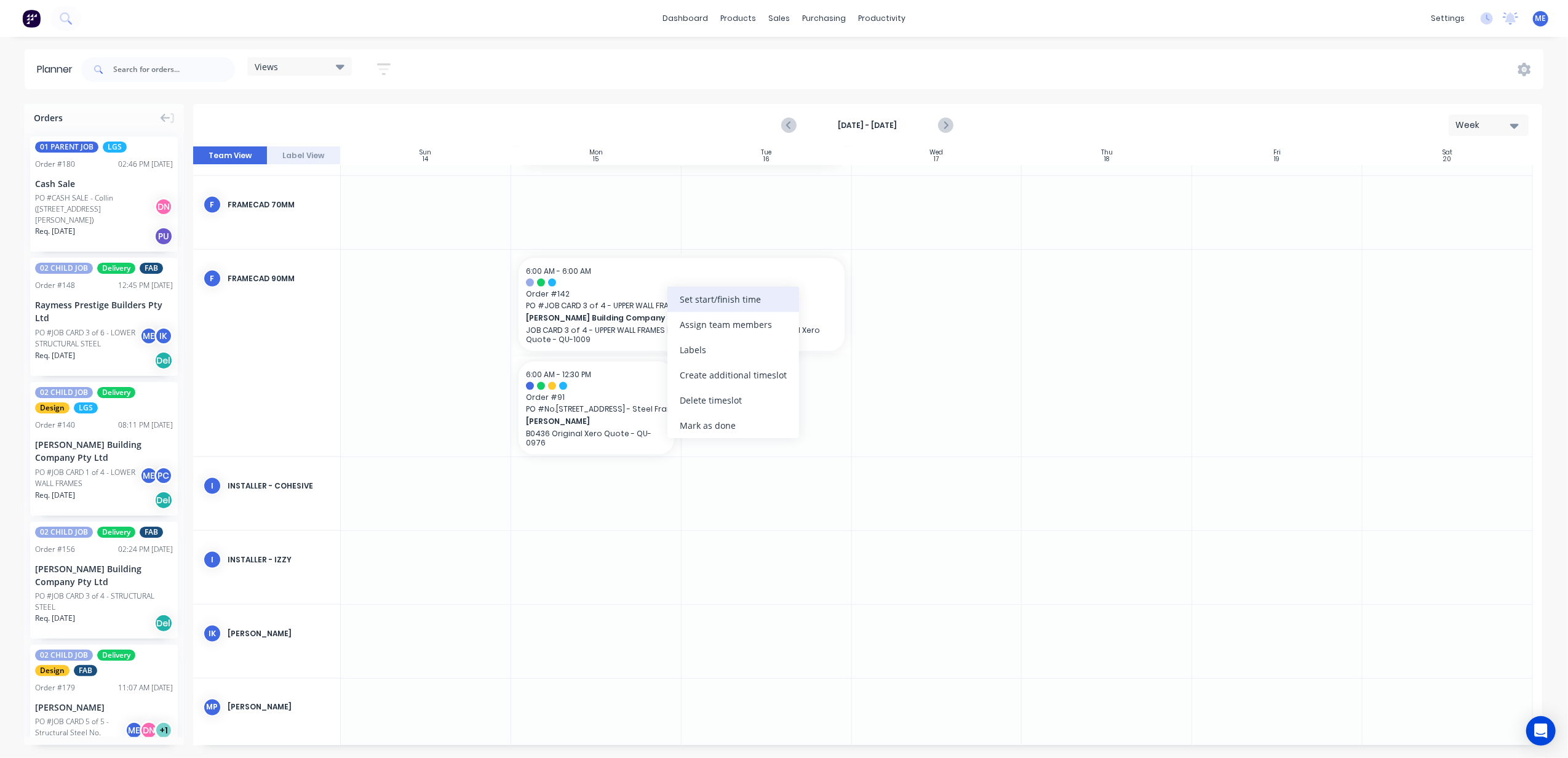
click at [719, 304] on div "Set start/finish time" at bounding box center [733, 299] width 132 height 26
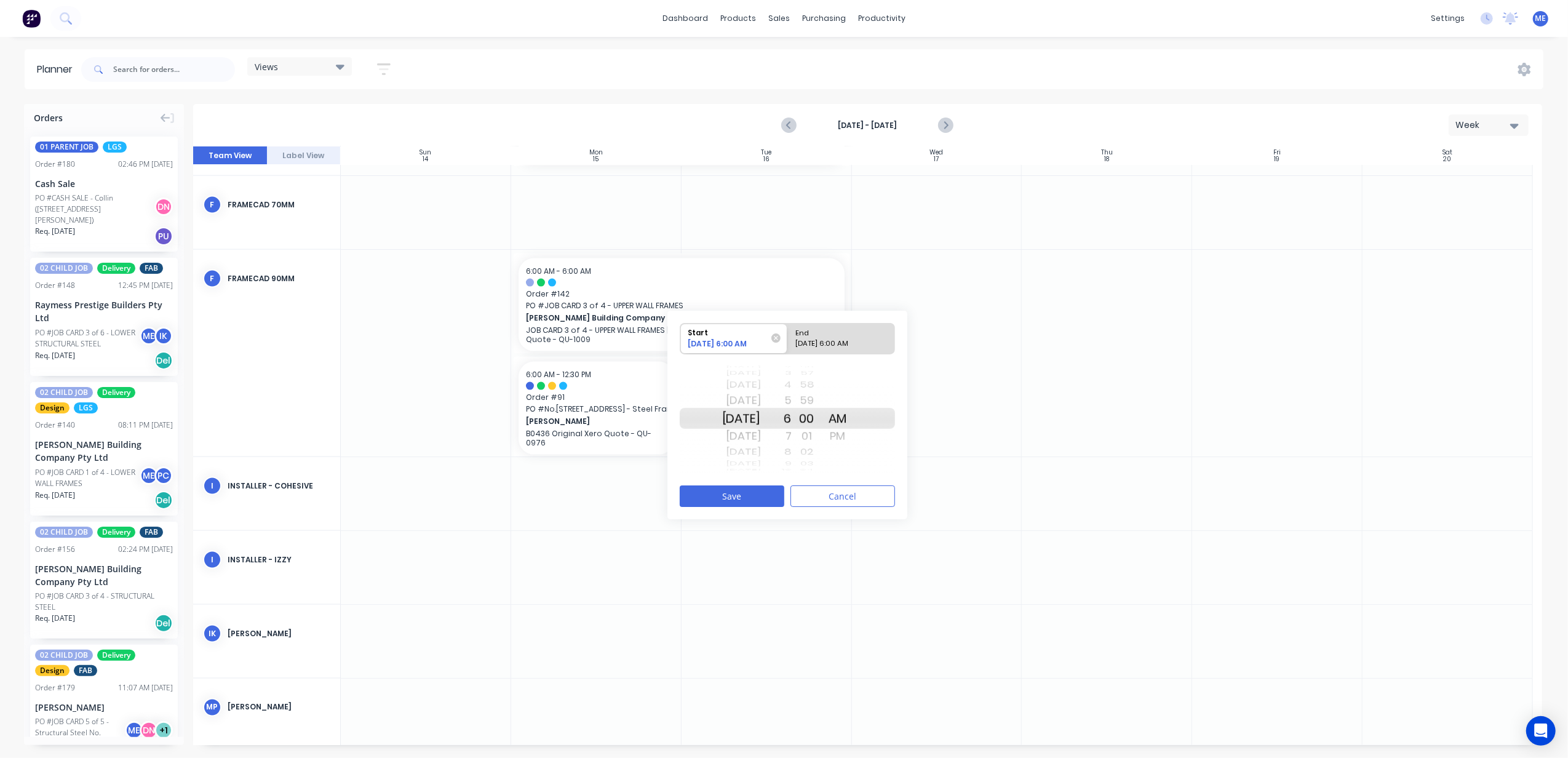
click at [842, 335] on div "End" at bounding box center [835, 331] width 89 height 15
click at [788, 335] on input "End [DATE] 6:00 AM" at bounding box center [787, 338] width 1 height 30
radio input "true"
drag, startPoint x: 803, startPoint y: 388, endPoint x: 812, endPoint y: 203, distance: 185.2
click at [853, 389] on div at bounding box center [838, 390] width 31 height 18
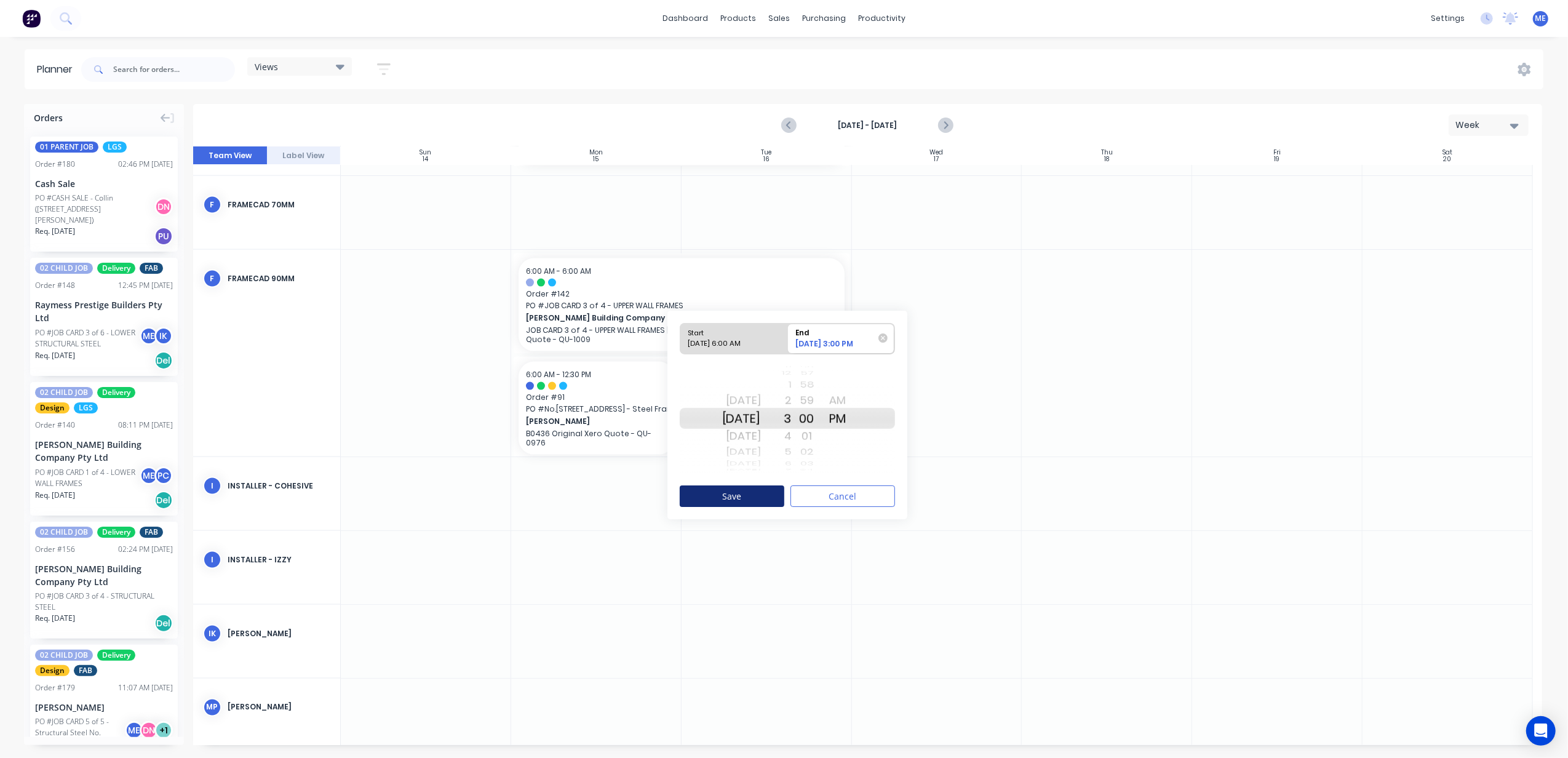
click at [765, 489] on button "Save" at bounding box center [731, 496] width 104 height 22
click at [790, 127] on icon "Previous page" at bounding box center [789, 125] width 5 height 10
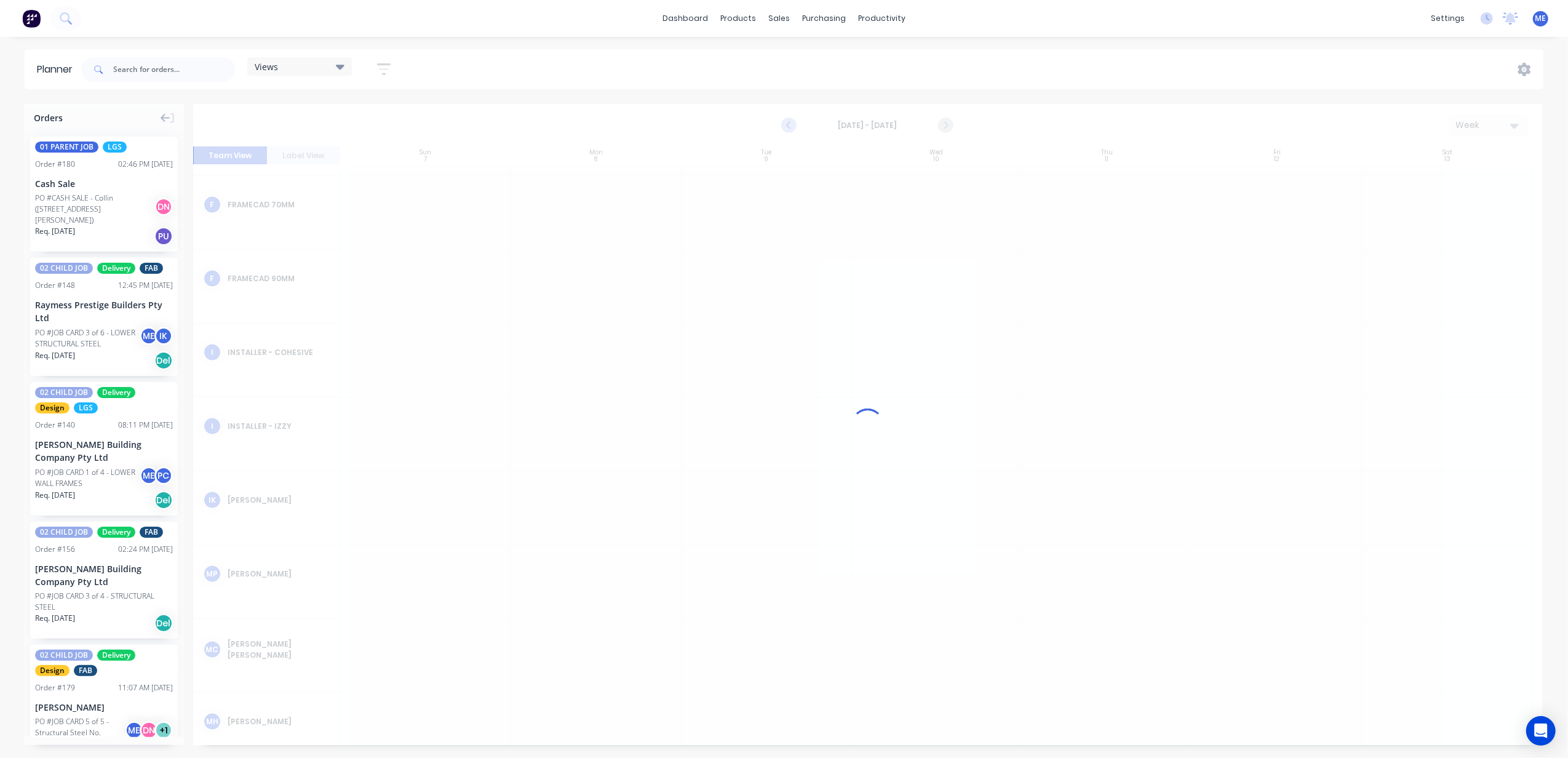
scroll to position [1823, 0]
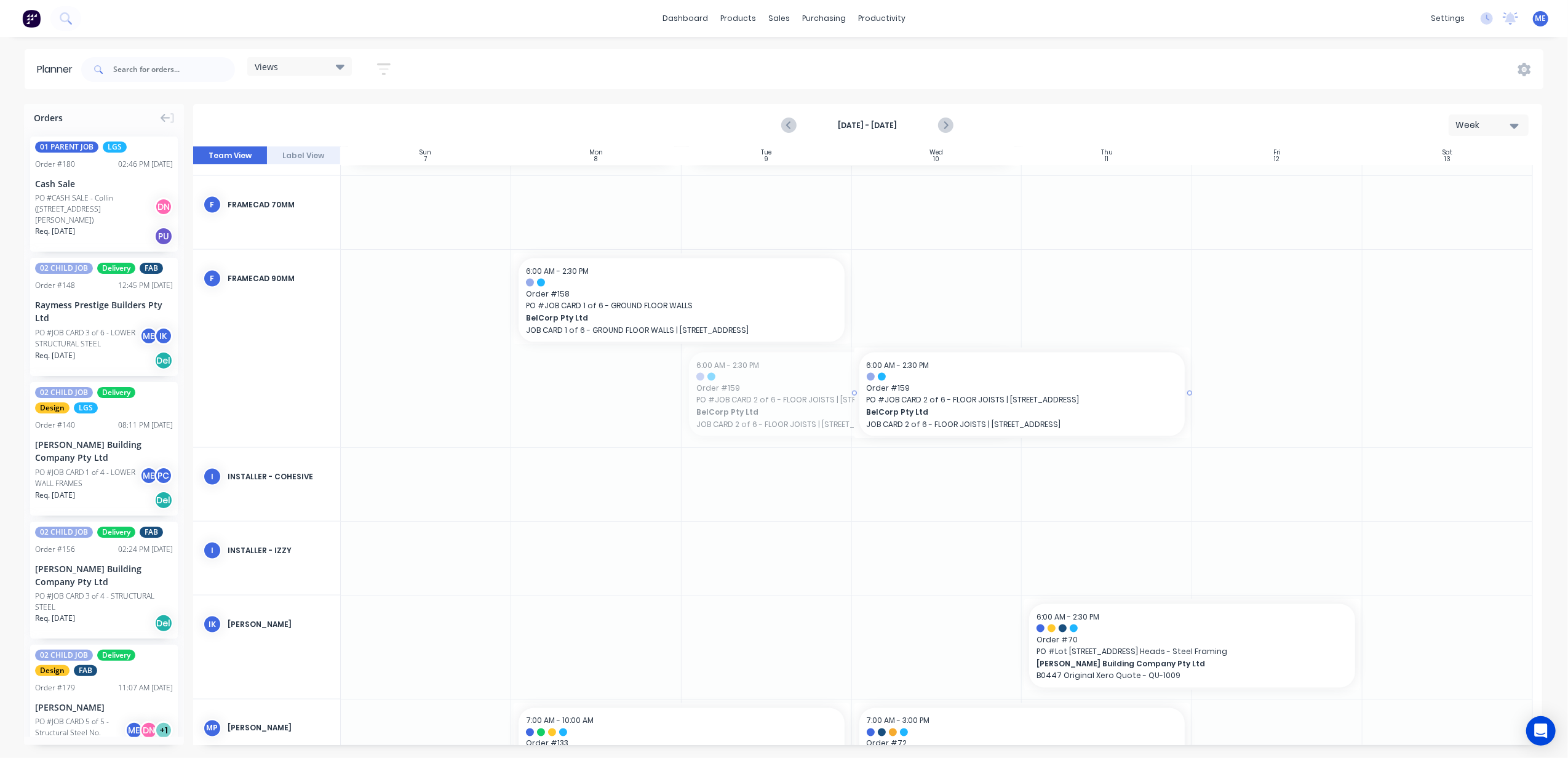
drag, startPoint x: 837, startPoint y: 371, endPoint x: 918, endPoint y: 266, distance: 132.6
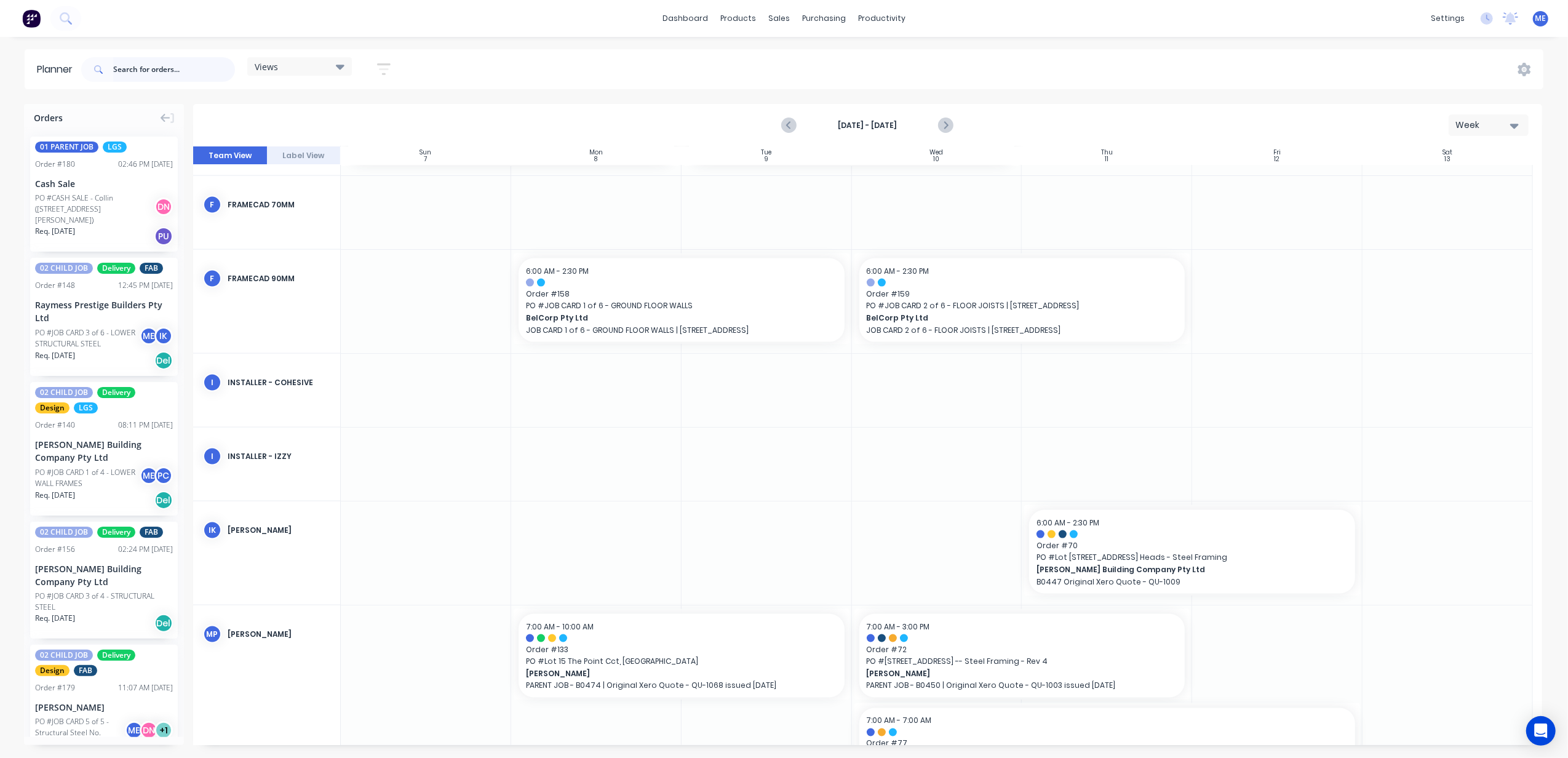
click at [170, 77] on input "text" at bounding box center [173, 70] width 122 height 25
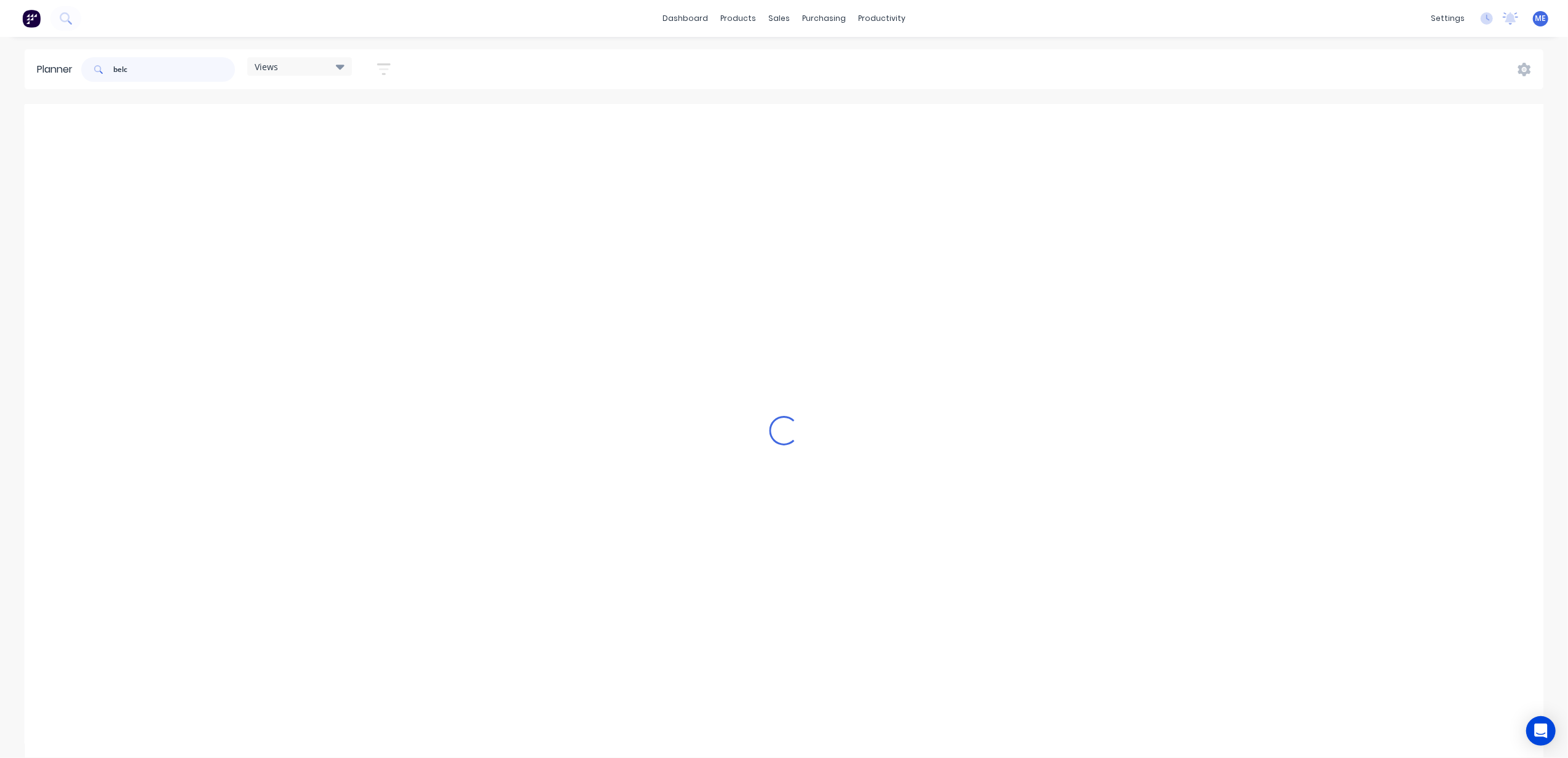
scroll to position [1774, 0]
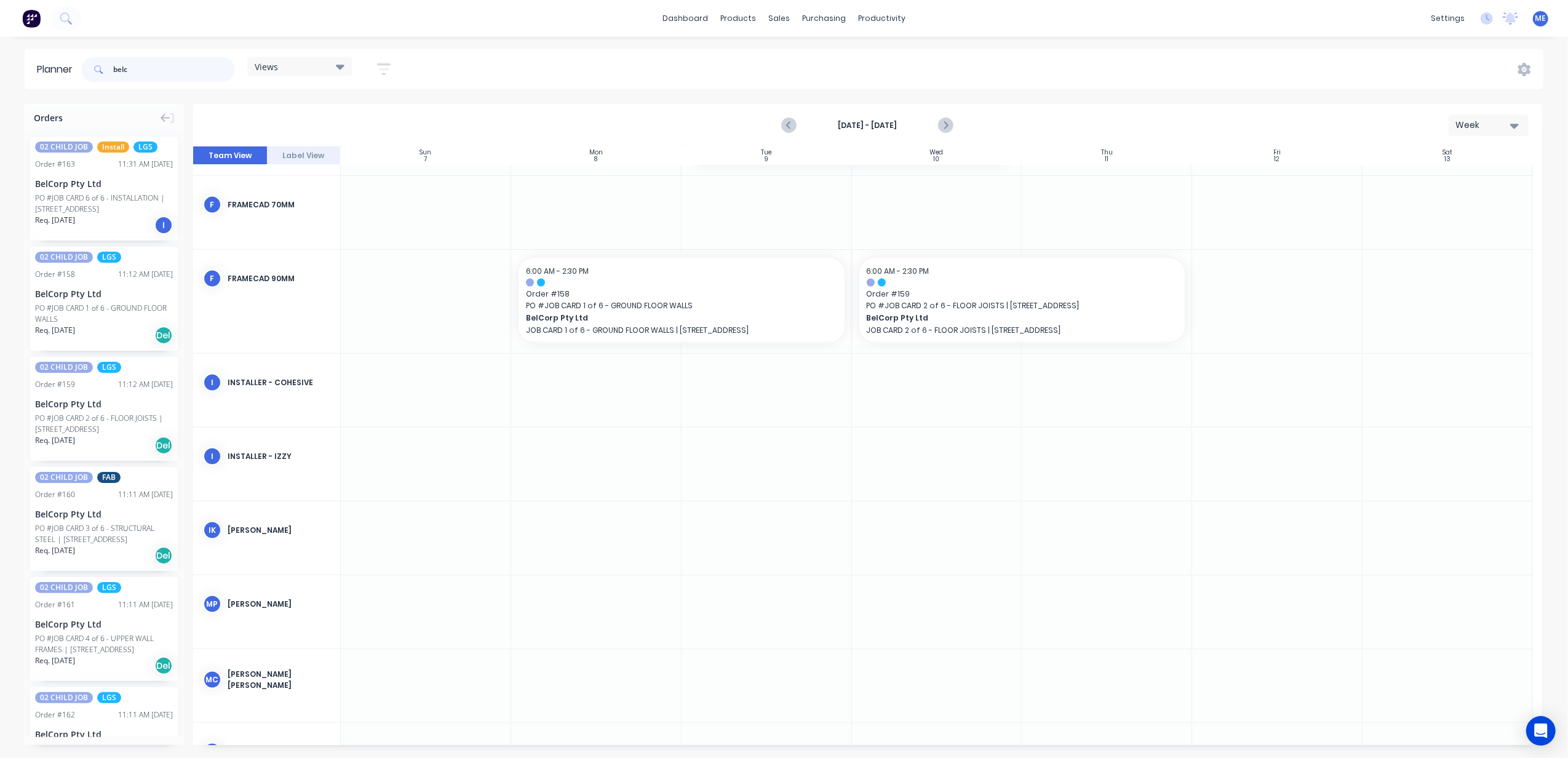
type input "belc"
drag, startPoint x: 92, startPoint y: 638, endPoint x: 1278, endPoint y: 328, distance: 1225.8
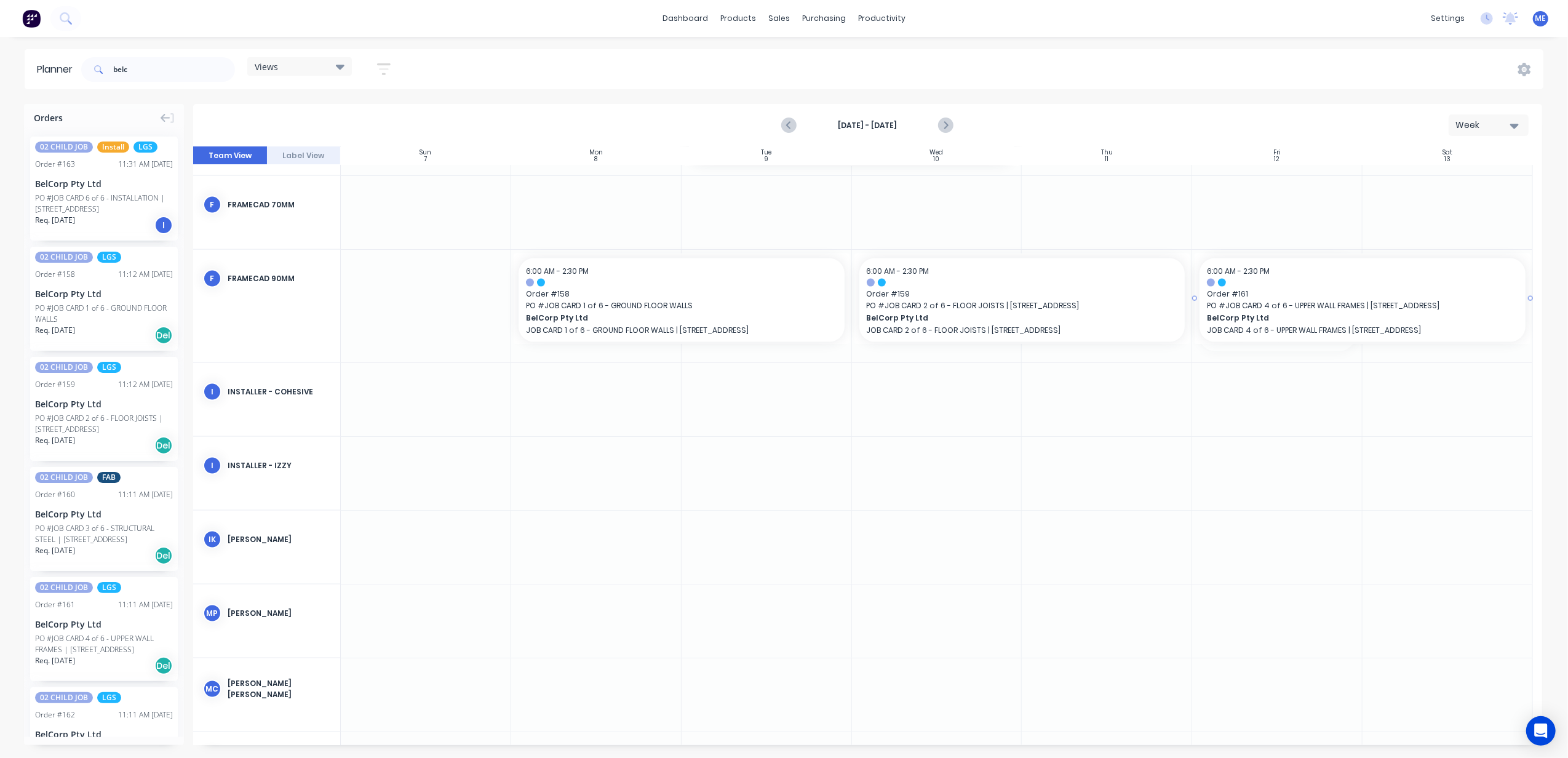
drag, startPoint x: 1357, startPoint y: 301, endPoint x: 1494, endPoint y: 310, distance: 137.3
click at [941, 122] on icon "Next page" at bounding box center [945, 125] width 15 height 15
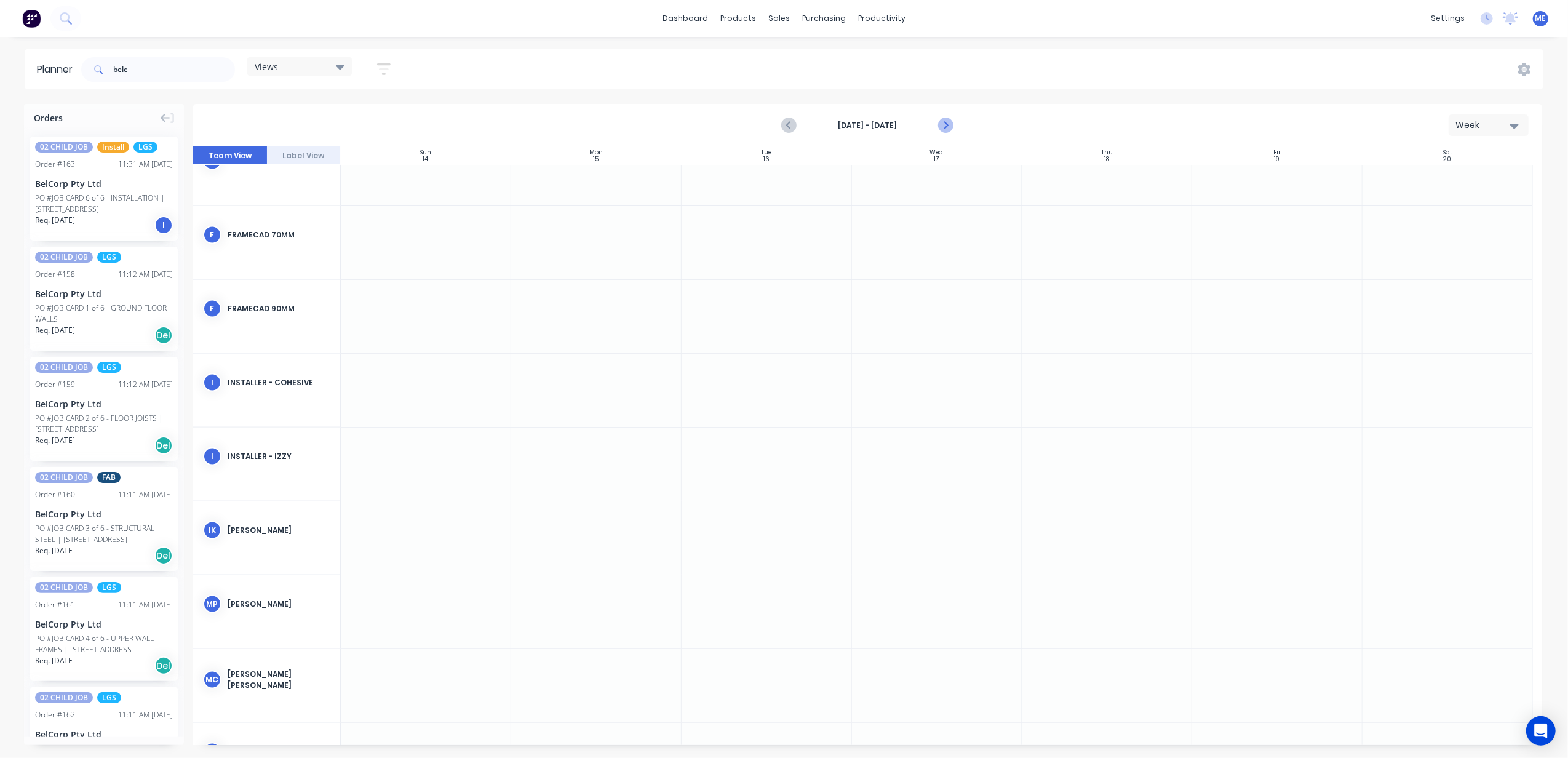
scroll to position [1762, 0]
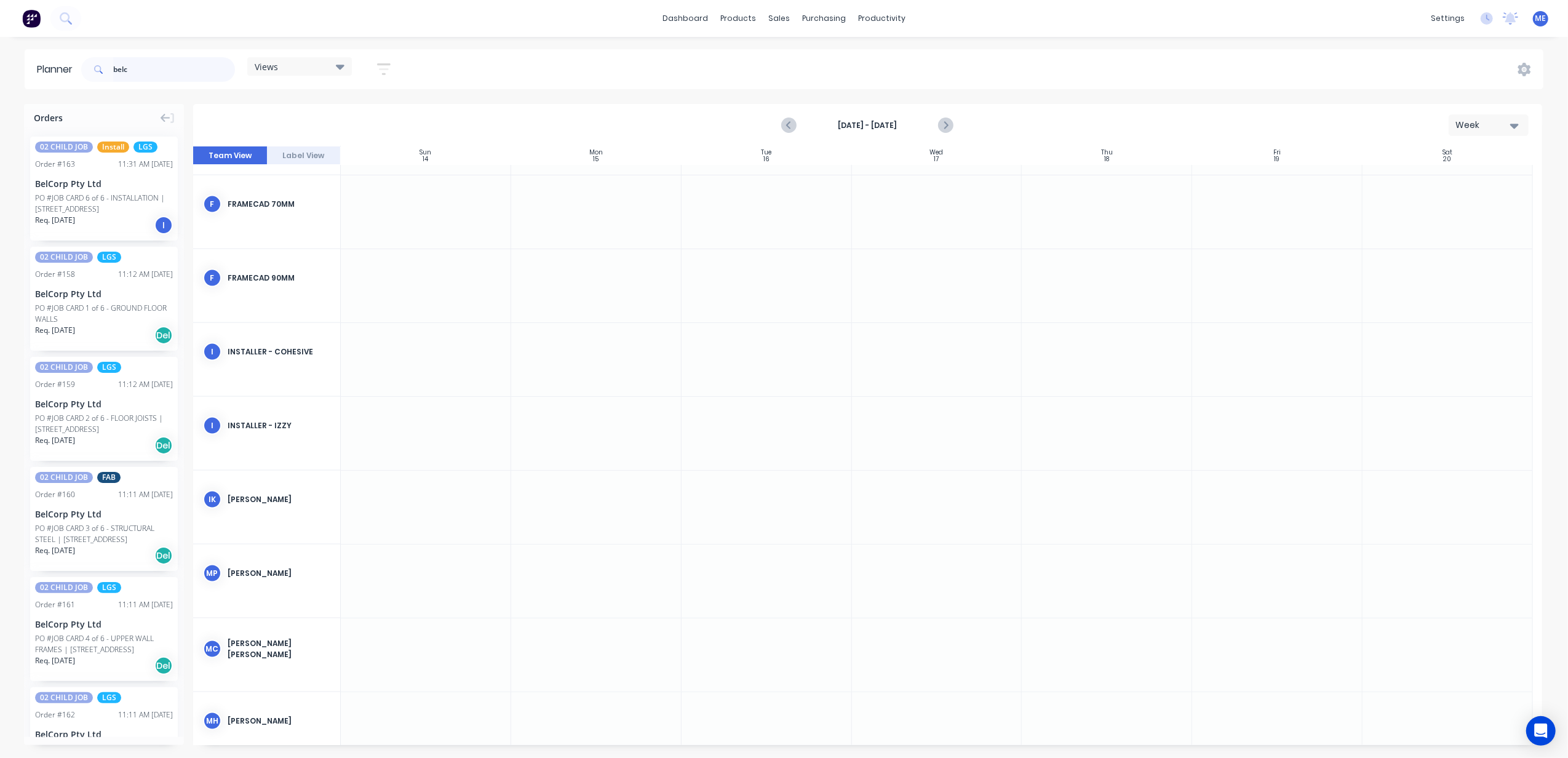
drag, startPoint x: 146, startPoint y: 67, endPoint x: 60, endPoint y: 74, distance: 86.3
click at [60, 74] on header "Planner belc Views Save new view None (Default) edit DESIGN TEAM (INTERNAL) edi…" at bounding box center [784, 70] width 1518 height 40
click at [662, 84] on div "Views Save new view None (Default) edit DESIGN TEAM (INTERNAL) edit ENGINEERING…" at bounding box center [811, 70] width 1465 height 37
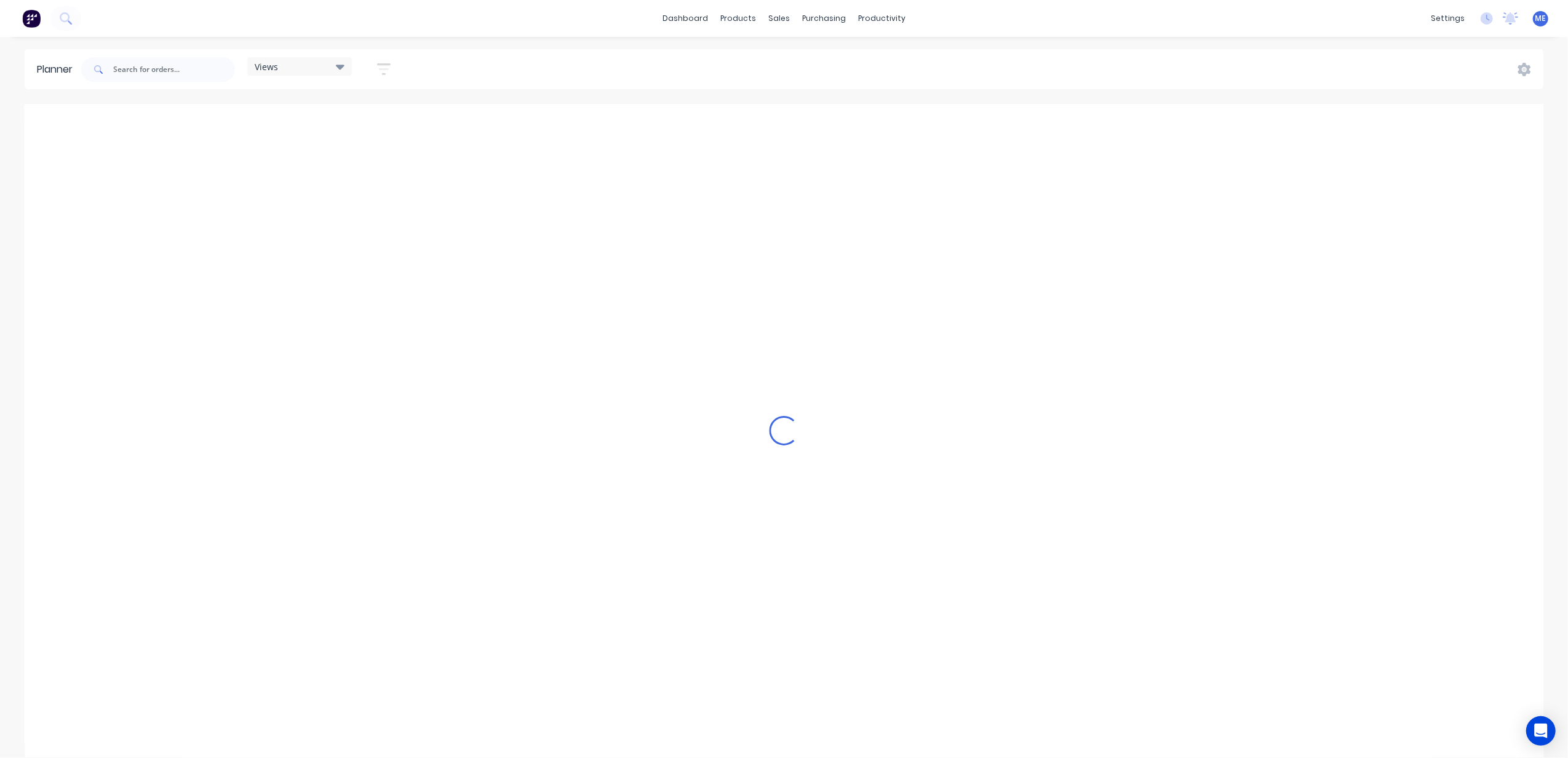
scroll to position [1832, 0]
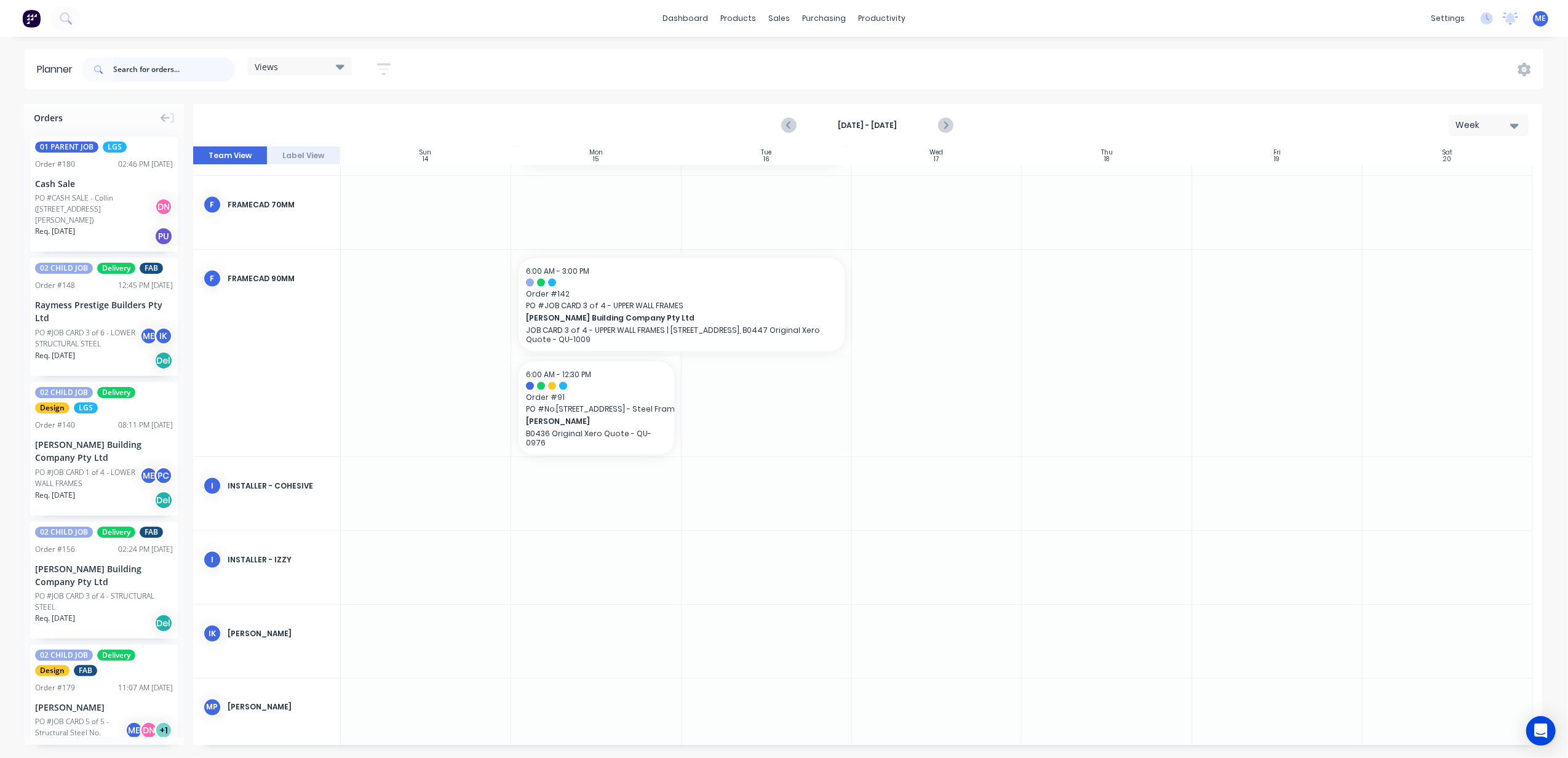
click at [118, 70] on input "text" at bounding box center [173, 70] width 122 height 25
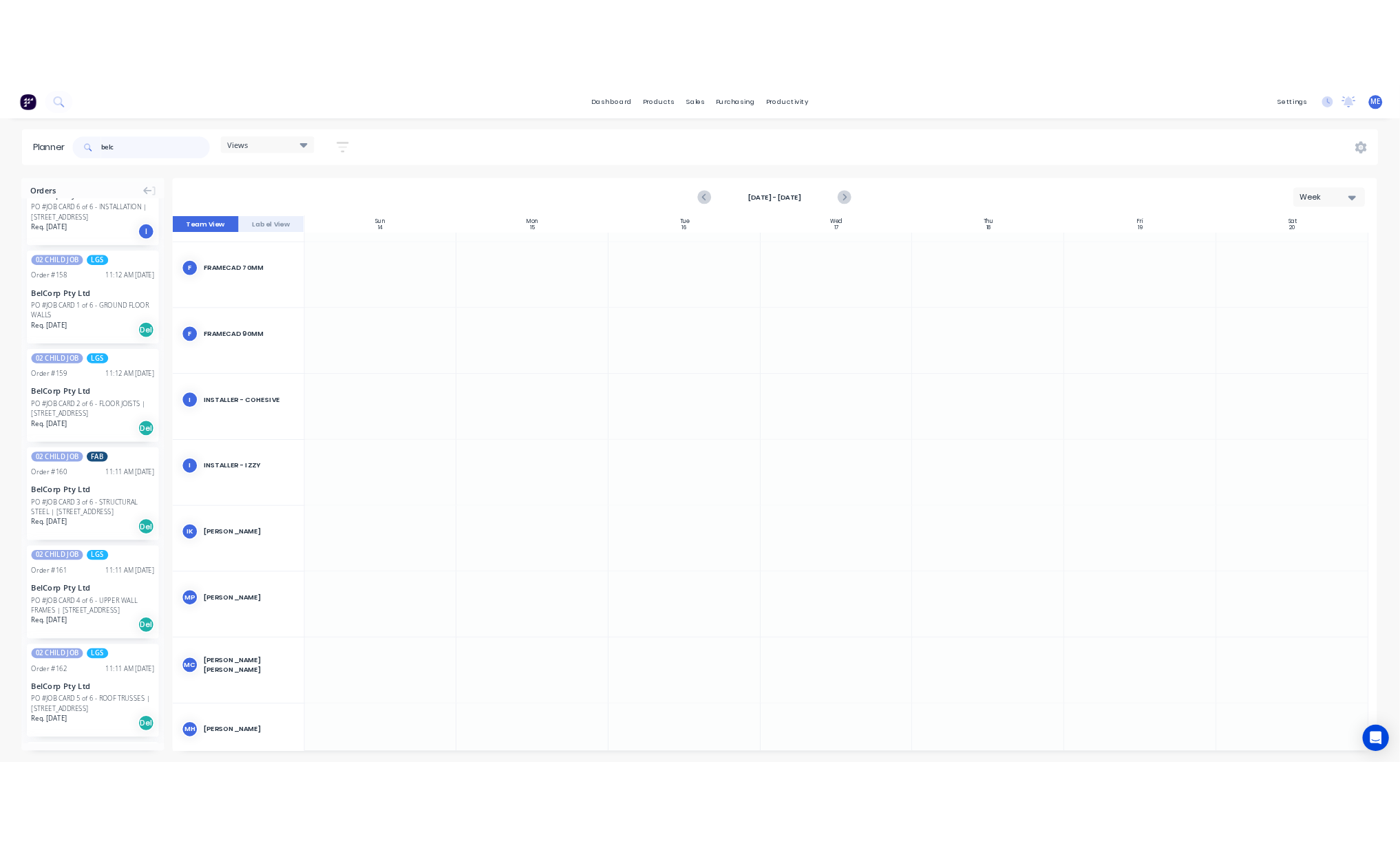
scroll to position [256, 0]
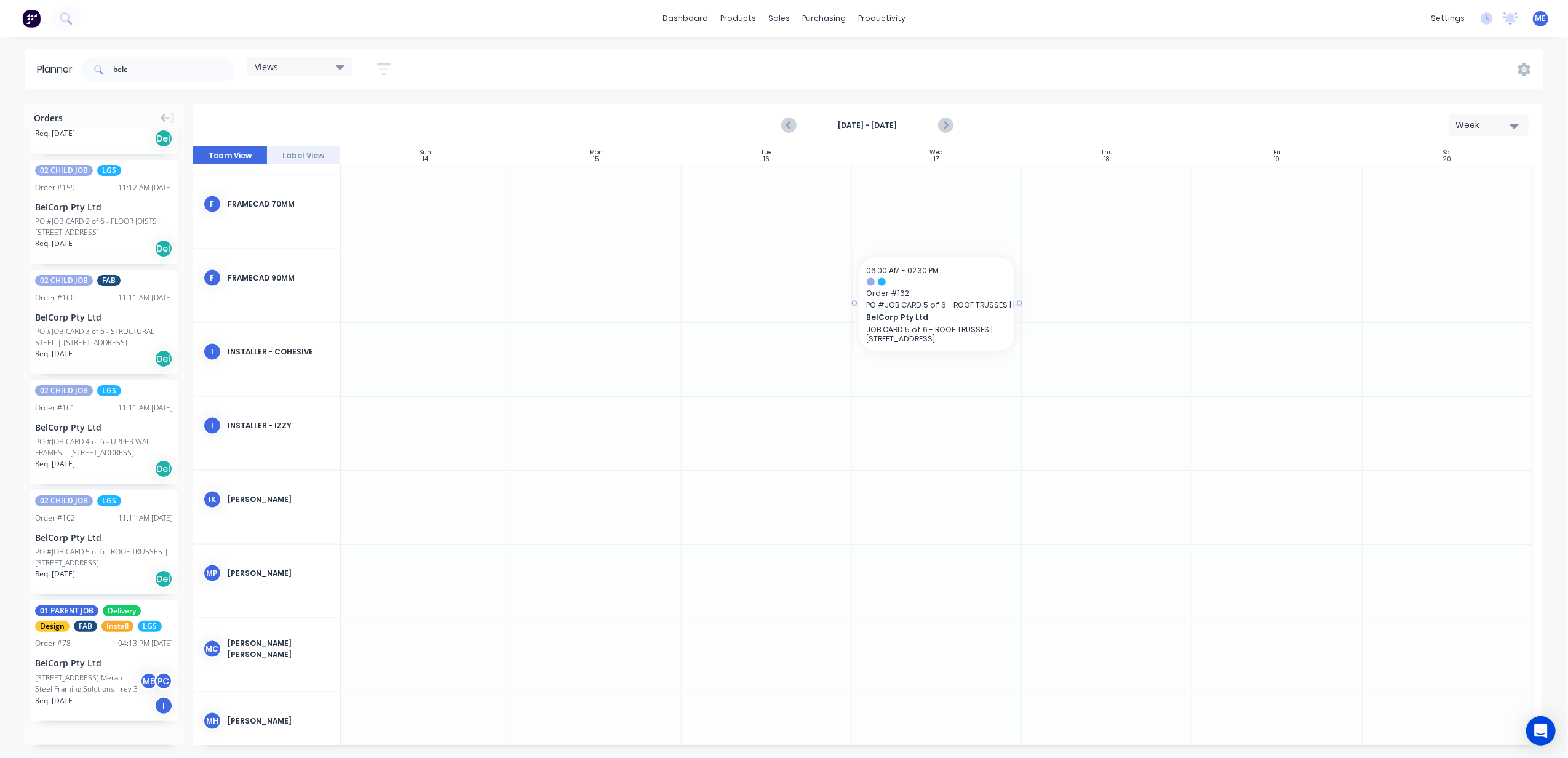
drag, startPoint x: 100, startPoint y: 544, endPoint x: 955, endPoint y: 254, distance: 902.8
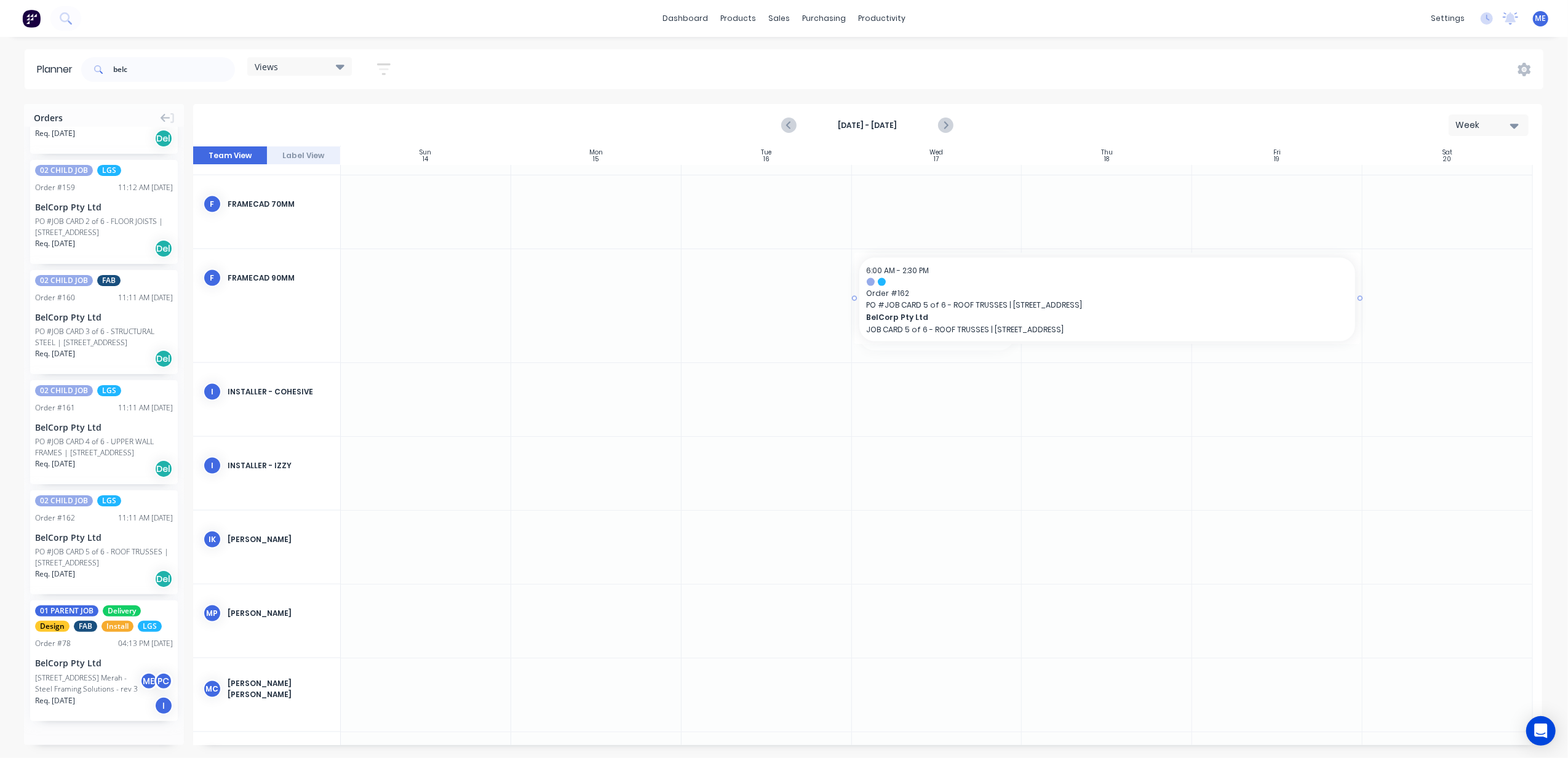
drag, startPoint x: 1018, startPoint y: 300, endPoint x: 1246, endPoint y: 305, distance: 228.1
drag, startPoint x: 154, startPoint y: 53, endPoint x: 61, endPoint y: 63, distance: 93.5
click at [61, 63] on header "Planner belc Views Save new view None (Default) edit DESIGN TEAM (INTERNAL) edi…" at bounding box center [784, 70] width 1518 height 40
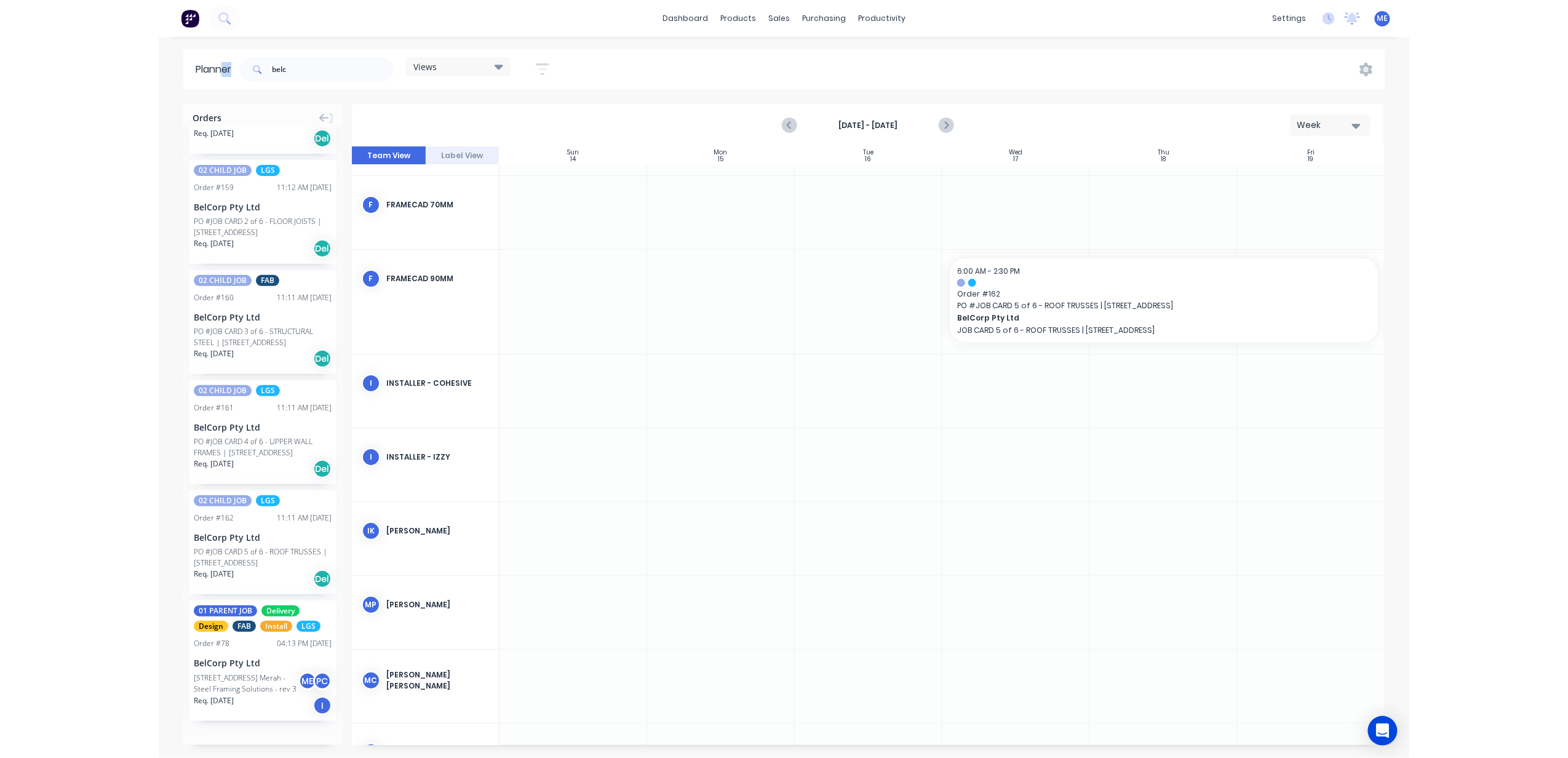
scroll to position [1762, 0]
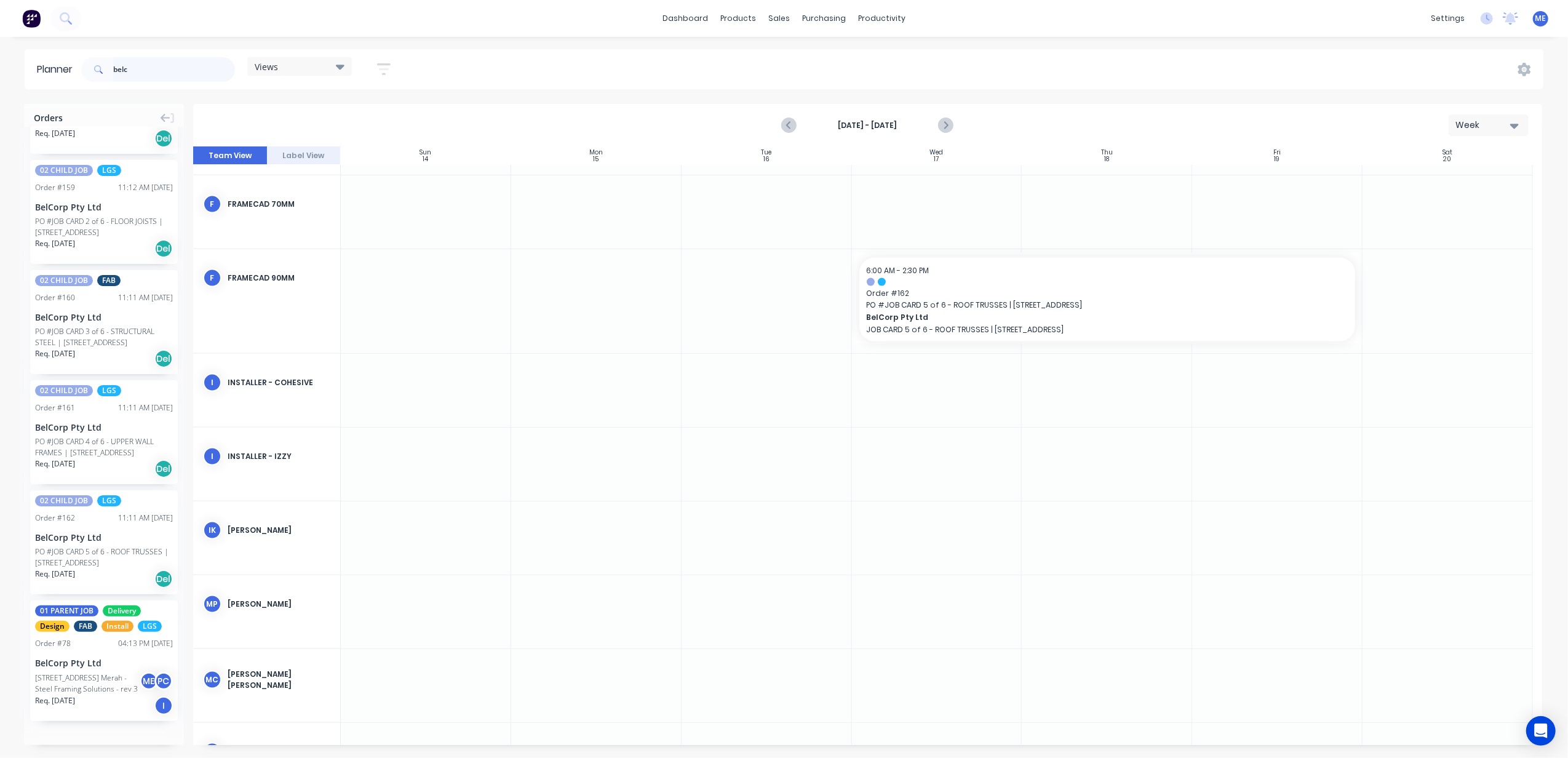
click at [173, 73] on input "belc" at bounding box center [173, 70] width 122 height 25
type input "b"
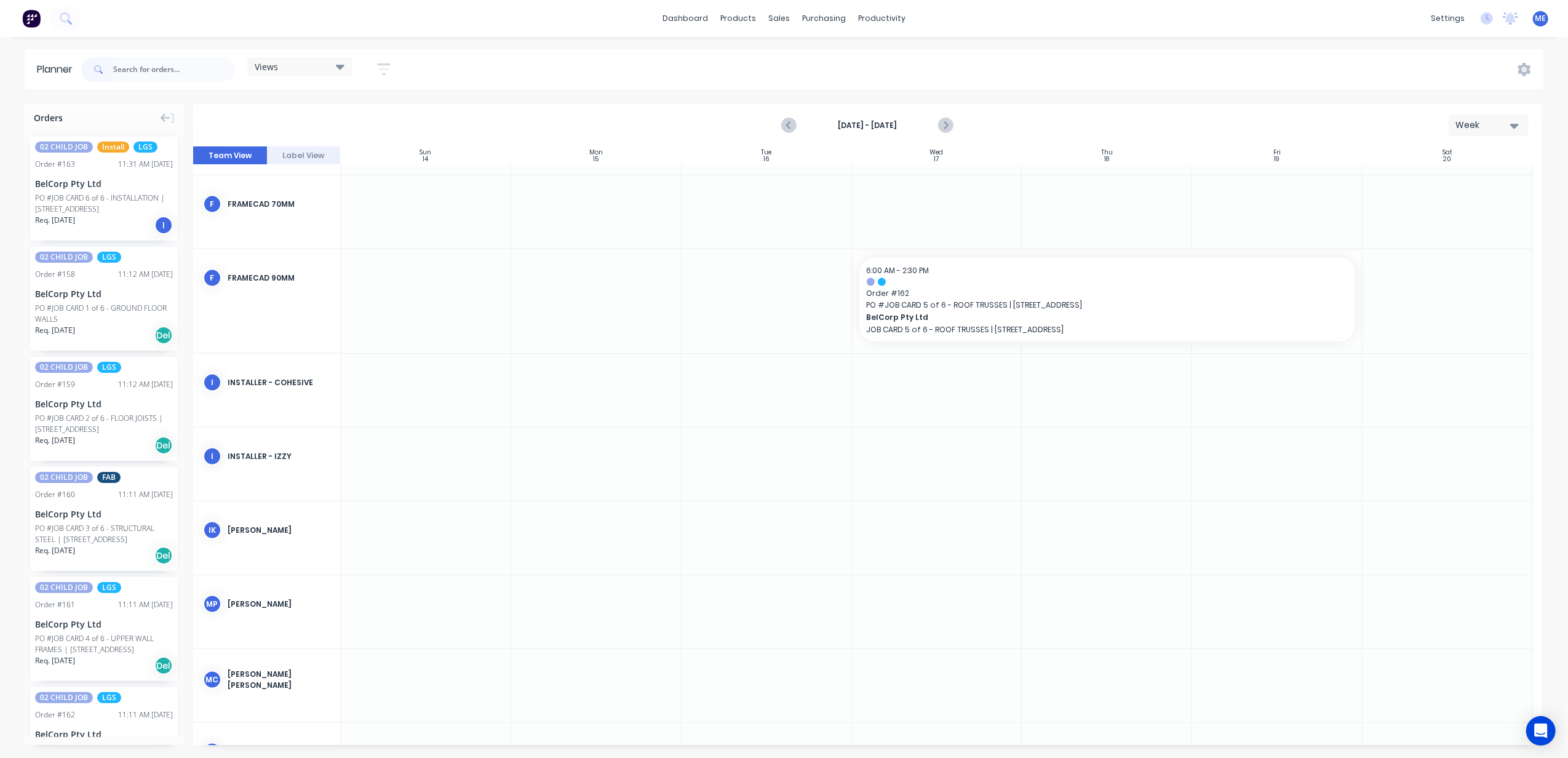
click at [606, 71] on div "Views Save new view None (Default) edit DESIGN TEAM (INTERNAL) edit ENGINEERING…" at bounding box center [811, 70] width 1465 height 37
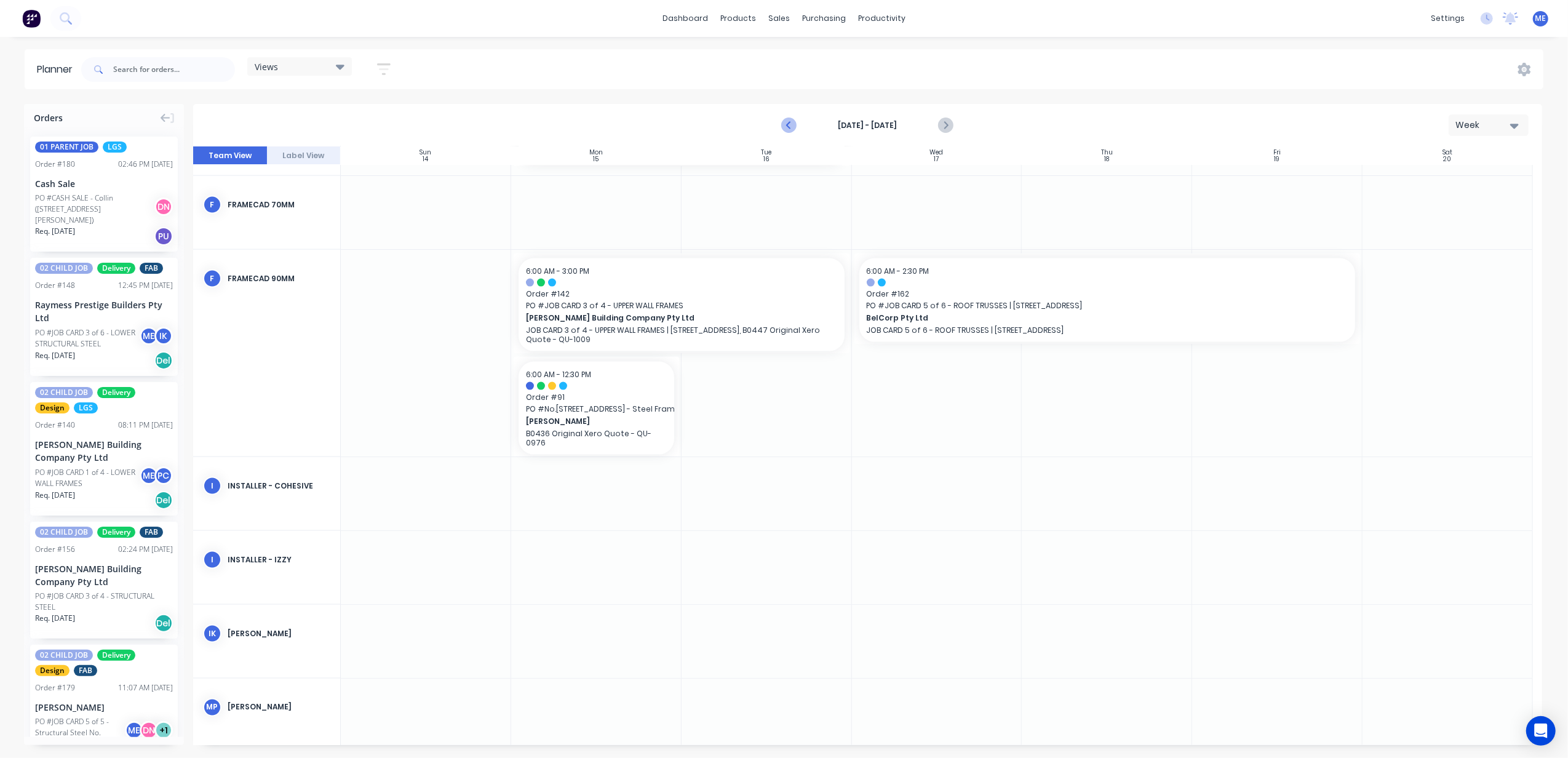
click at [787, 125] on icon "Previous page" at bounding box center [789, 125] width 5 height 10
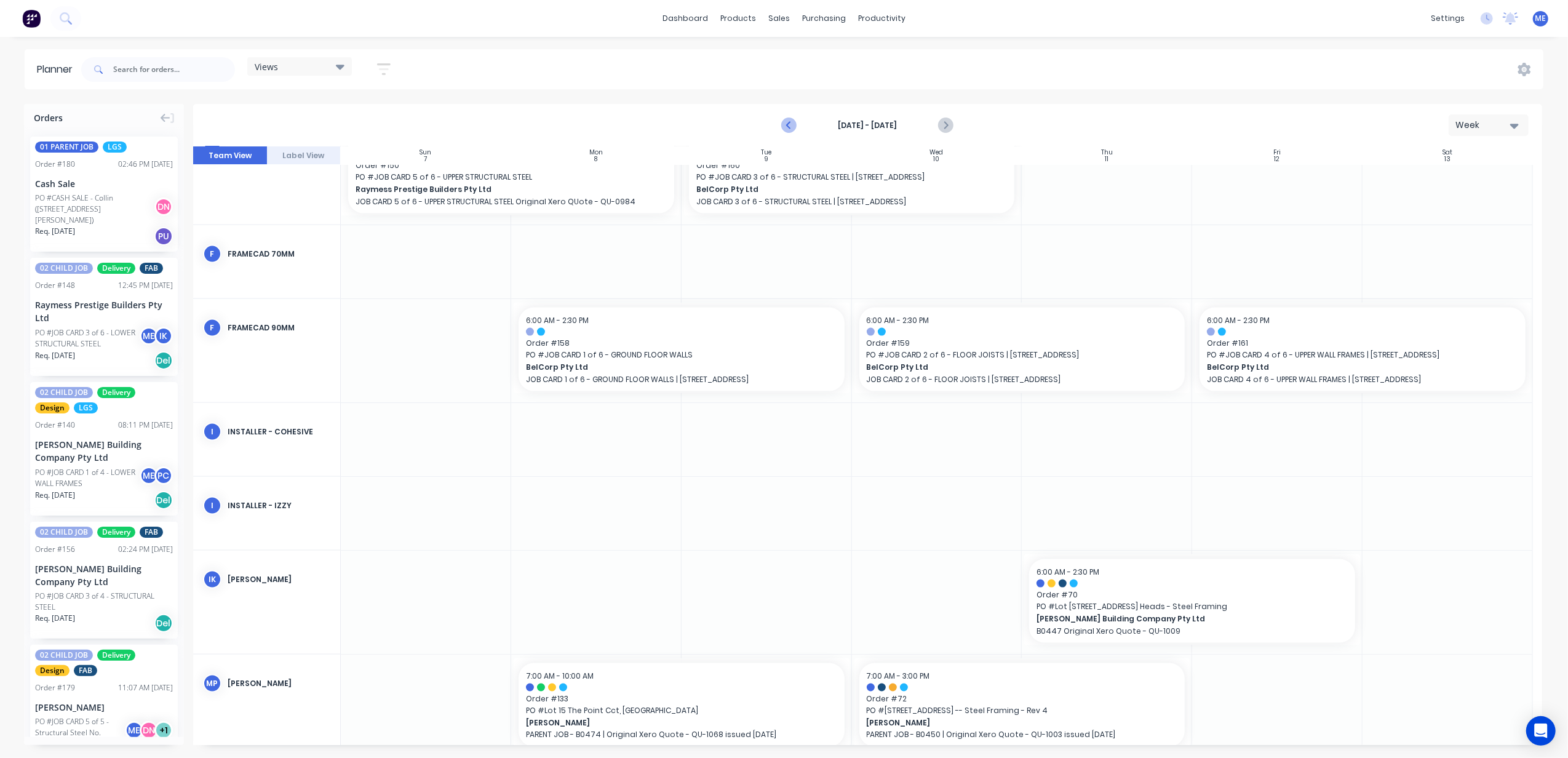
scroll to position [1823, 0]
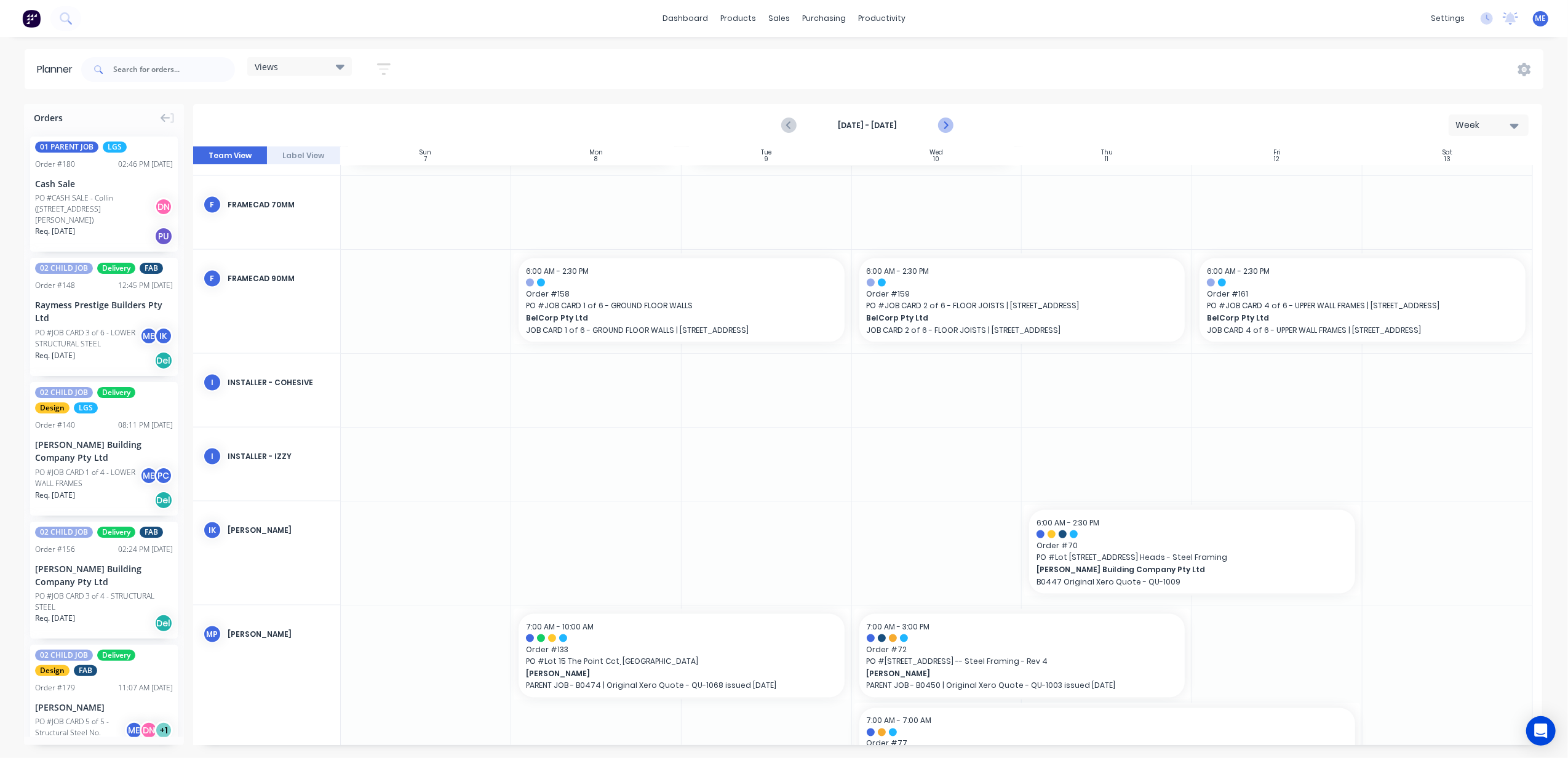
click at [948, 123] on icon "Next page" at bounding box center [945, 125] width 15 height 15
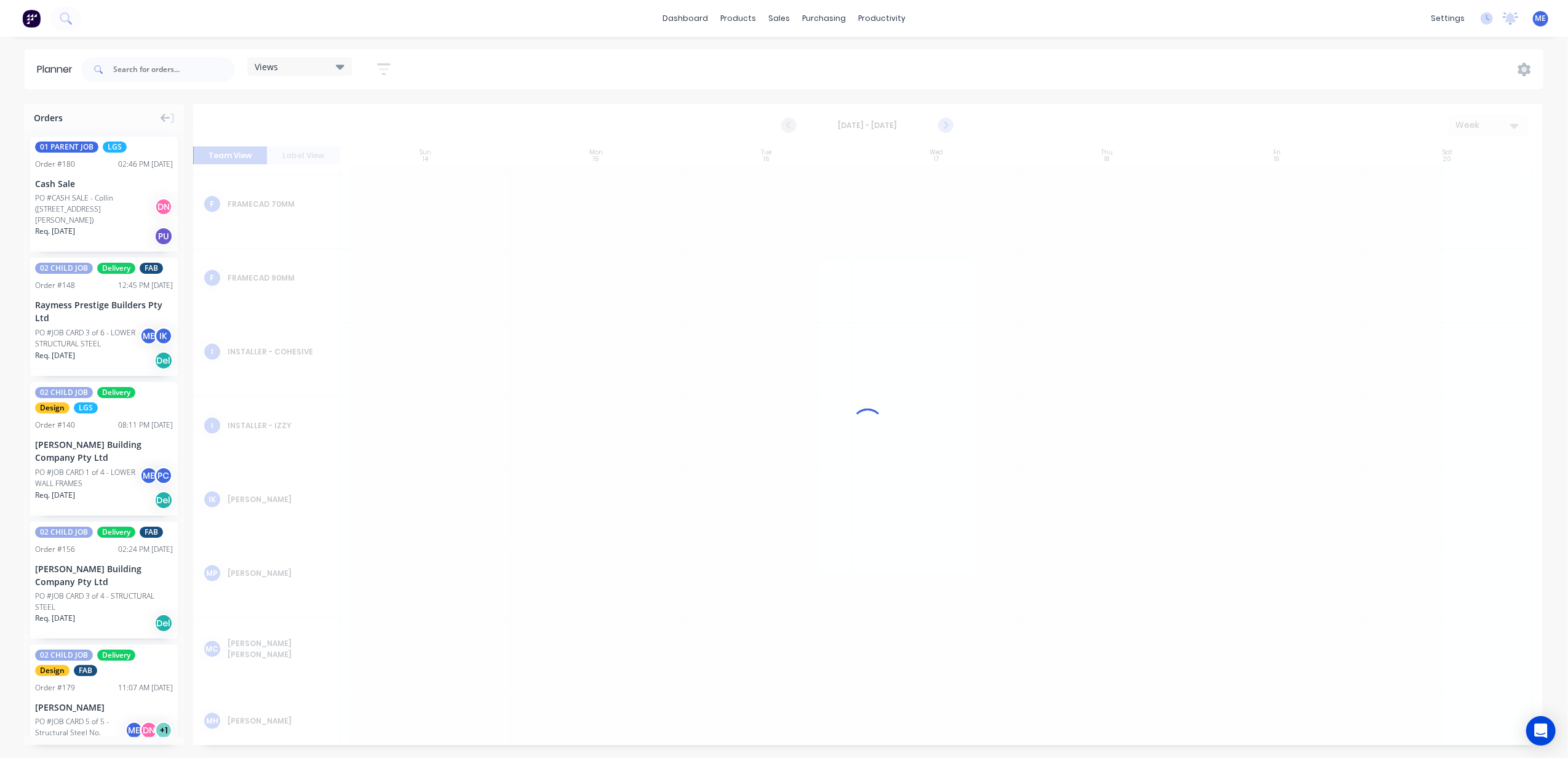
scroll to position [1832, 0]
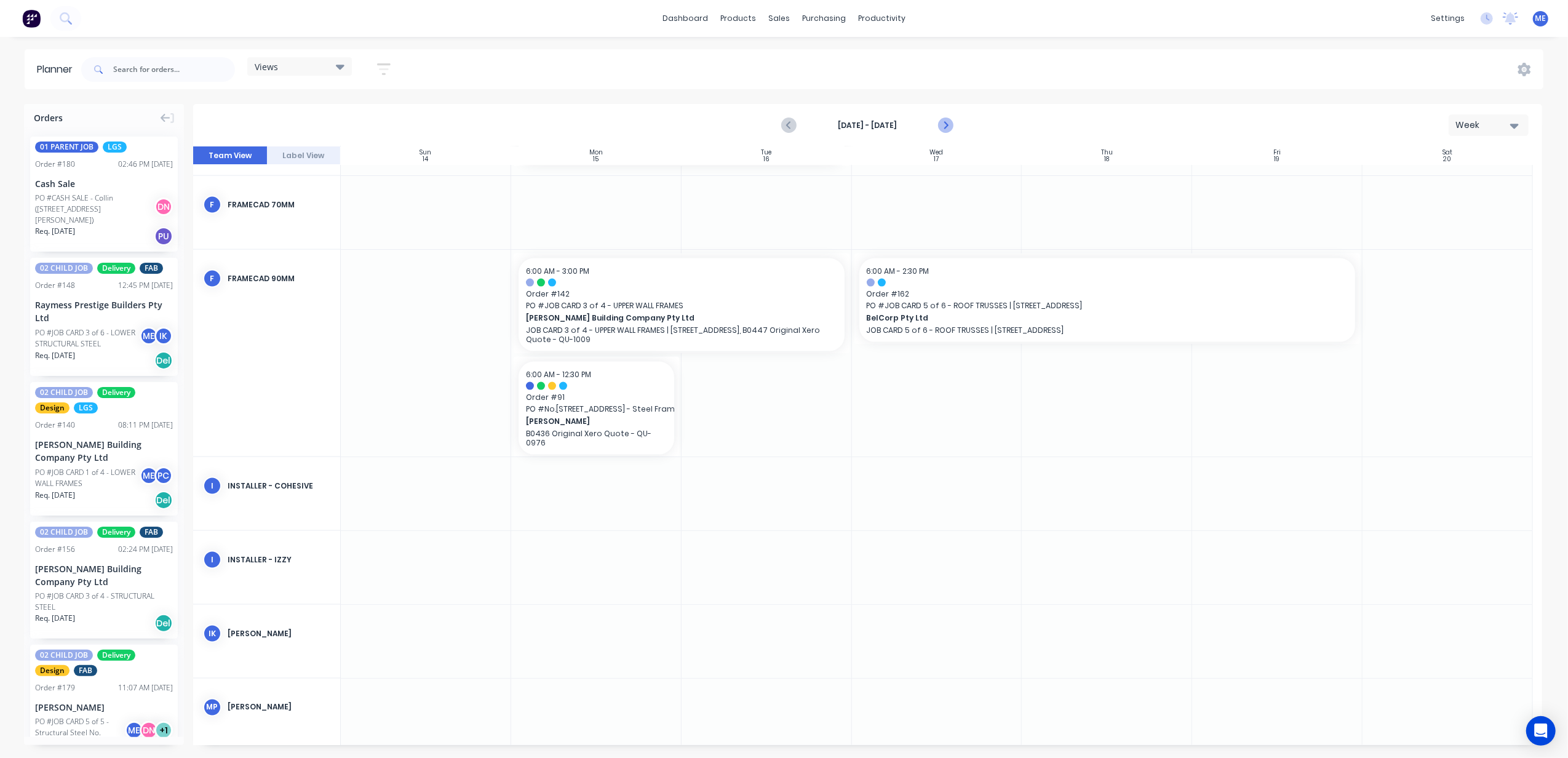
click at [948, 123] on icon "Next page" at bounding box center [945, 125] width 15 height 15
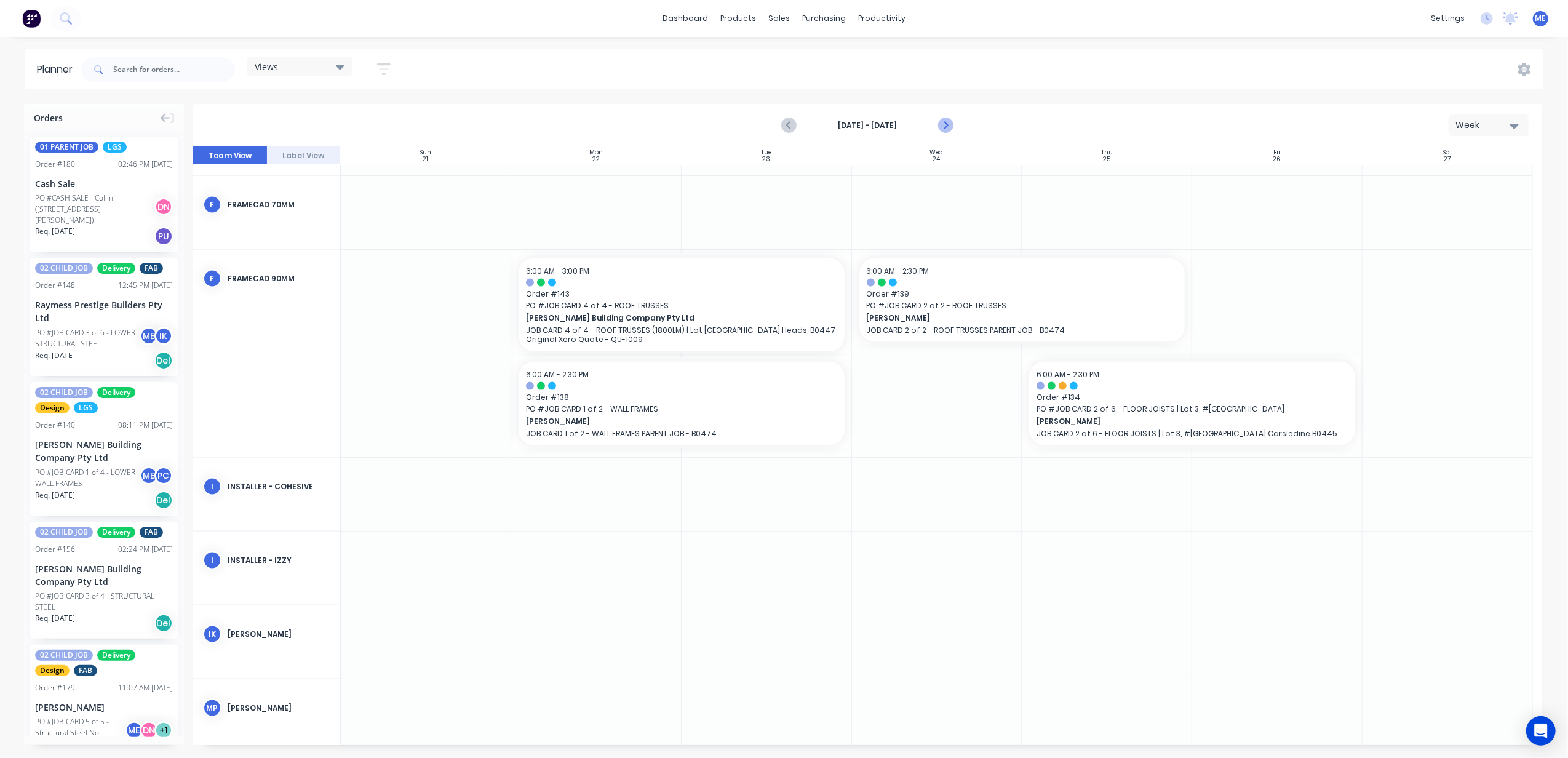
click at [943, 124] on icon "Next page" at bounding box center [945, 125] width 15 height 15
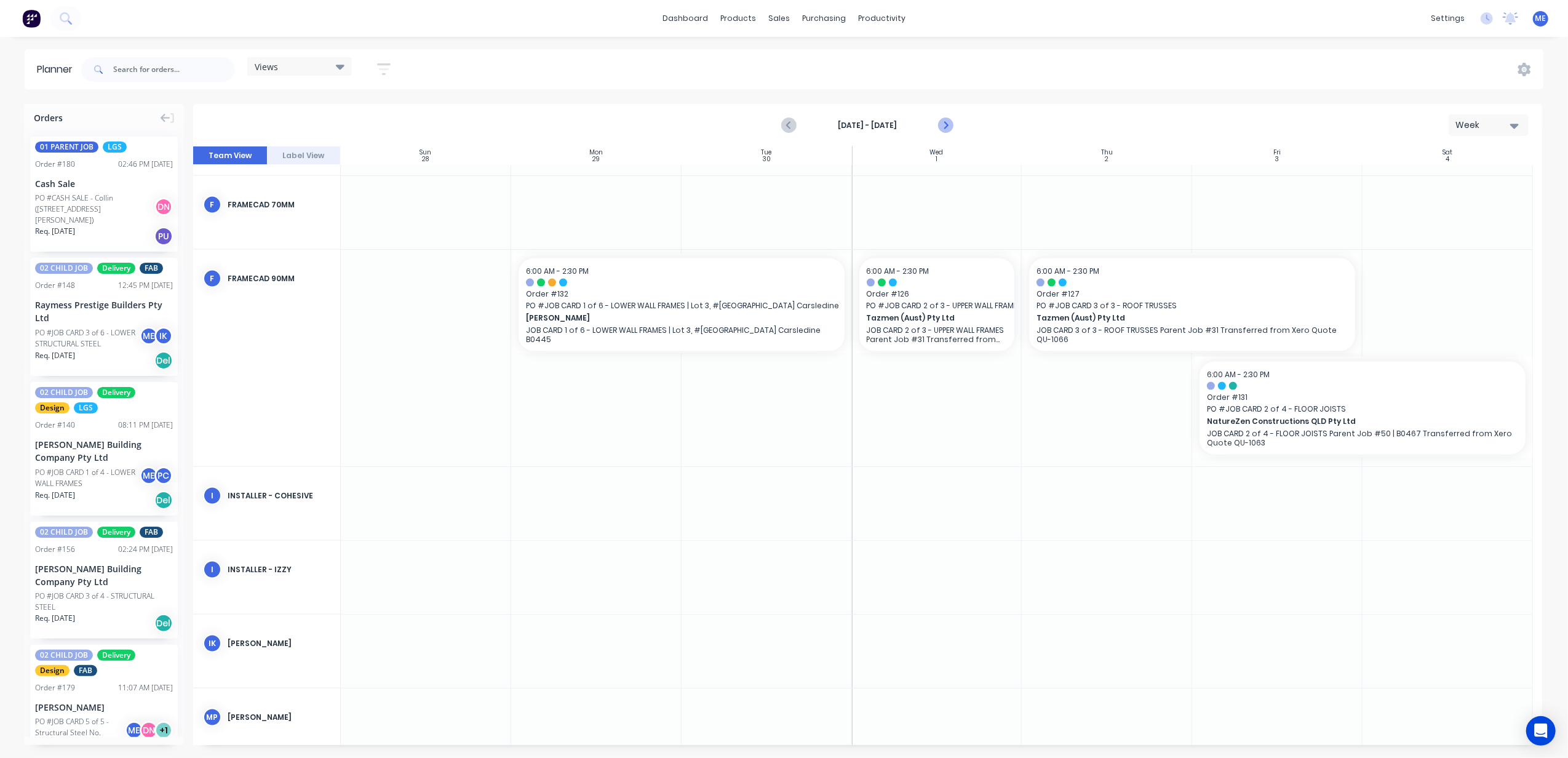
click at [943, 124] on icon "Next page" at bounding box center [945, 125] width 15 height 15
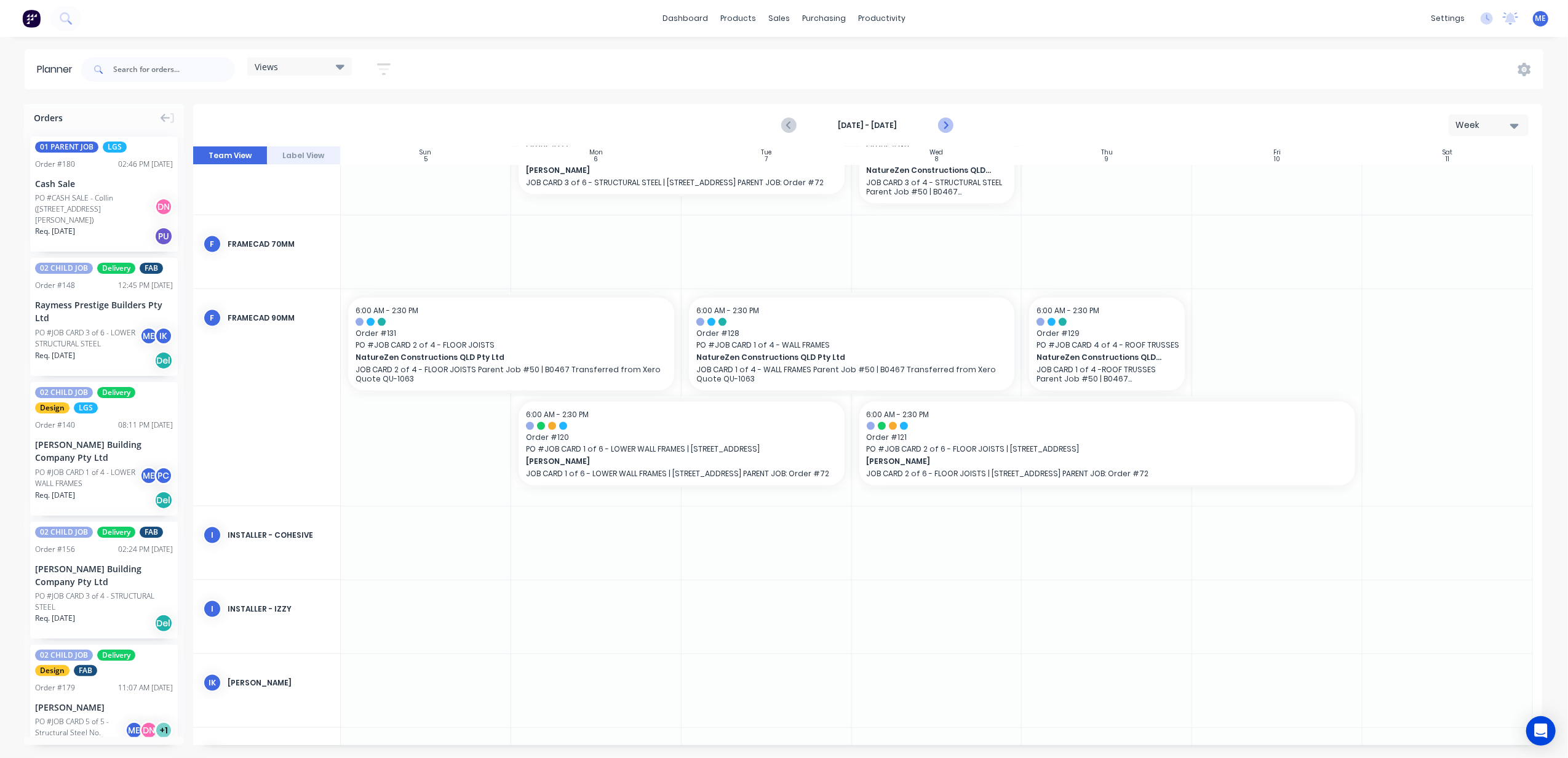
scroll to position [1772, 0]
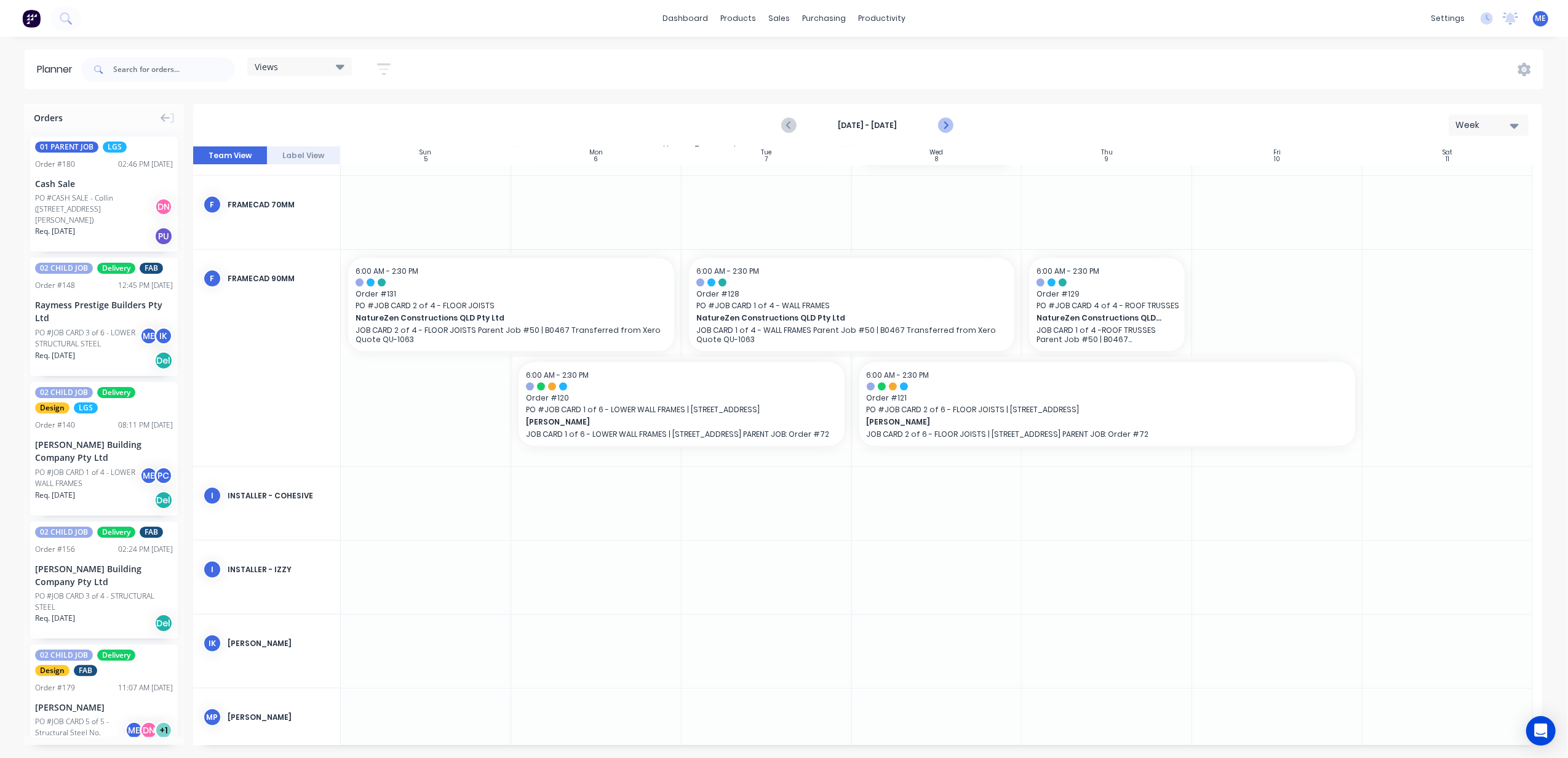
click at [943, 124] on icon "Next page" at bounding box center [945, 125] width 15 height 15
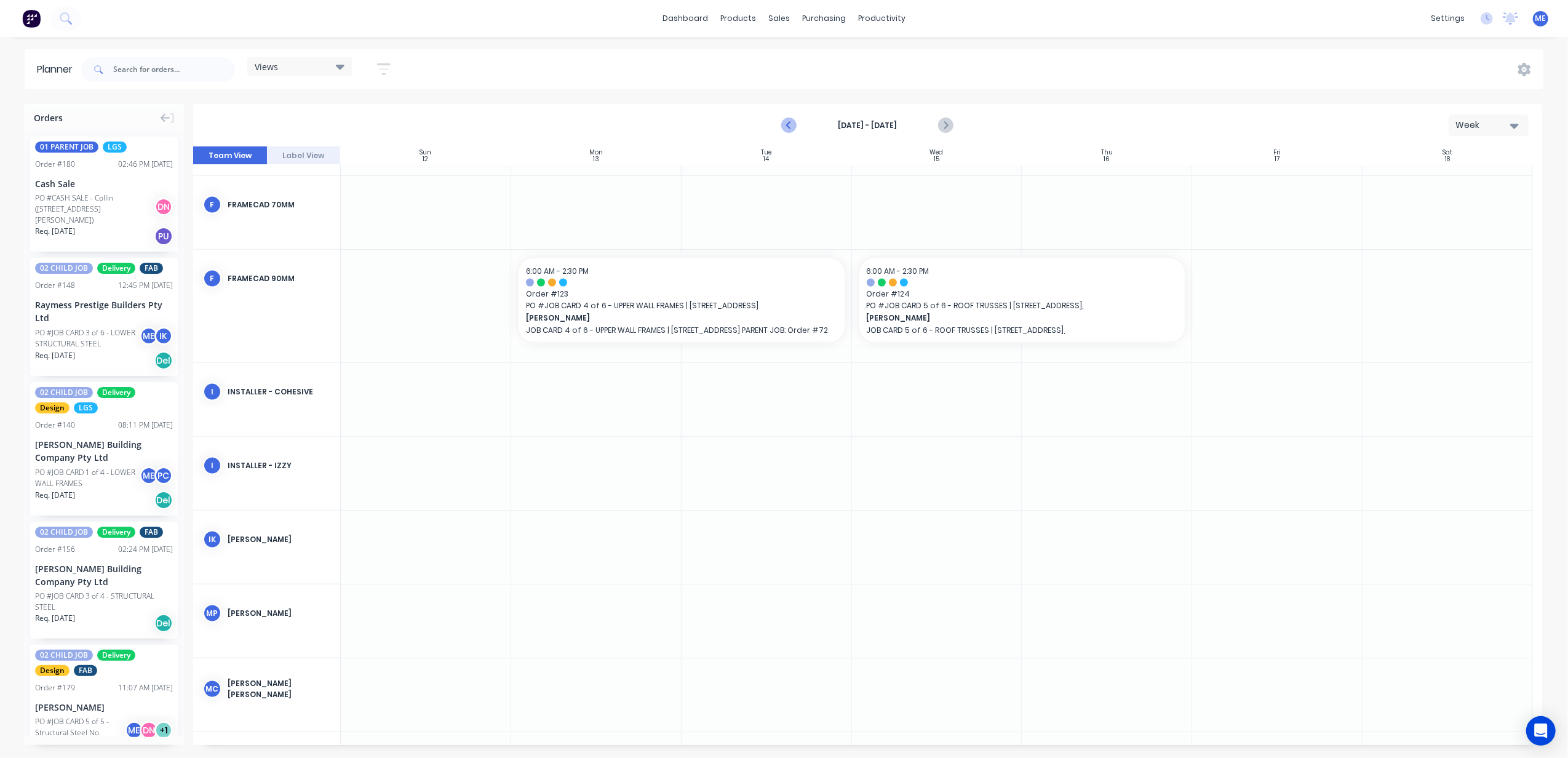
click at [795, 123] on icon "Previous page" at bounding box center [789, 125] width 15 height 15
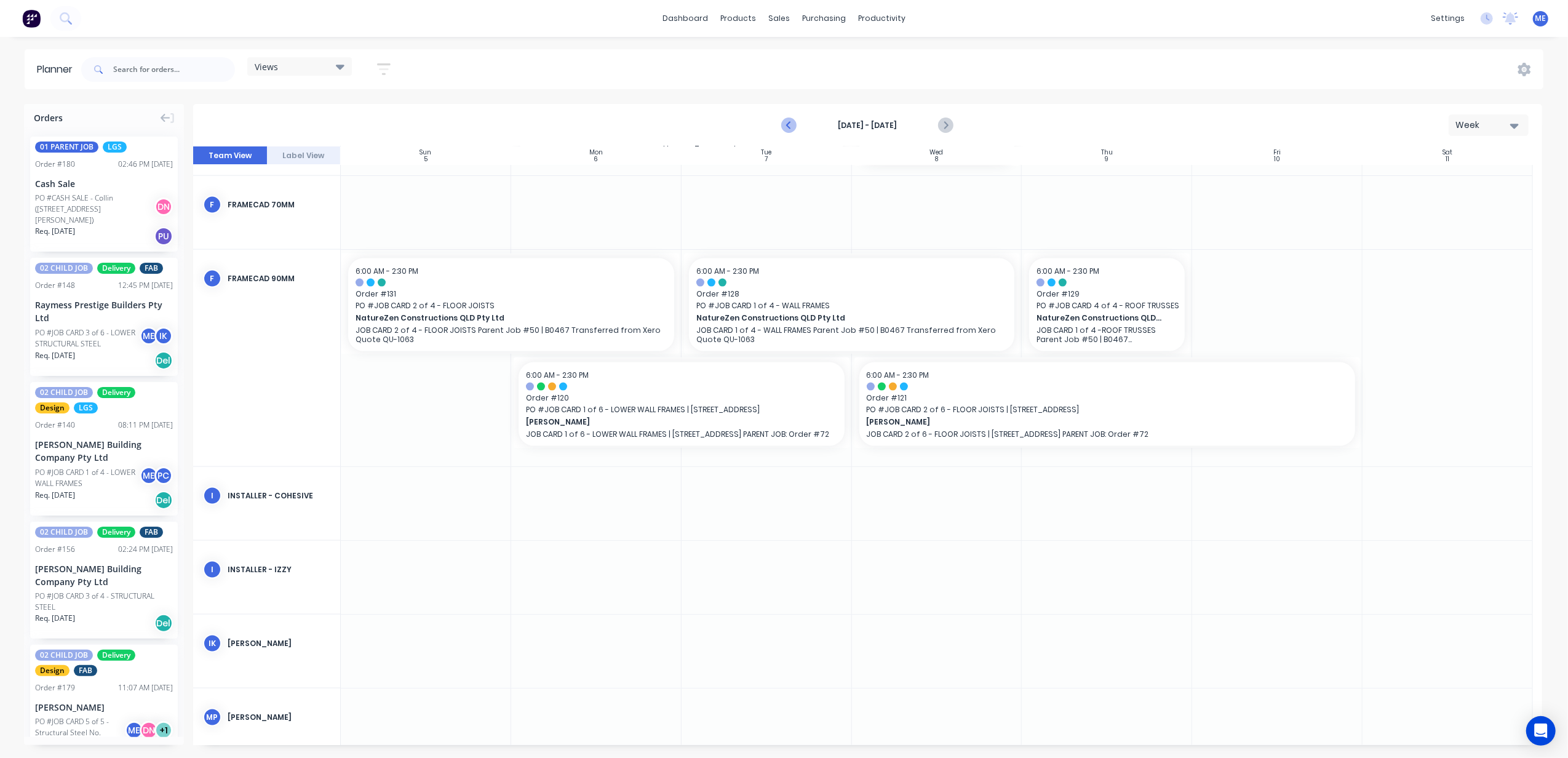
click at [789, 122] on icon "Previous page" at bounding box center [789, 125] width 15 height 15
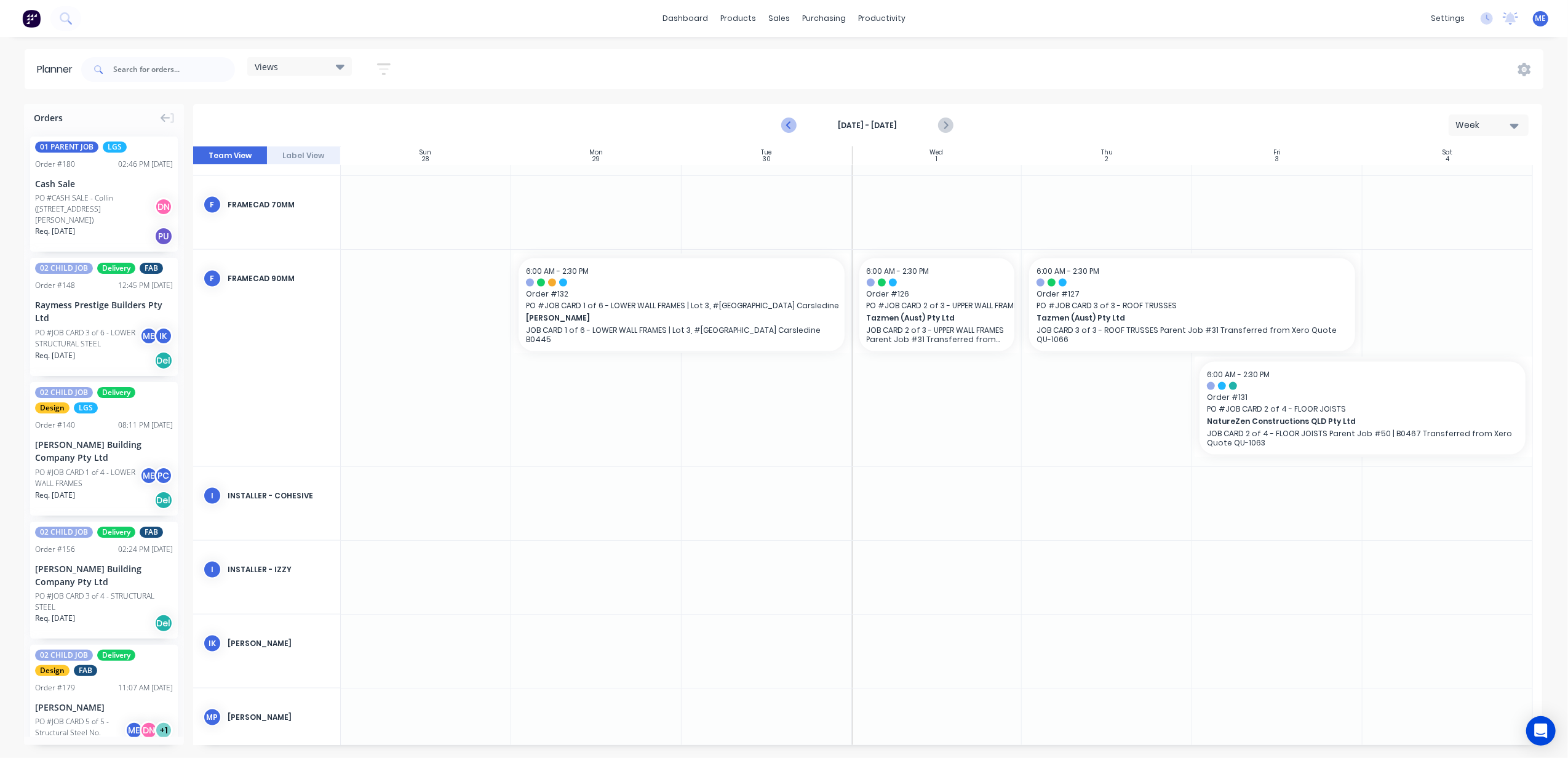
click at [789, 122] on icon "Previous page" at bounding box center [789, 125] width 15 height 15
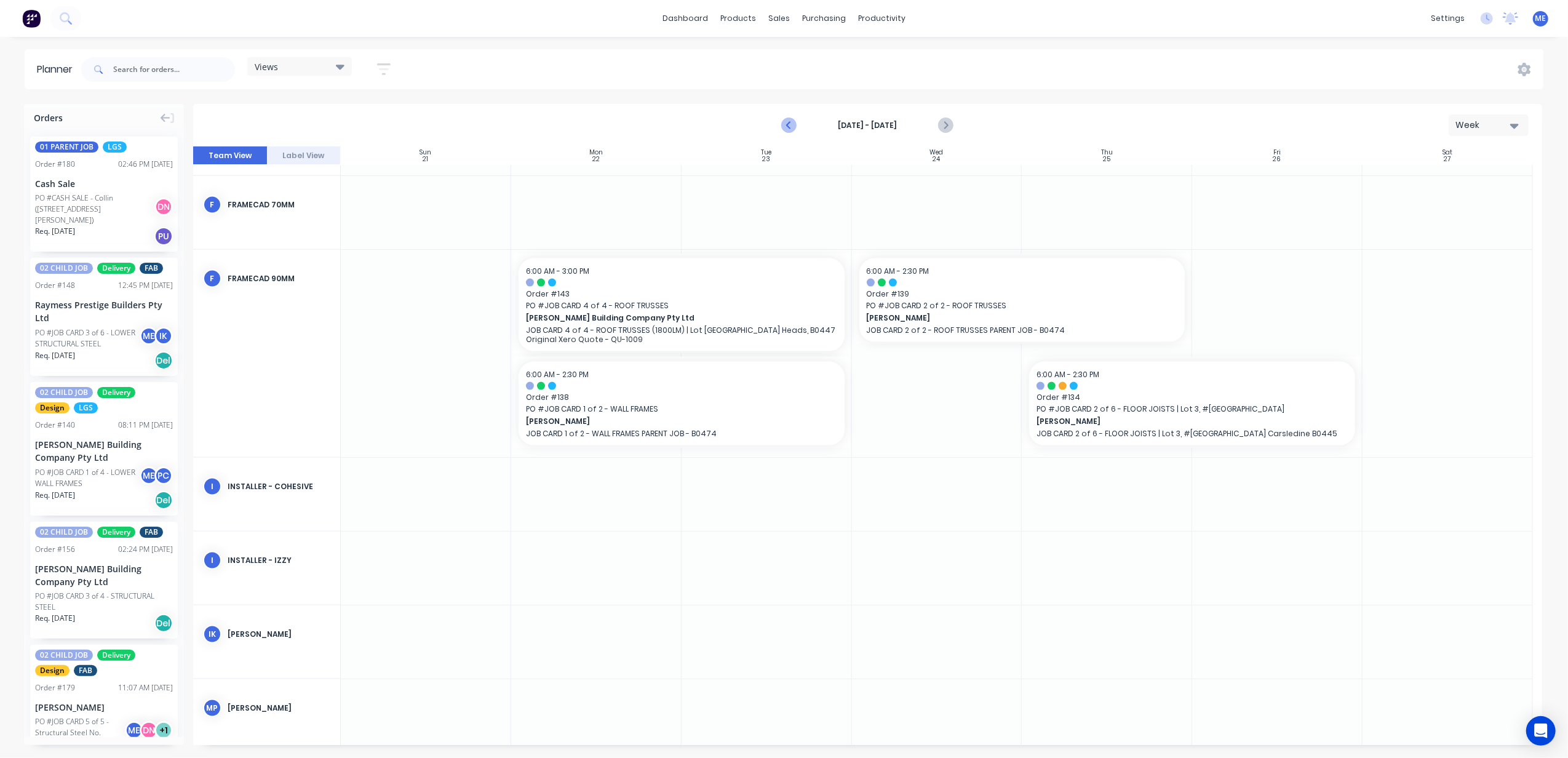
click at [789, 122] on icon "Previous page" at bounding box center [789, 125] width 15 height 15
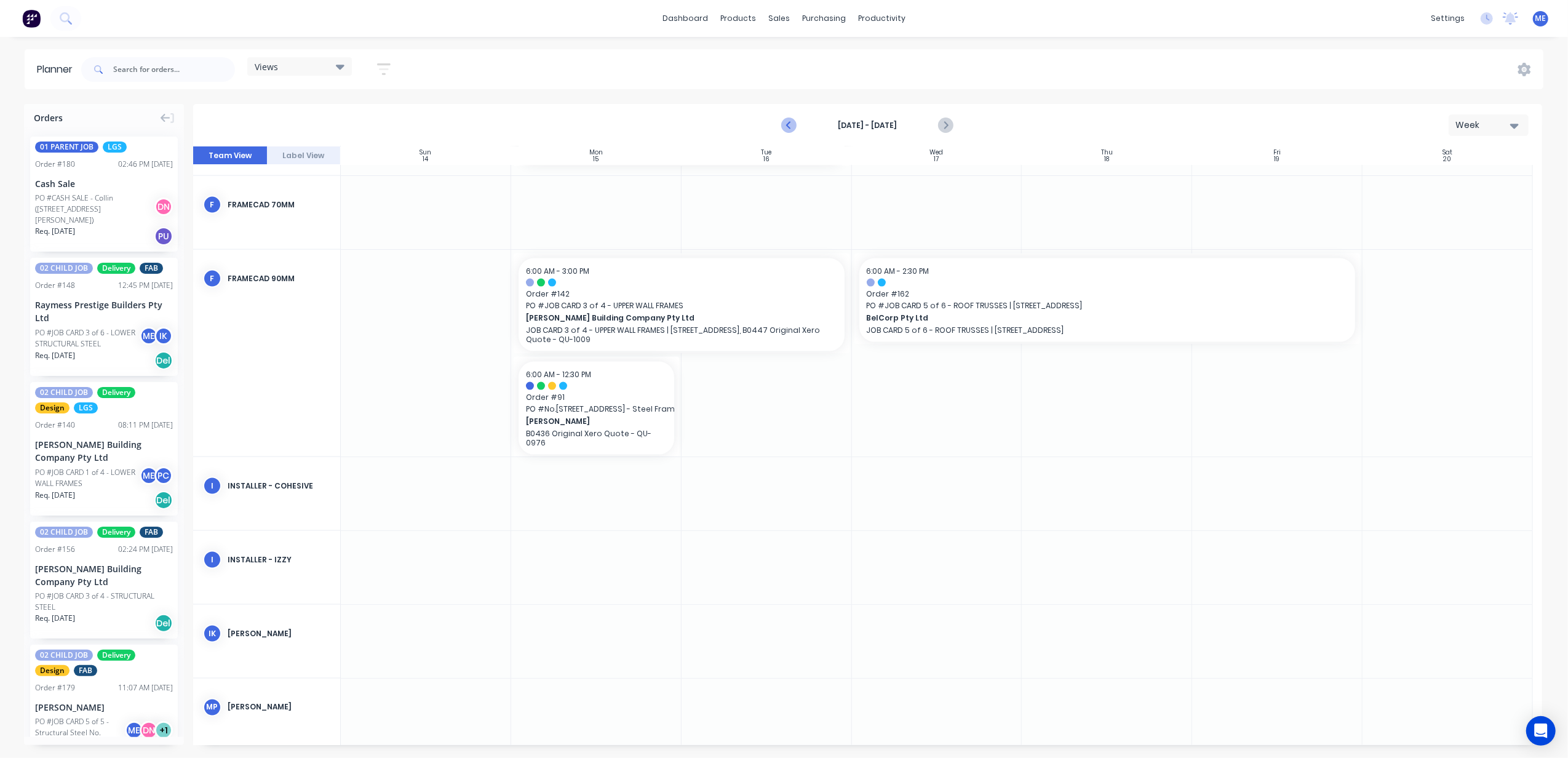
click at [789, 122] on icon "Previous page" at bounding box center [789, 125] width 15 height 15
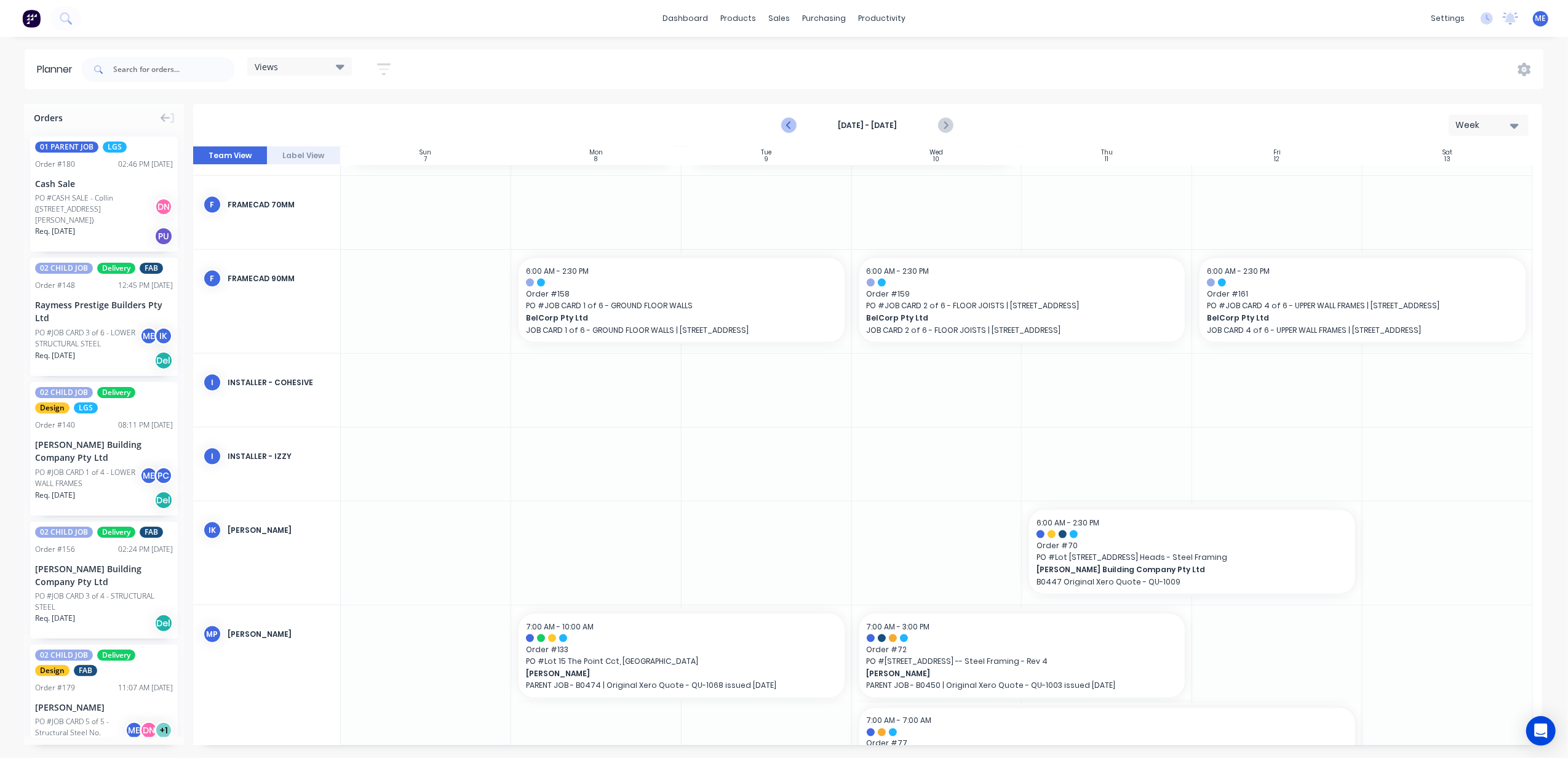
click at [789, 122] on icon "Previous page" at bounding box center [789, 125] width 15 height 15
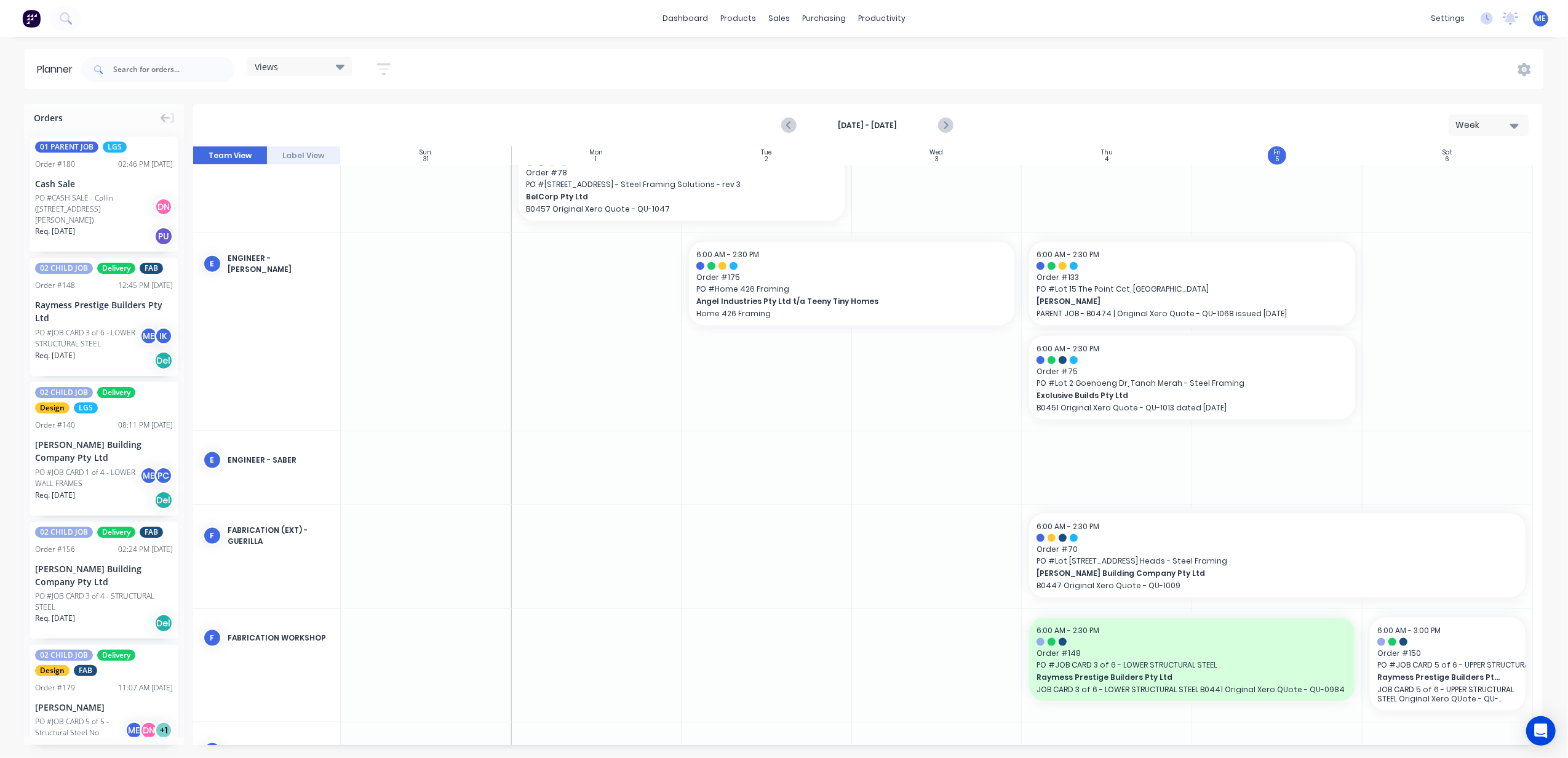
scroll to position [1529, 0]
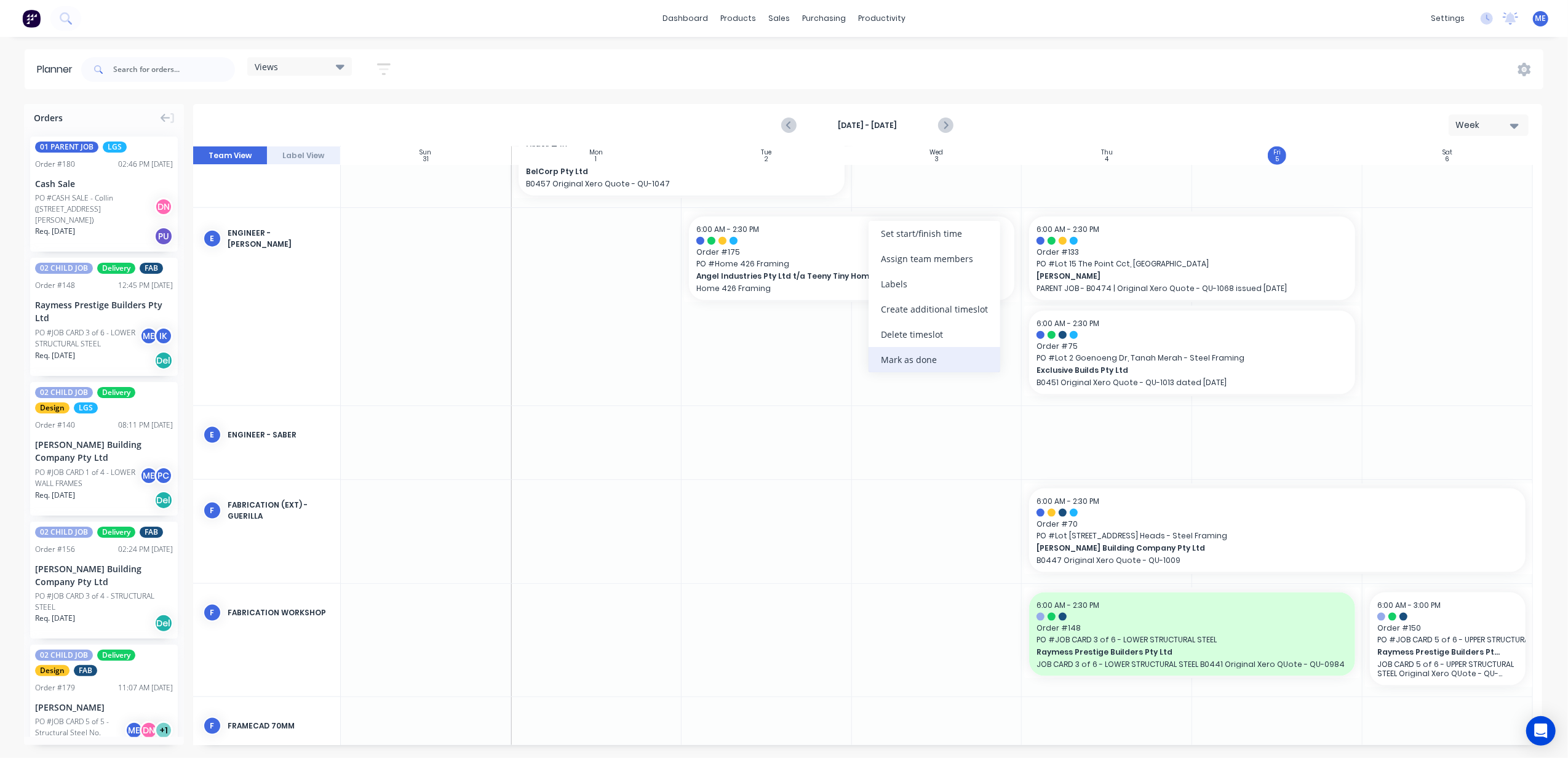
click at [921, 360] on div "Mark as done" at bounding box center [934, 359] width 132 height 26
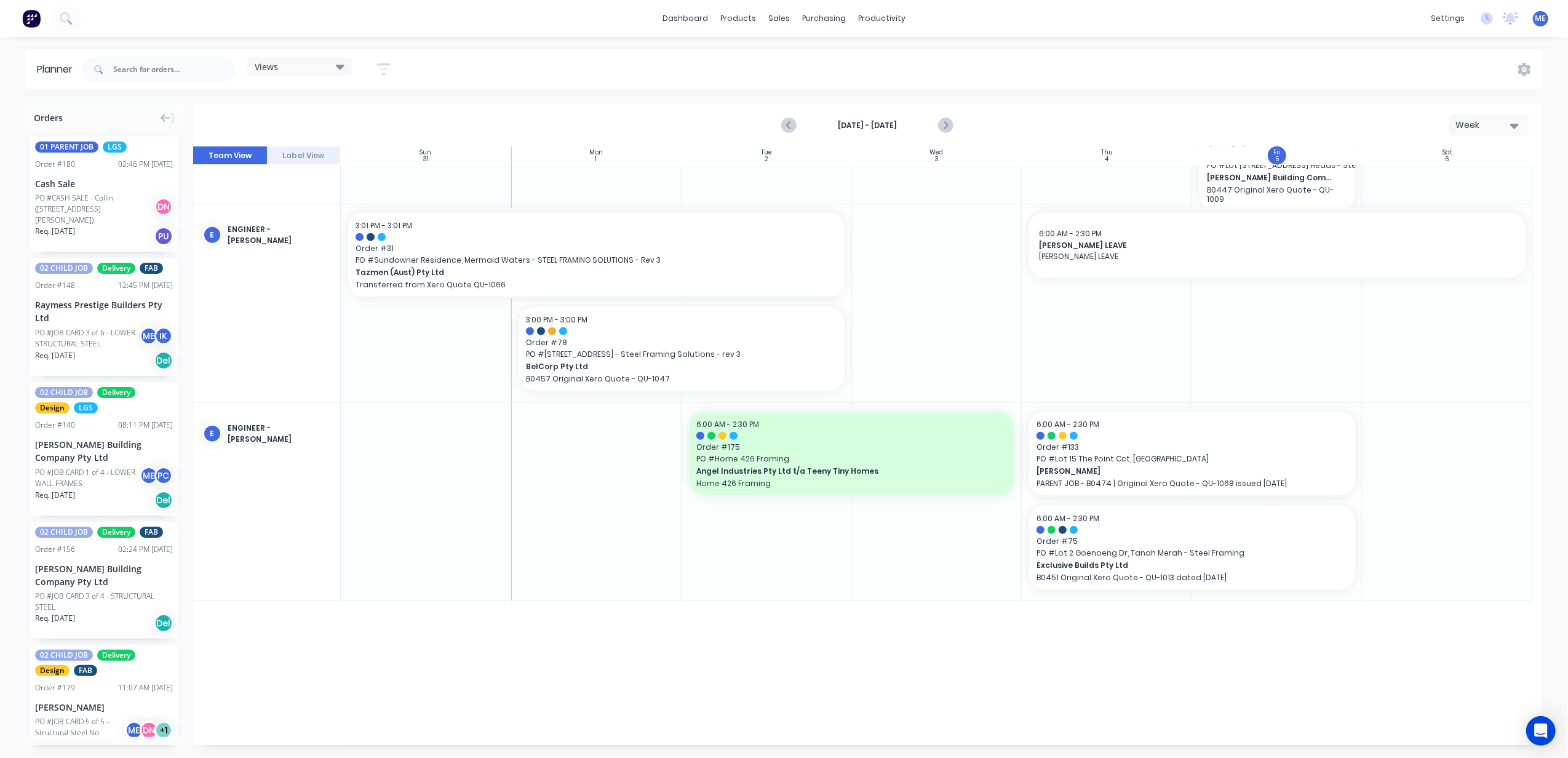
scroll to position [1283, 0]
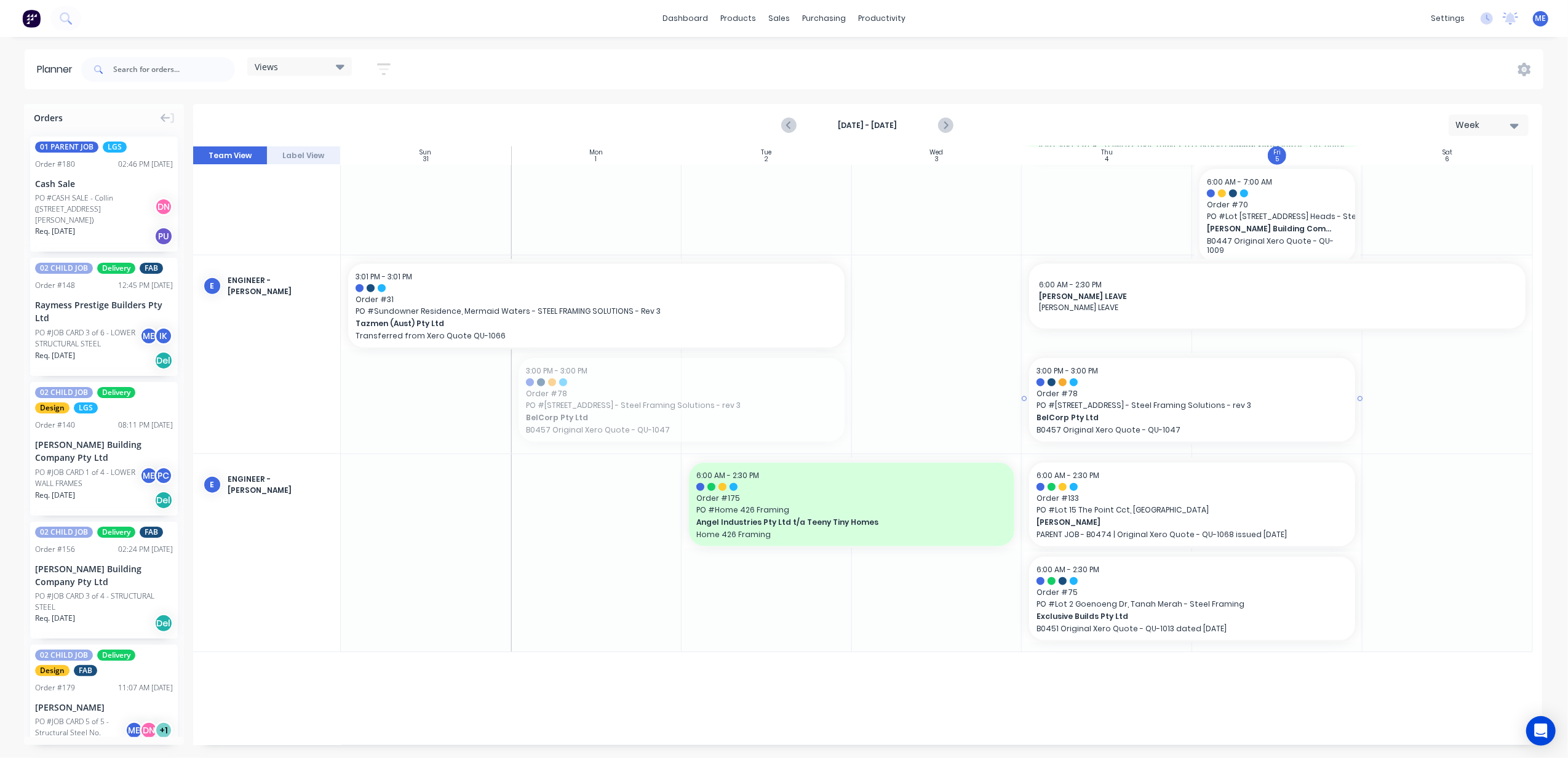
drag, startPoint x: 721, startPoint y: 389, endPoint x: 1250, endPoint y: 431, distance: 530.7
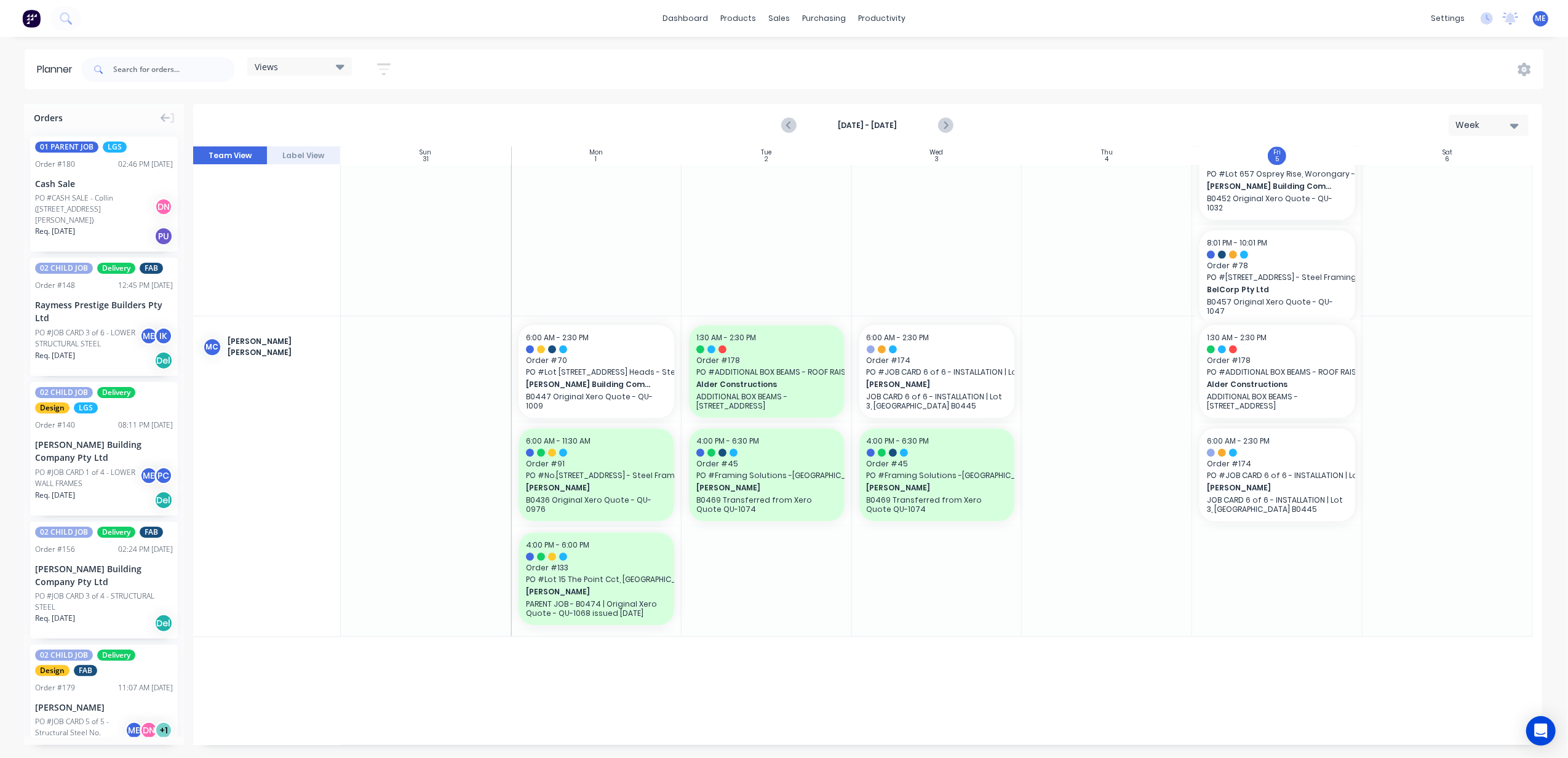
scroll to position [3253, 0]
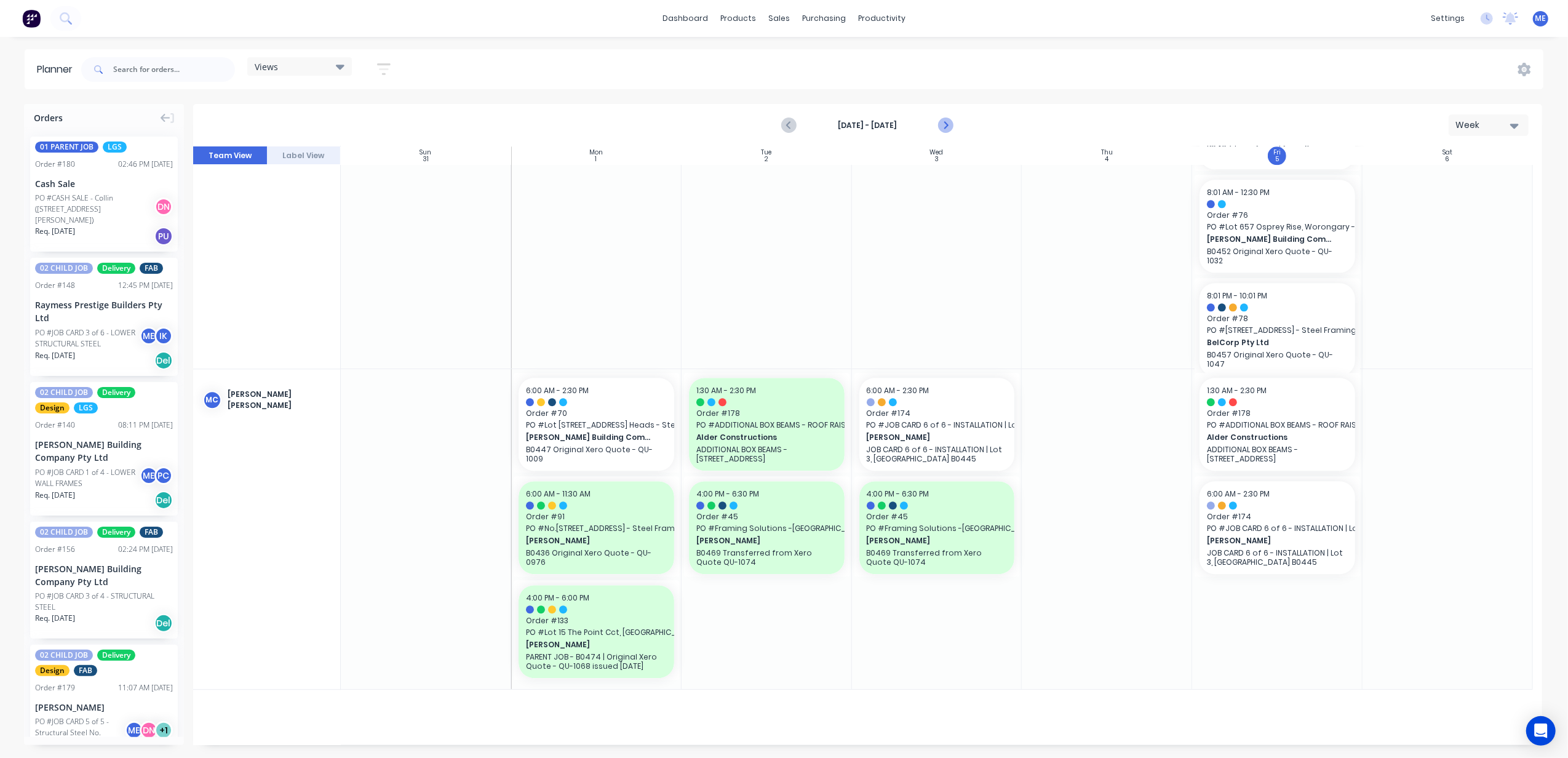
click at [946, 128] on icon "Next page" at bounding box center [945, 125] width 15 height 15
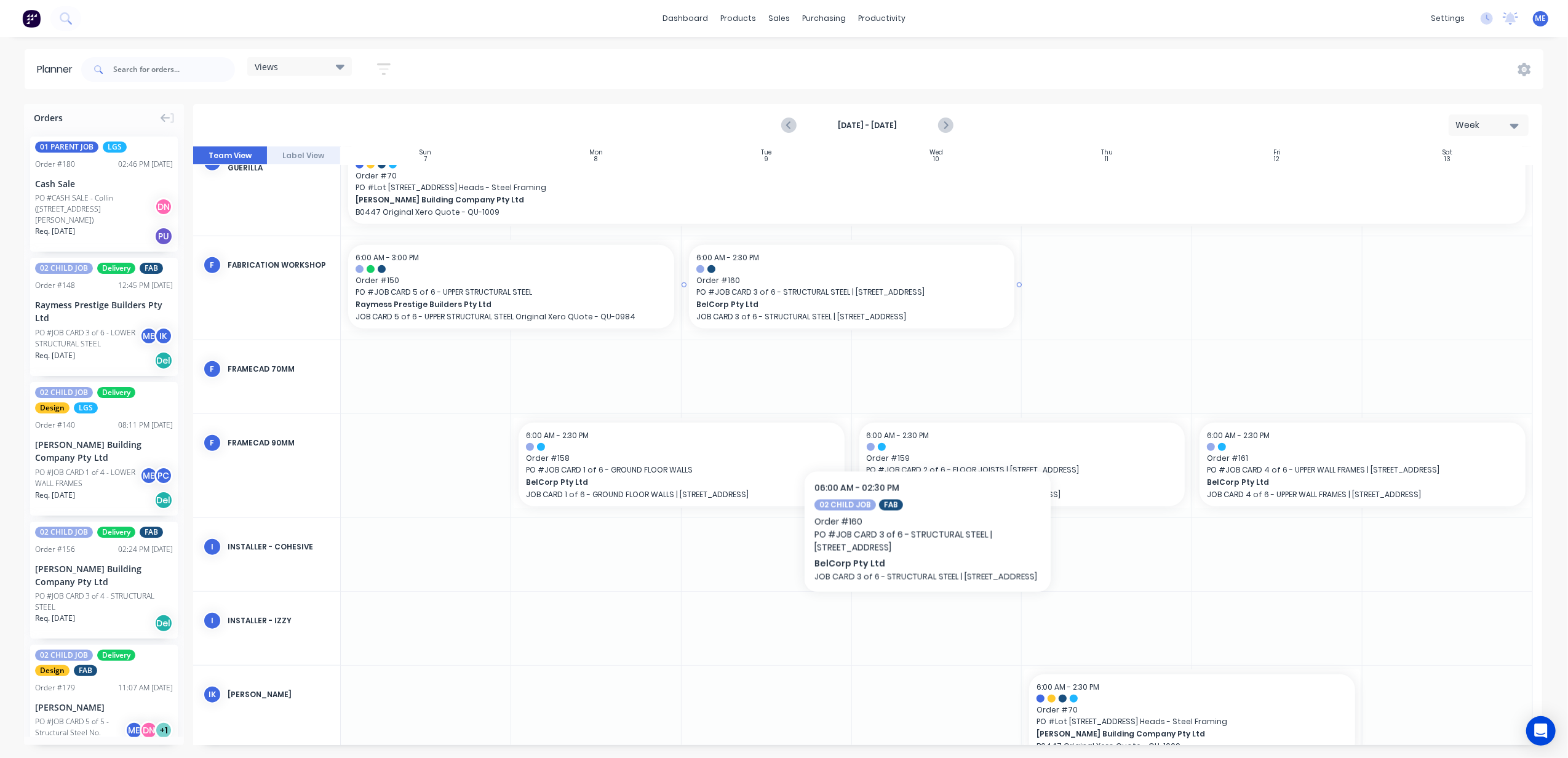
scroll to position [1175, 0]
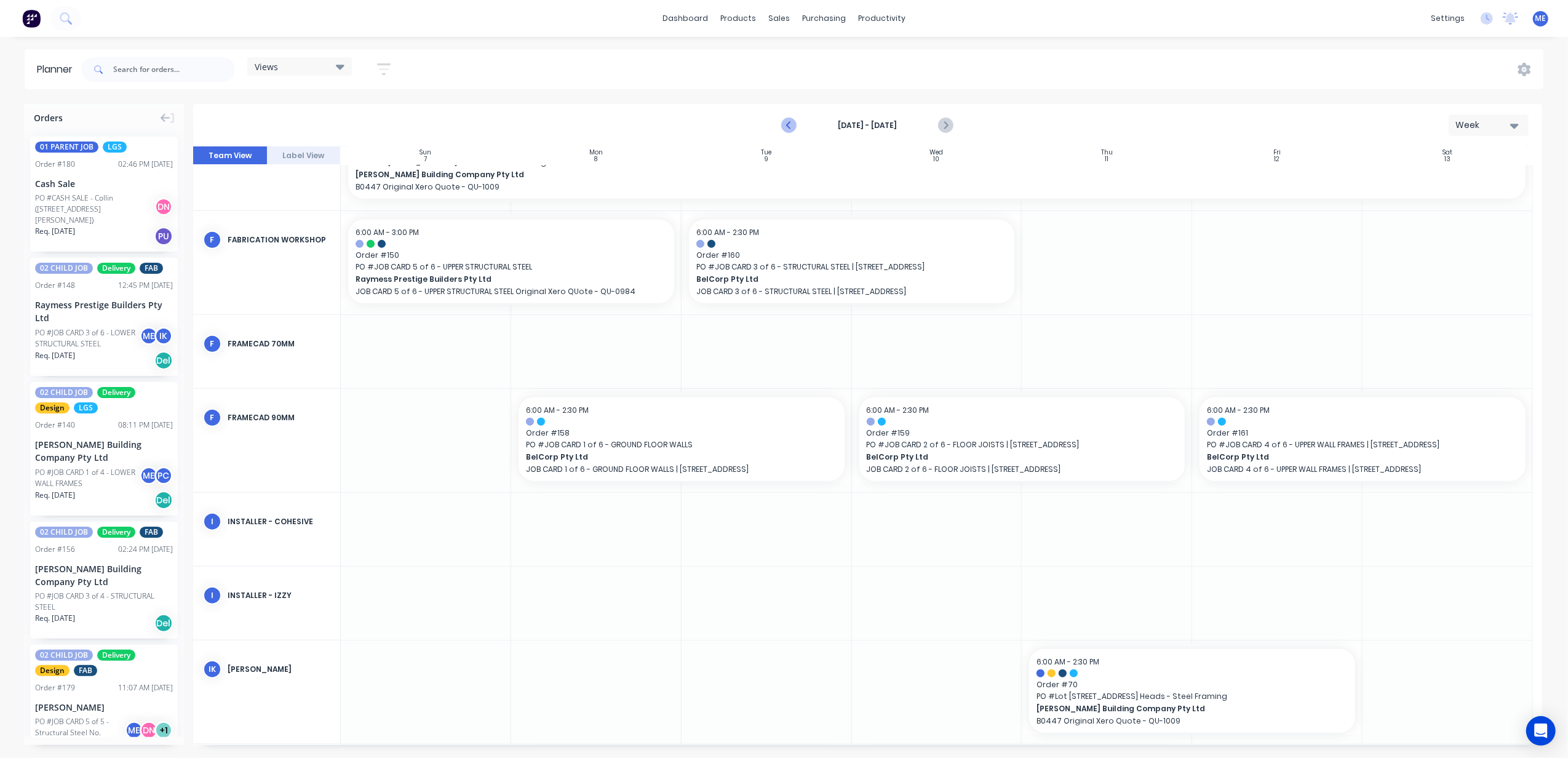
click at [786, 123] on icon "Previous page" at bounding box center [789, 125] width 15 height 15
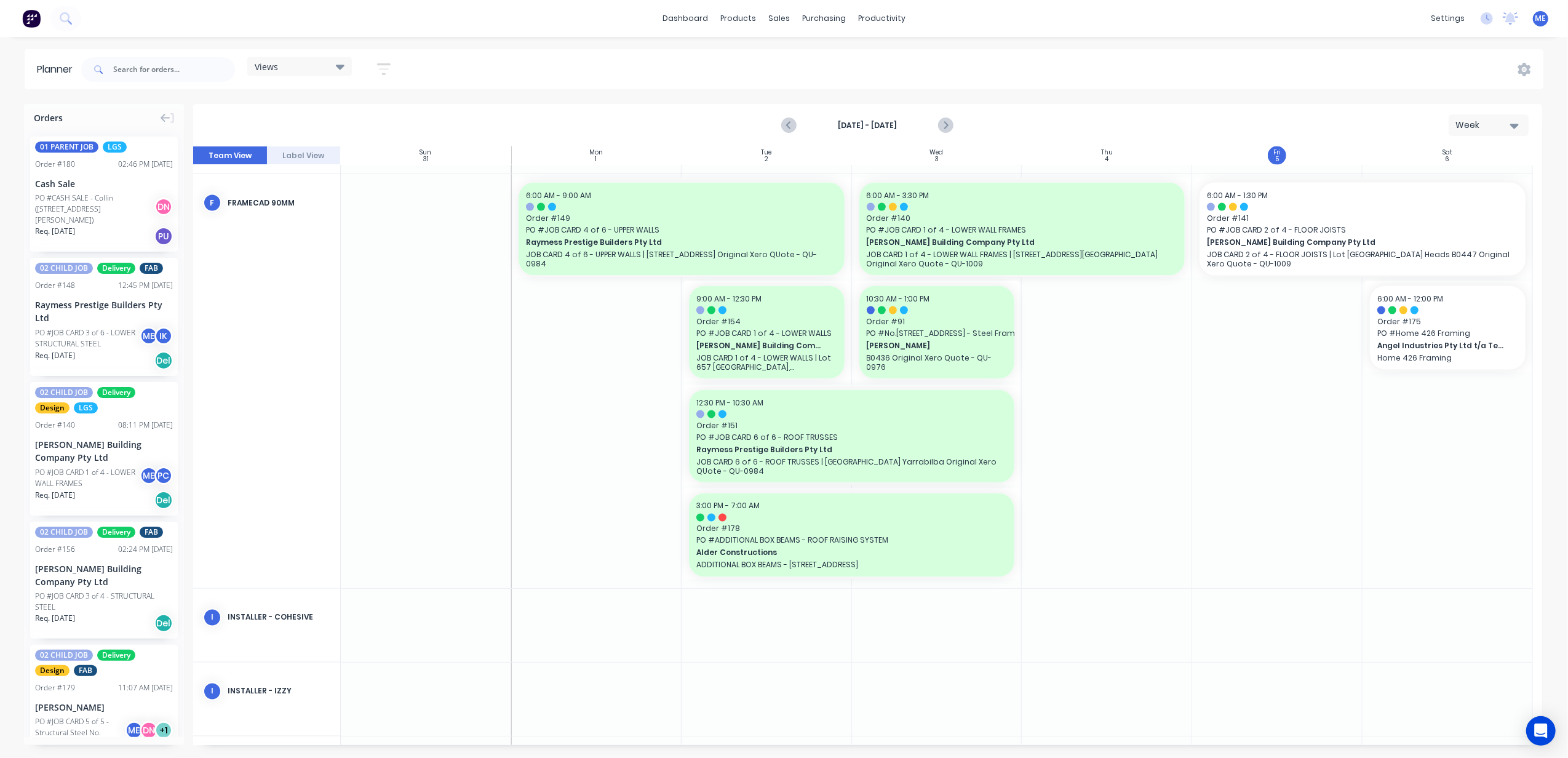
scroll to position [1884, 0]
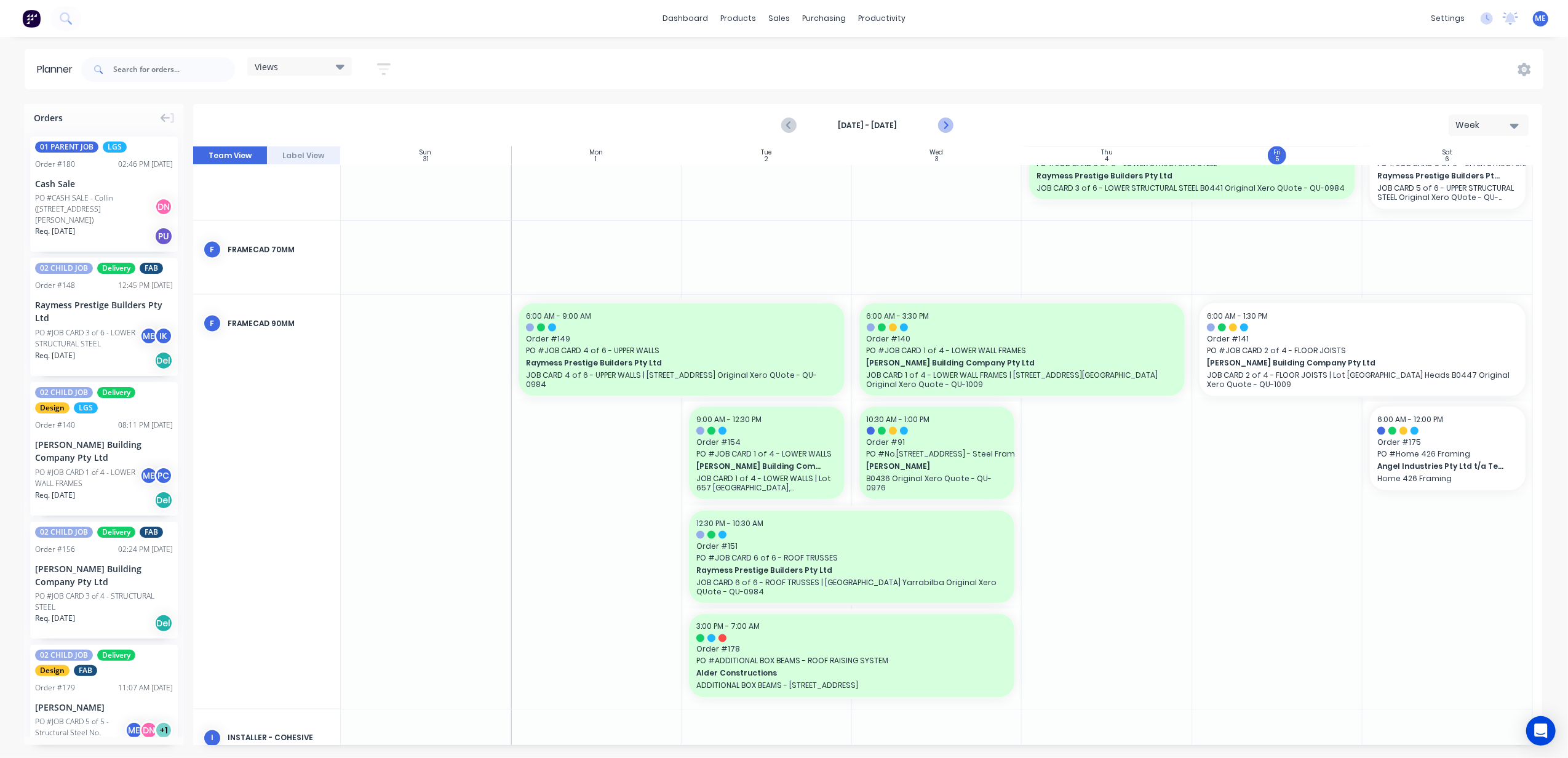
click at [935, 122] on button "Next page" at bounding box center [946, 125] width 25 height 25
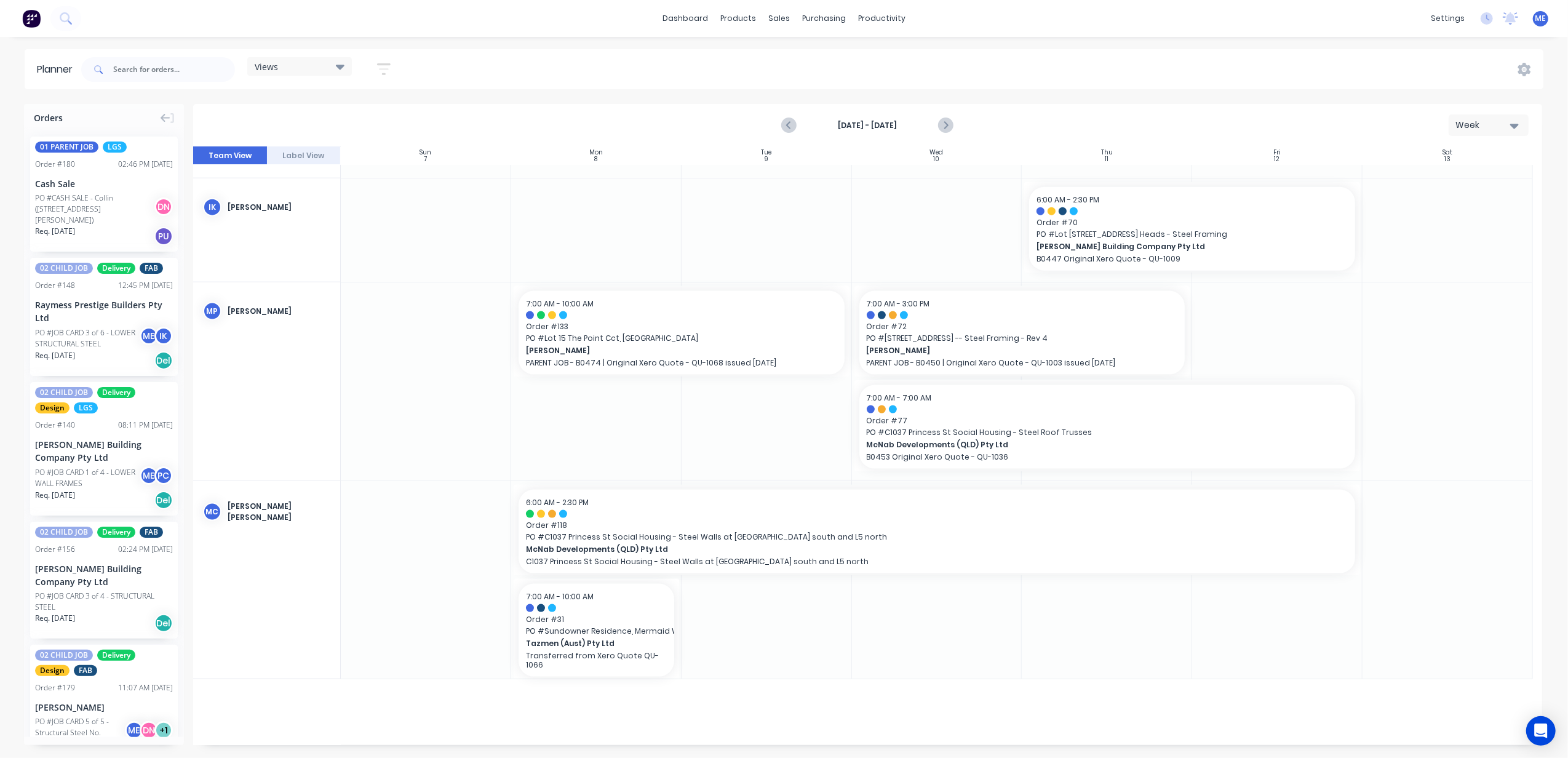
scroll to position [1187, 0]
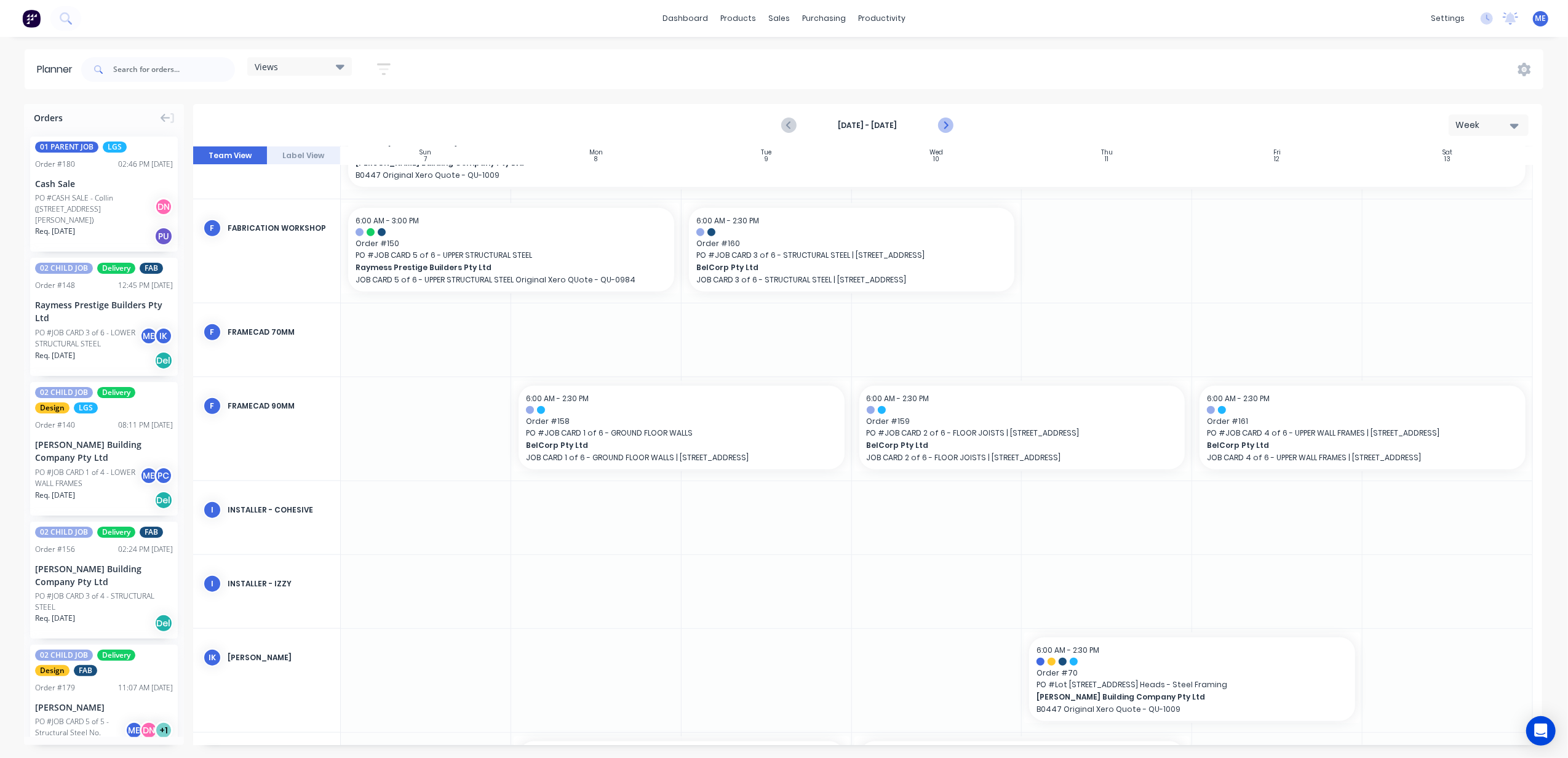
click at [949, 124] on icon "Next page" at bounding box center [945, 125] width 15 height 15
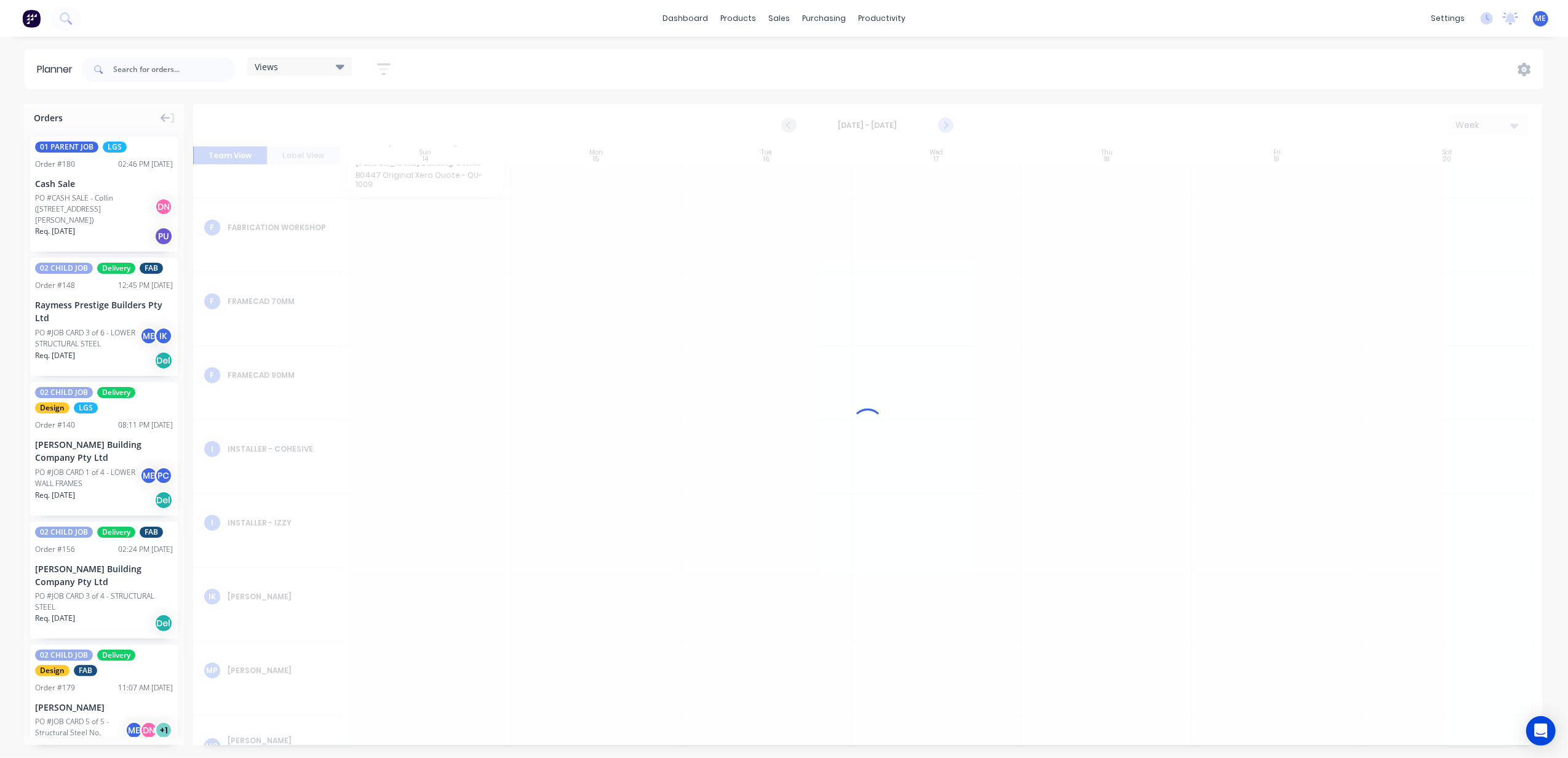
scroll to position [1157, 0]
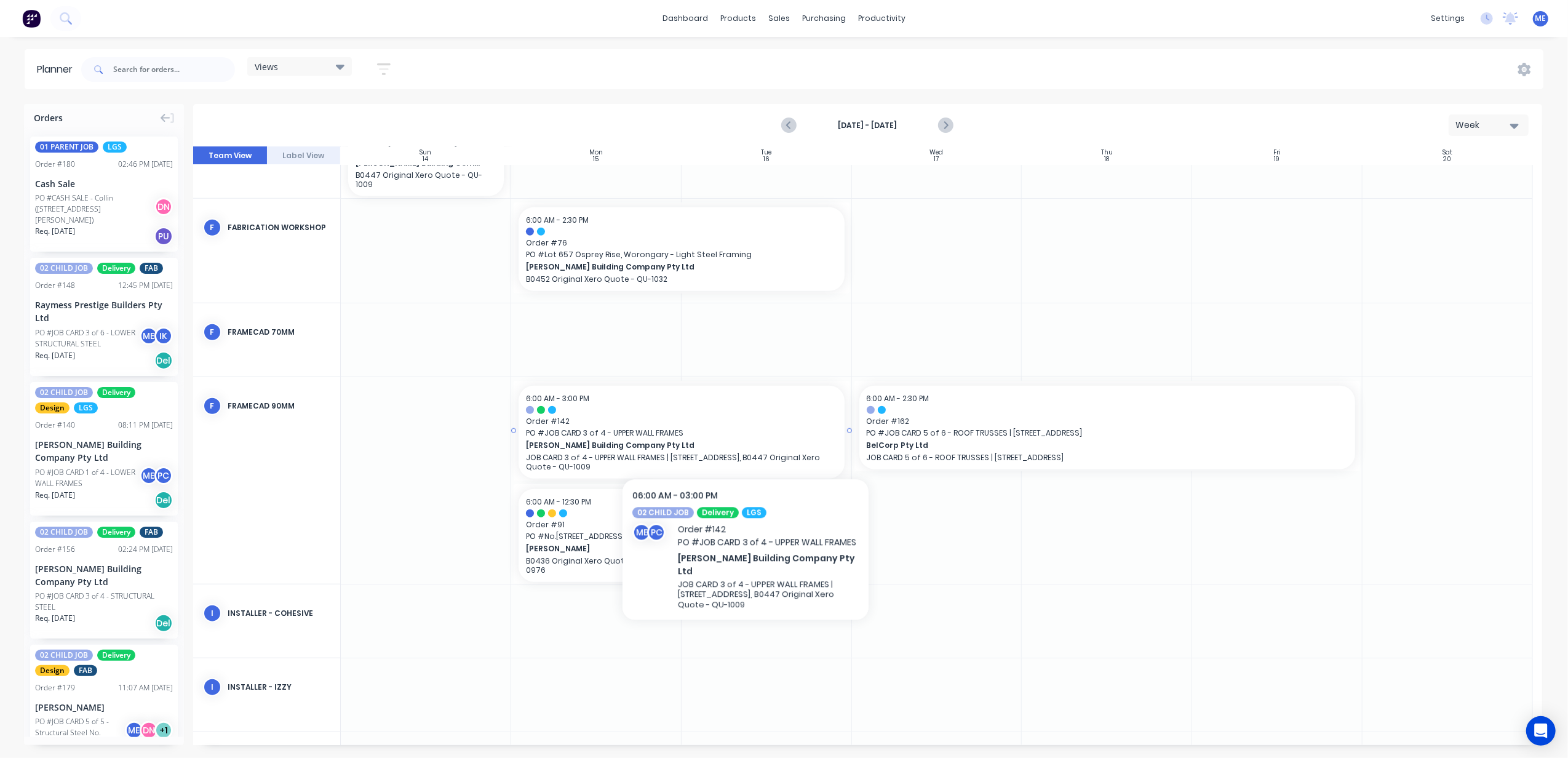
click at [745, 430] on span "PO # JOB CARD 3 of 4 - UPPER WALL FRAMES" at bounding box center [682, 433] width 311 height 11
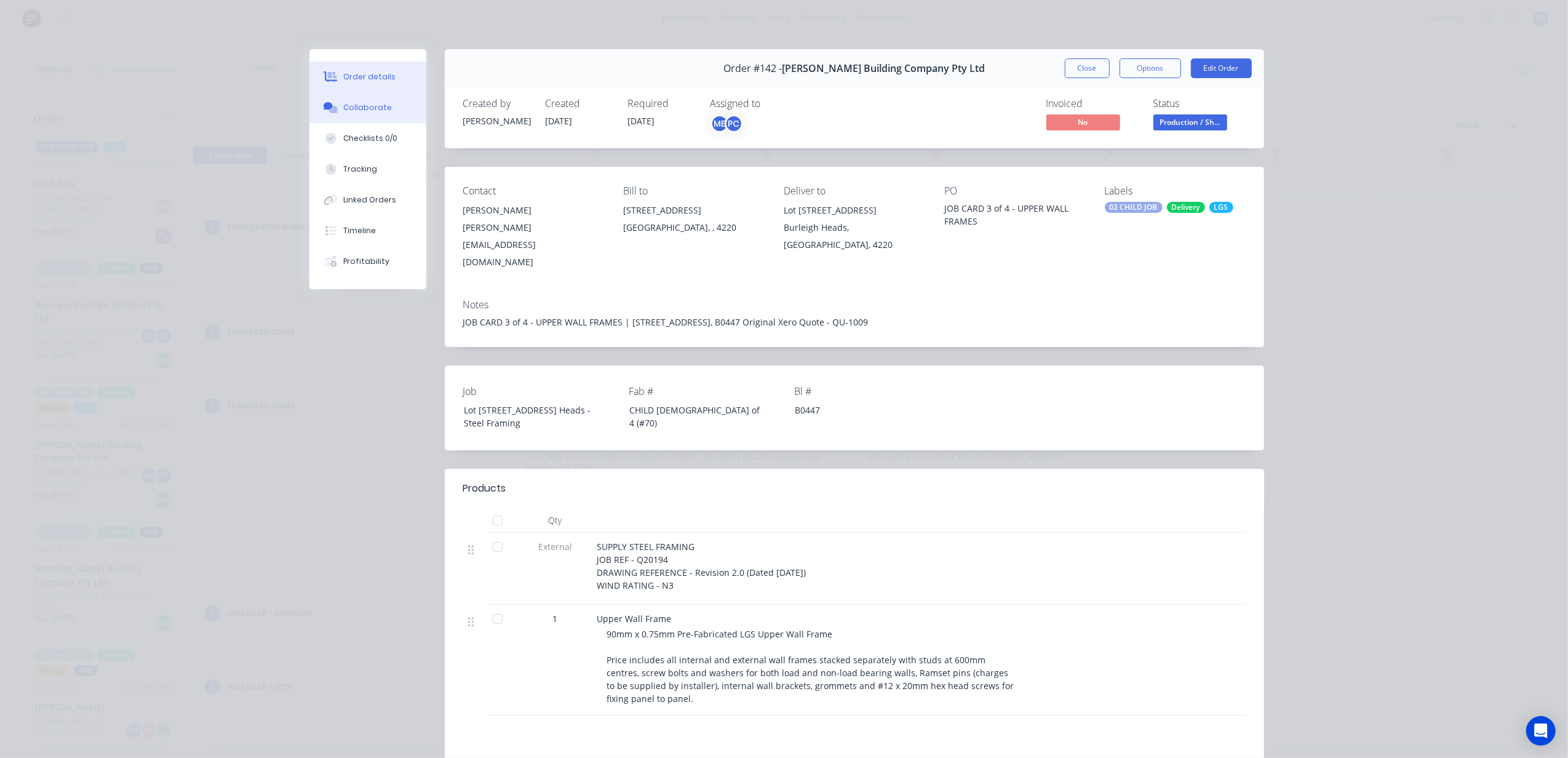
click at [358, 101] on button "Collaborate" at bounding box center [368, 108] width 117 height 31
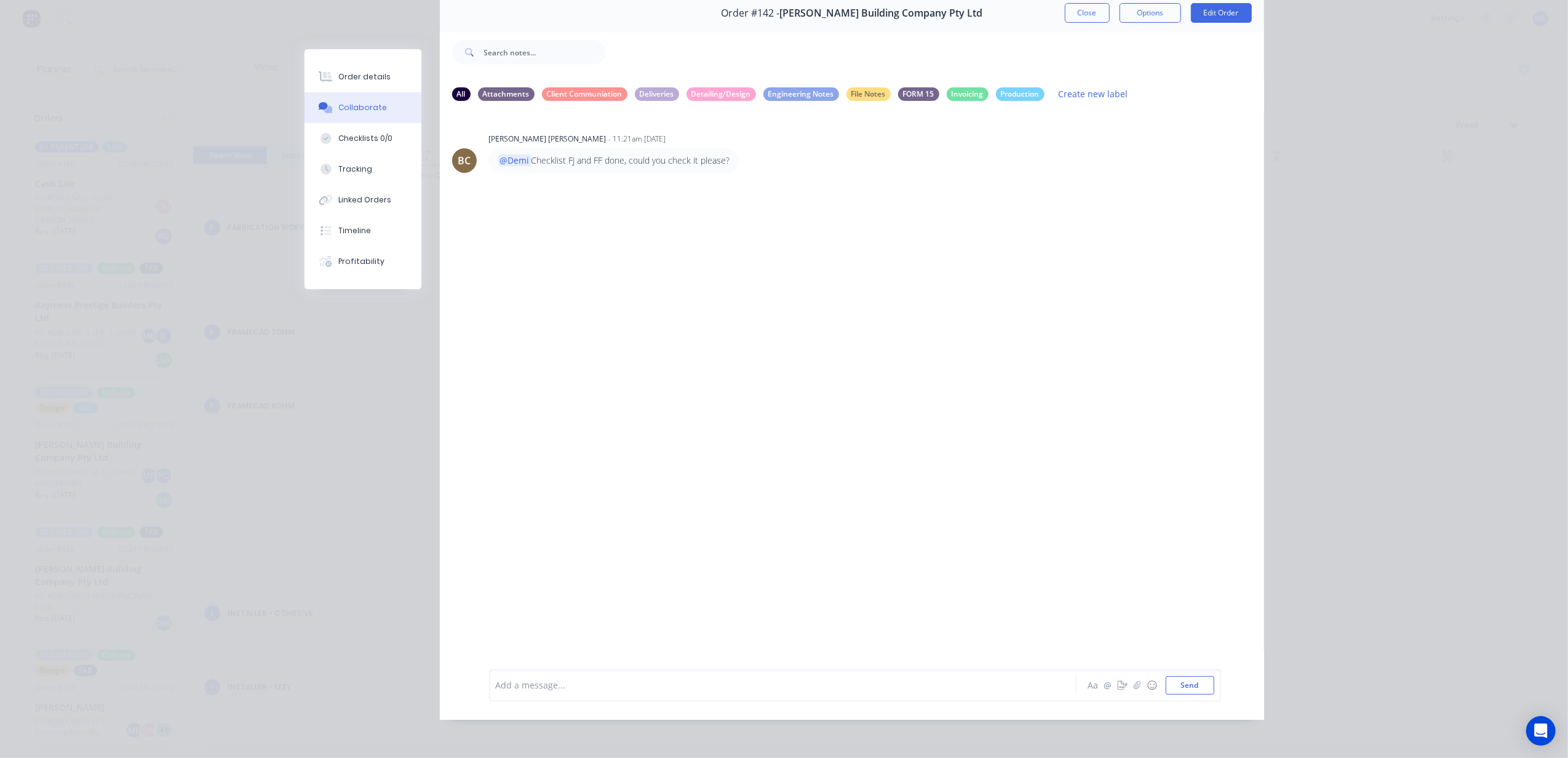
scroll to position [57, 0]
click at [685, 678] on div at bounding box center [765, 684] width 538 height 13
click at [354, 71] on div "Order details" at bounding box center [365, 77] width 53 height 11
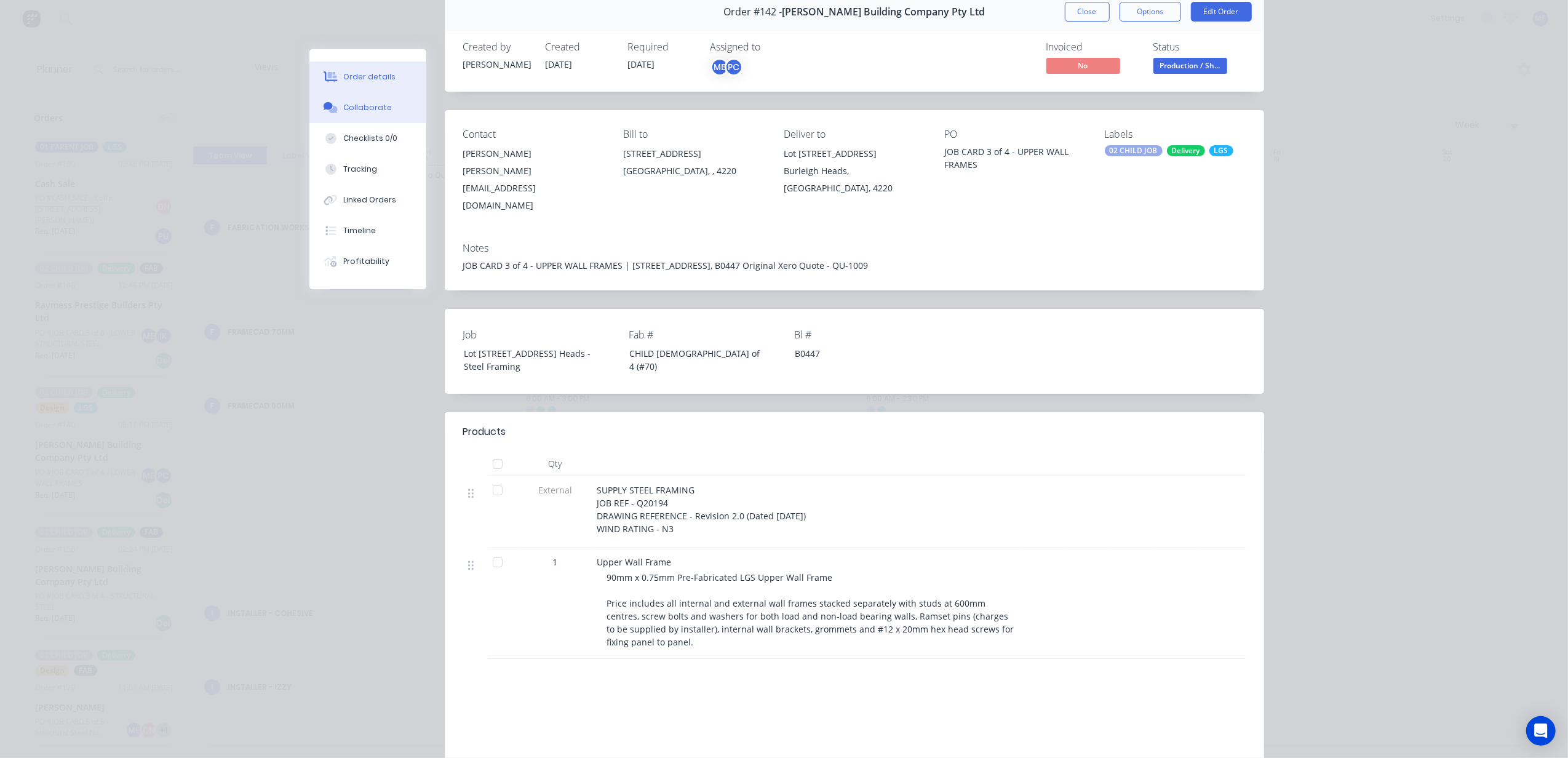
click at [354, 107] on div "Collaborate" at bounding box center [368, 108] width 49 height 11
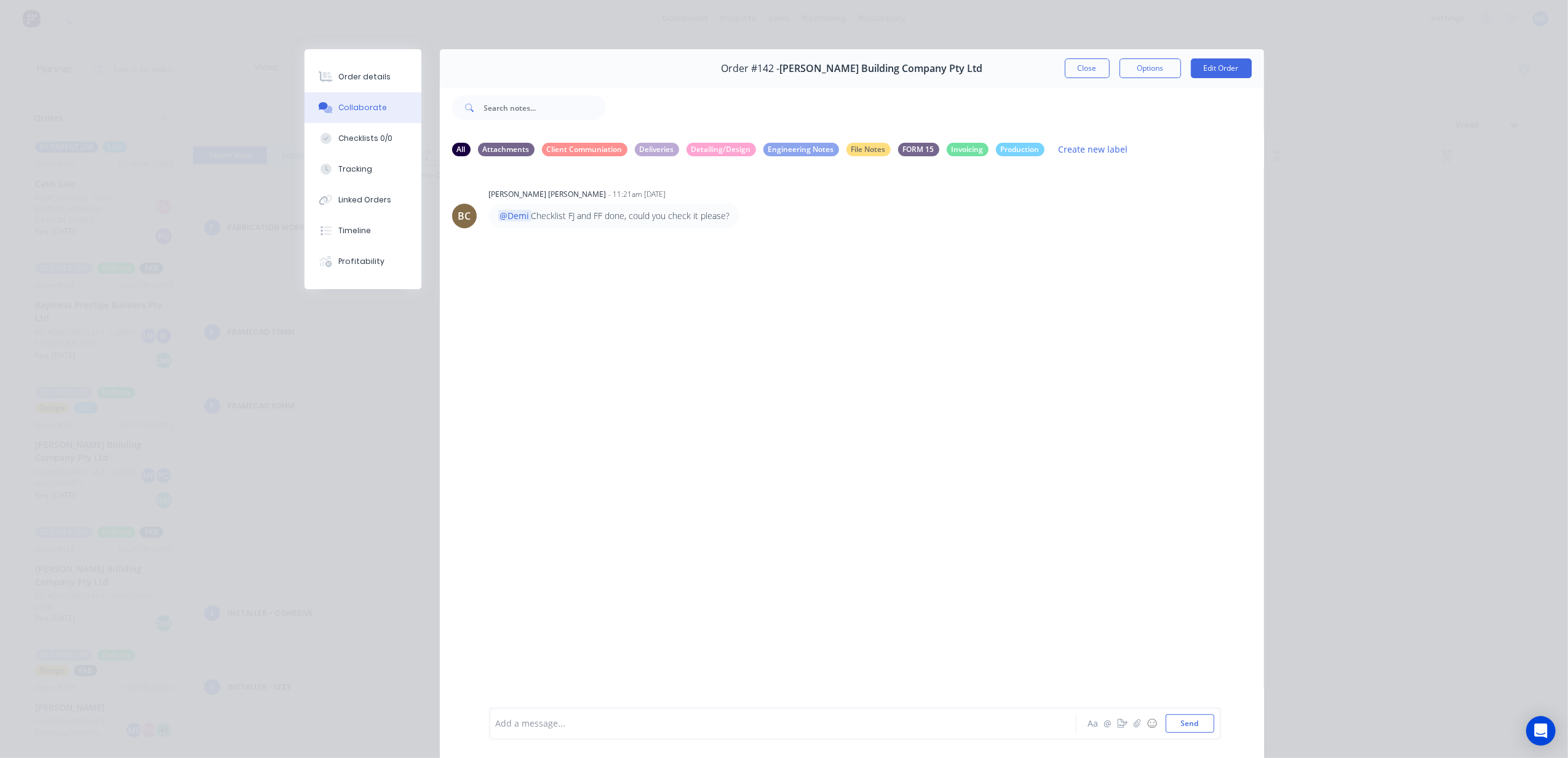
click at [714, 725] on div at bounding box center [765, 724] width 538 height 13
click at [726, 731] on div "Add a message..." at bounding box center [765, 724] width 539 height 19
click at [1089, 60] on button "Close" at bounding box center [1087, 68] width 45 height 19
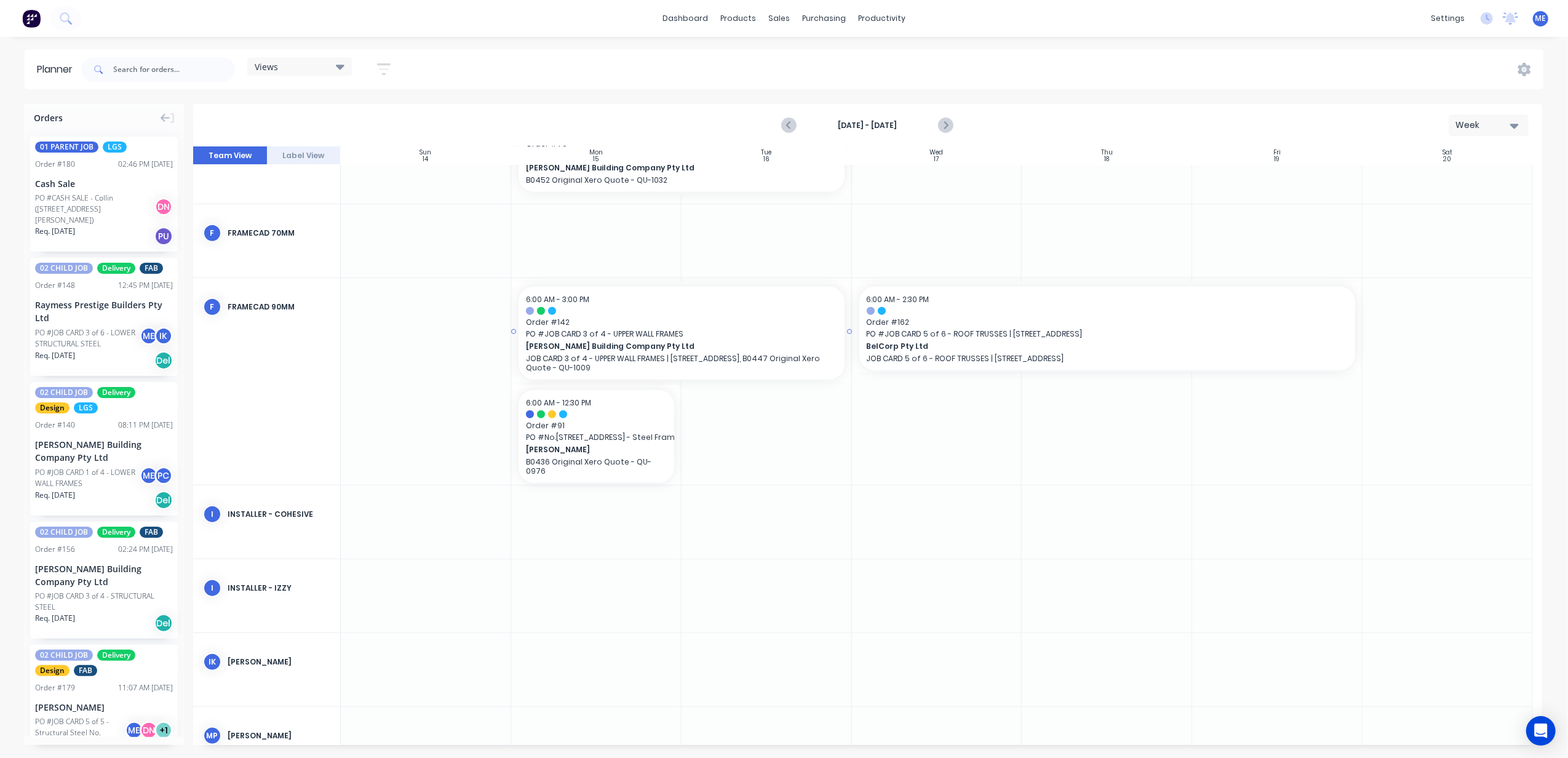
scroll to position [1239, 0]
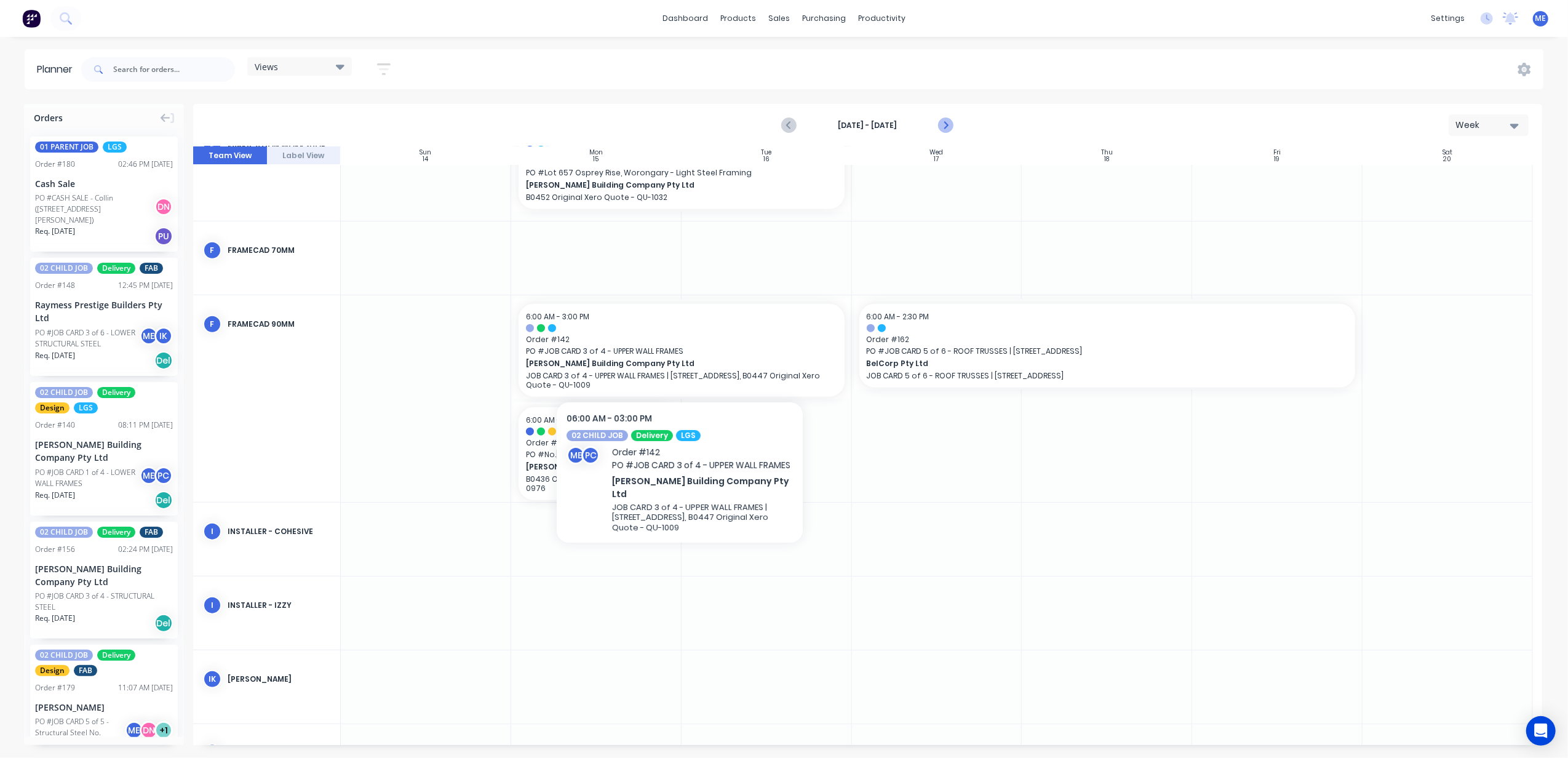
drag, startPoint x: 832, startPoint y: 342, endPoint x: 945, endPoint y: 123, distance: 246.4
click at [945, 123] on icon "Next page" at bounding box center [945, 125] width 5 height 10
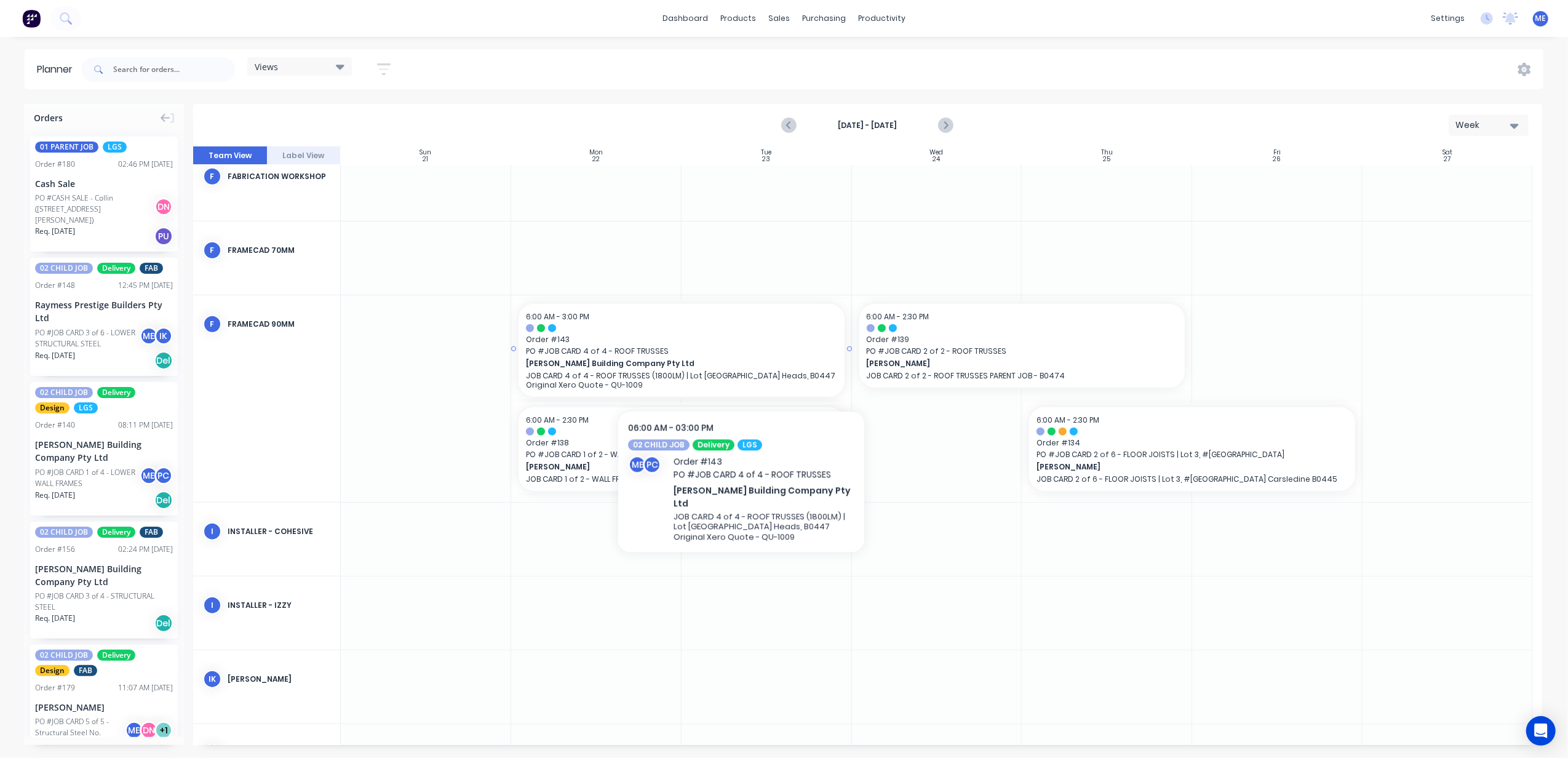
click at [741, 362] on span "[PERSON_NAME] Building Company Pty Ltd" at bounding box center [666, 364] width 280 height 11
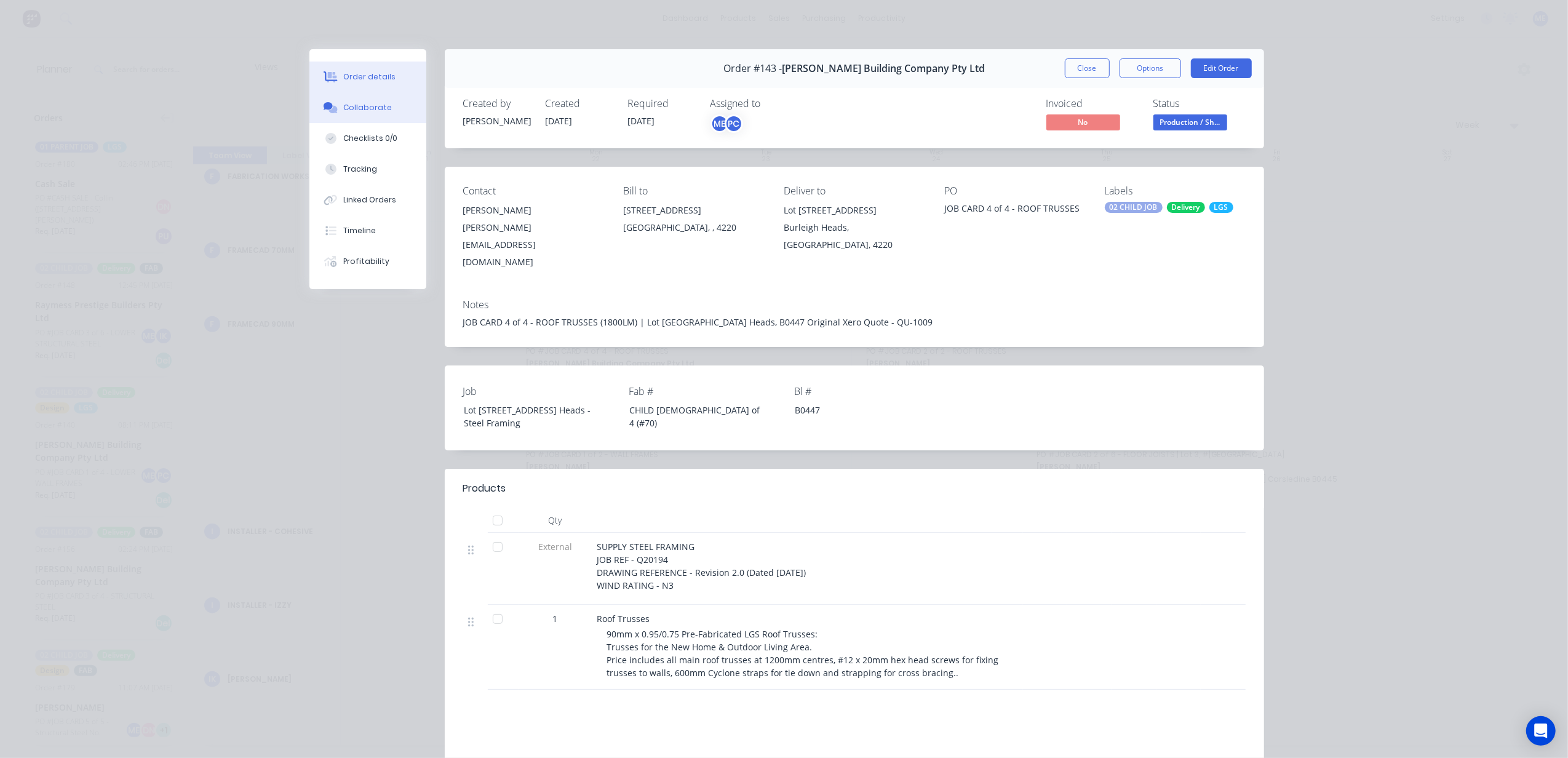
click at [362, 104] on div "Collaborate" at bounding box center [368, 108] width 49 height 11
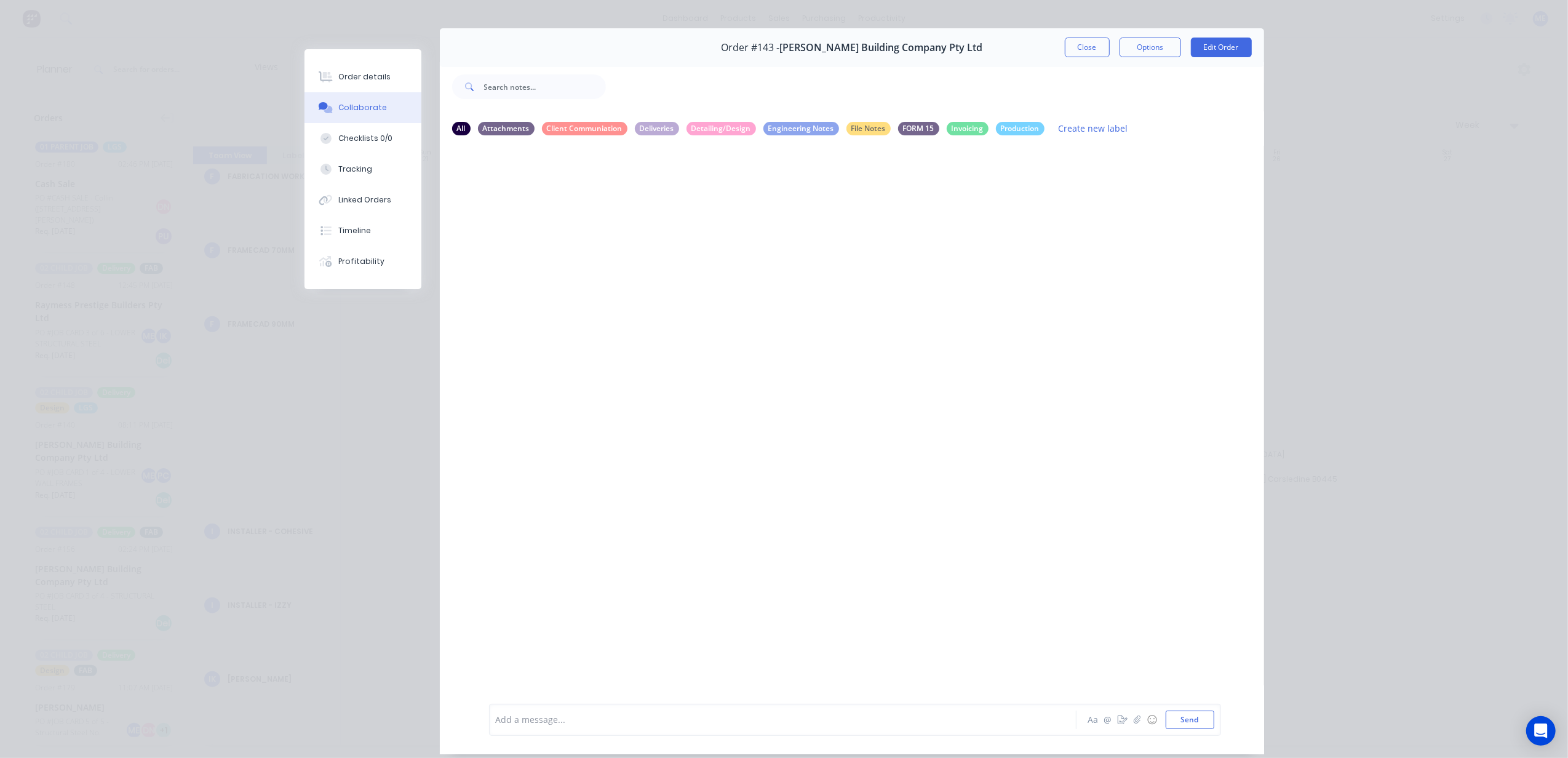
scroll to position [57, 0]
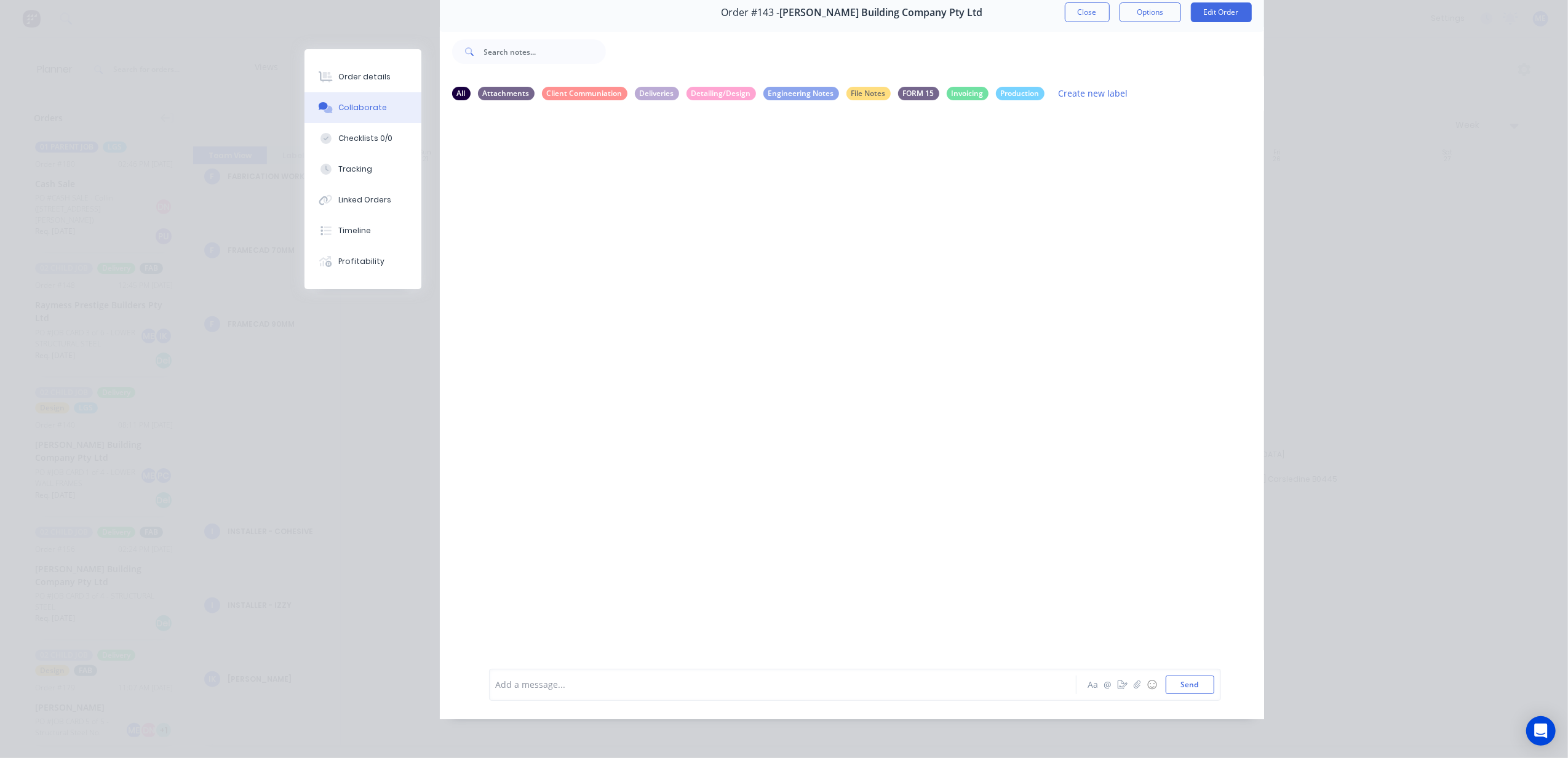
click at [642, 692] on div "Add a message..." at bounding box center [765, 685] width 539 height 19
click at [1096, 13] on button "Close" at bounding box center [1087, 12] width 45 height 19
